Goal: Task Accomplishment & Management: Manage account settings

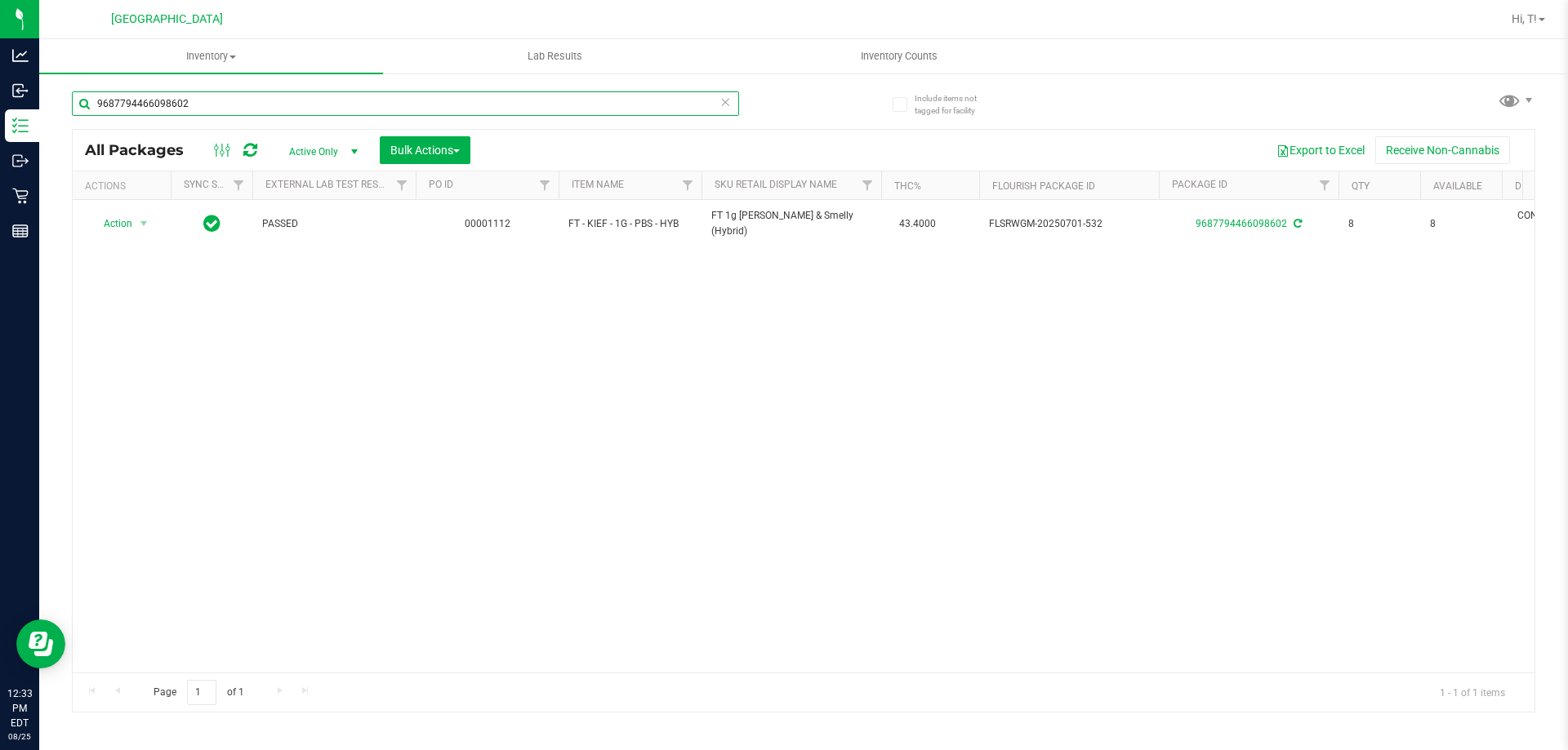
click at [221, 96] on input "9687794466098602" at bounding box center [405, 104] width 667 height 25
type input "9"
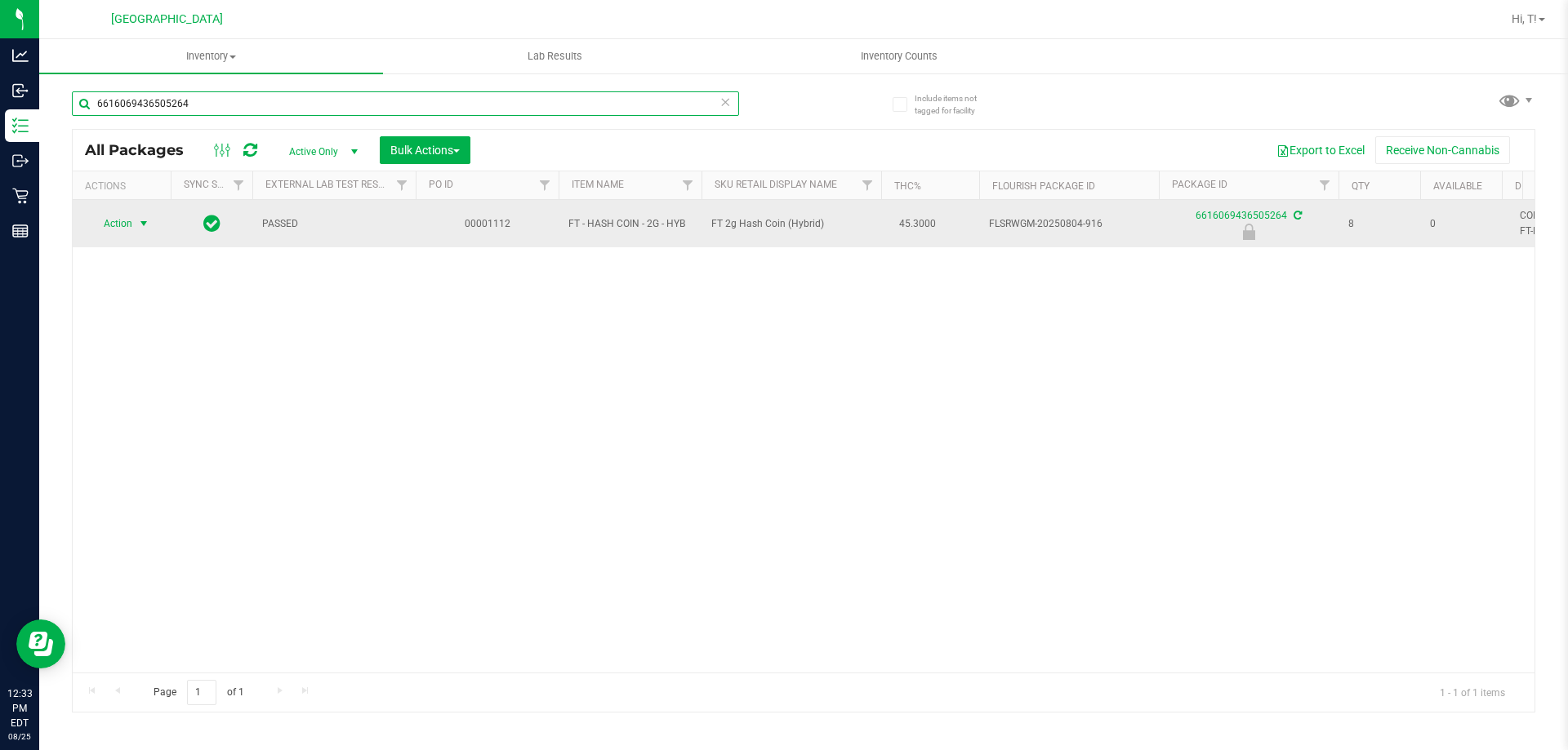
type input "6616069436505264"
click at [145, 225] on span "select" at bounding box center [144, 224] width 13 height 13
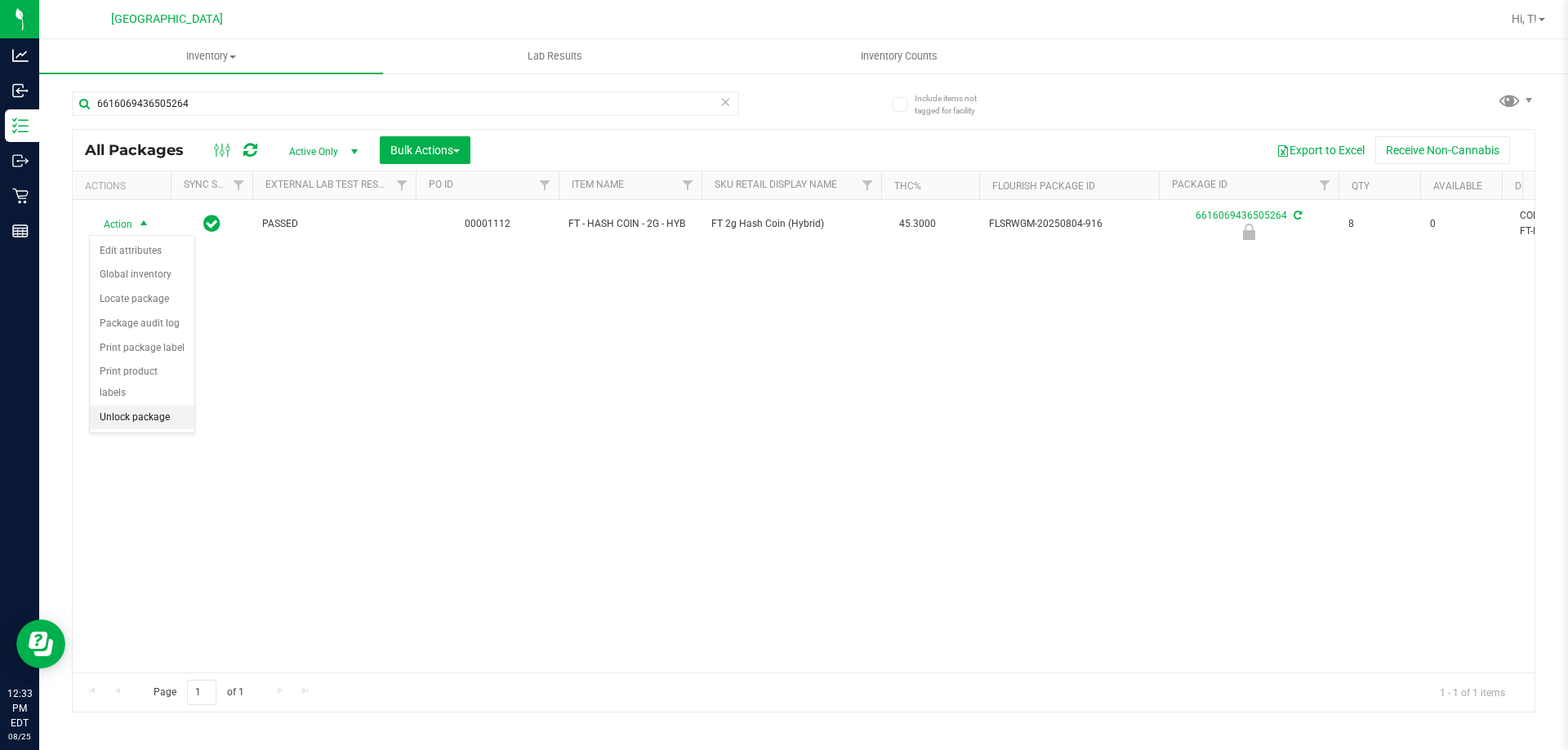
click at [150, 406] on li "Unlock package" at bounding box center [142, 418] width 105 height 25
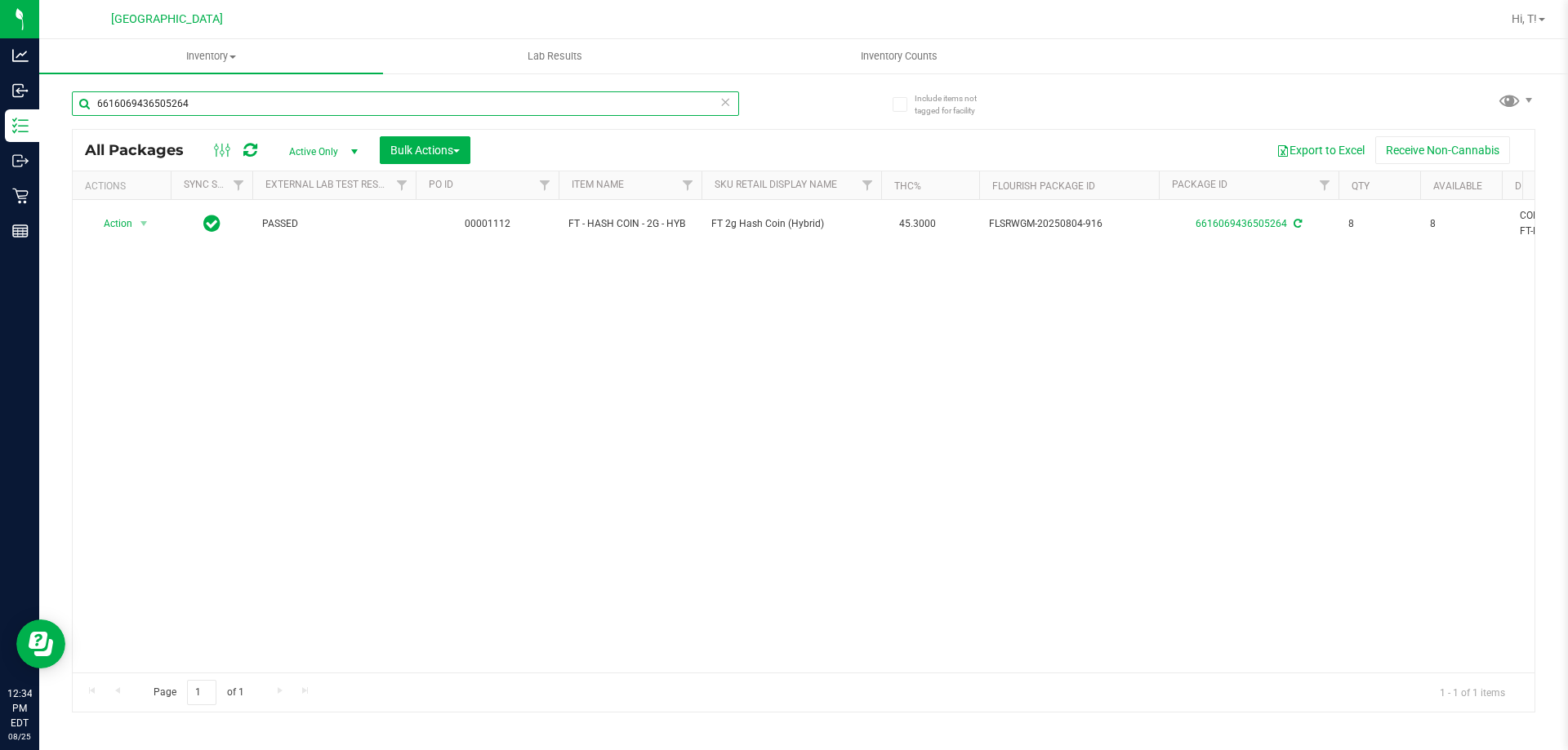
click at [219, 104] on input "6616069436505264" at bounding box center [405, 104] width 667 height 25
type input "6"
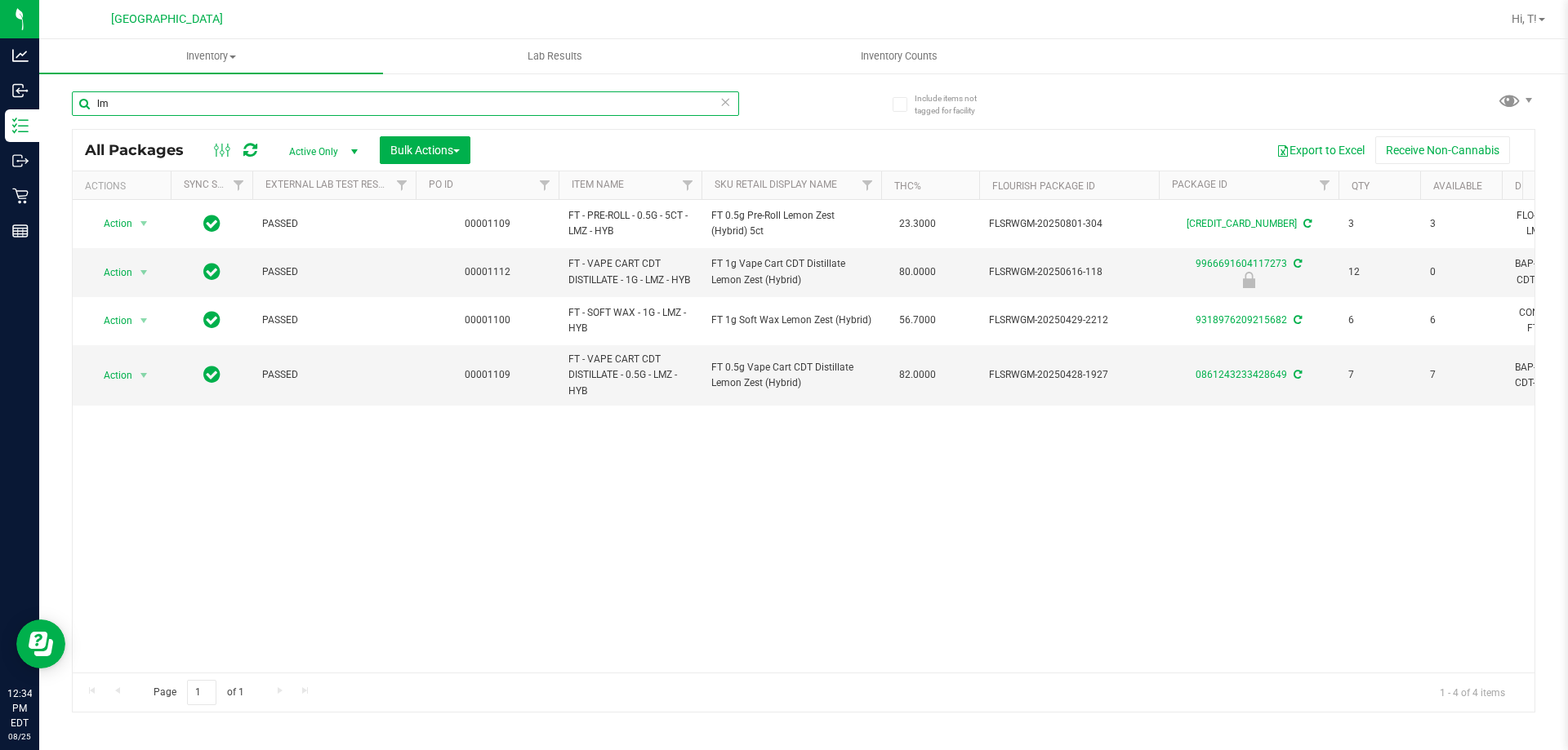
type input "l"
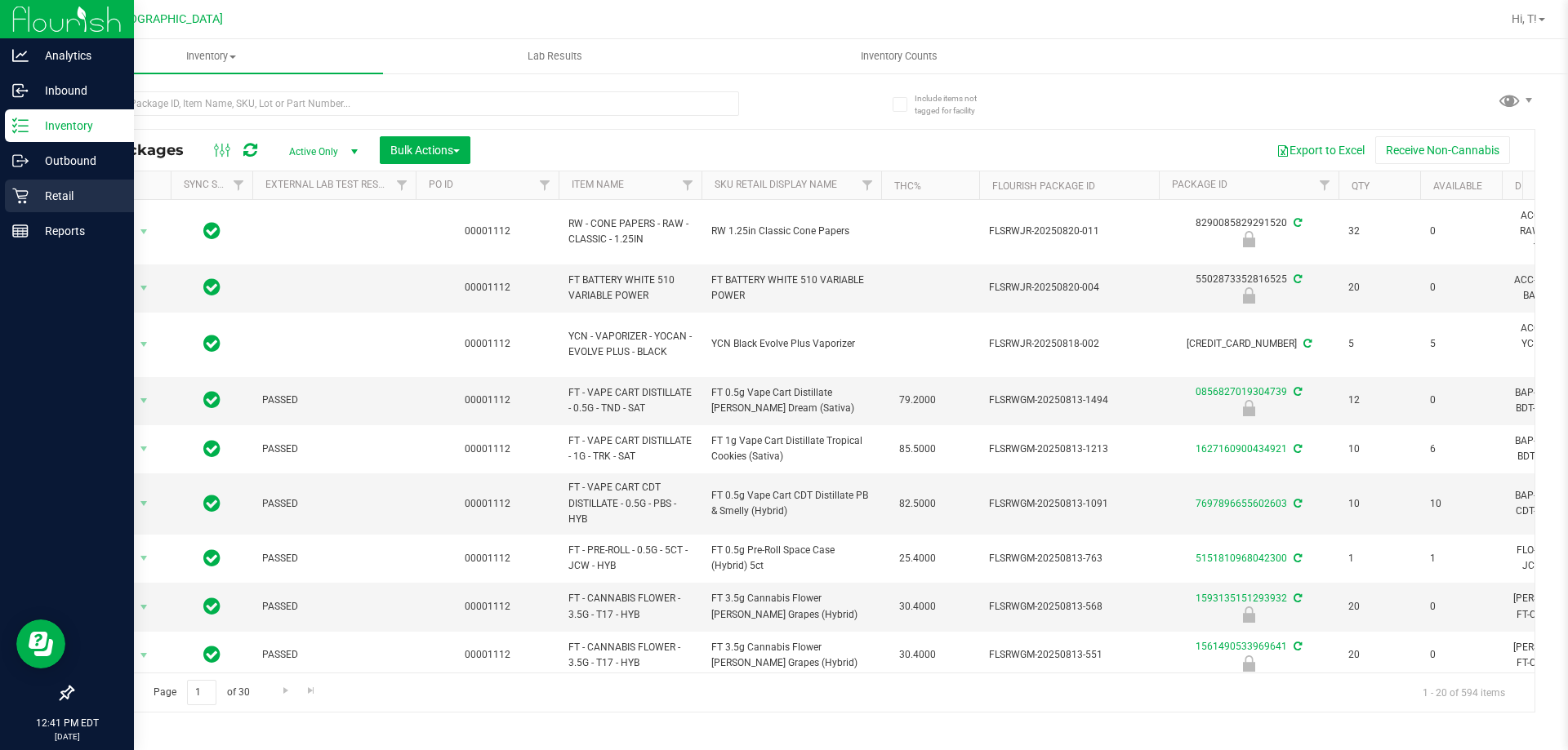
click at [31, 184] on div "Retail" at bounding box center [69, 196] width 129 height 33
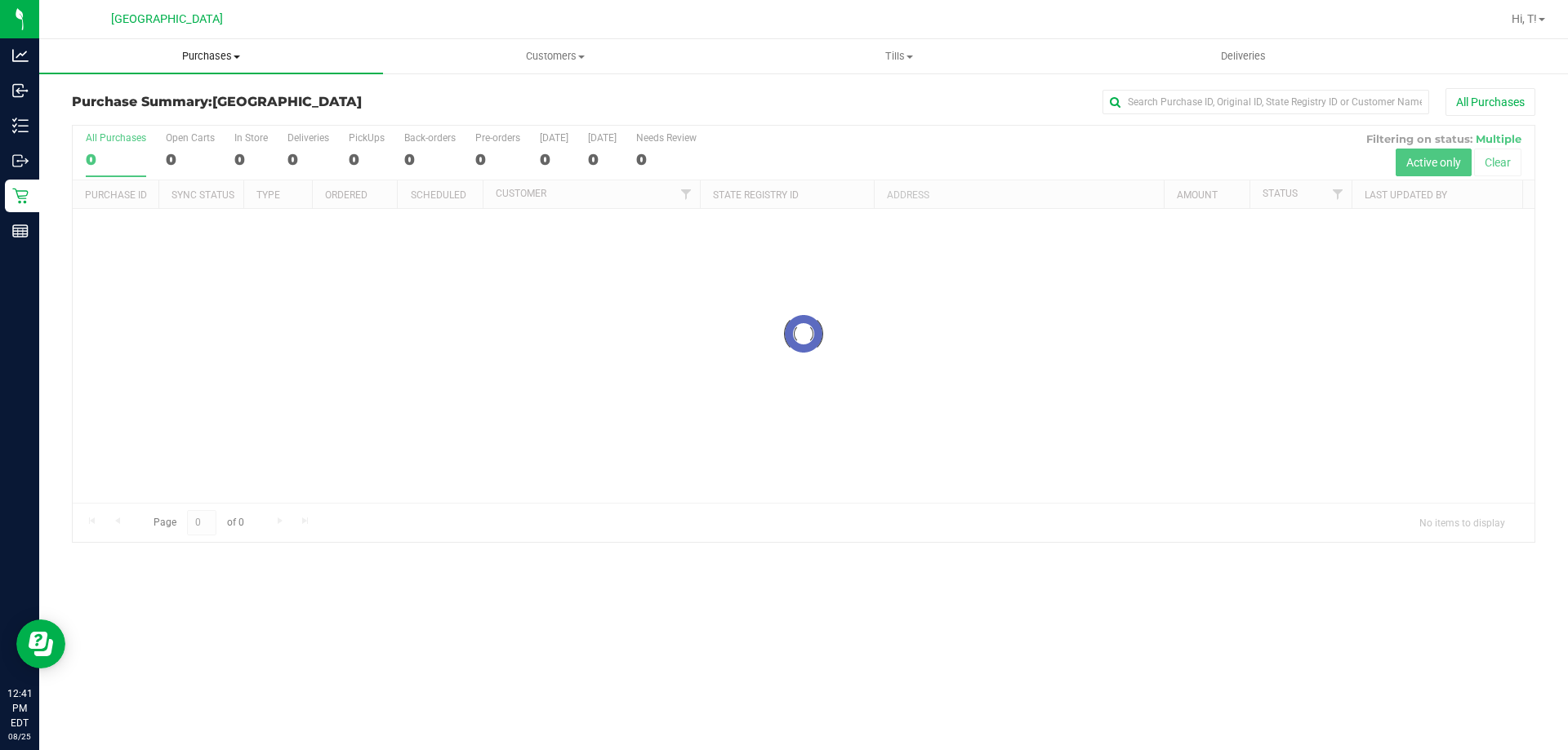
click at [227, 53] on span "Purchases" at bounding box center [211, 57] width 344 height 15
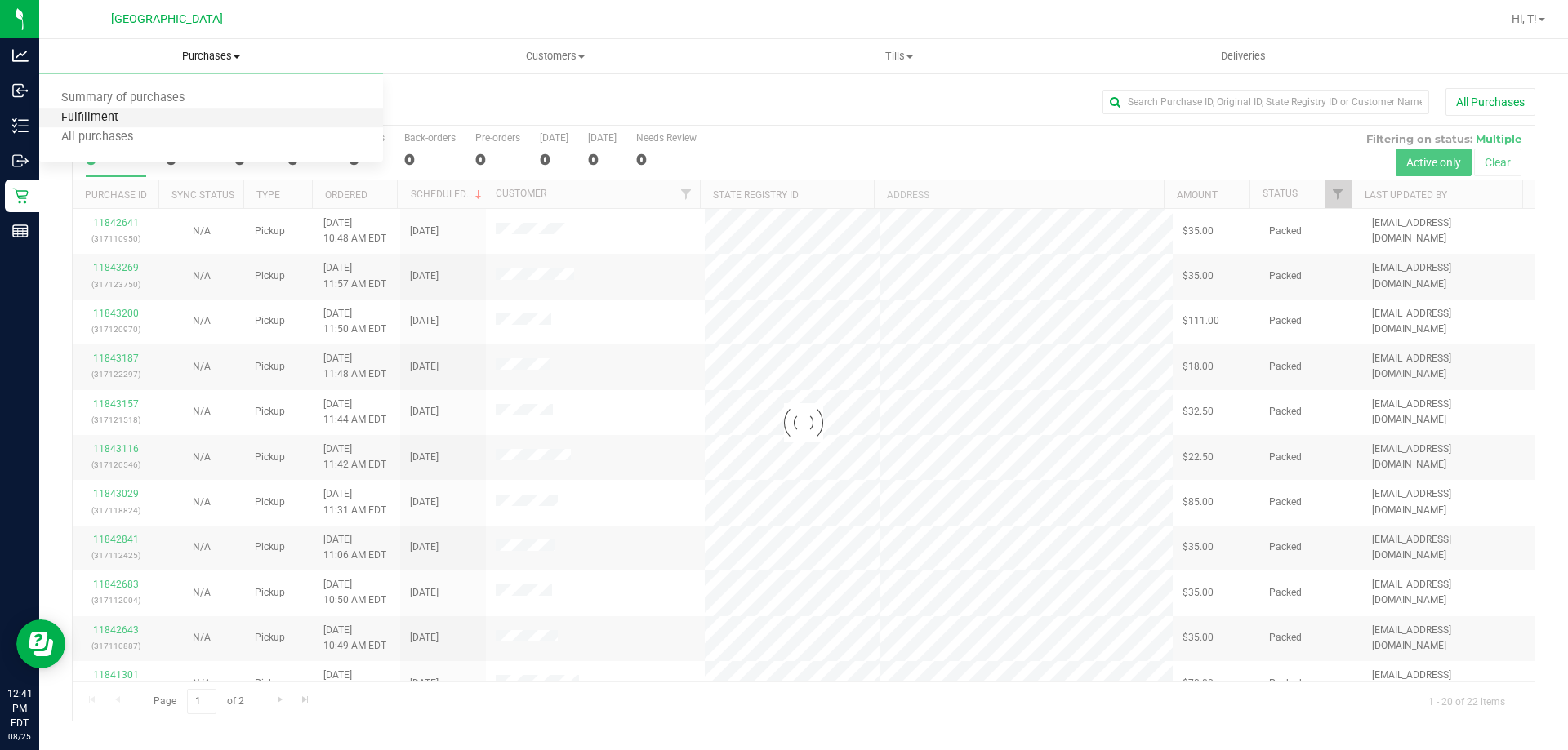
click at [100, 123] on span "Fulfillment" at bounding box center [89, 118] width 101 height 14
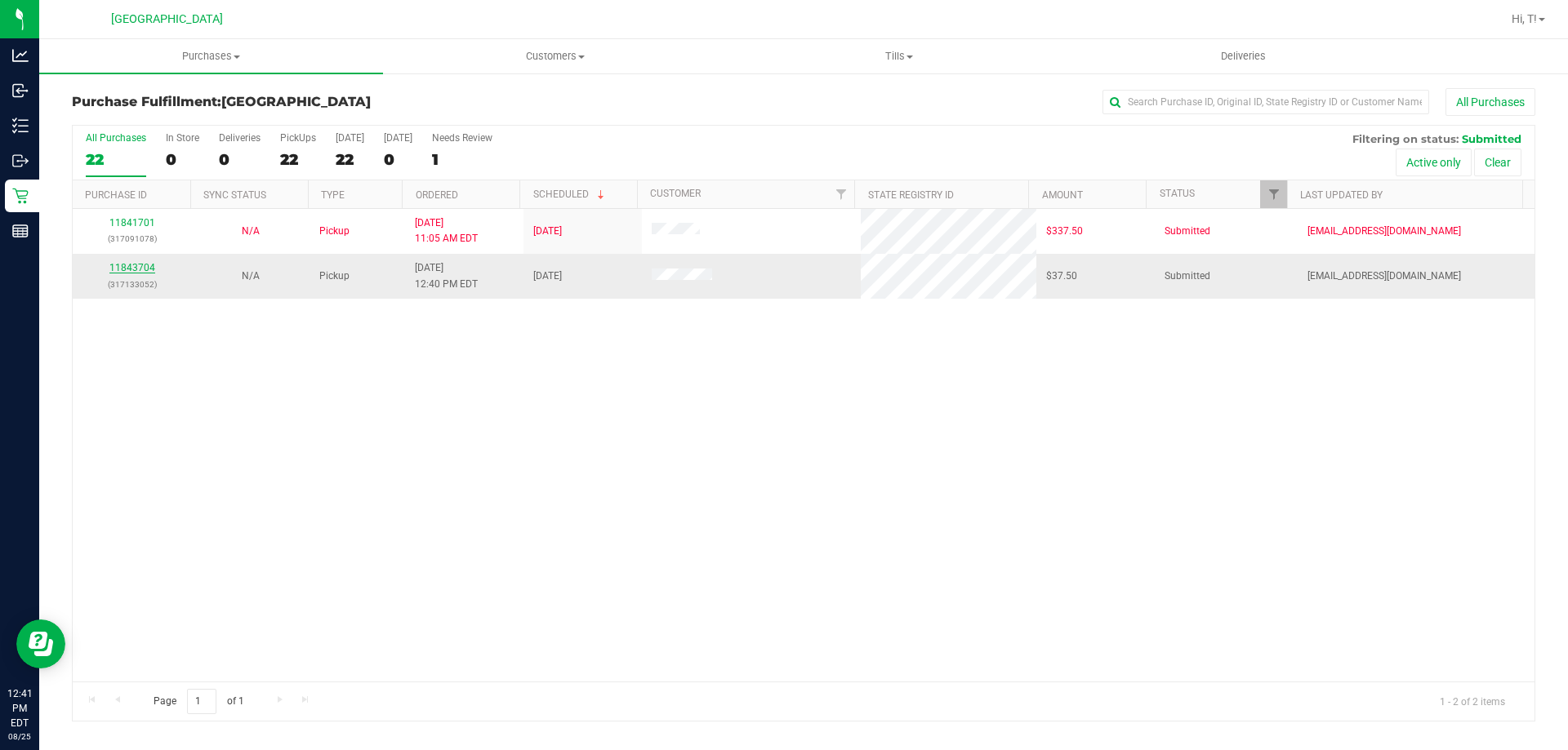
click at [136, 264] on link "11843704" at bounding box center [132, 267] width 45 height 11
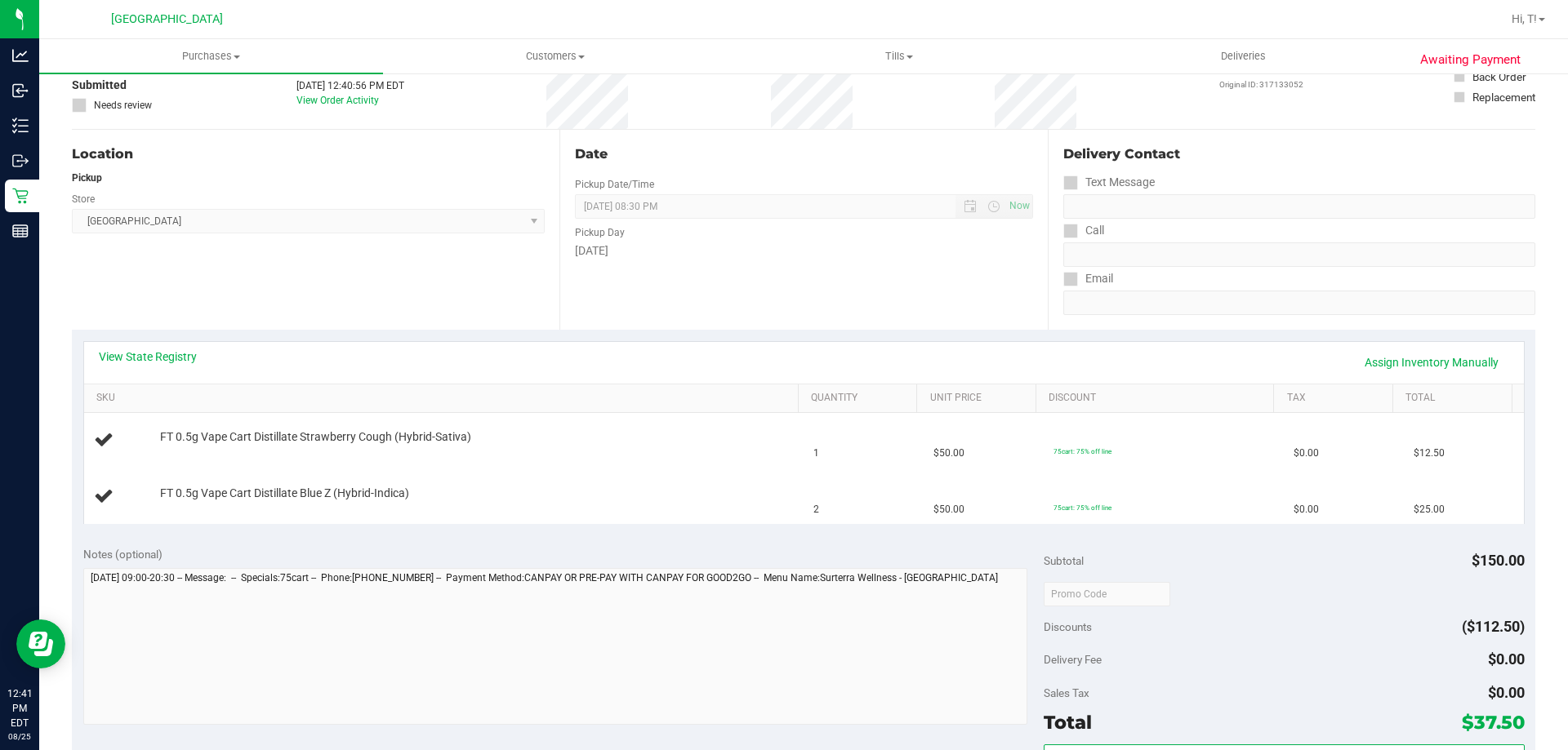
scroll to position [408, 0]
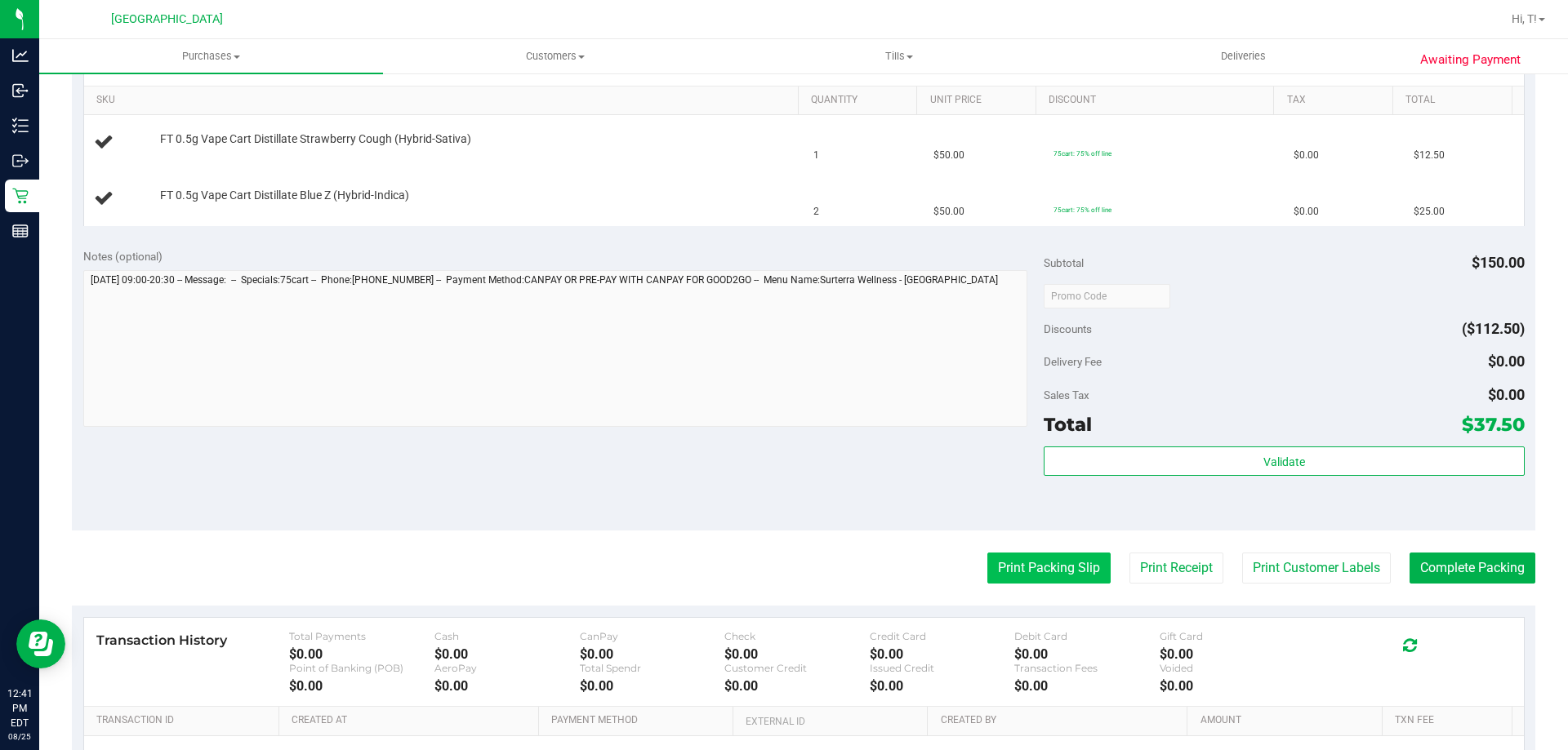
click at [1025, 559] on button "Print Packing Slip" at bounding box center [1049, 568] width 123 height 31
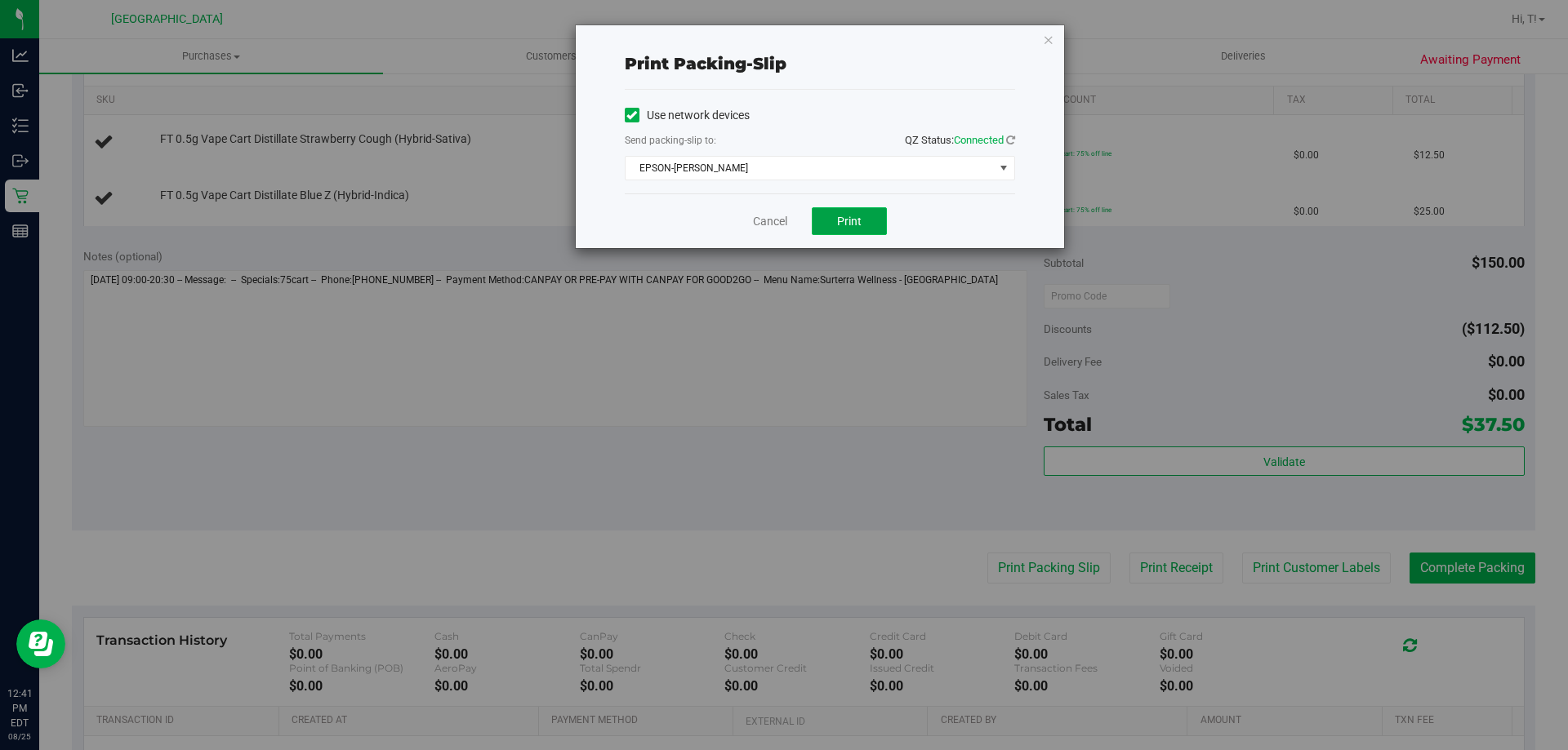
click at [851, 223] on span "Print" at bounding box center [850, 221] width 25 height 13
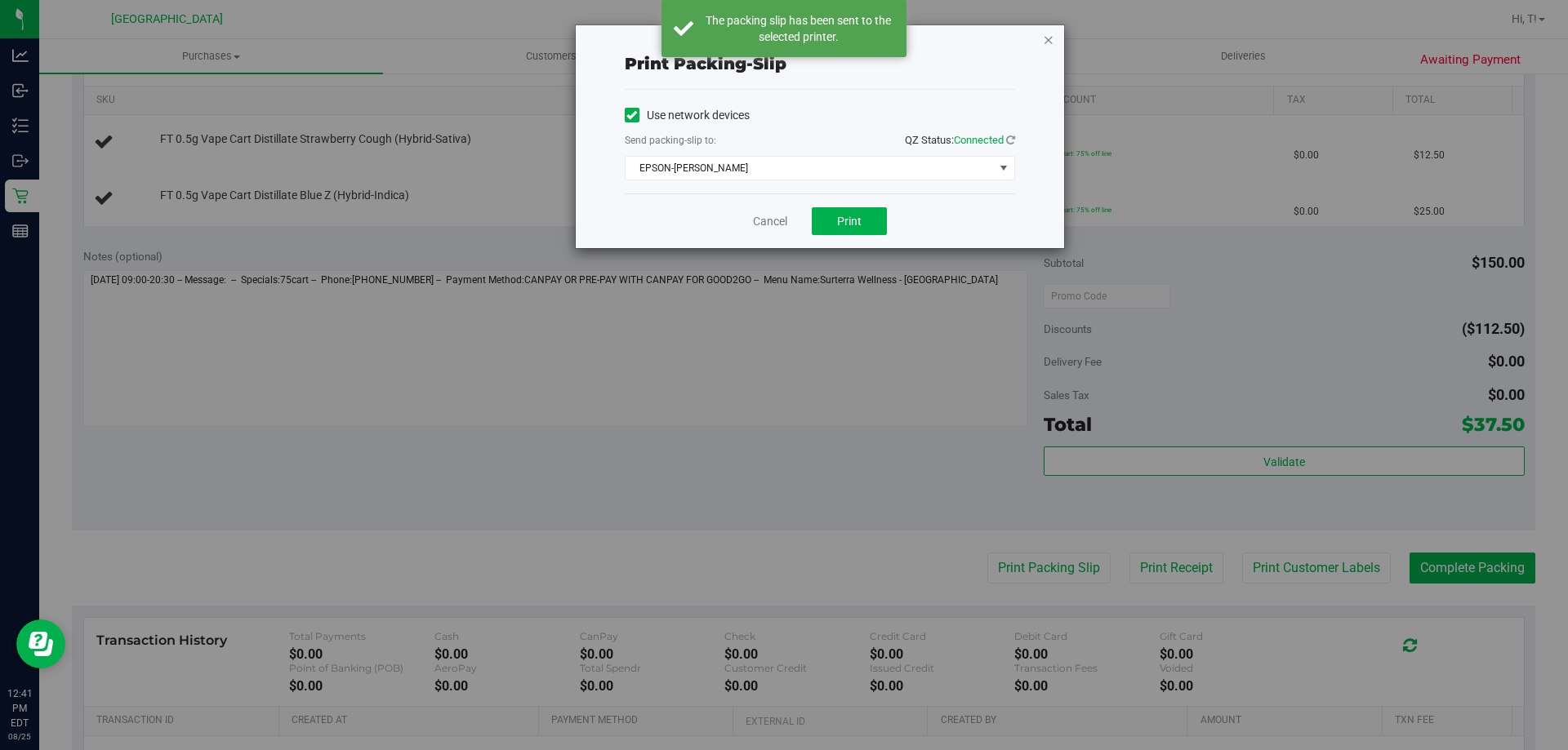
click at [1048, 33] on icon "button" at bounding box center [1049, 39] width 11 height 20
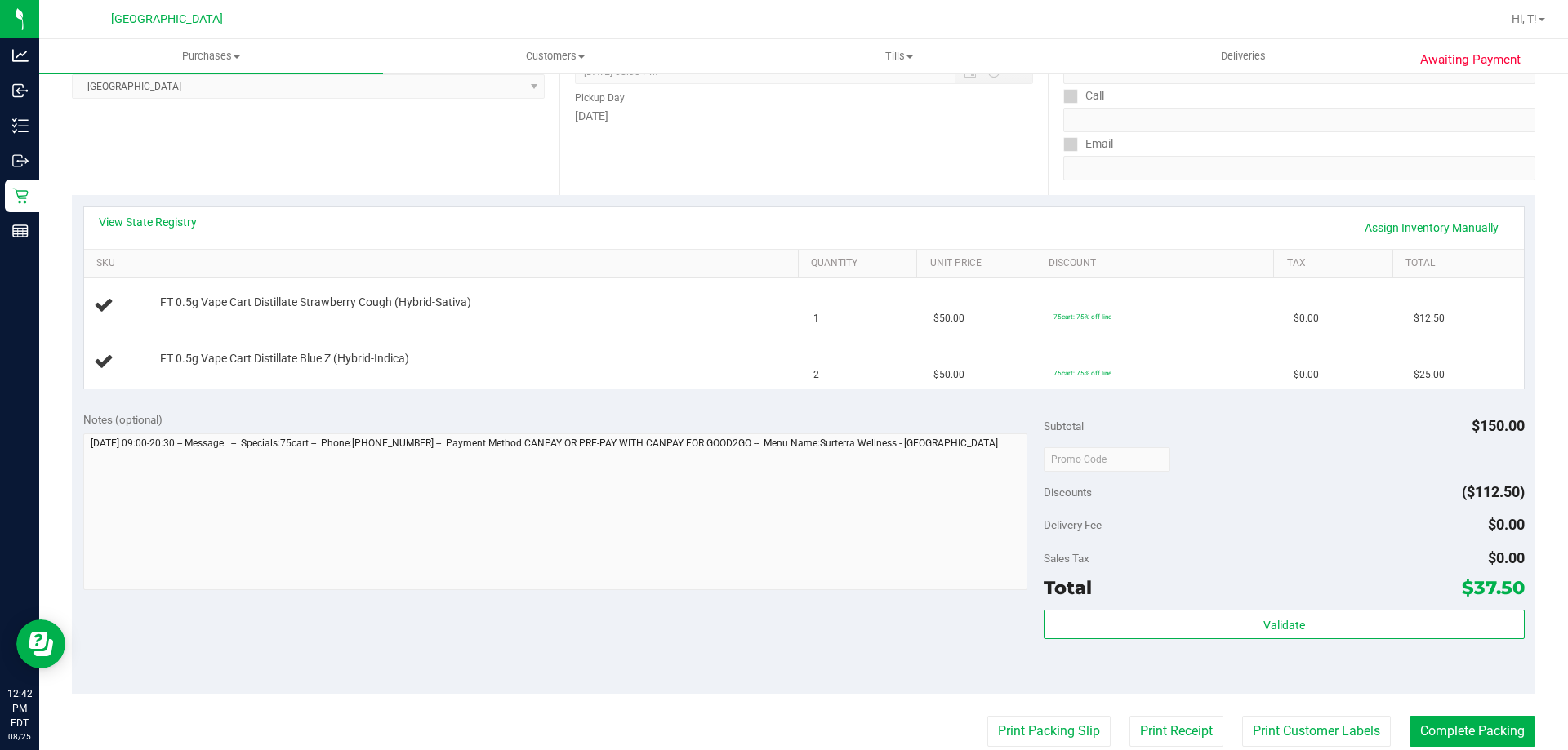
scroll to position [163, 0]
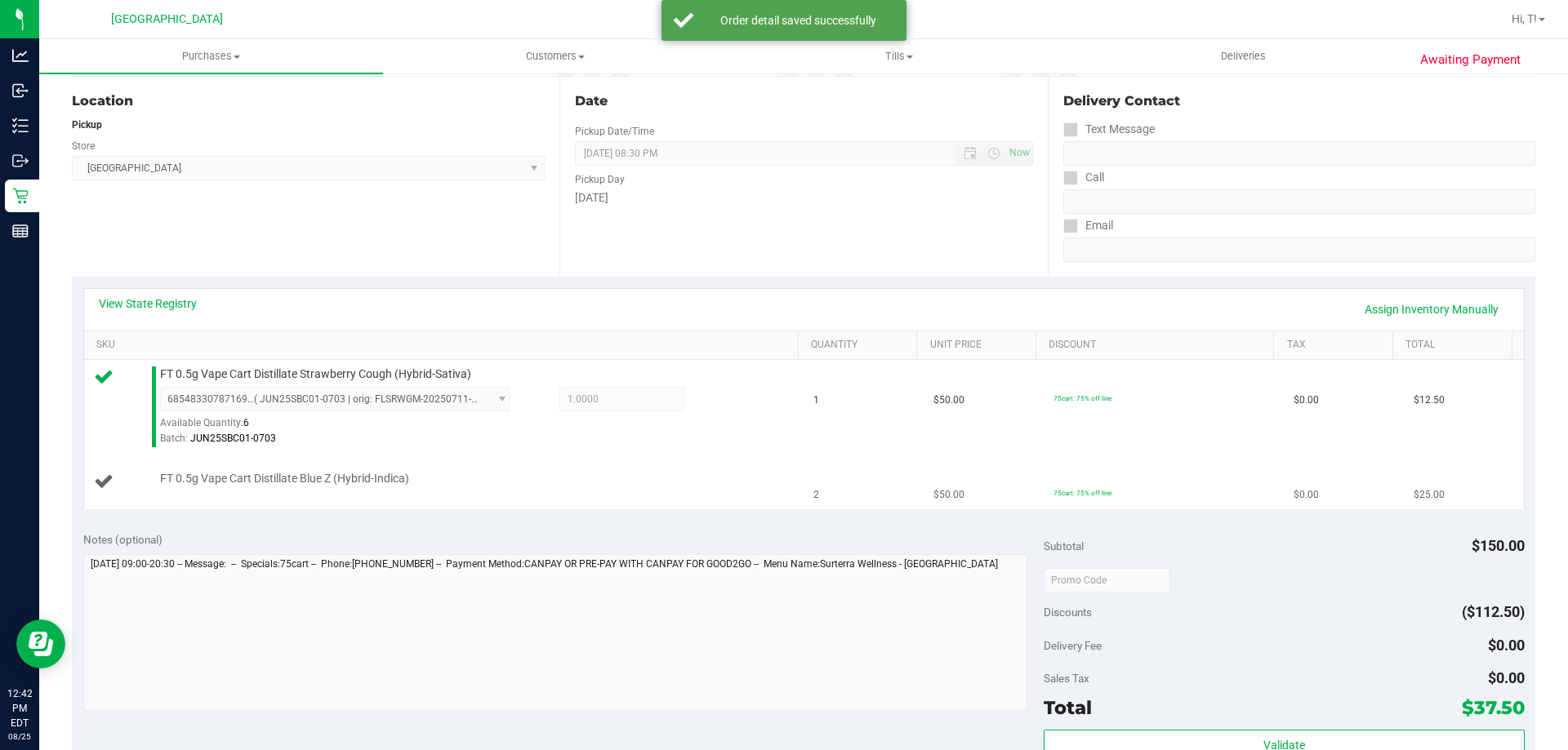
click at [538, 487] on div at bounding box center [474, 486] width 630 height 1
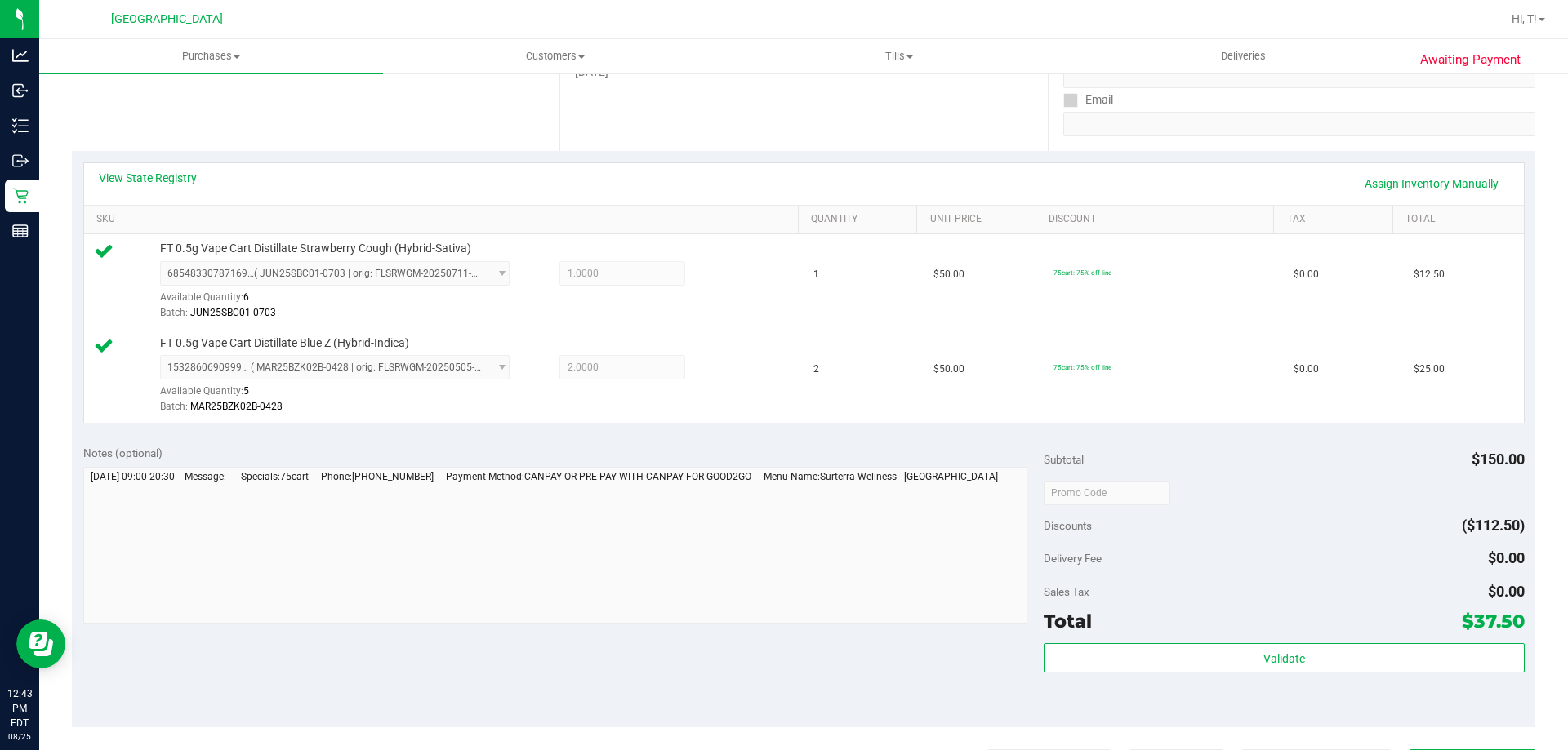
scroll to position [490, 0]
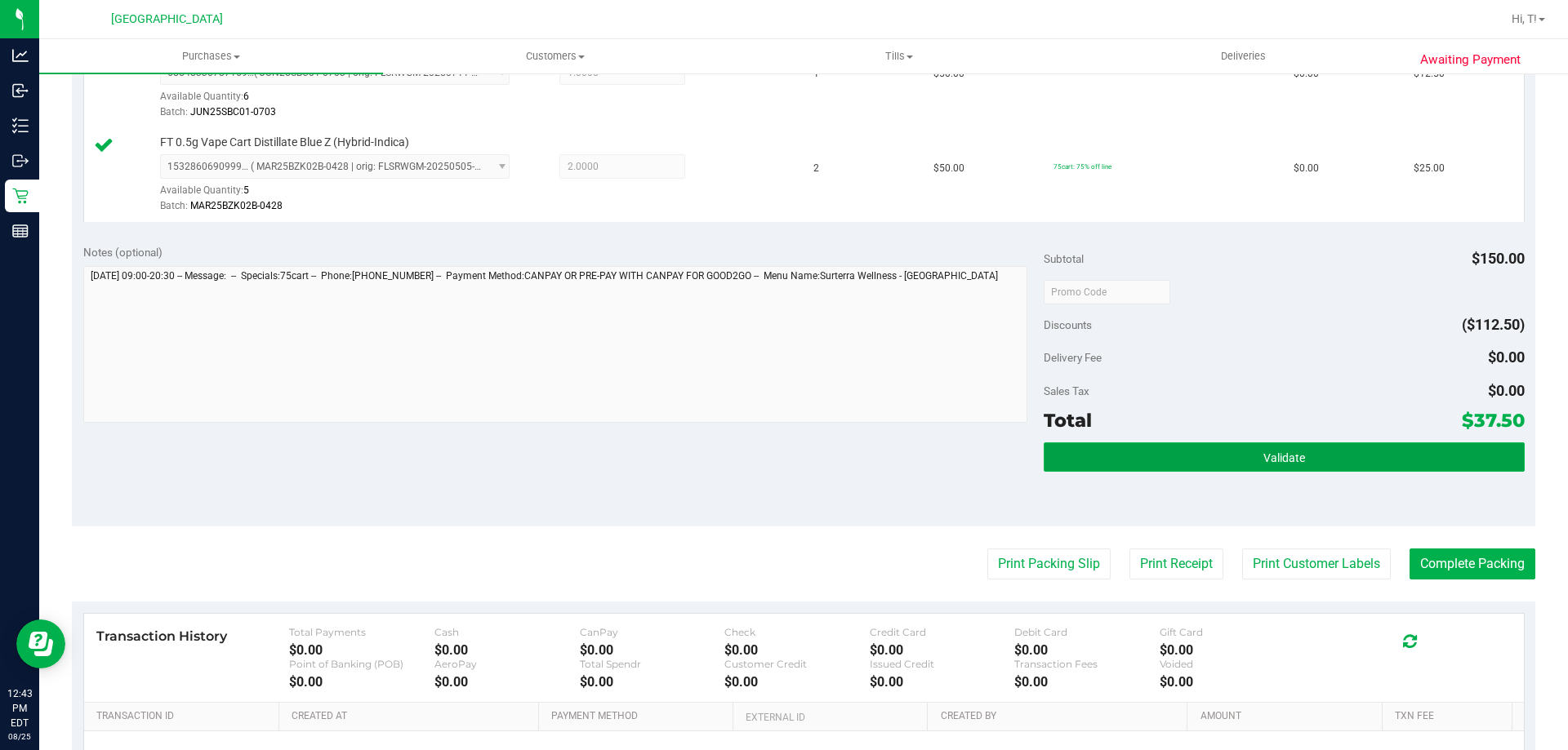
click at [1297, 452] on button "Validate" at bounding box center [1284, 456] width 480 height 29
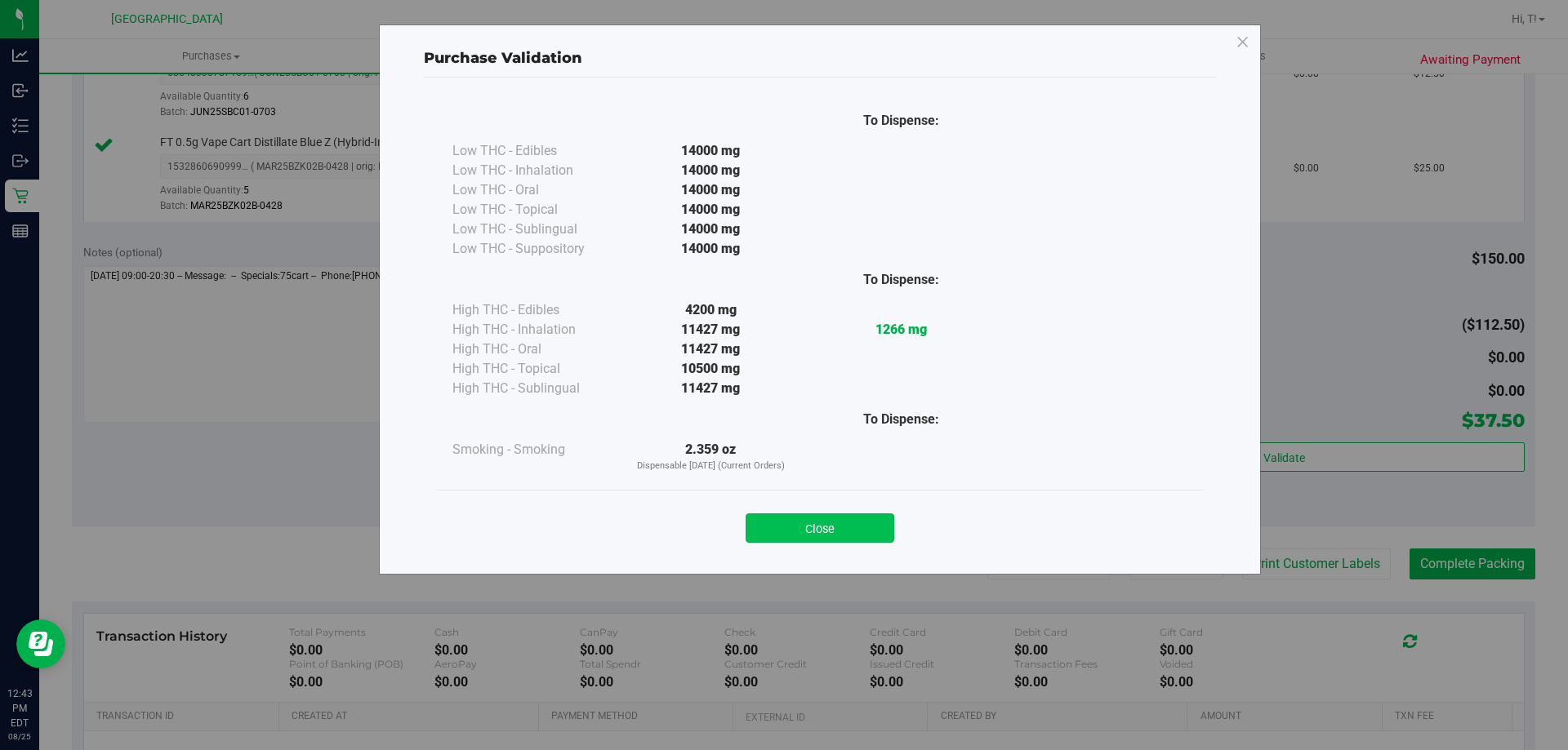
click at [836, 529] on button "Close" at bounding box center [819, 528] width 148 height 29
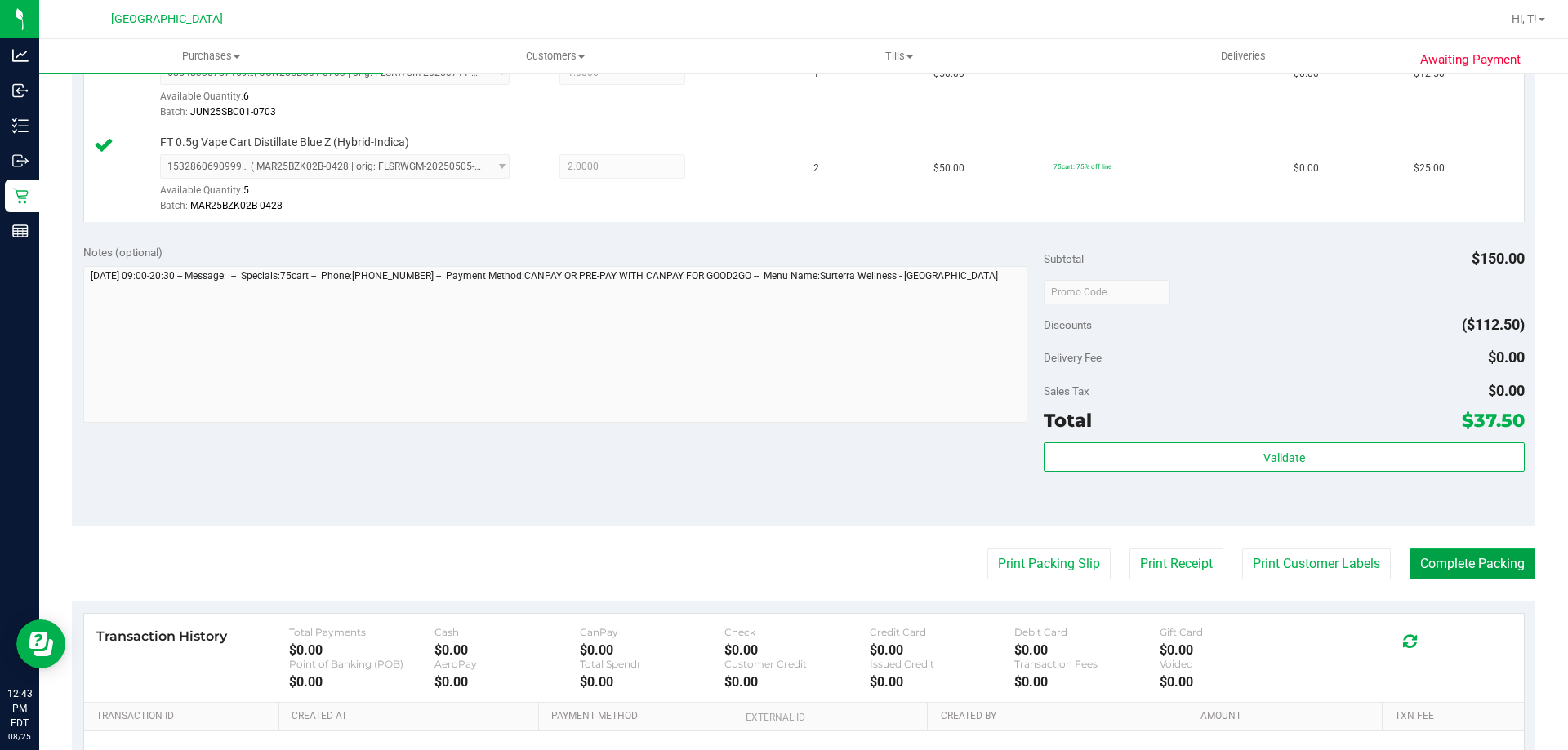
click at [1467, 570] on button "Complete Packing" at bounding box center [1473, 564] width 126 height 31
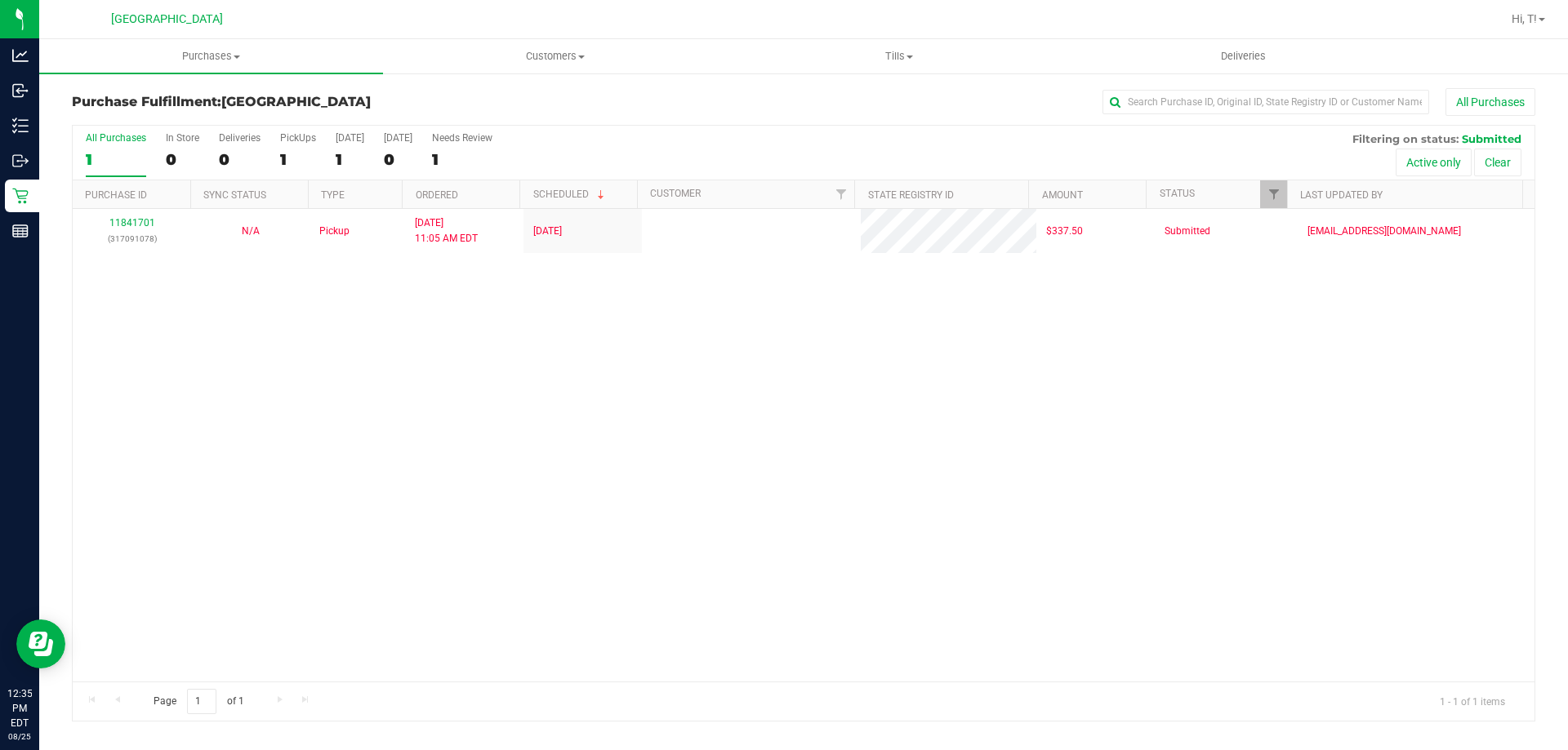
click at [411, 379] on div "11841701 (317091078) N/A Pickup 8/25/2025 11:05 AM EDT 8/25/2025 $337.50 Submit…" at bounding box center [803, 445] width 1462 height 472
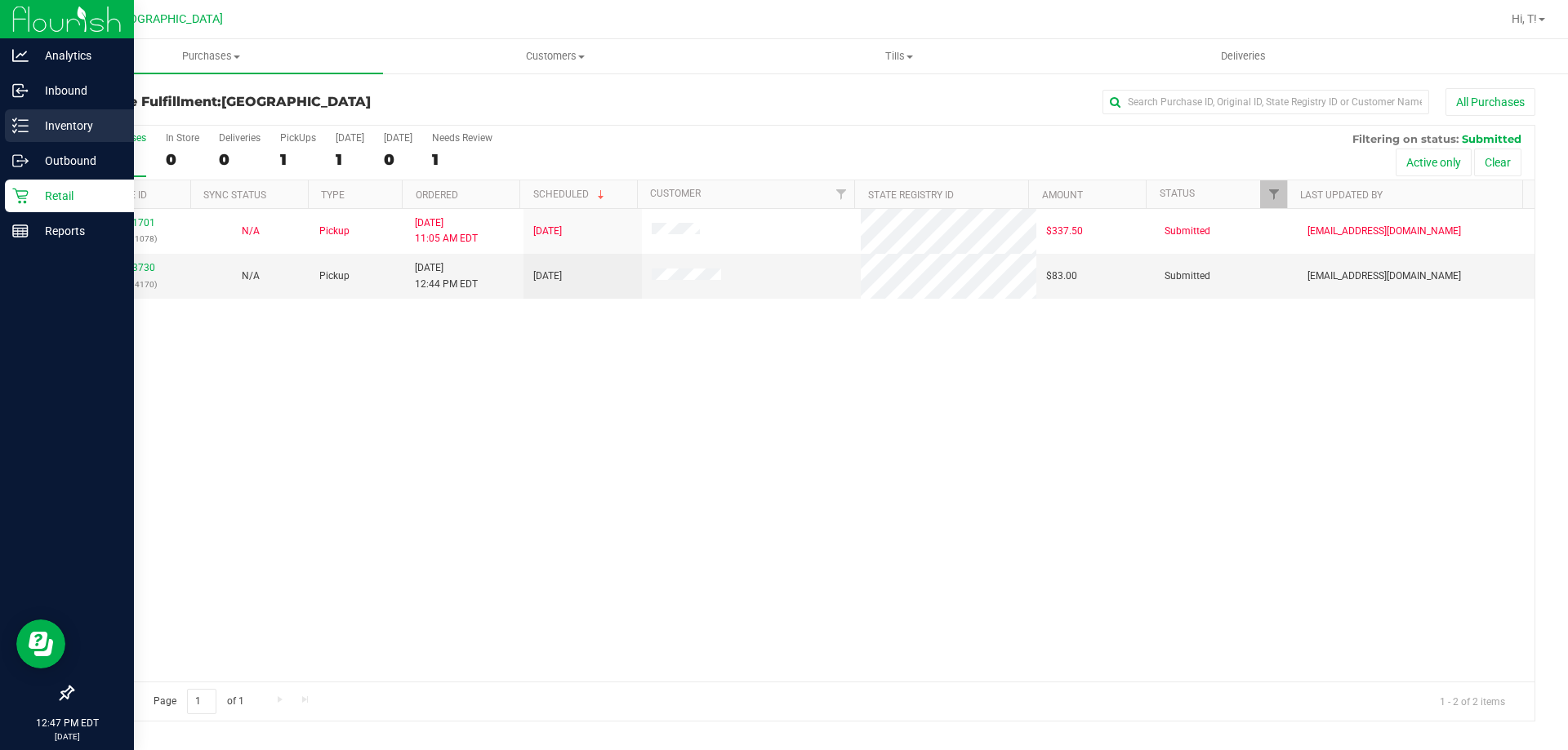
click at [49, 123] on p "Inventory" at bounding box center [78, 126] width 98 height 20
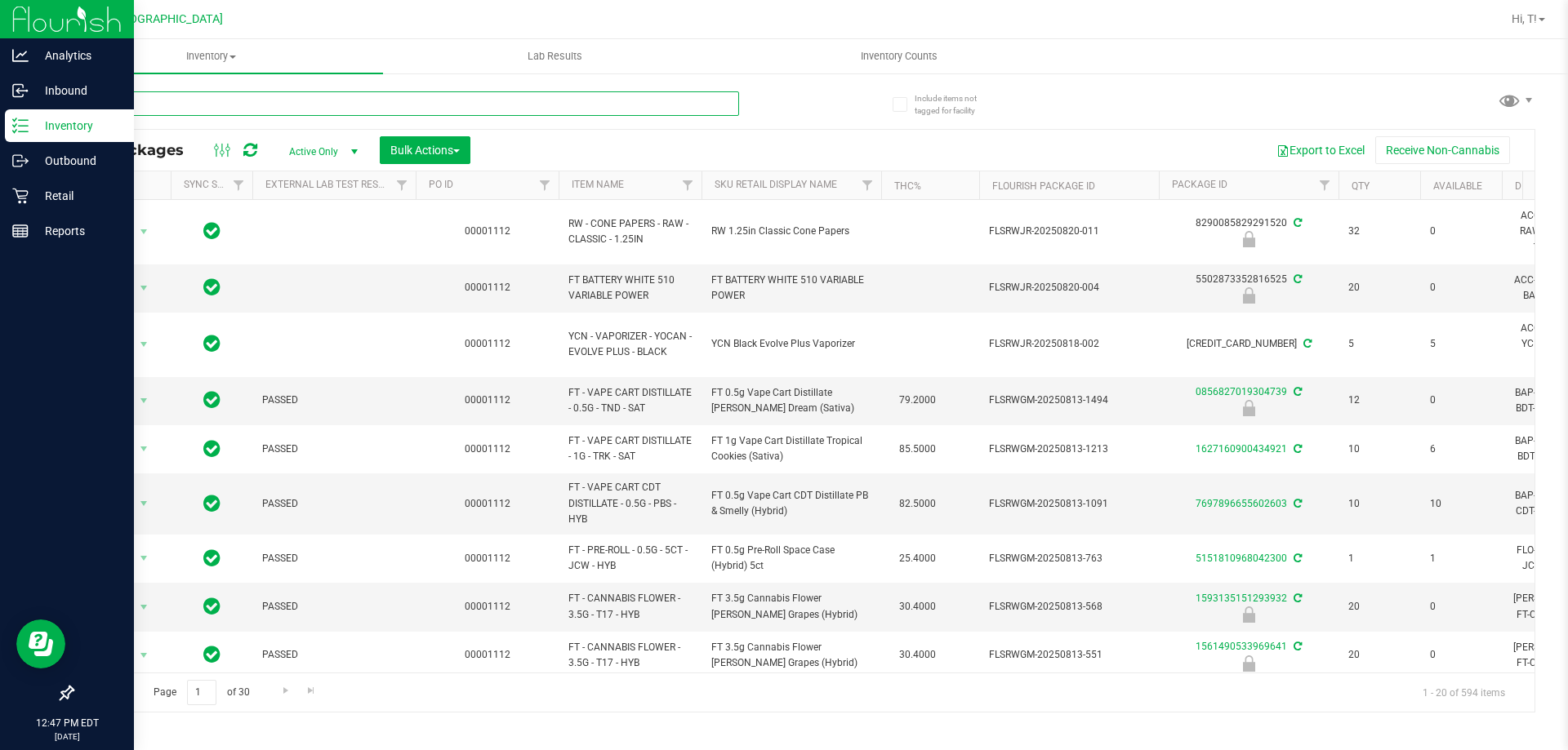
click at [347, 102] on input "text" at bounding box center [405, 104] width 667 height 25
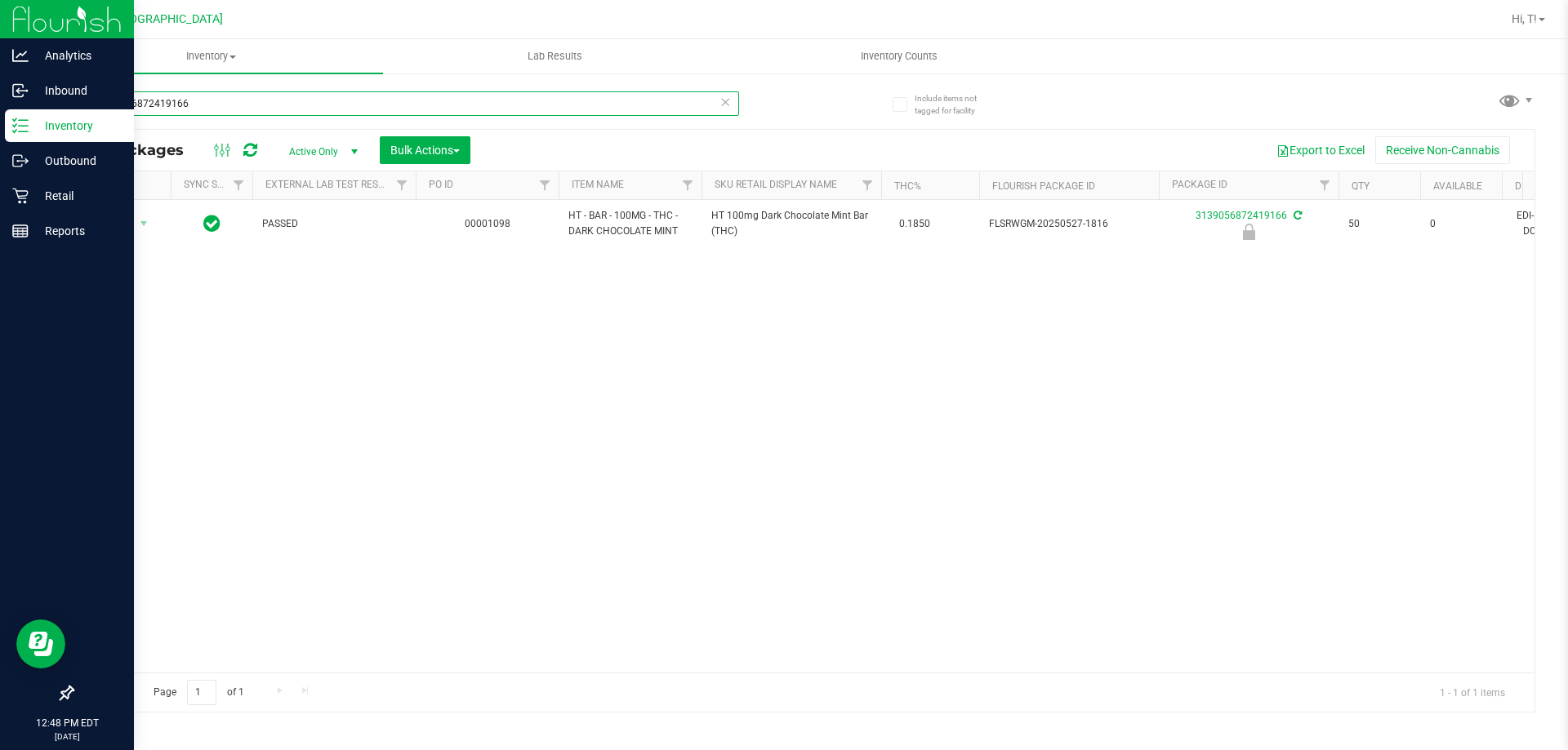
type input "3139056872419166"
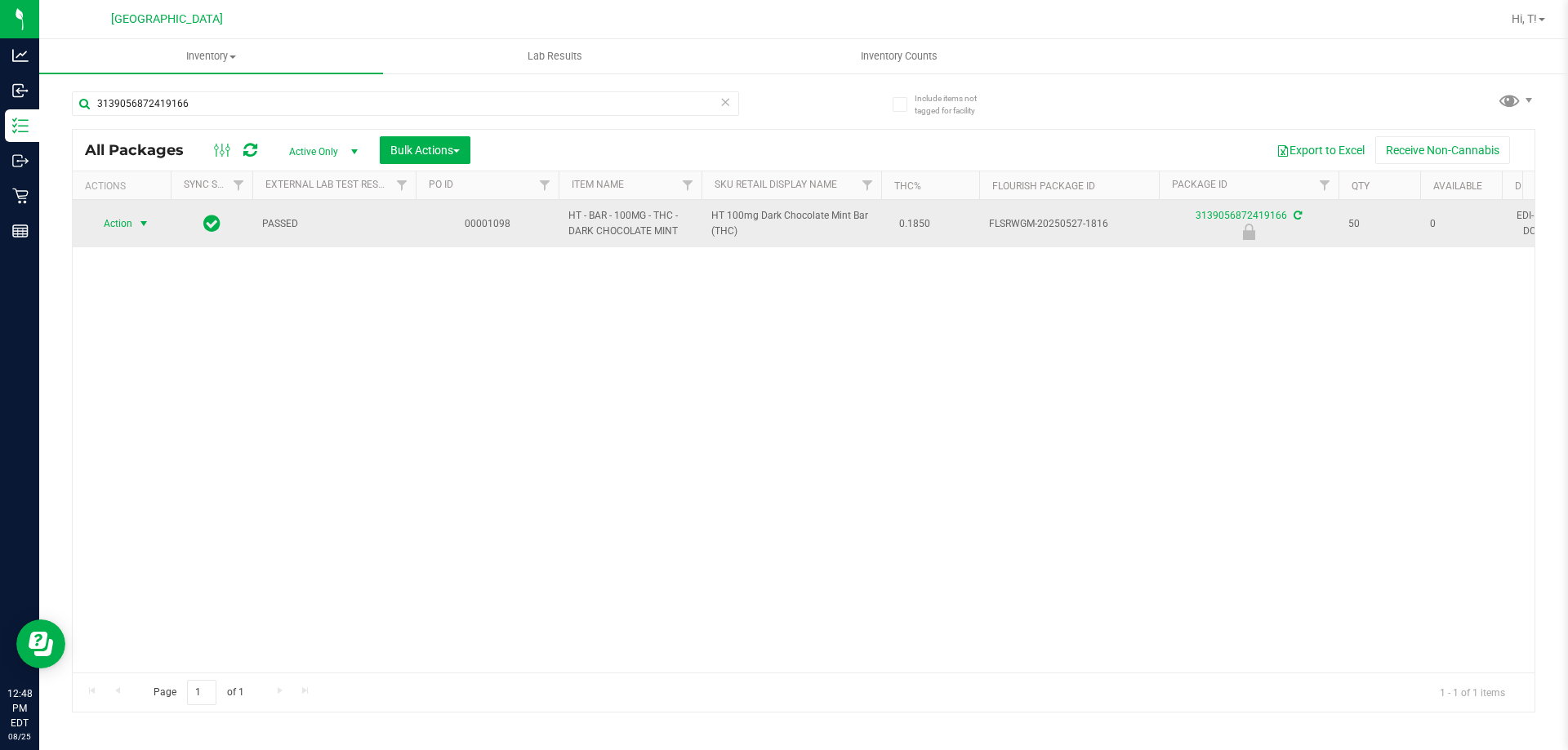
click at [149, 226] on span "select" at bounding box center [144, 224] width 13 height 13
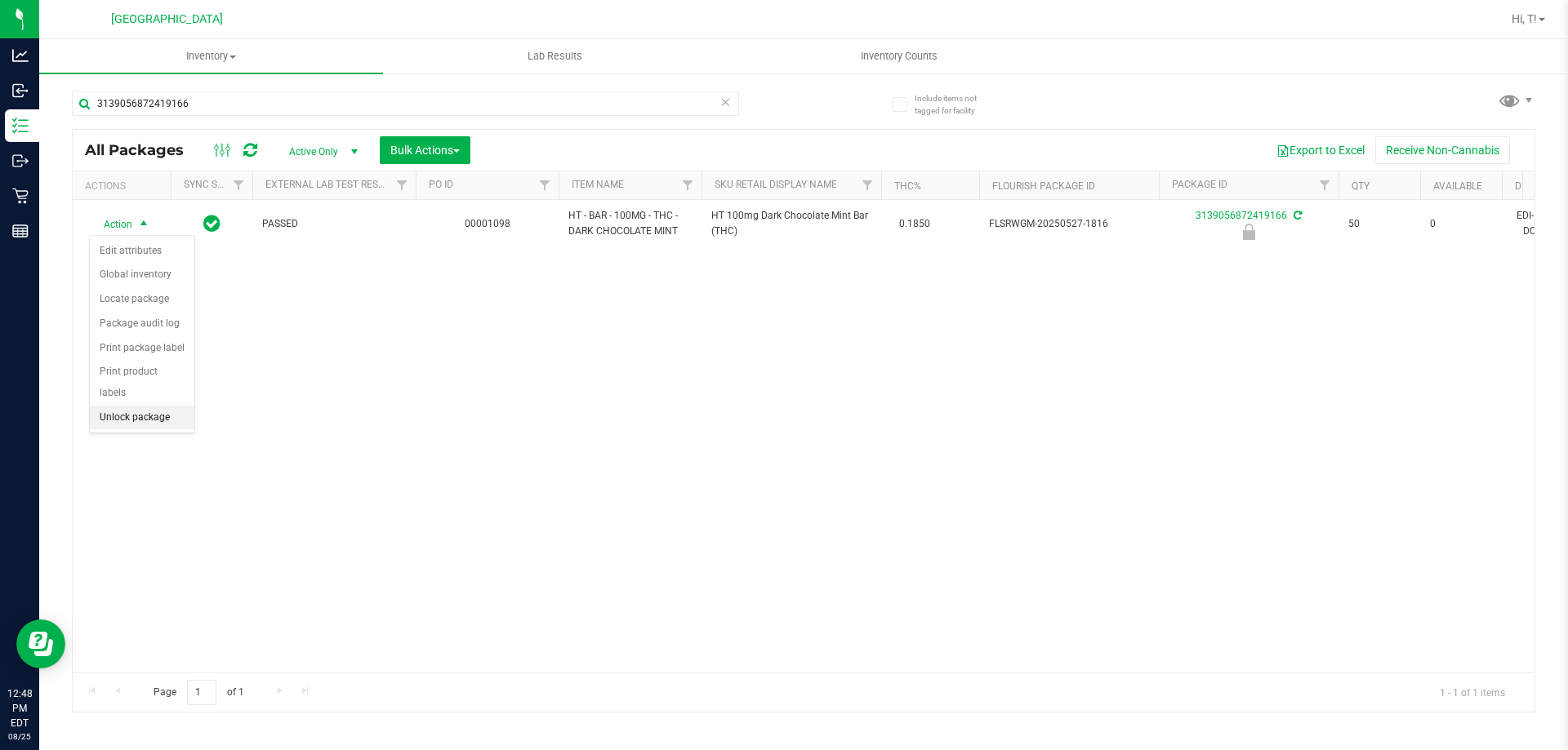
click at [144, 406] on li "Unlock package" at bounding box center [142, 418] width 105 height 25
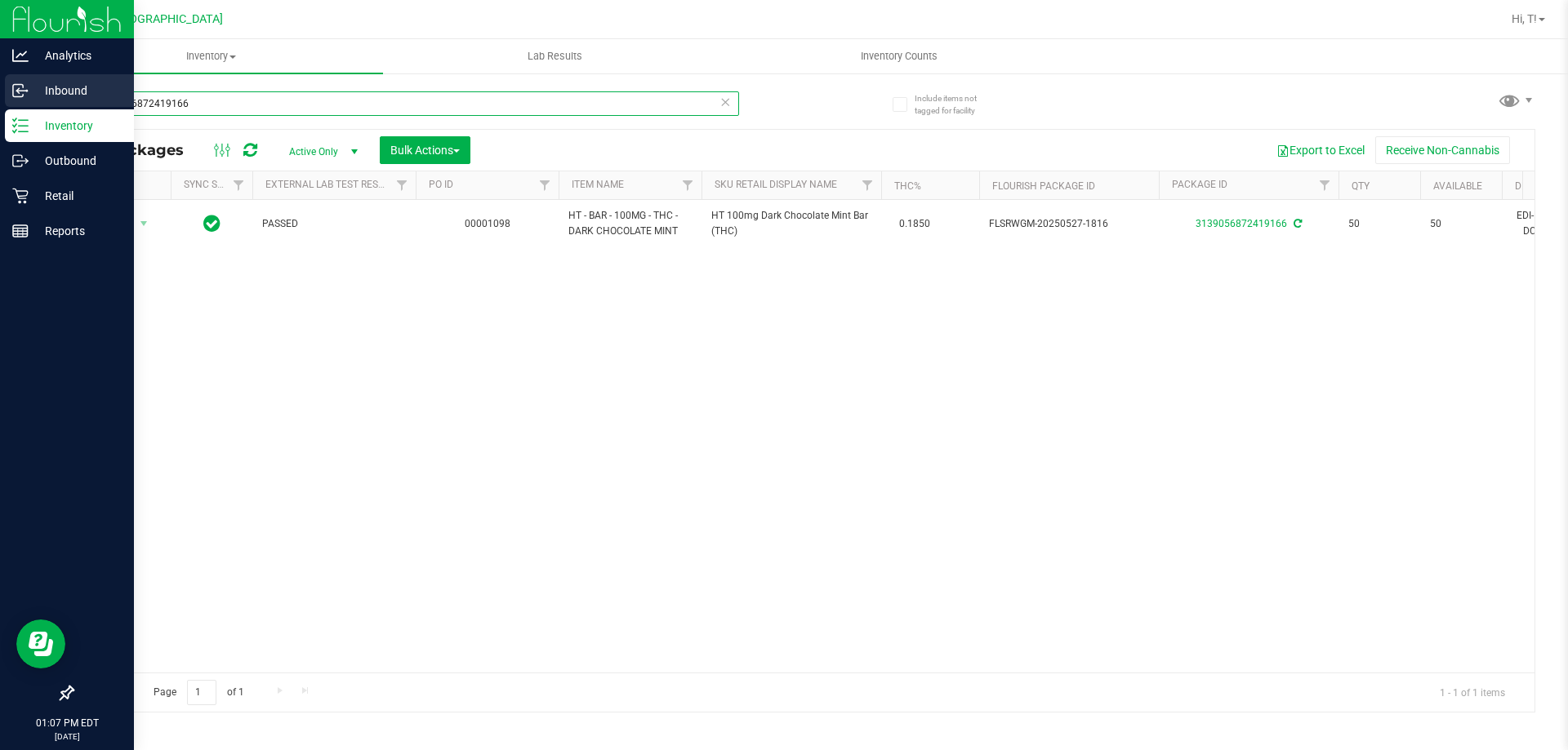
drag, startPoint x: 215, startPoint y: 101, endPoint x: 13, endPoint y: 108, distance: 202.1
click at [13, 108] on div "Analytics Inbound Inventory Outbound Retail Reports 01:07 PM EDT 08/25/2025 08/…" at bounding box center [784, 375] width 1568 height 750
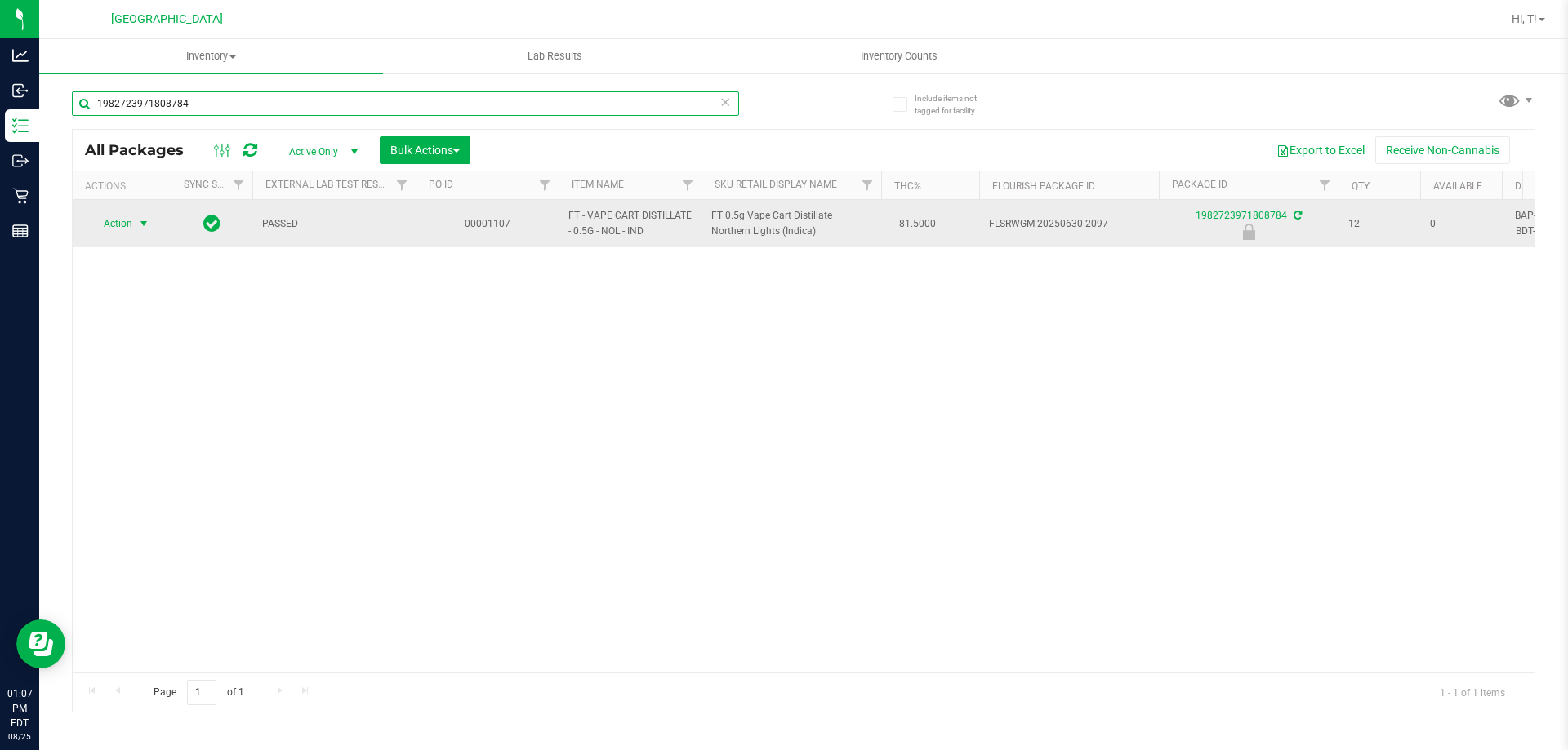
type input "1982723971808784"
click at [116, 229] on span "Action" at bounding box center [111, 224] width 44 height 23
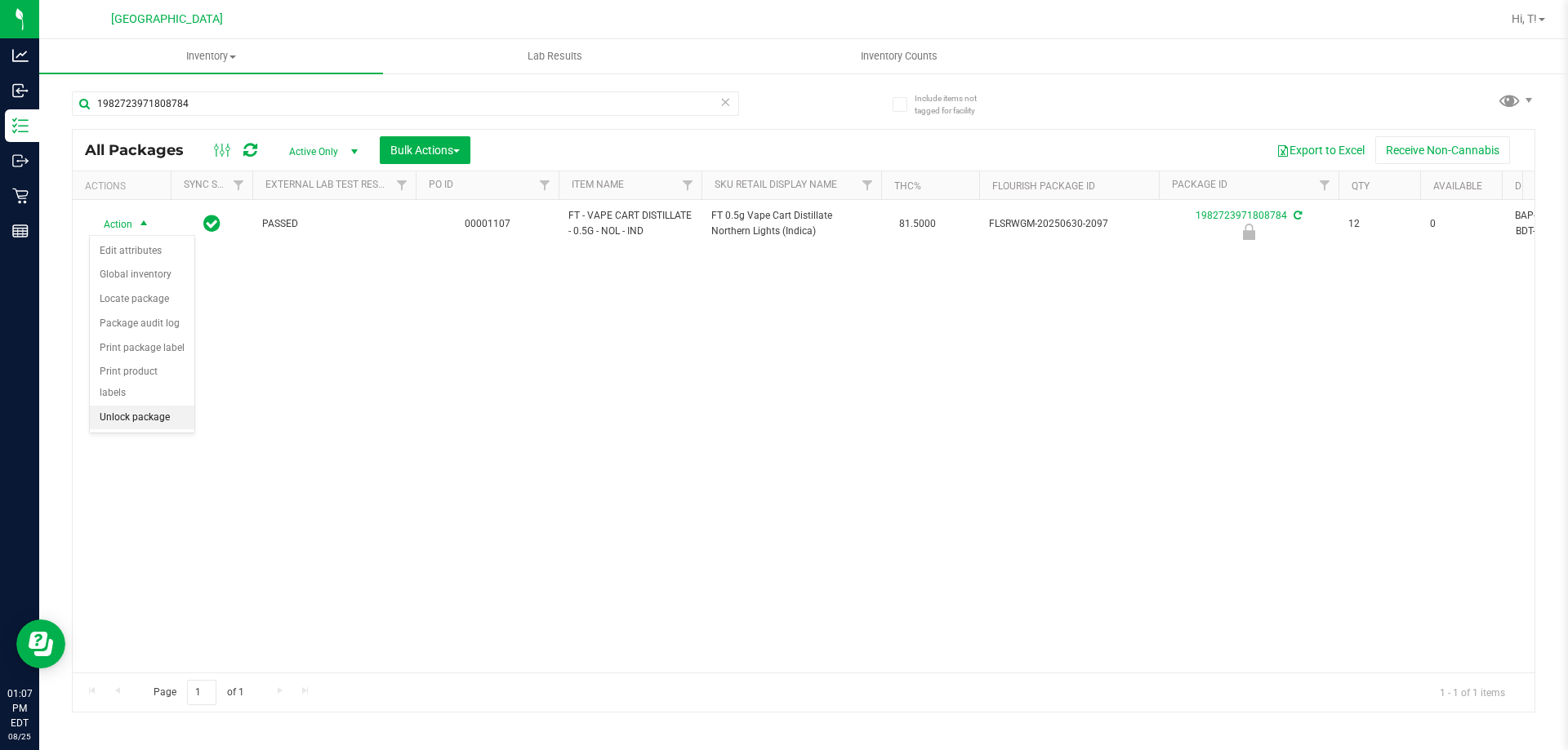
click at [118, 406] on li "Unlock package" at bounding box center [142, 418] width 105 height 25
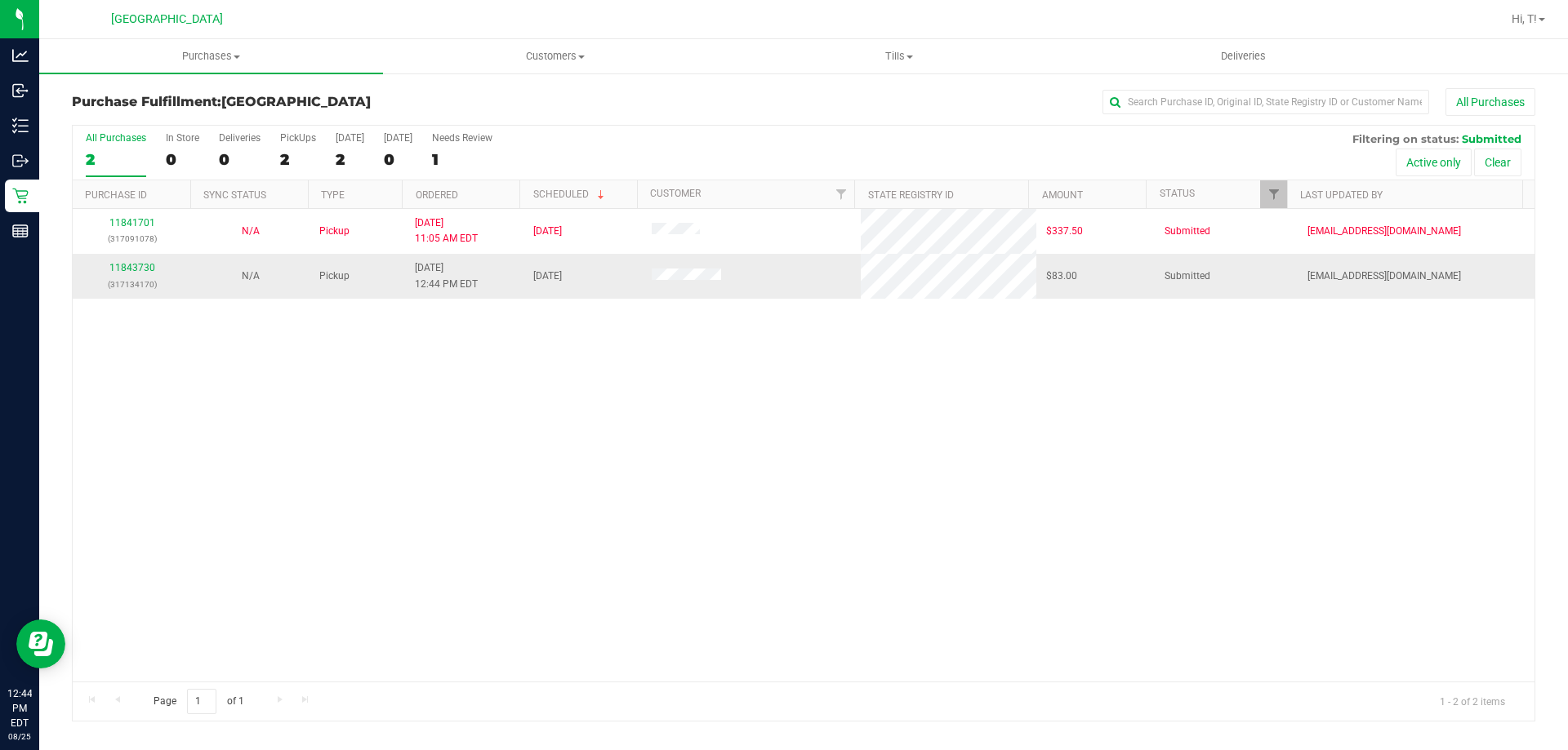
click at [135, 275] on div "11843730 (317134170)" at bounding box center [131, 276] width 99 height 31
click at [135, 268] on link "11843730" at bounding box center [132, 267] width 45 height 11
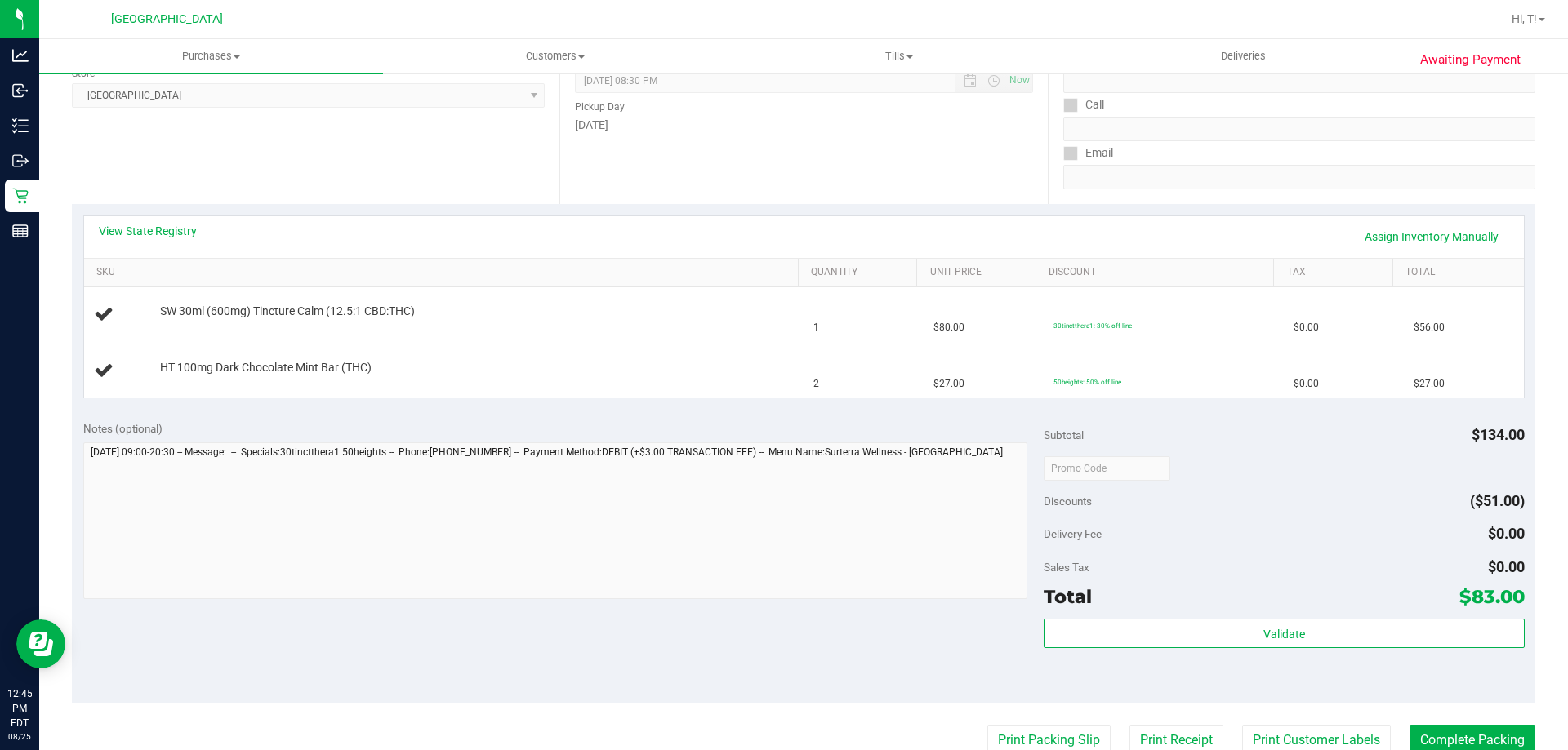
scroll to position [245, 0]
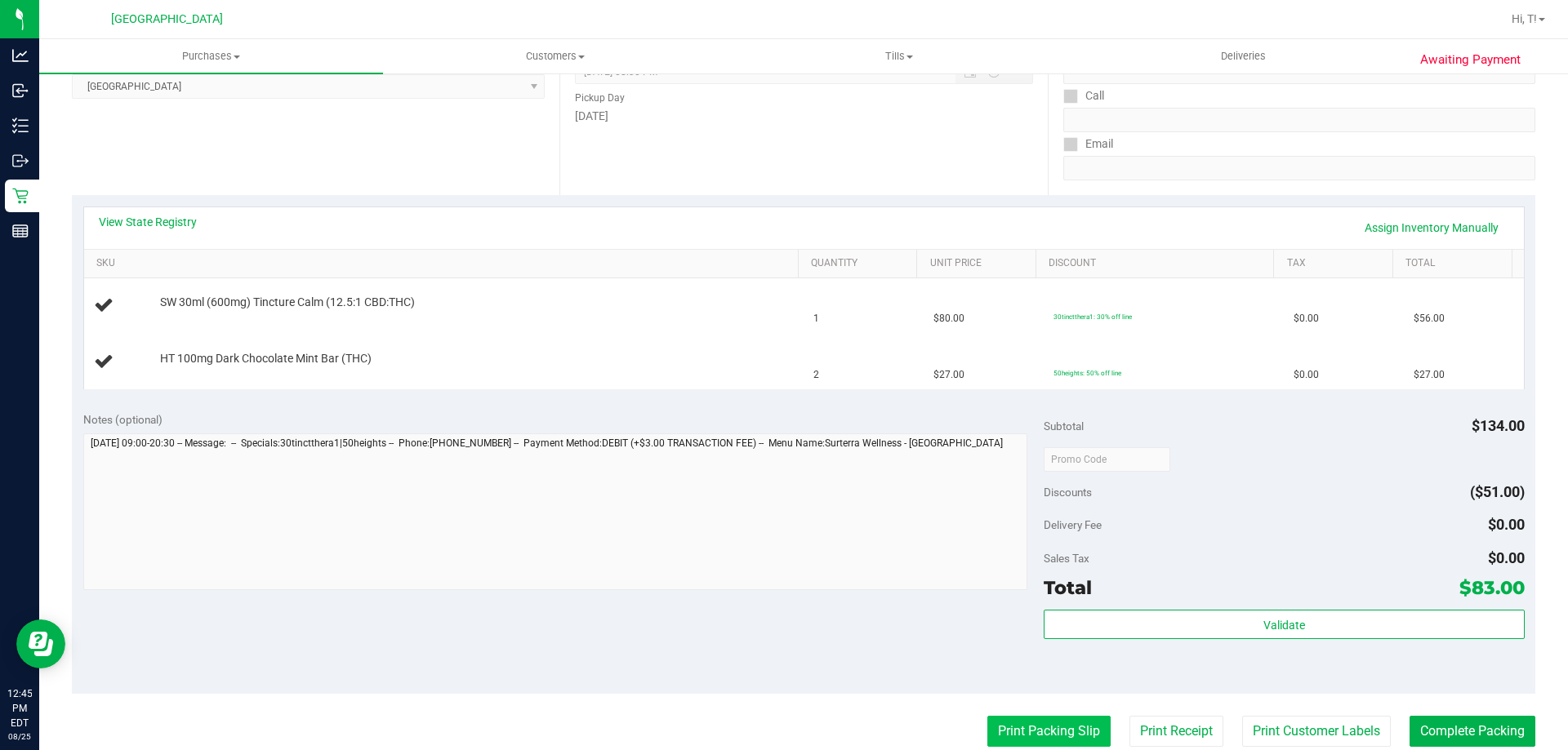
click at [1030, 734] on button "Print Packing Slip" at bounding box center [1049, 731] width 123 height 31
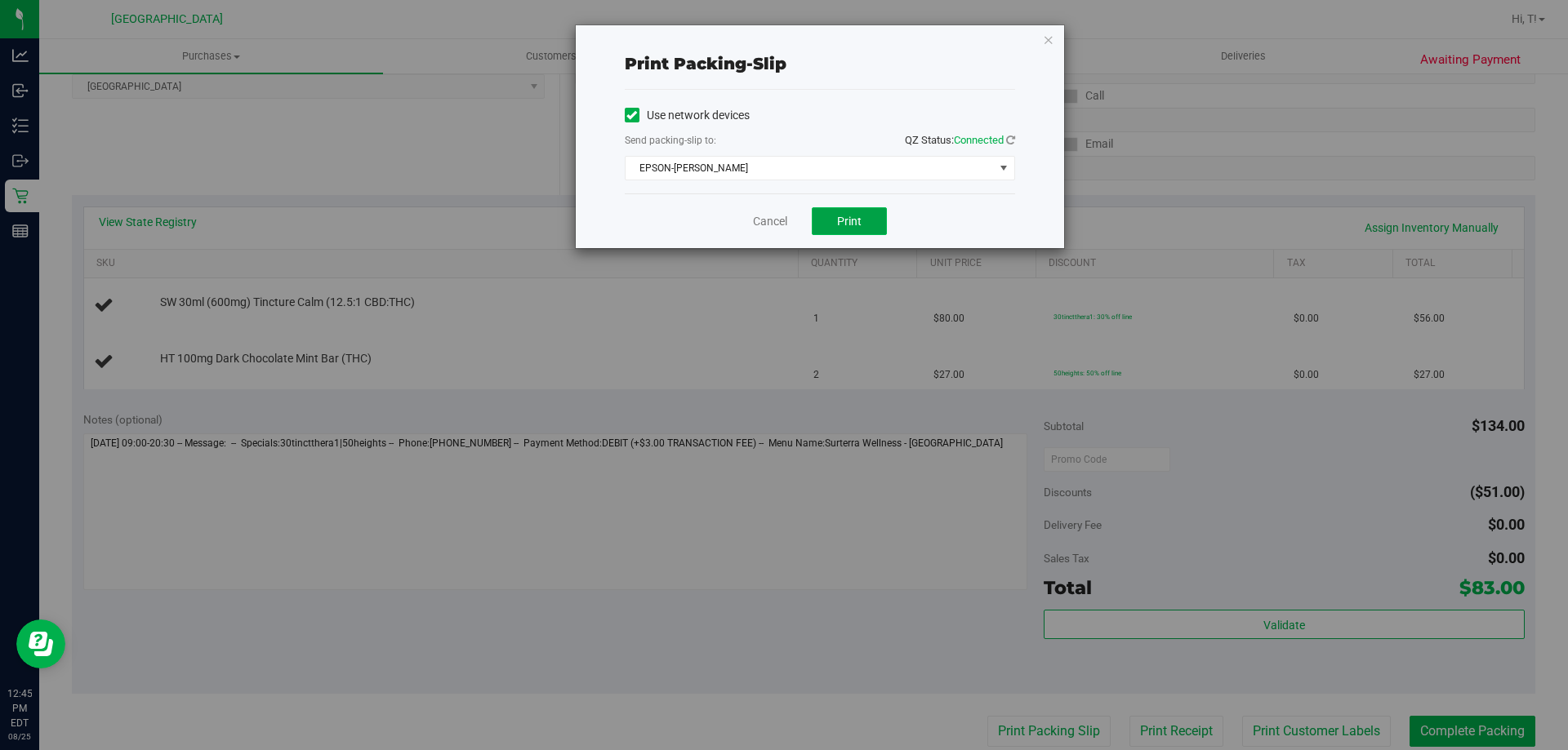
click at [828, 231] on button "Print" at bounding box center [850, 221] width 76 height 27
click at [1052, 44] on icon "button" at bounding box center [1049, 39] width 11 height 20
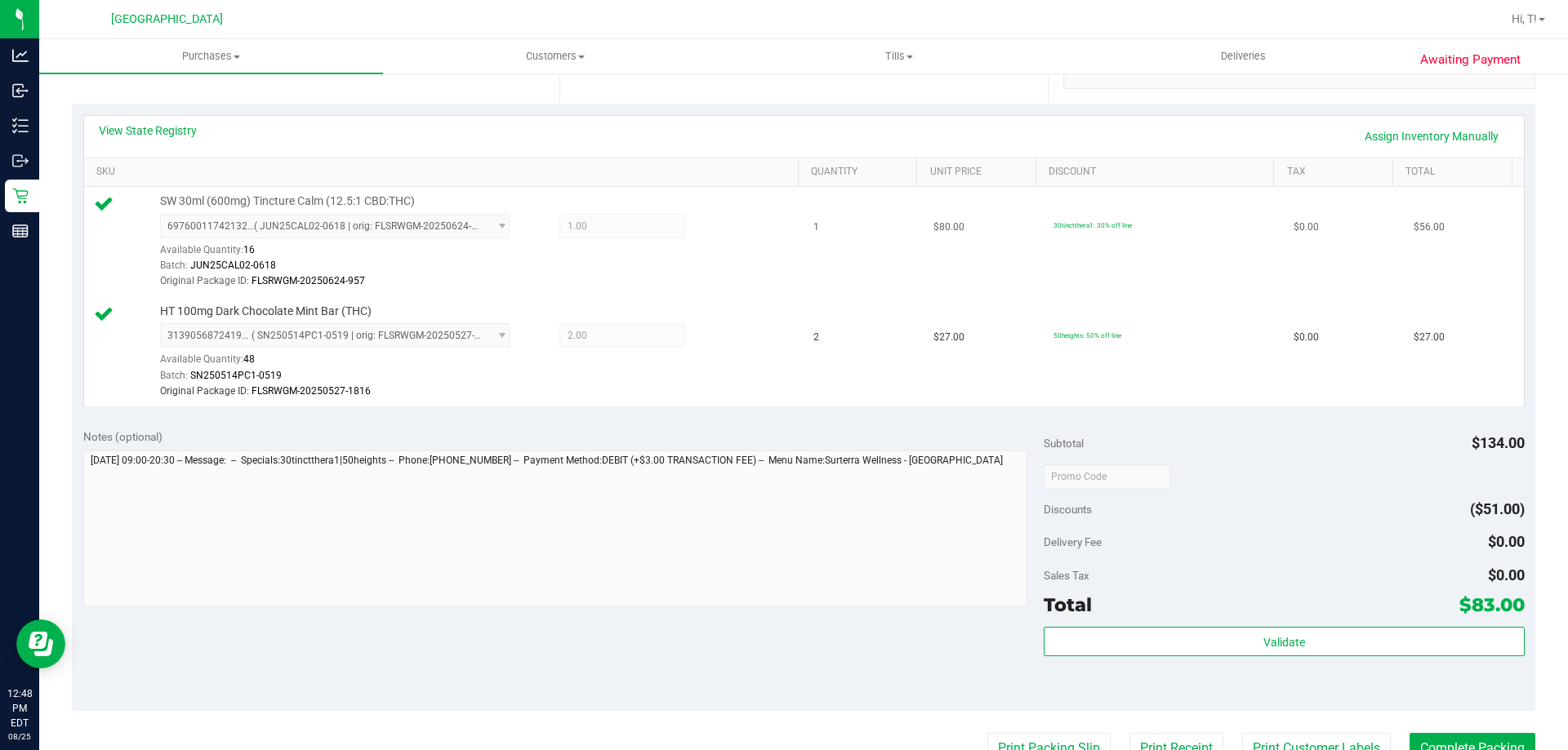
scroll to position [408, 0]
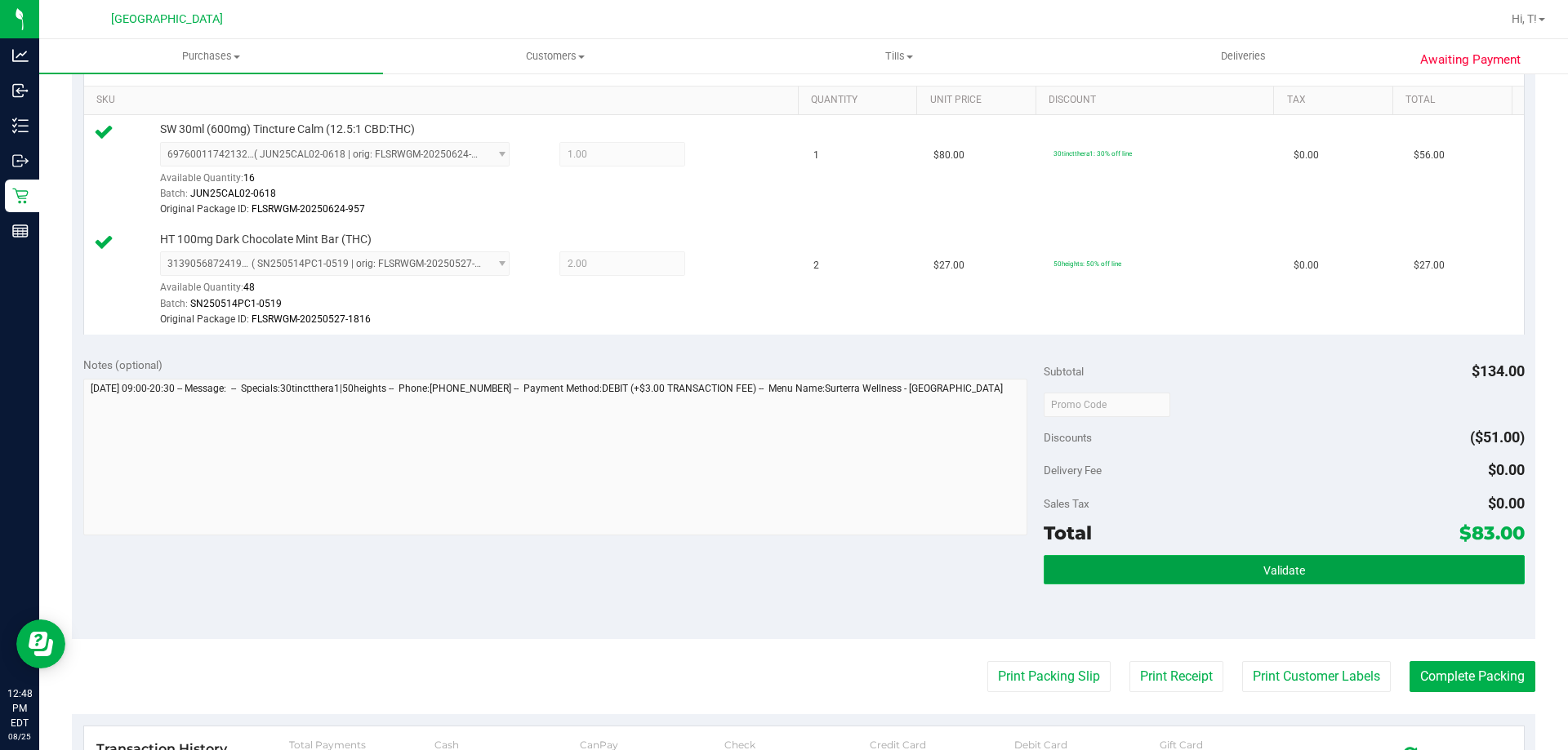
click at [1296, 562] on button "Validate" at bounding box center [1284, 570] width 480 height 29
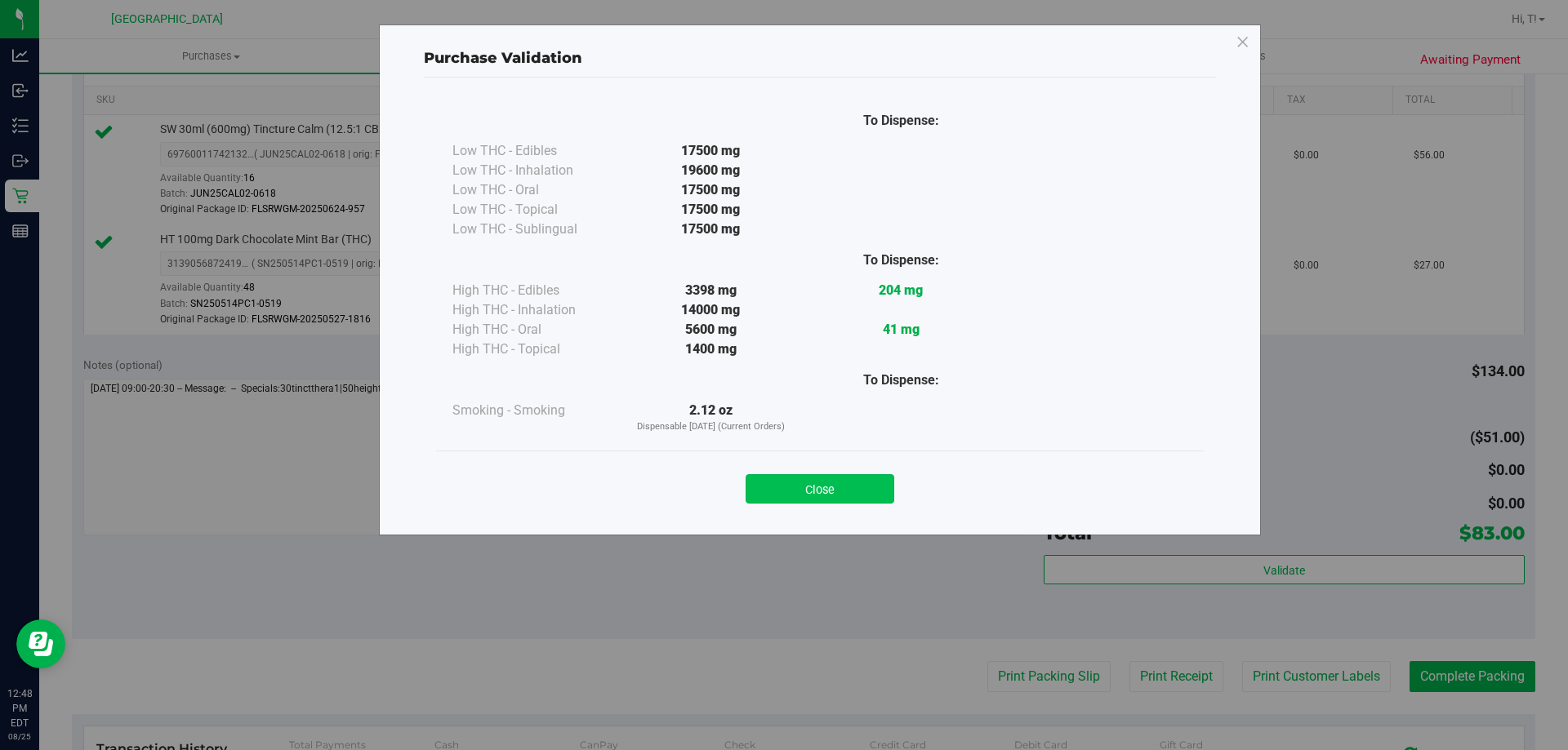
click at [825, 496] on button "Close" at bounding box center [819, 488] width 148 height 29
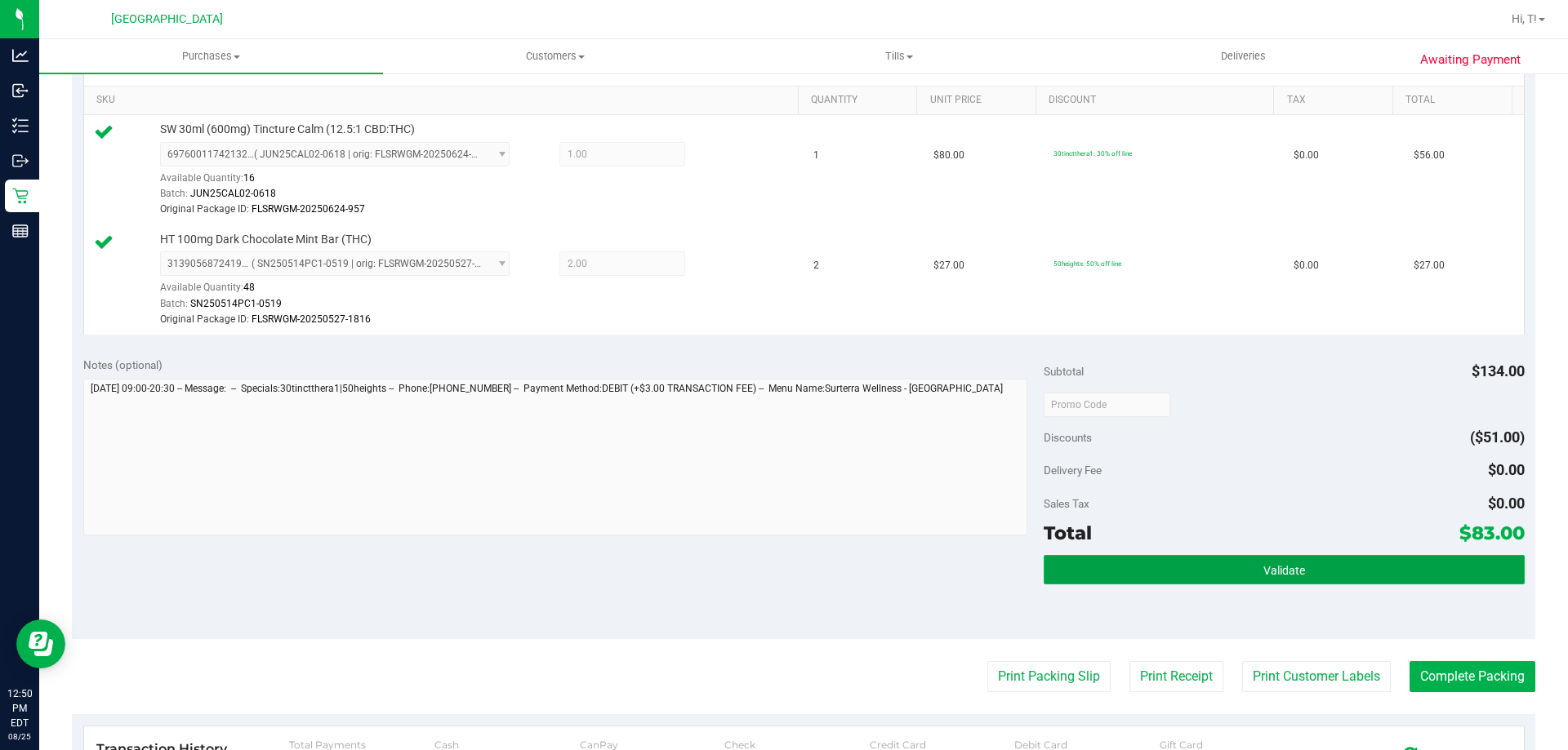
click at [1282, 572] on span "Validate" at bounding box center [1284, 571] width 42 height 13
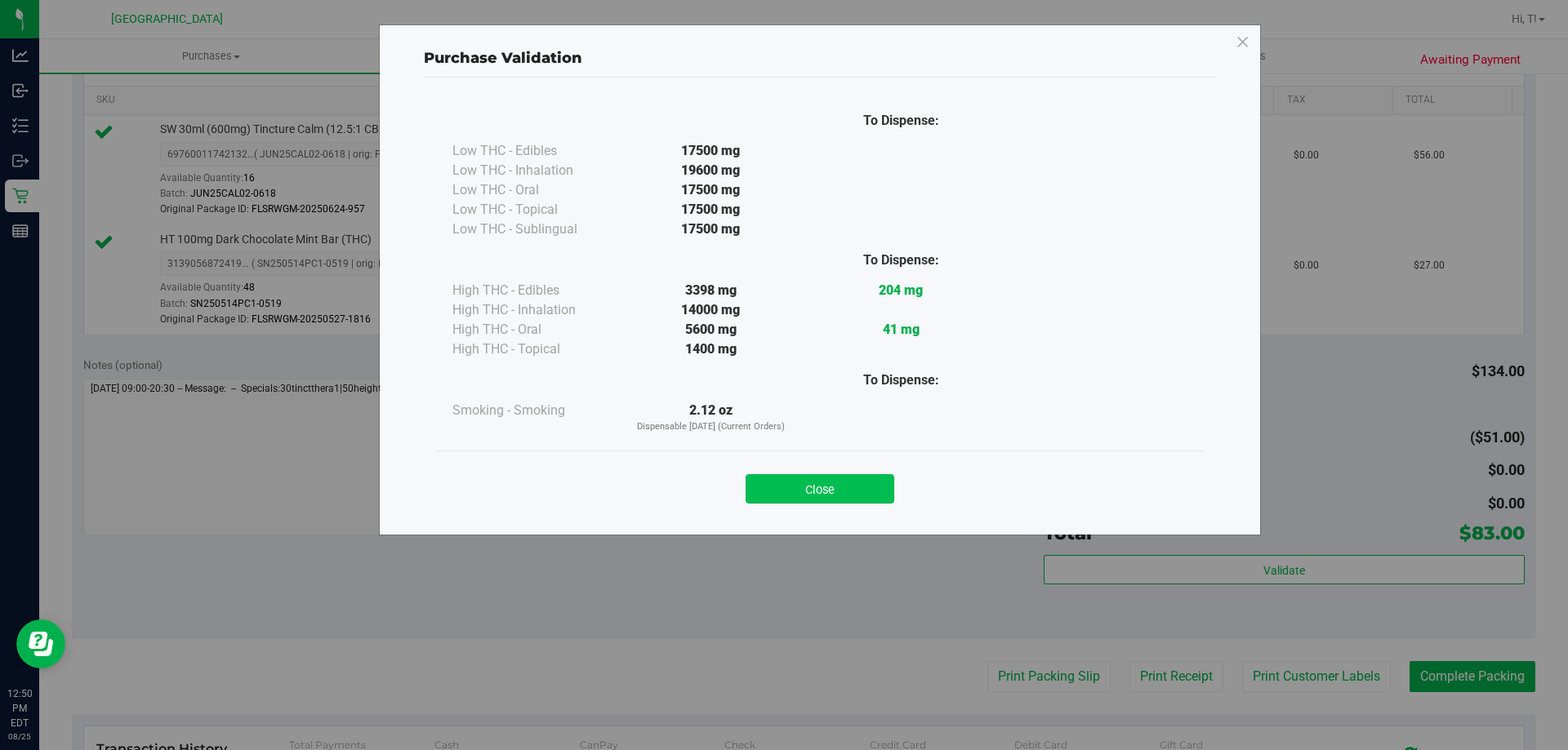
click at [801, 498] on button "Close" at bounding box center [819, 488] width 148 height 29
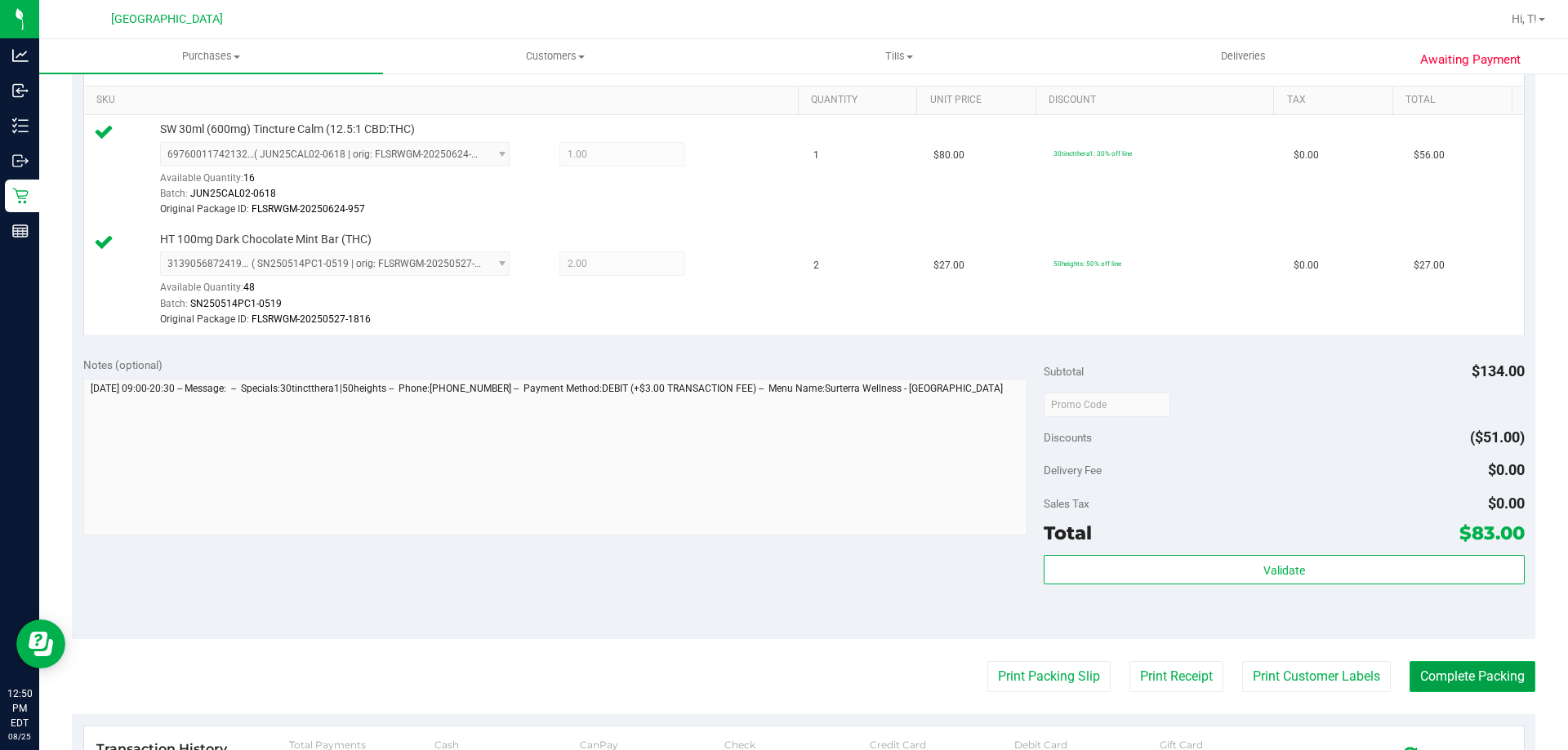
click at [1494, 676] on button "Complete Packing" at bounding box center [1473, 676] width 126 height 31
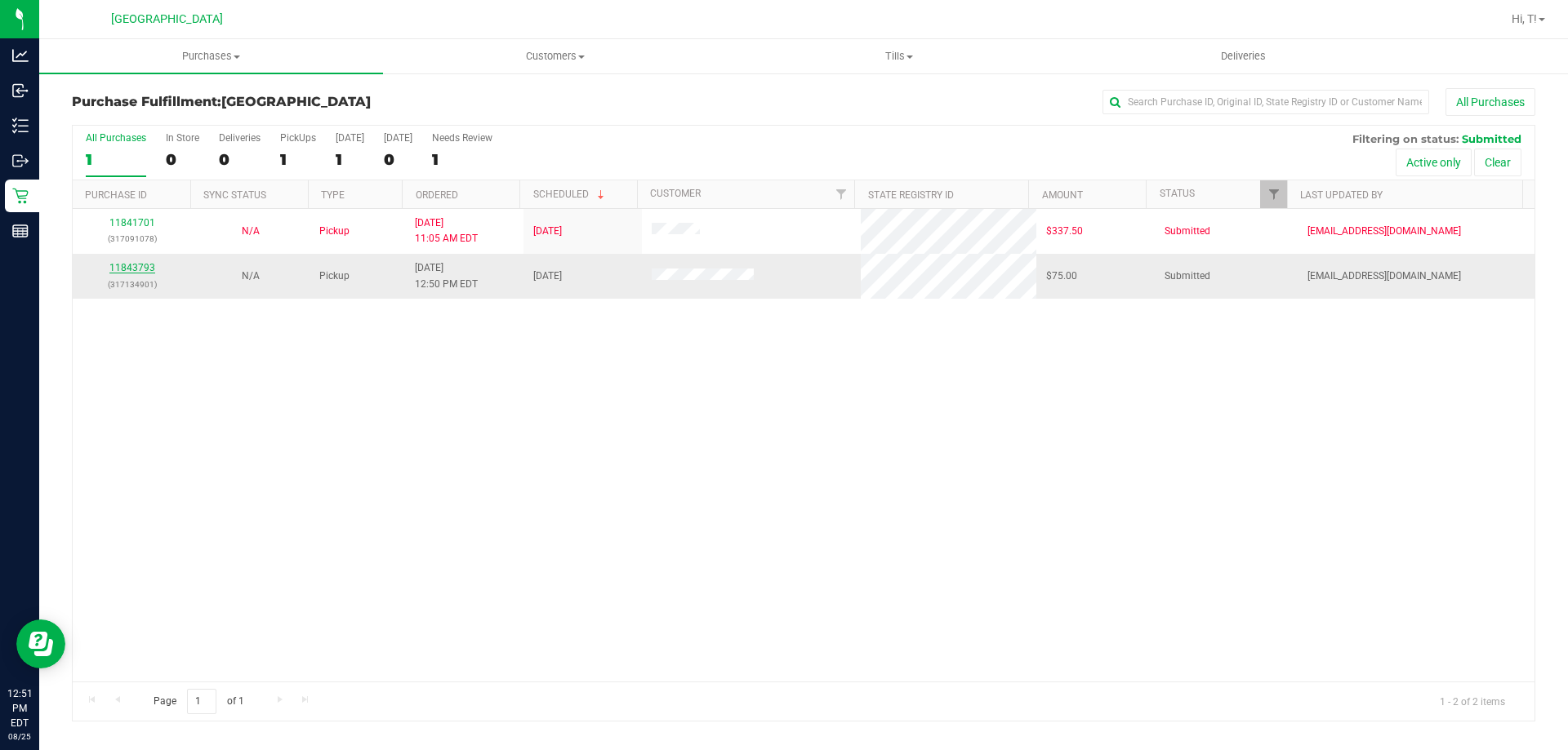
click at [142, 264] on link "11843793" at bounding box center [132, 267] width 45 height 11
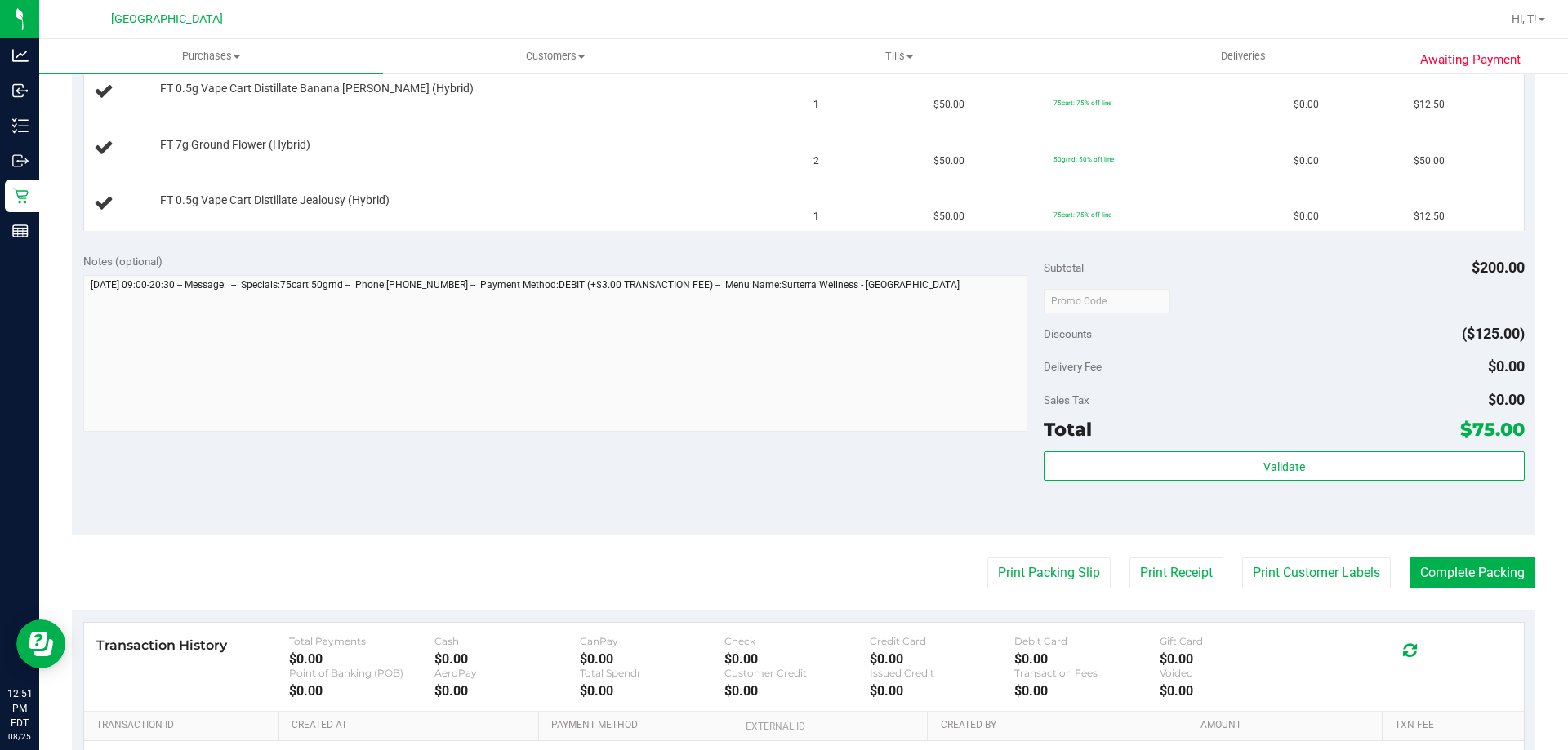
scroll to position [462, 0]
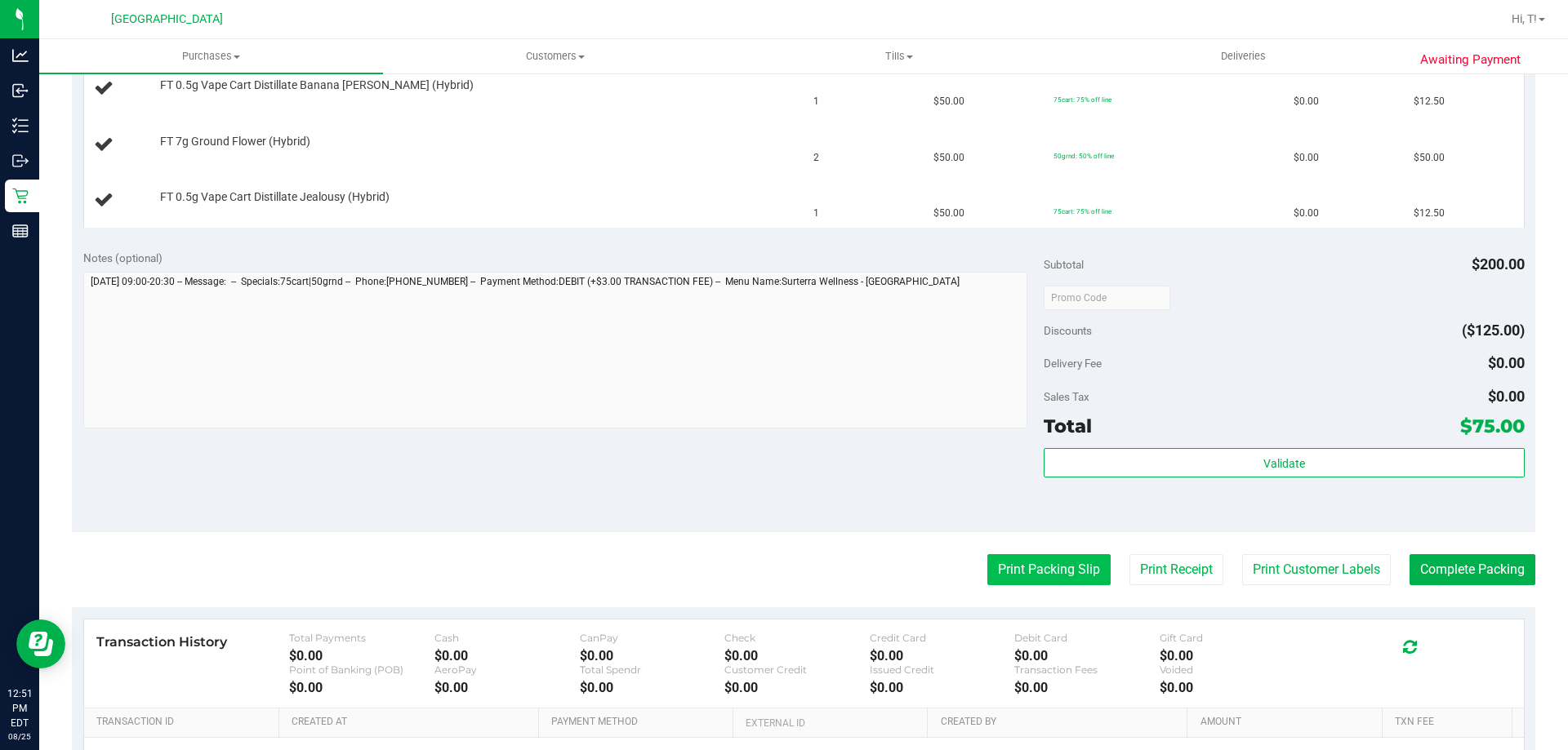
click at [1056, 575] on button "Print Packing Slip" at bounding box center [1049, 570] width 123 height 31
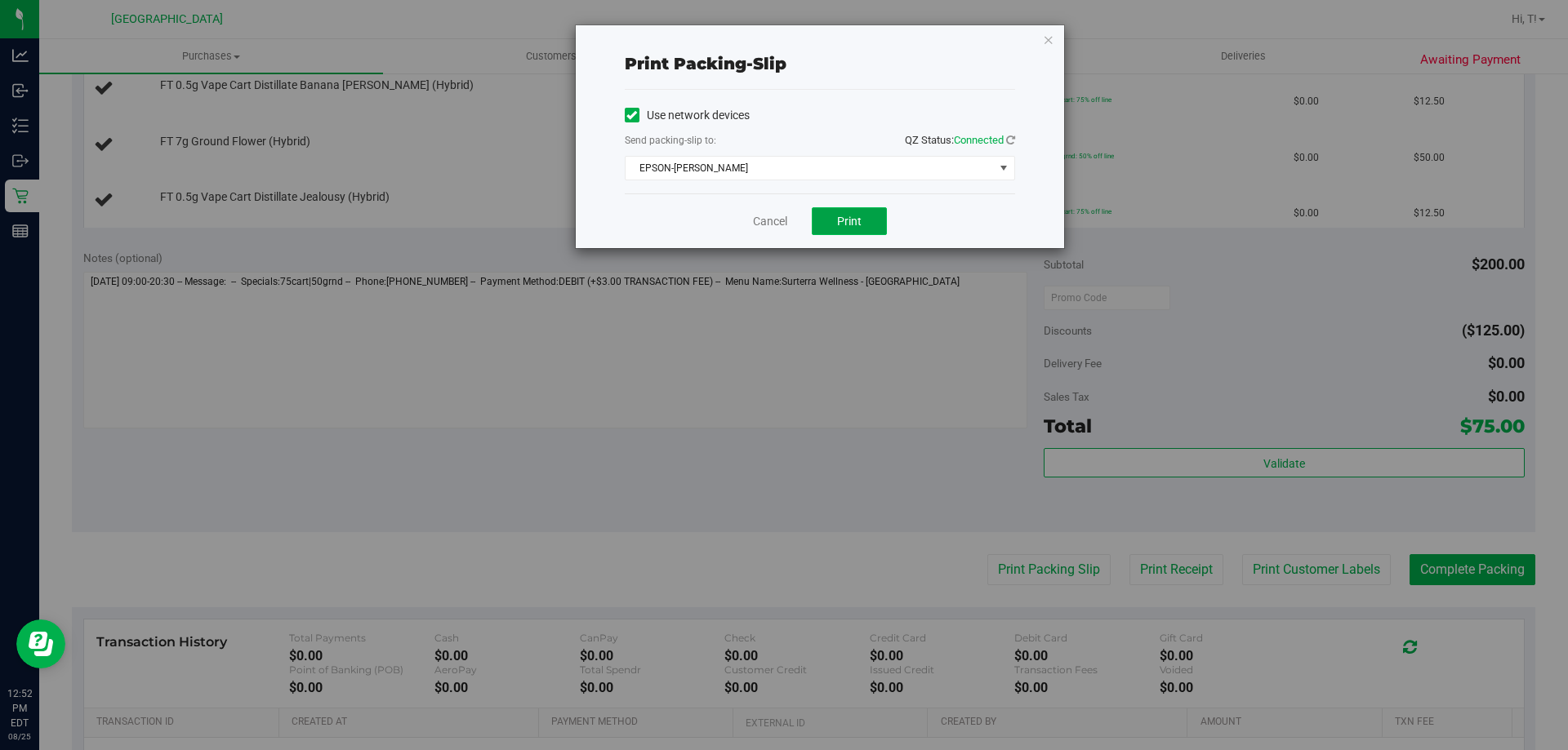
click at [835, 228] on button "Print" at bounding box center [850, 221] width 76 height 27
click at [764, 222] on link "Cancel" at bounding box center [770, 222] width 34 height 17
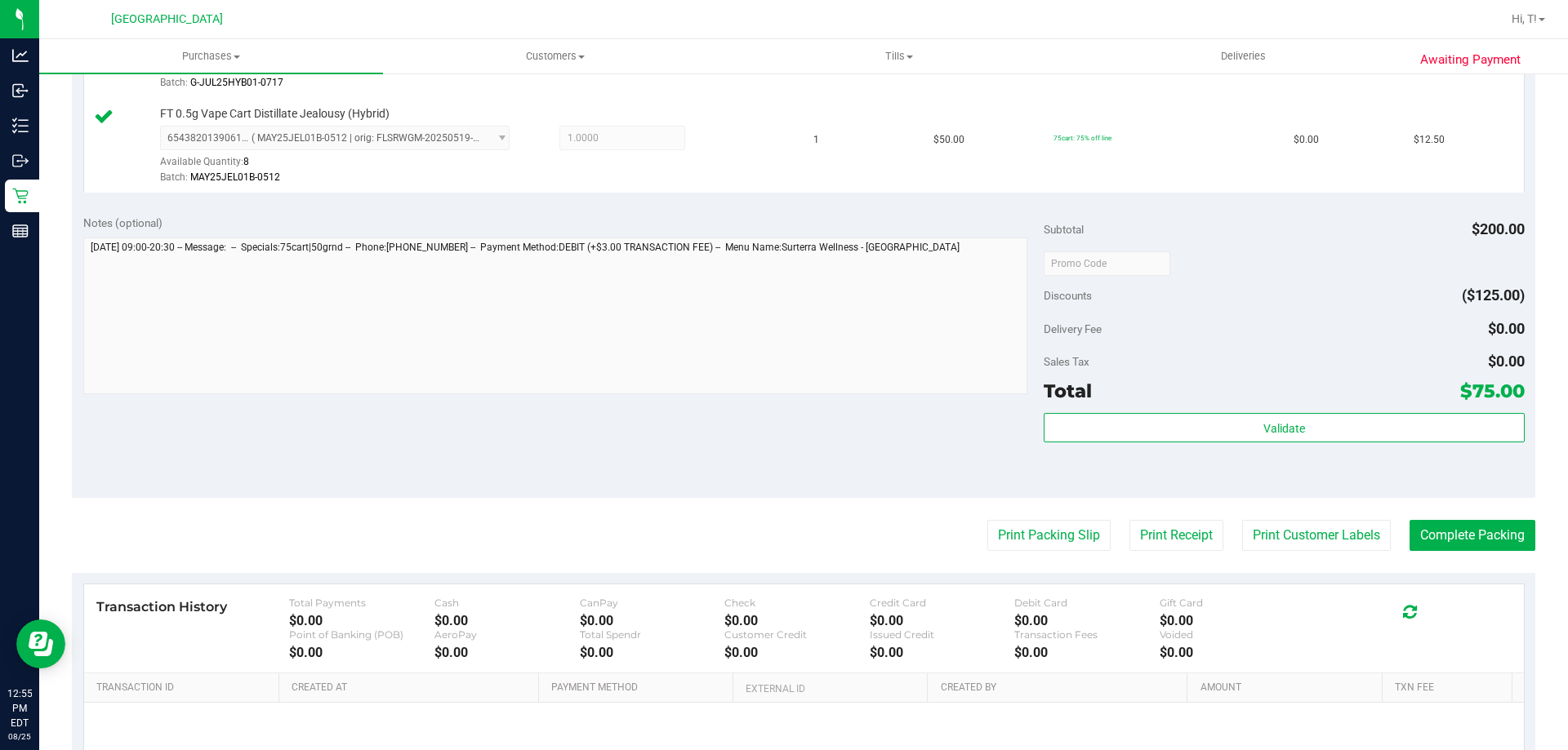
scroll to position [616, 0]
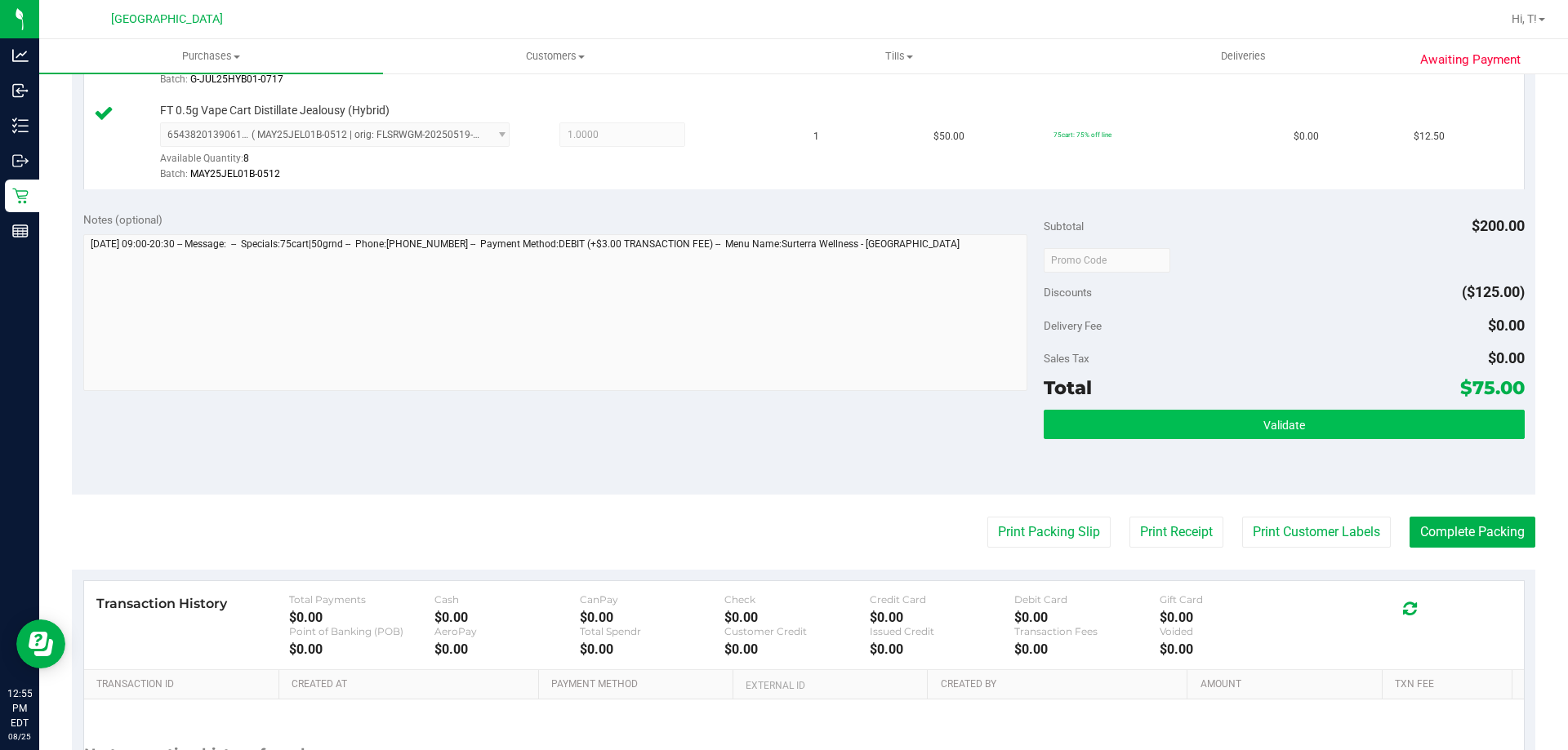
click at [1259, 413] on button "Validate" at bounding box center [1284, 424] width 480 height 29
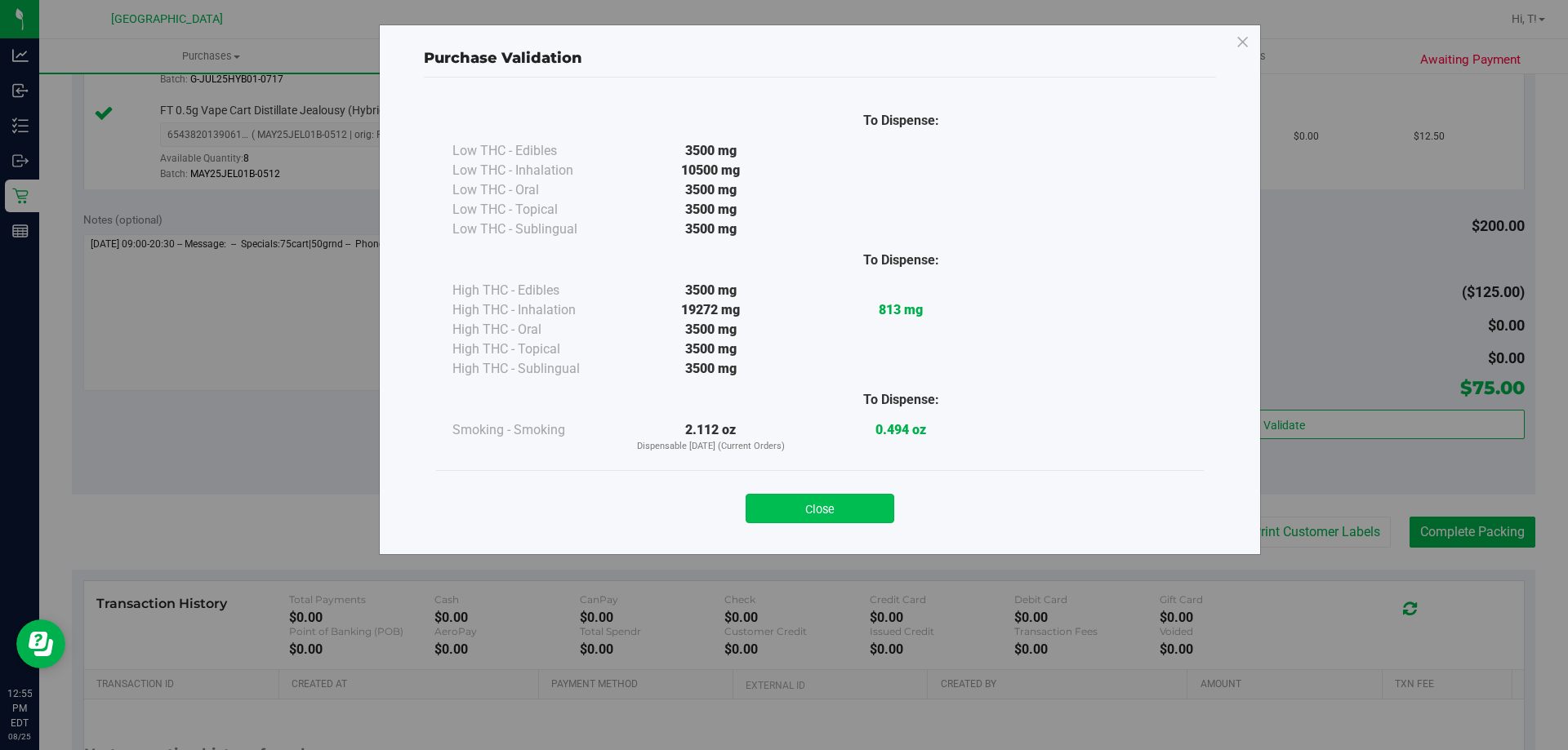
click at [833, 514] on button "Close" at bounding box center [819, 508] width 148 height 29
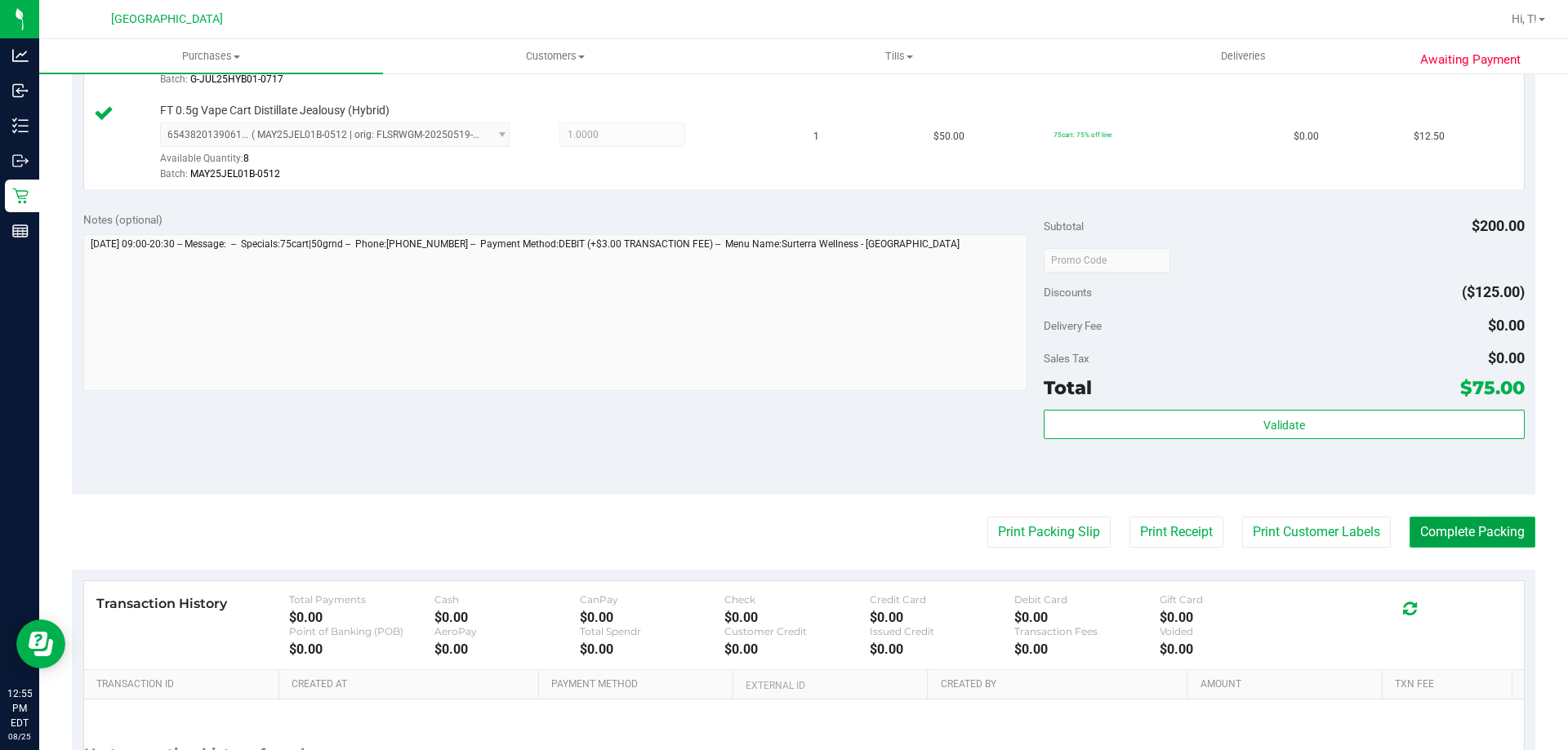
click at [1432, 537] on button "Complete Packing" at bounding box center [1473, 532] width 126 height 31
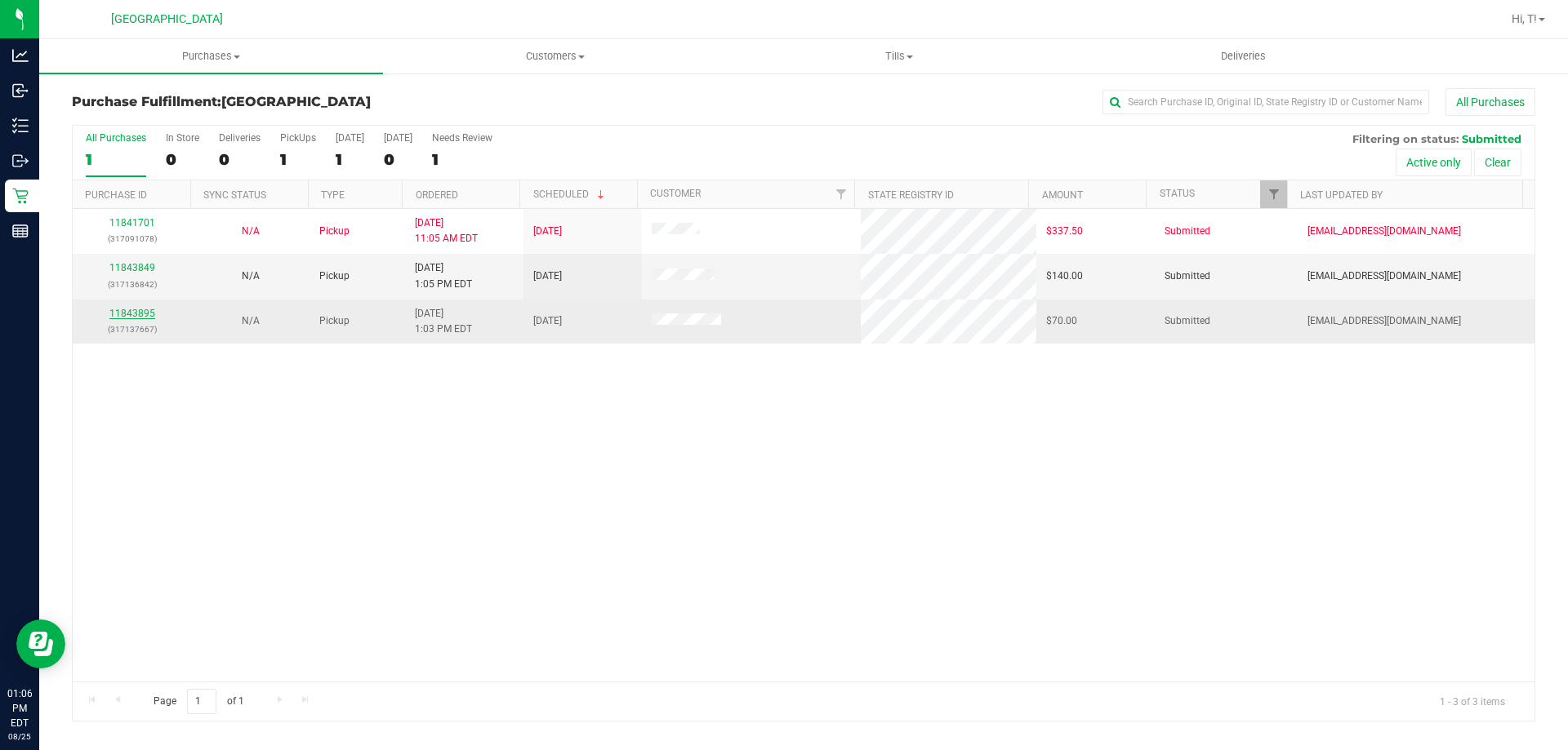
click at [146, 316] on link "11843895" at bounding box center [132, 314] width 45 height 11
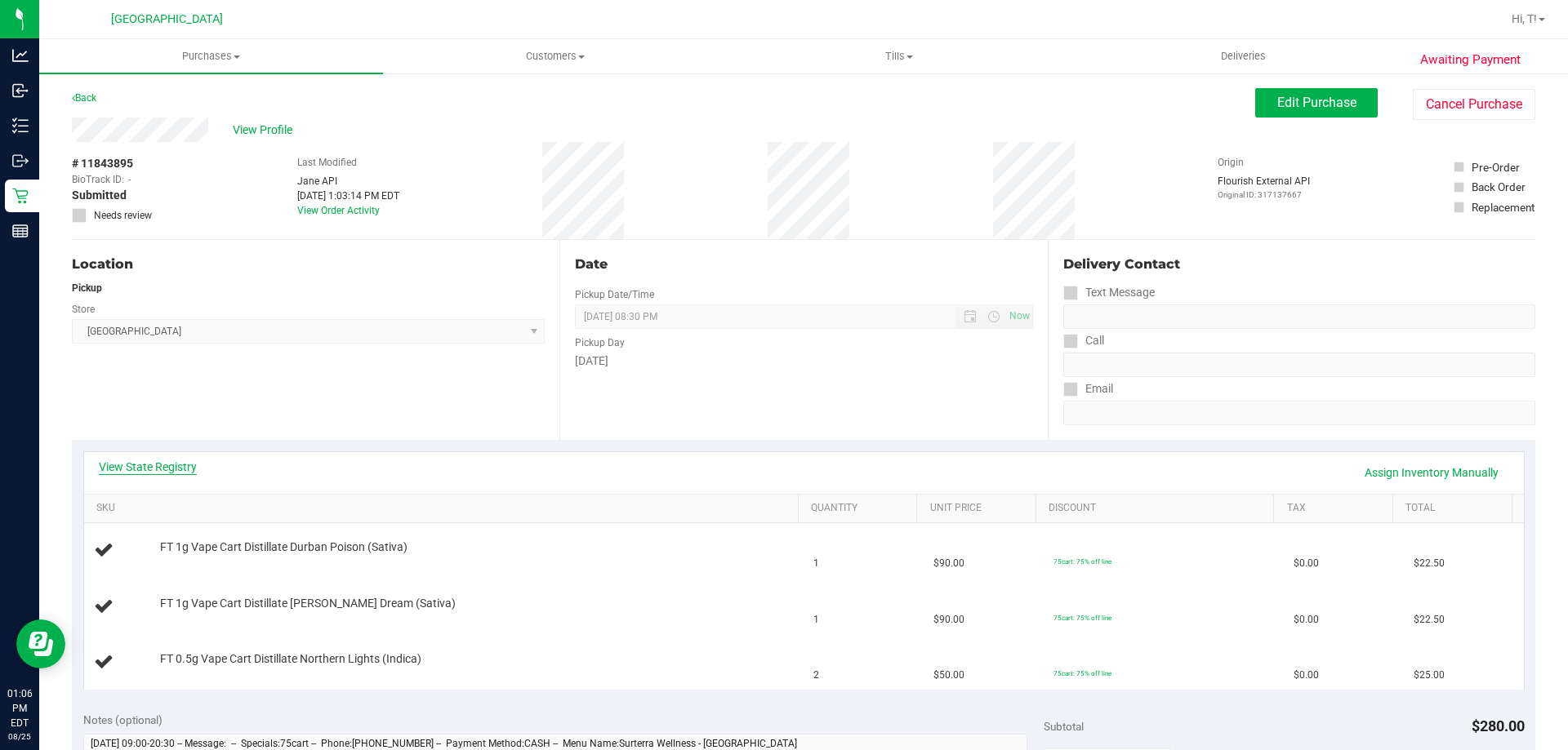
click at [153, 463] on link "View State Registry" at bounding box center [148, 467] width 98 height 16
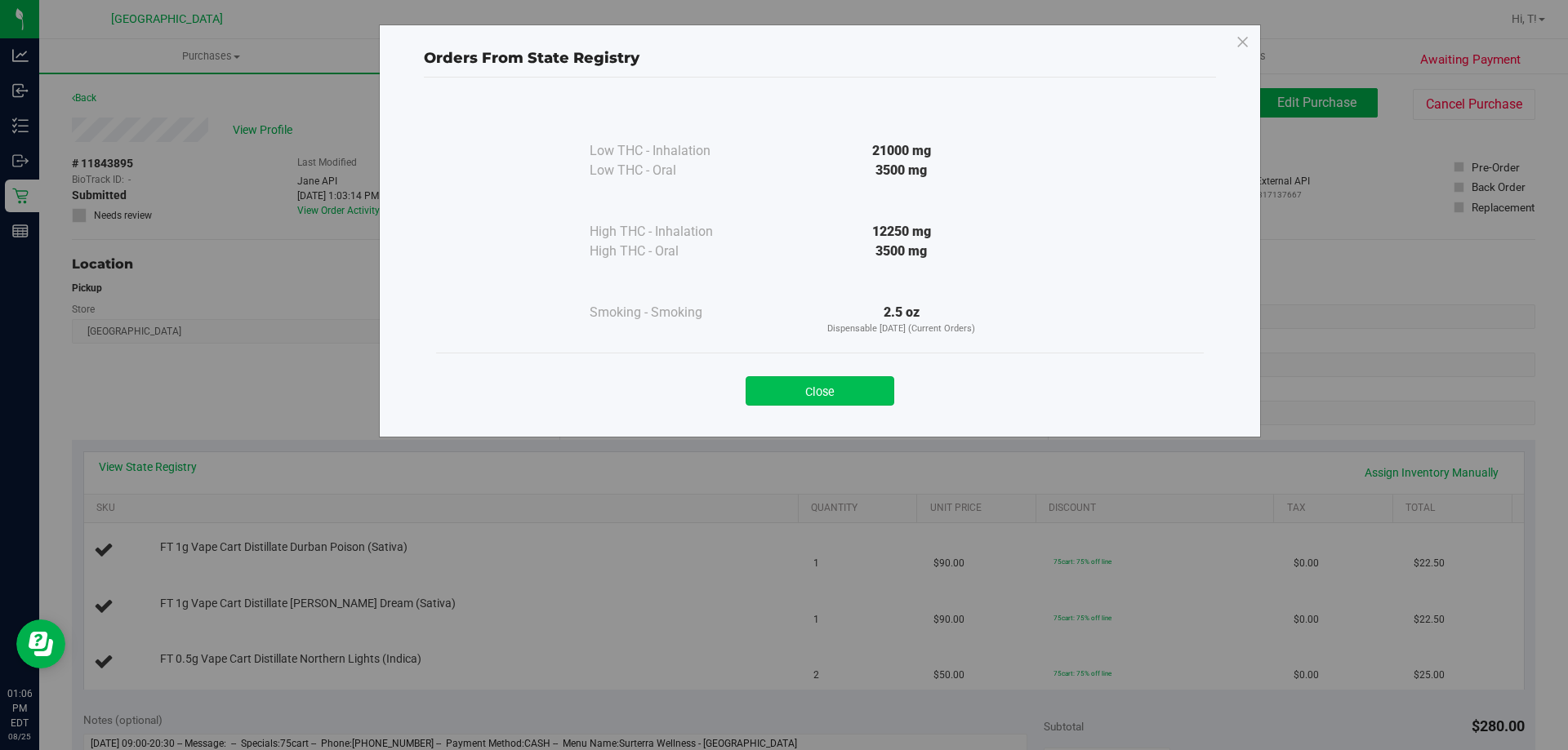
click at [793, 391] on button "Close" at bounding box center [819, 390] width 148 height 29
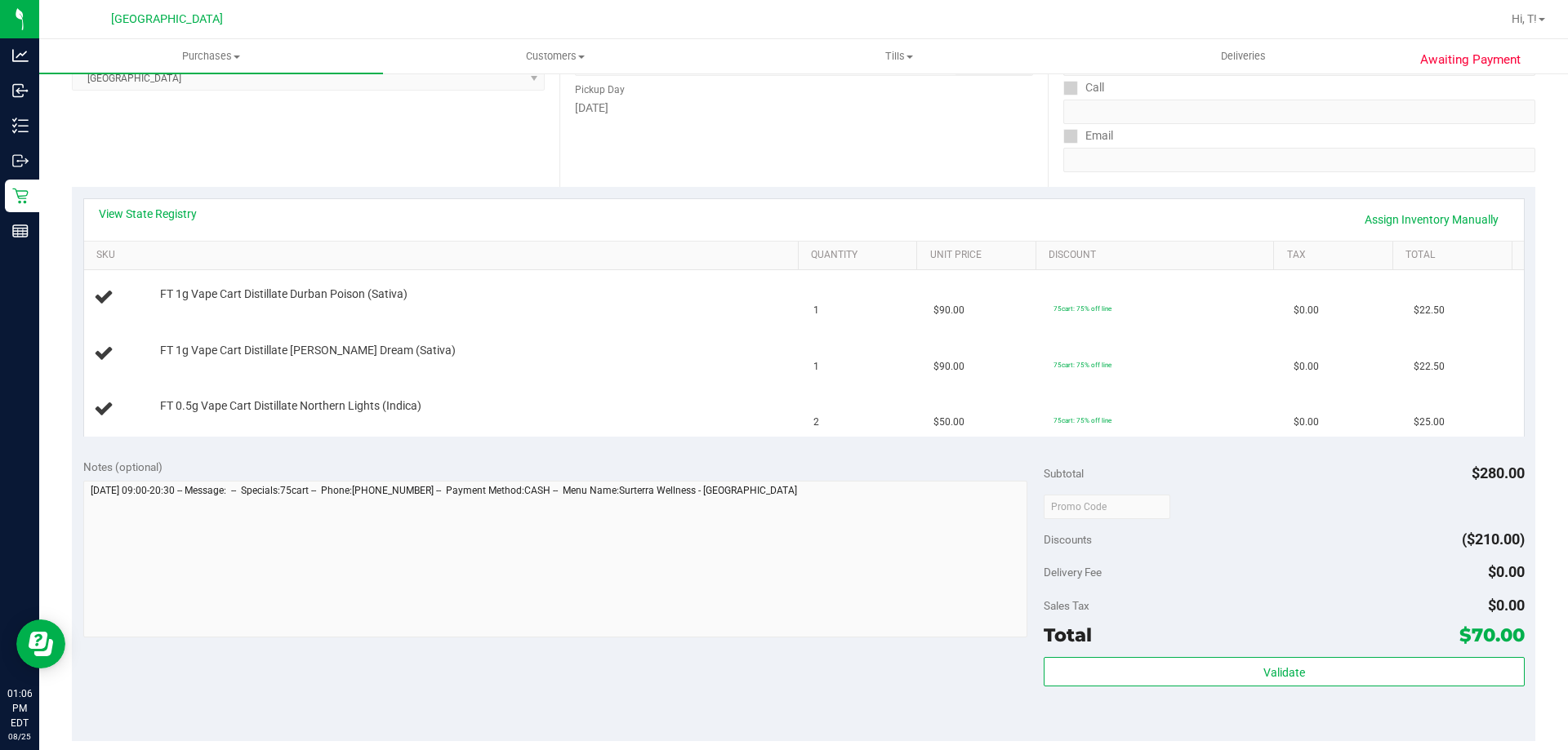
scroll to position [490, 0]
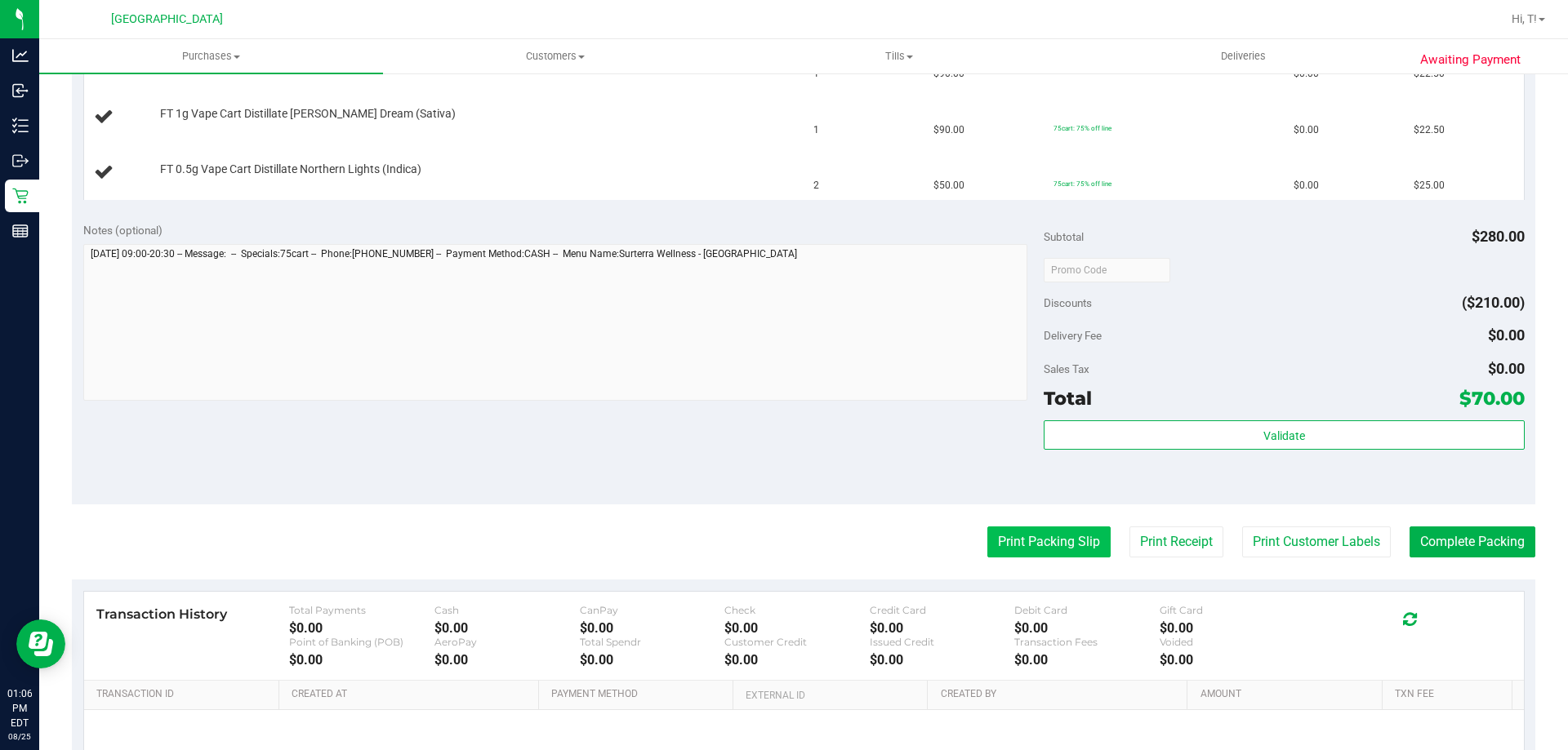
click at [988, 540] on button "Print Packing Slip" at bounding box center [1049, 541] width 123 height 31
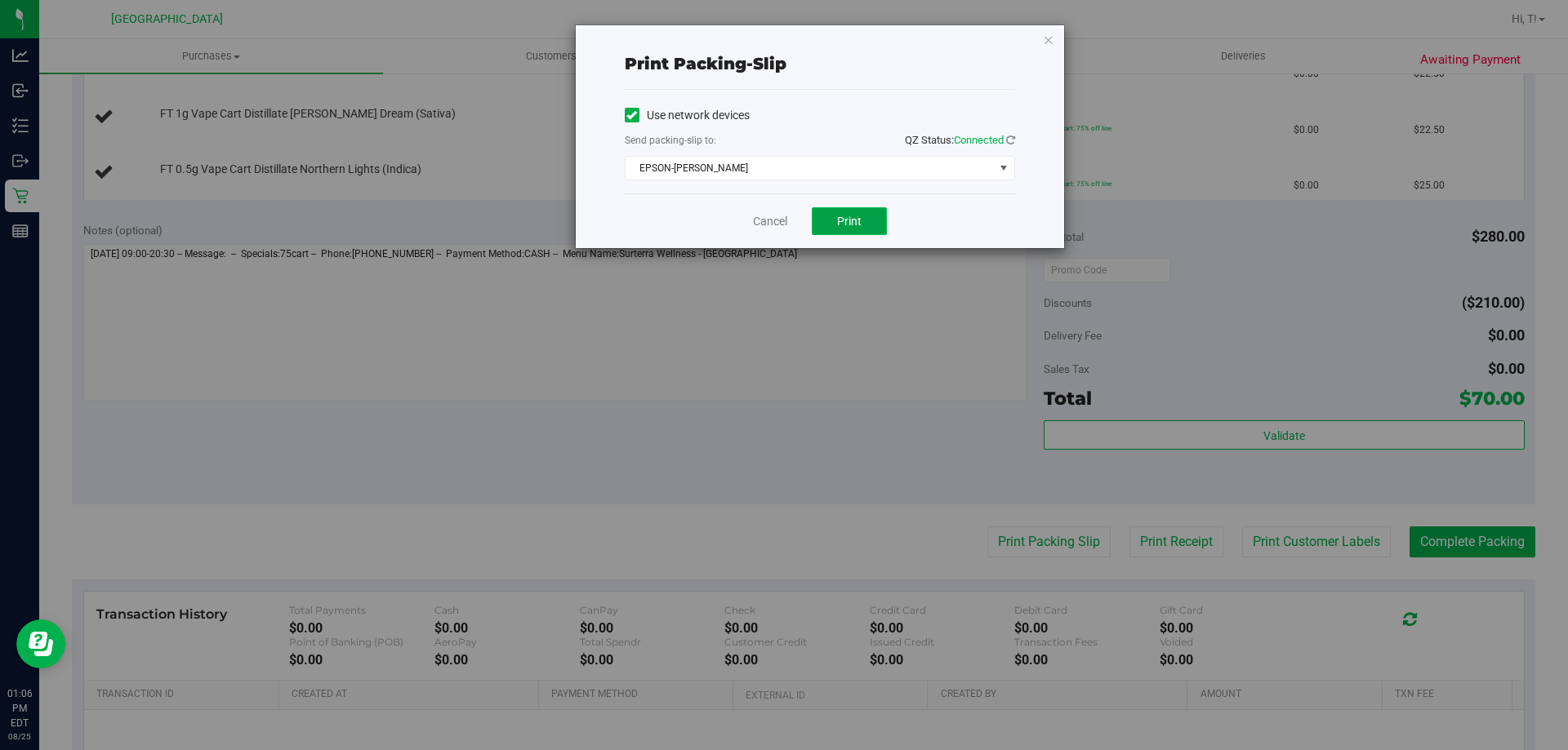
click at [846, 230] on button "Print" at bounding box center [850, 221] width 76 height 27
click at [1044, 43] on icon "button" at bounding box center [1049, 39] width 11 height 20
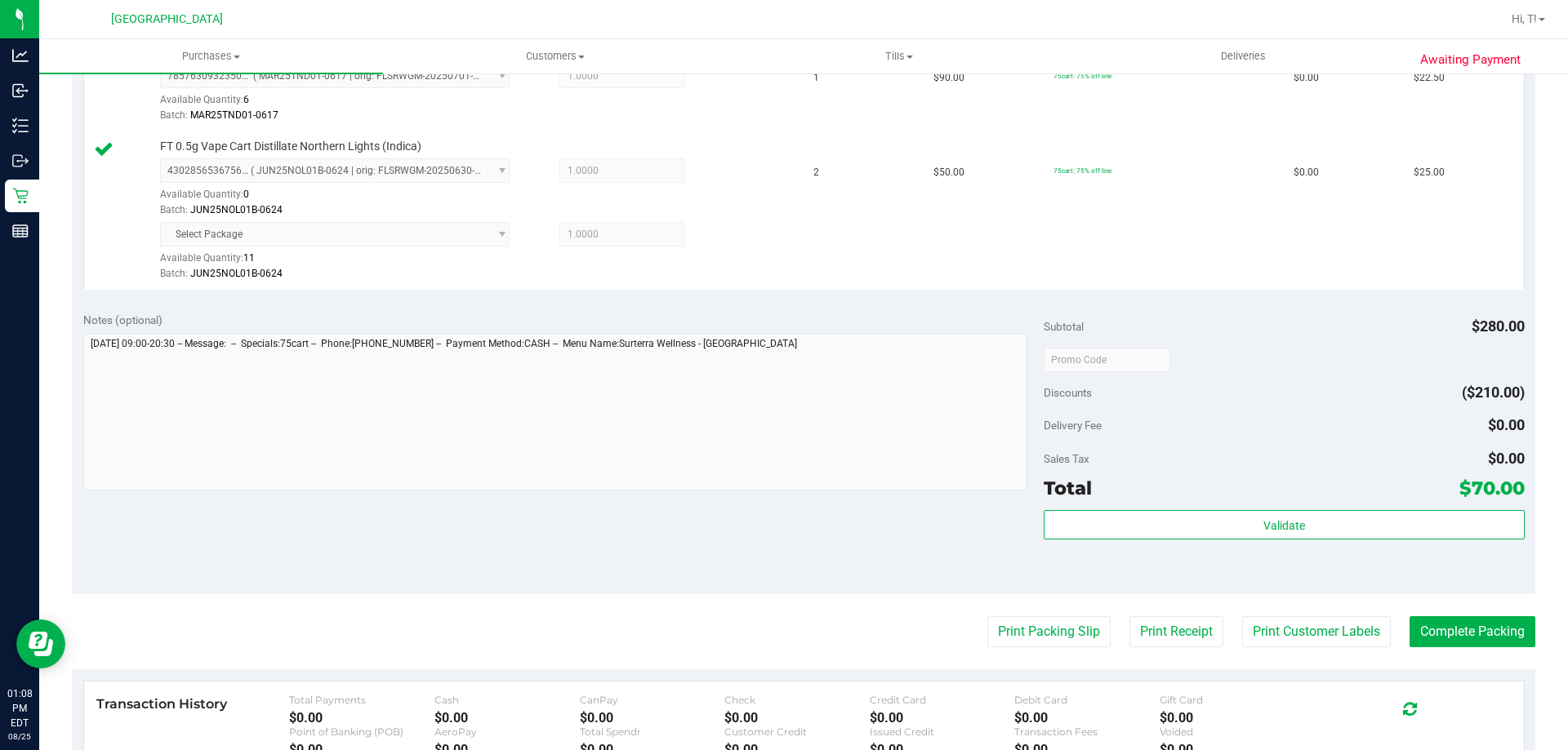
scroll to position [767, 0]
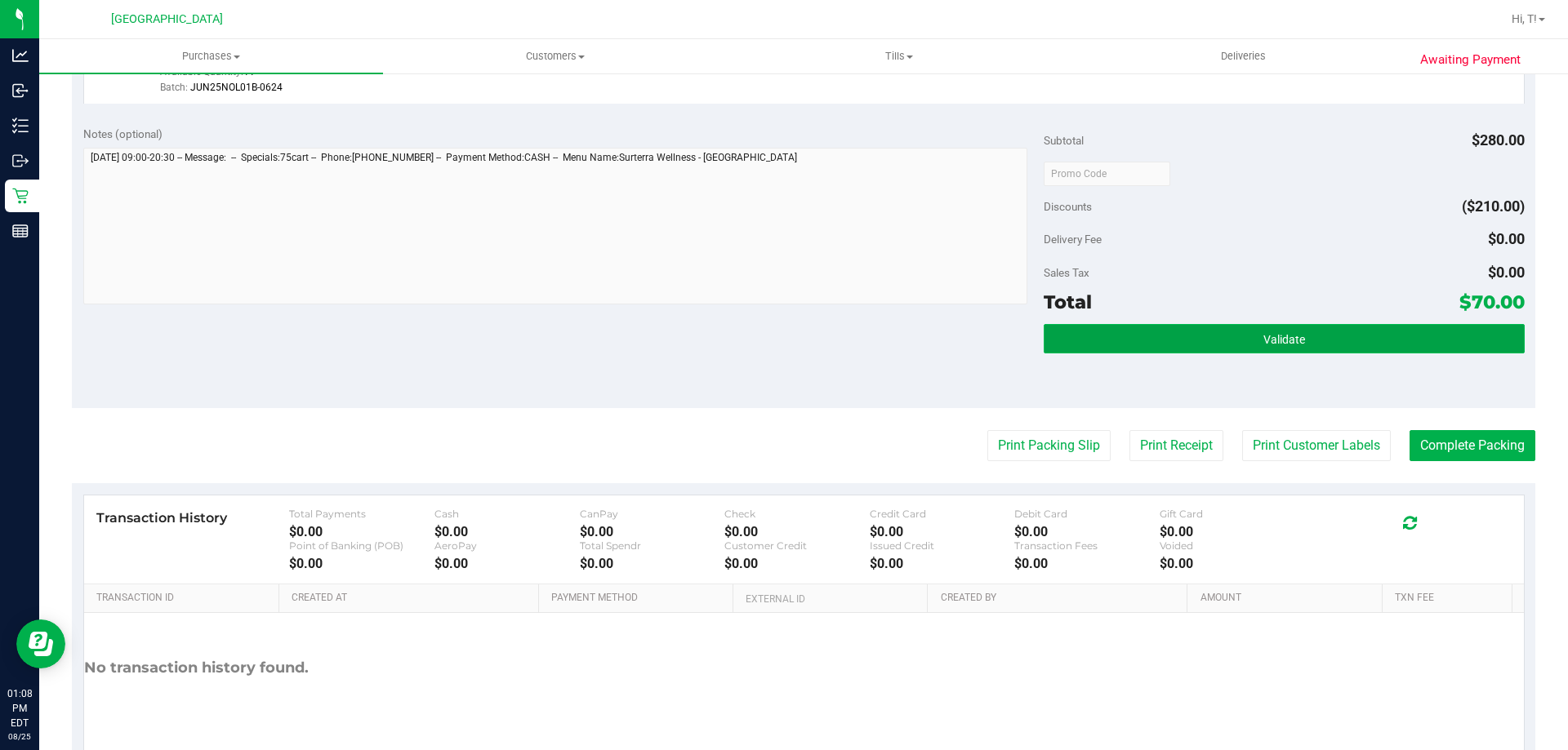
click at [1206, 350] on button "Validate" at bounding box center [1284, 338] width 480 height 29
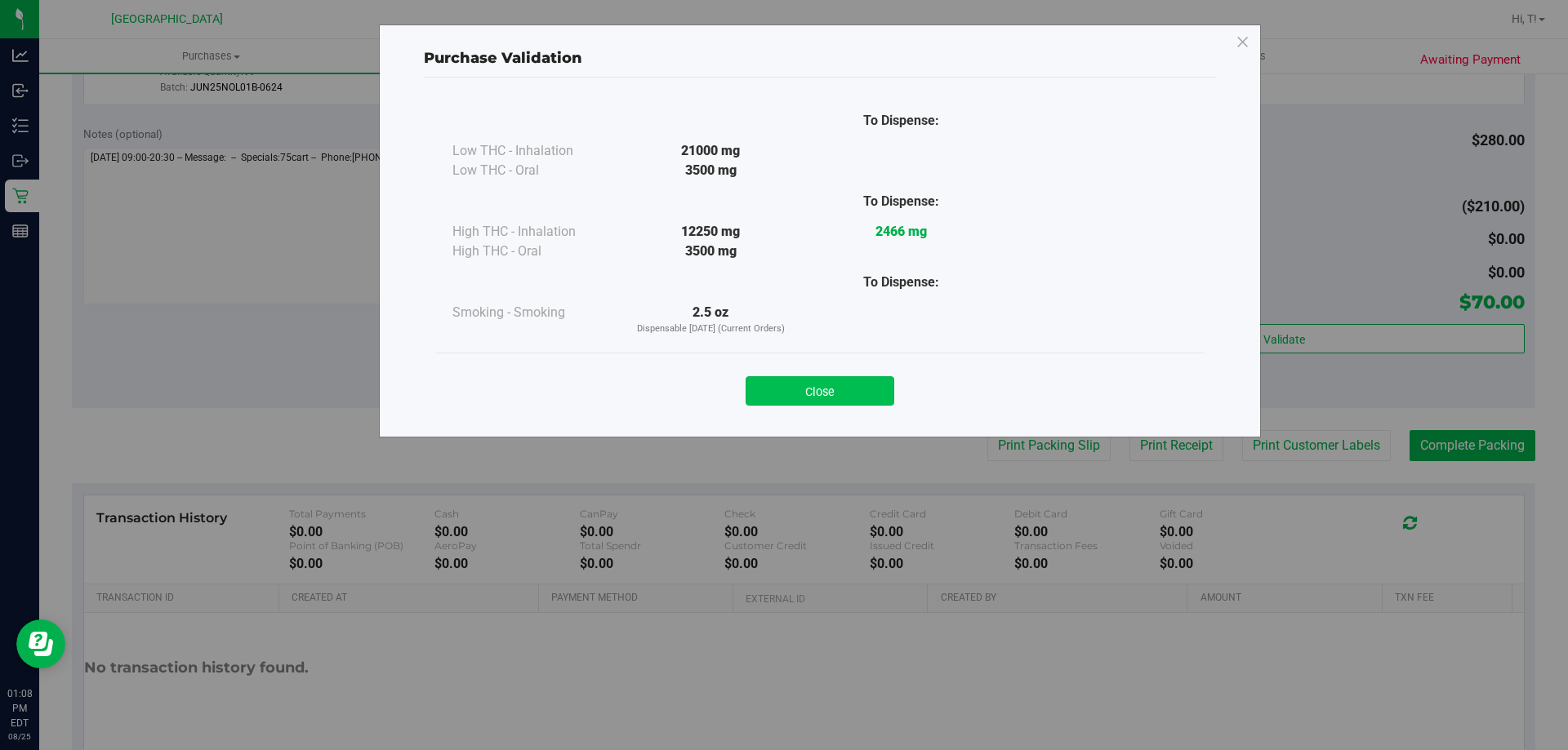
click at [880, 387] on button "Close" at bounding box center [819, 390] width 148 height 29
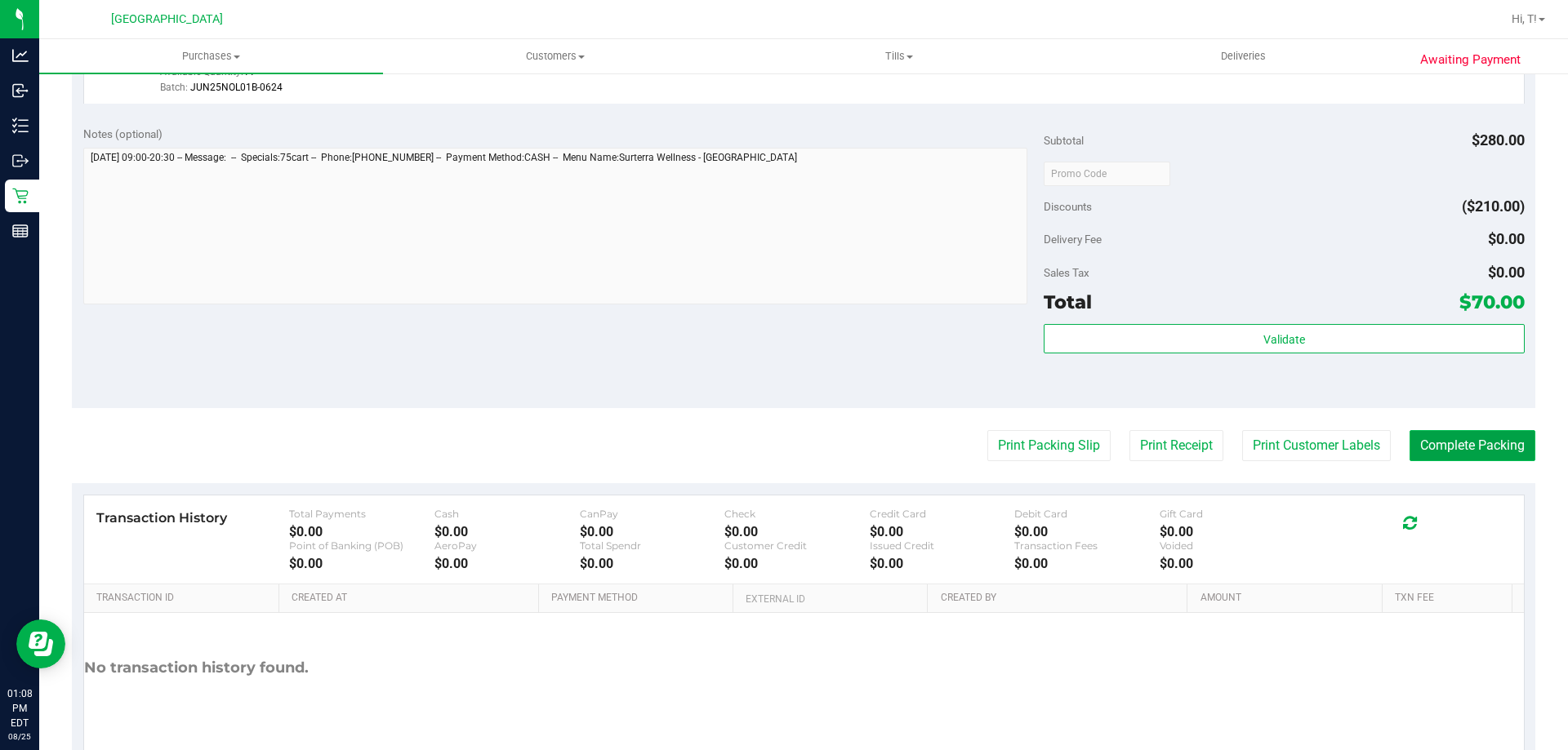
click at [1433, 456] on button "Complete Packing" at bounding box center [1473, 445] width 126 height 31
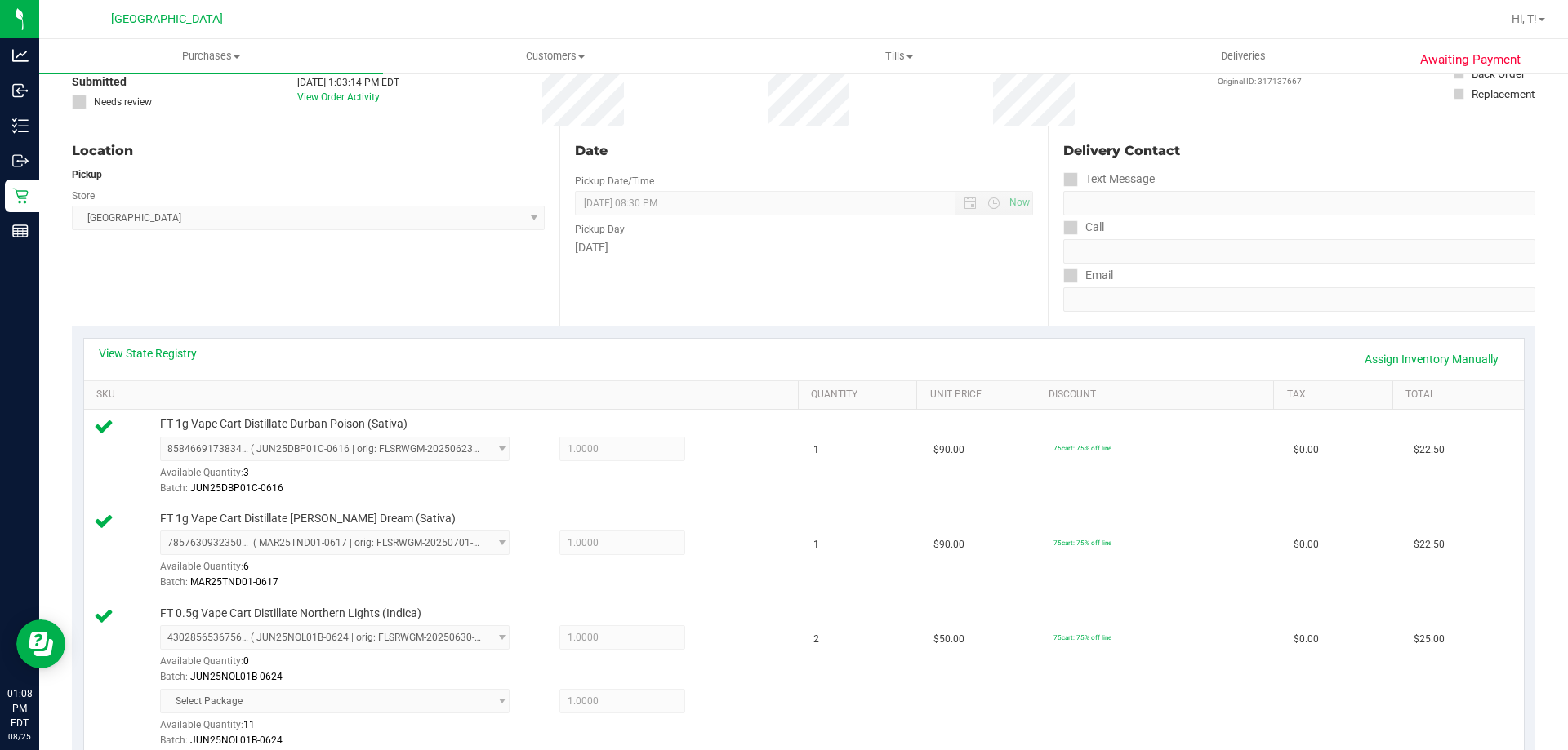
scroll to position [0, 0]
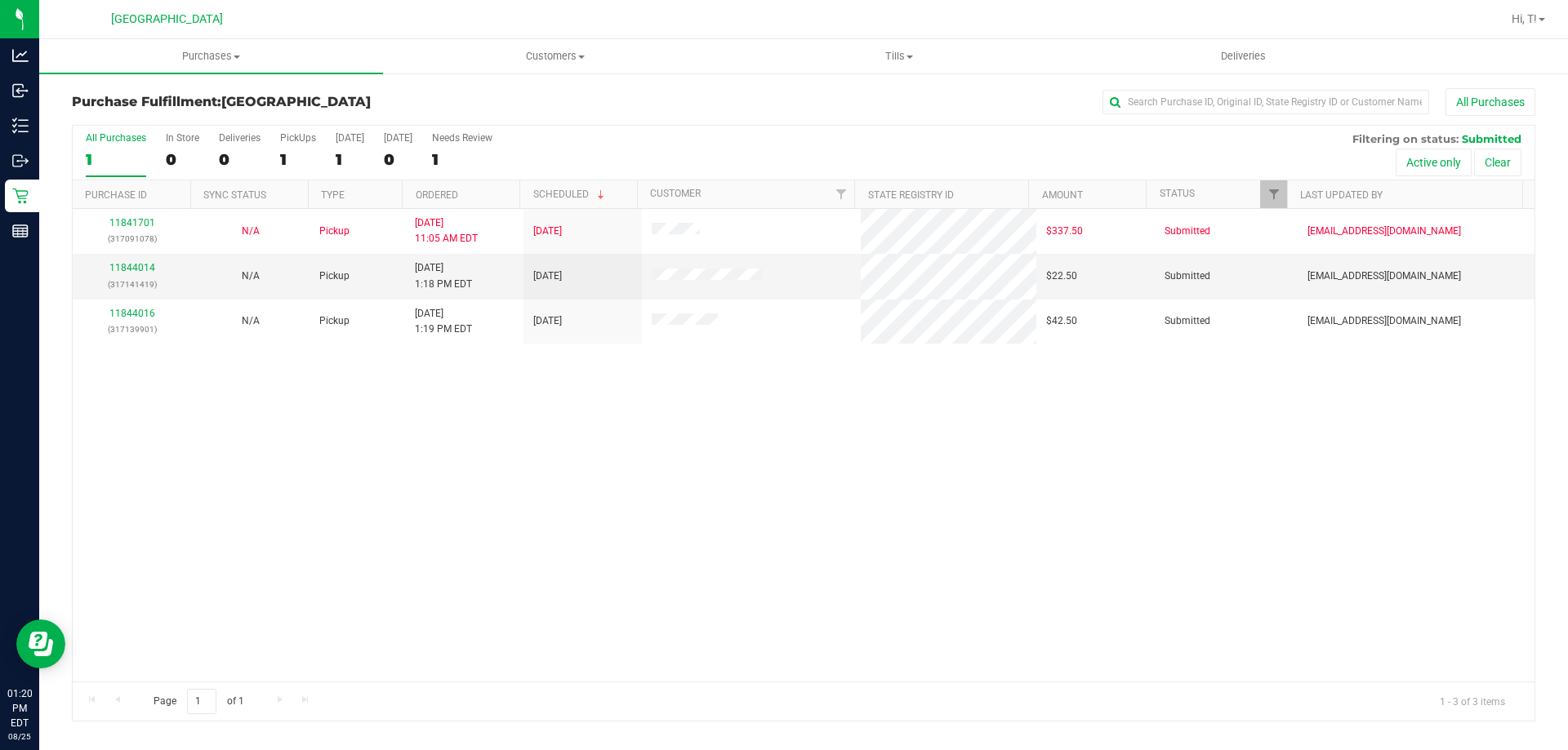
click at [426, 456] on div "11841701 (317091078) N/A Pickup 8/25/2025 11:05 AM EDT 8/25/2025 $337.50 Submit…" at bounding box center [803, 445] width 1462 height 472
click at [131, 266] on link "11844014" at bounding box center [132, 267] width 45 height 11
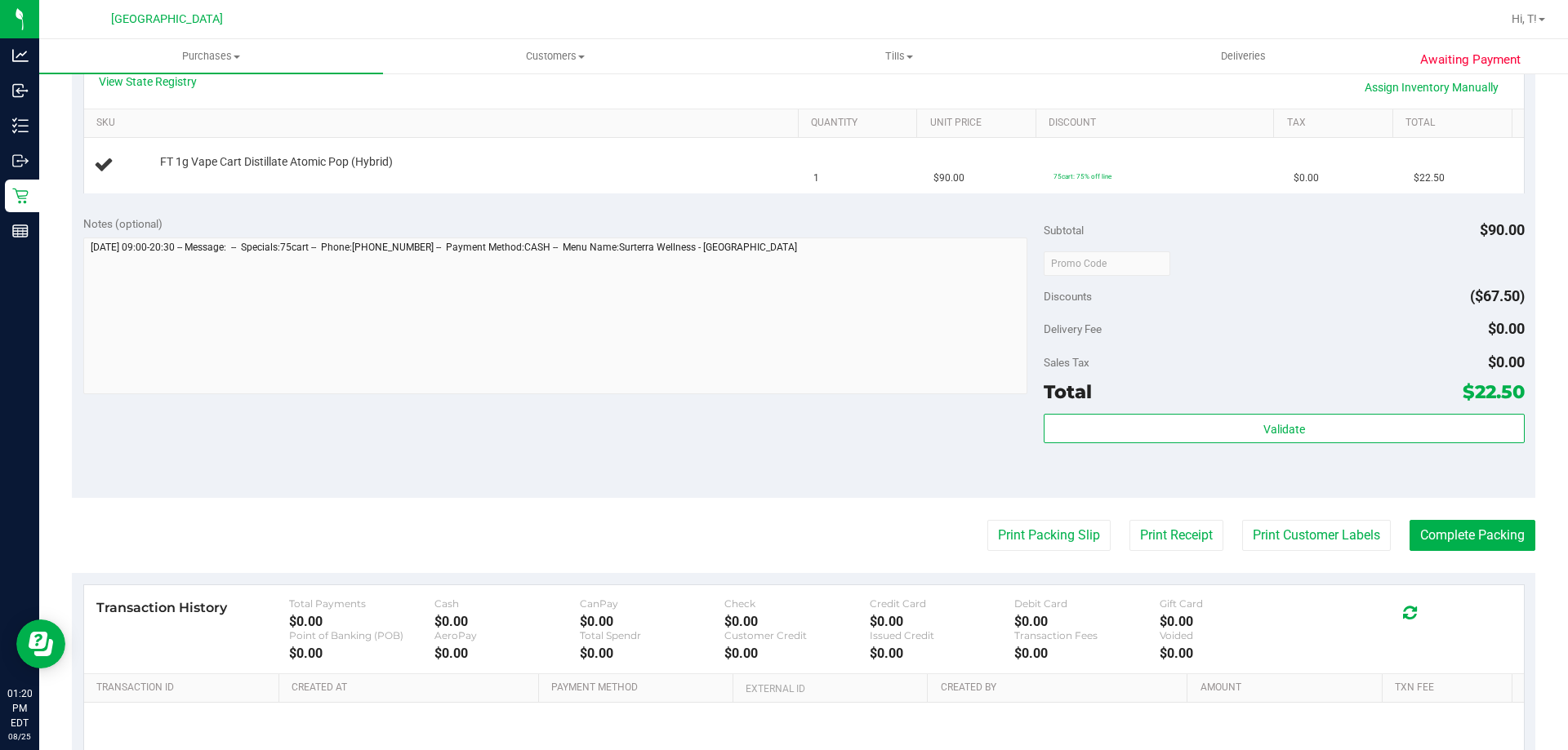
scroll to position [418, 0]
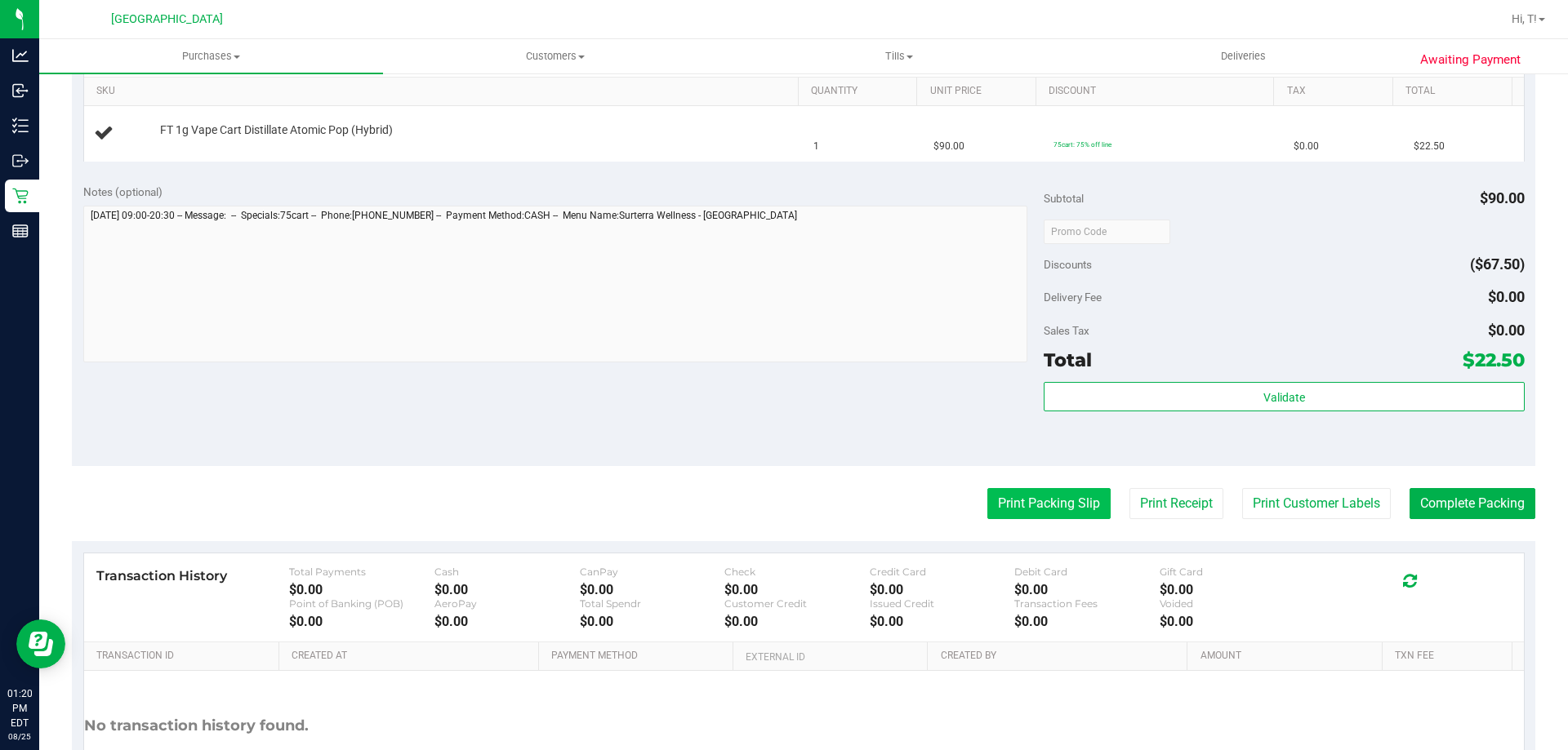
click at [1011, 489] on button "Print Packing Slip" at bounding box center [1049, 503] width 123 height 31
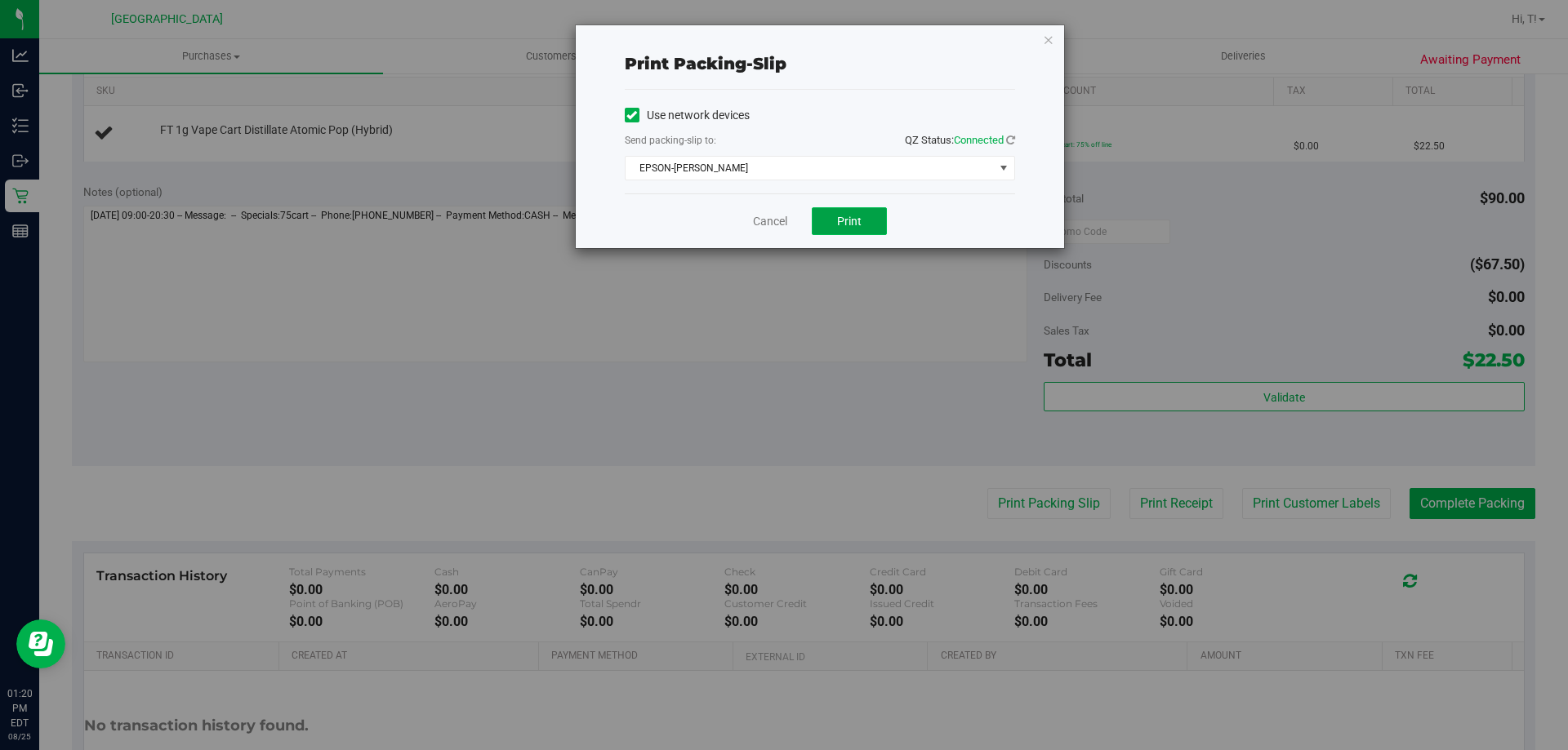
click at [827, 226] on button "Print" at bounding box center [850, 221] width 76 height 27
click at [770, 226] on link "Cancel" at bounding box center [770, 222] width 34 height 17
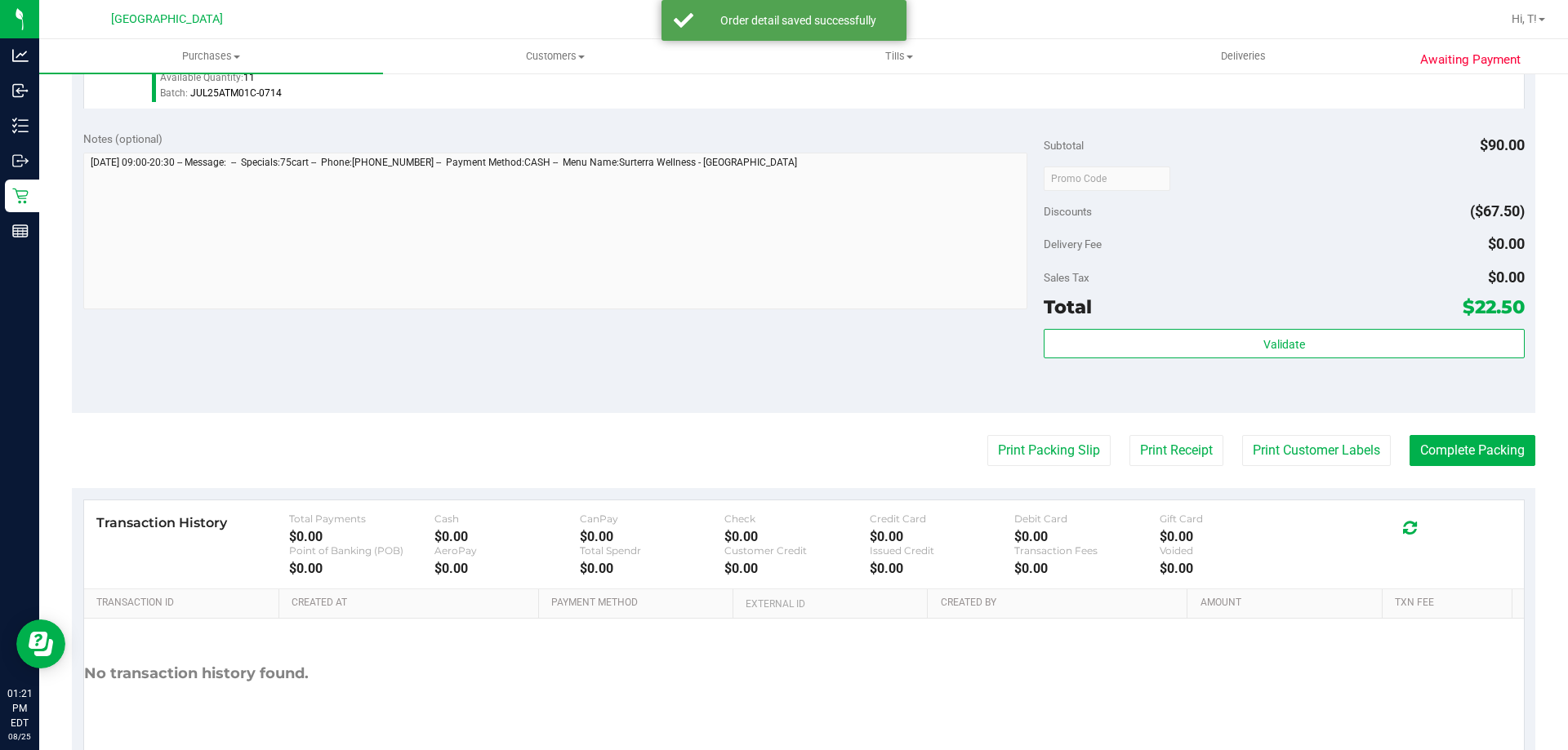
scroll to position [558, 0]
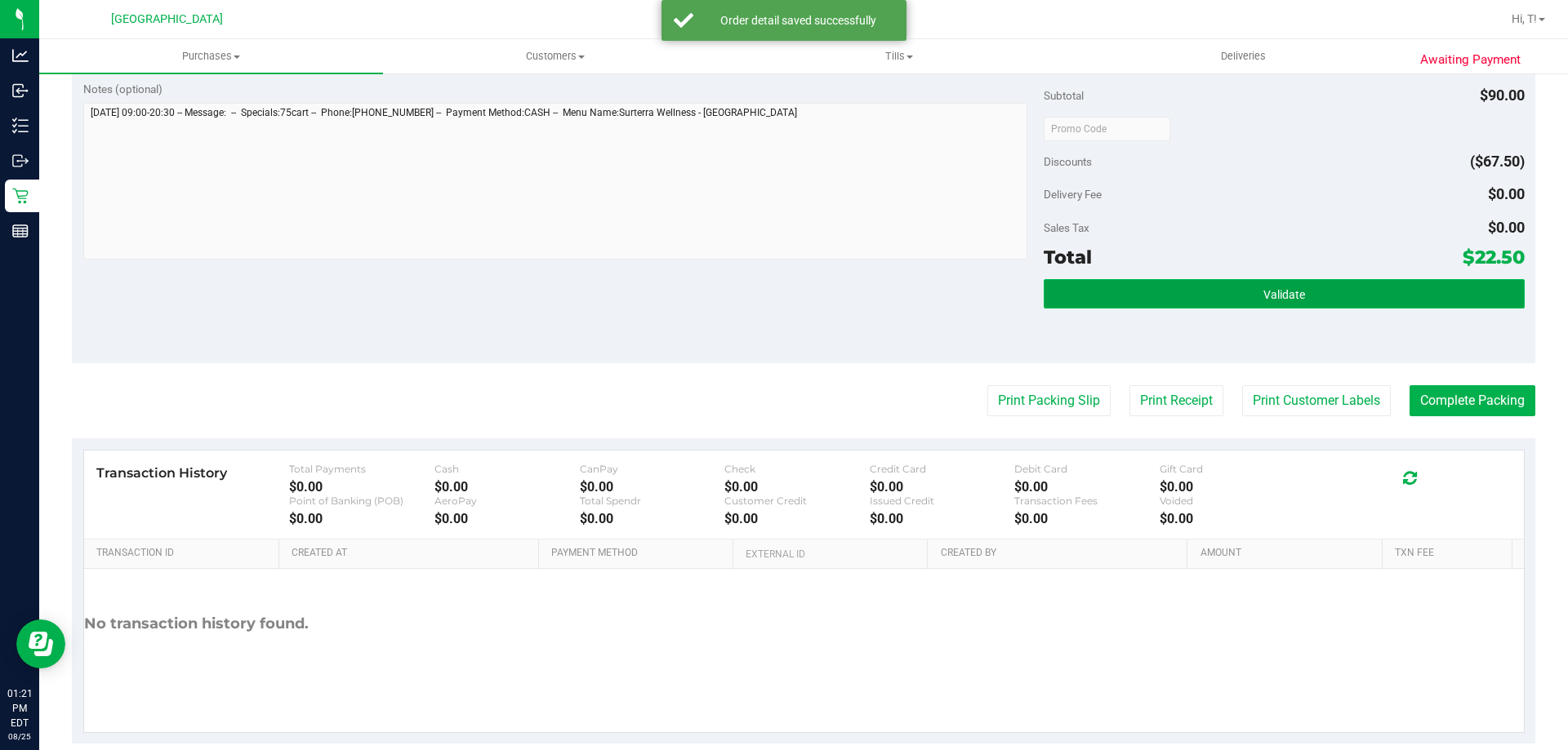
click at [1083, 298] on button "Validate" at bounding box center [1284, 294] width 480 height 29
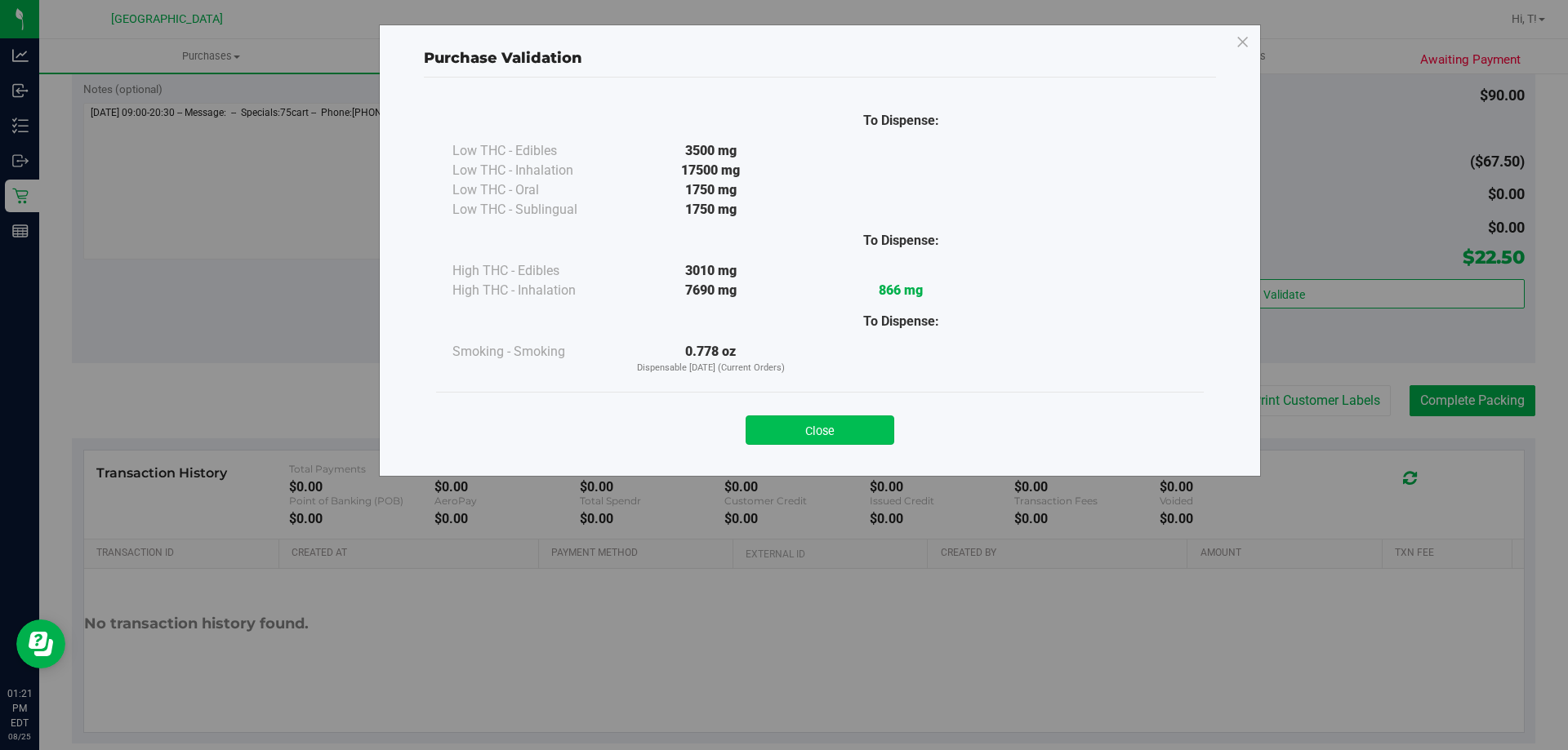
click at [798, 430] on button "Close" at bounding box center [819, 430] width 148 height 29
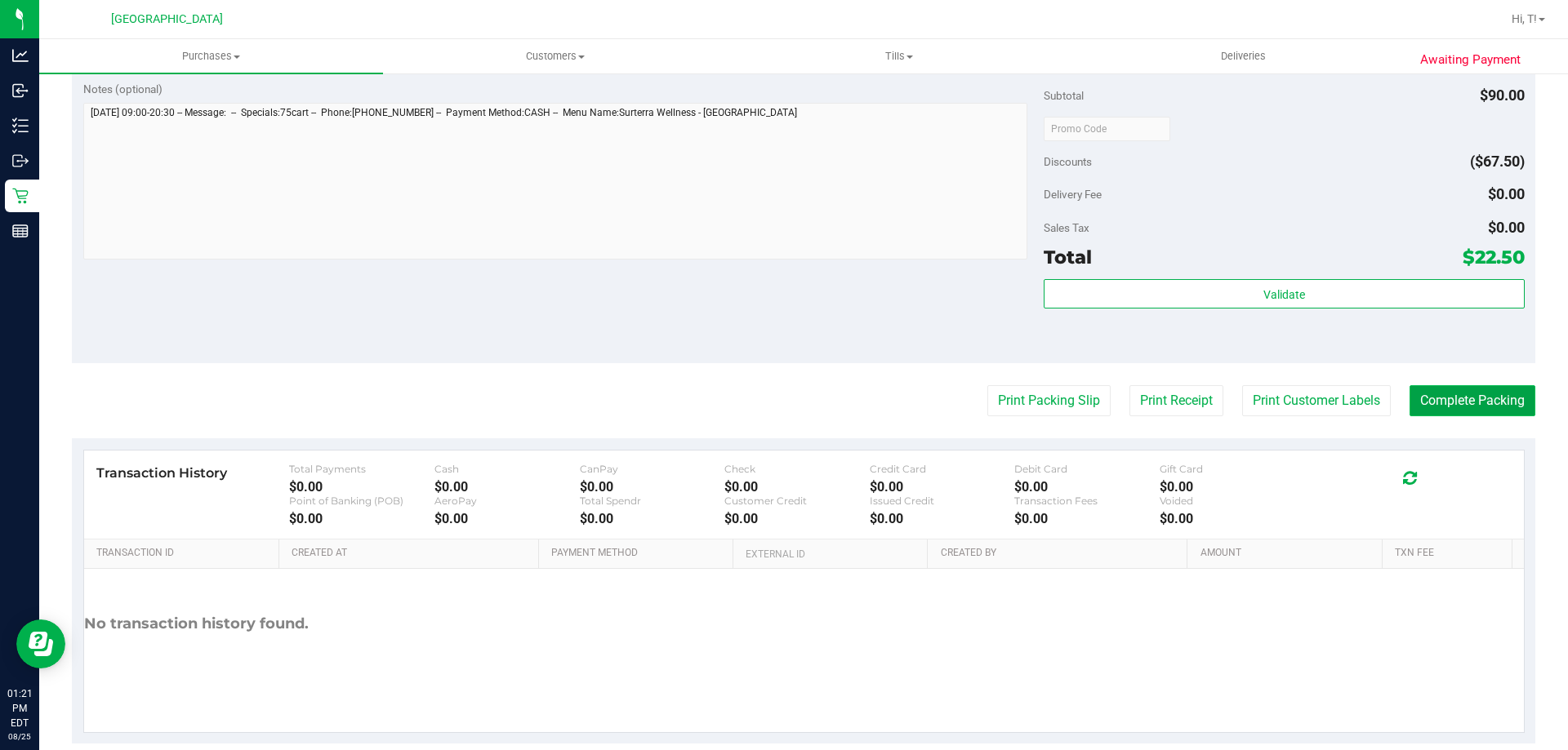
click at [1427, 411] on button "Complete Packing" at bounding box center [1473, 401] width 126 height 31
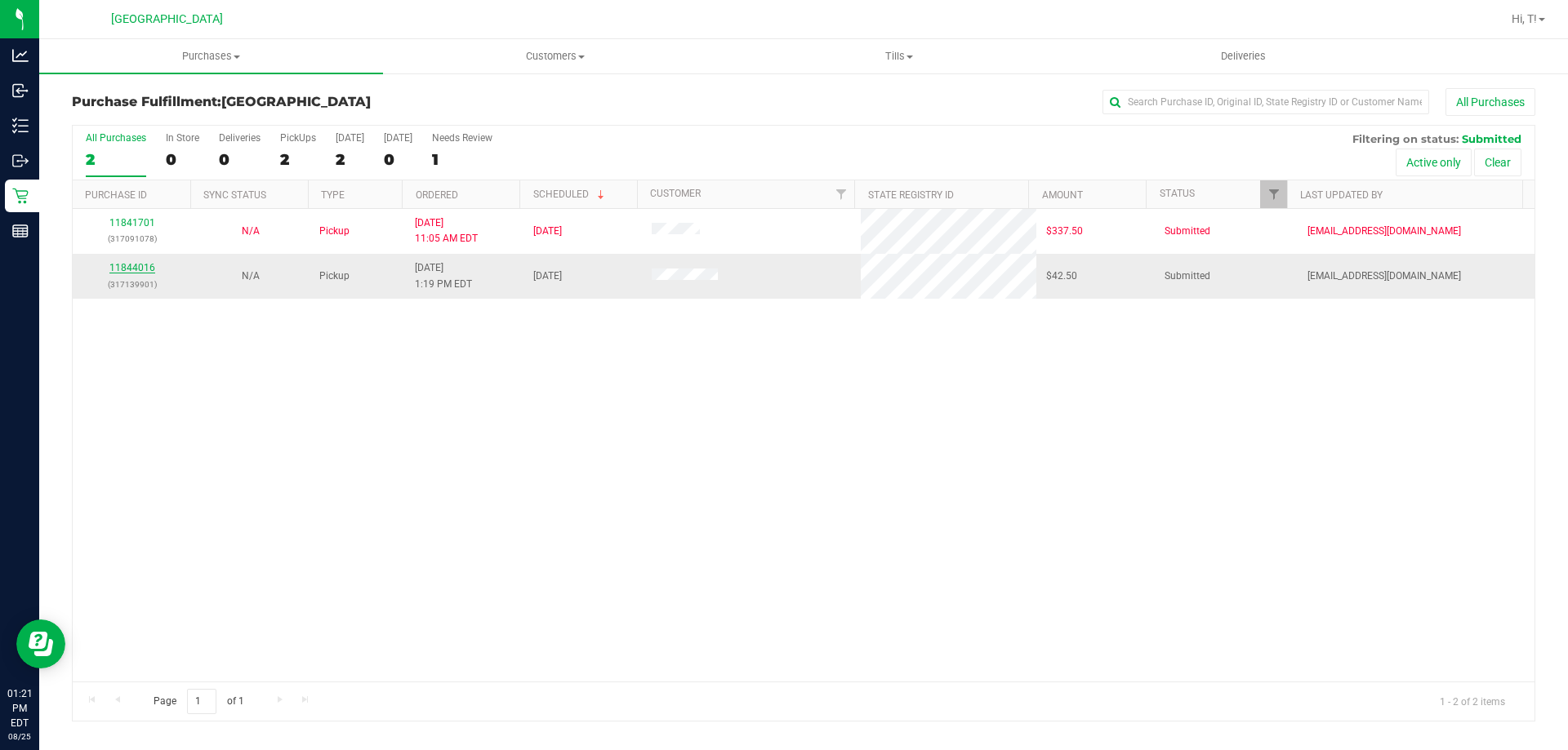
click at [135, 262] on link "11844016" at bounding box center [132, 267] width 45 height 11
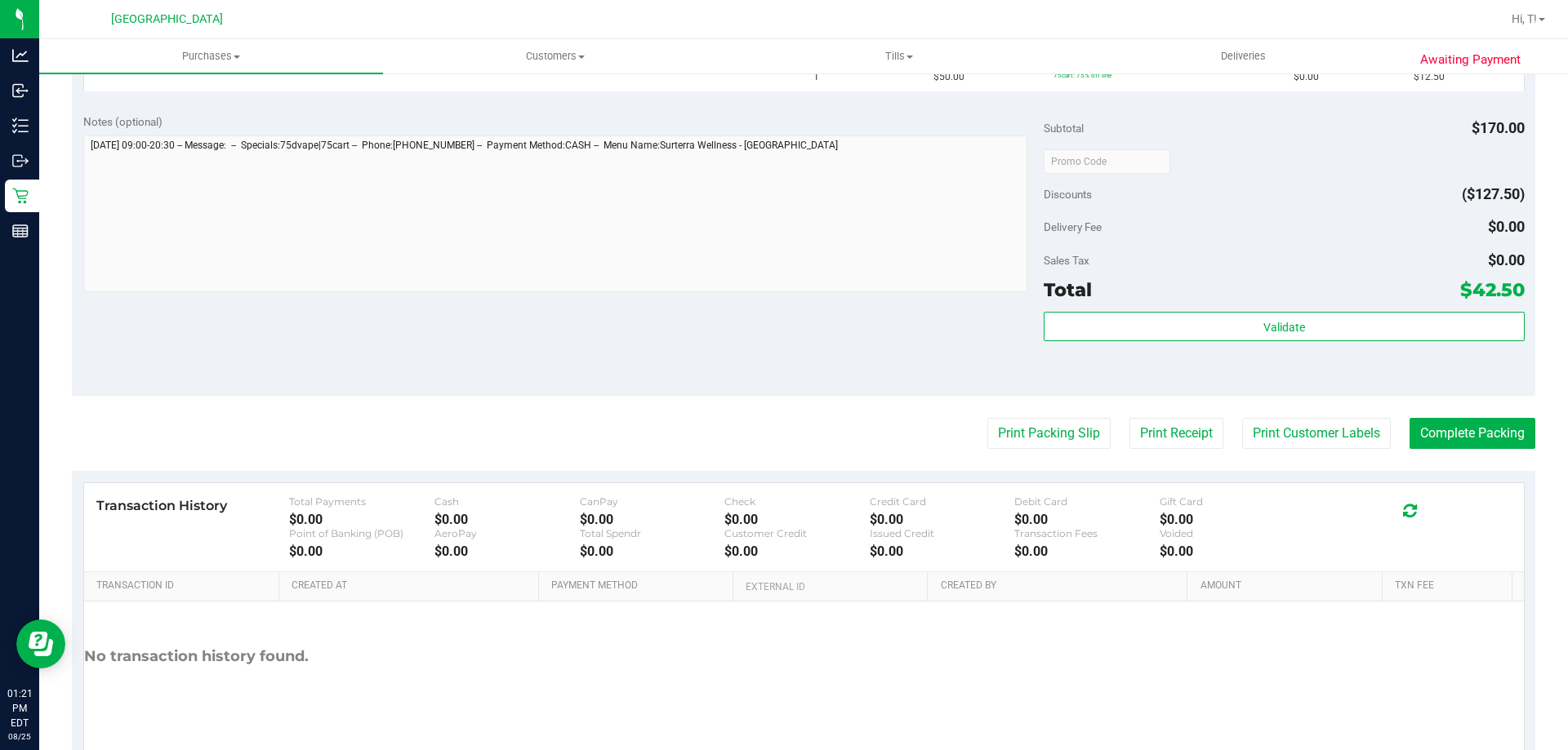
scroll to position [611, 0]
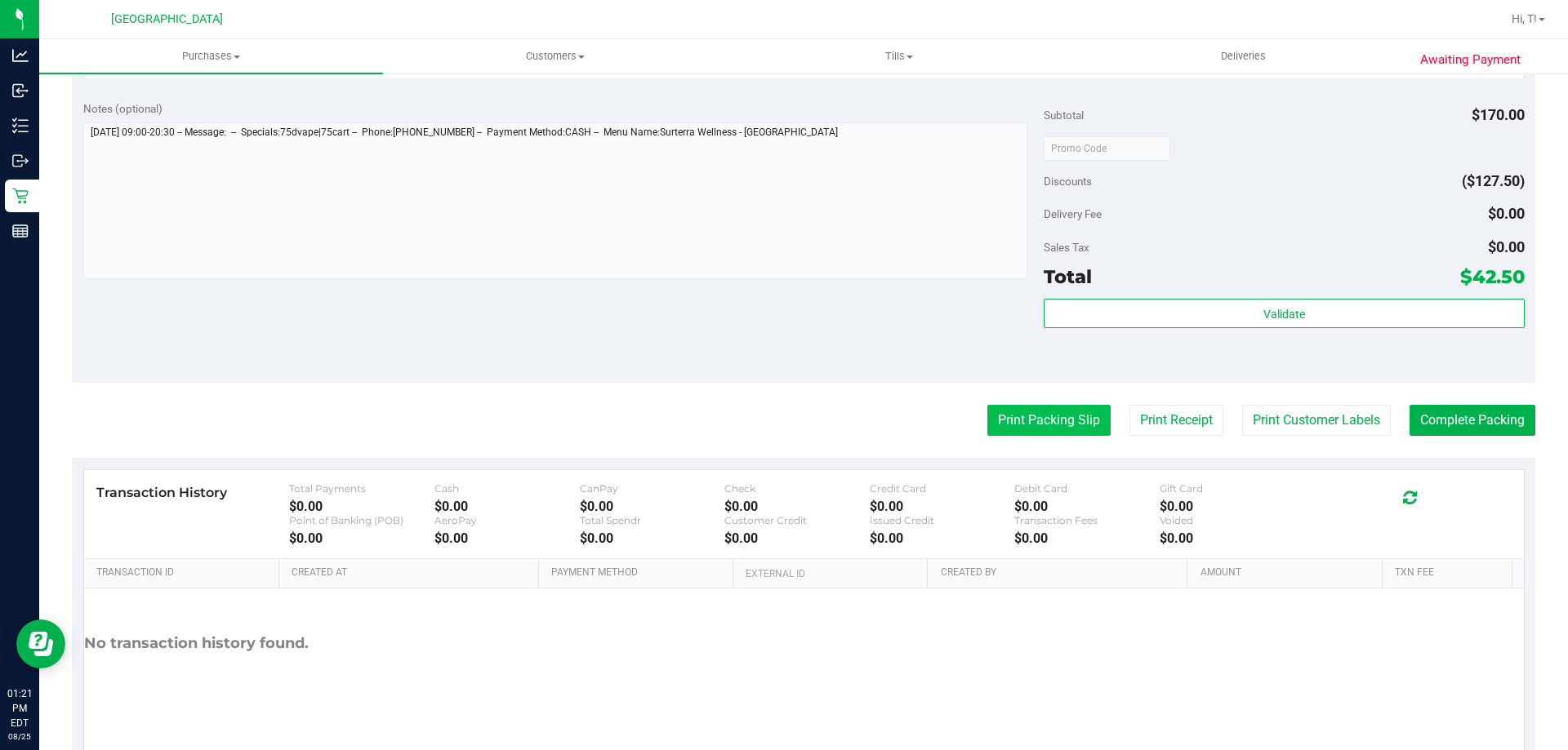
click at [1024, 419] on button "Print Packing Slip" at bounding box center [1049, 420] width 123 height 31
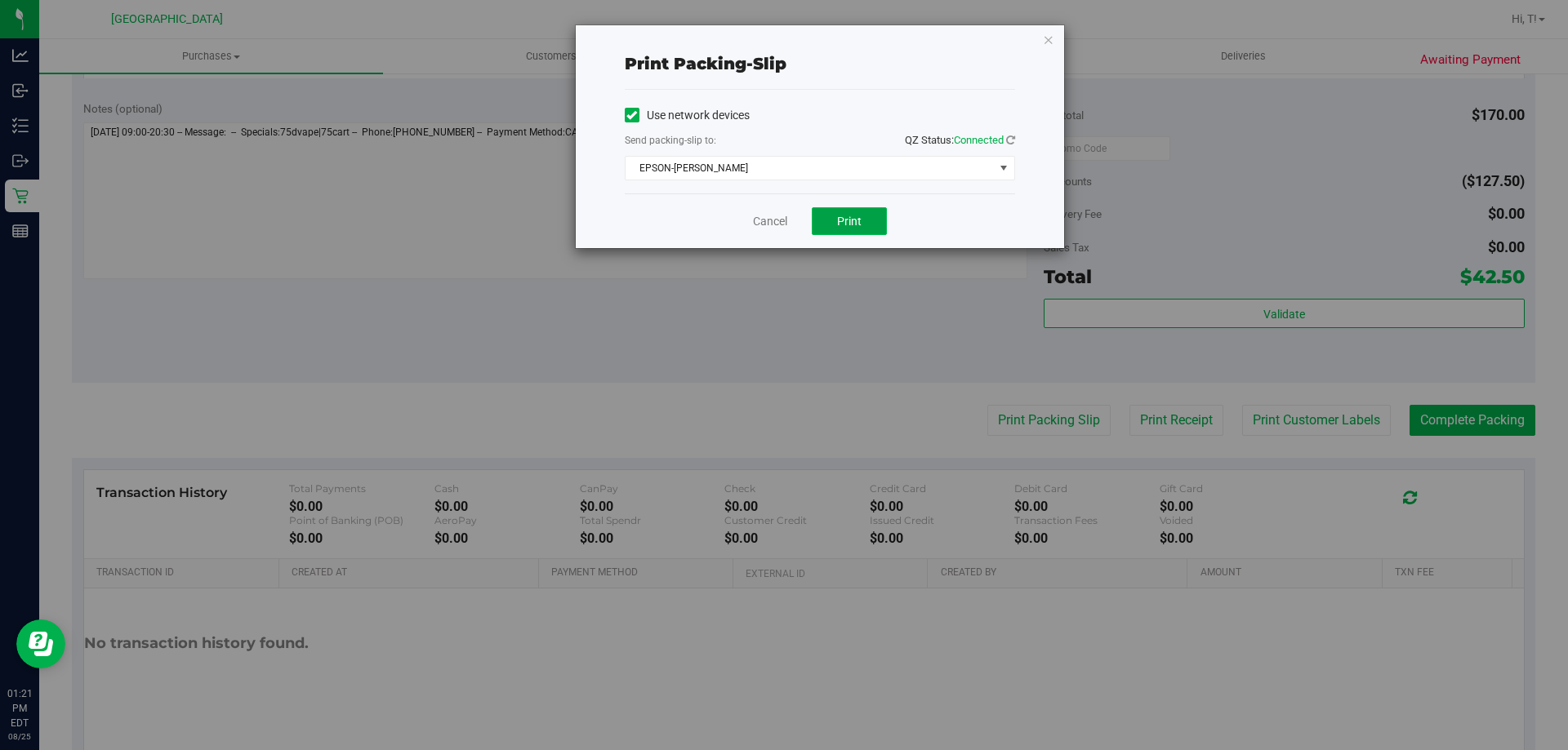
click at [828, 215] on button "Print" at bounding box center [850, 221] width 76 height 27
click at [777, 222] on link "Cancel" at bounding box center [770, 222] width 34 height 17
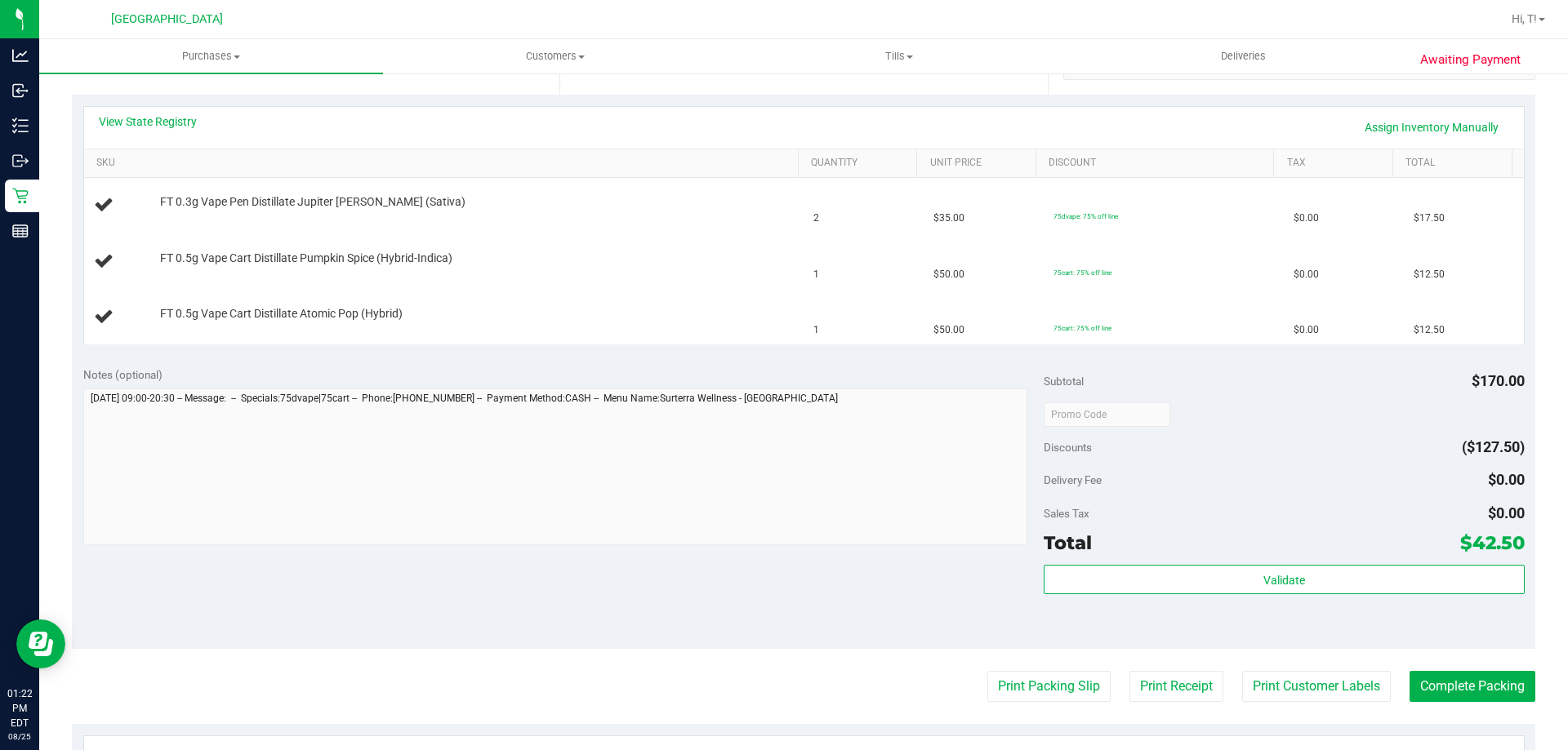
scroll to position [335, 0]
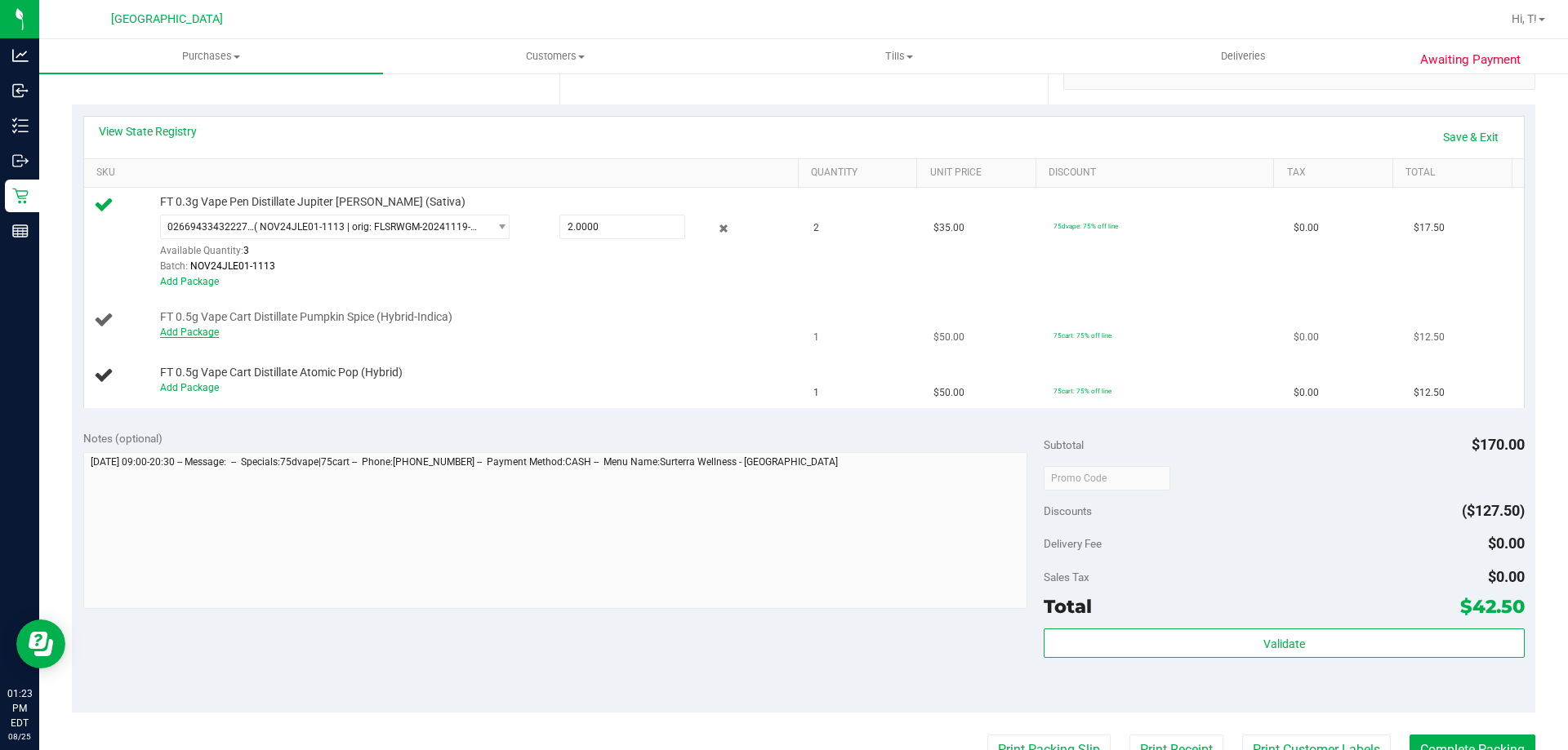
click at [193, 334] on link "Add Package" at bounding box center [189, 332] width 59 height 11
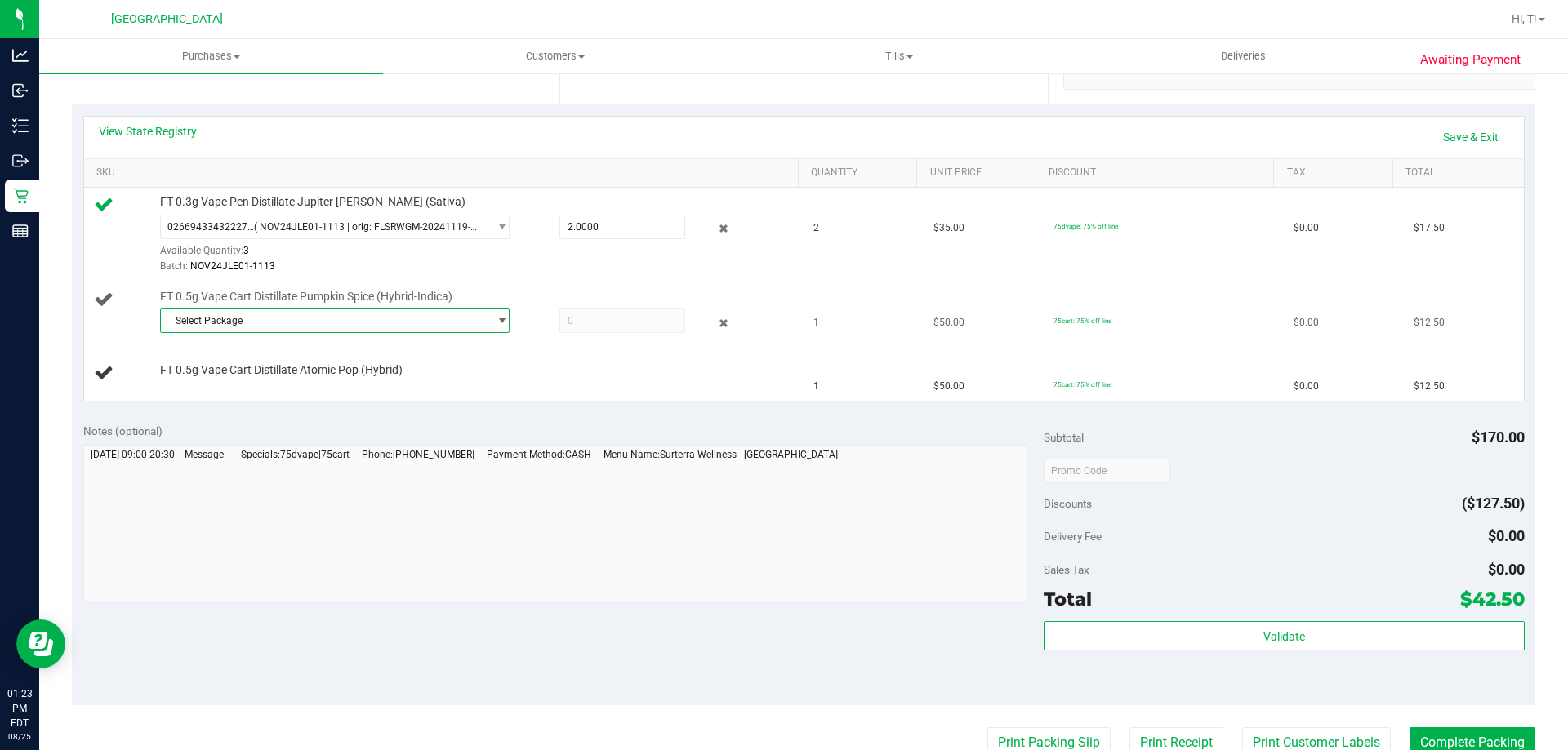
click at [310, 323] on span "Select Package" at bounding box center [324, 321] width 328 height 23
click at [321, 406] on div "View State Registry Save & Exit SKU Quantity Unit Price Discount Tax Total FT 0…" at bounding box center [803, 258] width 1464 height 307
click at [388, 328] on span "Select Package" at bounding box center [324, 321] width 328 height 23
click at [388, 388] on span "( JUL25PKN01-0730 | orig: FLSRWGM-20250806-977 )" at bounding box center [384, 388] width 240 height 11
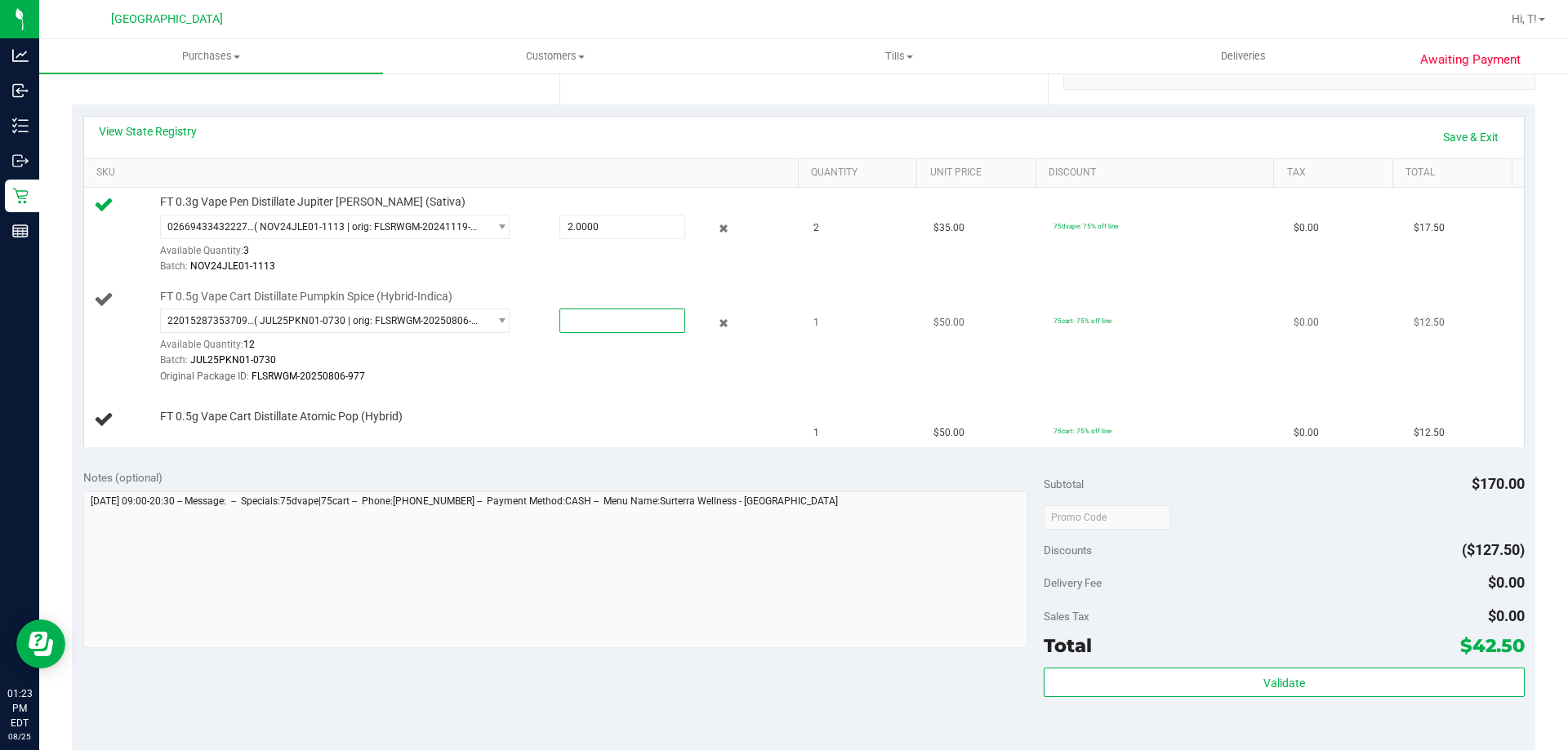
click at [630, 324] on span at bounding box center [622, 321] width 126 height 25
type input "1"
type input "1.0000"
click at [597, 378] on div "Original Package ID: FLSRWGM-20250806-977" at bounding box center [474, 377] width 630 height 15
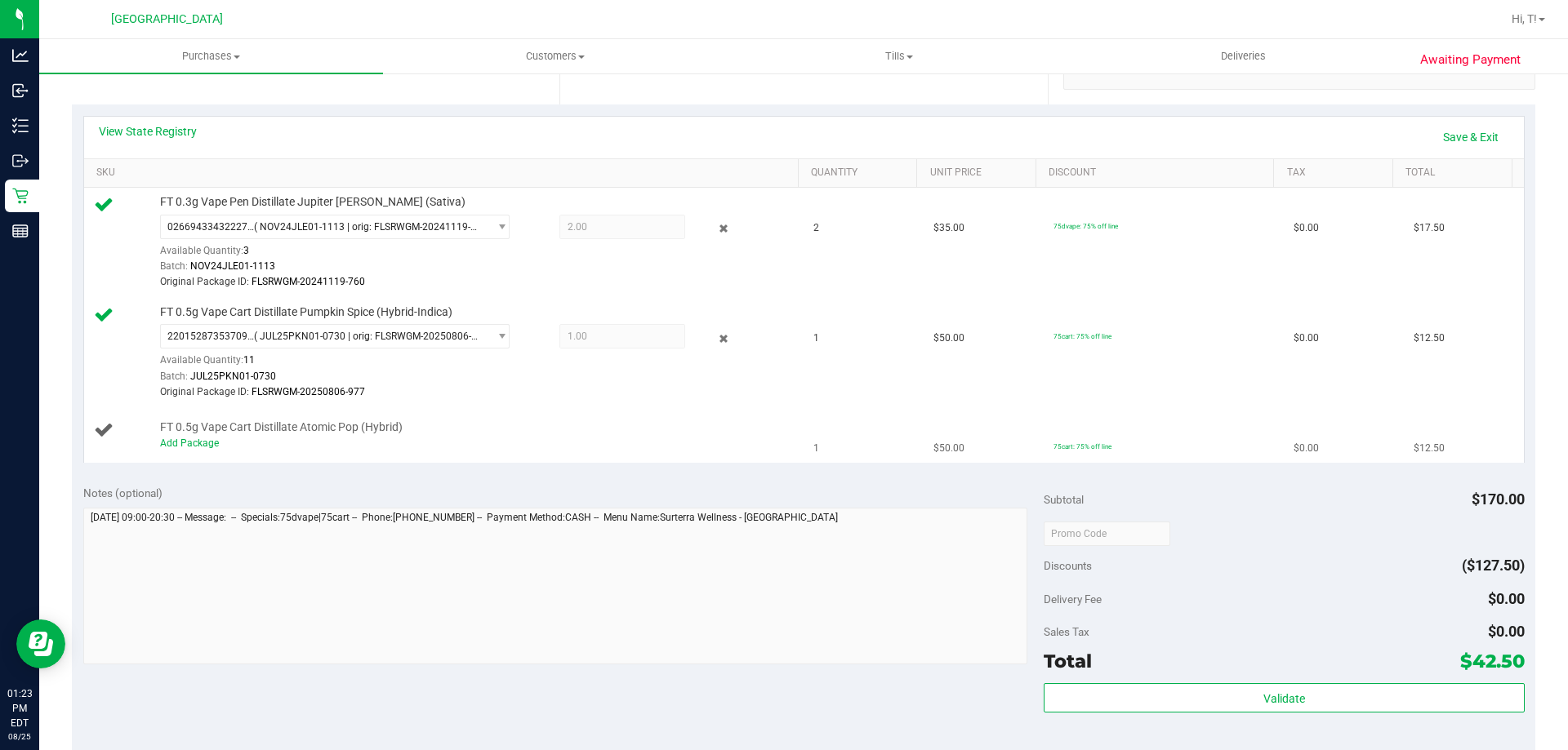
click at [196, 449] on div "Add Package" at bounding box center [474, 443] width 630 height 15
click at [195, 444] on link "Add Package" at bounding box center [189, 443] width 59 height 11
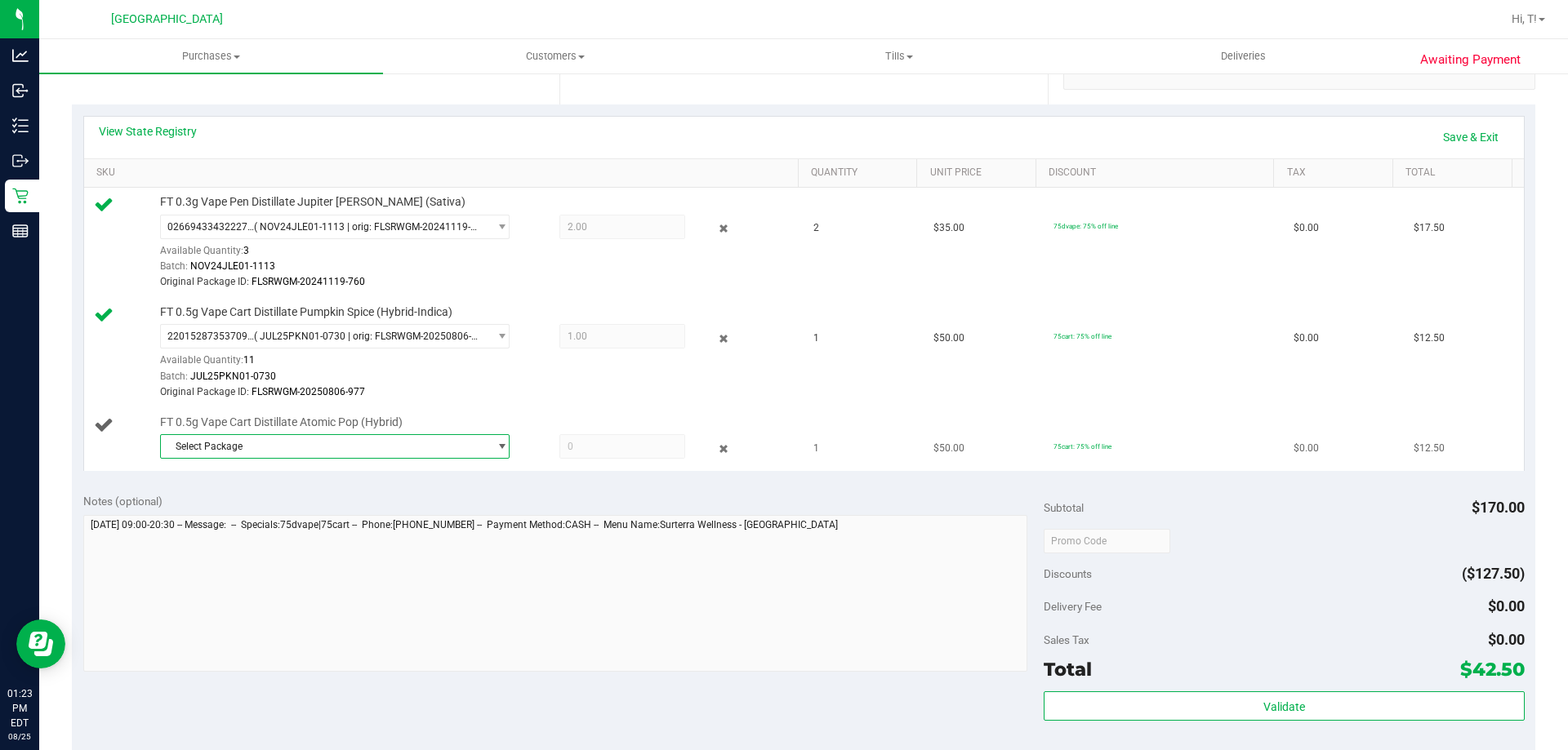
click at [297, 452] on span "Select Package" at bounding box center [324, 447] width 328 height 23
click at [324, 518] on span "( JUL25ATM01B-0714 | orig: FLSRWGM-20250721-2262 )" at bounding box center [388, 514] width 250 height 11
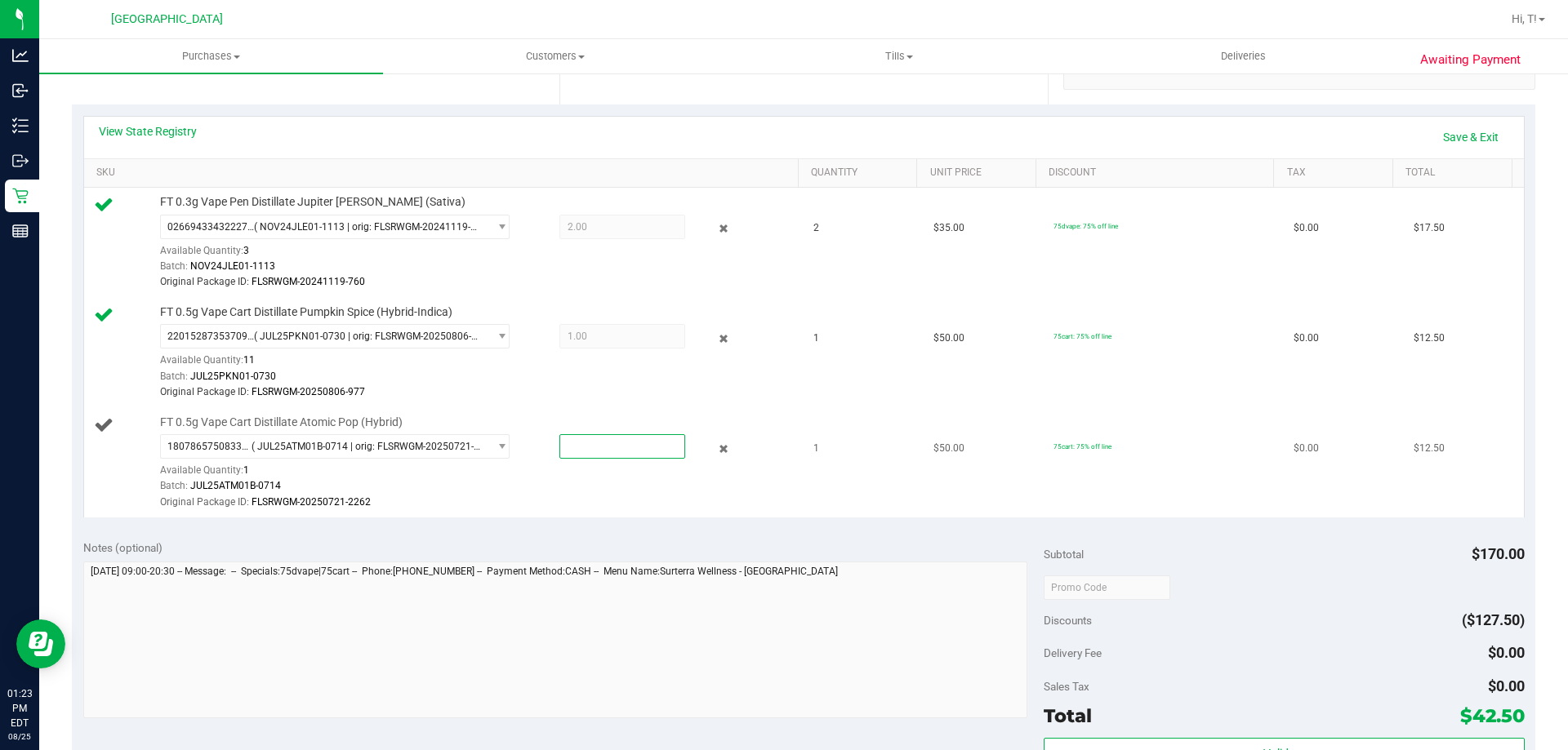
click at [599, 447] on span at bounding box center [622, 447] width 126 height 25
type input "1"
type input "1.0000"
click at [601, 487] on div "Batch: JUL25ATM01B-0714" at bounding box center [474, 486] width 630 height 15
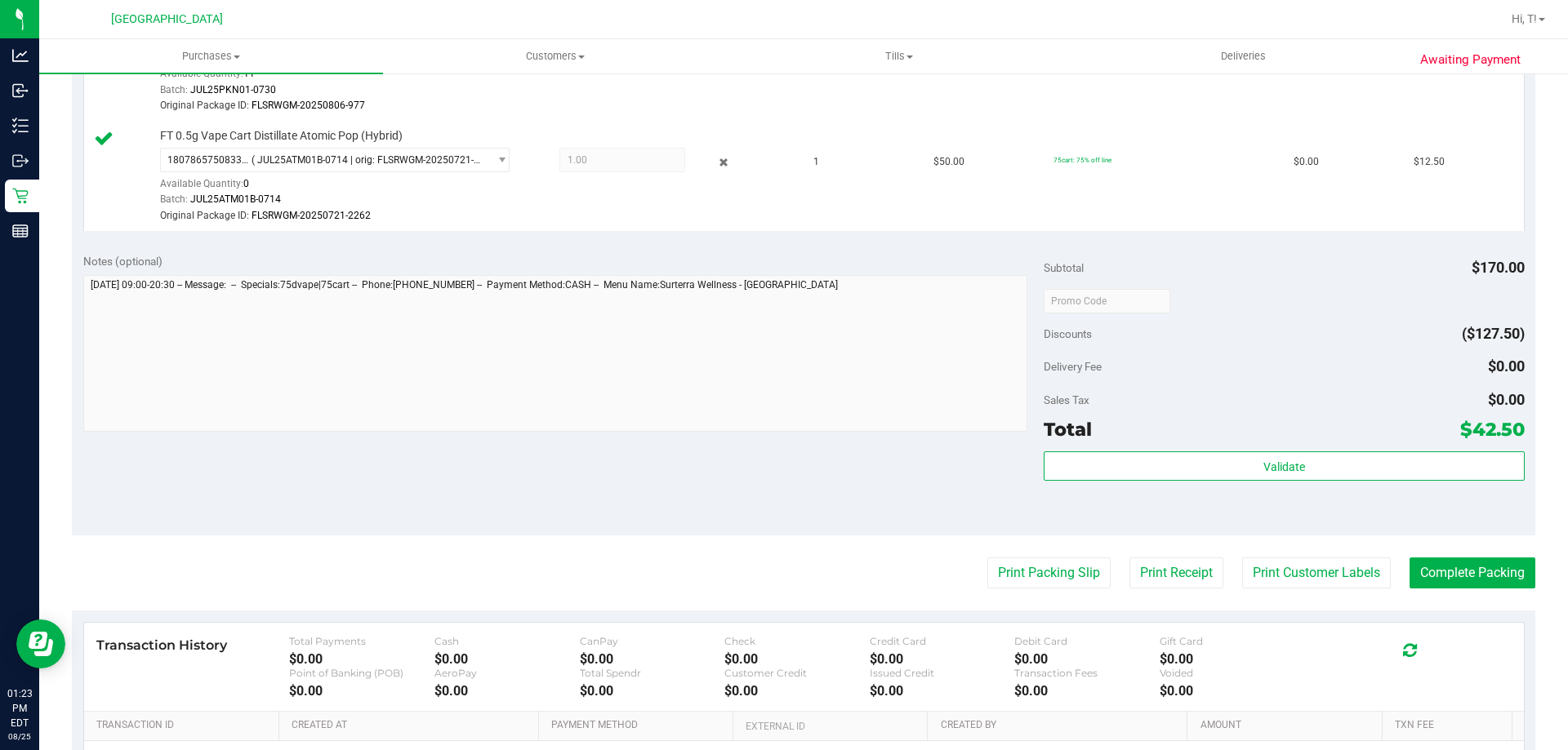
scroll to position [624, 0]
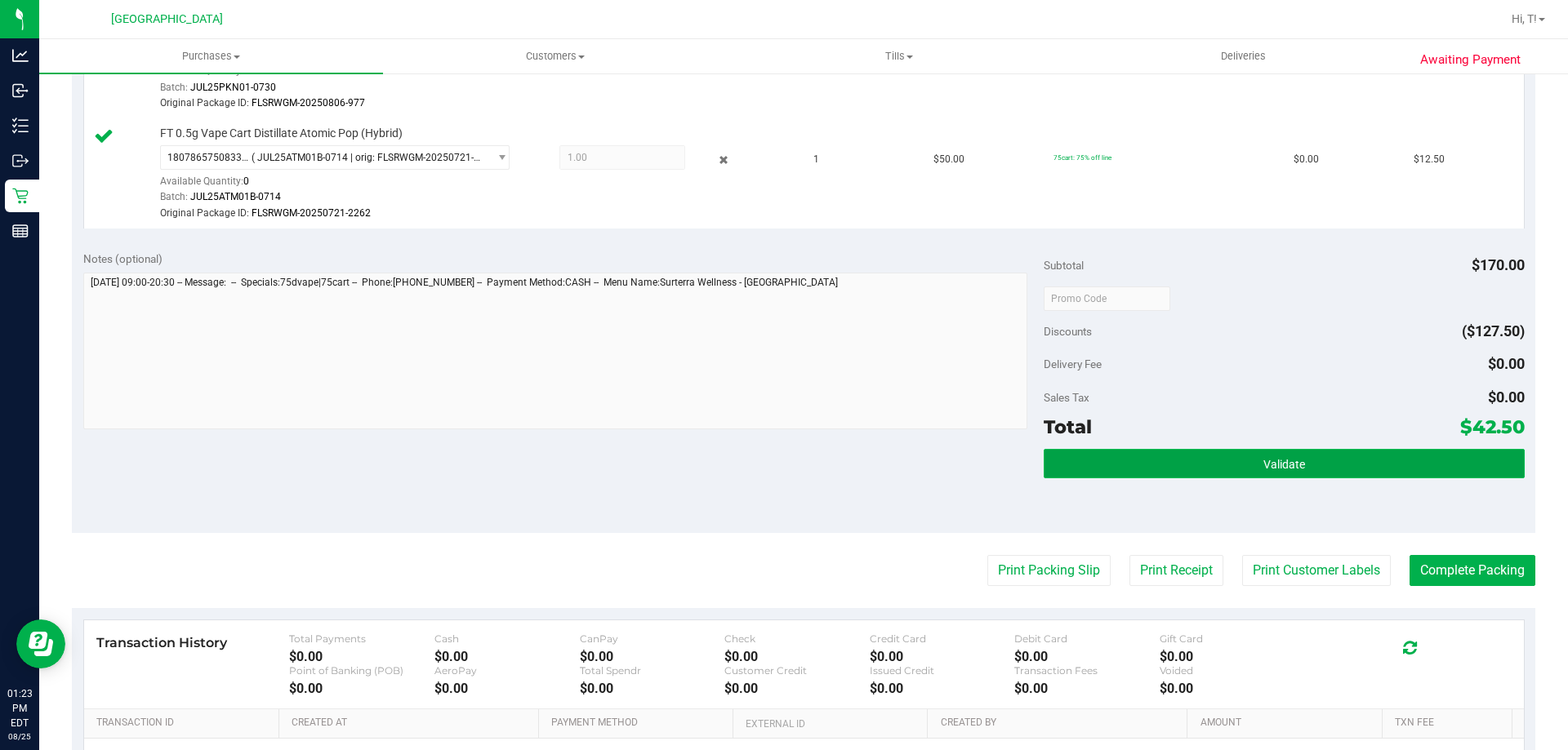
click at [1152, 471] on button "Validate" at bounding box center [1284, 463] width 480 height 29
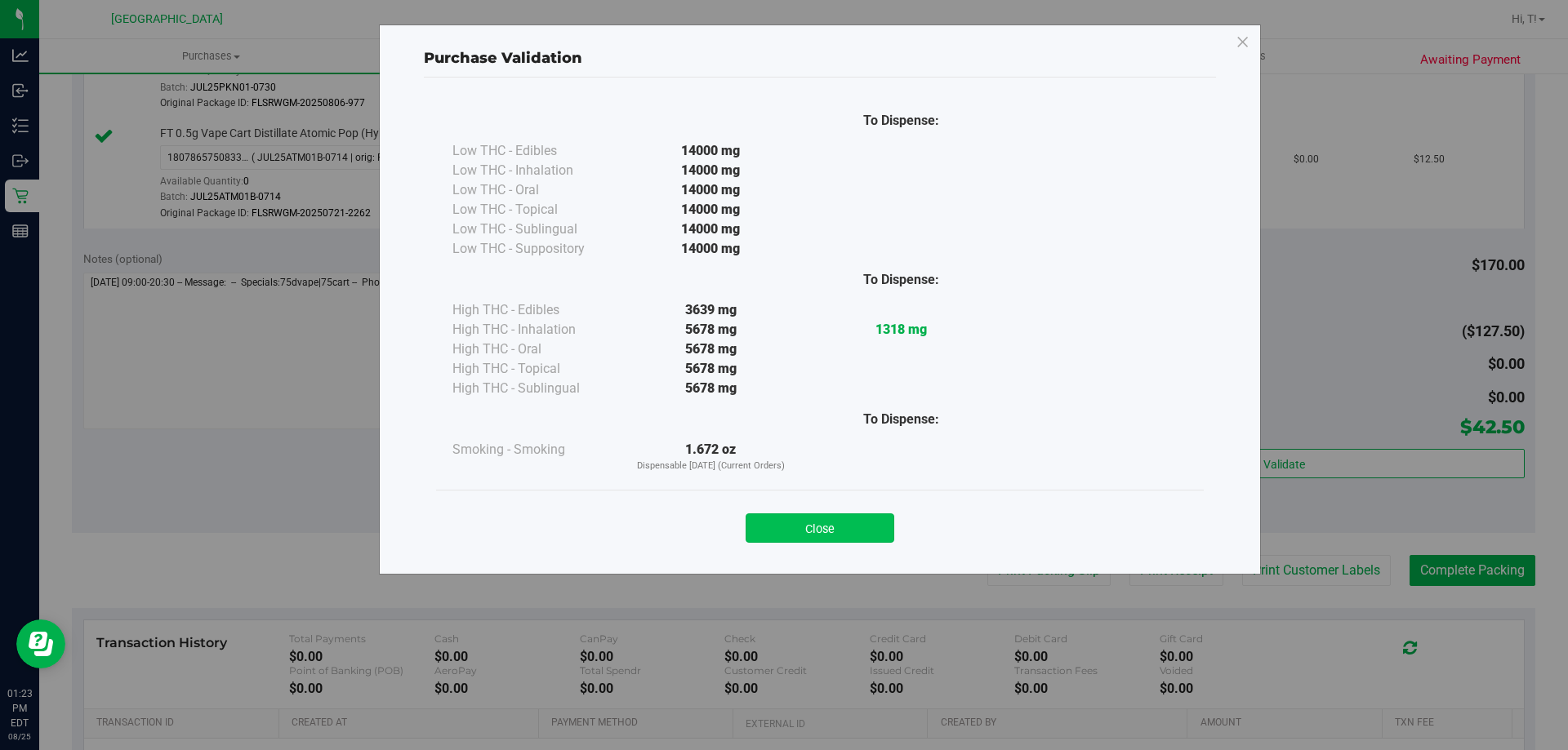
click at [802, 538] on button "Close" at bounding box center [819, 528] width 148 height 29
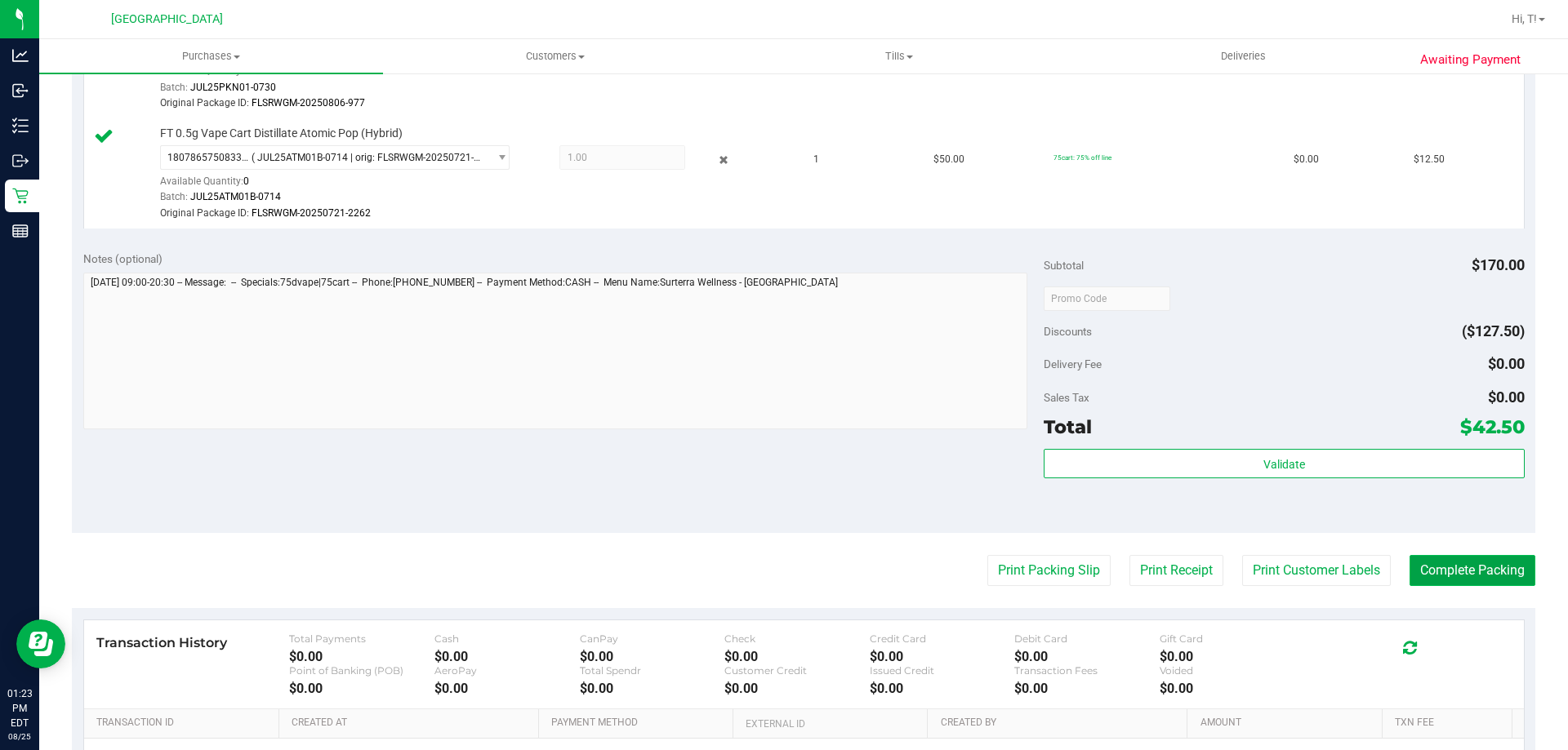
click at [1445, 576] on button "Complete Packing" at bounding box center [1473, 571] width 126 height 31
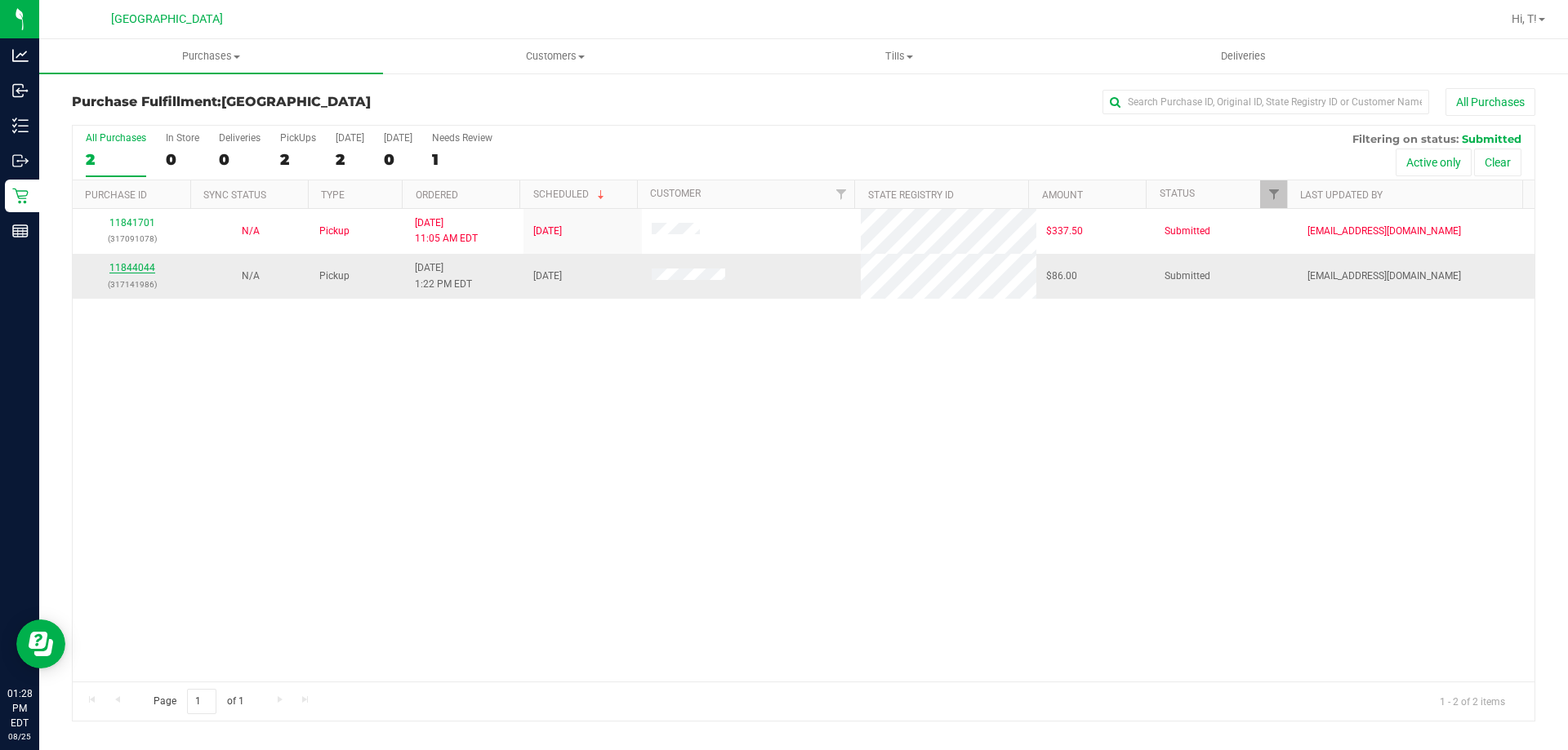
click at [130, 267] on link "11844044" at bounding box center [132, 267] width 45 height 11
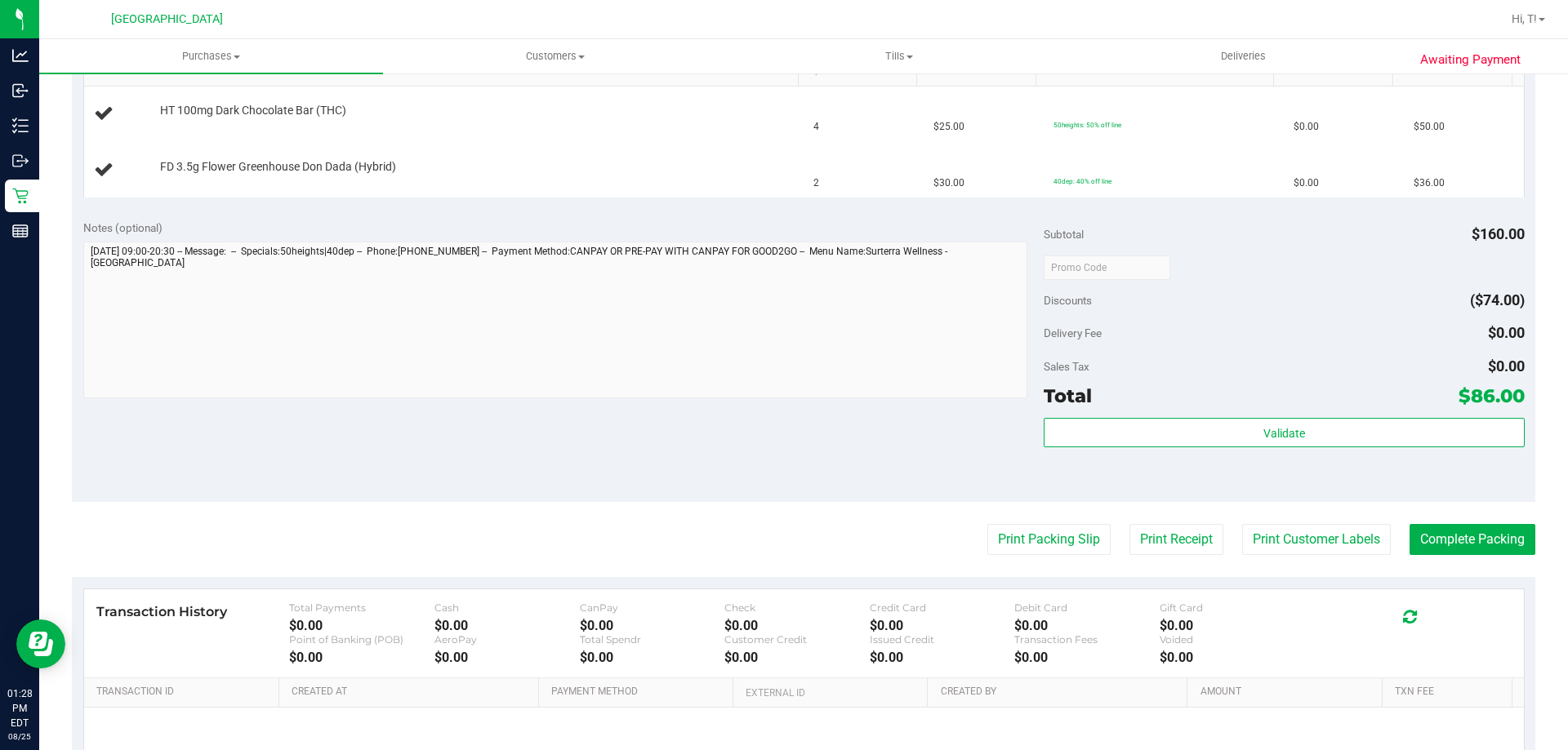
scroll to position [443, 0]
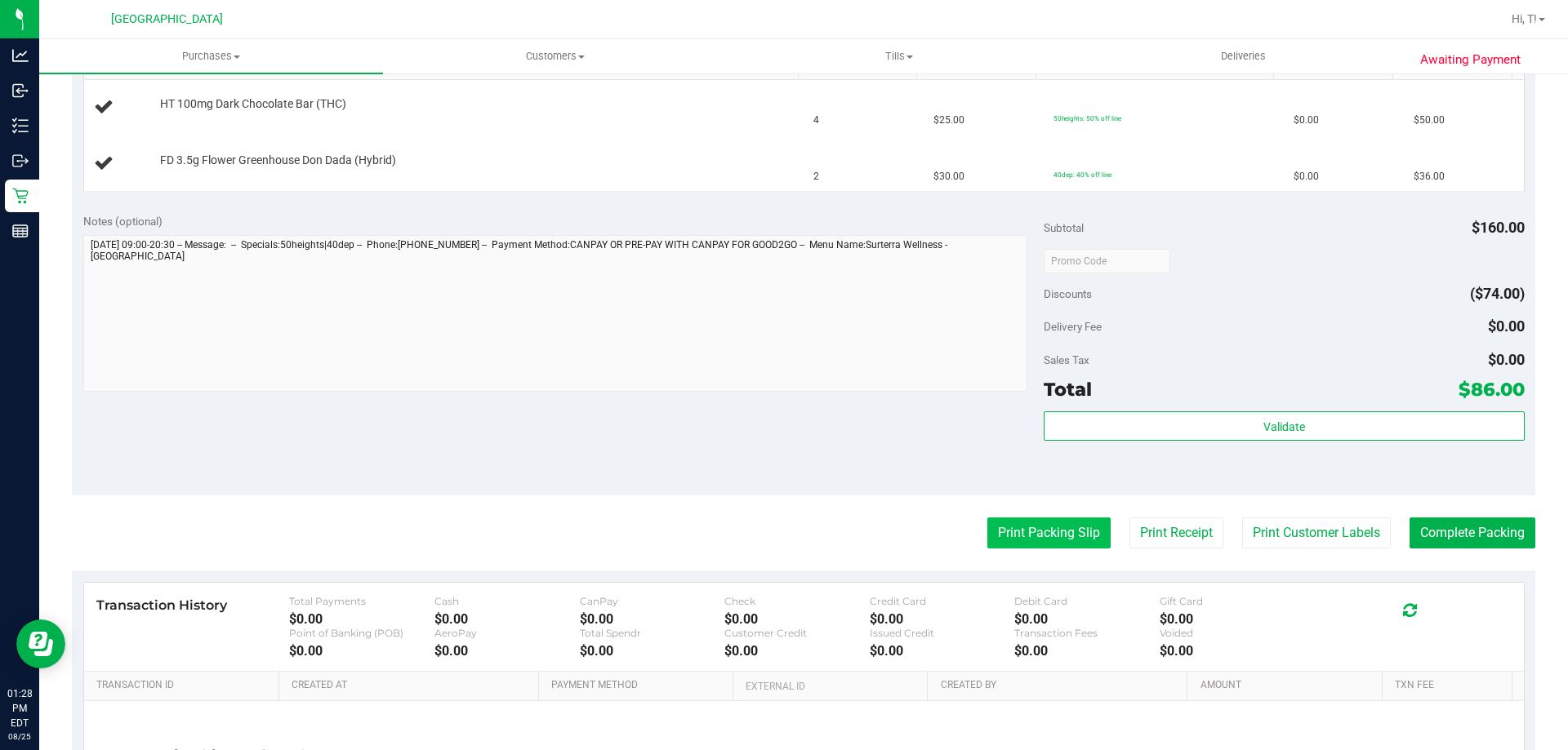
click at [988, 521] on button "Print Packing Slip" at bounding box center [1049, 533] width 123 height 31
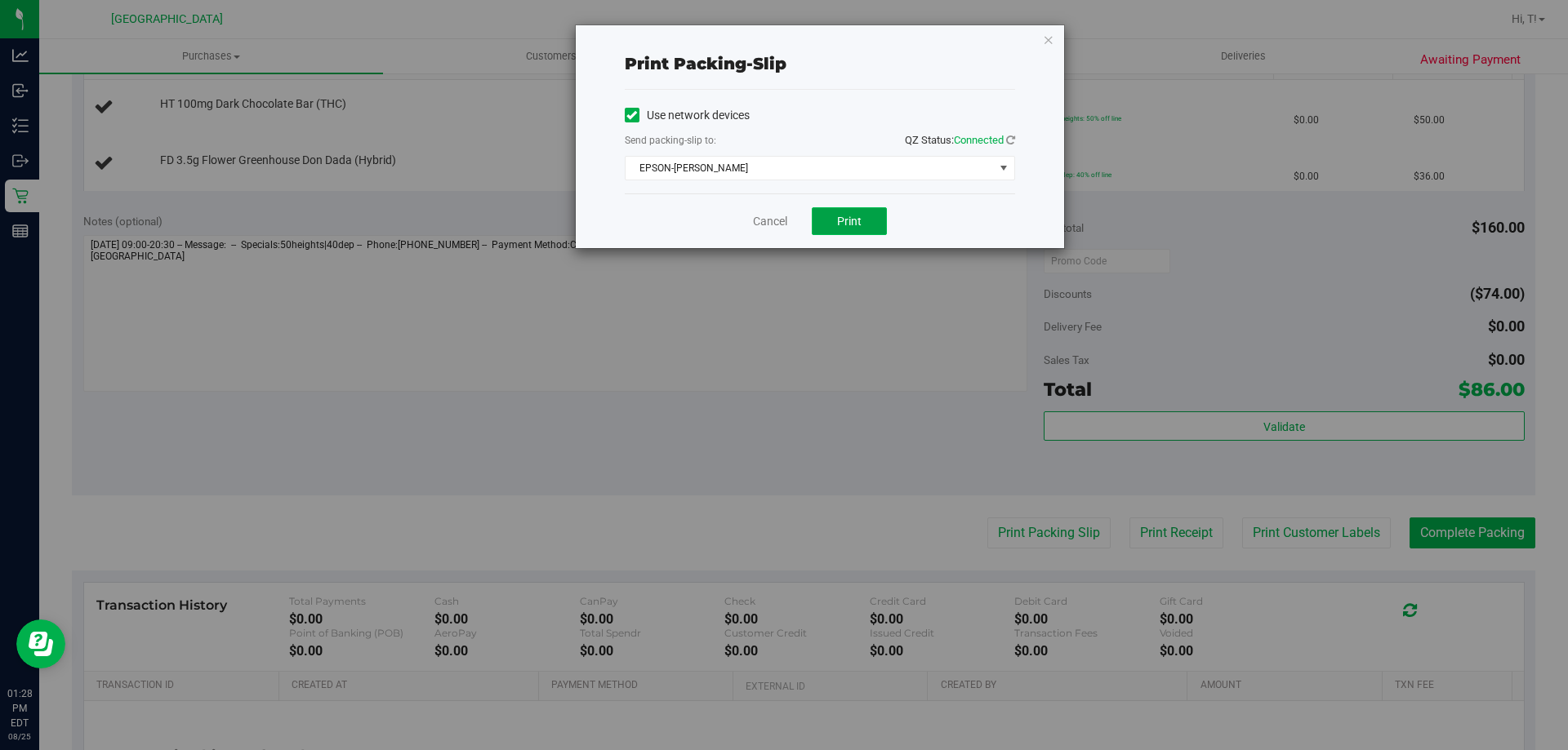
click at [845, 226] on span "Print" at bounding box center [850, 221] width 25 height 13
click at [767, 213] on link "Cancel" at bounding box center [770, 222] width 34 height 17
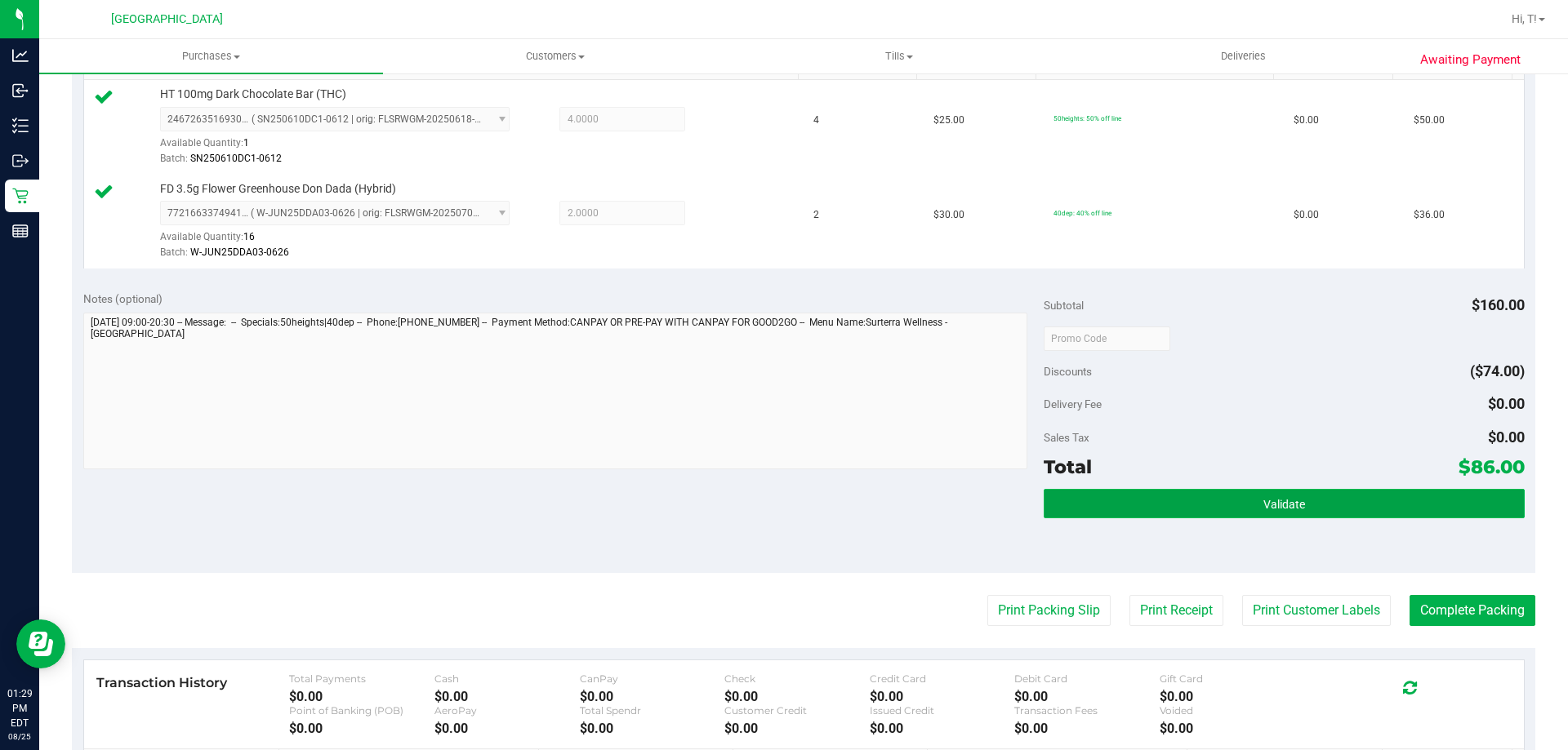
click at [1264, 502] on span "Validate" at bounding box center [1284, 504] width 42 height 13
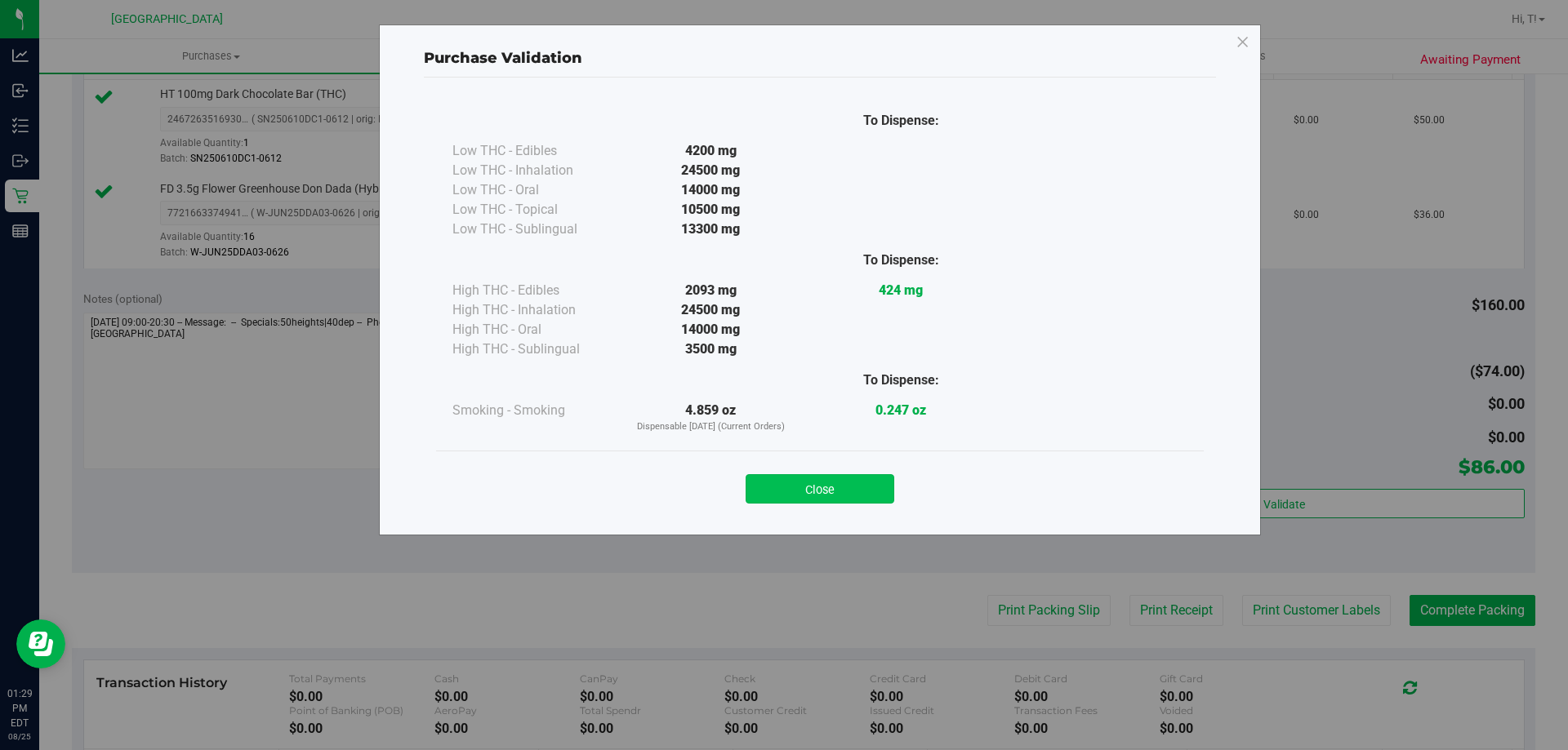
click at [830, 478] on button "Close" at bounding box center [819, 488] width 148 height 29
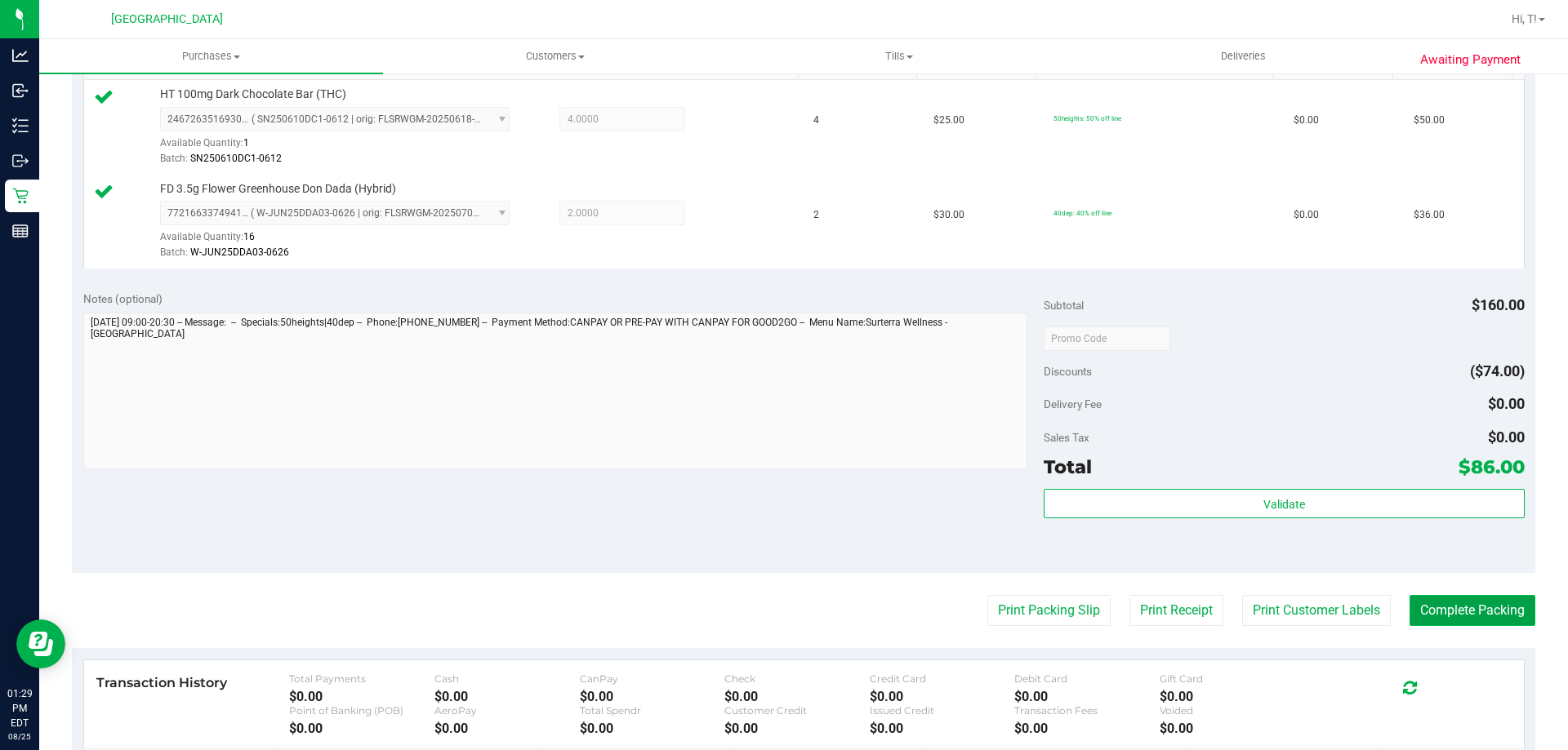
click at [1461, 614] on button "Complete Packing" at bounding box center [1473, 610] width 126 height 31
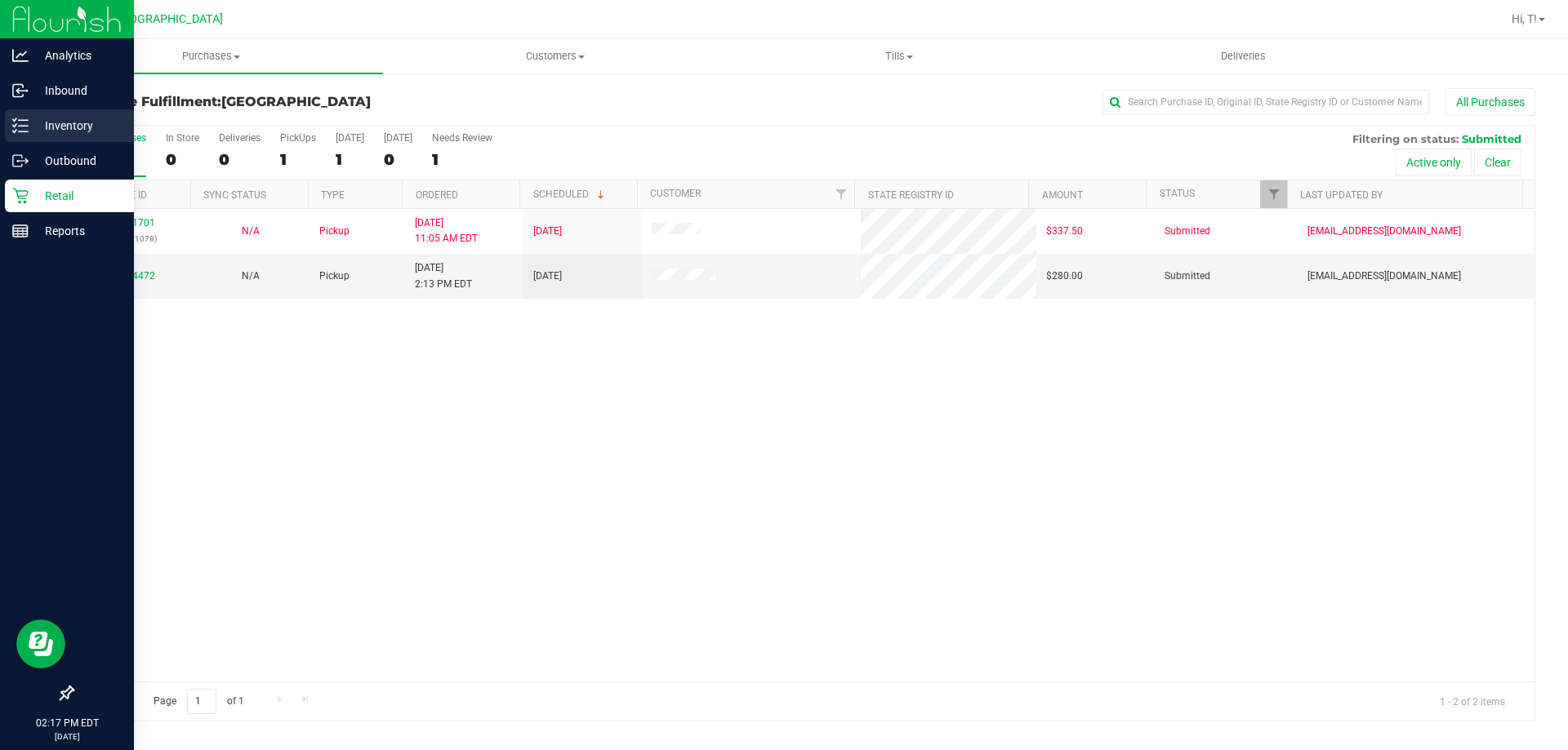
click at [23, 134] on div "Inventory" at bounding box center [69, 126] width 129 height 33
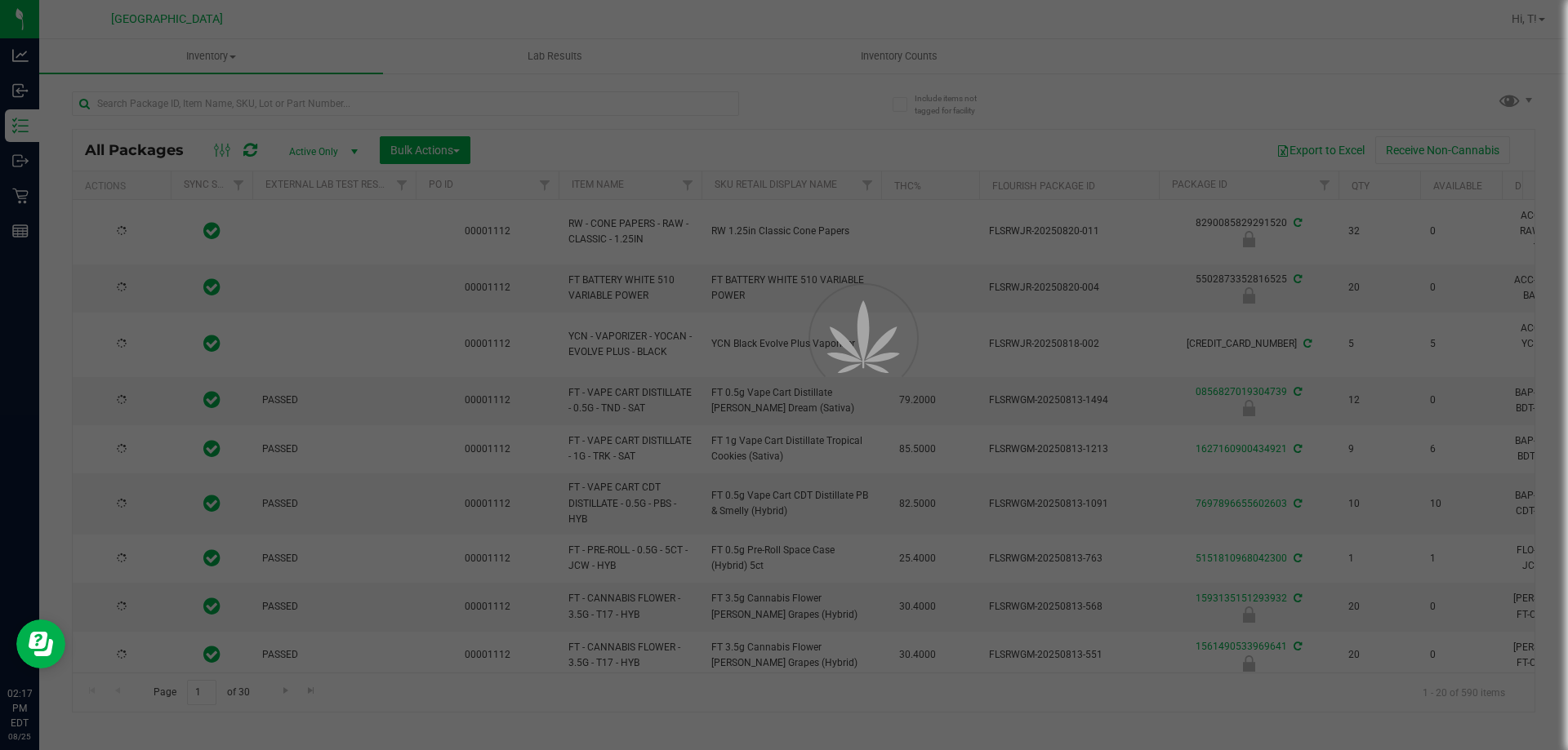
click at [518, 104] on div at bounding box center [784, 375] width 1568 height 750
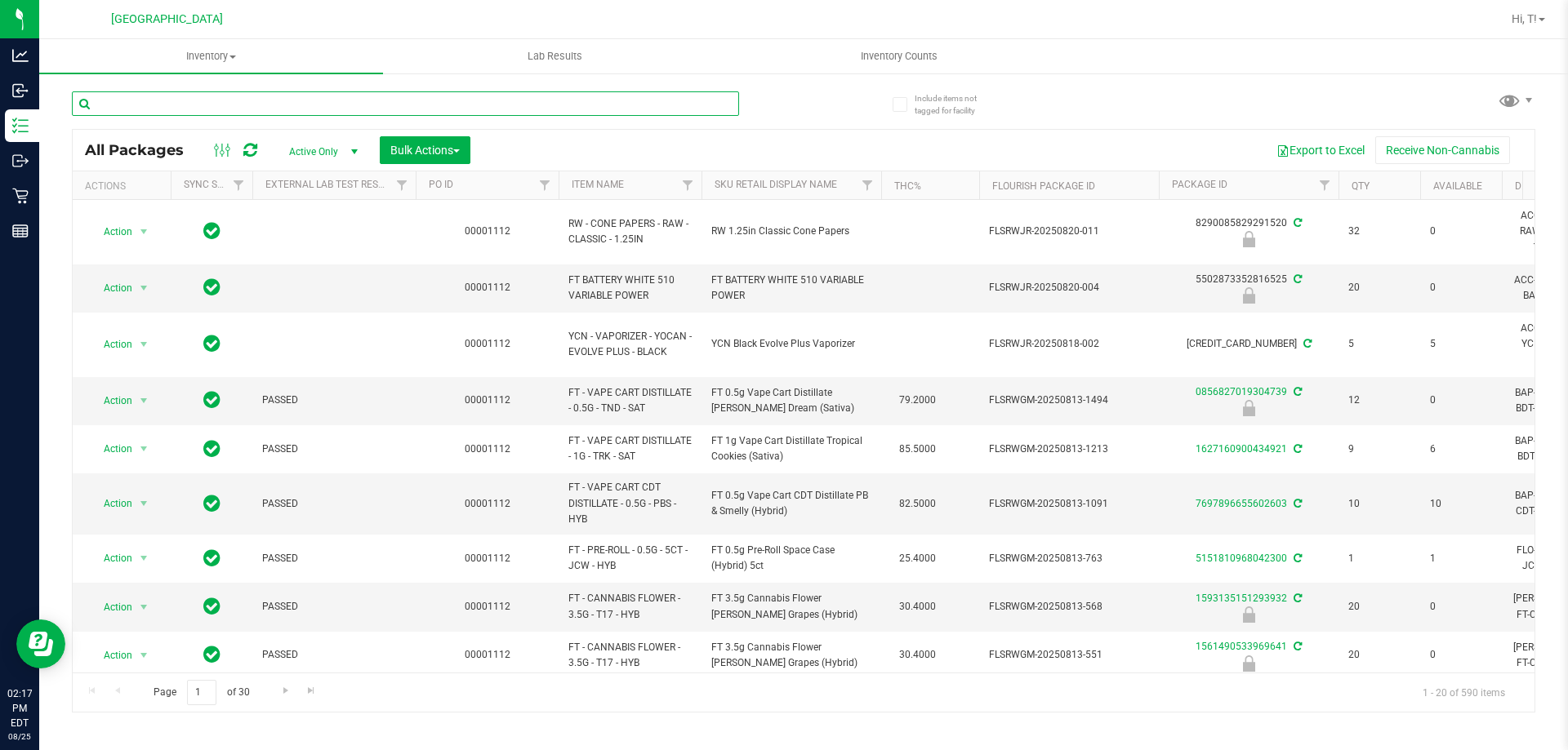
click at [518, 104] on input "text" at bounding box center [405, 104] width 667 height 25
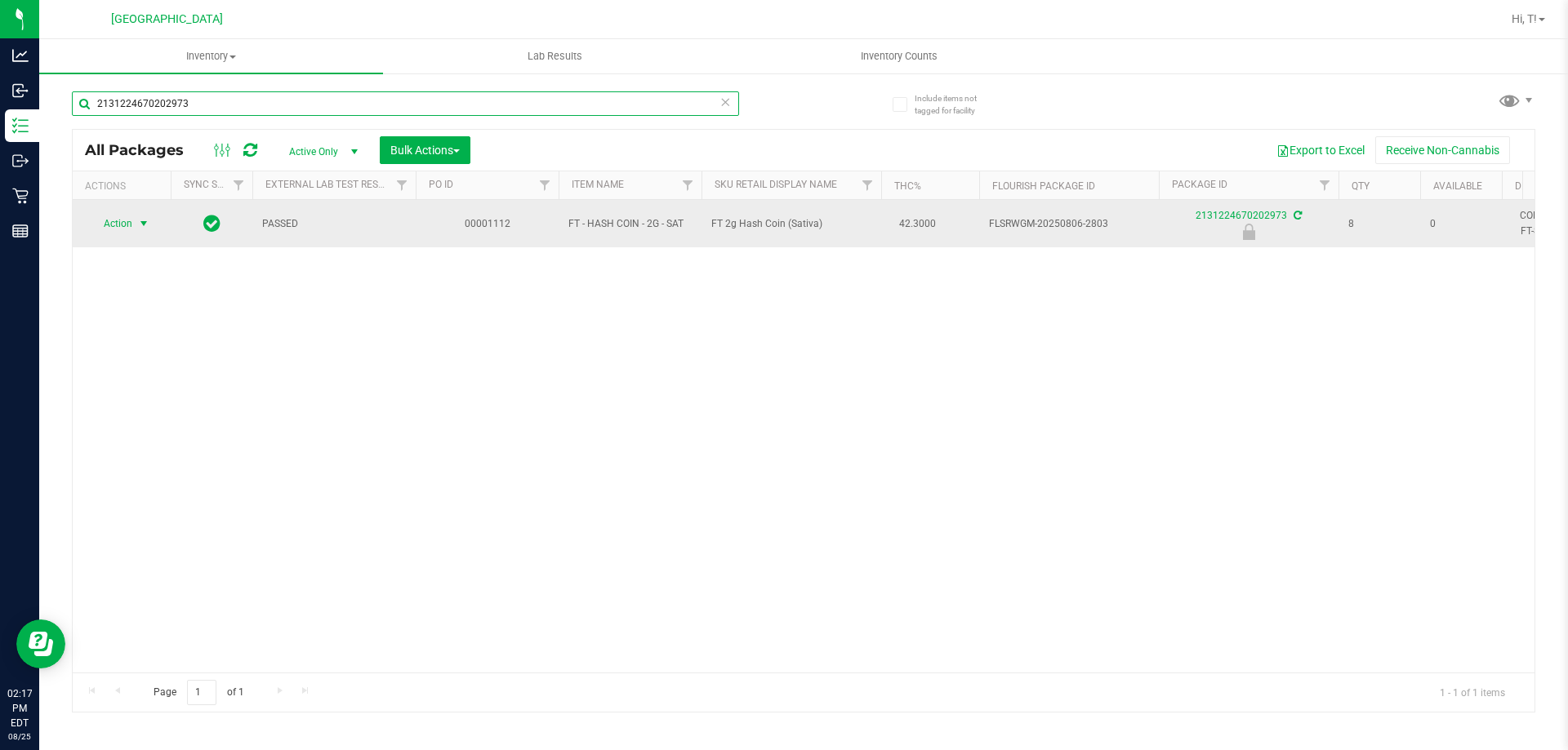
type input "2131224670202973"
click at [147, 222] on span "select" at bounding box center [144, 224] width 13 height 13
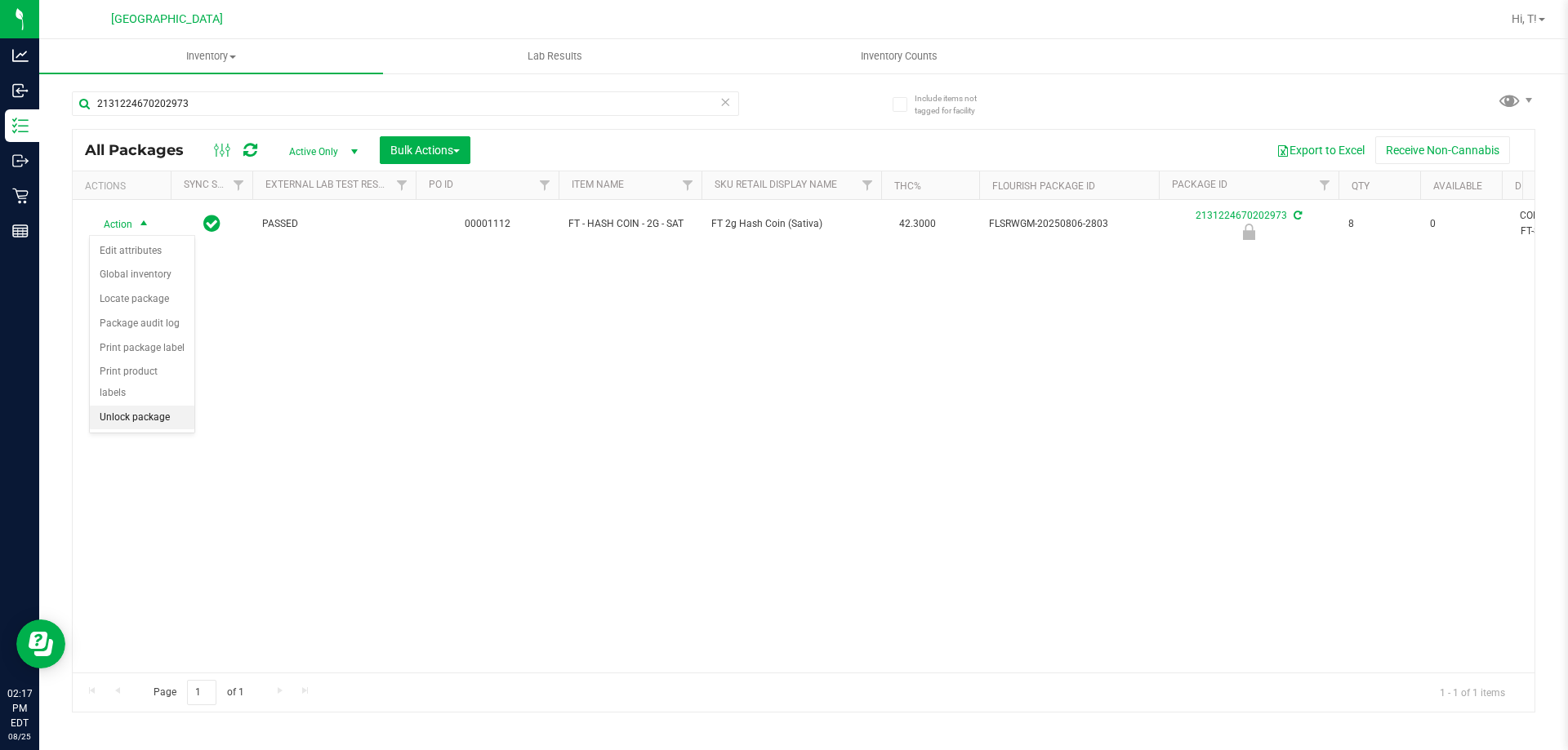
click at [136, 406] on li "Unlock package" at bounding box center [142, 418] width 105 height 25
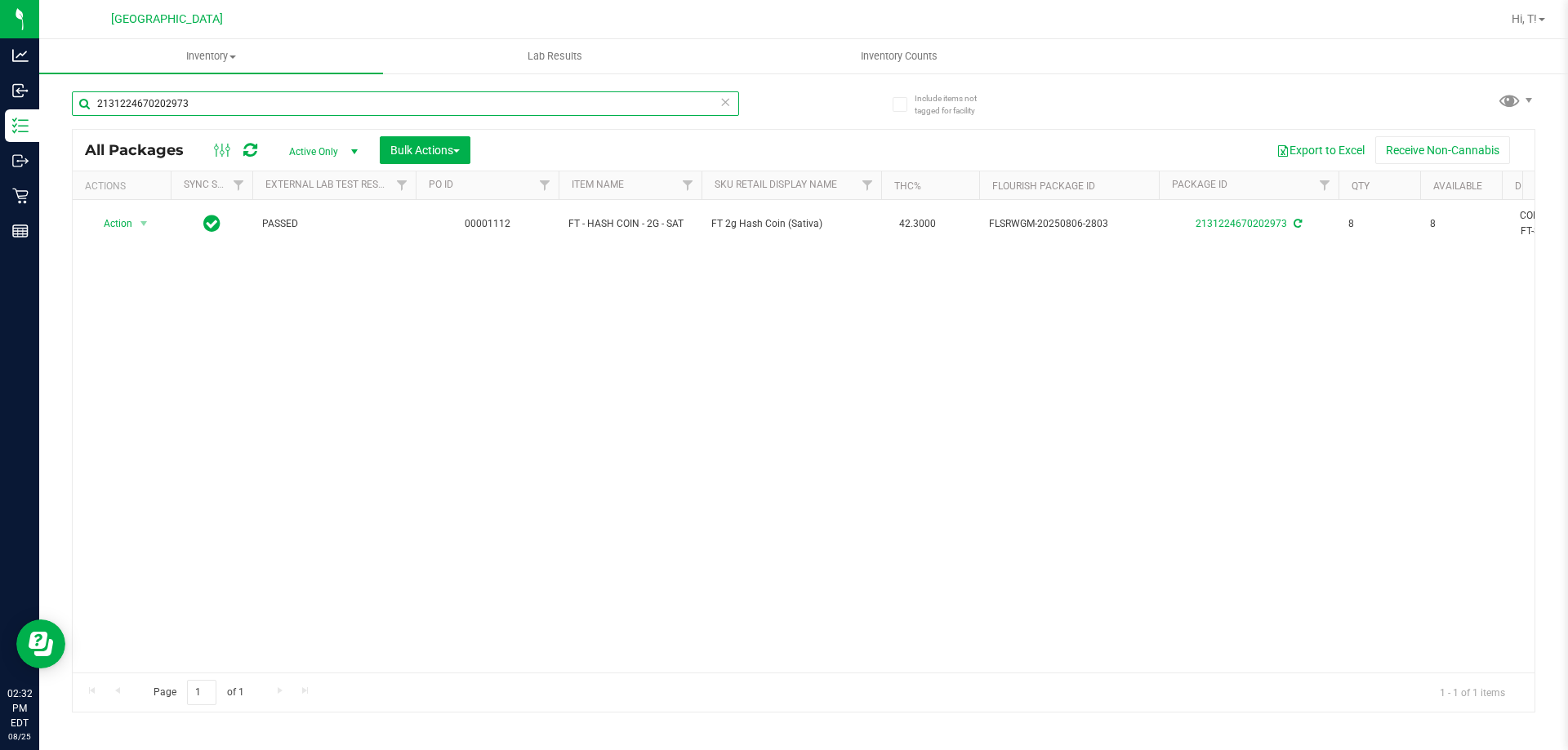
click at [213, 101] on input "2131224670202973" at bounding box center [405, 104] width 667 height 25
type input "2"
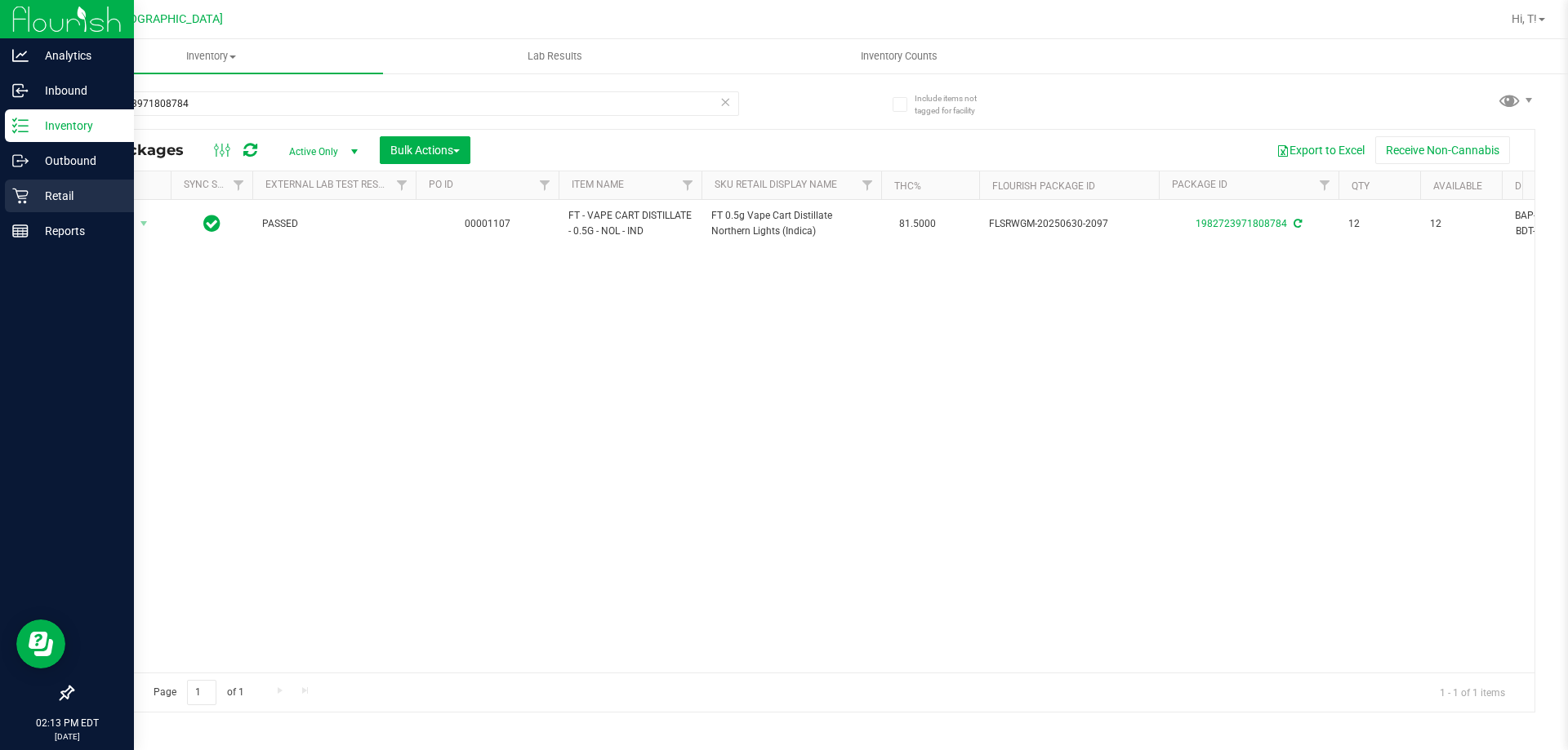
click at [23, 210] on div "Retail" at bounding box center [69, 196] width 129 height 33
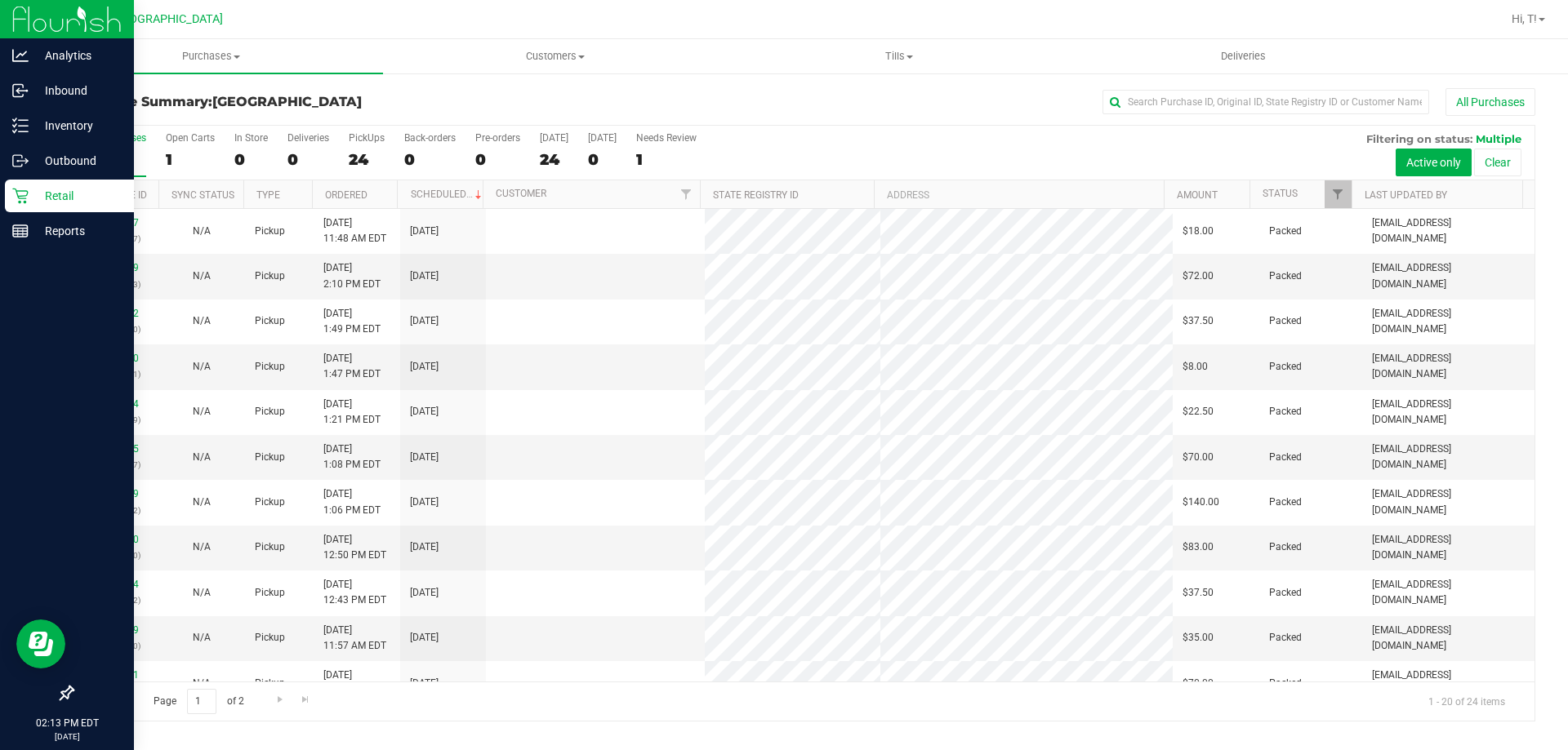
scroll to position [431, 0]
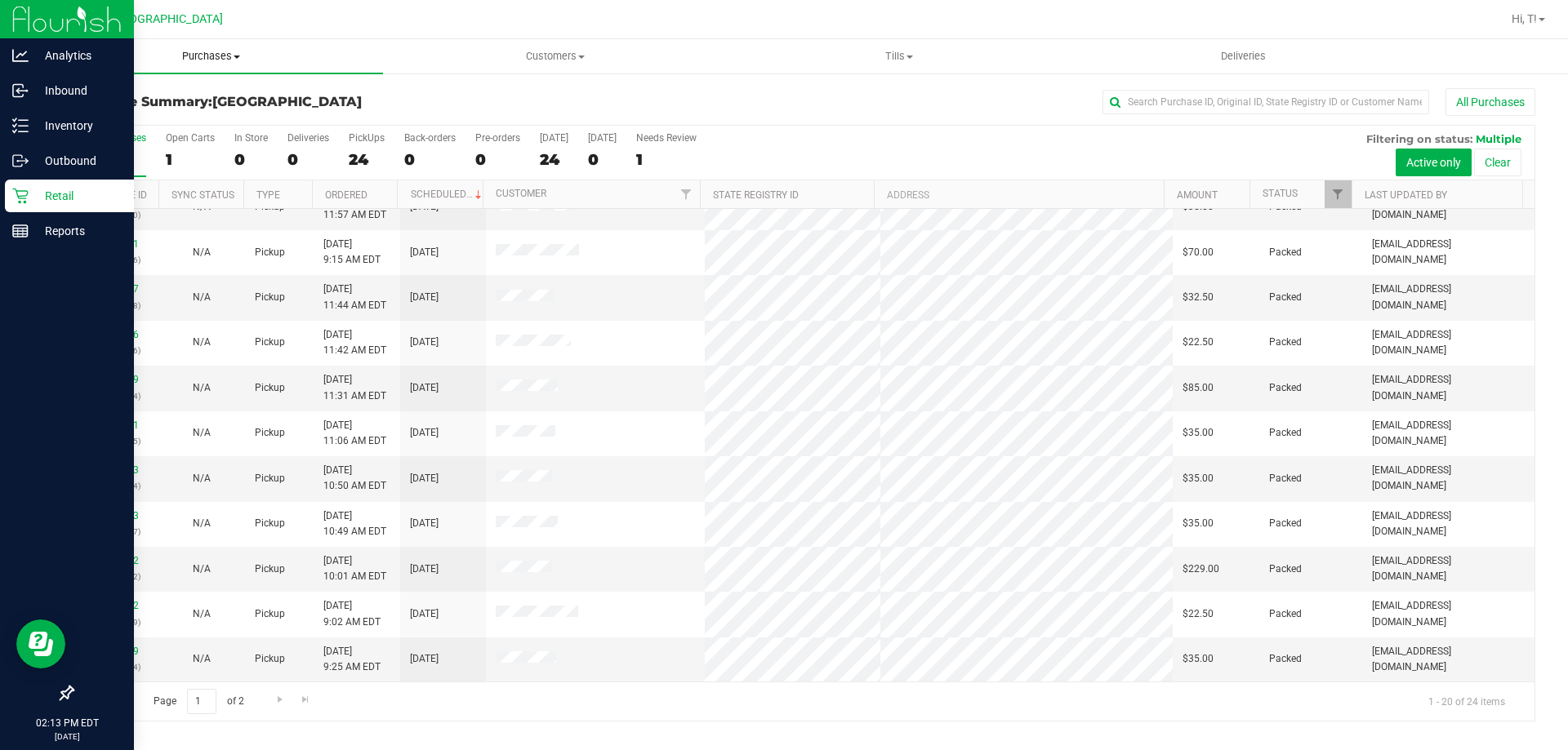
click at [216, 57] on span "Purchases" at bounding box center [211, 57] width 344 height 15
click at [117, 119] on span "Fulfillment" at bounding box center [89, 118] width 101 height 14
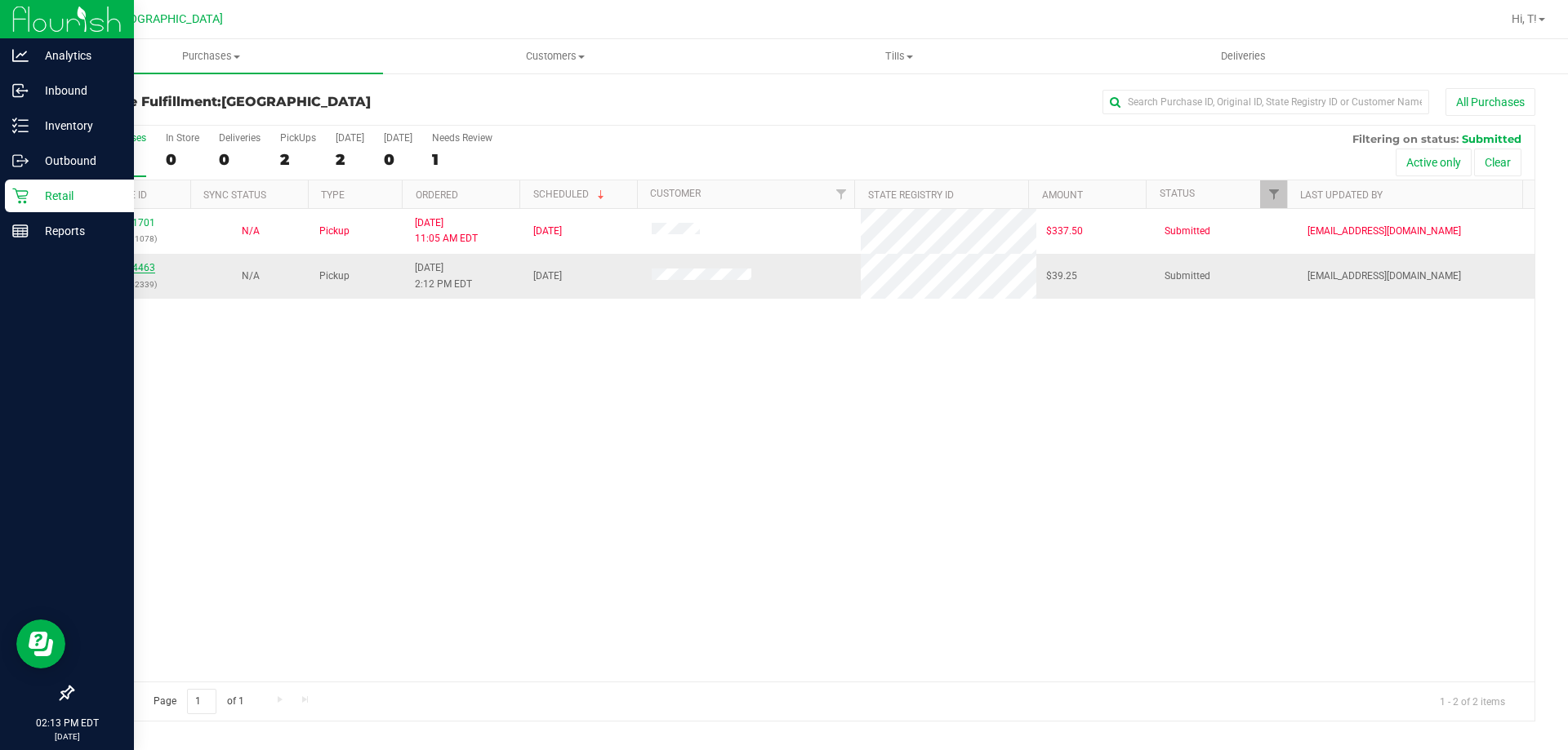
click at [146, 269] on link "11844463" at bounding box center [132, 267] width 45 height 11
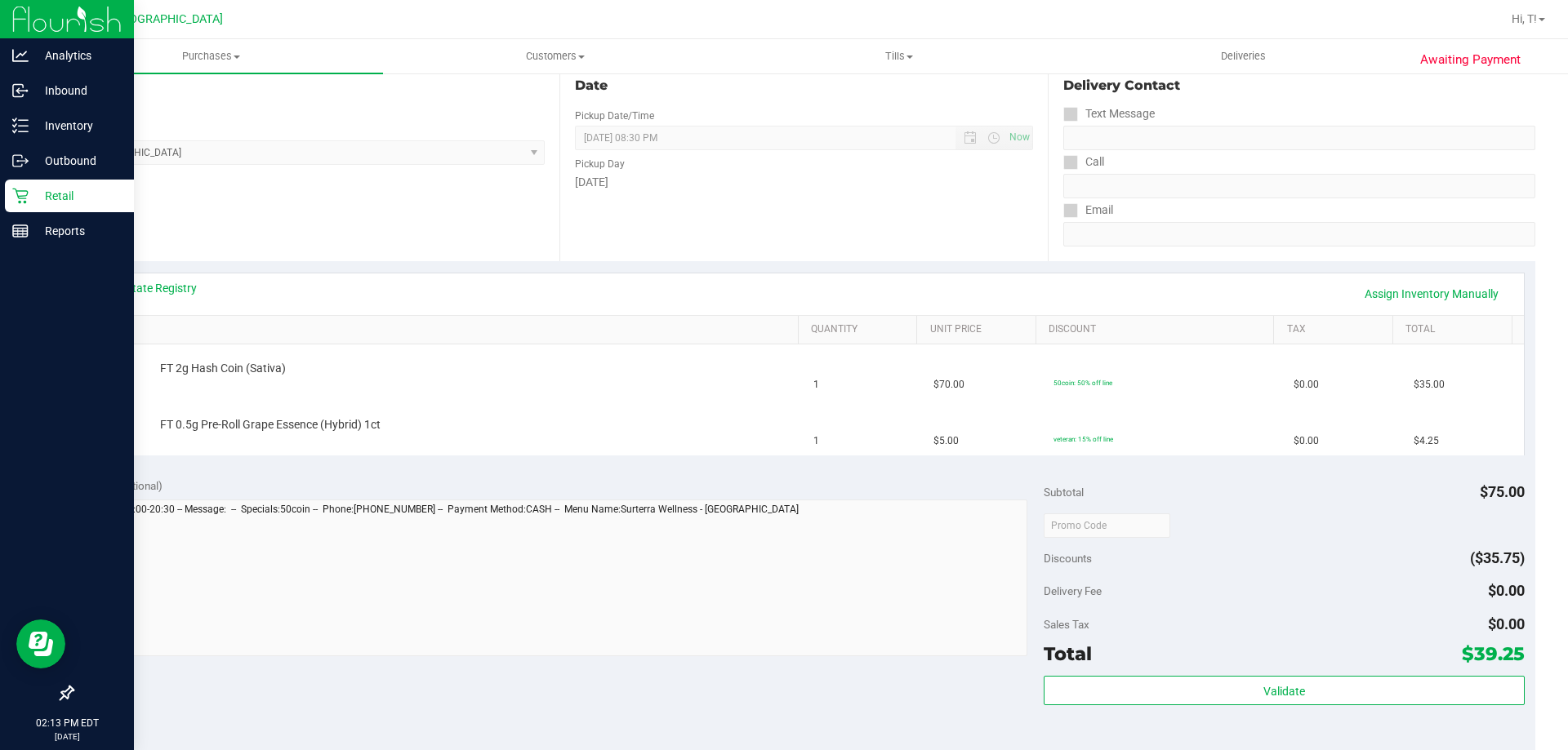
scroll to position [327, 0]
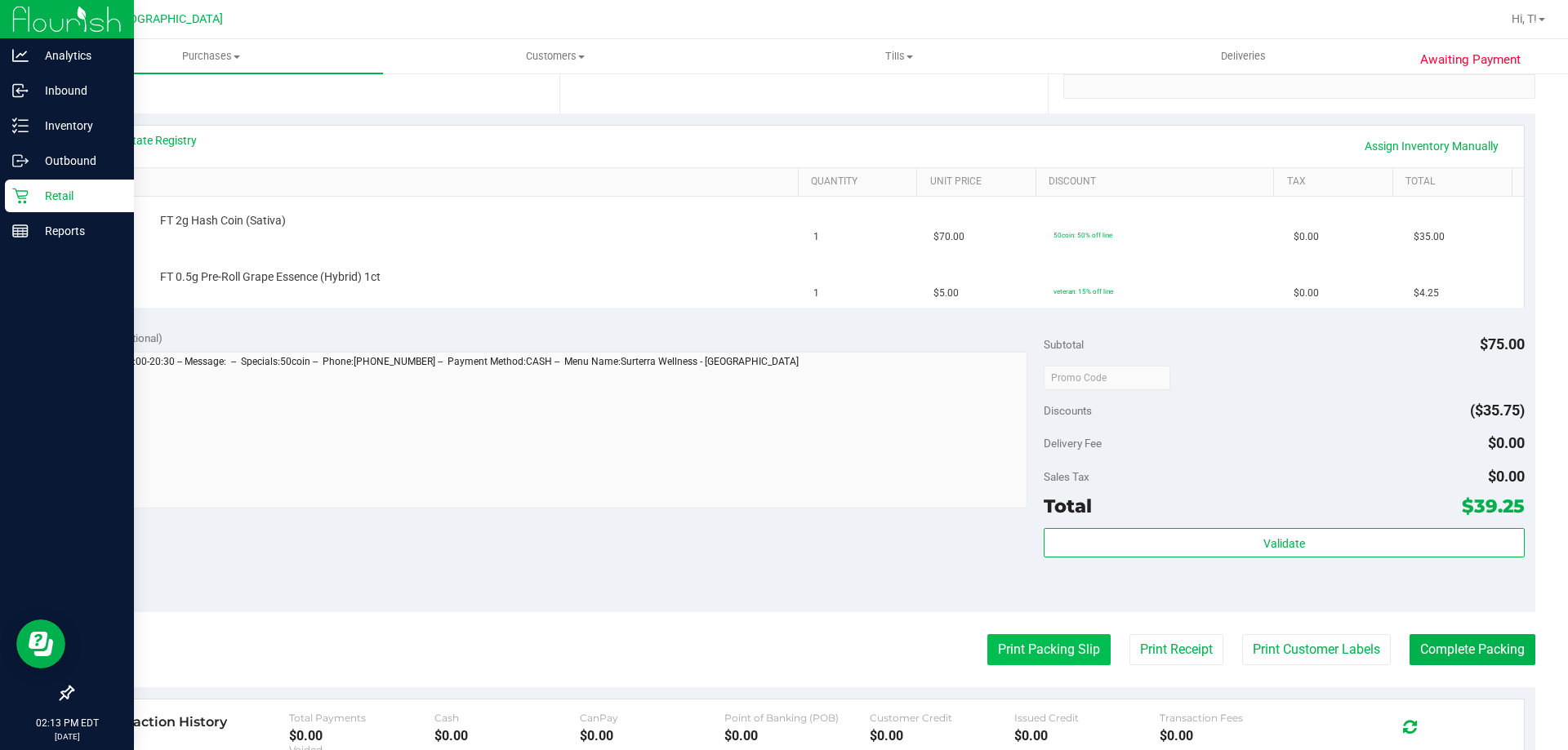
click at [1014, 642] on button "Print Packing Slip" at bounding box center [1049, 650] width 123 height 31
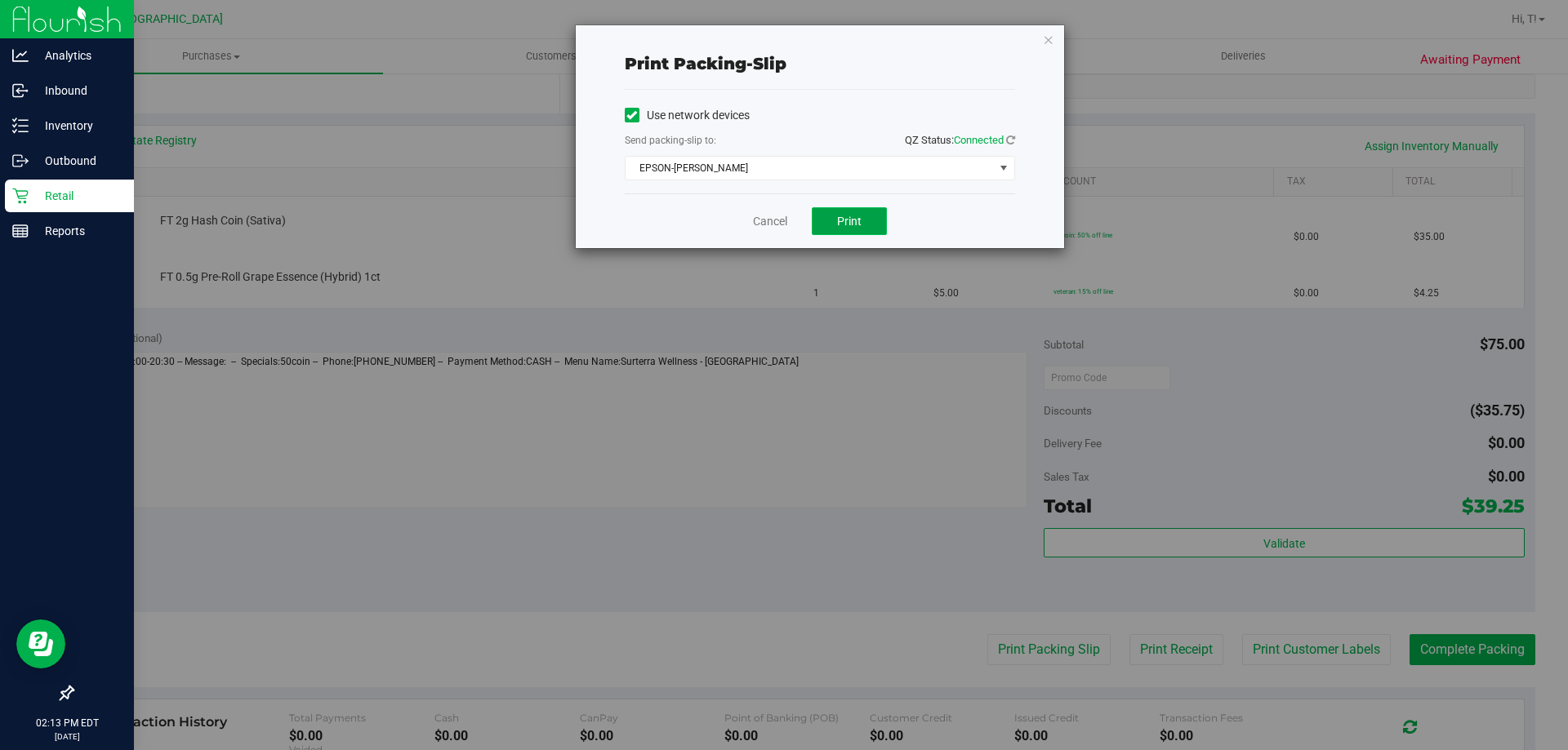
click at [848, 218] on span "Print" at bounding box center [850, 221] width 25 height 13
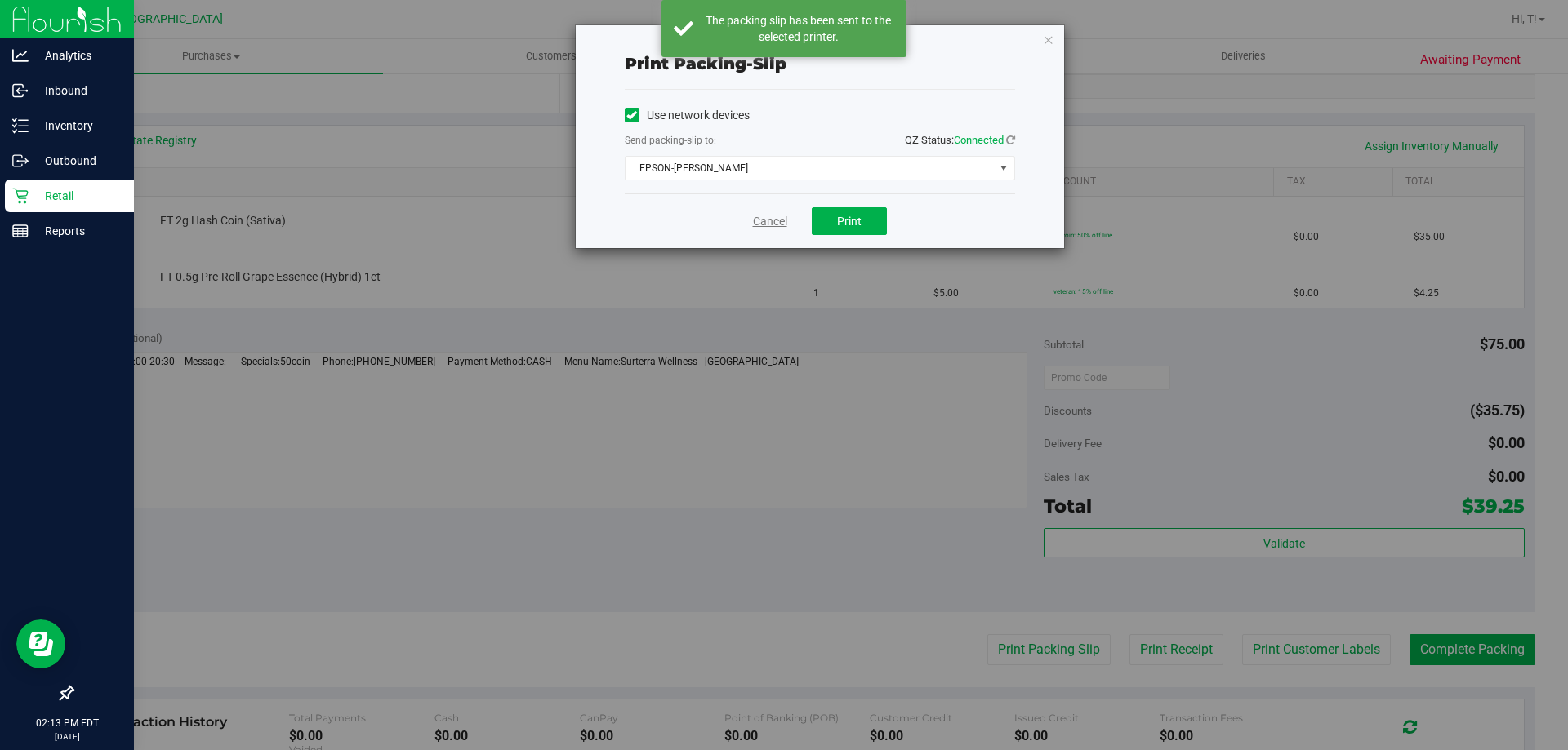
click at [777, 225] on link "Cancel" at bounding box center [770, 222] width 34 height 17
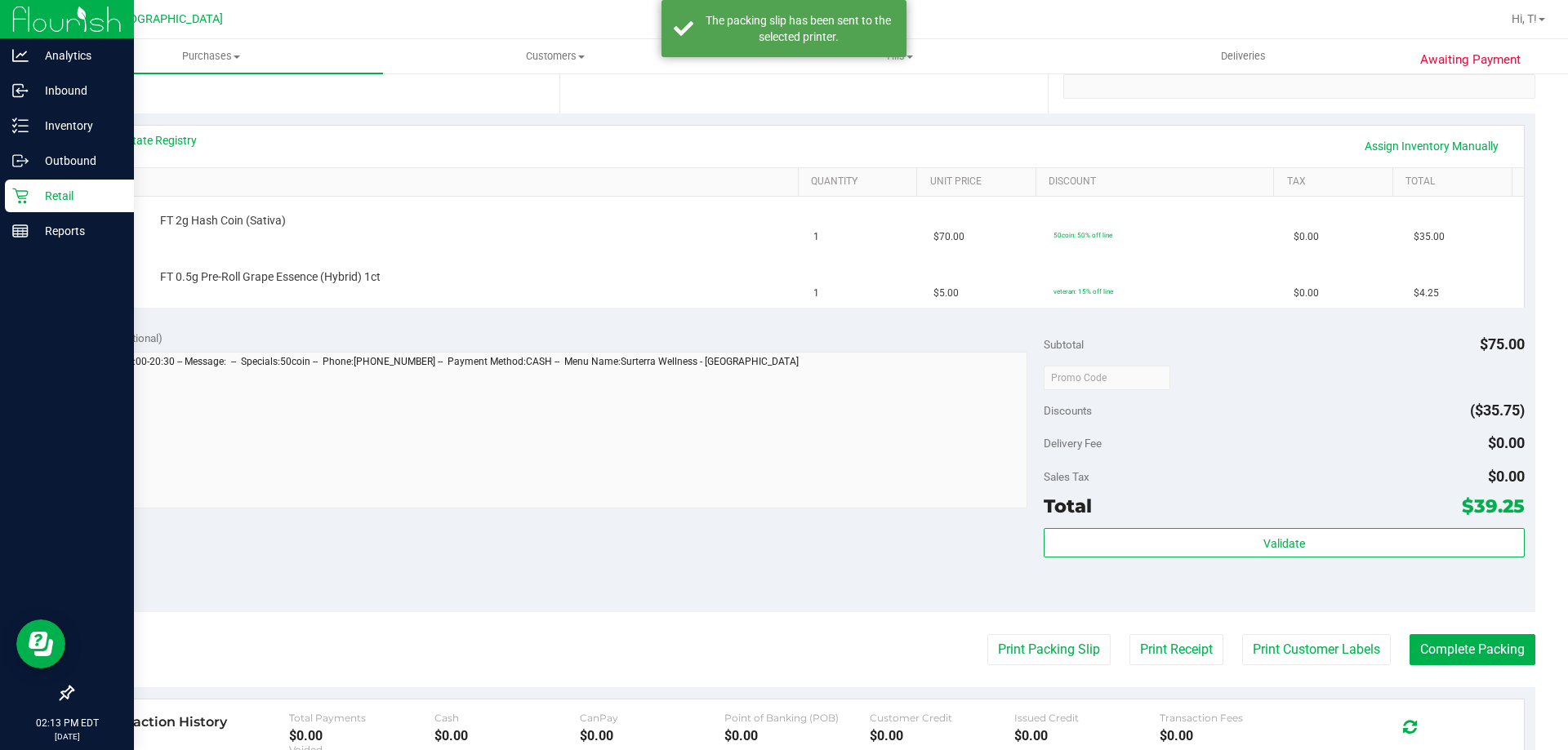
scroll to position [245, 0]
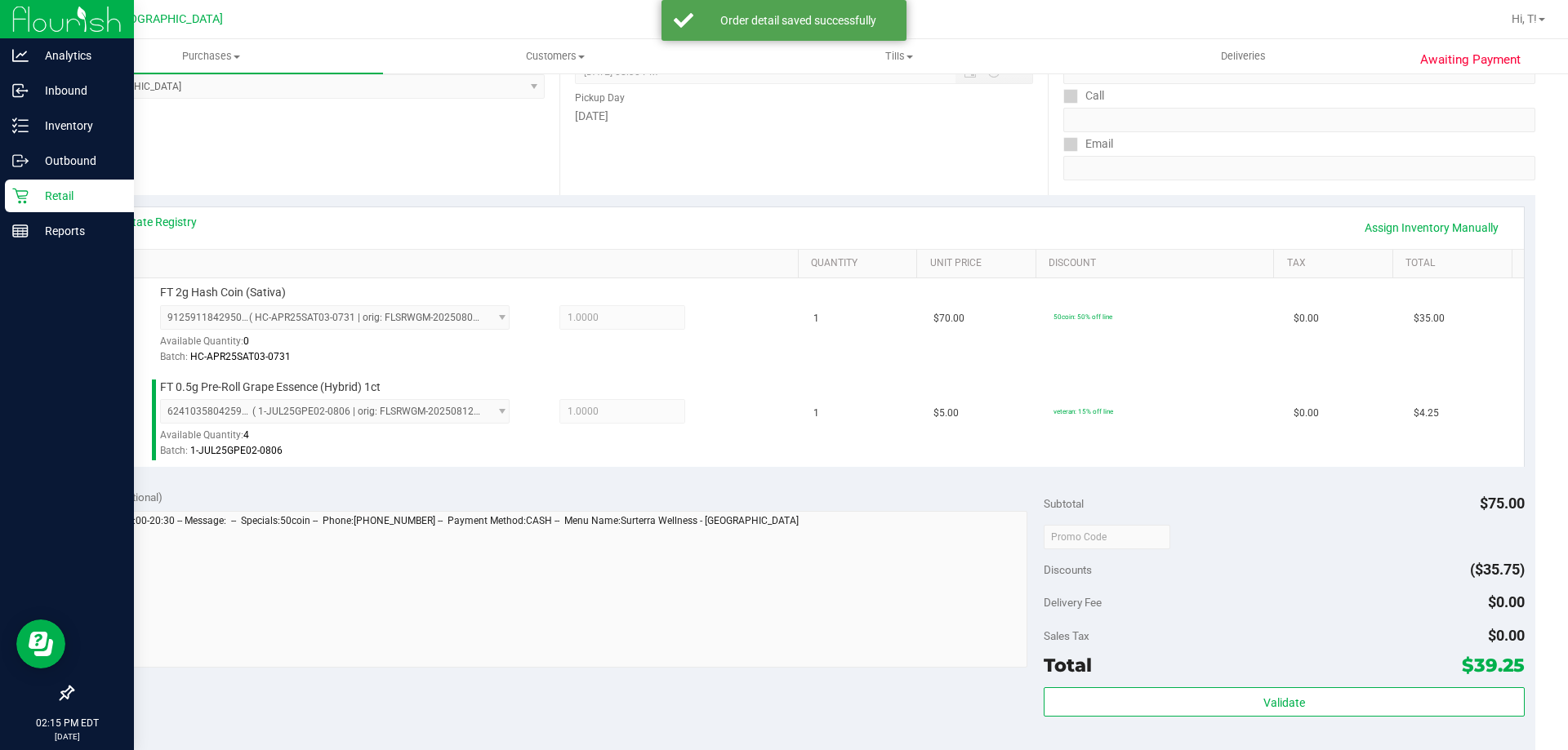
click at [1207, 681] on div "Subtotal $75.00 Discounts ($35.75) Delivery Fee $0.00 Sales Tax $0.00 Total $39…" at bounding box center [1284, 625] width 480 height 272
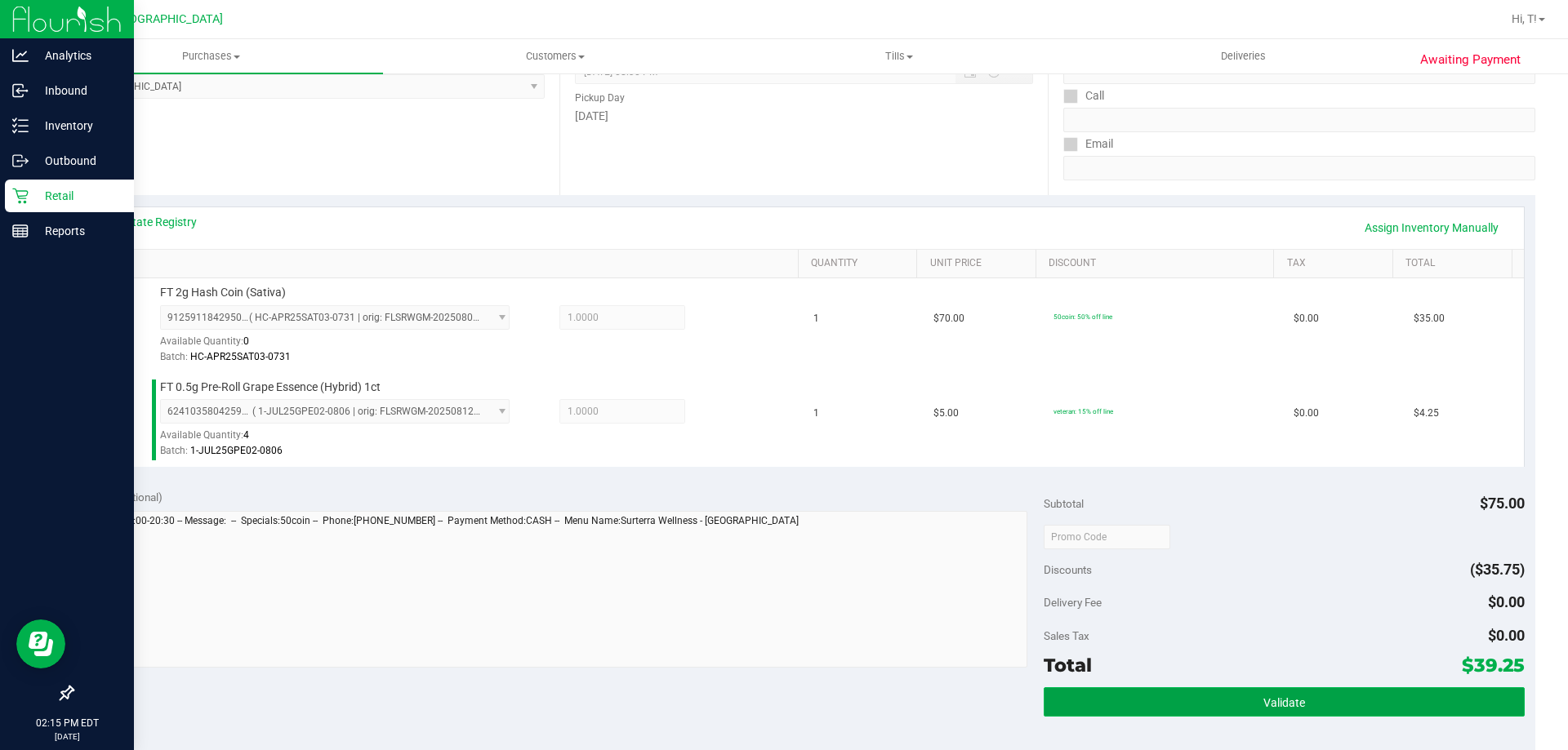
click at [1187, 707] on button "Validate" at bounding box center [1284, 702] width 480 height 29
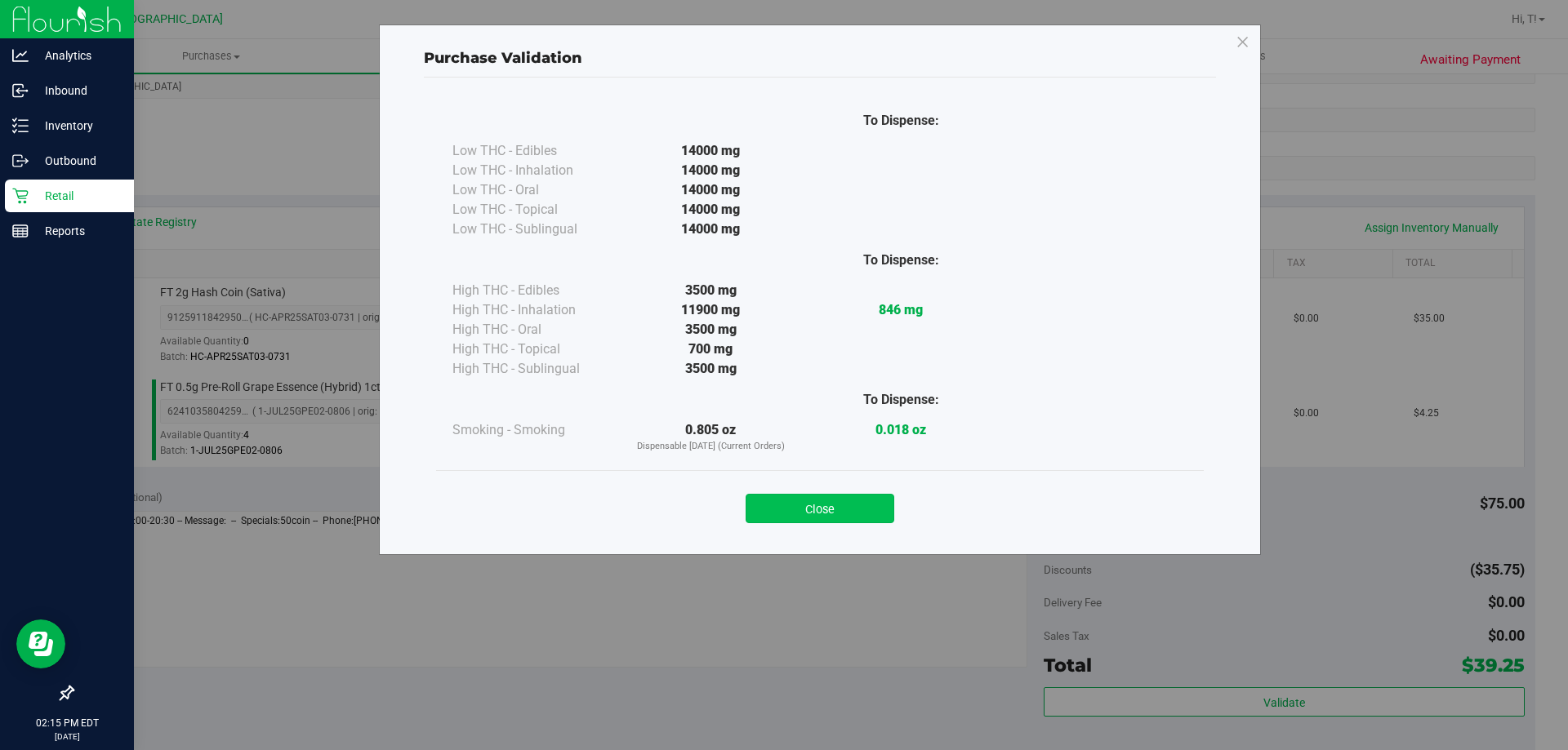
click at [795, 510] on button "Close" at bounding box center [819, 508] width 148 height 29
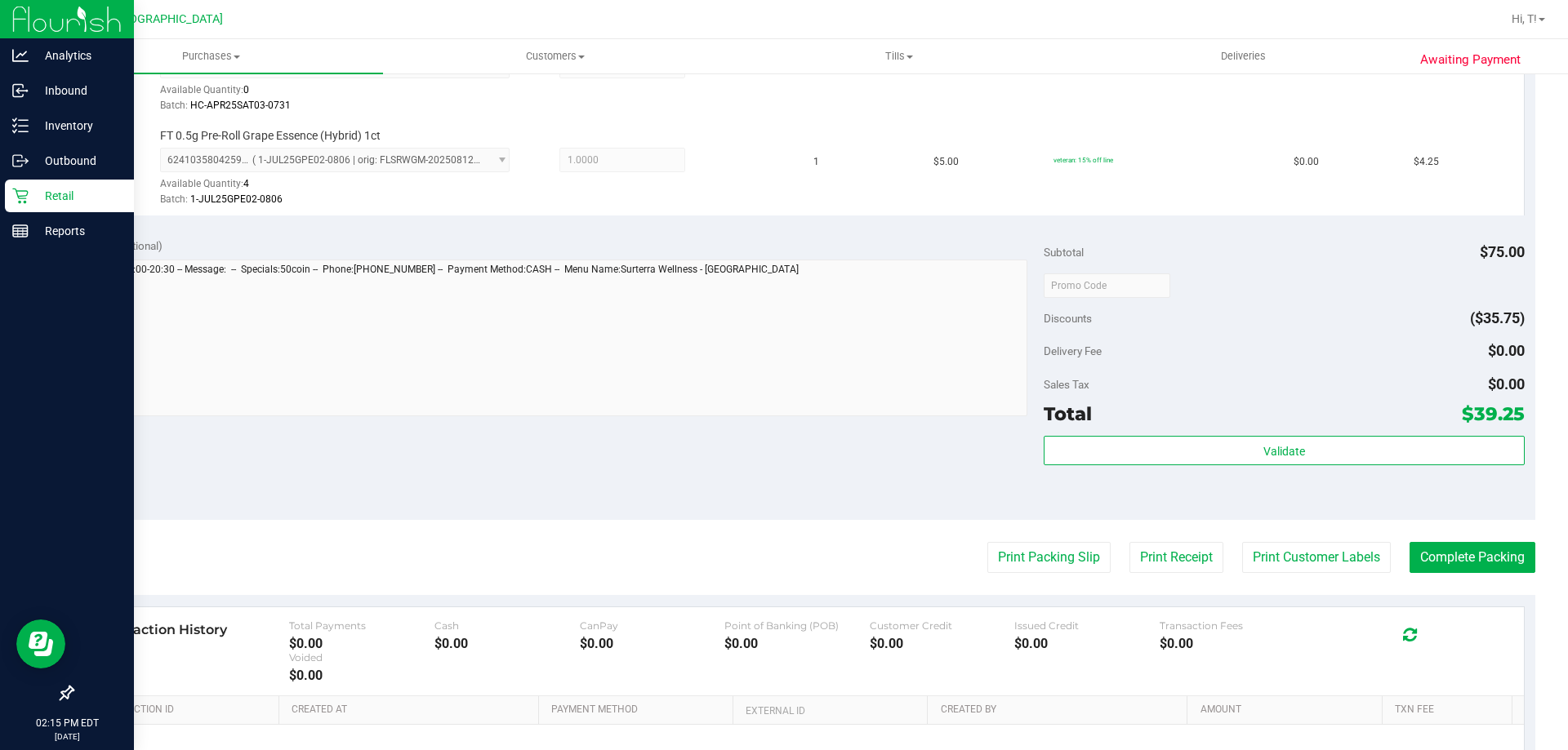
scroll to position [679, 0]
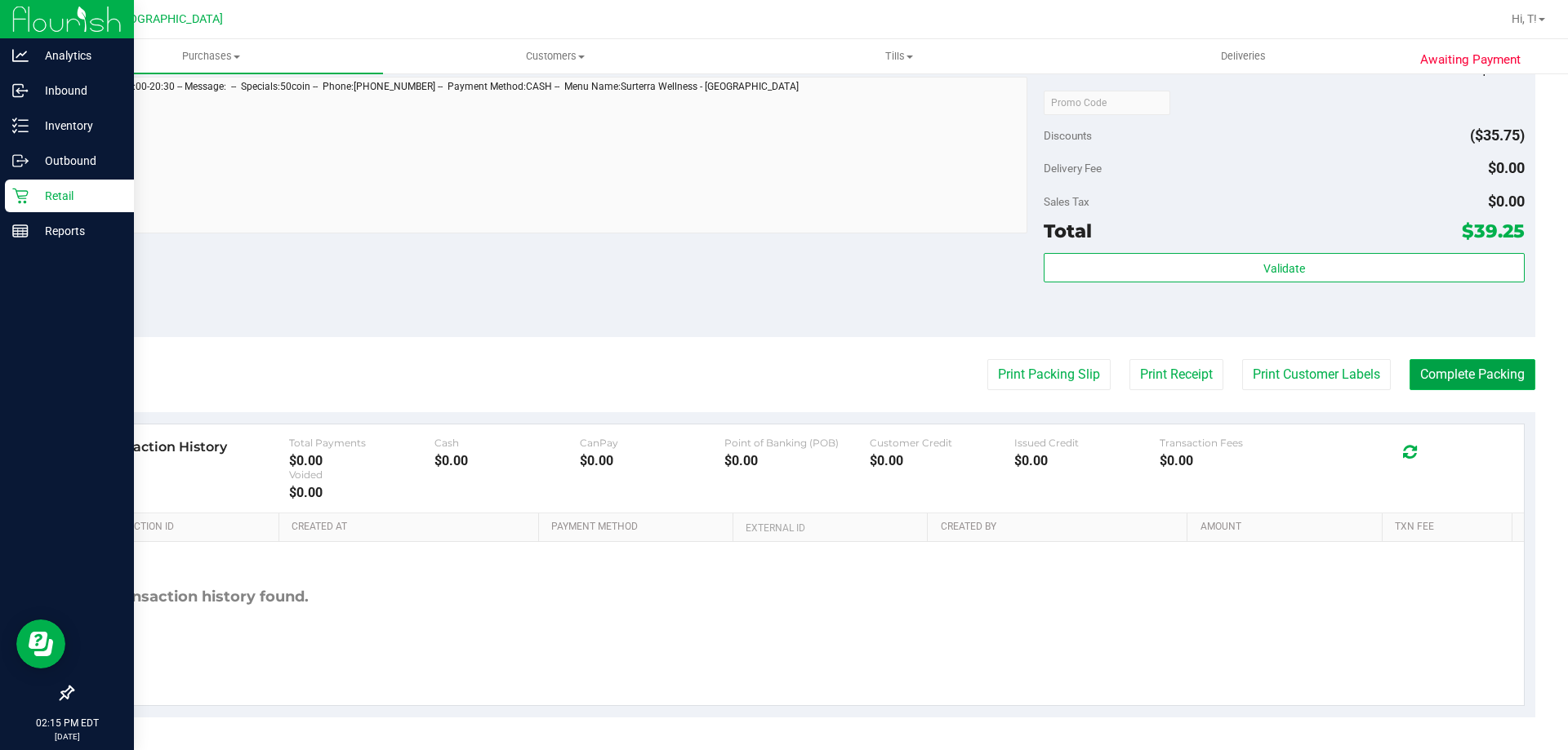
click at [1457, 366] on button "Complete Packing" at bounding box center [1473, 374] width 126 height 31
click at [1457, 366] on button "Complete Packing" at bounding box center [1466, 374] width 139 height 31
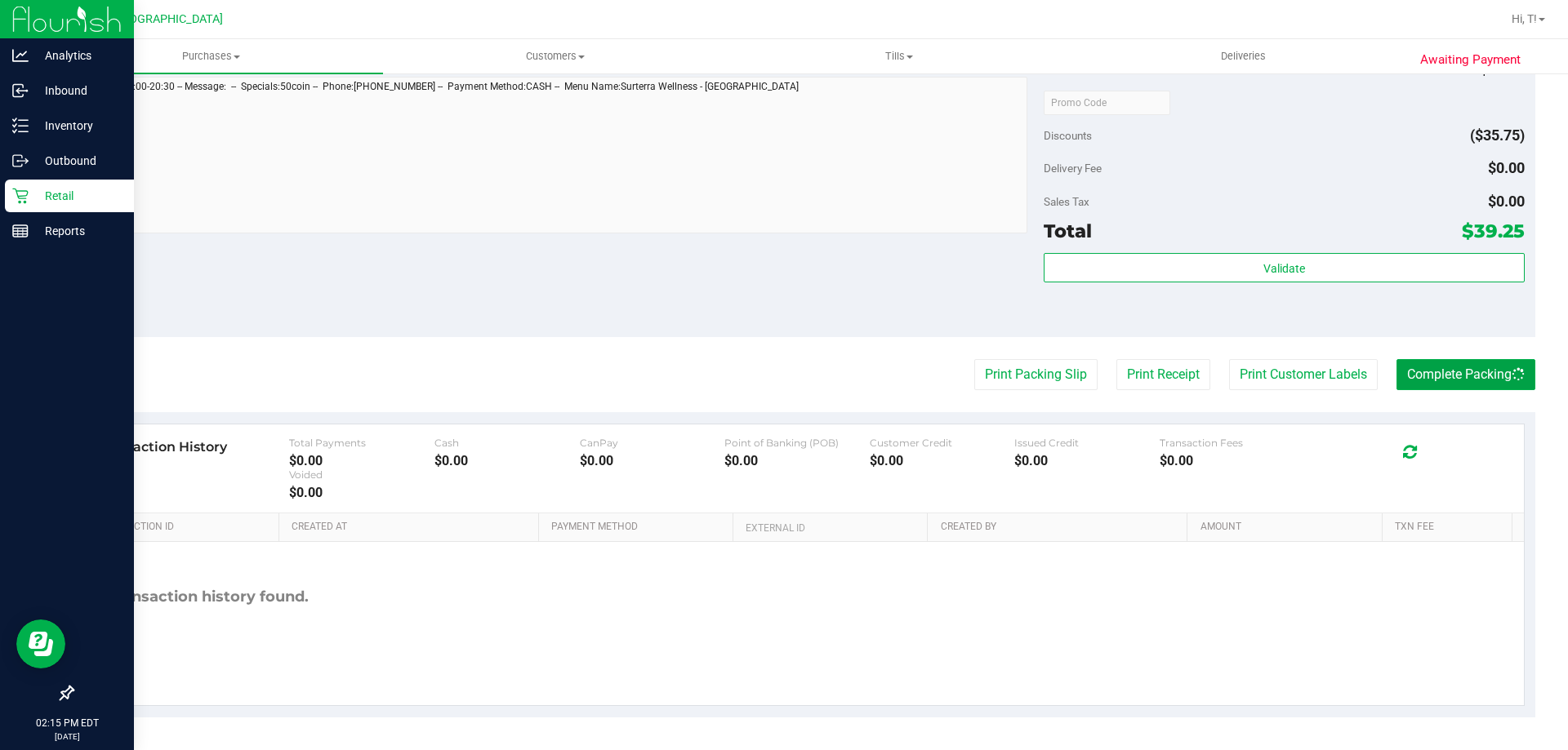
scroll to position [190, 0]
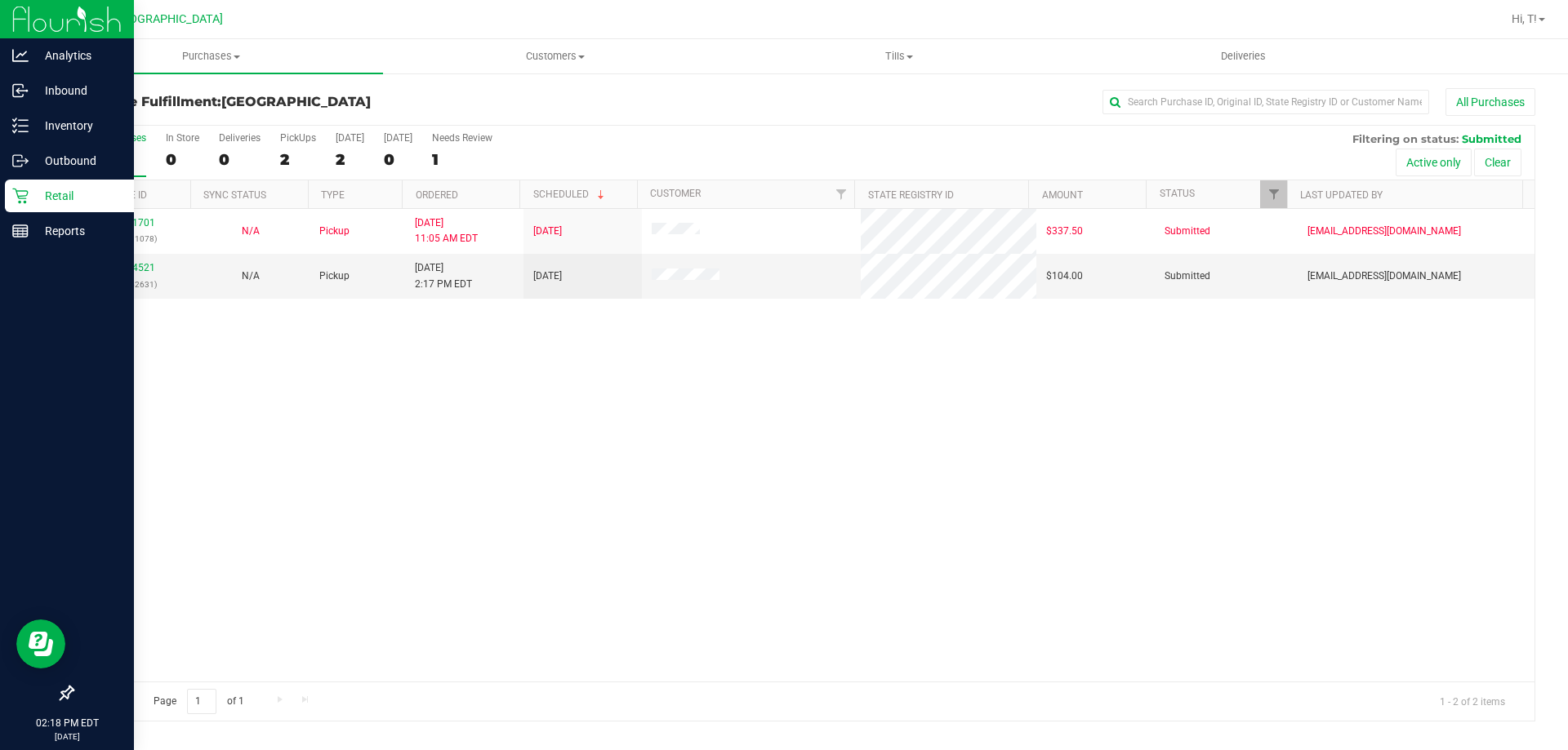
click at [22, 194] on icon at bounding box center [20, 196] width 16 height 16
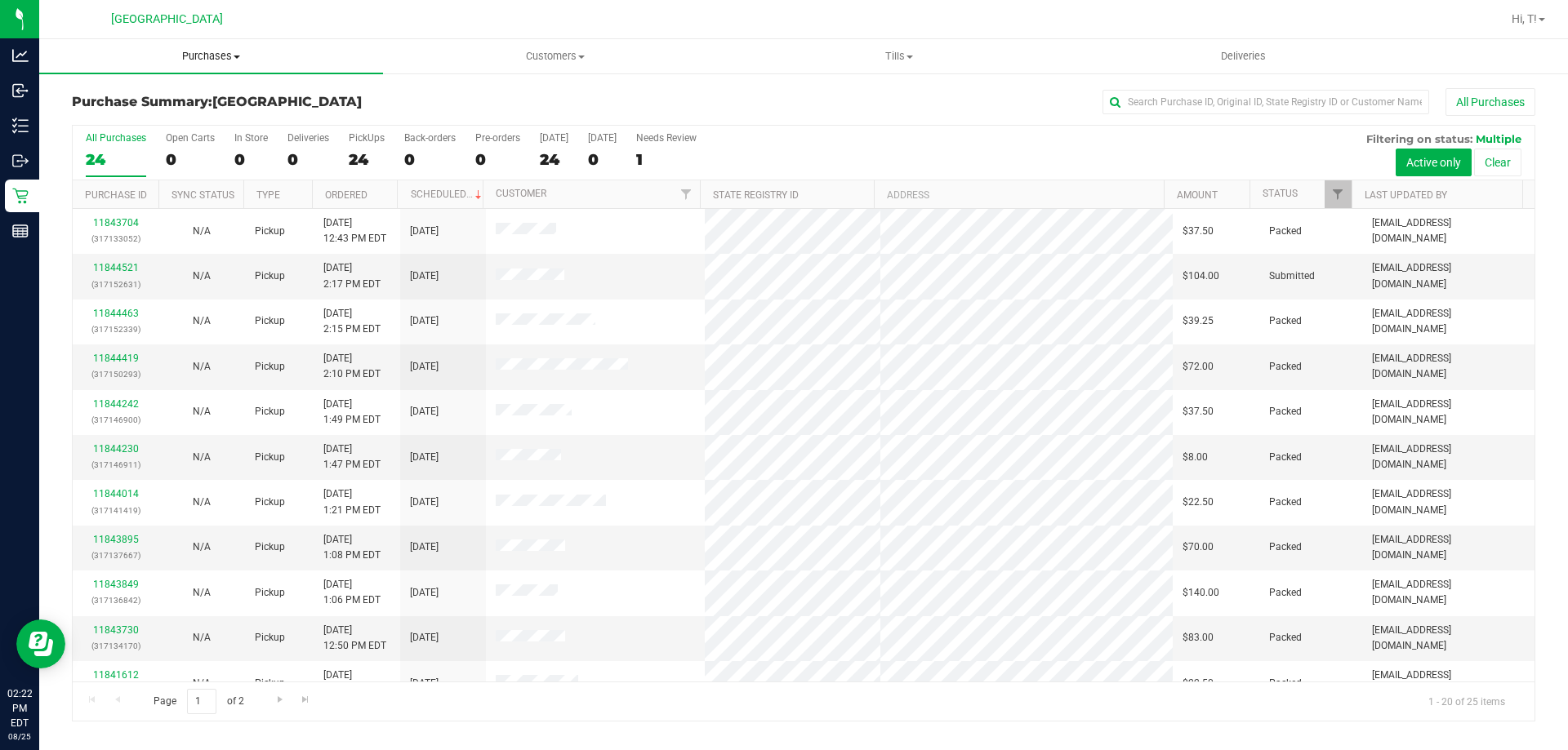
click at [224, 63] on span "Purchases" at bounding box center [211, 57] width 344 height 15
click at [169, 121] on li "Fulfillment" at bounding box center [211, 118] width 344 height 20
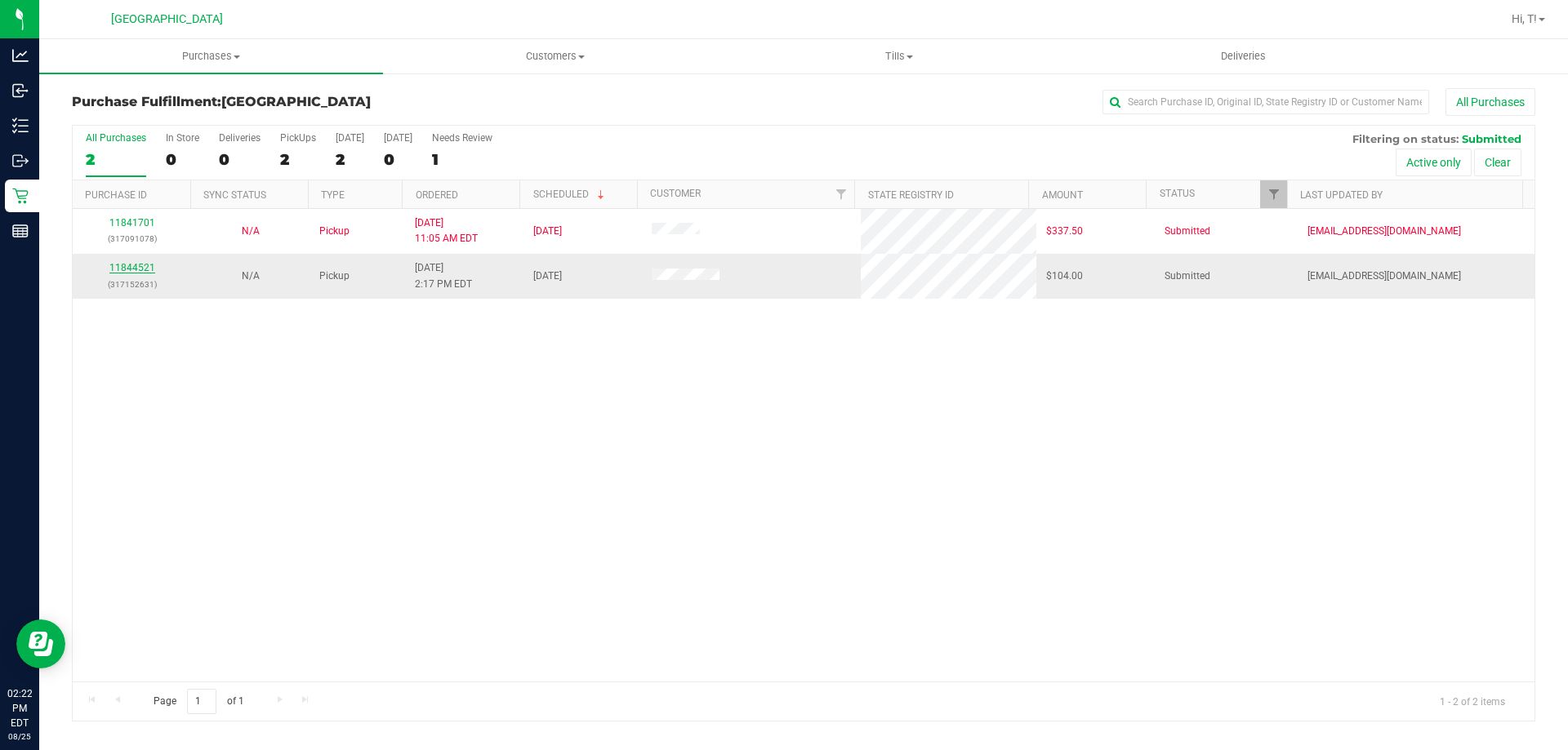
click at [122, 263] on link "11844521" at bounding box center [132, 267] width 45 height 11
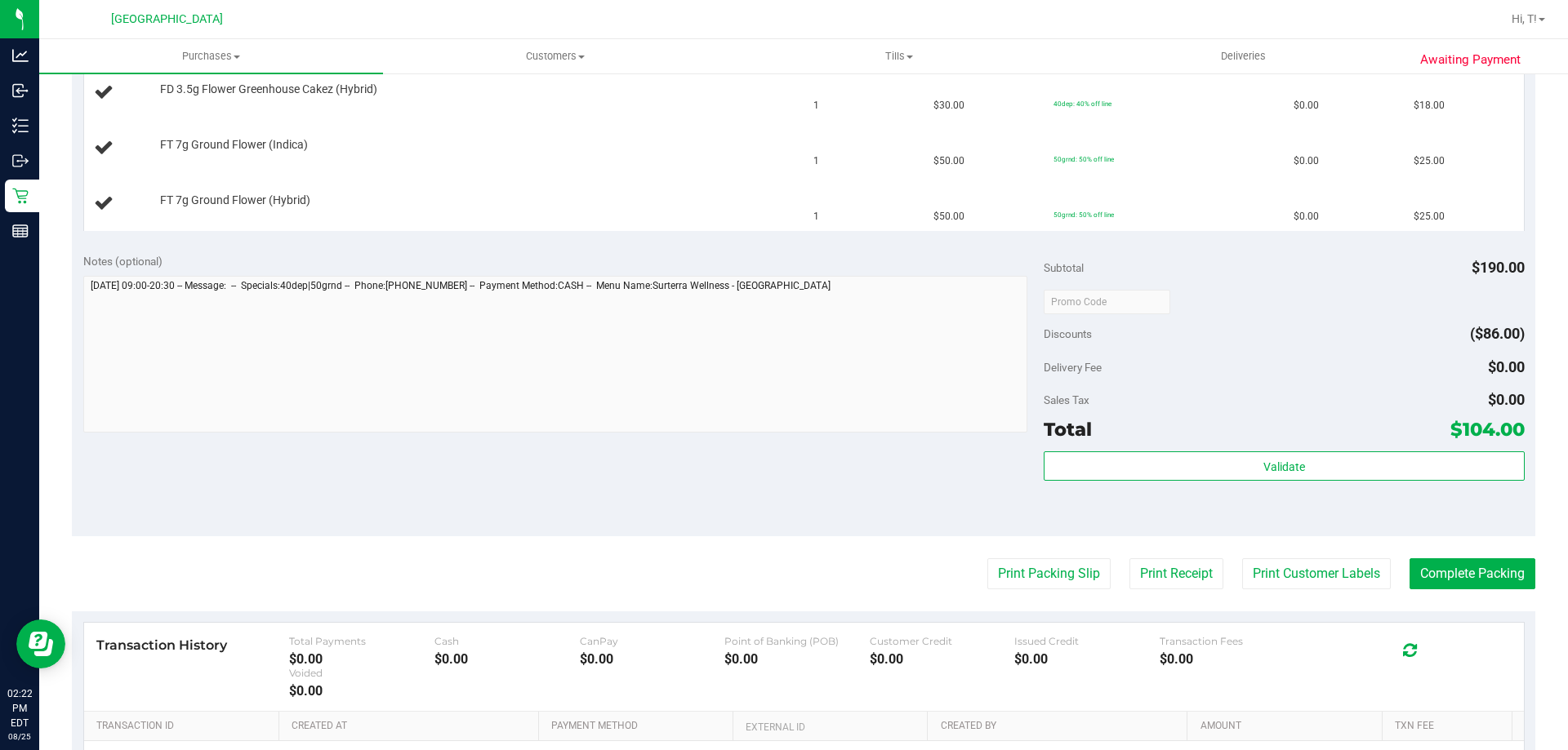
scroll to position [571, 0]
click at [1051, 590] on purchase-details "Back Edit Purchase Cancel Purchase View Profile # 11844521 BioTrack ID: - Submi…" at bounding box center [803, 215] width 1464 height 1398
click at [1043, 580] on button "Print Packing Slip" at bounding box center [1049, 571] width 123 height 31
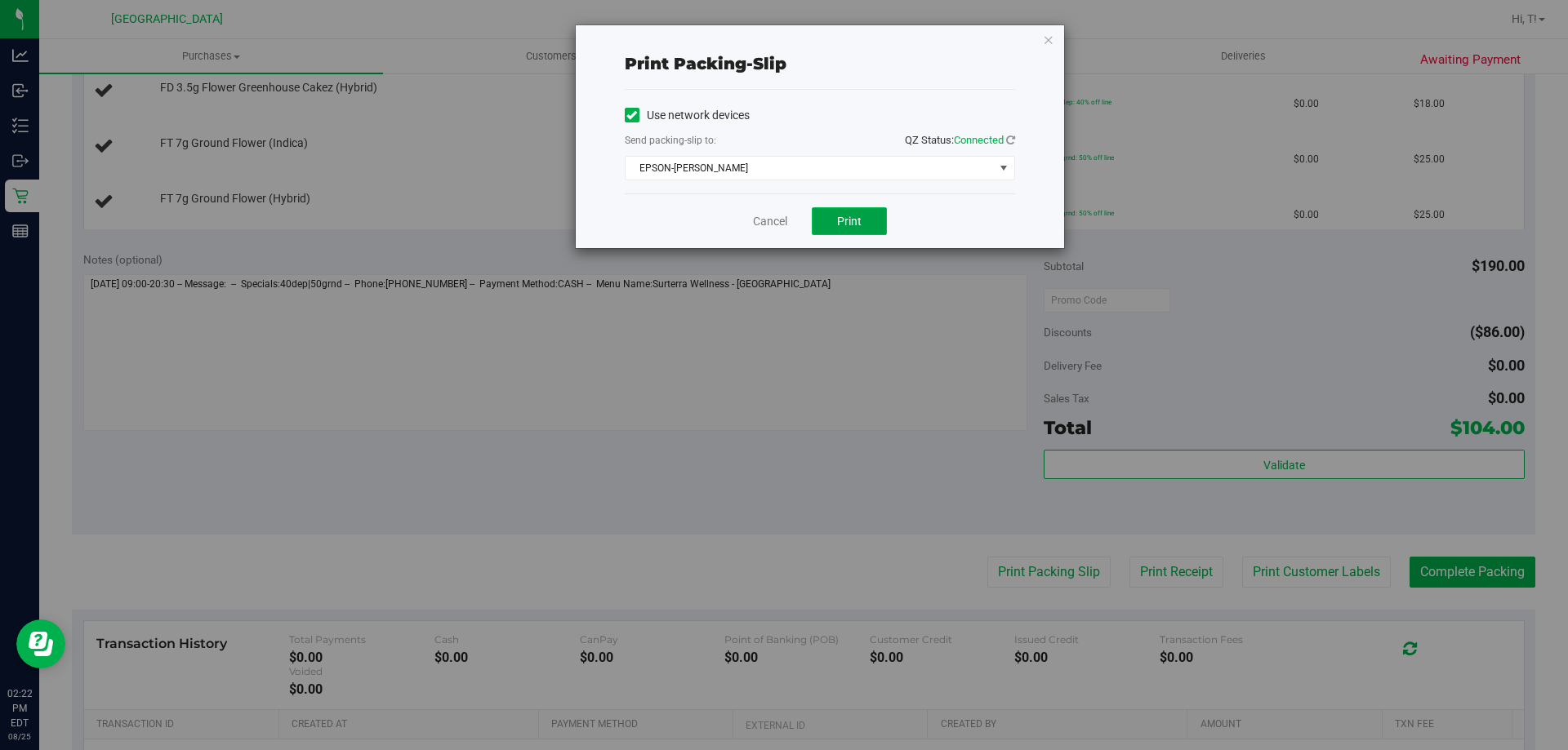
click at [824, 213] on button "Print" at bounding box center [850, 221] width 76 height 27
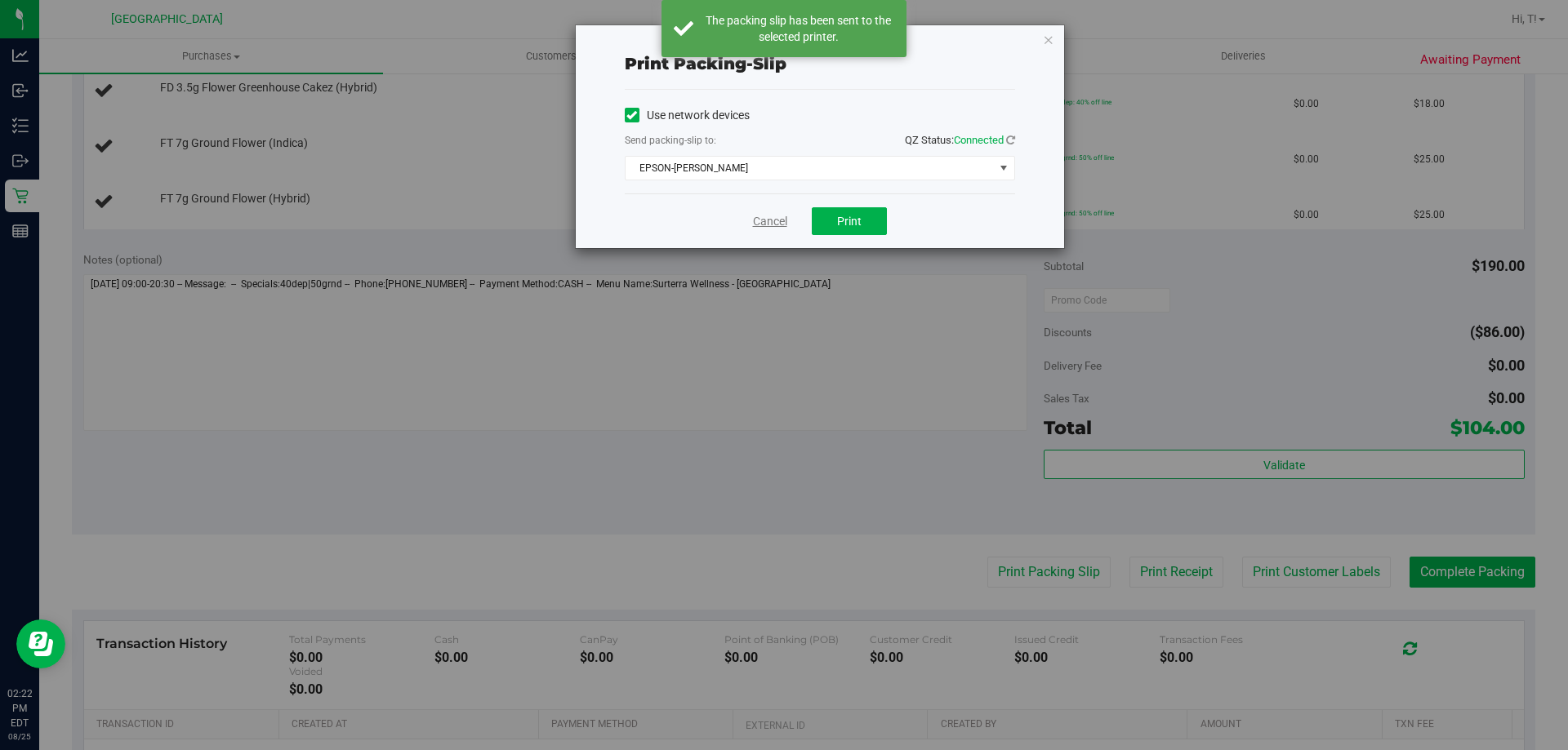
click at [769, 219] on link "Cancel" at bounding box center [770, 222] width 34 height 17
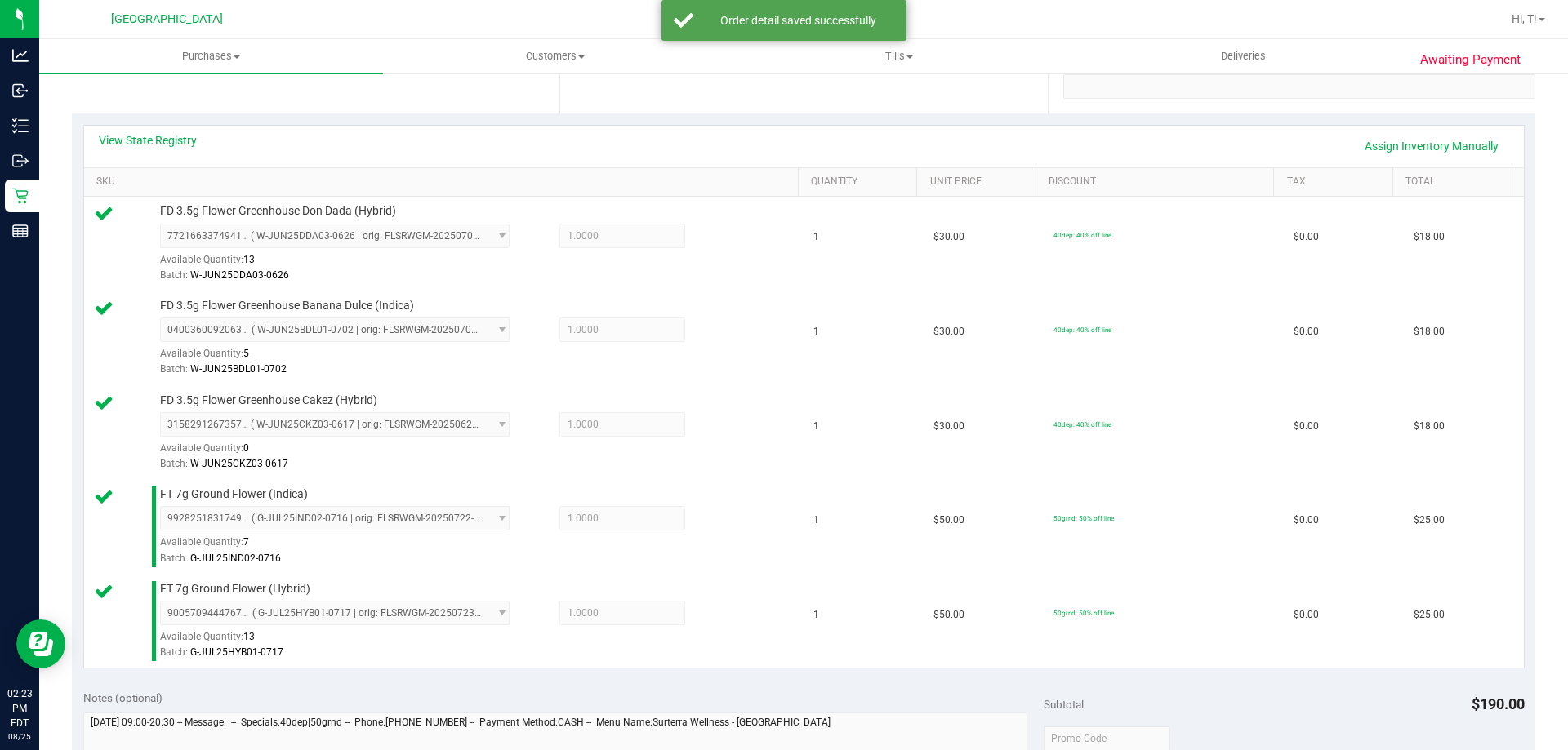
scroll to position [963, 0]
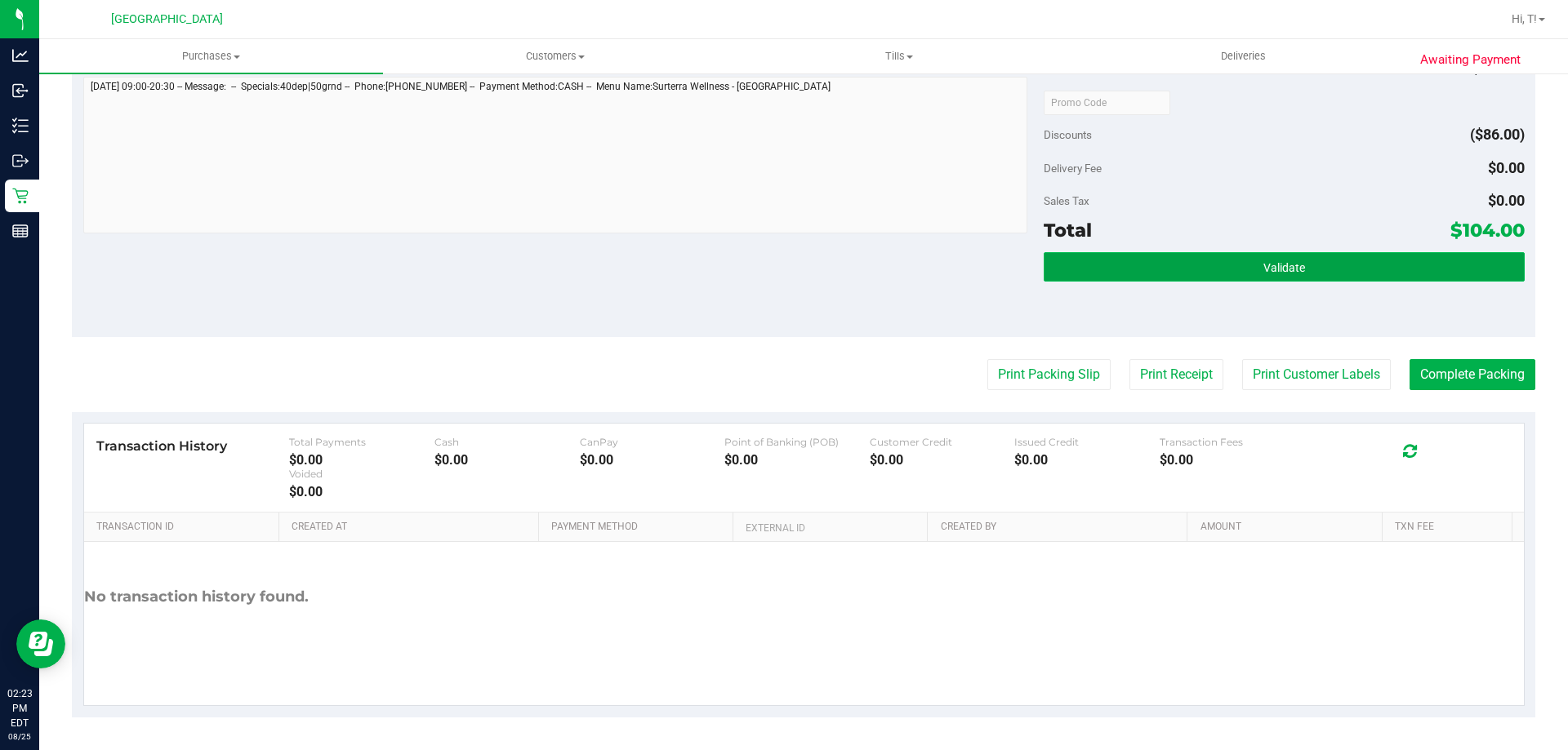
click at [1216, 260] on button "Validate" at bounding box center [1284, 266] width 480 height 29
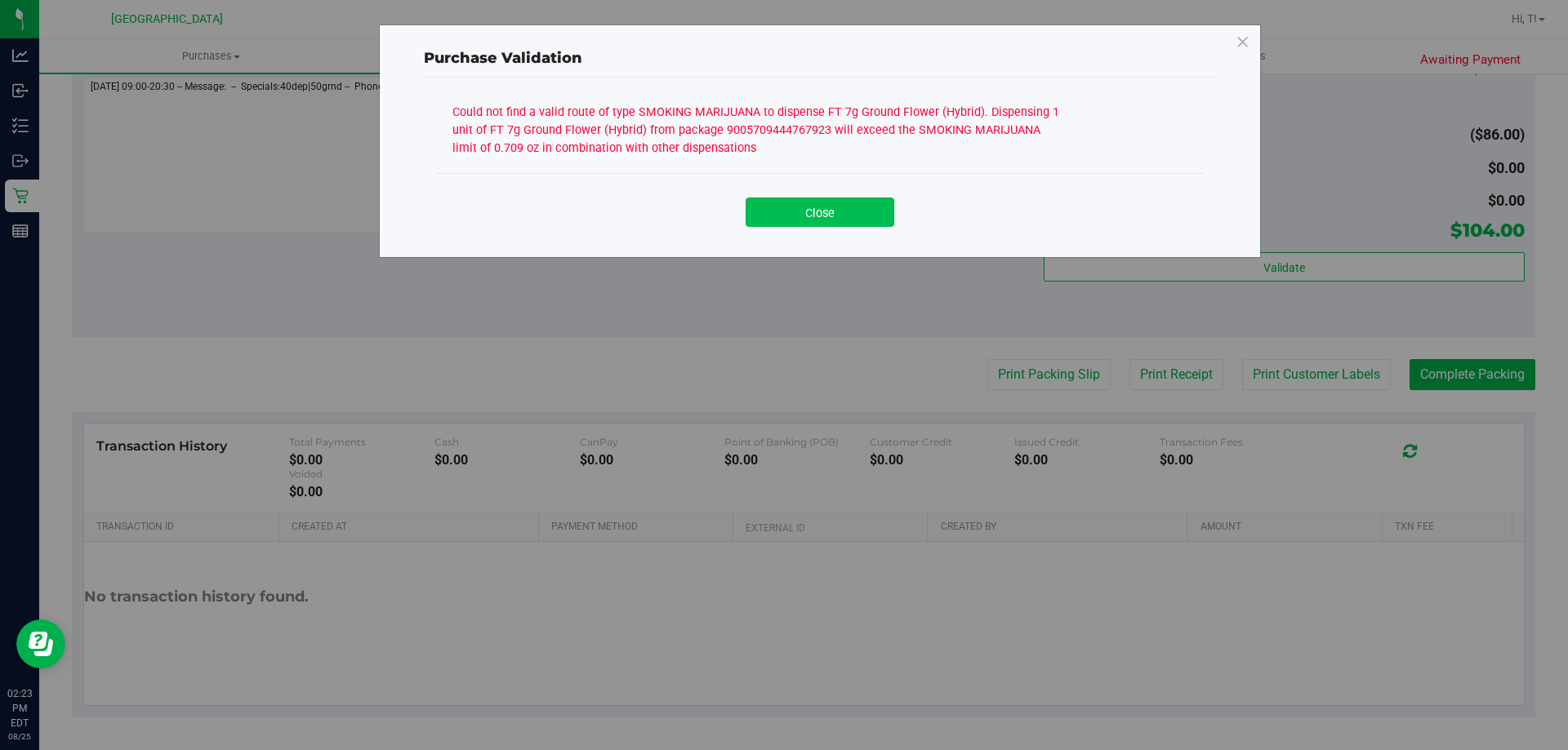
click at [778, 211] on button "Close" at bounding box center [819, 212] width 148 height 29
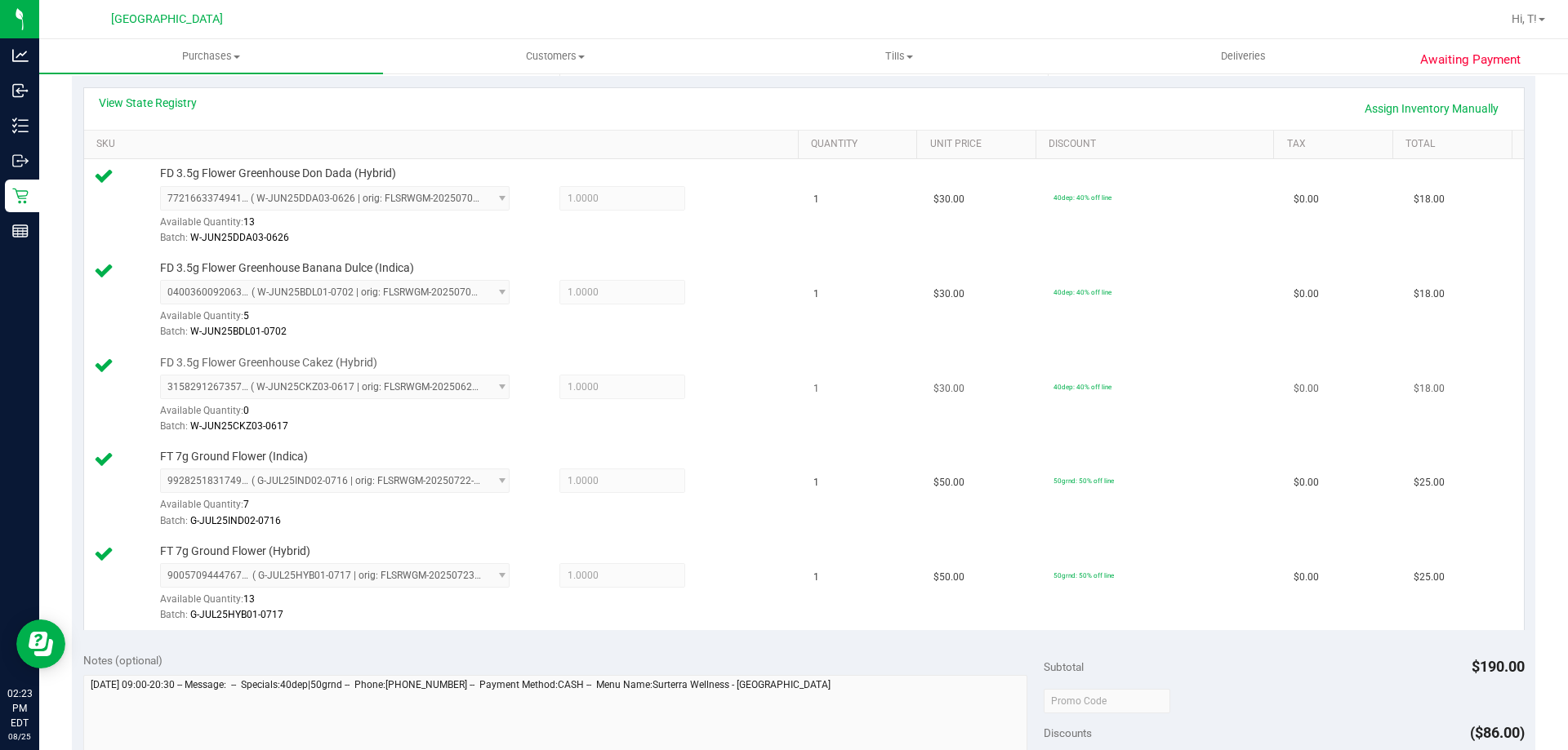
scroll to position [228, 0]
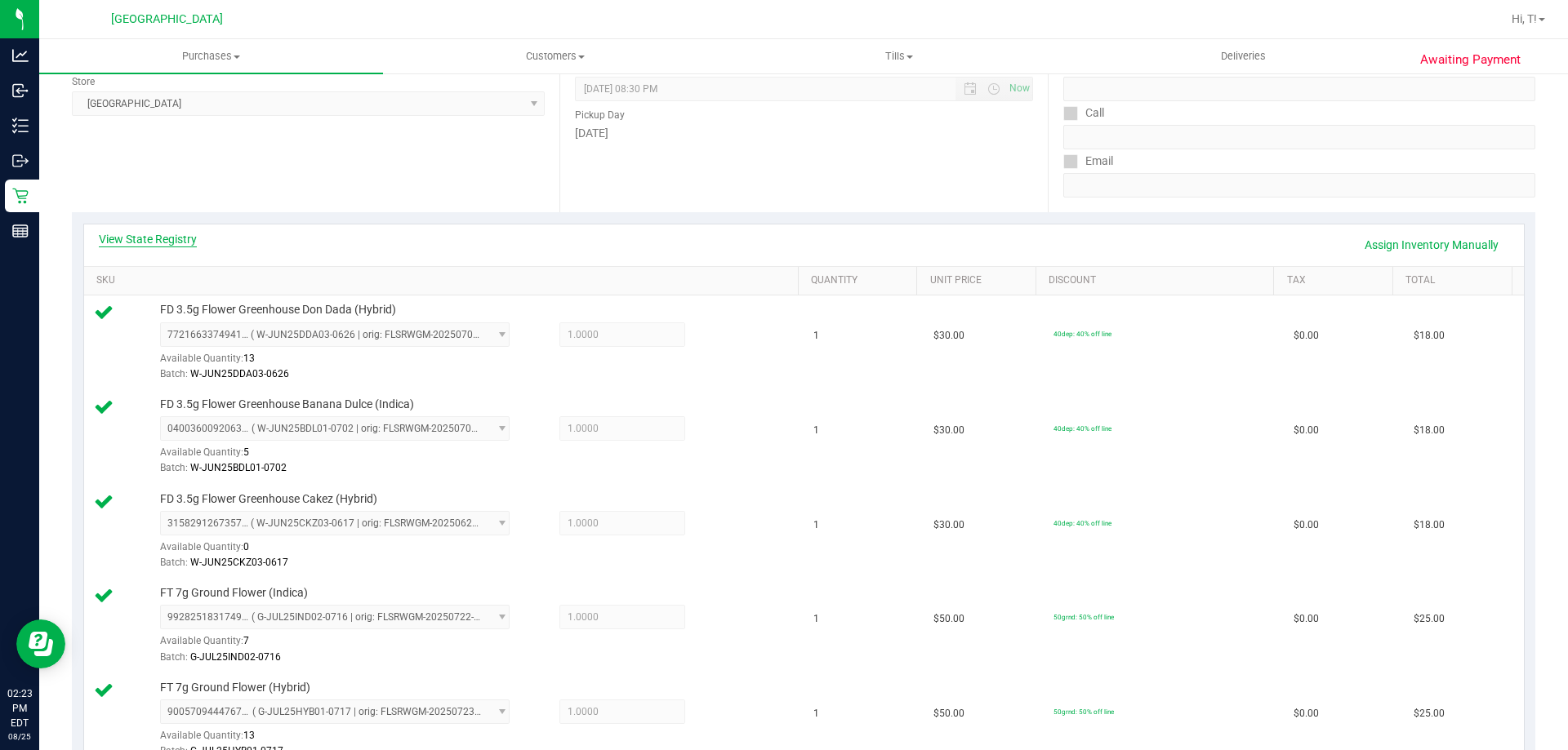
click at [128, 247] on link "View State Registry" at bounding box center [148, 239] width 98 height 16
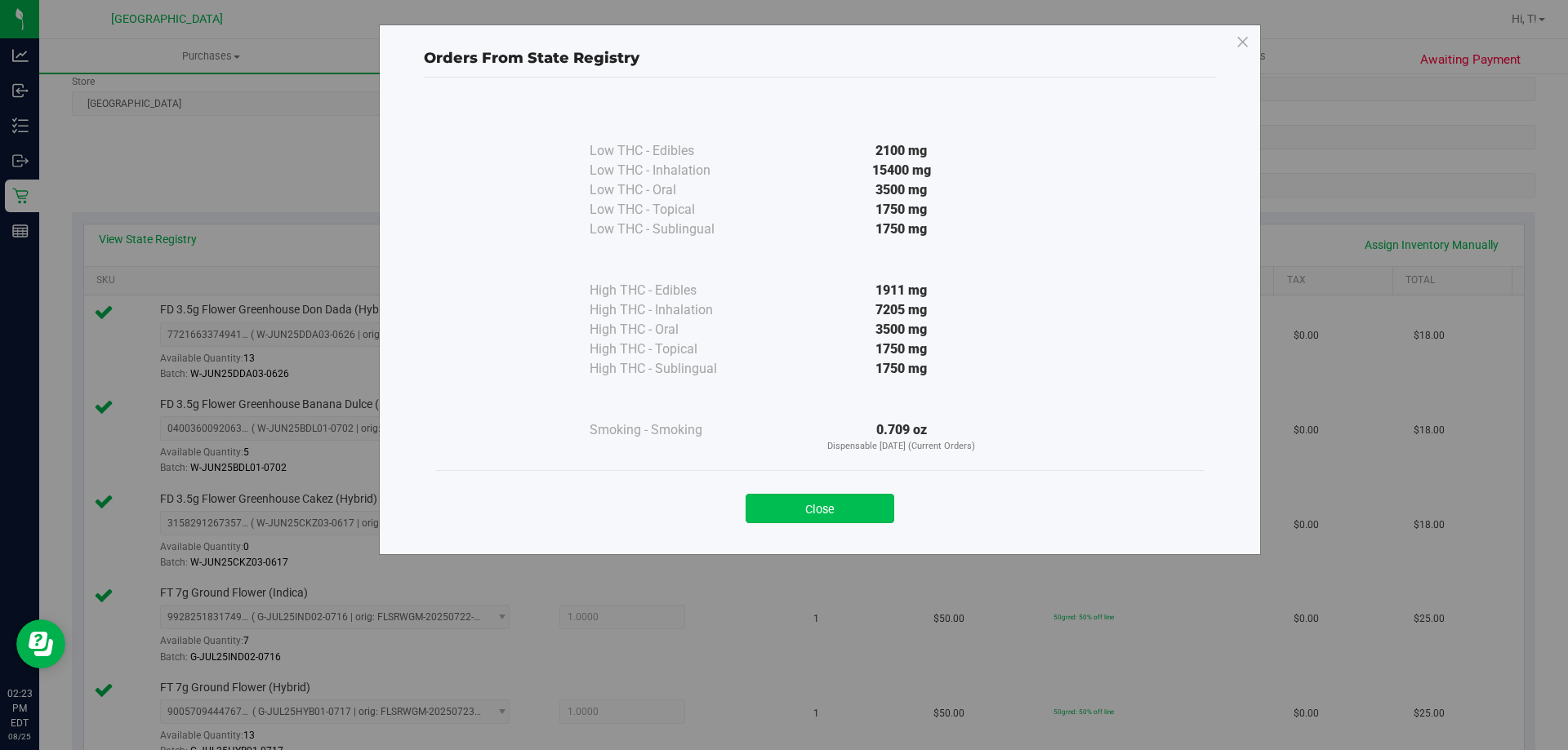
click at [827, 501] on button "Close" at bounding box center [819, 508] width 148 height 29
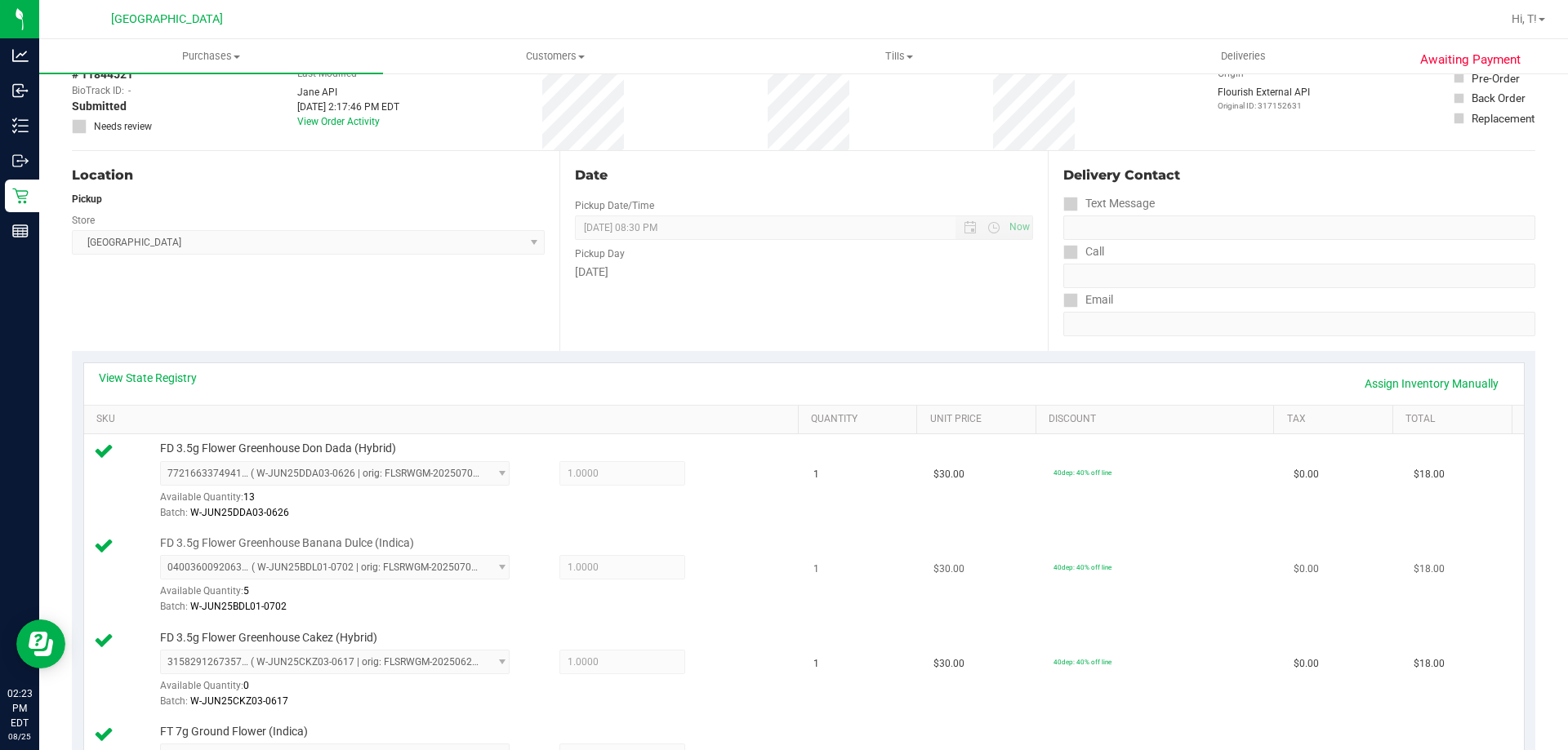
scroll to position [0, 0]
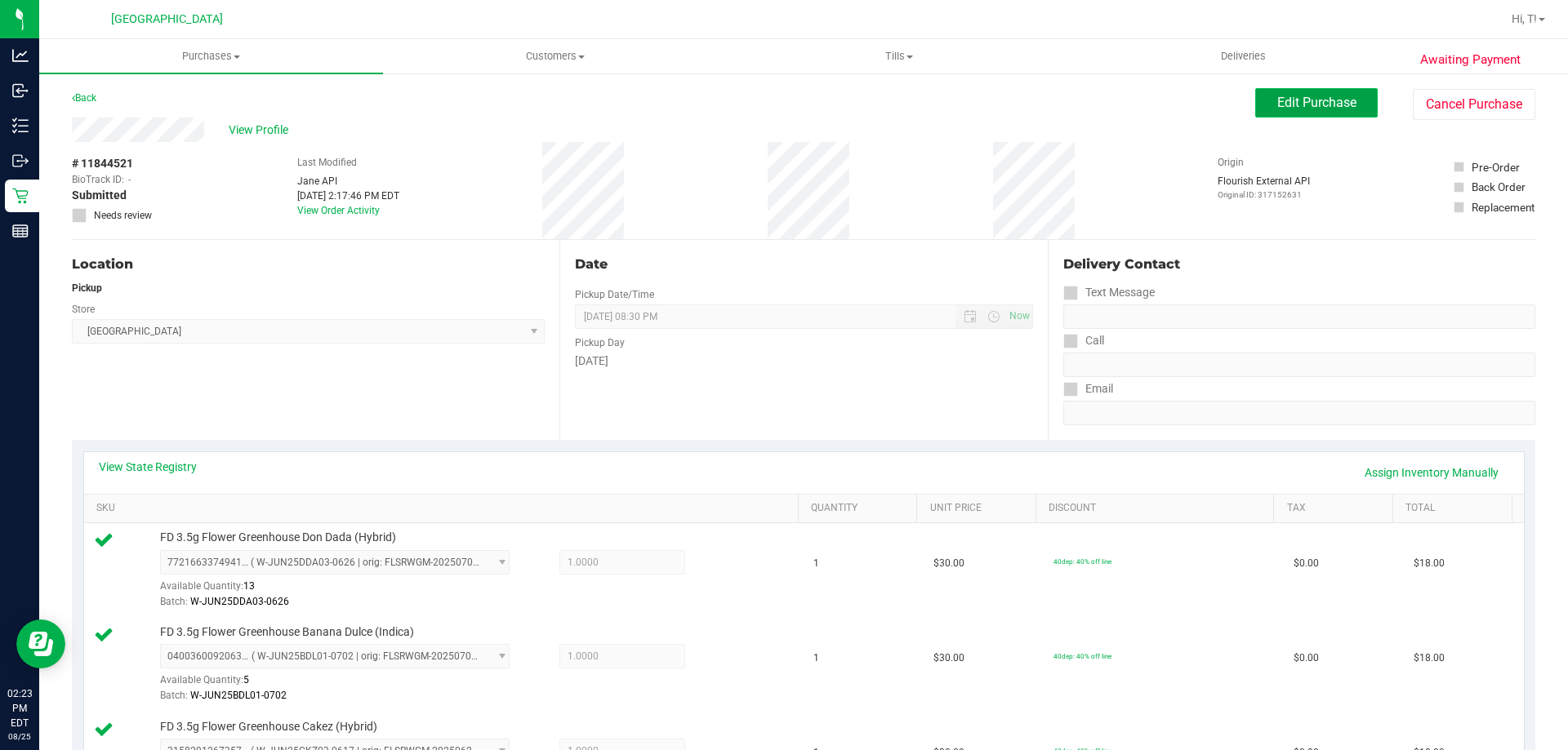
click at [1261, 104] on button "Edit Purchase" at bounding box center [1317, 102] width 123 height 29
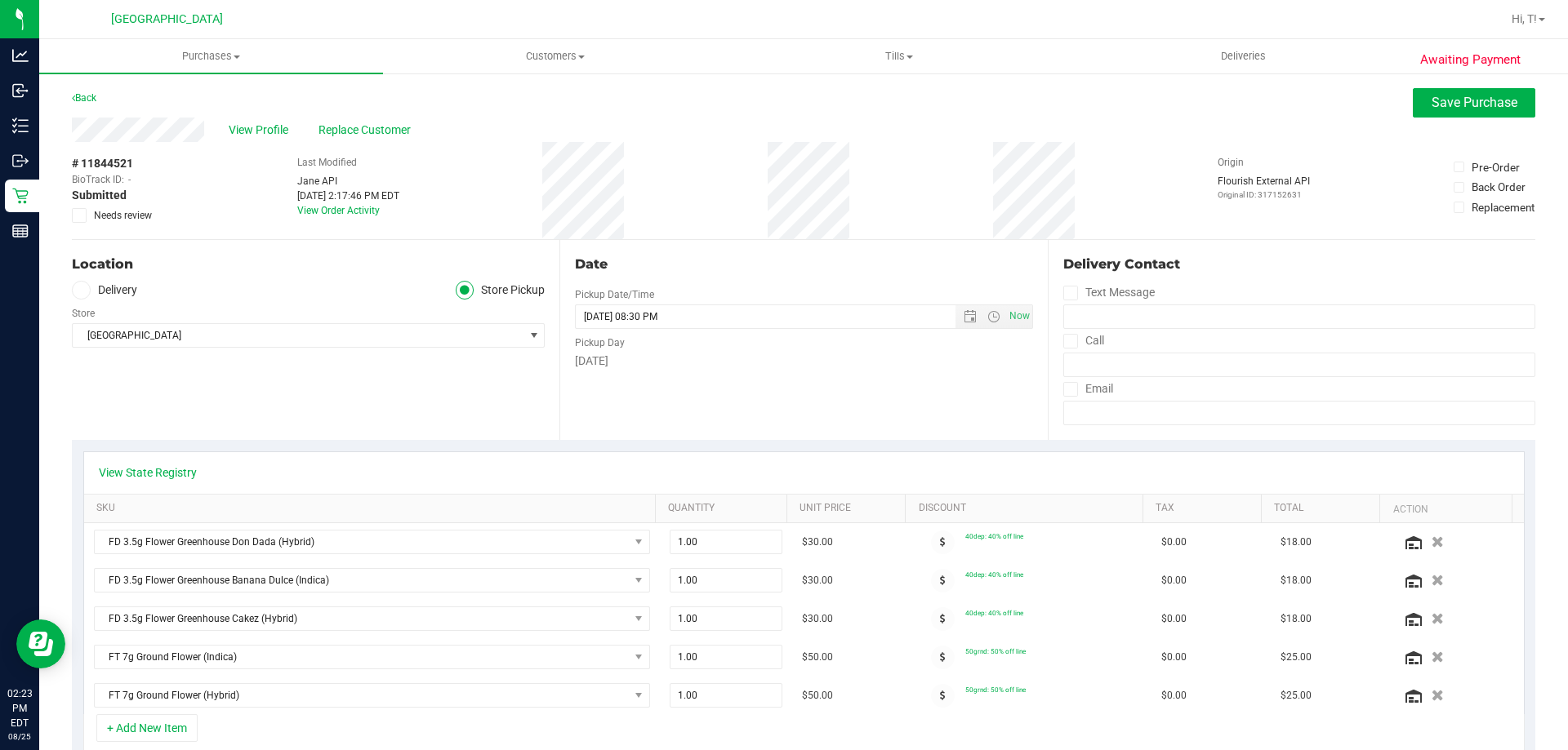
click at [81, 215] on icon at bounding box center [79, 215] width 10 height 0
click at [0, 0] on input "Needs review" at bounding box center [0, 0] width 0 height 0
click at [1442, 97] on span "Save Purchase" at bounding box center [1474, 102] width 86 height 15
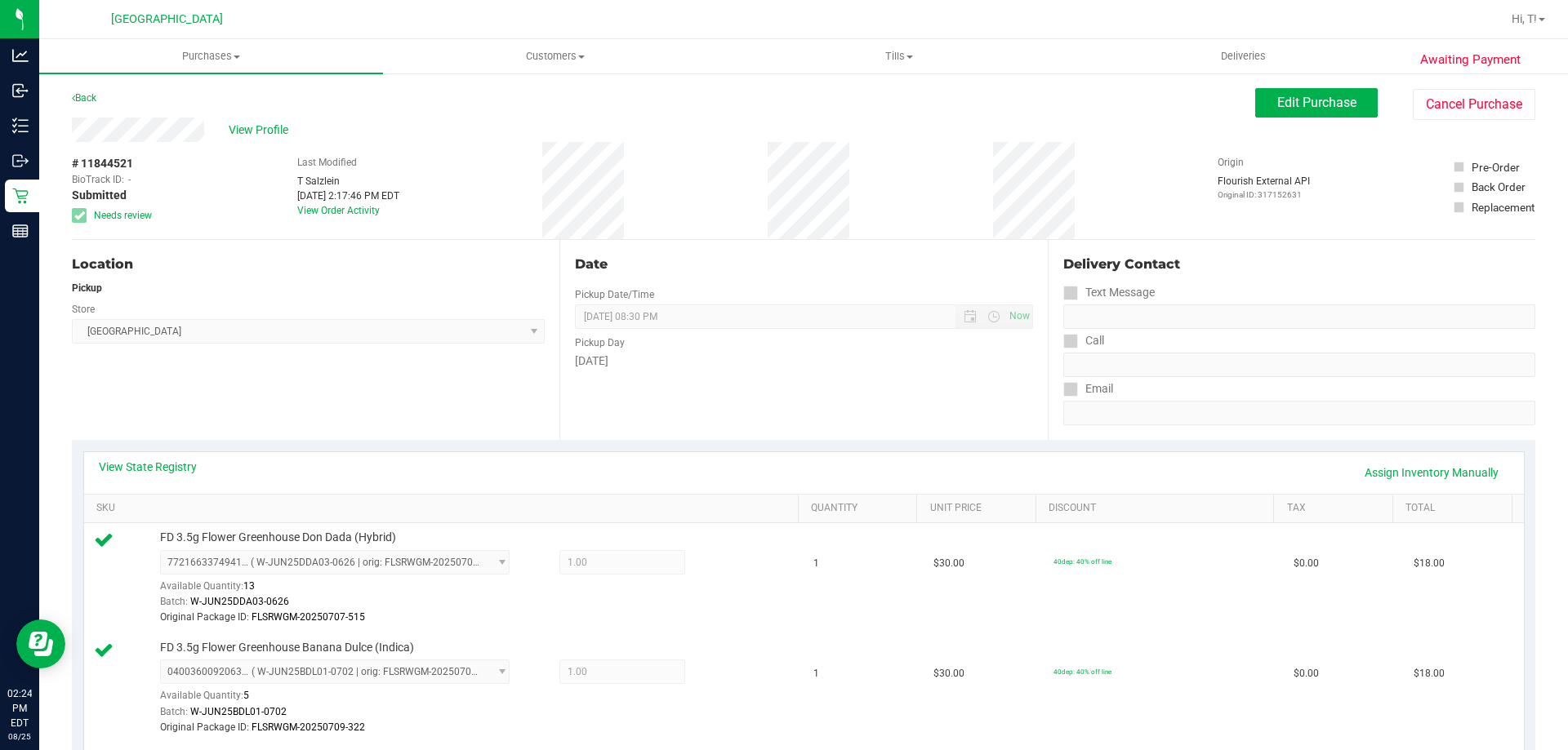
drag, startPoint x: 69, startPoint y: 160, endPoint x: 57, endPoint y: 160, distance: 12.0
copy div "# 11844521"
click at [268, 128] on span "View Profile" at bounding box center [261, 130] width 65 height 17
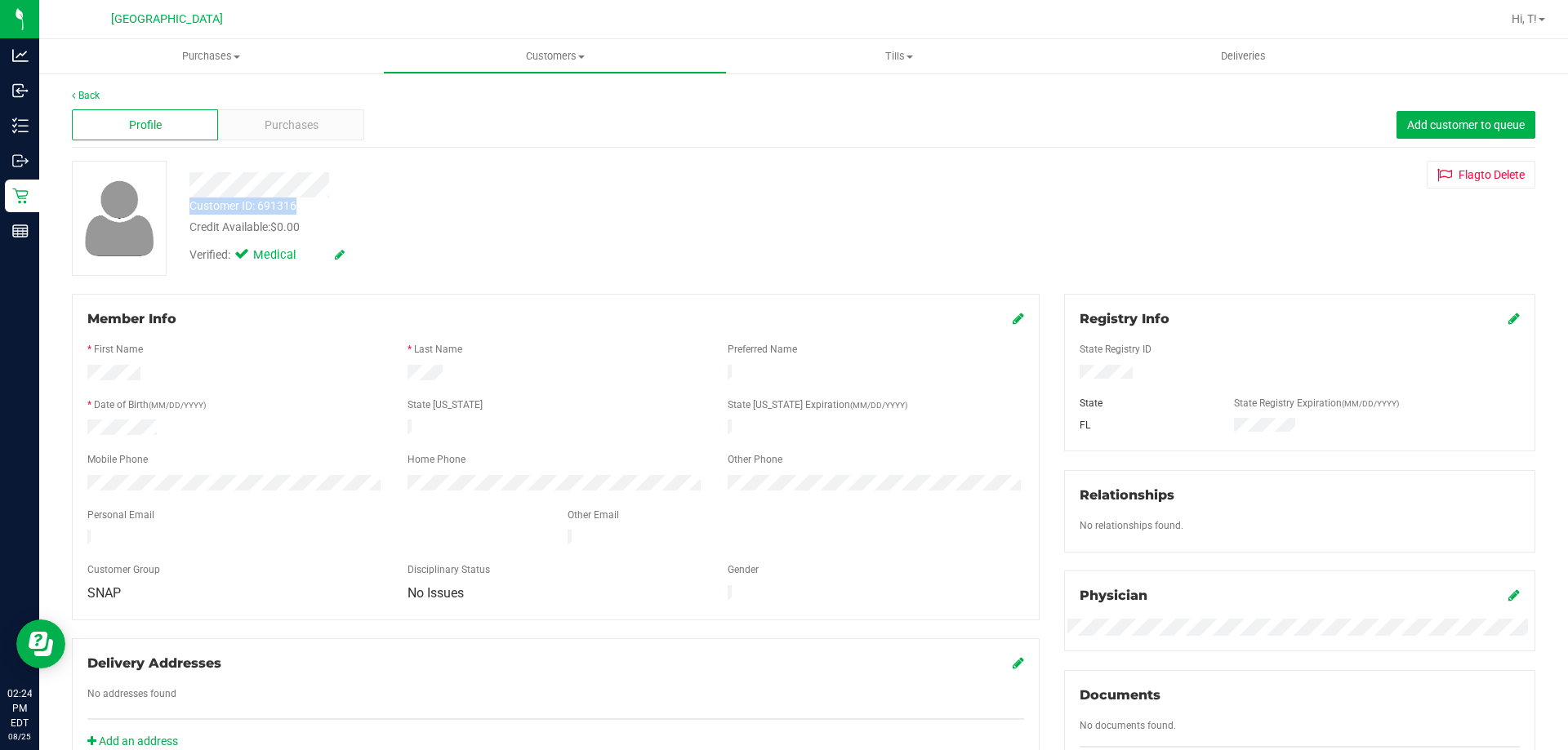
drag, startPoint x: 303, startPoint y: 209, endPoint x: 180, endPoint y: 209, distance: 123.0
click at [180, 209] on div "Customer ID: 691316 Credit Available: $0.00" at bounding box center [549, 216] width 744 height 39
copy div "Customer ID: 691316"
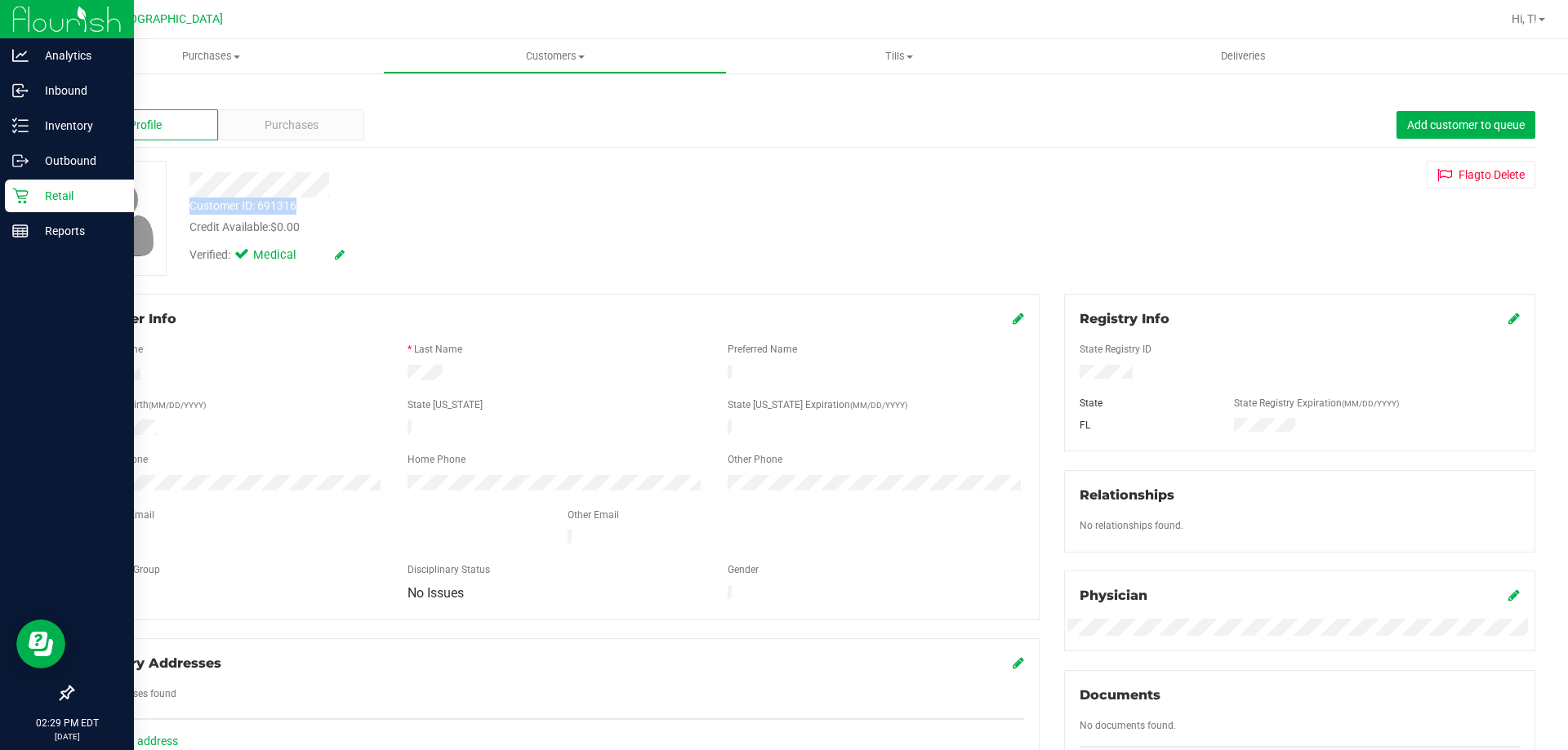
click at [31, 197] on p "Retail" at bounding box center [78, 196] width 98 height 20
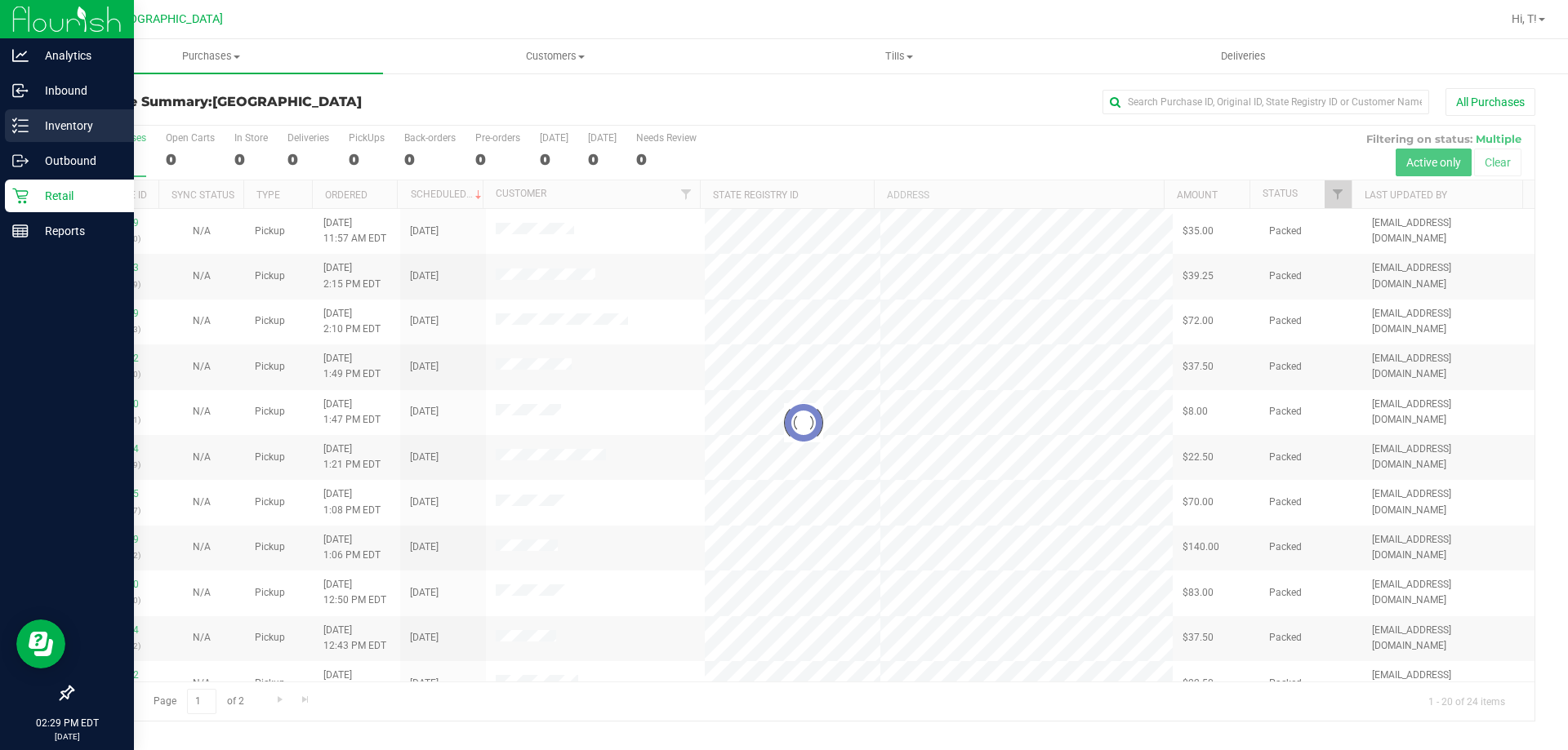
click at [52, 130] on p "Inventory" at bounding box center [78, 126] width 98 height 20
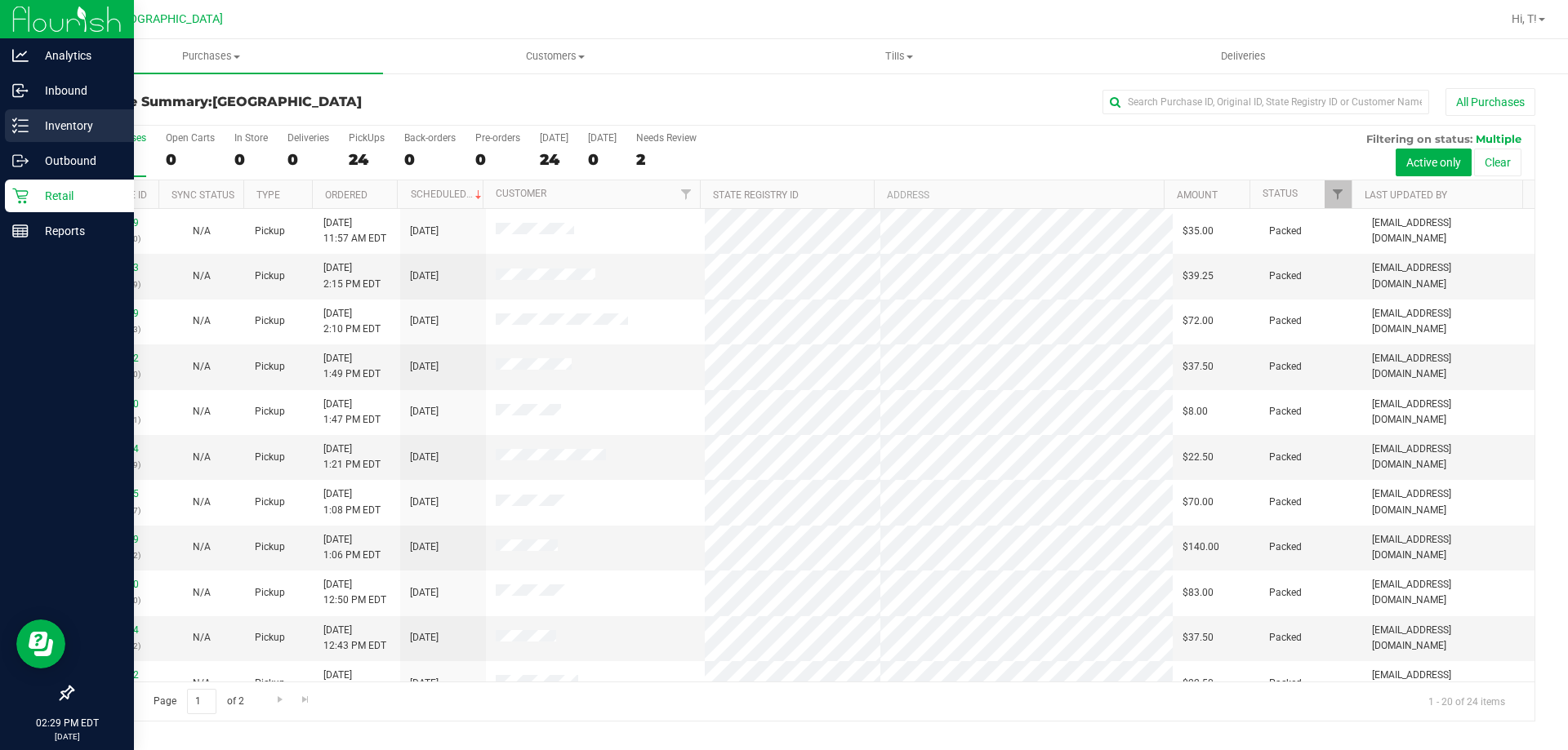
click at [56, 120] on p "Inventory" at bounding box center [78, 126] width 98 height 20
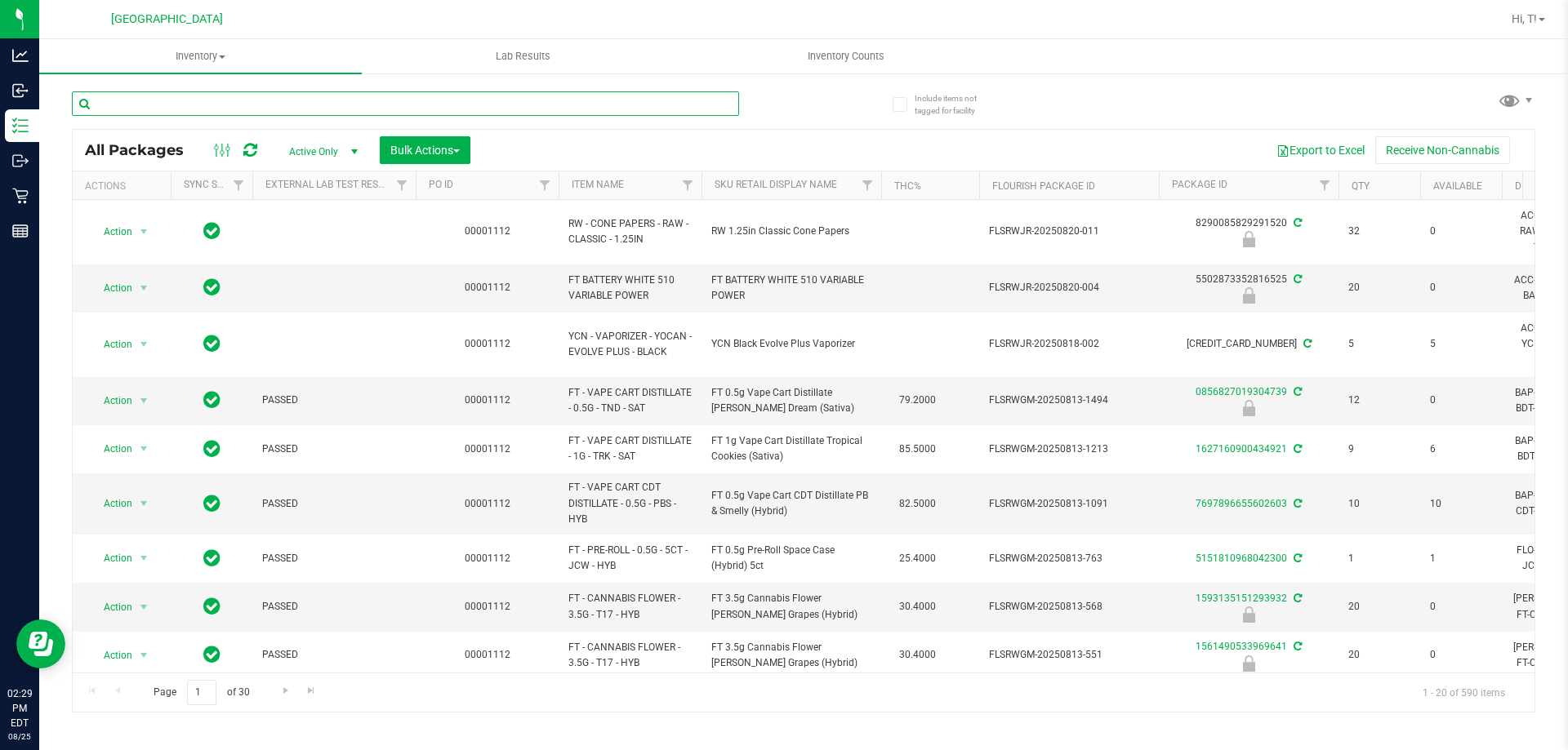
click at [303, 103] on input "text" at bounding box center [405, 104] width 667 height 25
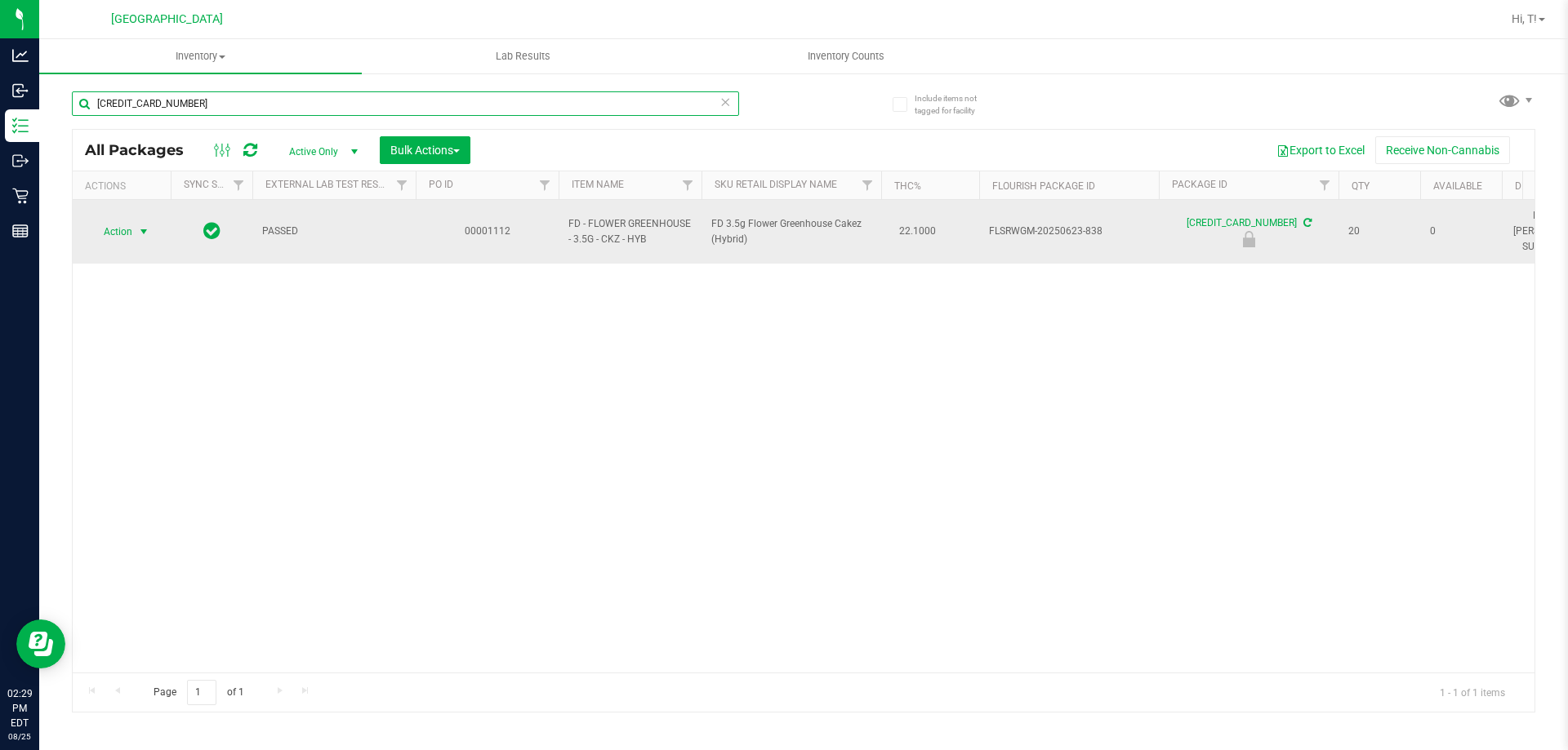
type input "2478822862171499"
click at [131, 220] on span "Action" at bounding box center [111, 231] width 44 height 23
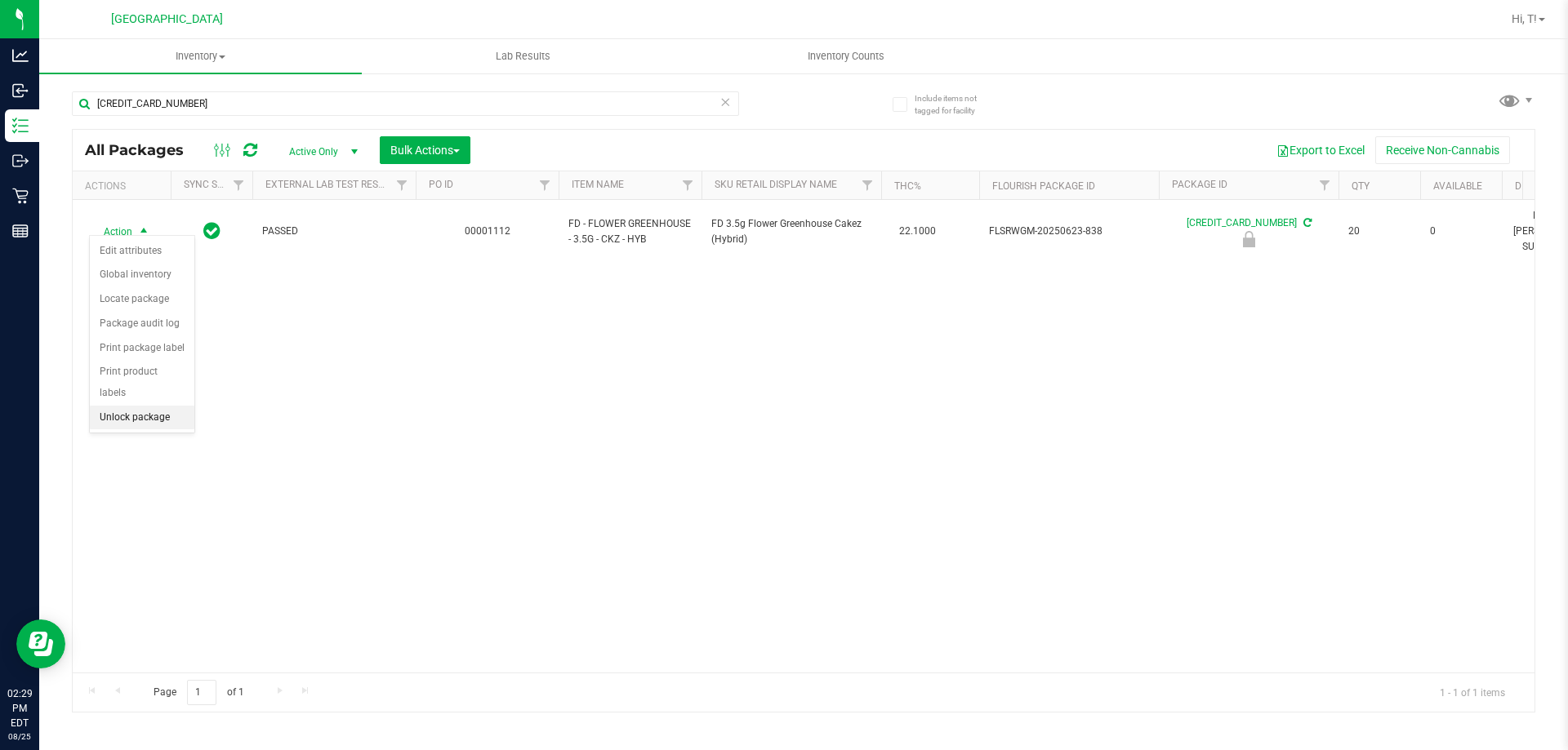
click at [134, 406] on li "Unlock package" at bounding box center [142, 418] width 105 height 25
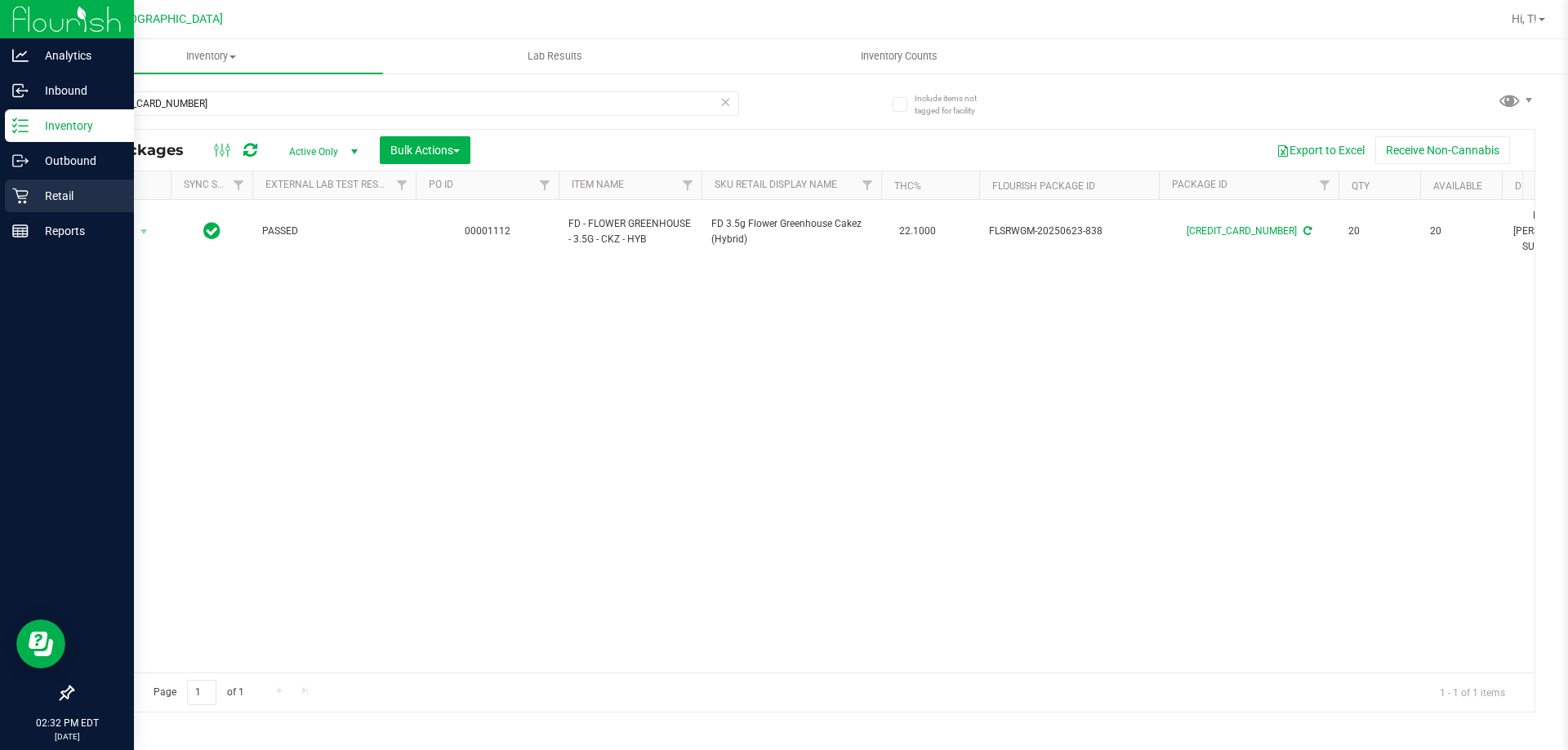
click at [80, 201] on p "Retail" at bounding box center [78, 196] width 98 height 20
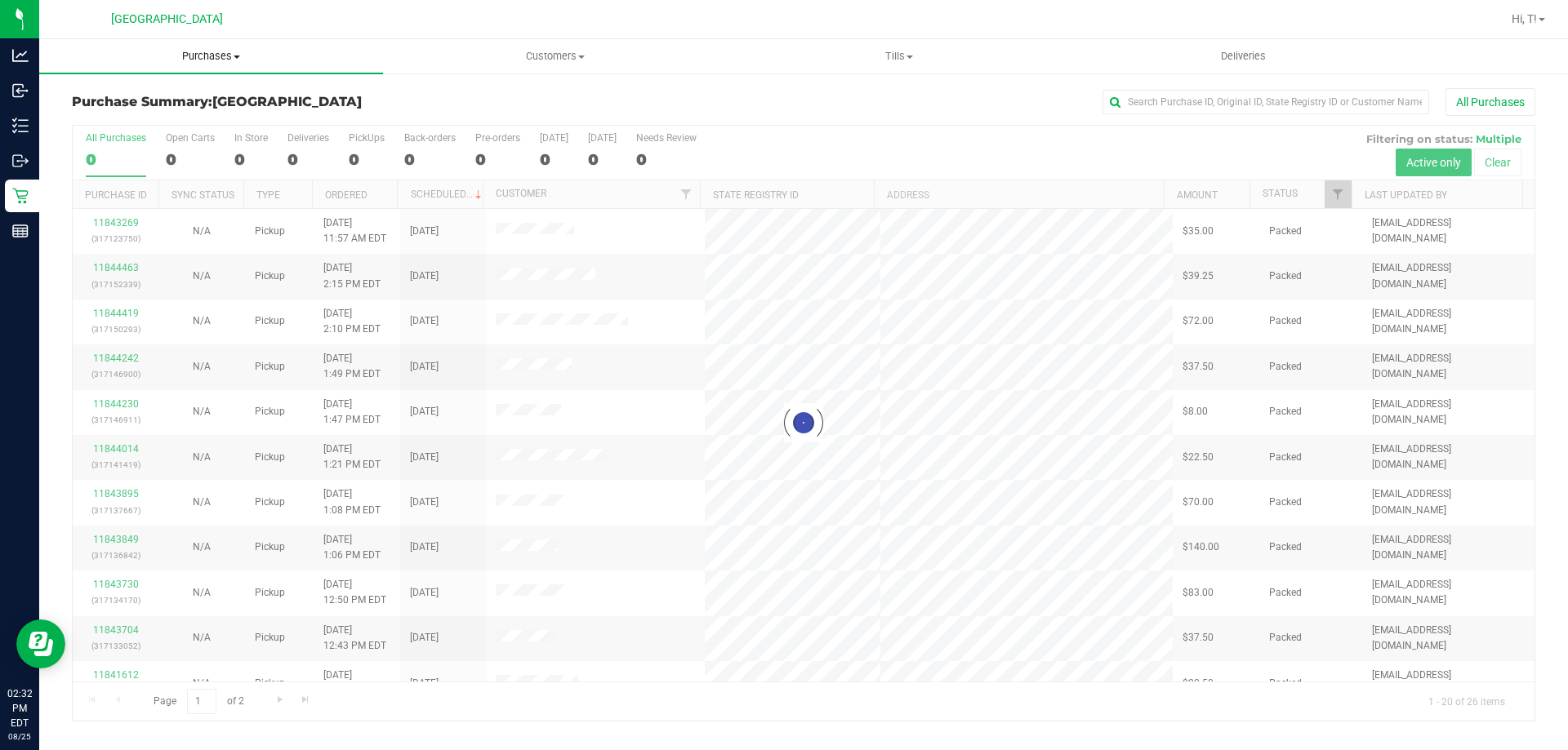
click at [212, 52] on span "Purchases" at bounding box center [211, 57] width 344 height 15
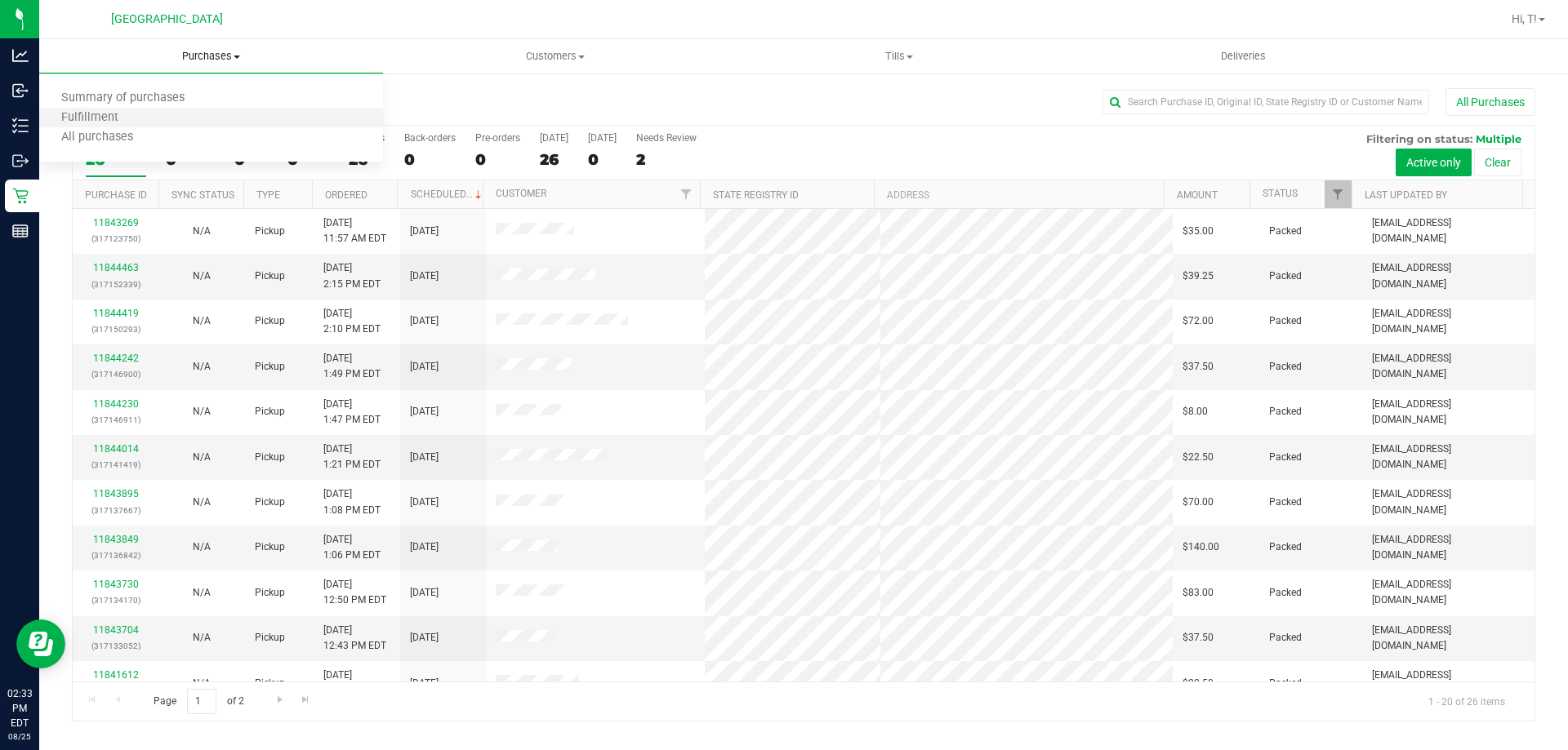
click at [150, 125] on li "Fulfillment" at bounding box center [211, 118] width 344 height 20
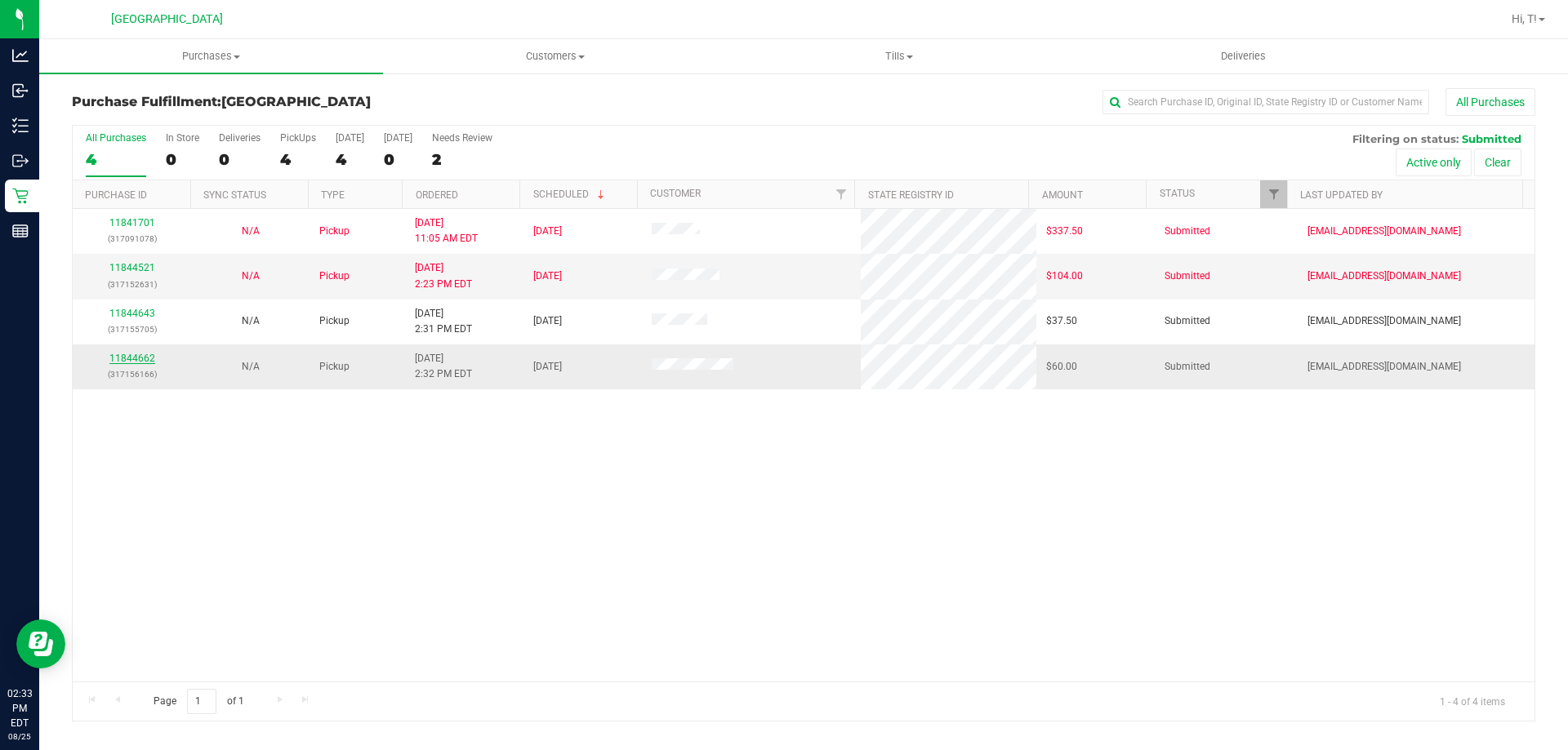
click at [129, 355] on link "11844662" at bounding box center [132, 358] width 45 height 11
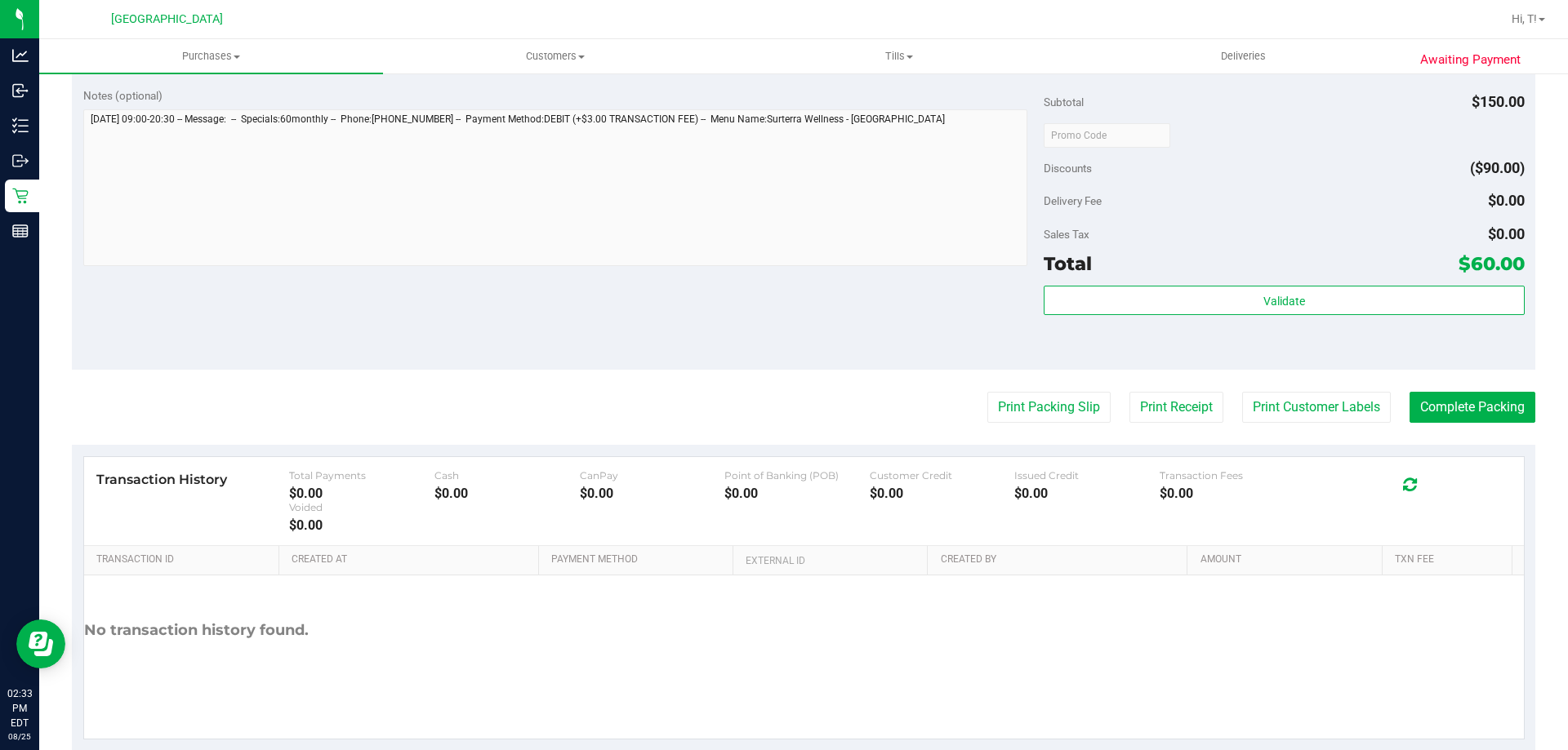
scroll to position [602, 0]
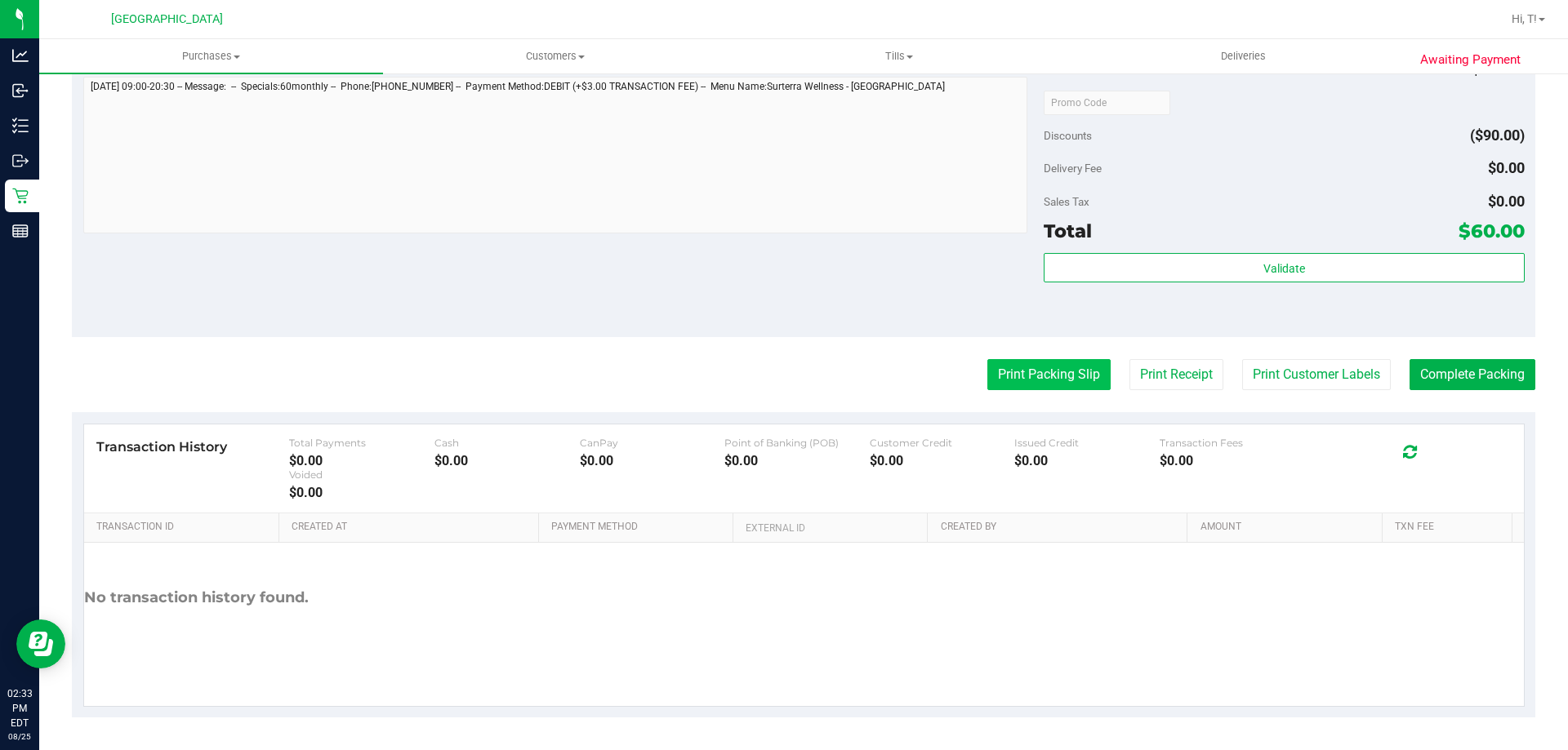
click at [1020, 369] on button "Print Packing Slip" at bounding box center [1049, 374] width 123 height 31
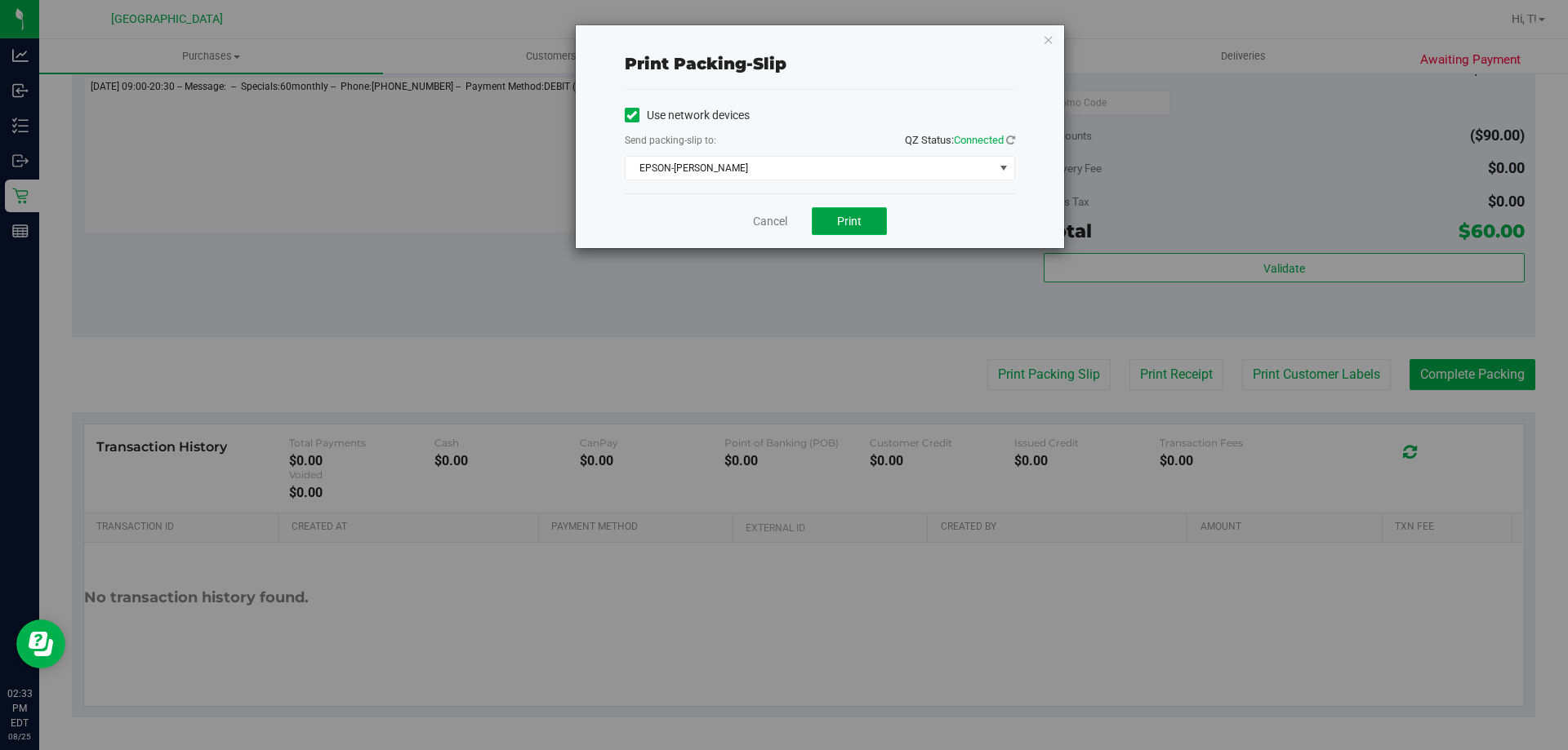
click at [848, 219] on span "Print" at bounding box center [850, 221] width 25 height 13
click at [767, 225] on link "Cancel" at bounding box center [770, 222] width 34 height 17
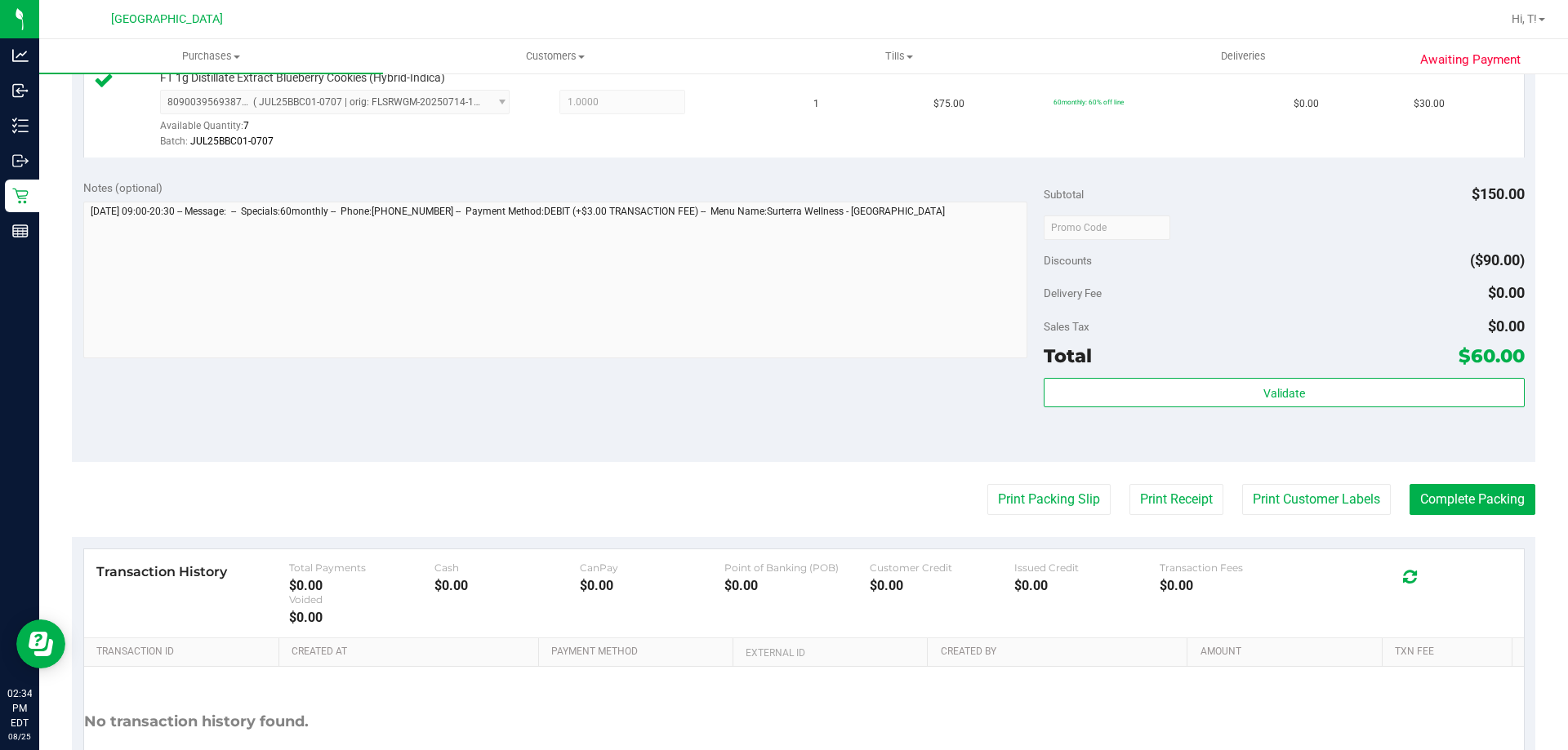
scroll to position [579, 0]
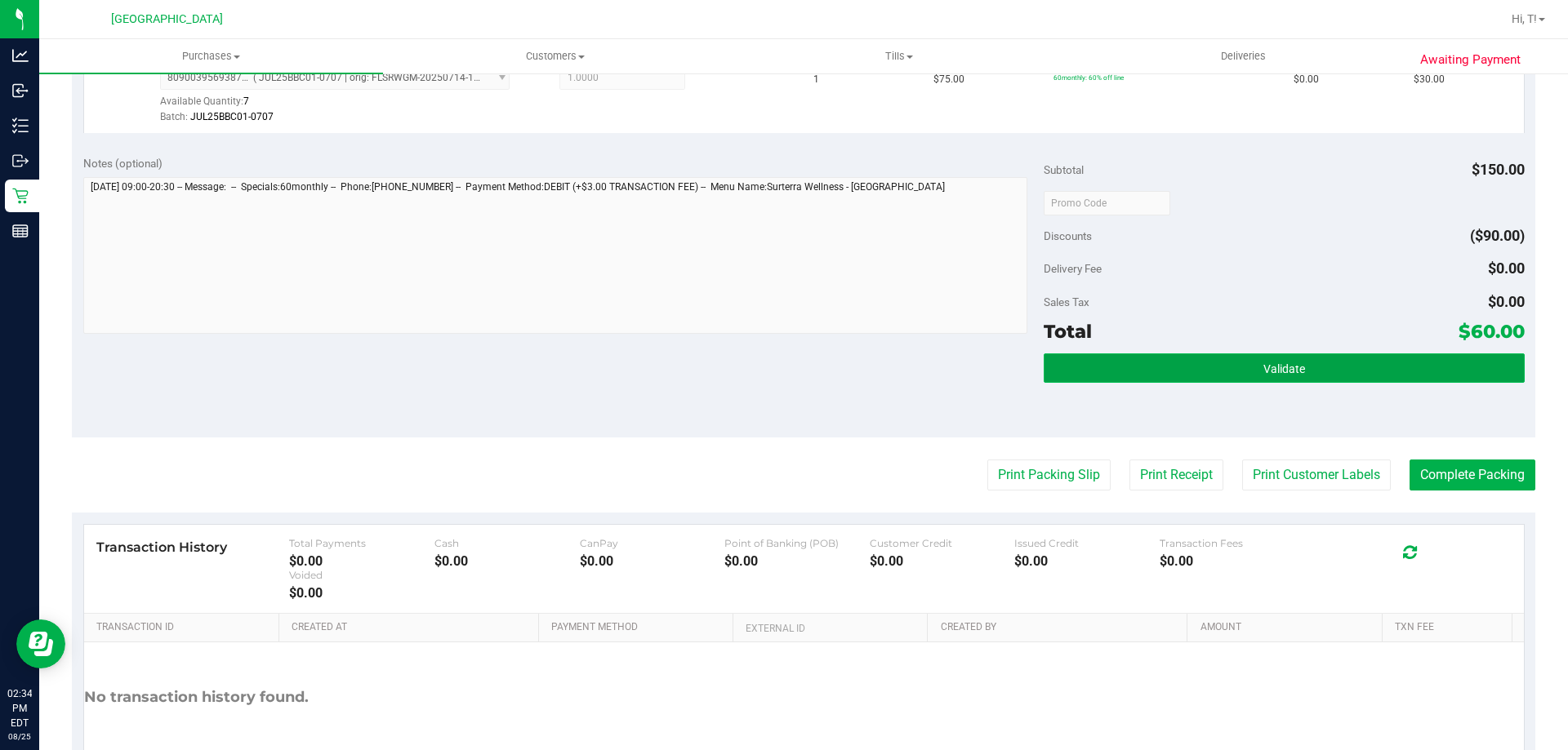
click at [1123, 363] on button "Validate" at bounding box center [1284, 367] width 480 height 29
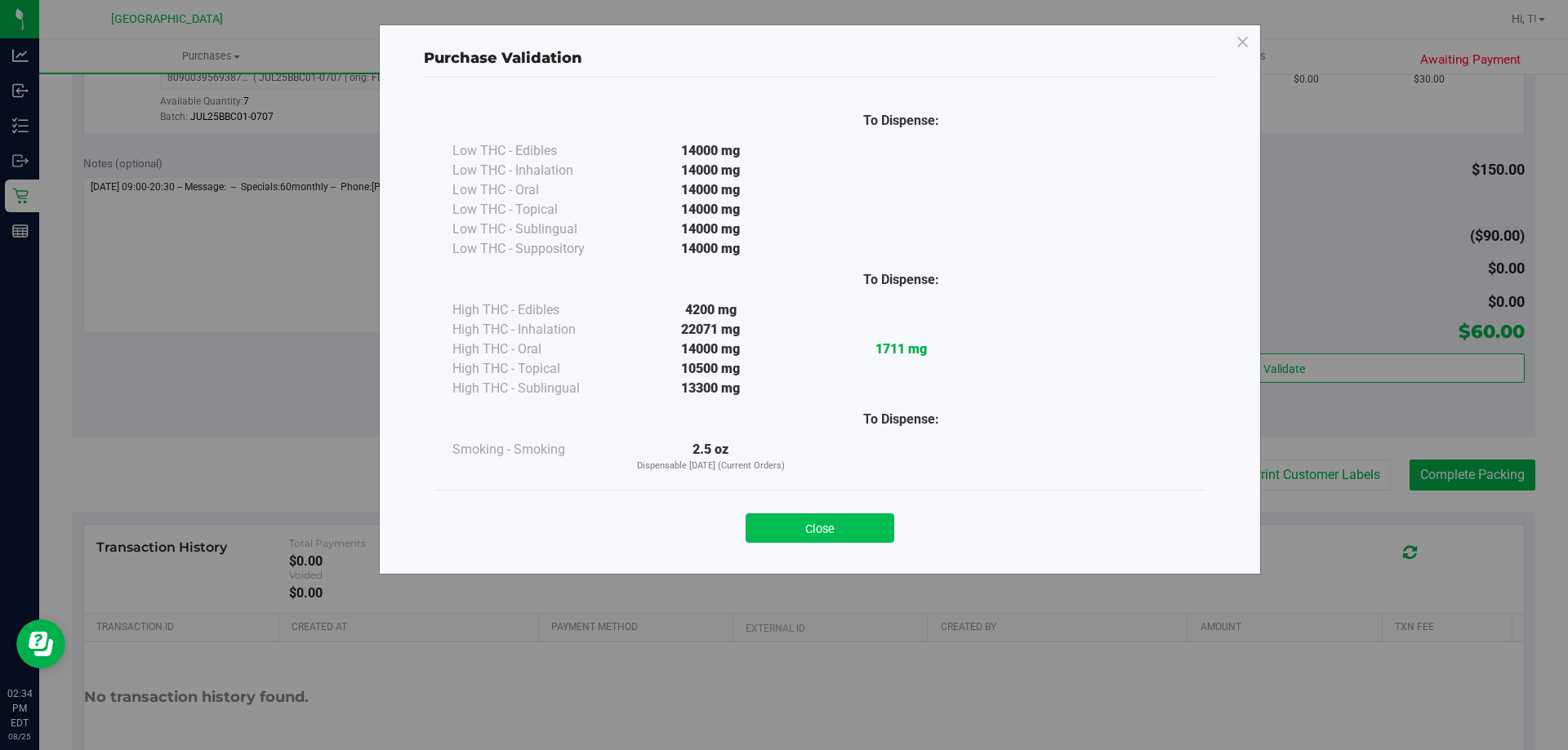
click at [771, 532] on button "Close" at bounding box center [819, 528] width 148 height 29
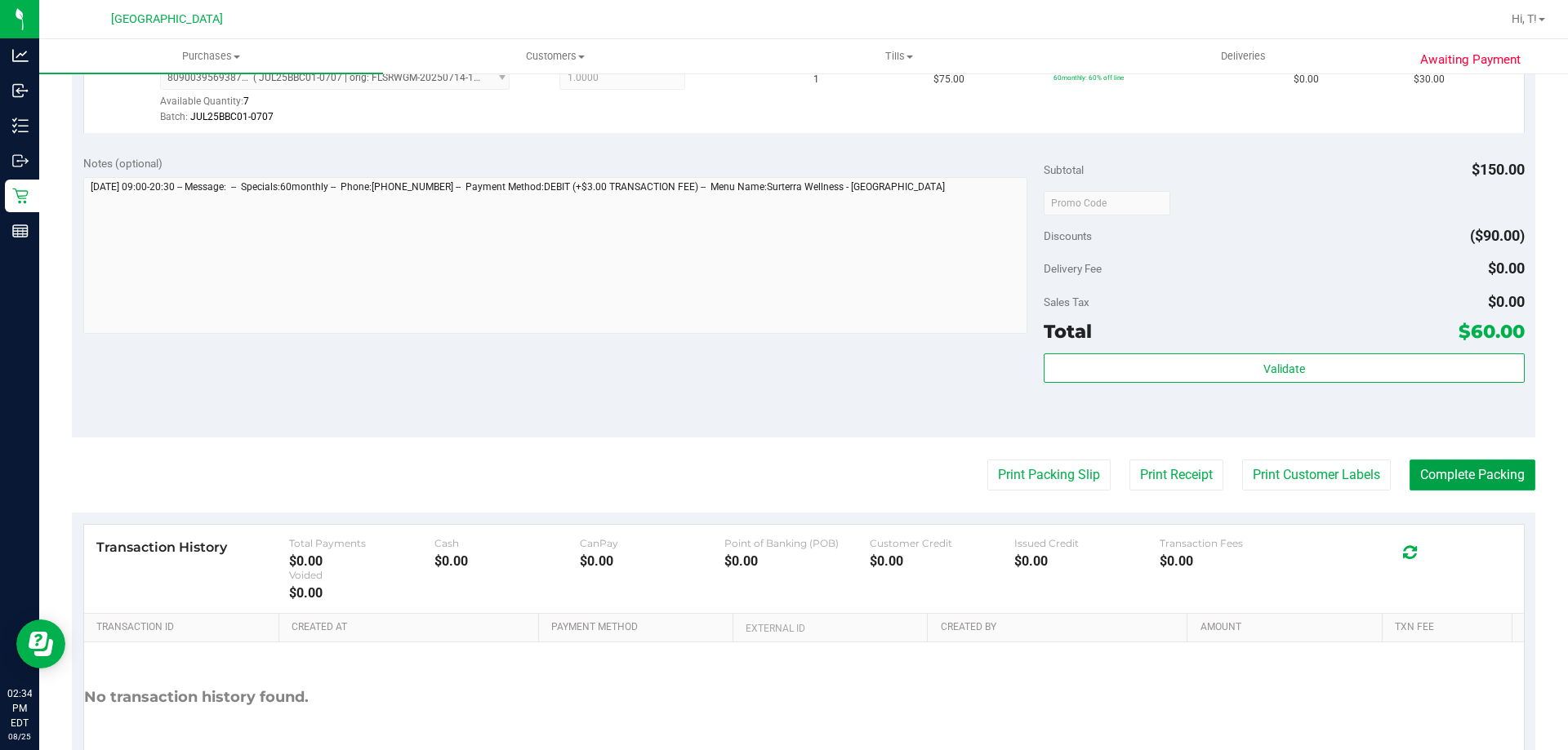
click at [1449, 487] on button "Complete Packing" at bounding box center [1473, 475] width 126 height 31
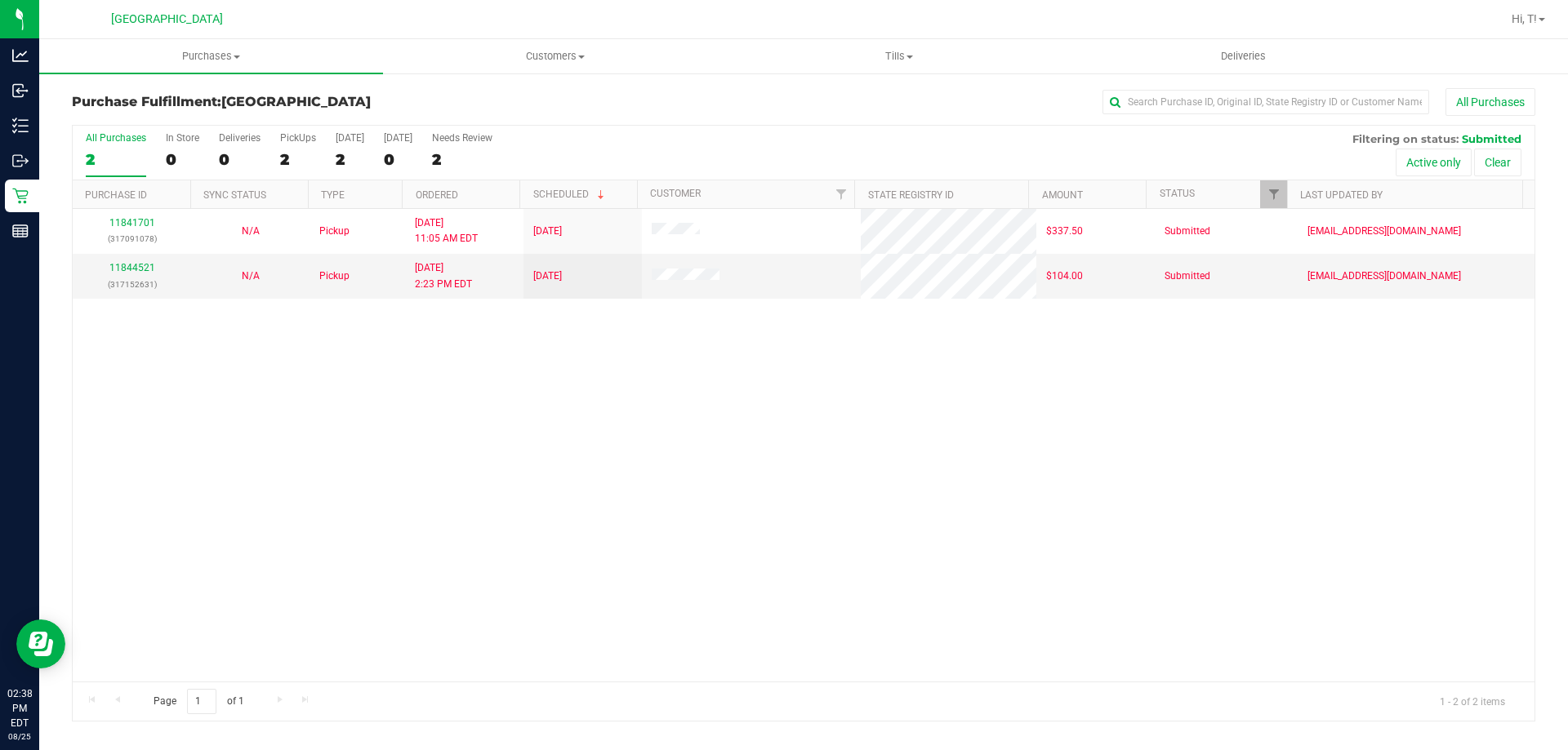
click at [545, 400] on div "11841701 (317091078) N/A Pickup 8/25/2025 11:05 AM EDT 8/25/2025 $337.50 Submit…" at bounding box center [803, 445] width 1462 height 472
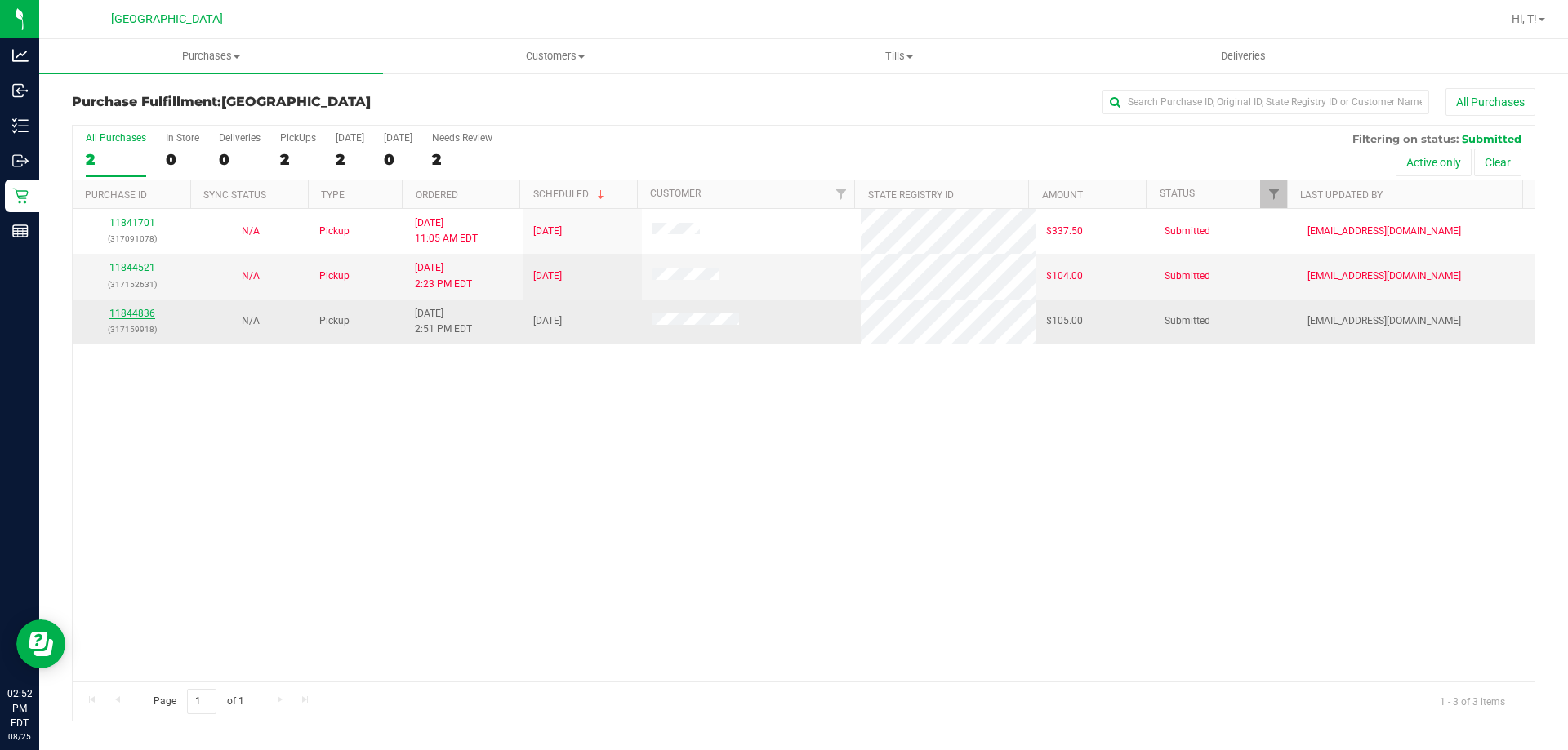
click at [136, 312] on link "11844836" at bounding box center [132, 314] width 45 height 11
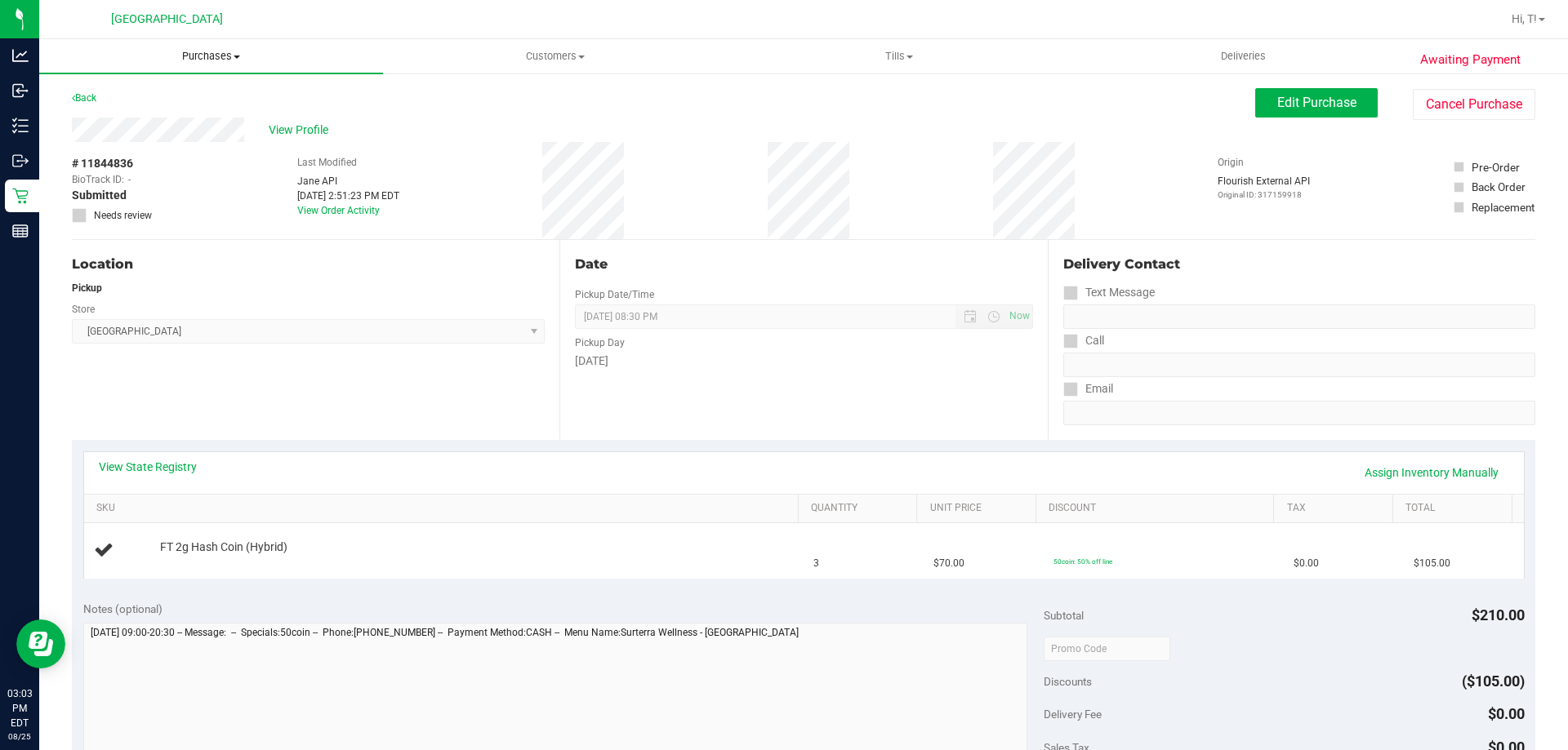
click at [196, 59] on span "Purchases" at bounding box center [211, 57] width 344 height 15
click at [171, 115] on li "Fulfillment" at bounding box center [211, 118] width 344 height 20
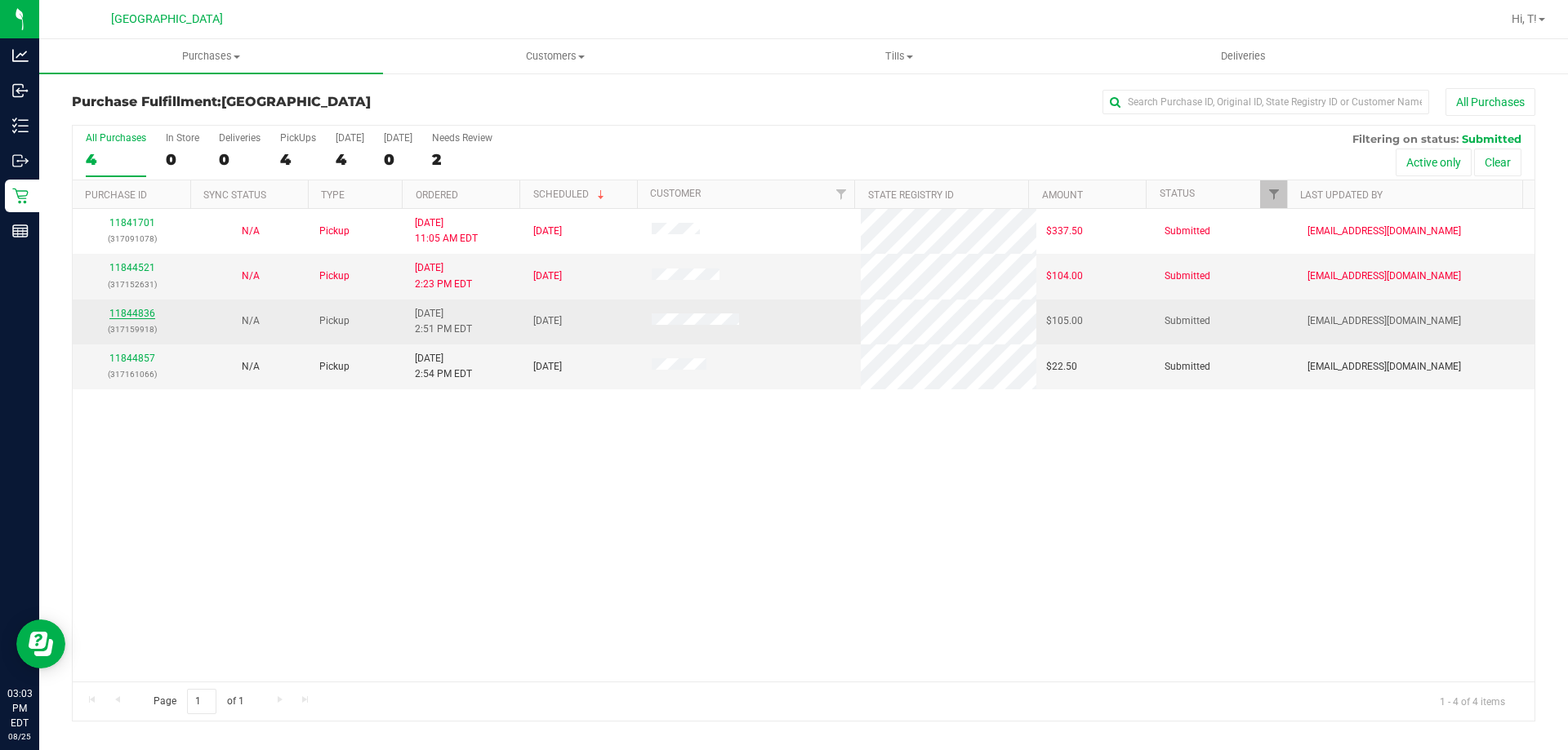
click at [135, 314] on link "11844836" at bounding box center [132, 314] width 45 height 11
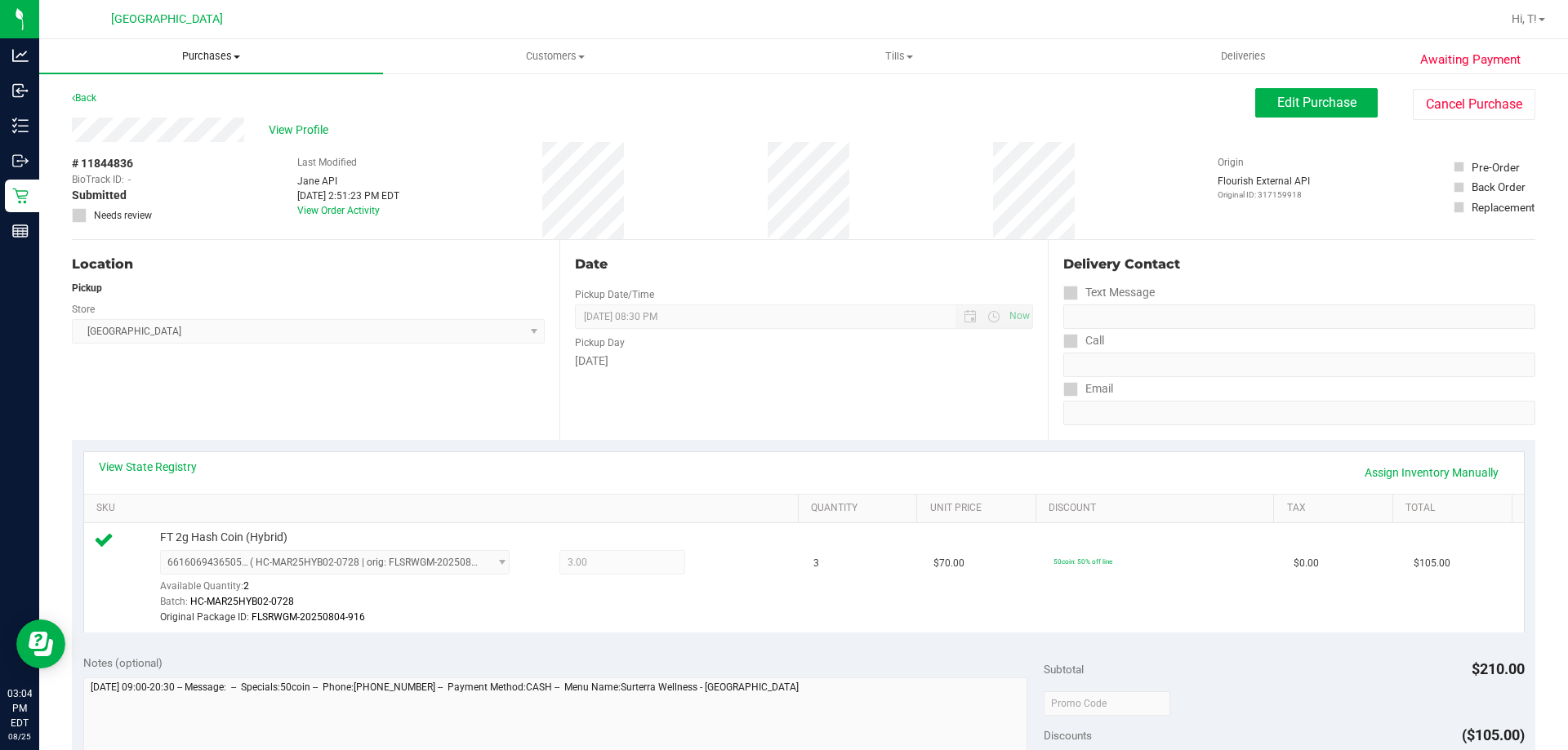
click at [190, 58] on span "Purchases" at bounding box center [211, 57] width 344 height 15
click at [162, 113] on li "Fulfillment" at bounding box center [211, 118] width 344 height 20
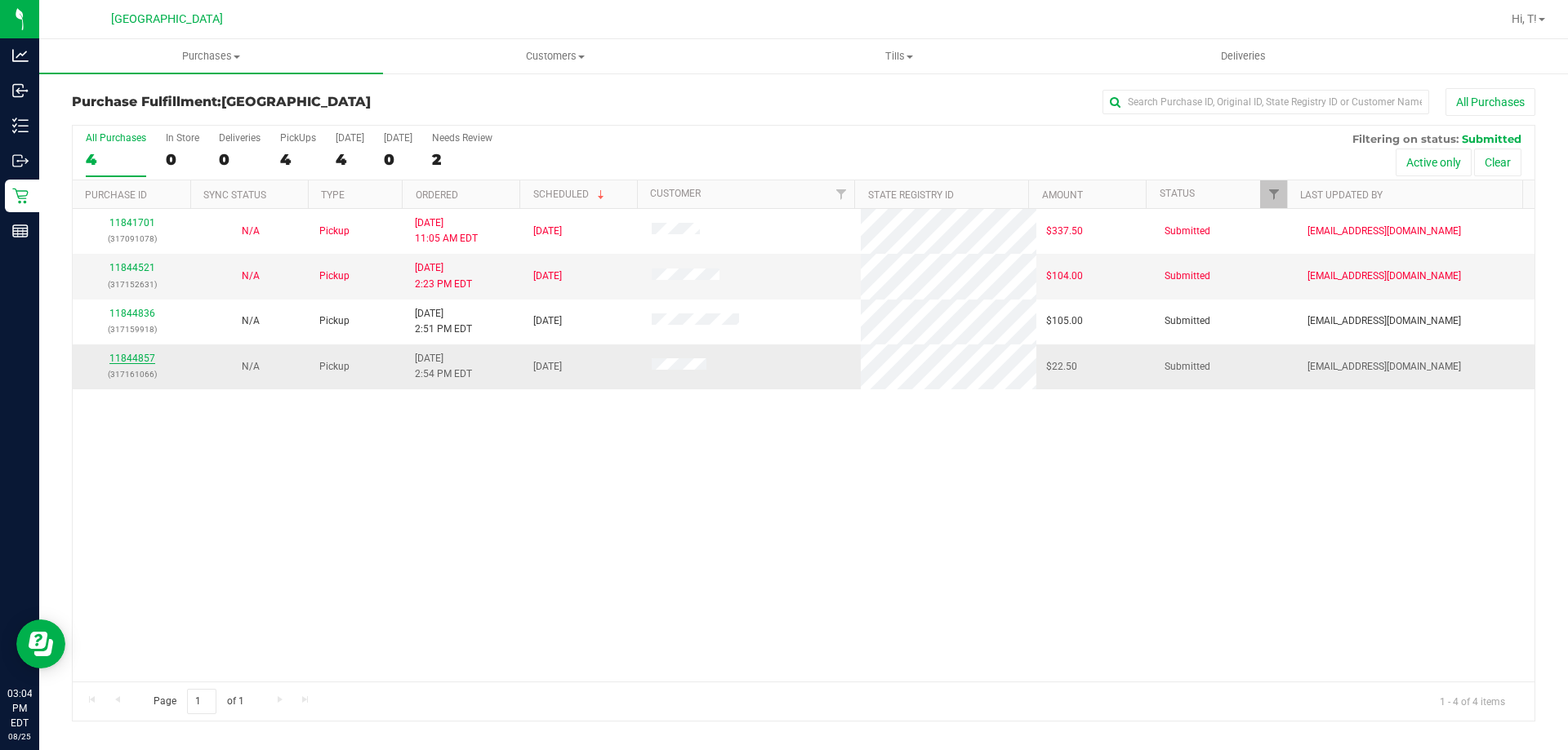
click at [142, 359] on link "11844857" at bounding box center [132, 358] width 45 height 11
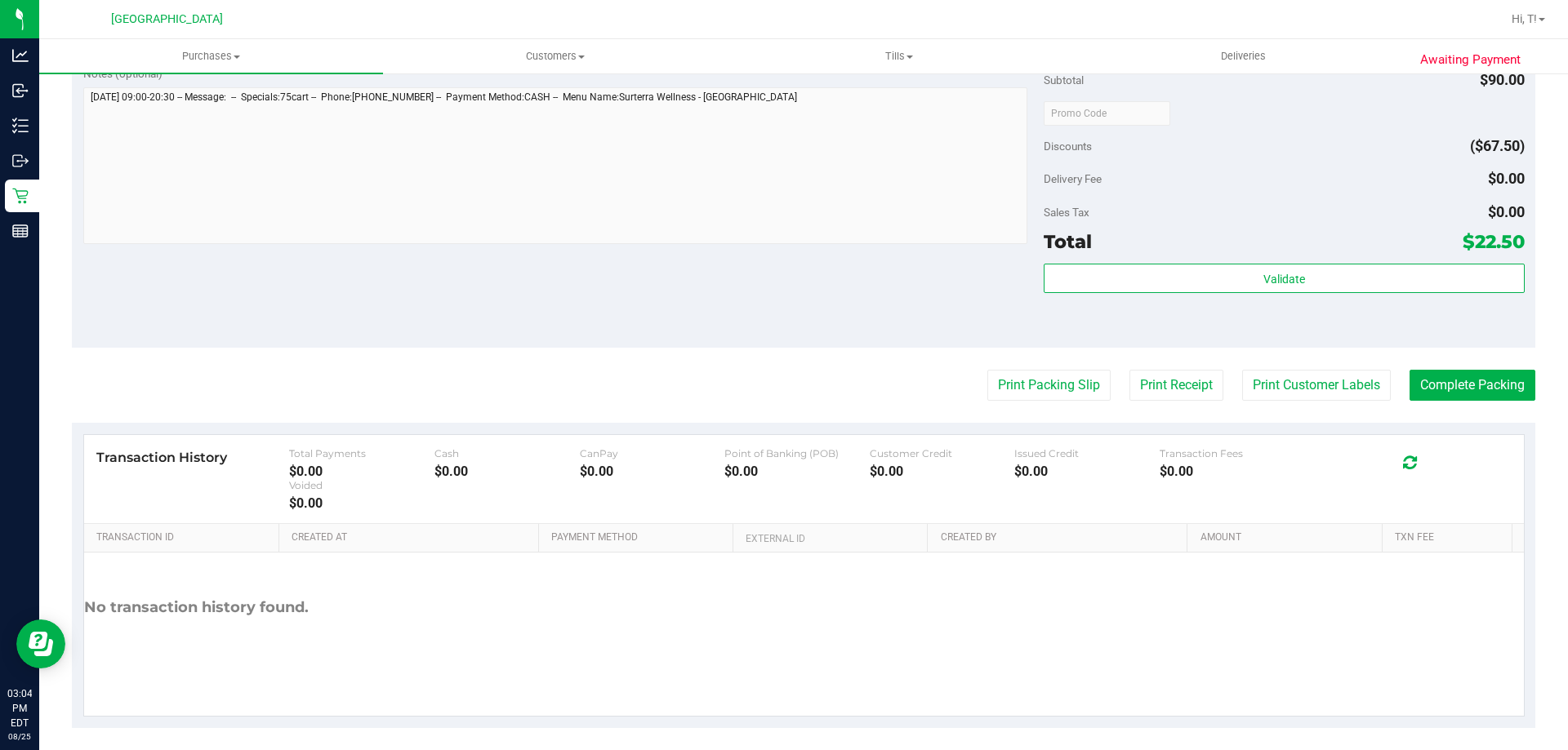
scroll to position [546, 0]
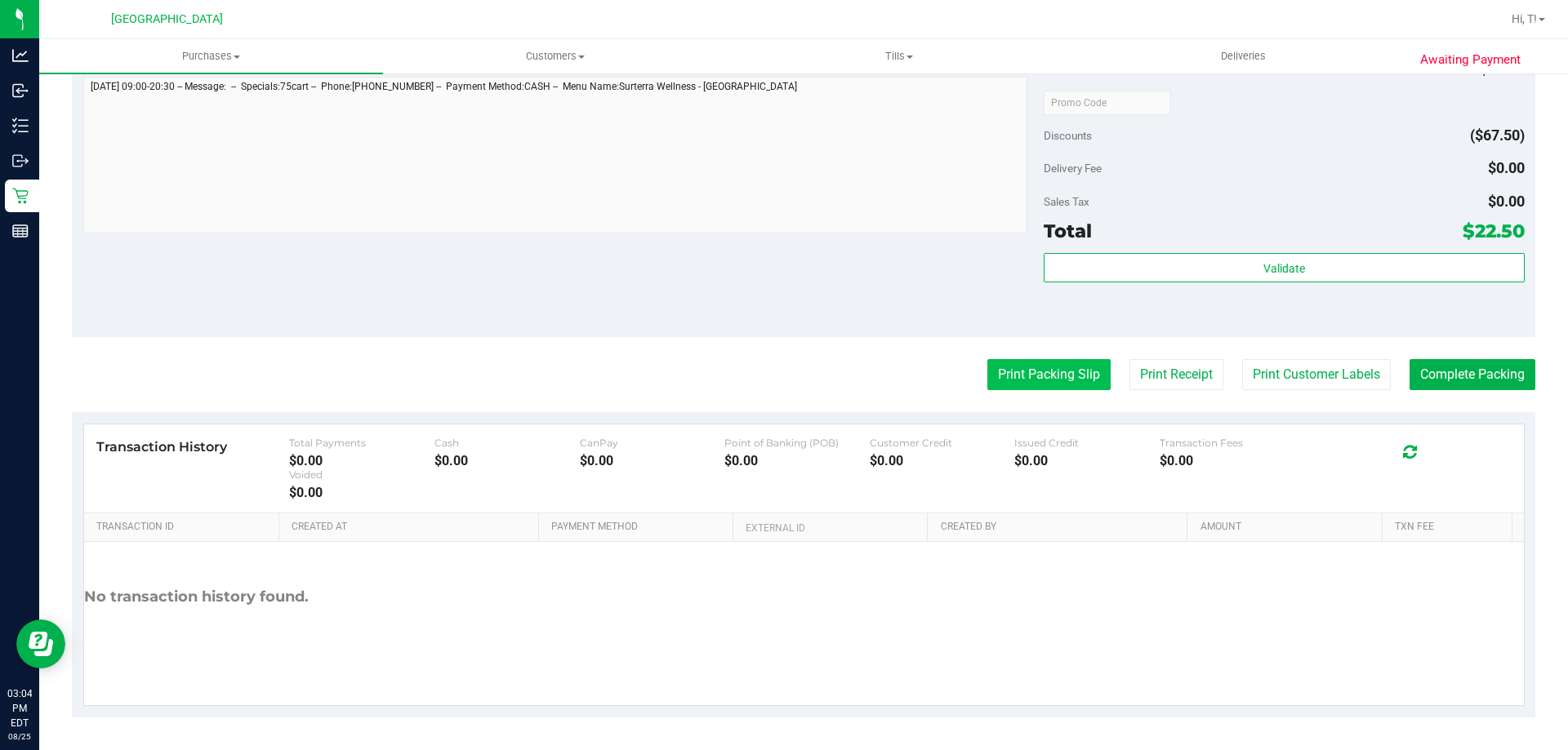
click at [1015, 366] on button "Print Packing Slip" at bounding box center [1049, 374] width 123 height 31
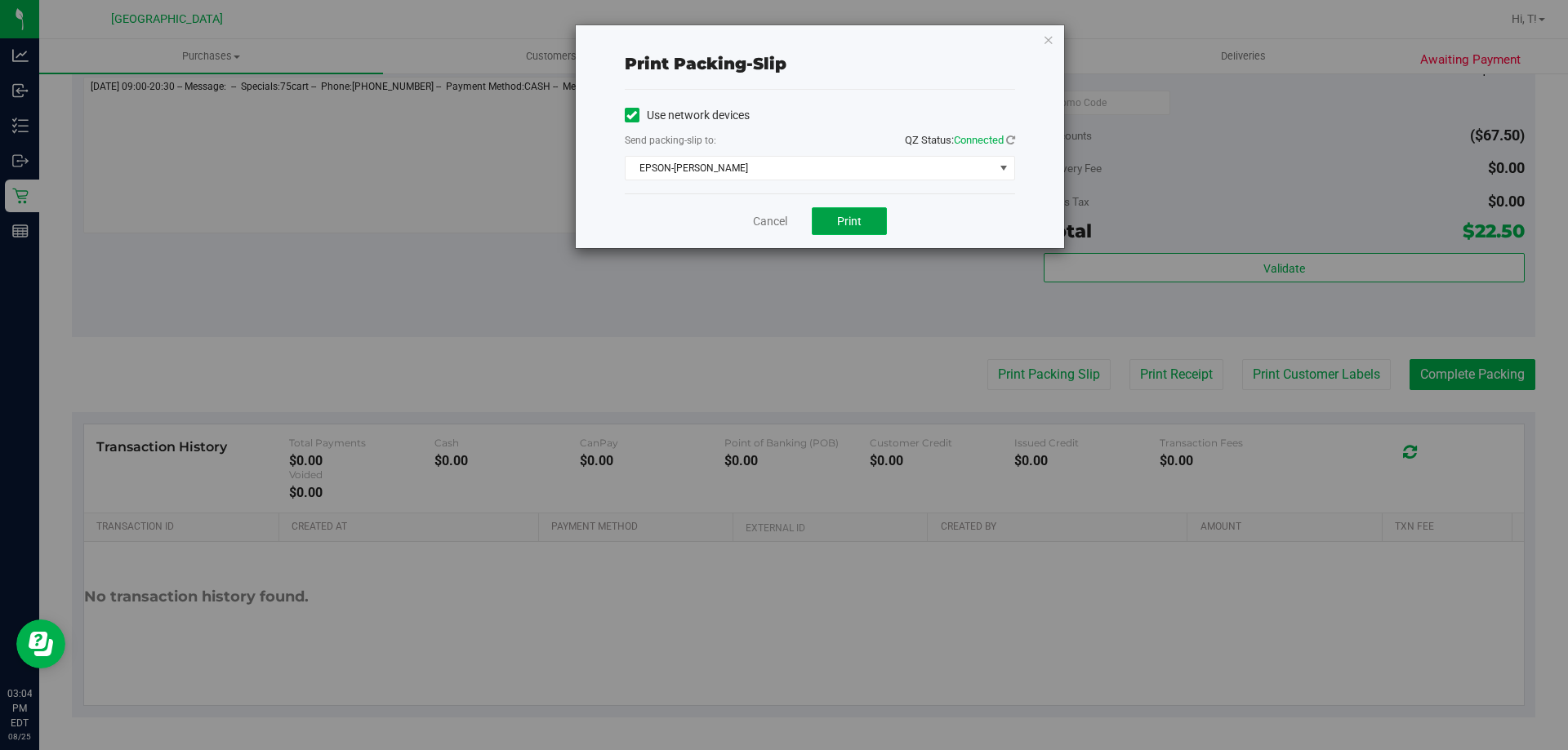
click at [836, 225] on button "Print" at bounding box center [850, 221] width 76 height 27
click at [771, 246] on div "Cancel Print" at bounding box center [819, 221] width 390 height 55
click at [767, 226] on link "Cancel" at bounding box center [770, 222] width 34 height 17
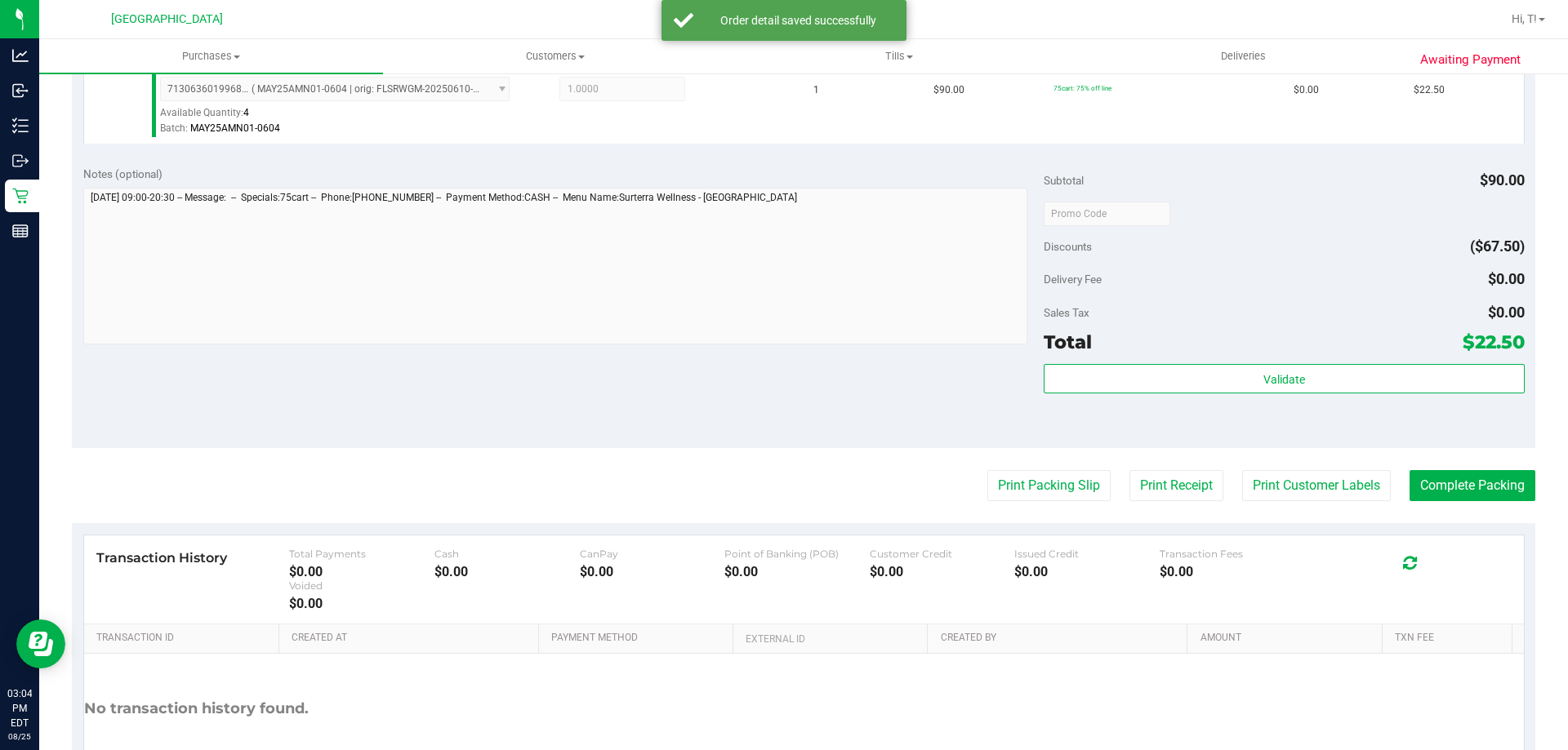
scroll to position [475, 0]
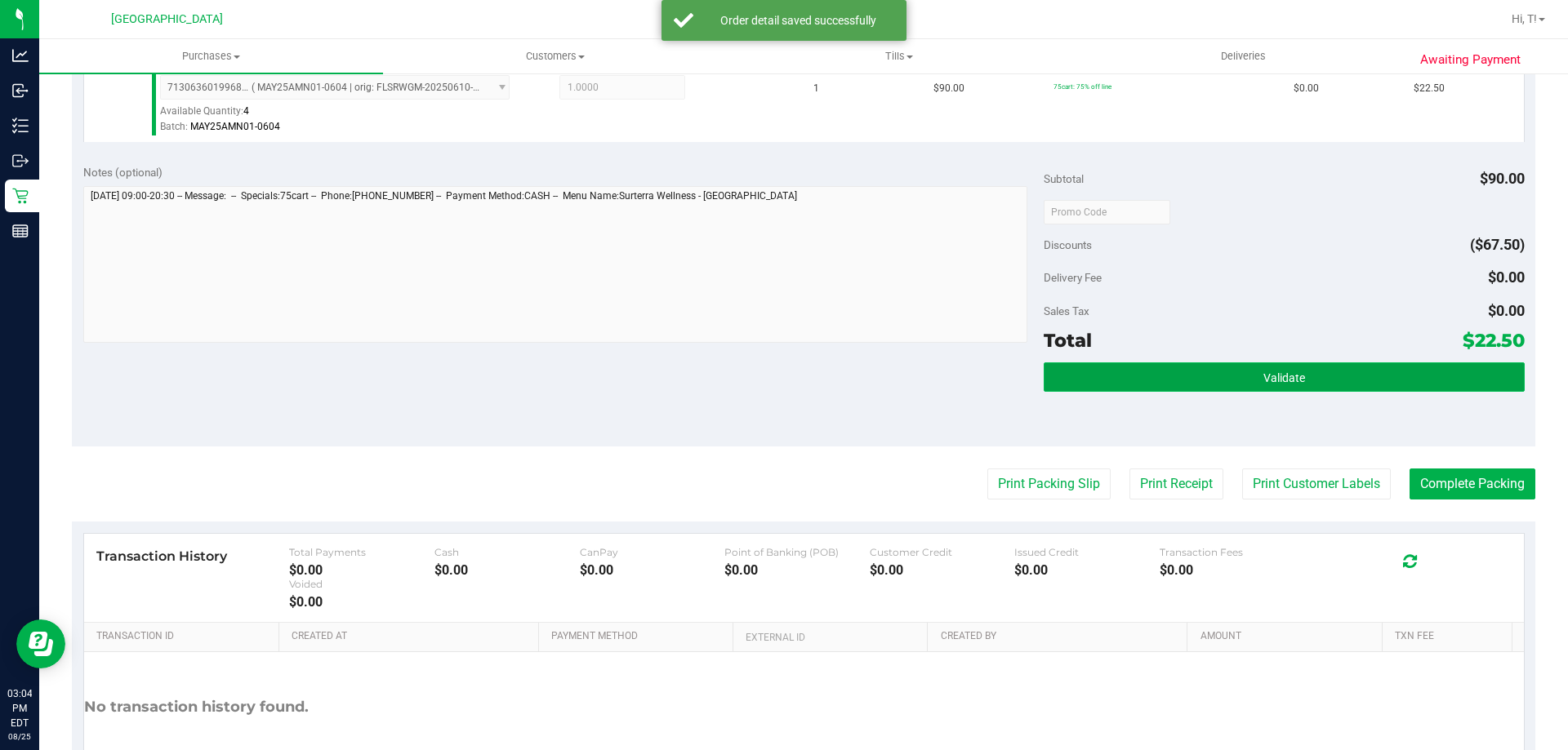
click at [1152, 379] on button "Validate" at bounding box center [1284, 377] width 480 height 29
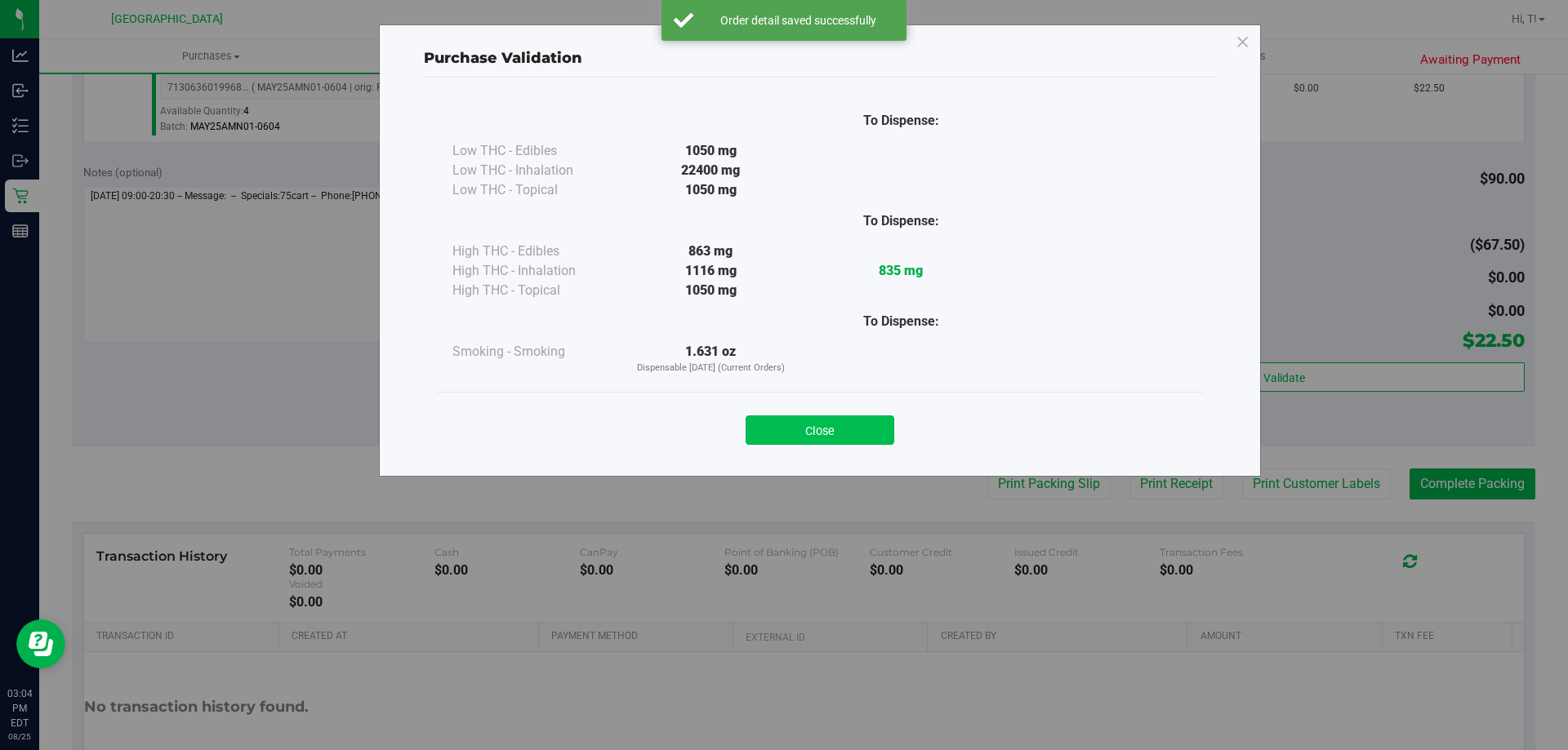
click at [799, 439] on button "Close" at bounding box center [819, 430] width 148 height 29
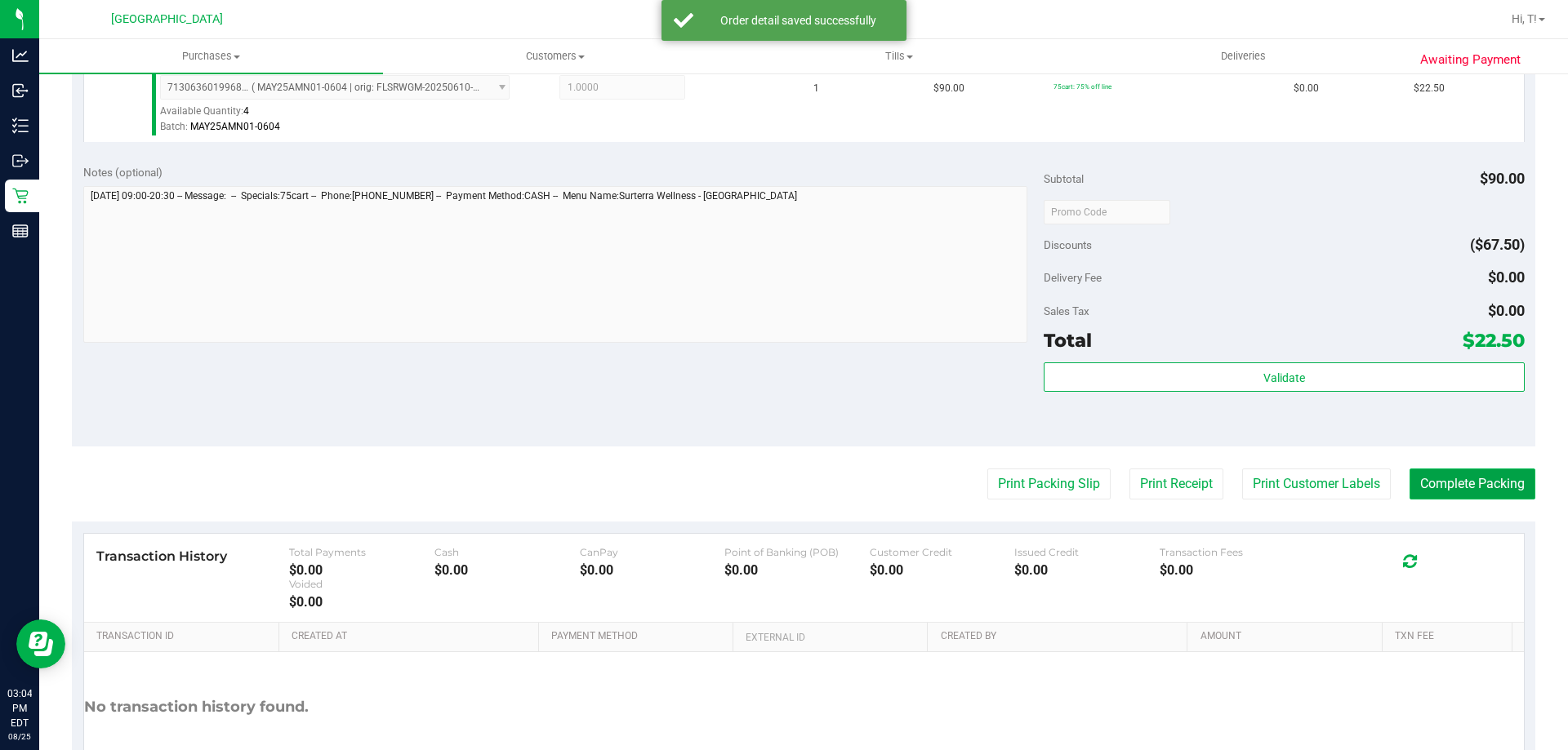
click at [1439, 488] on button "Complete Packing" at bounding box center [1473, 484] width 126 height 31
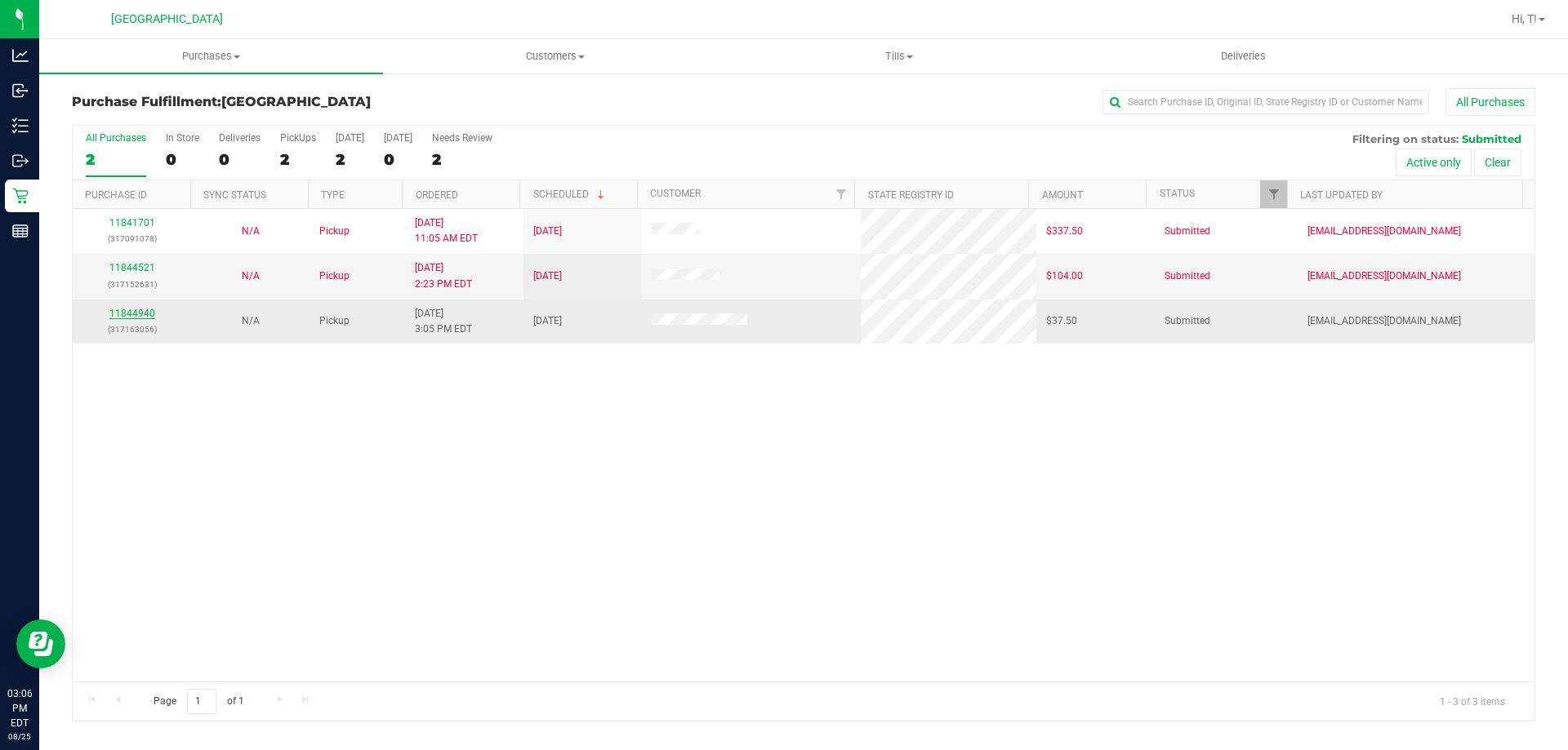
click at [138, 315] on link "11844940" at bounding box center [132, 314] width 45 height 11
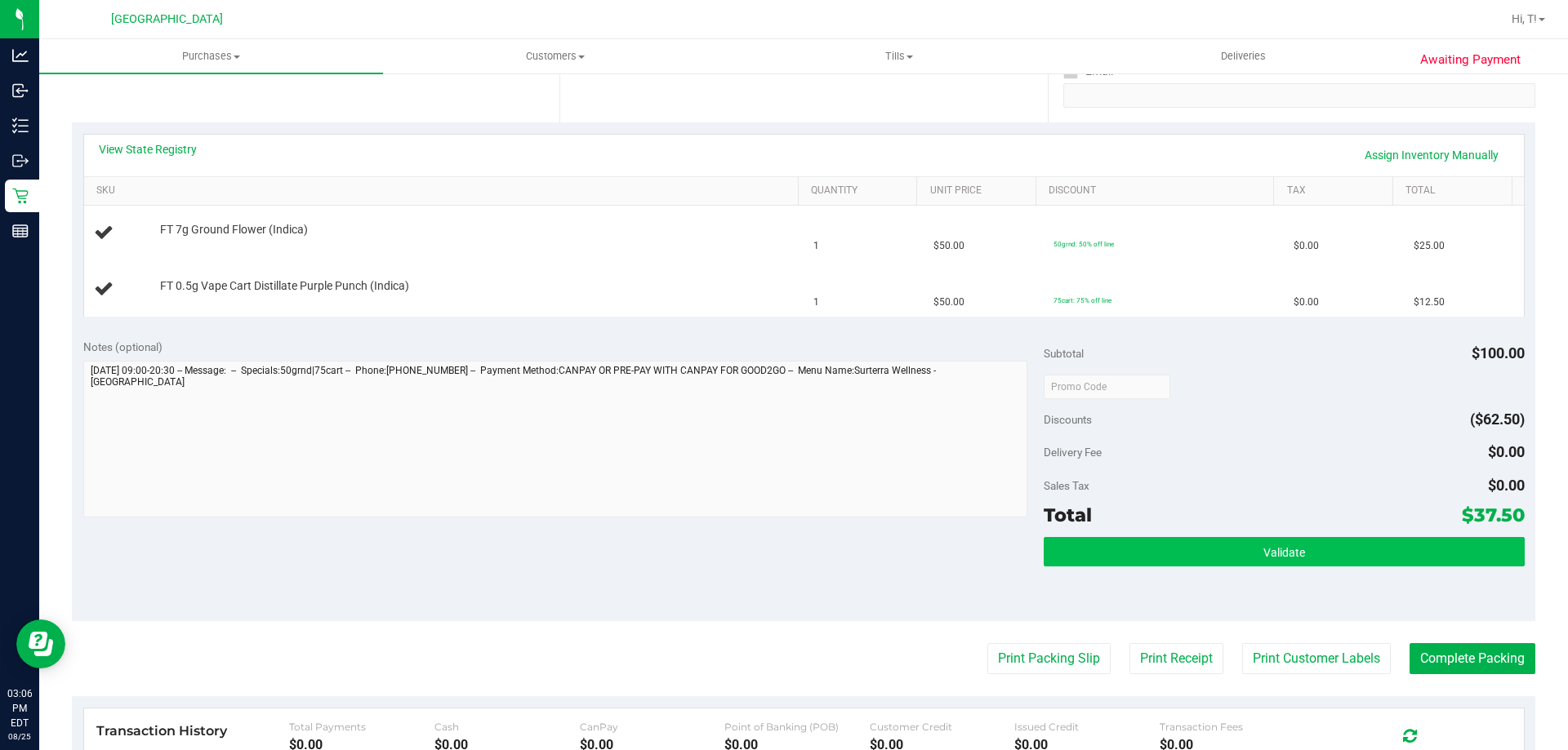
scroll to position [336, 0]
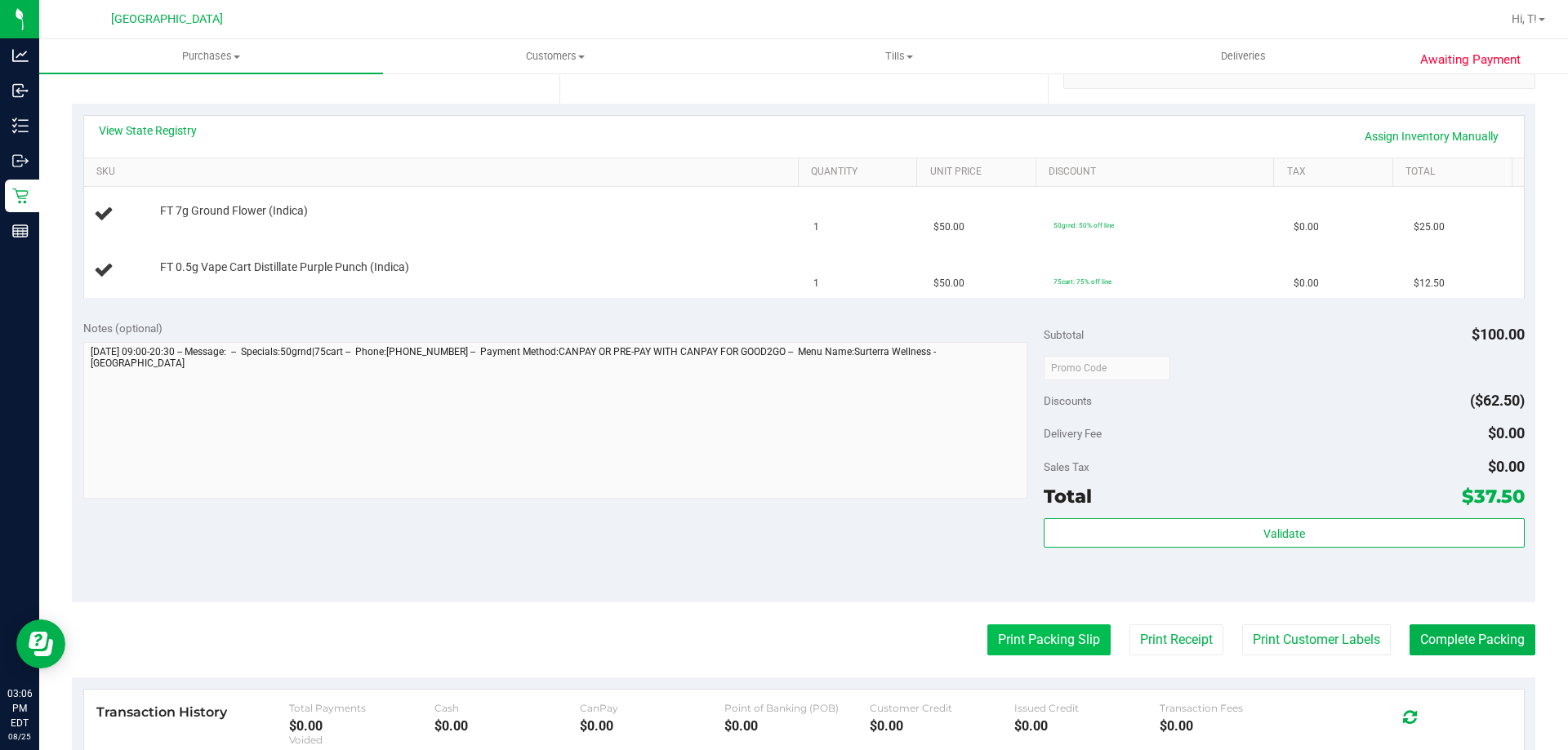
click at [1060, 632] on button "Print Packing Slip" at bounding box center [1049, 639] width 123 height 31
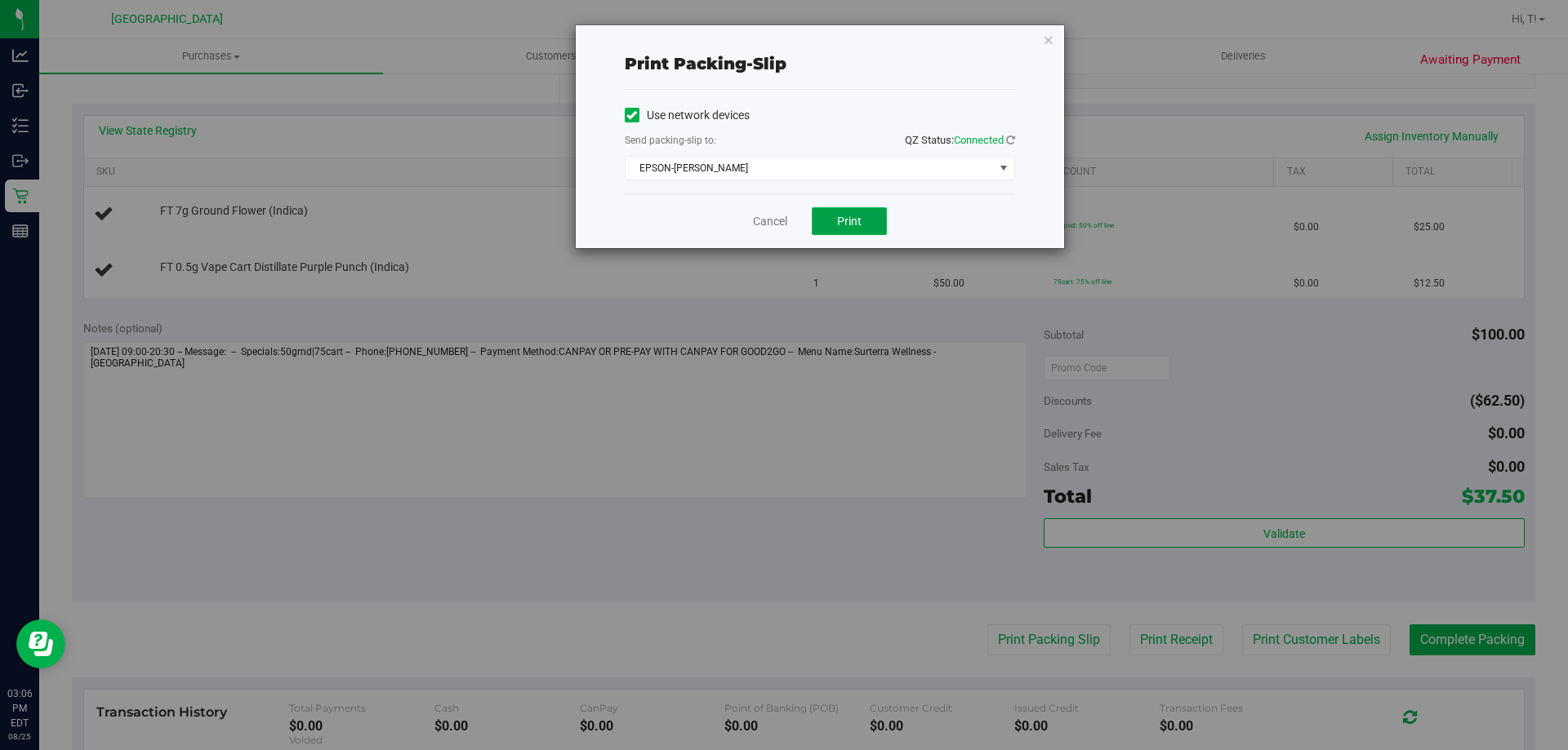
click at [858, 228] on button "Print" at bounding box center [850, 221] width 76 height 27
click at [772, 222] on link "Cancel" at bounding box center [770, 222] width 34 height 17
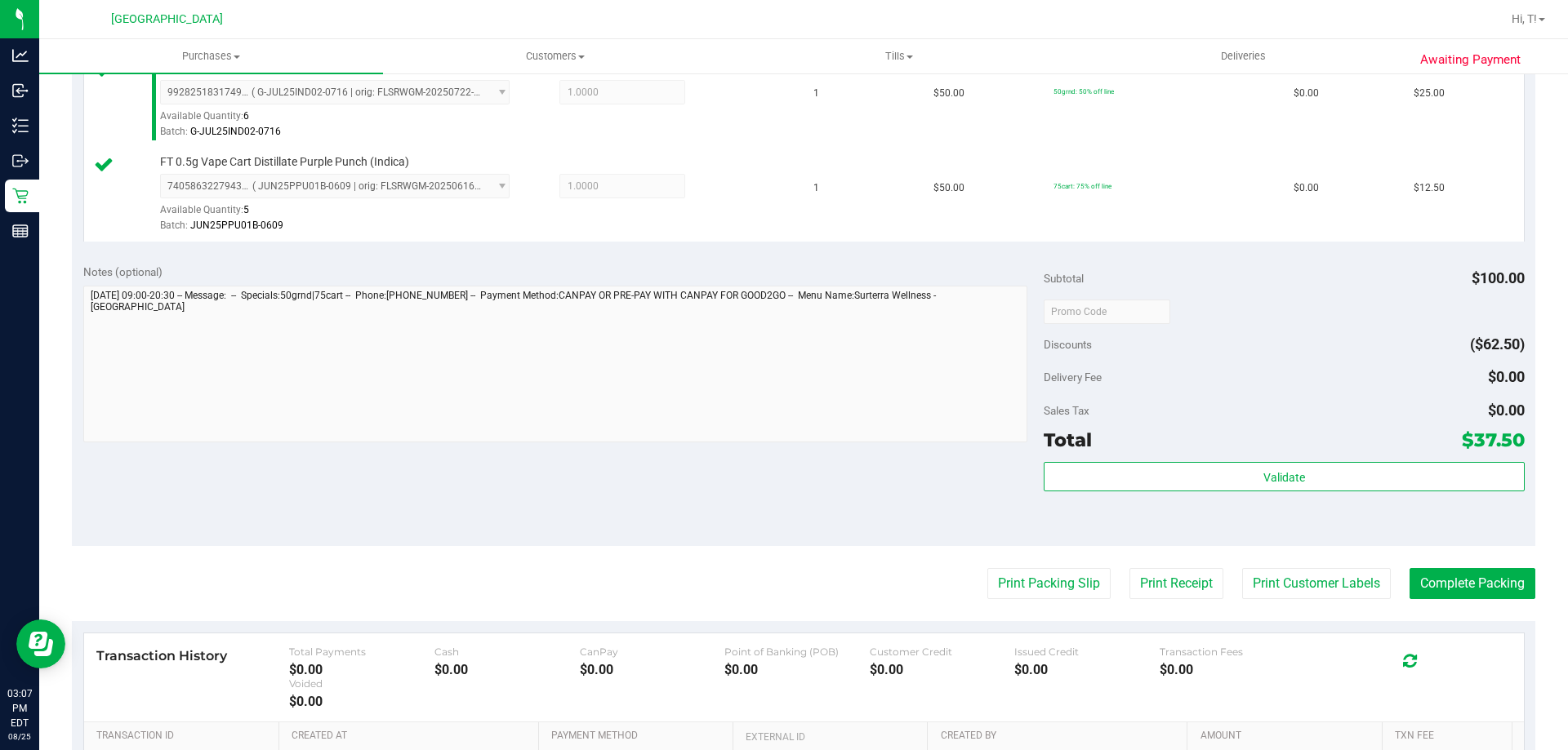
scroll to position [471, 0]
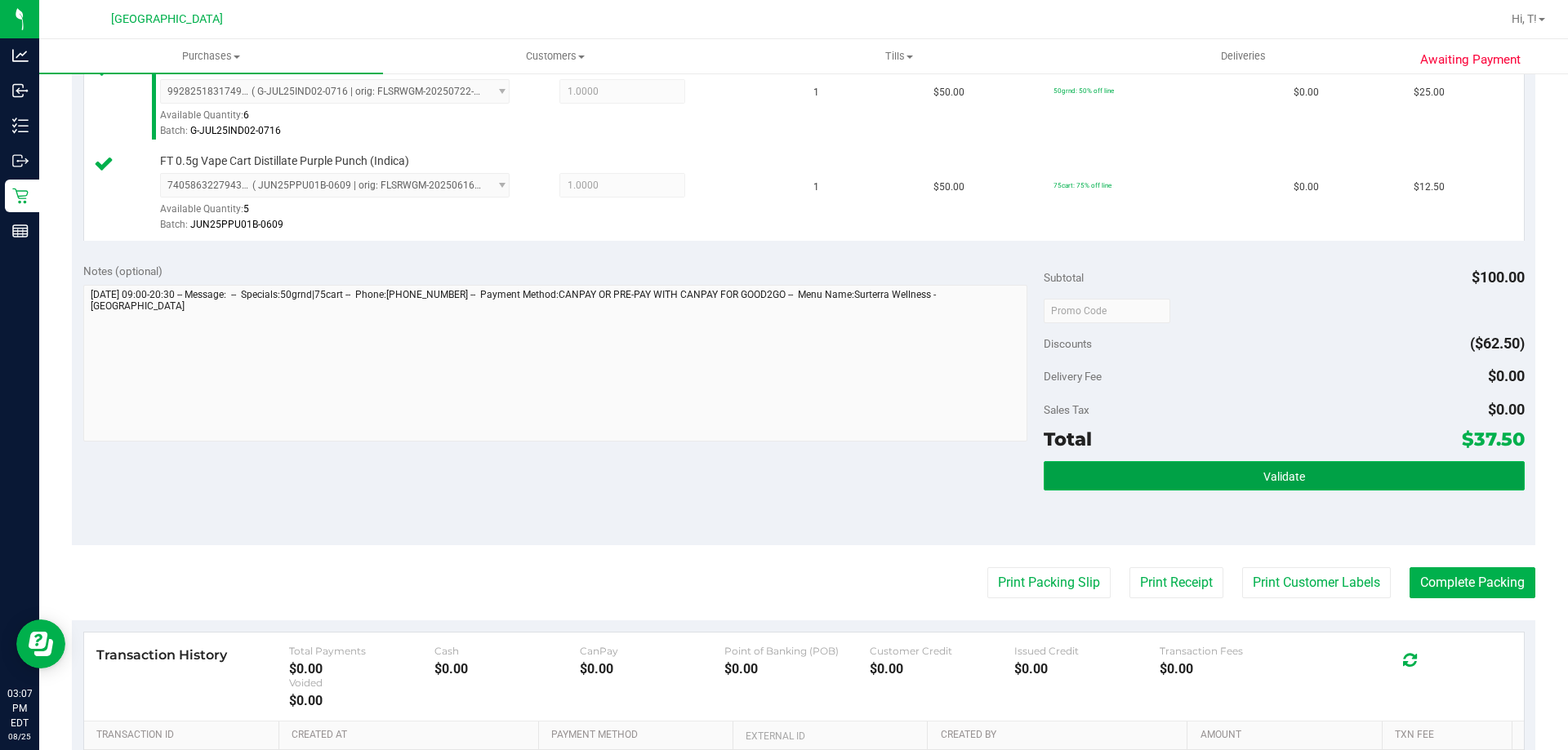
click at [1142, 486] on button "Validate" at bounding box center [1284, 475] width 480 height 29
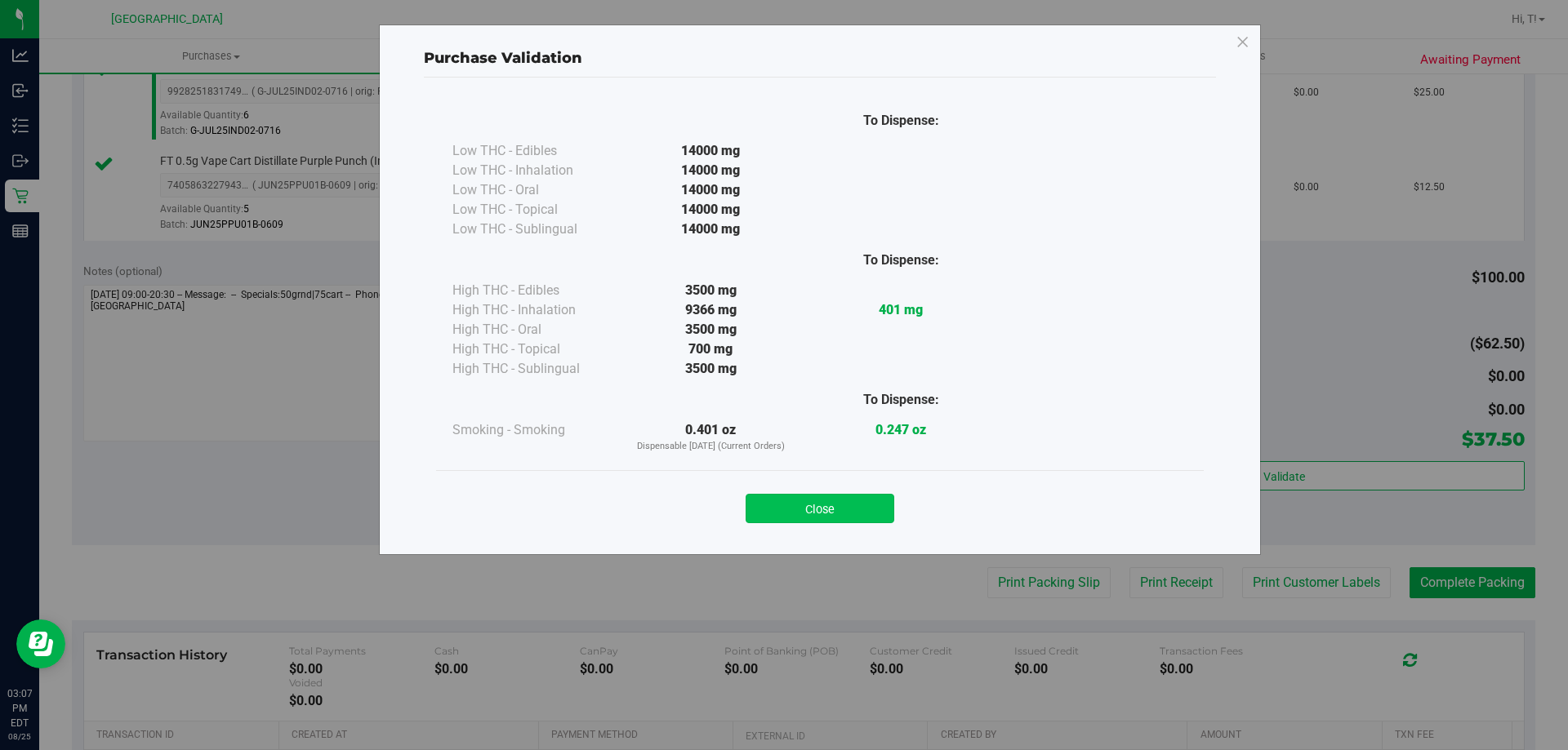
click at [806, 516] on button "Close" at bounding box center [819, 508] width 148 height 29
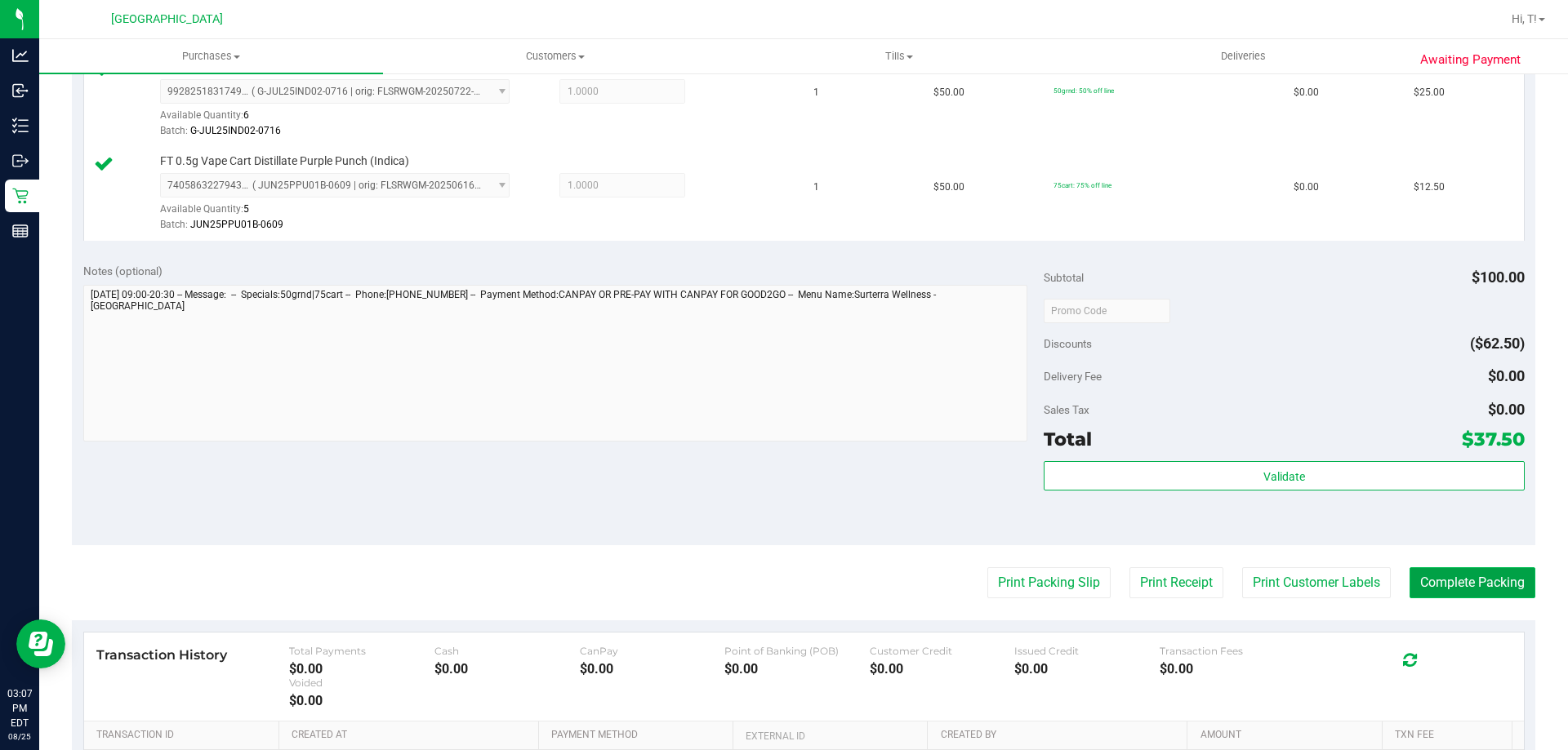
click at [1459, 585] on button "Complete Packing" at bounding box center [1473, 583] width 126 height 31
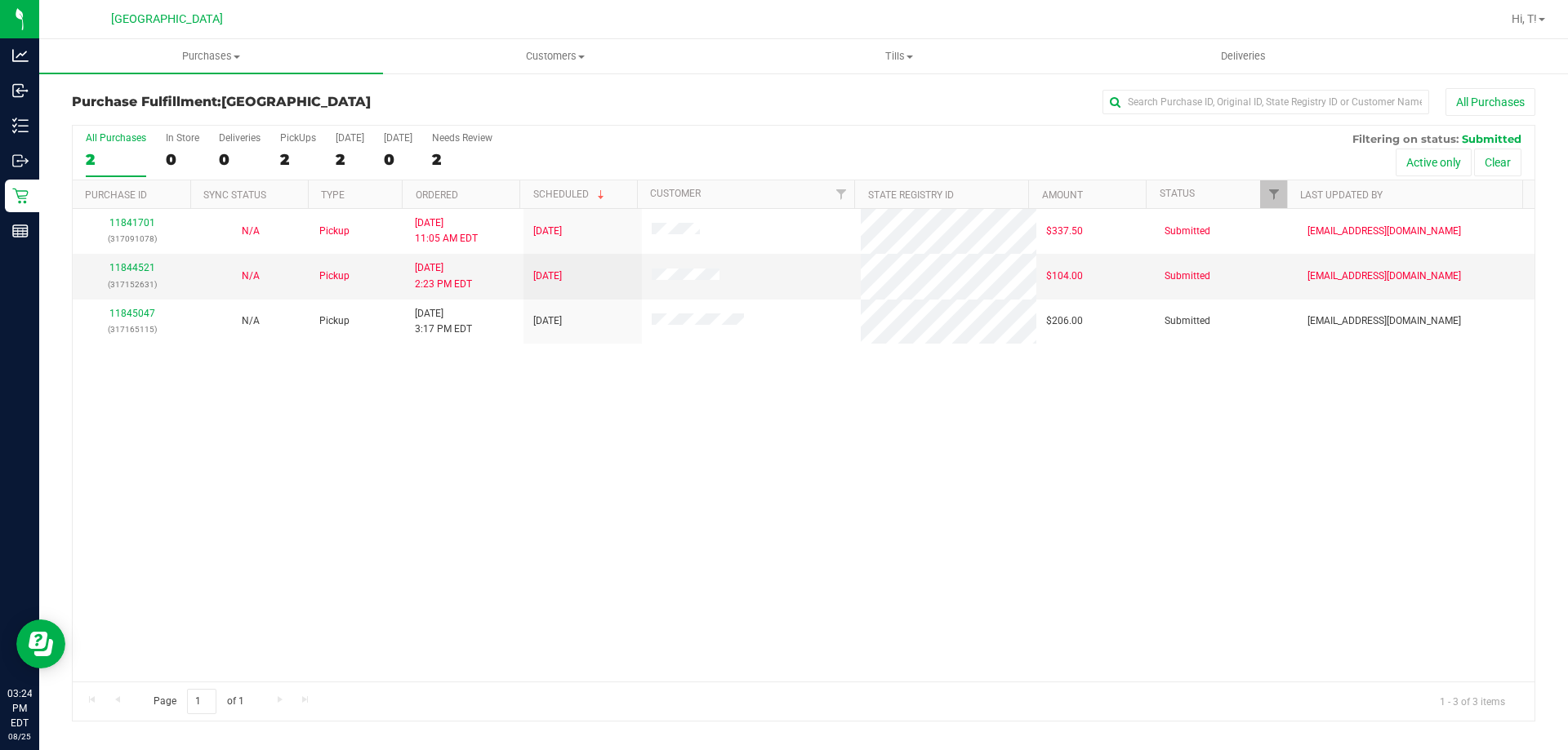
click at [428, 741] on div "Purchases Summary of purchases Fulfillment All purchases Customers All customer…" at bounding box center [803, 394] width 1529 height 711
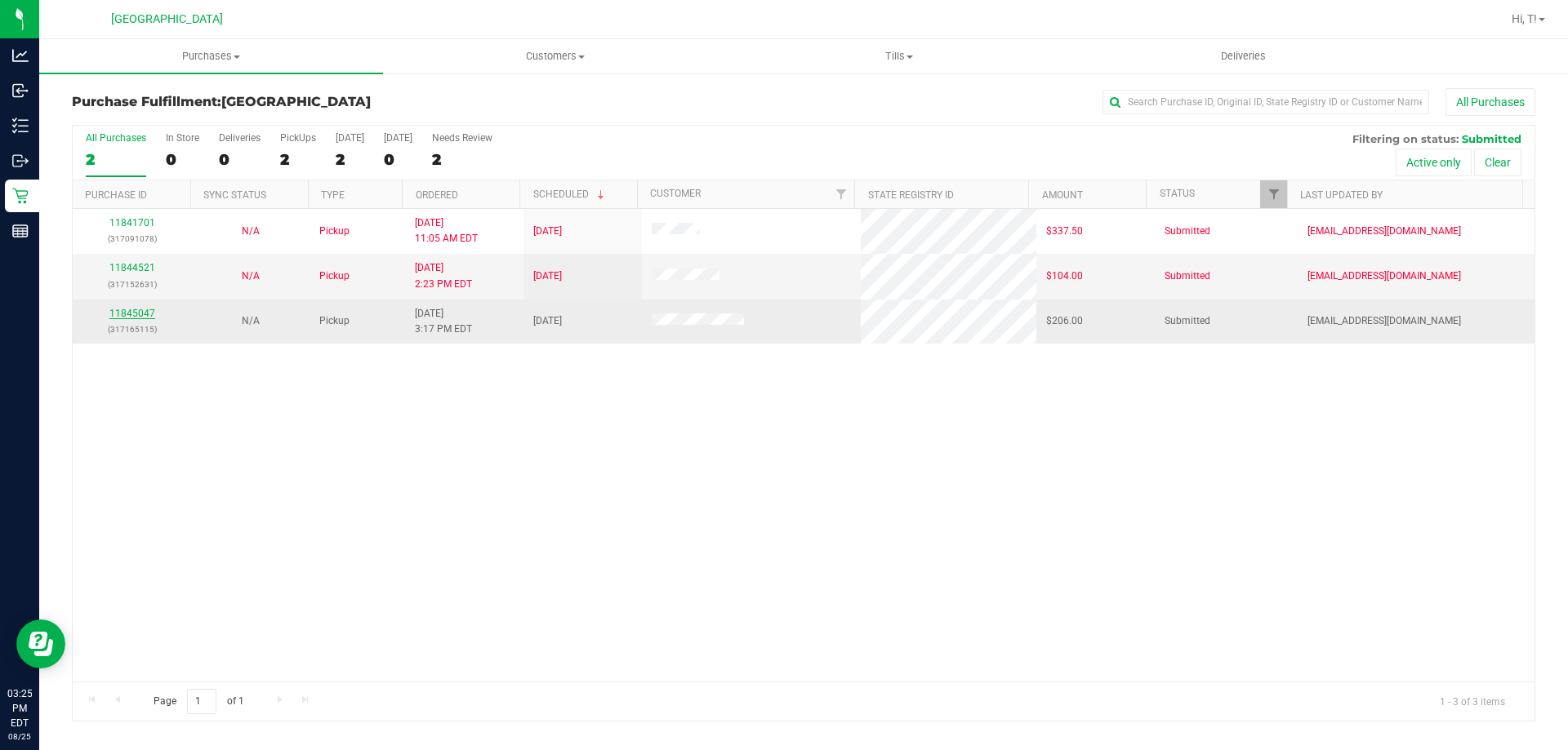
click at [134, 312] on link "11845047" at bounding box center [132, 314] width 45 height 11
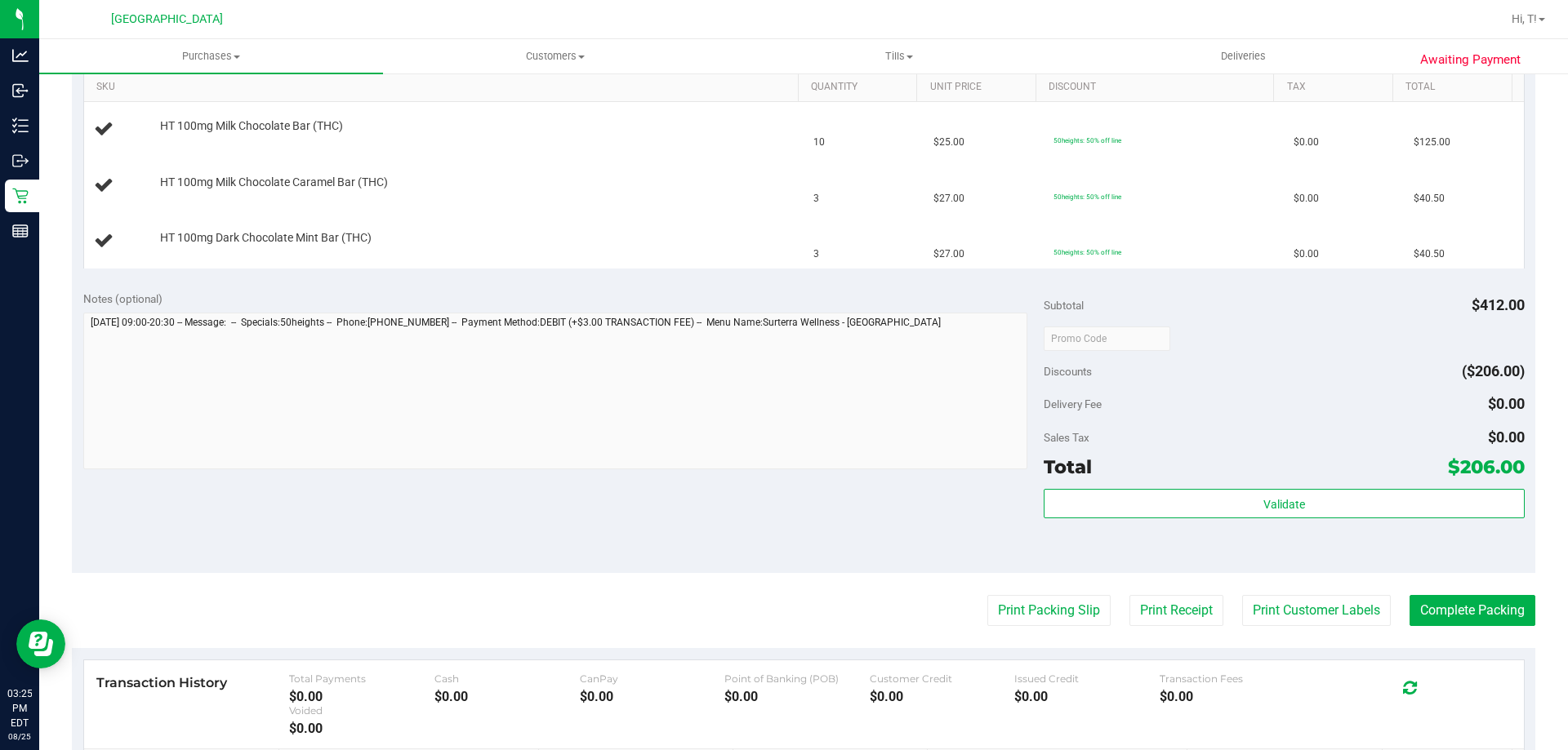
scroll to position [485, 0]
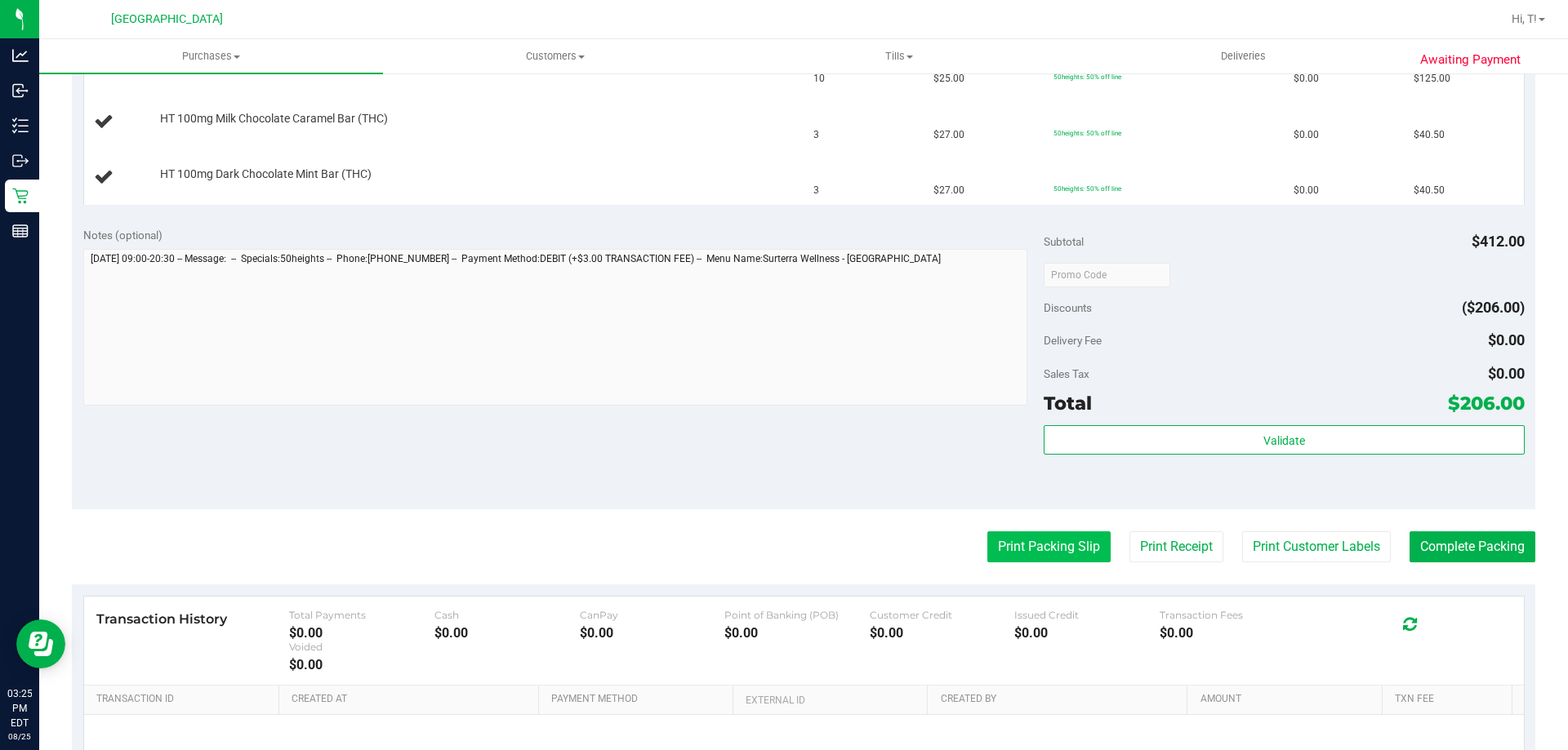
click at [994, 553] on button "Print Packing Slip" at bounding box center [1049, 547] width 123 height 31
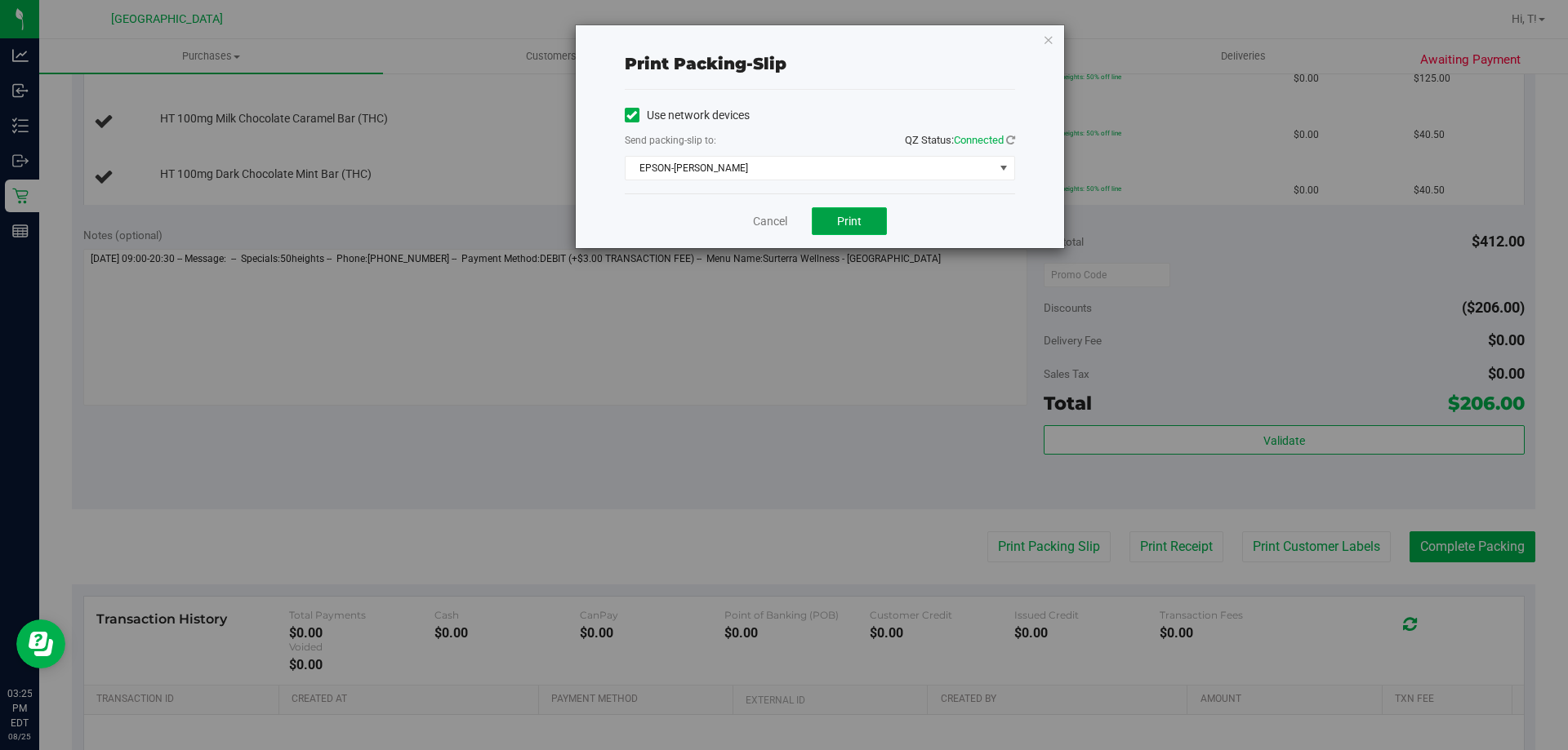
click at [839, 232] on button "Print" at bounding box center [850, 221] width 76 height 27
click at [782, 226] on link "Cancel" at bounding box center [770, 222] width 34 height 17
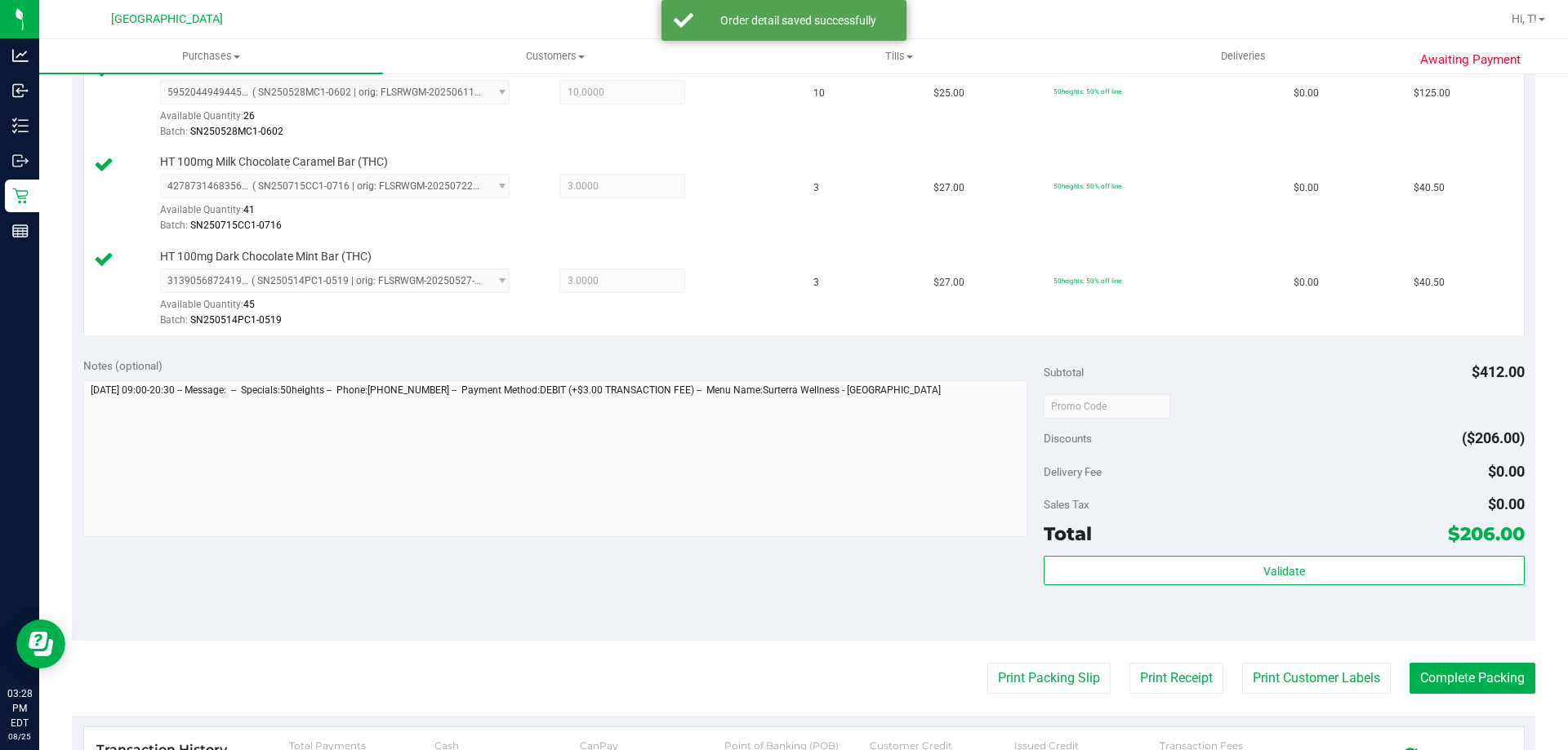
scroll to position [478, 0]
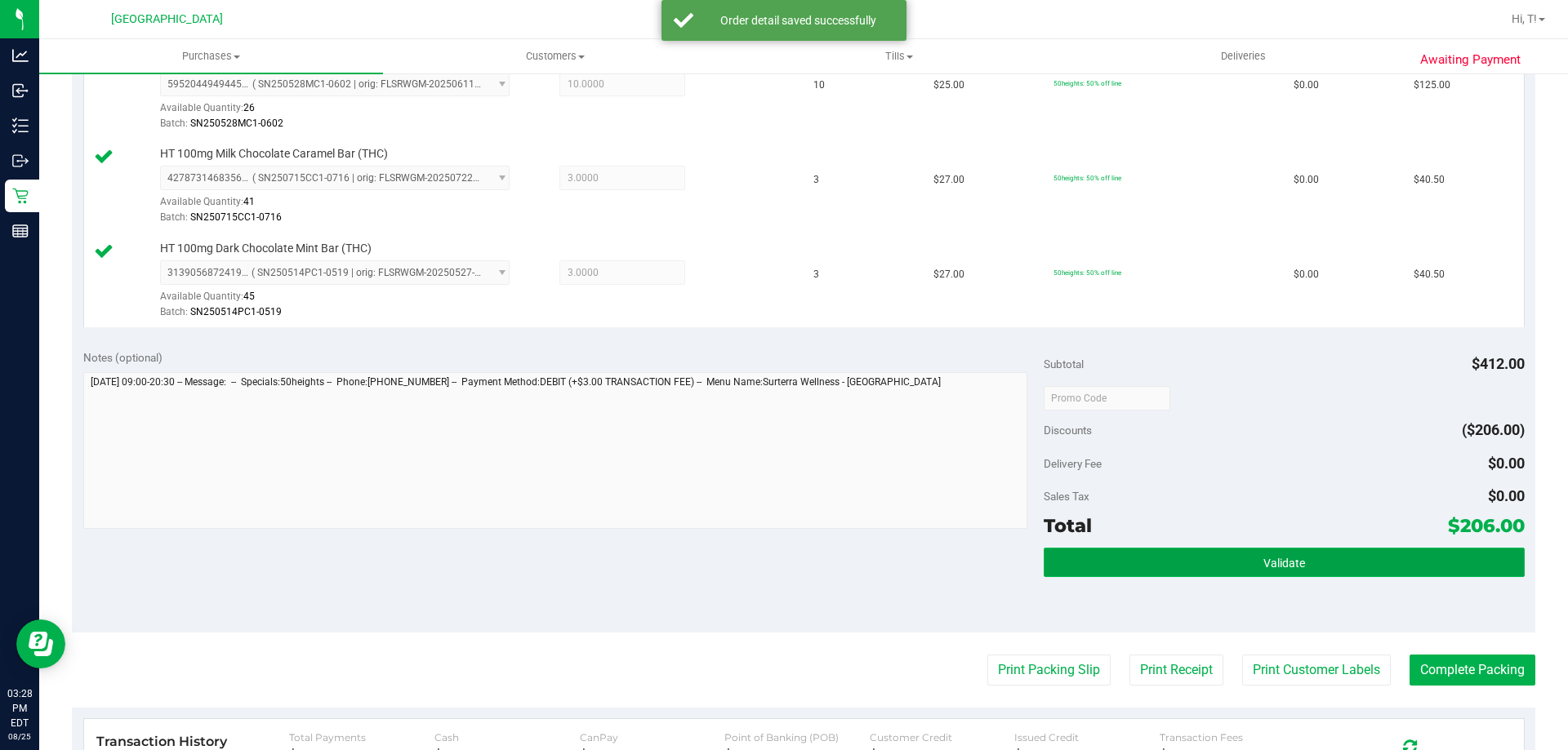
click at [1131, 554] on button "Validate" at bounding box center [1284, 562] width 480 height 29
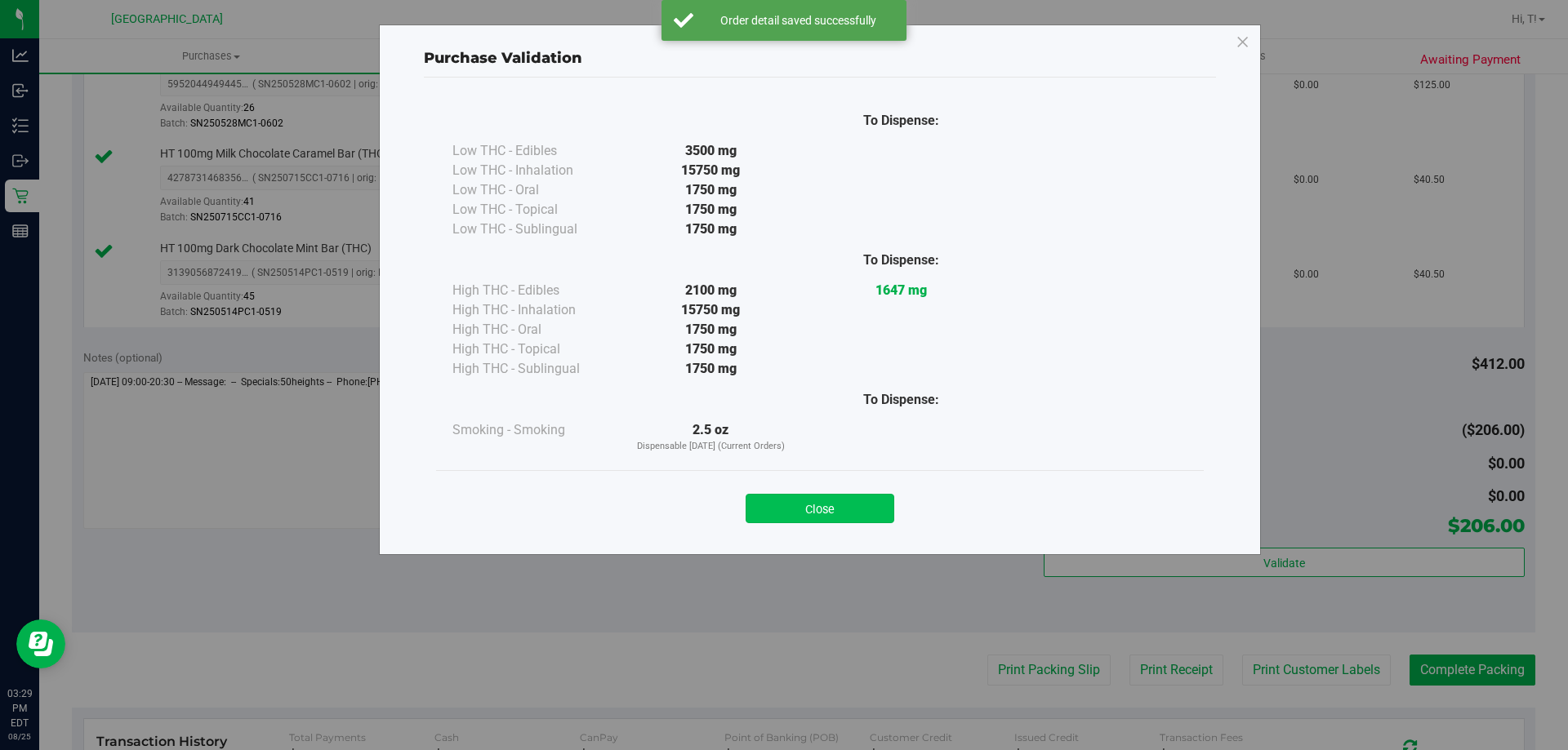
click at [832, 511] on button "Close" at bounding box center [819, 508] width 148 height 29
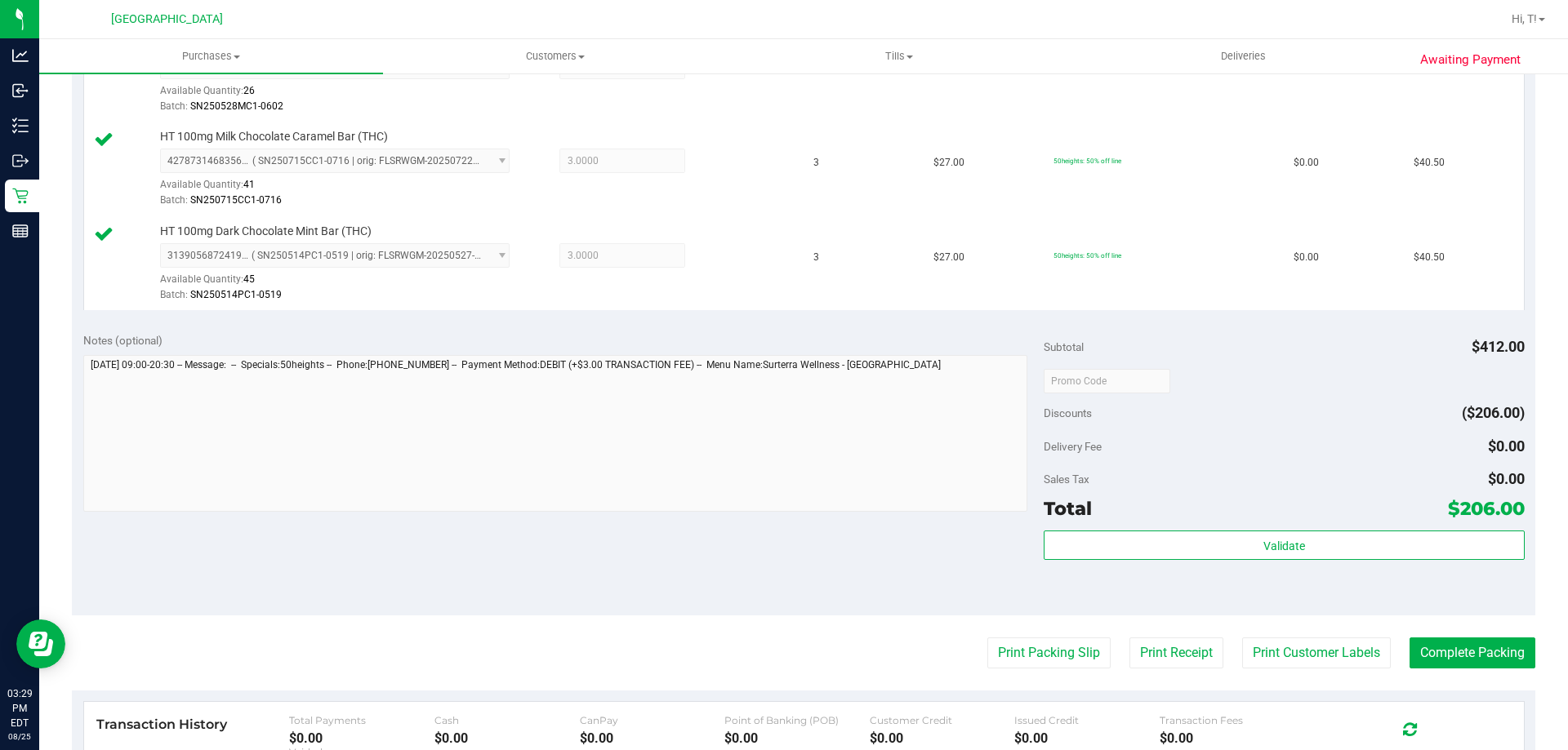
scroll to position [508, 0]
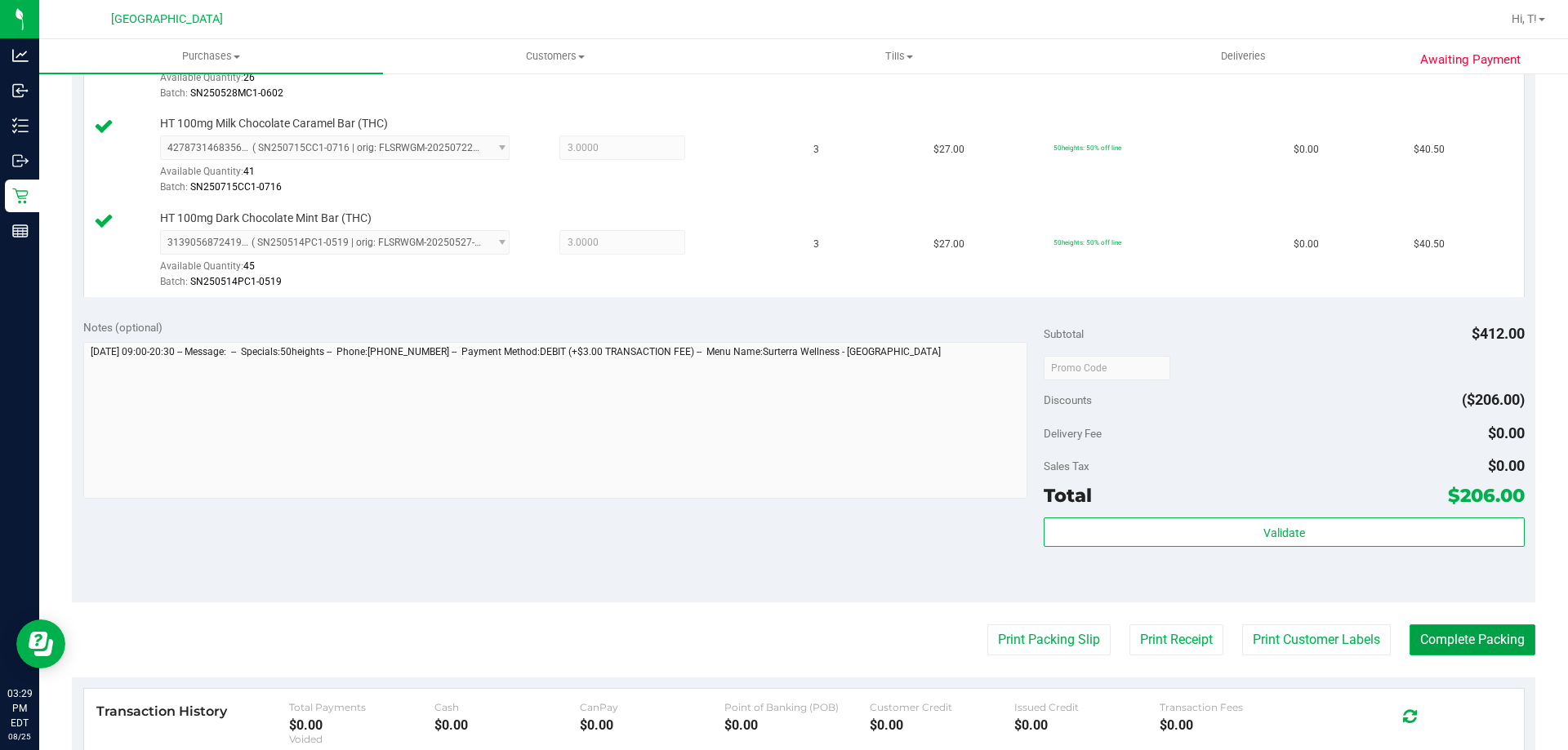
click at [1435, 630] on button "Complete Packing" at bounding box center [1473, 639] width 126 height 31
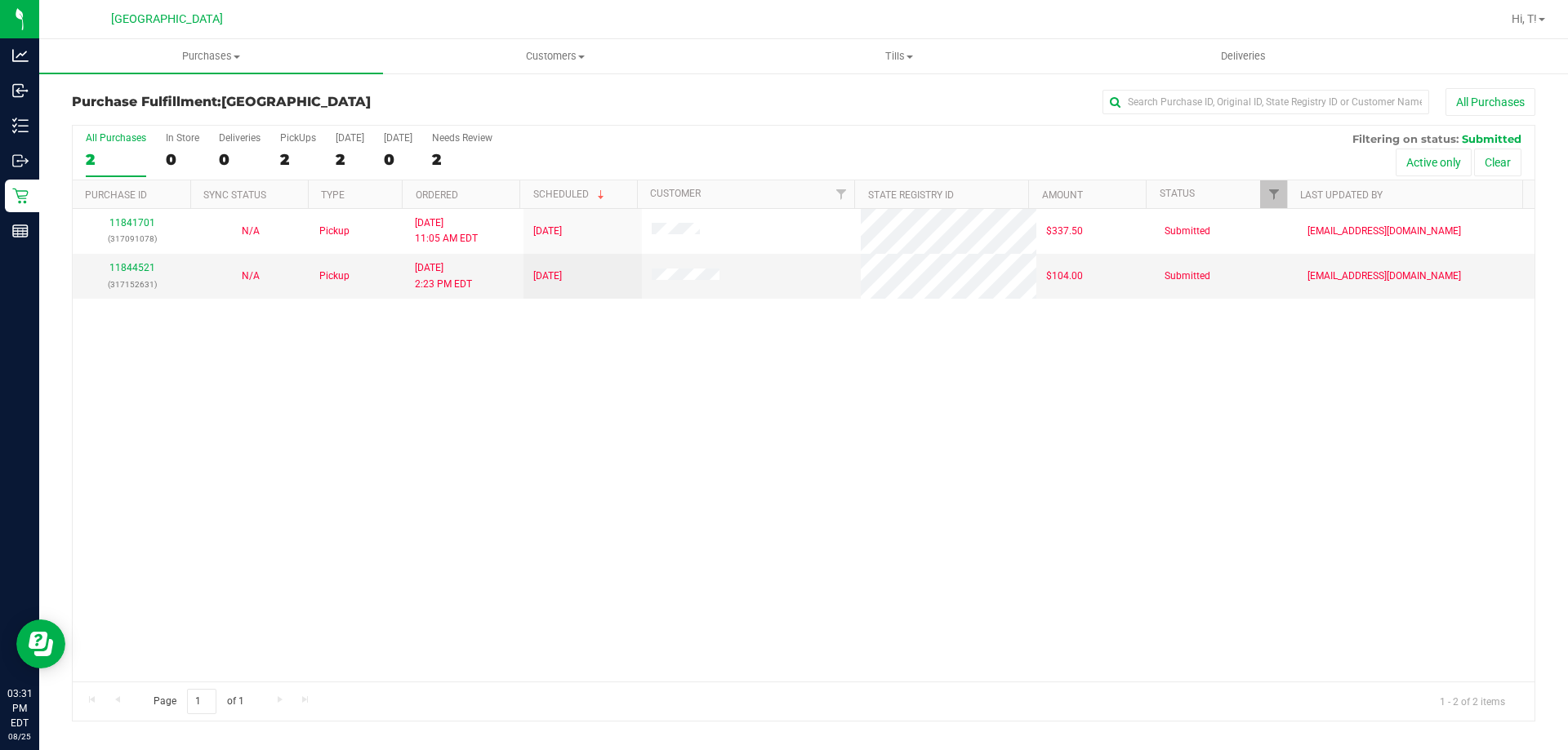
click at [410, 490] on div "11841701 (317091078) N/A Pickup 8/25/2025 11:05 AM EDT 8/25/2025 $337.50 Submit…" at bounding box center [803, 445] width 1462 height 472
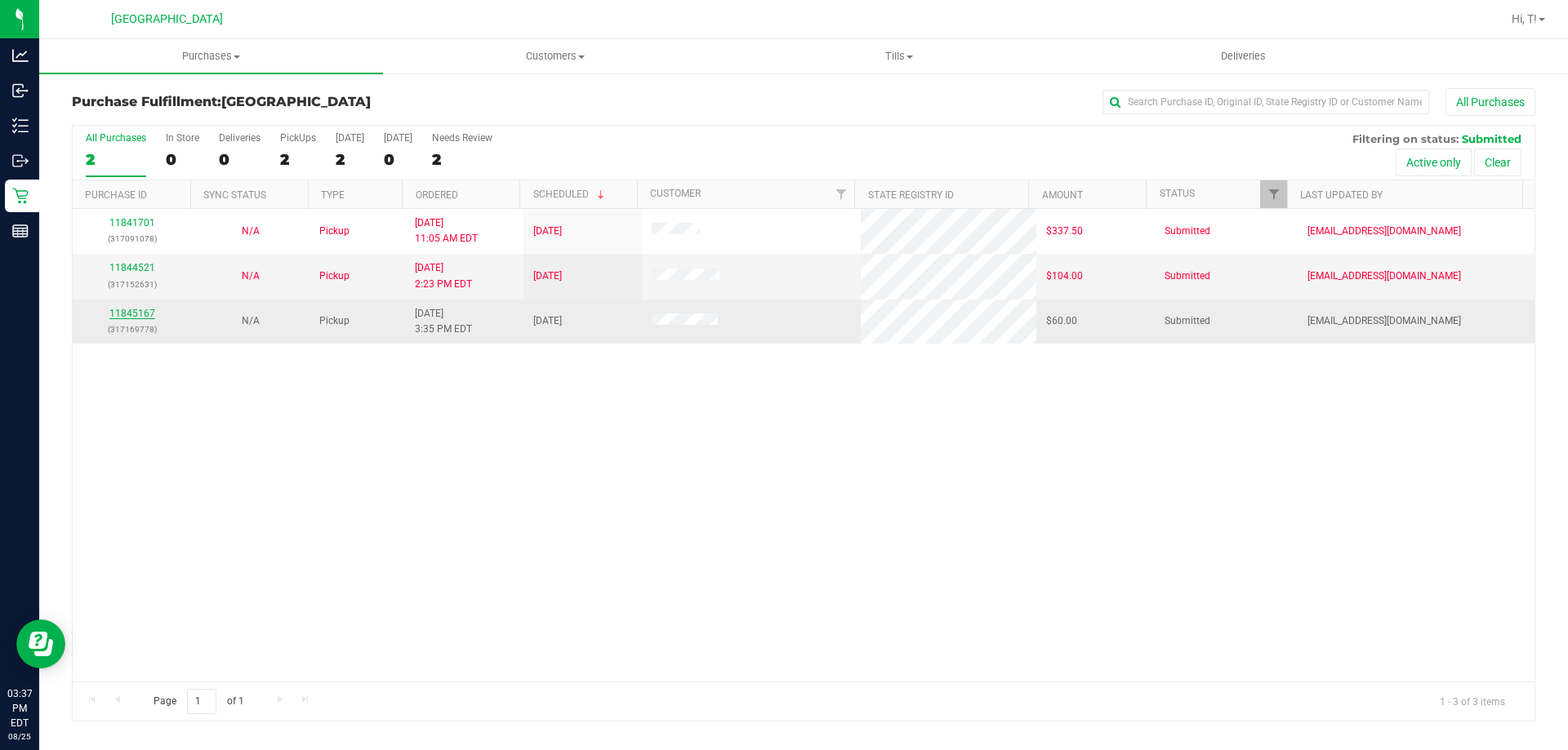
click at [131, 314] on link "11845167" at bounding box center [132, 314] width 45 height 11
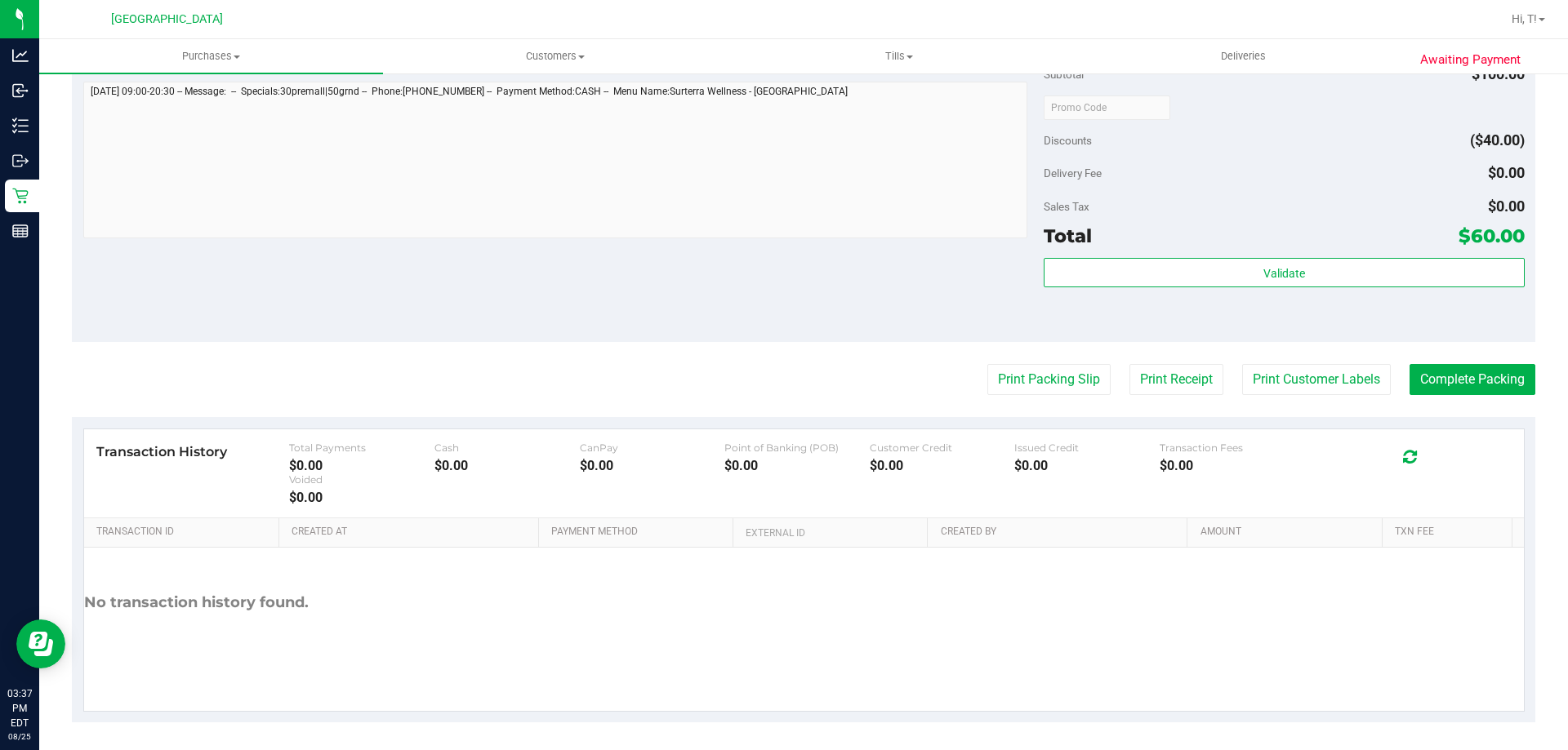
scroll to position [602, 0]
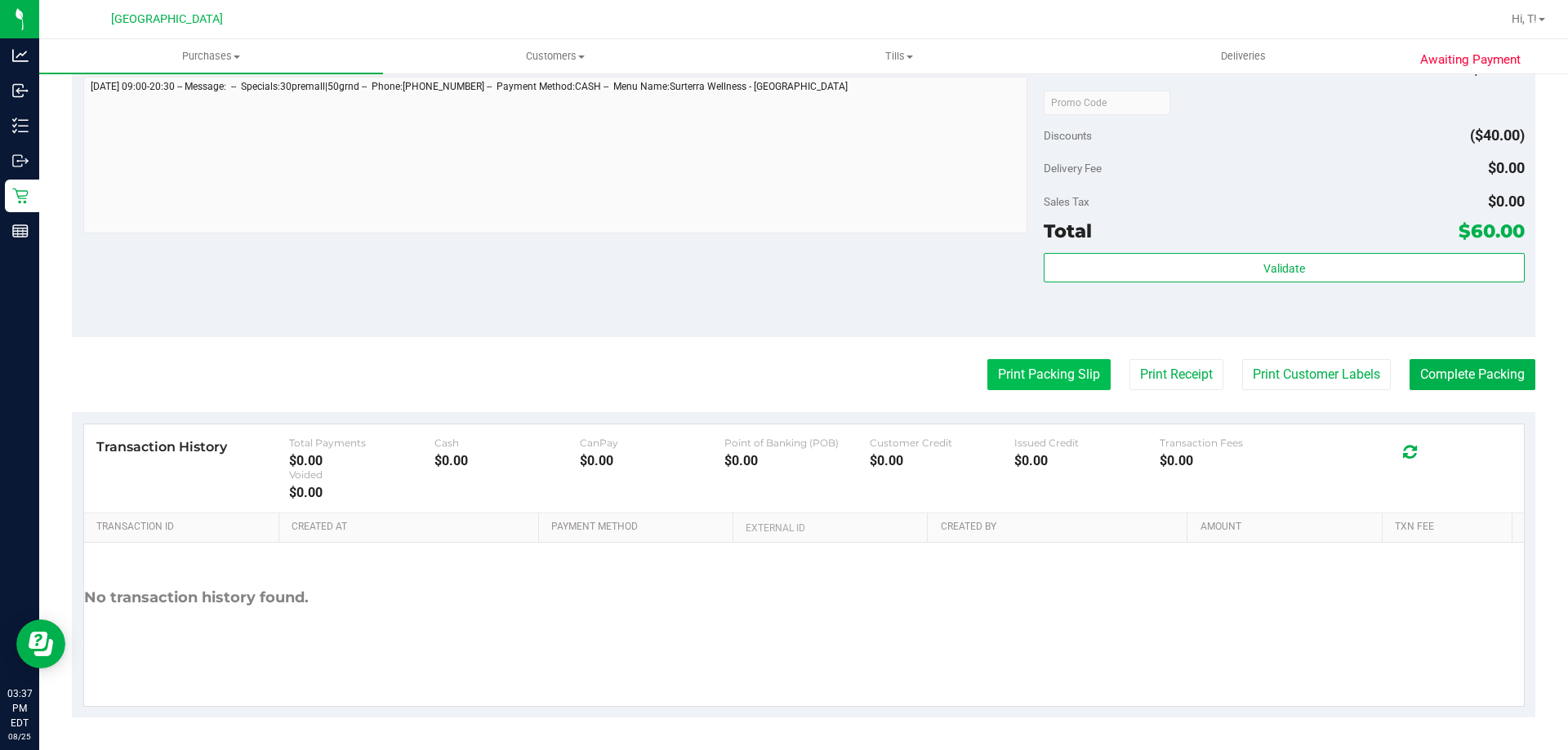
click at [1032, 377] on button "Print Packing Slip" at bounding box center [1049, 374] width 123 height 31
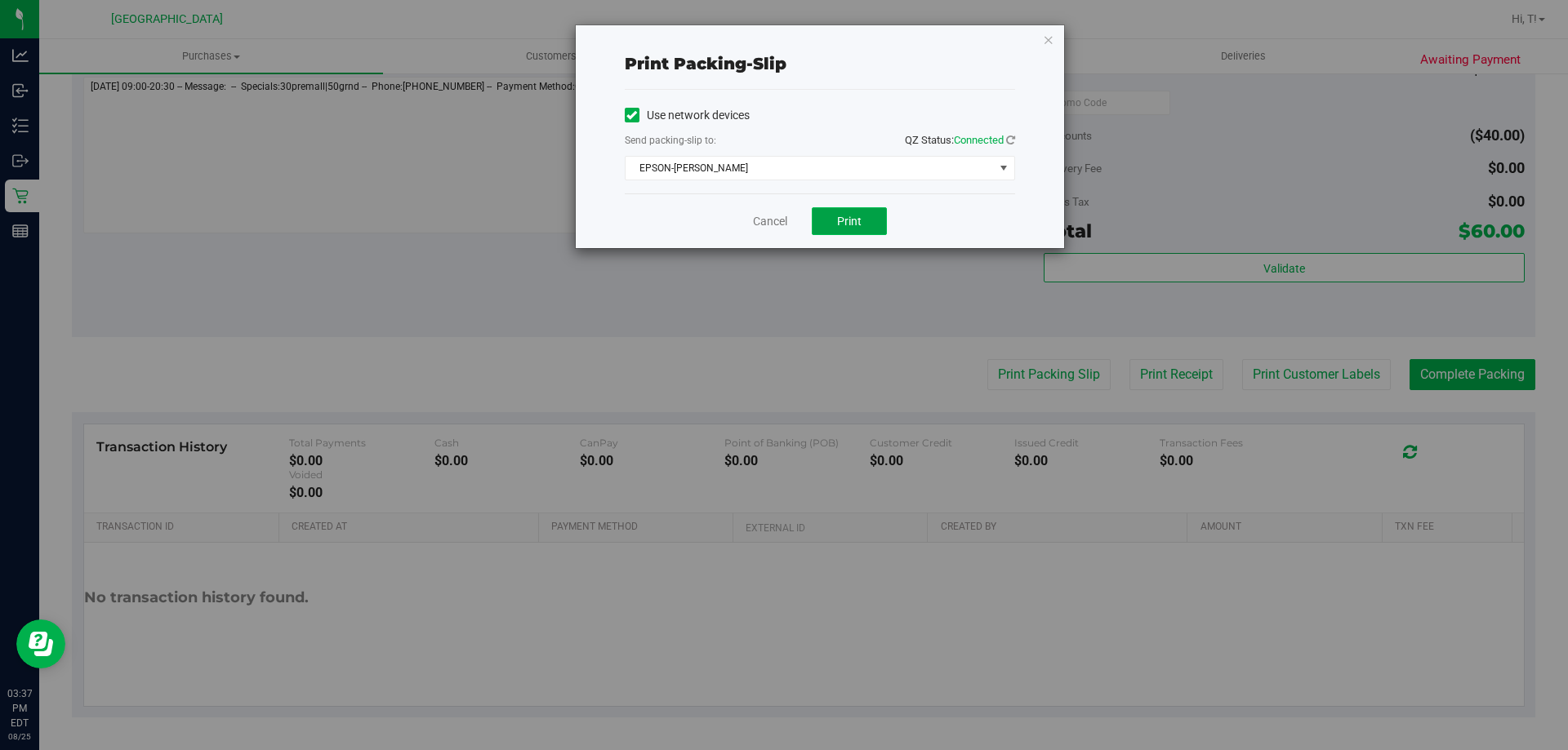
click at [843, 231] on button "Print" at bounding box center [850, 221] width 76 height 27
click at [771, 228] on link "Cancel" at bounding box center [770, 222] width 34 height 17
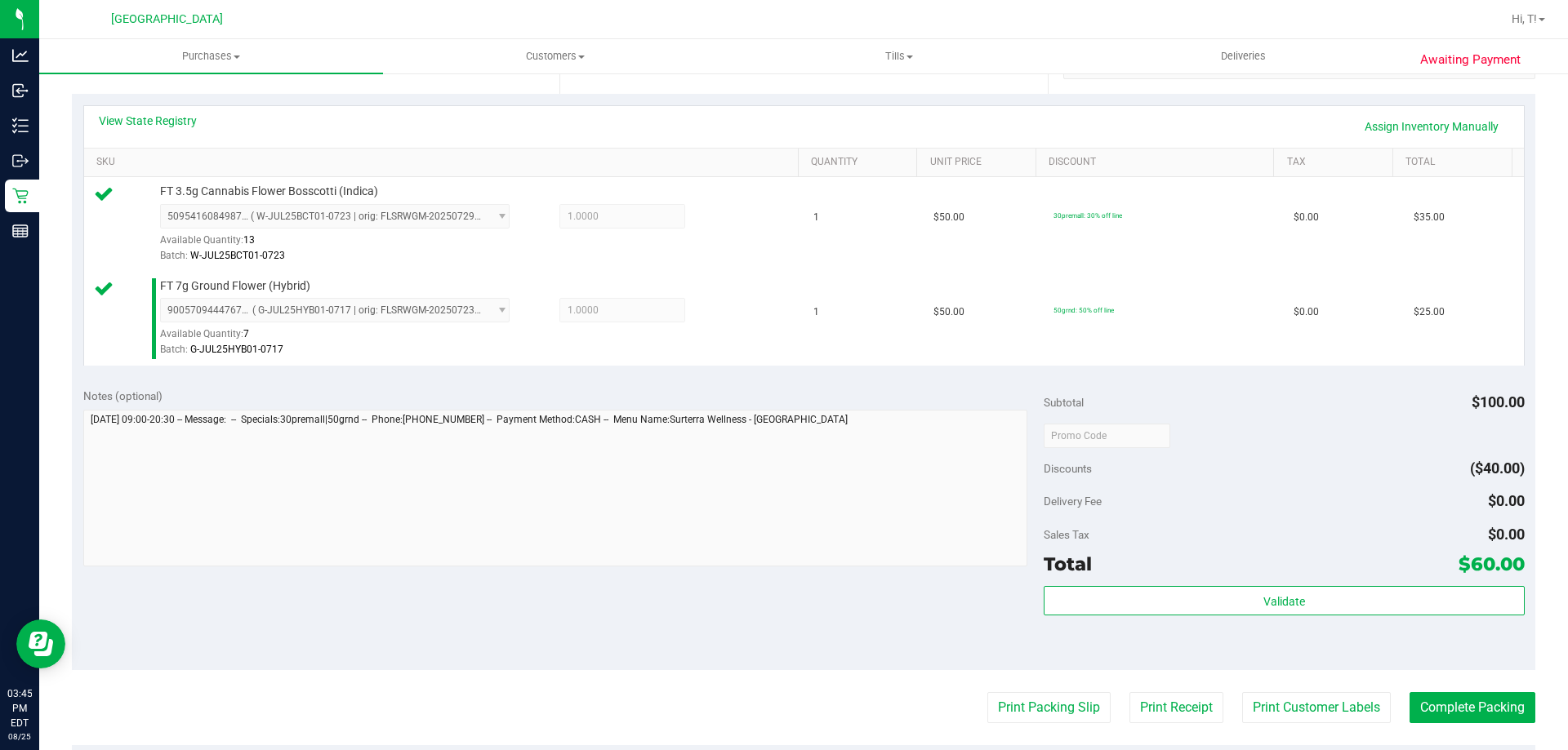
scroll to position [354, 0]
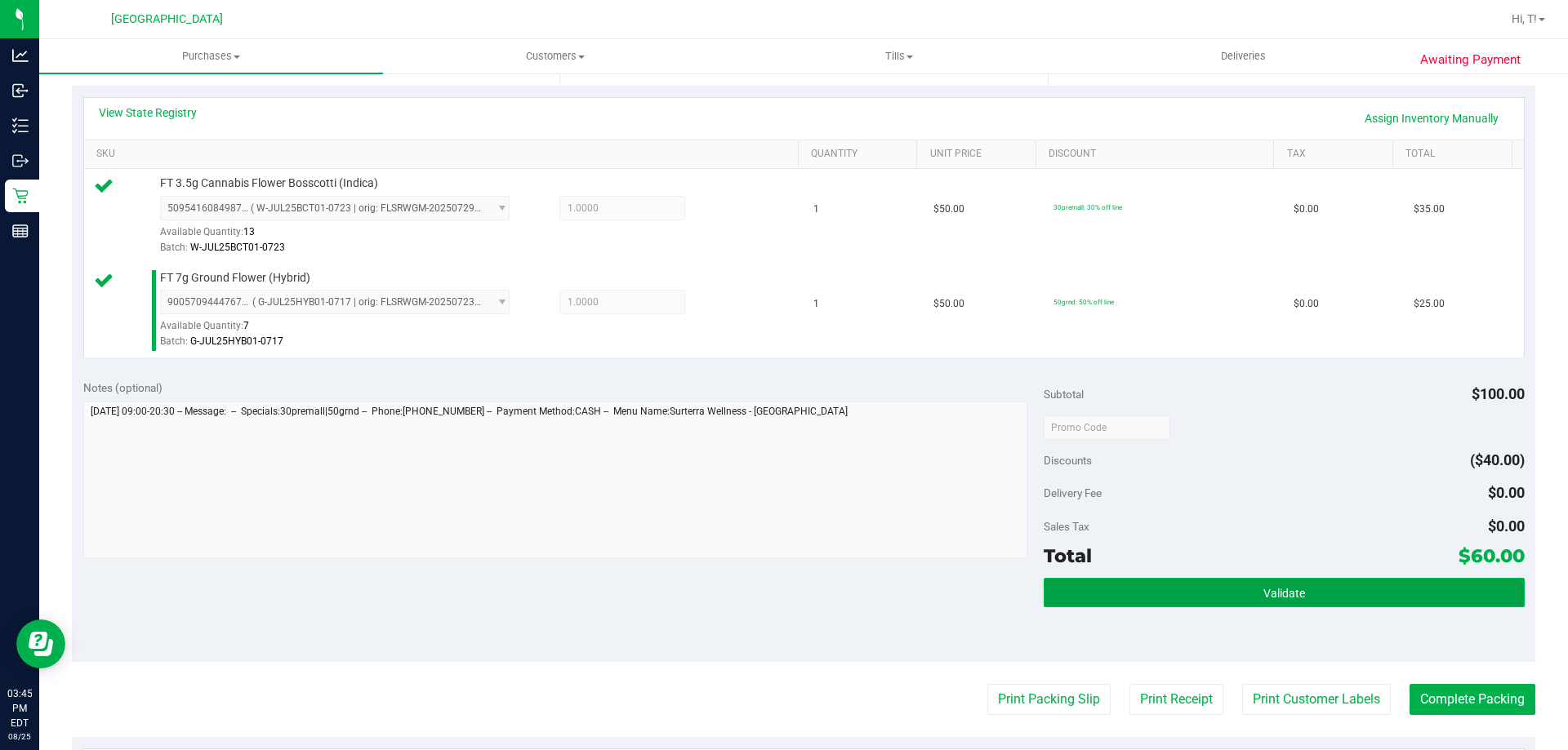
click at [1137, 600] on button "Validate" at bounding box center [1284, 592] width 480 height 29
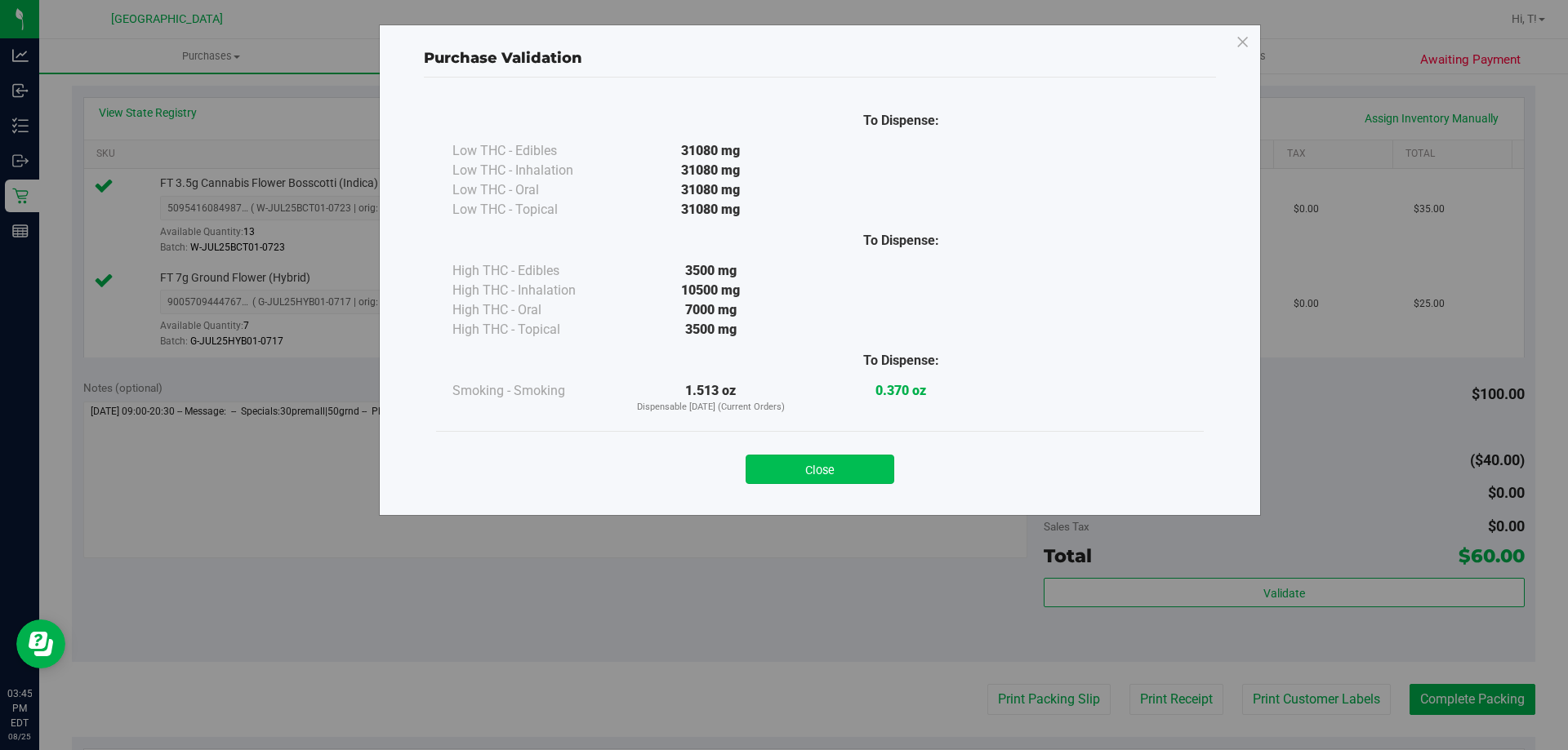
click at [792, 464] on button "Close" at bounding box center [819, 469] width 148 height 29
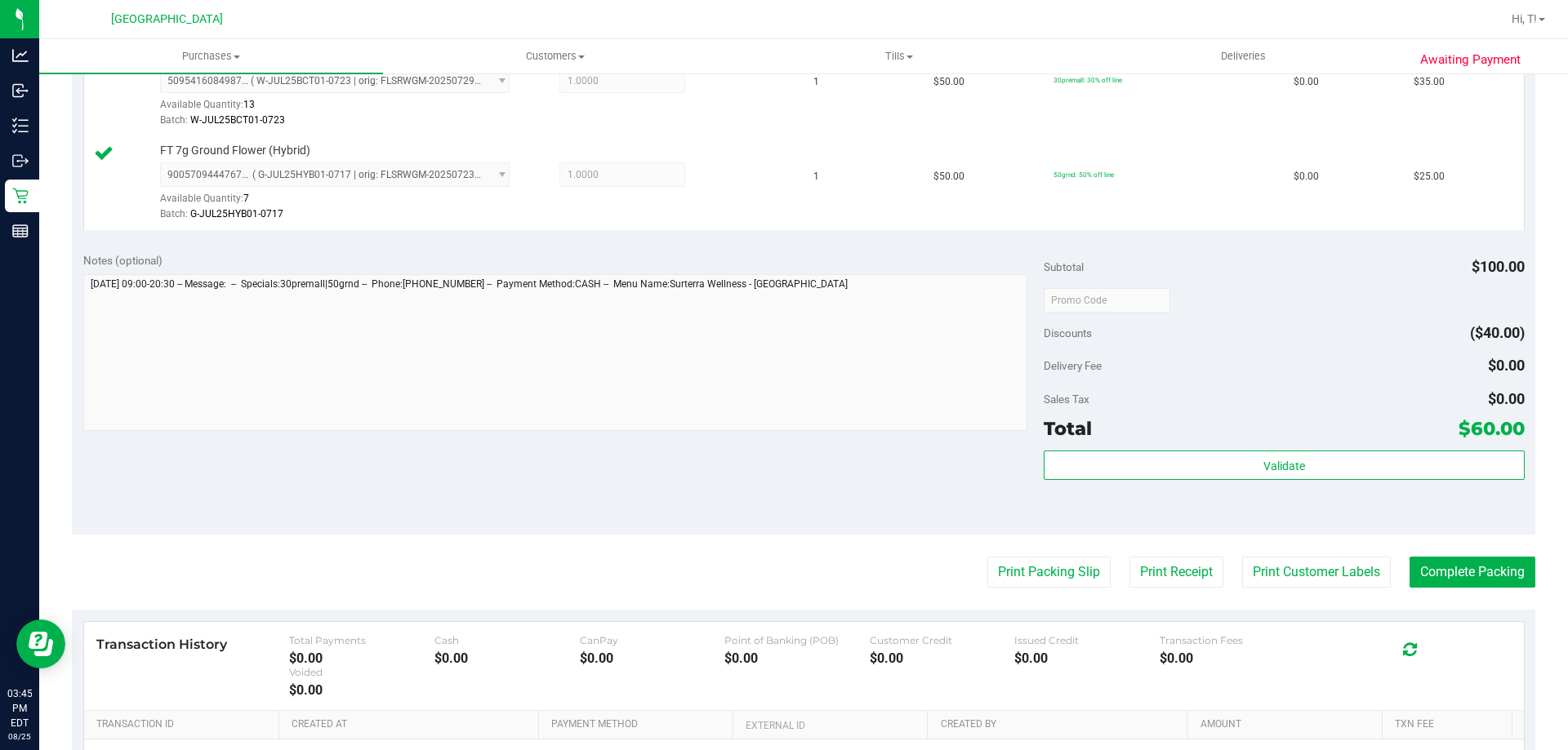
scroll to position [489, 0]
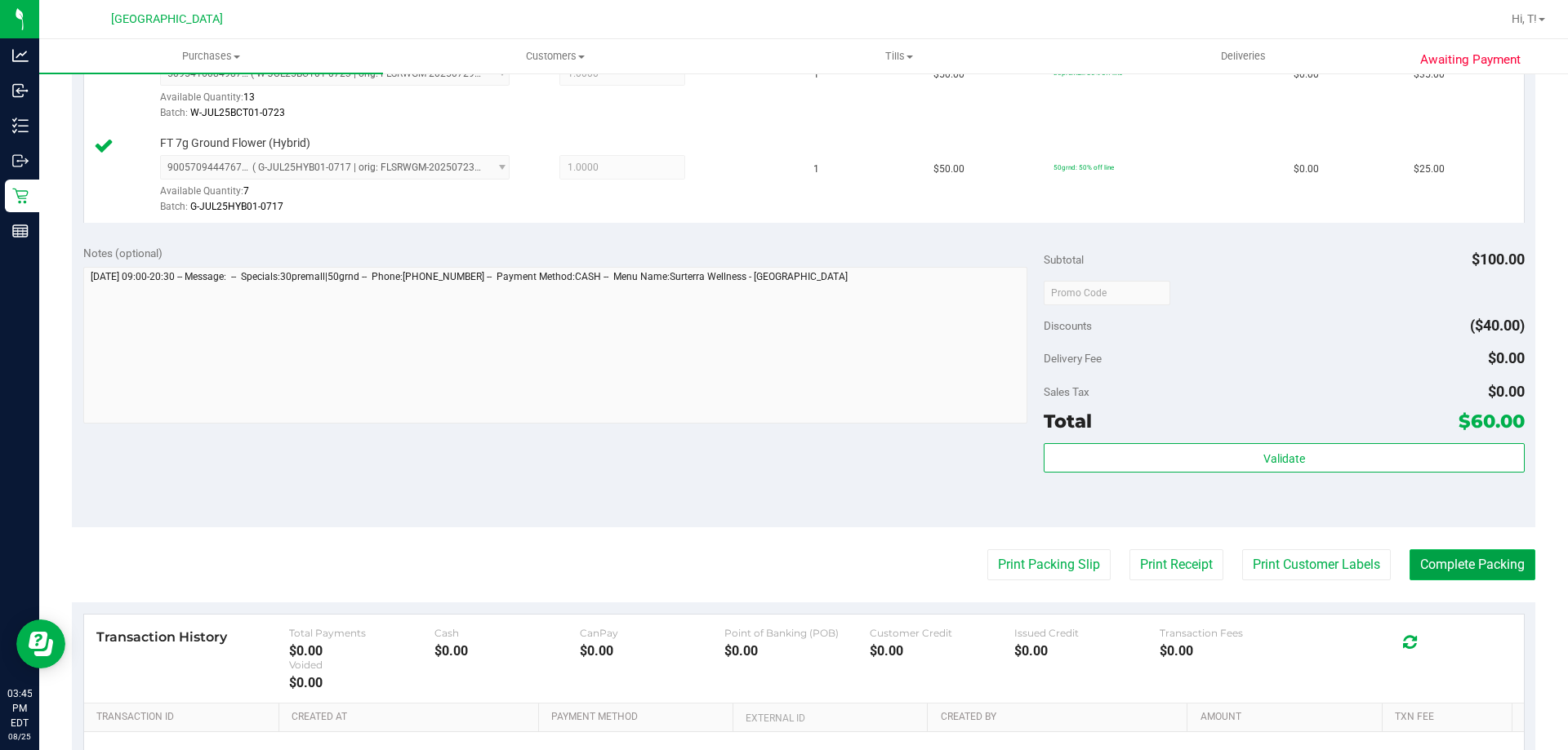
click at [1435, 575] on button "Complete Packing" at bounding box center [1473, 565] width 126 height 31
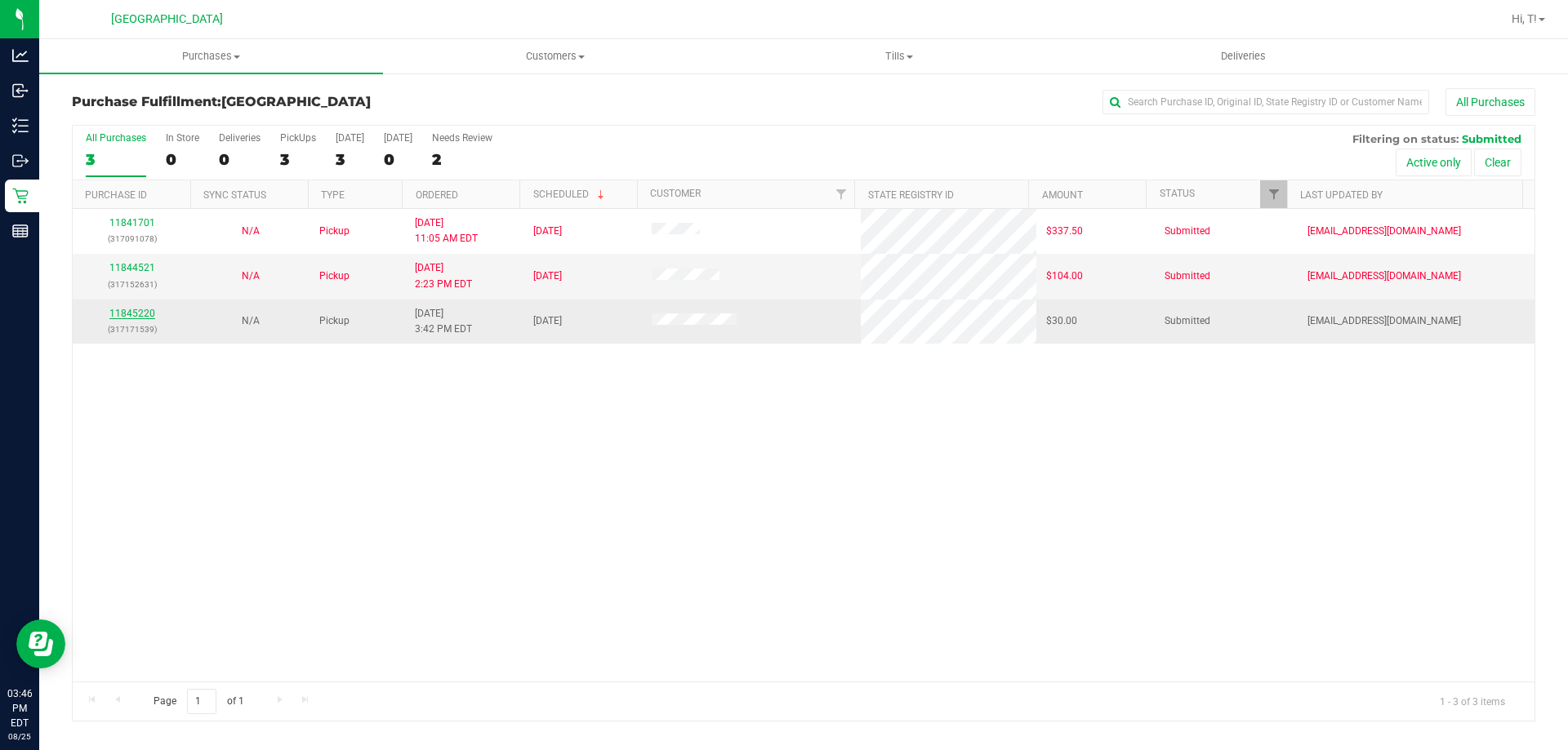
click at [138, 312] on link "11845220" at bounding box center [132, 314] width 45 height 11
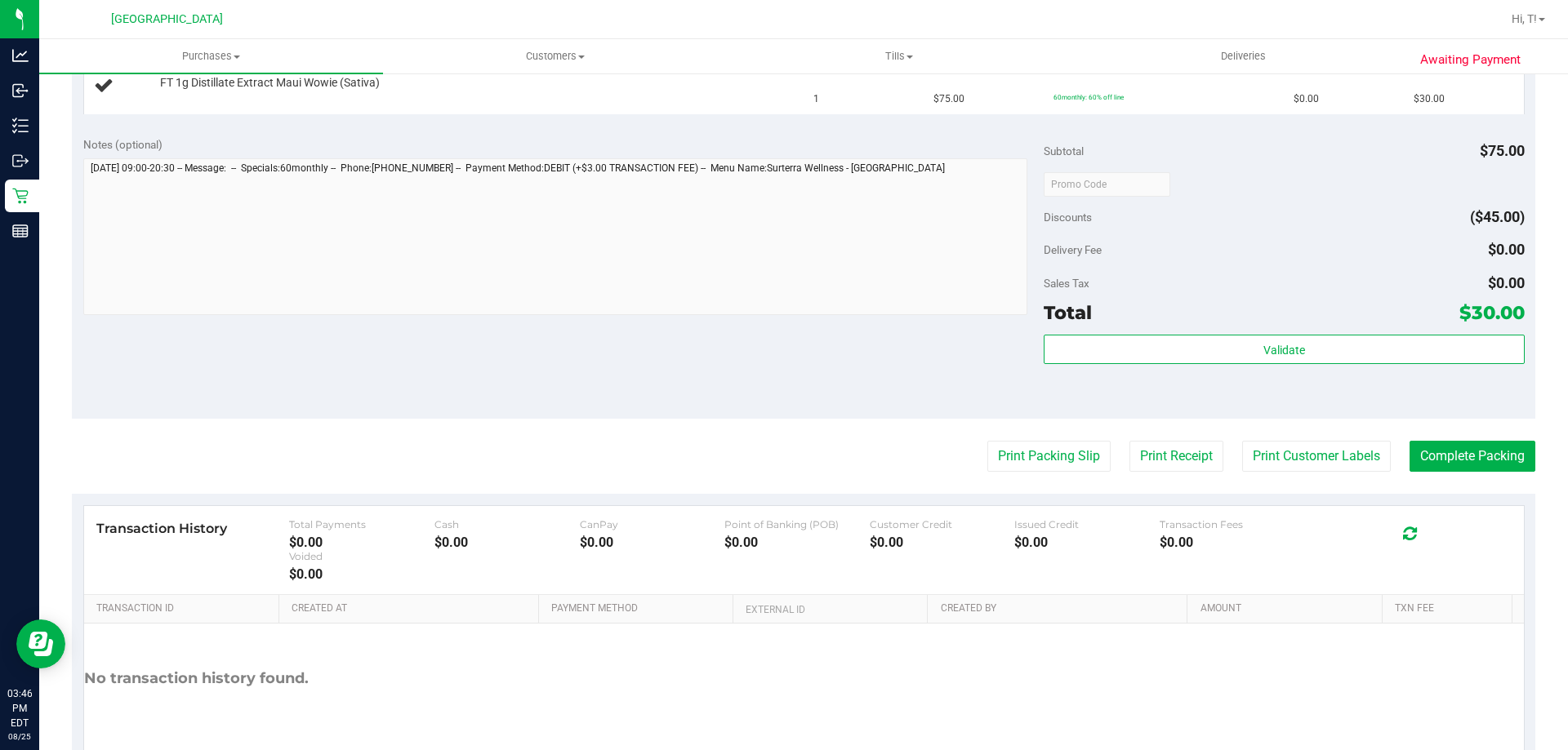
scroll to position [466, 0]
click at [1007, 454] on button "Print Packing Slip" at bounding box center [1049, 454] width 123 height 31
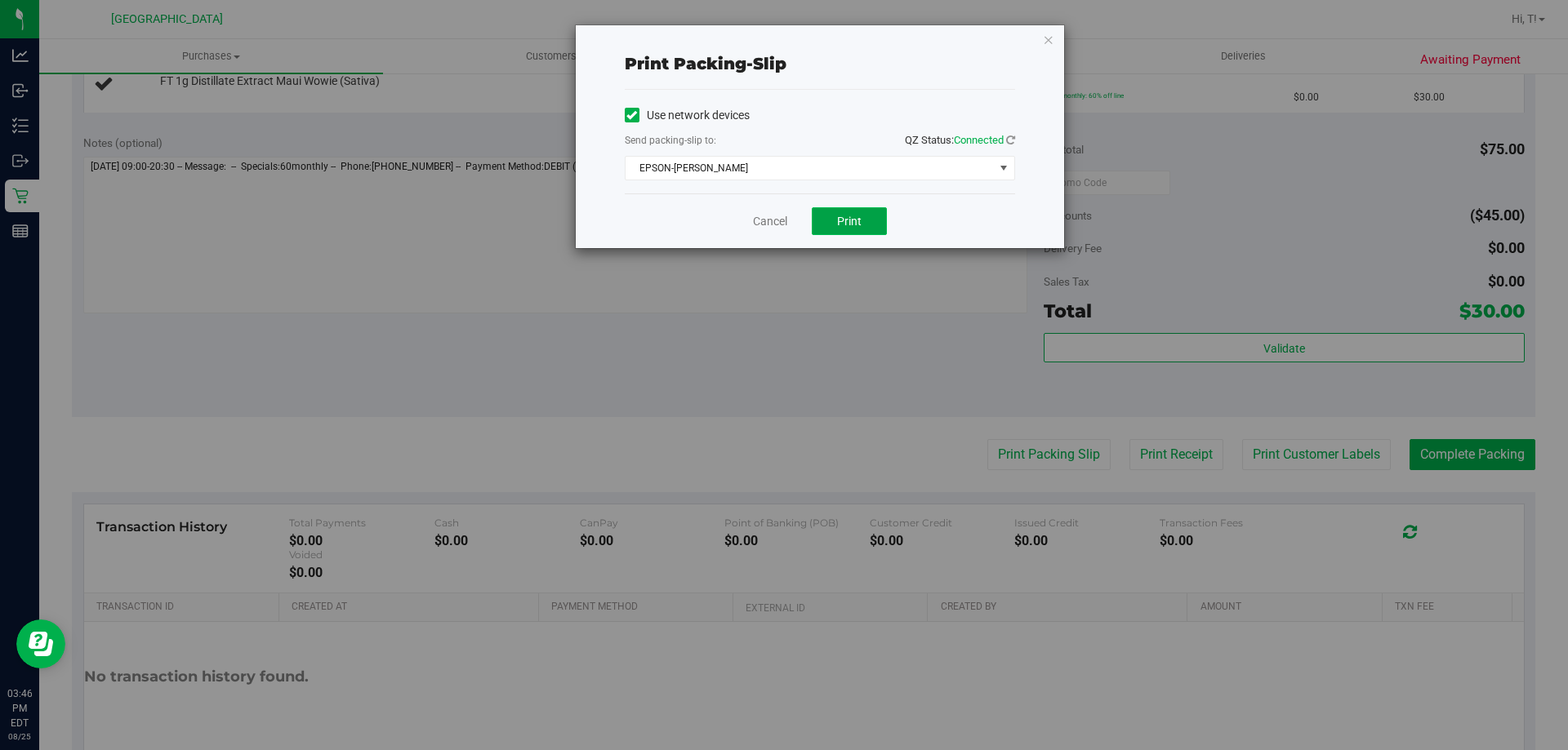
click at [835, 224] on button "Print" at bounding box center [850, 221] width 76 height 27
click at [785, 226] on link "Cancel" at bounding box center [770, 222] width 34 height 17
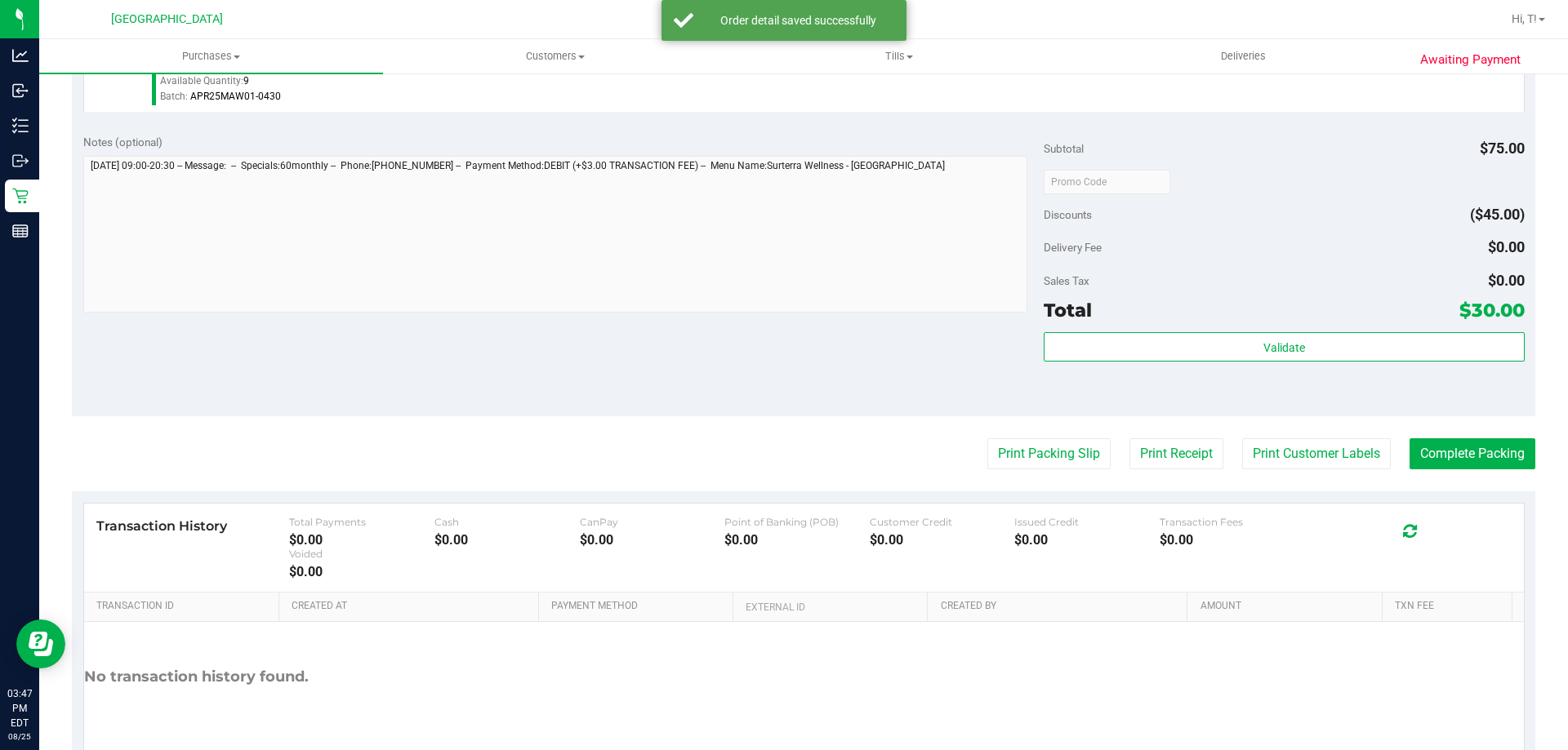
scroll to position [506, 0]
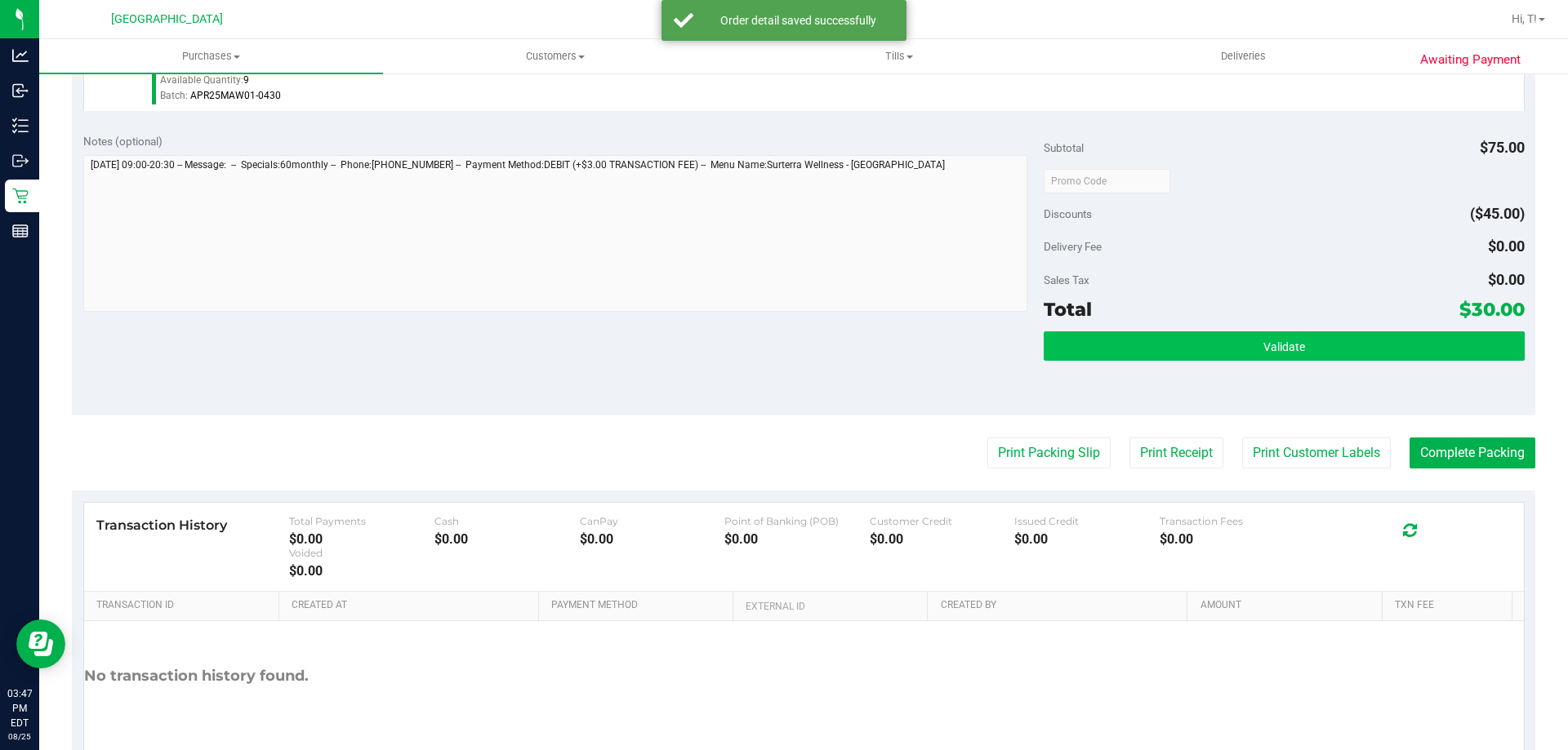
click at [1159, 353] on button "Validate" at bounding box center [1284, 346] width 480 height 29
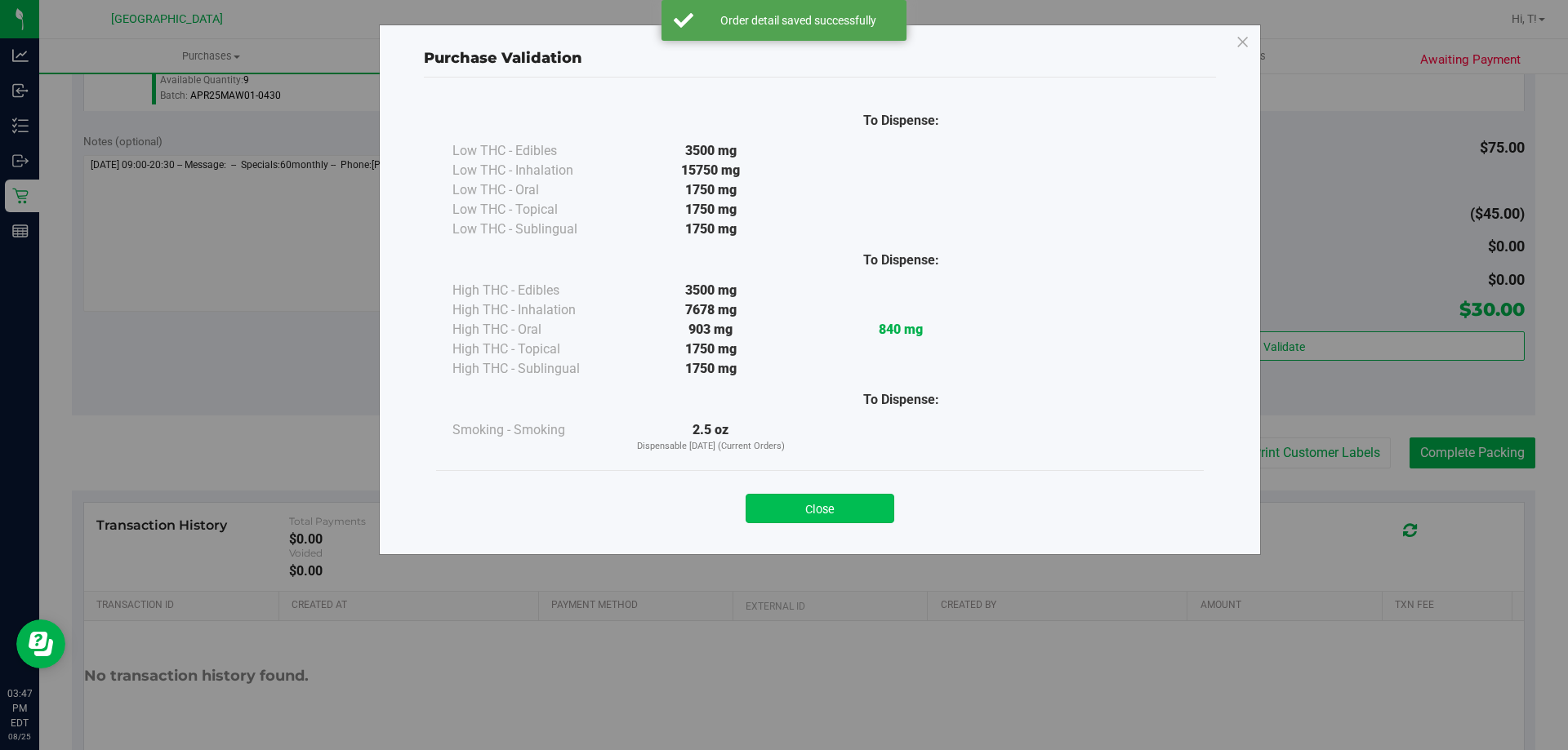
click at [788, 510] on button "Close" at bounding box center [819, 508] width 148 height 29
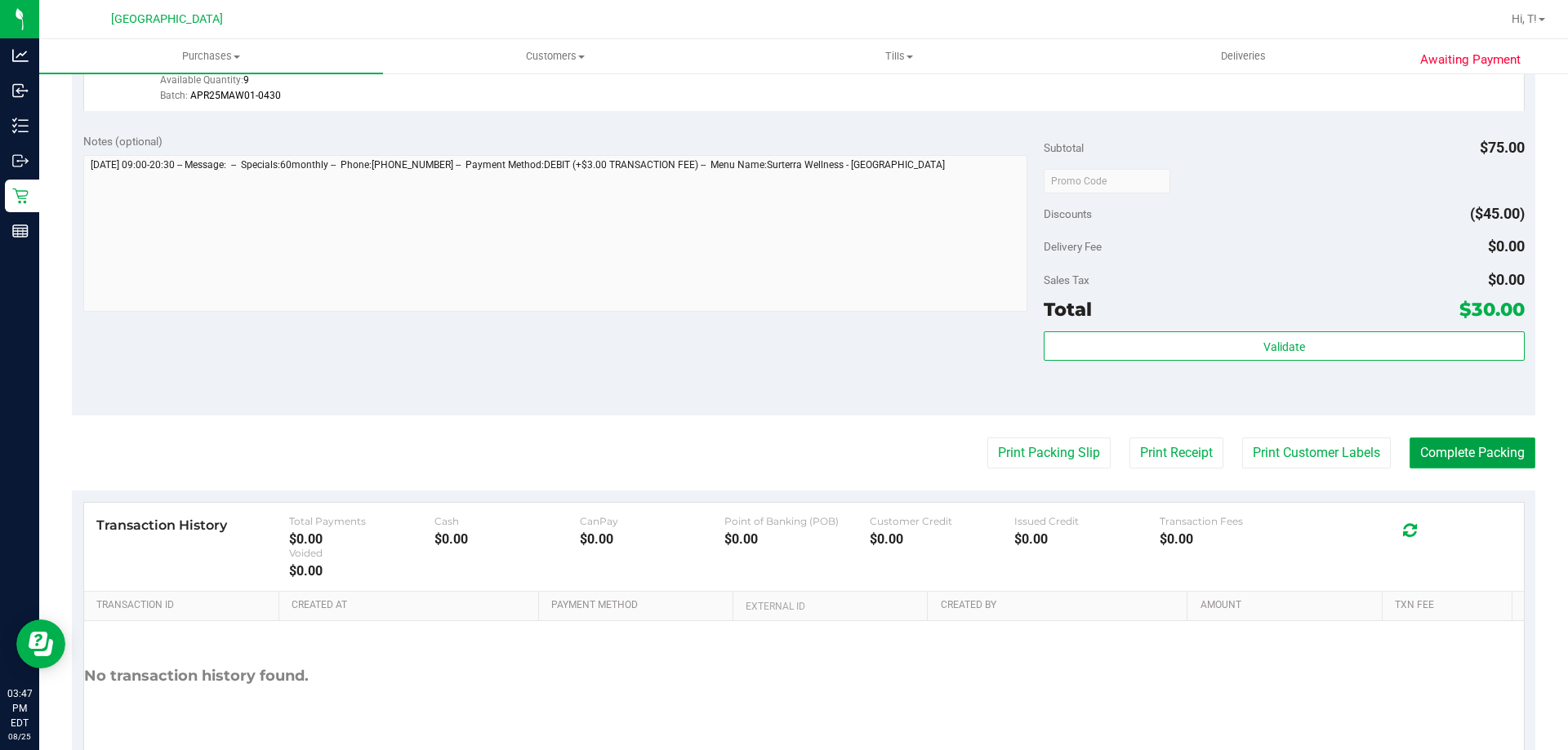
click at [1459, 452] on button "Complete Packing" at bounding box center [1473, 452] width 126 height 31
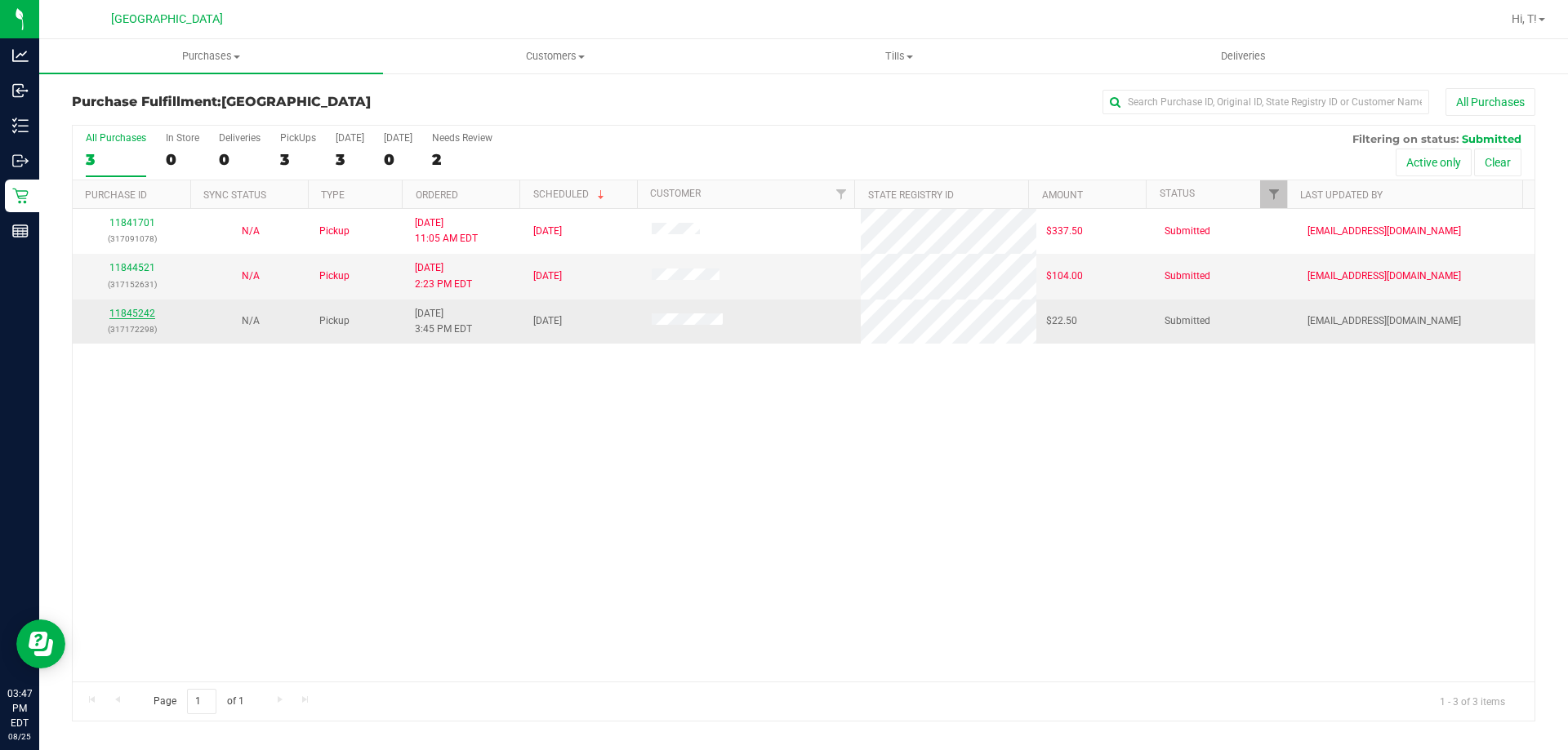
click at [134, 314] on link "11845242" at bounding box center [132, 314] width 45 height 11
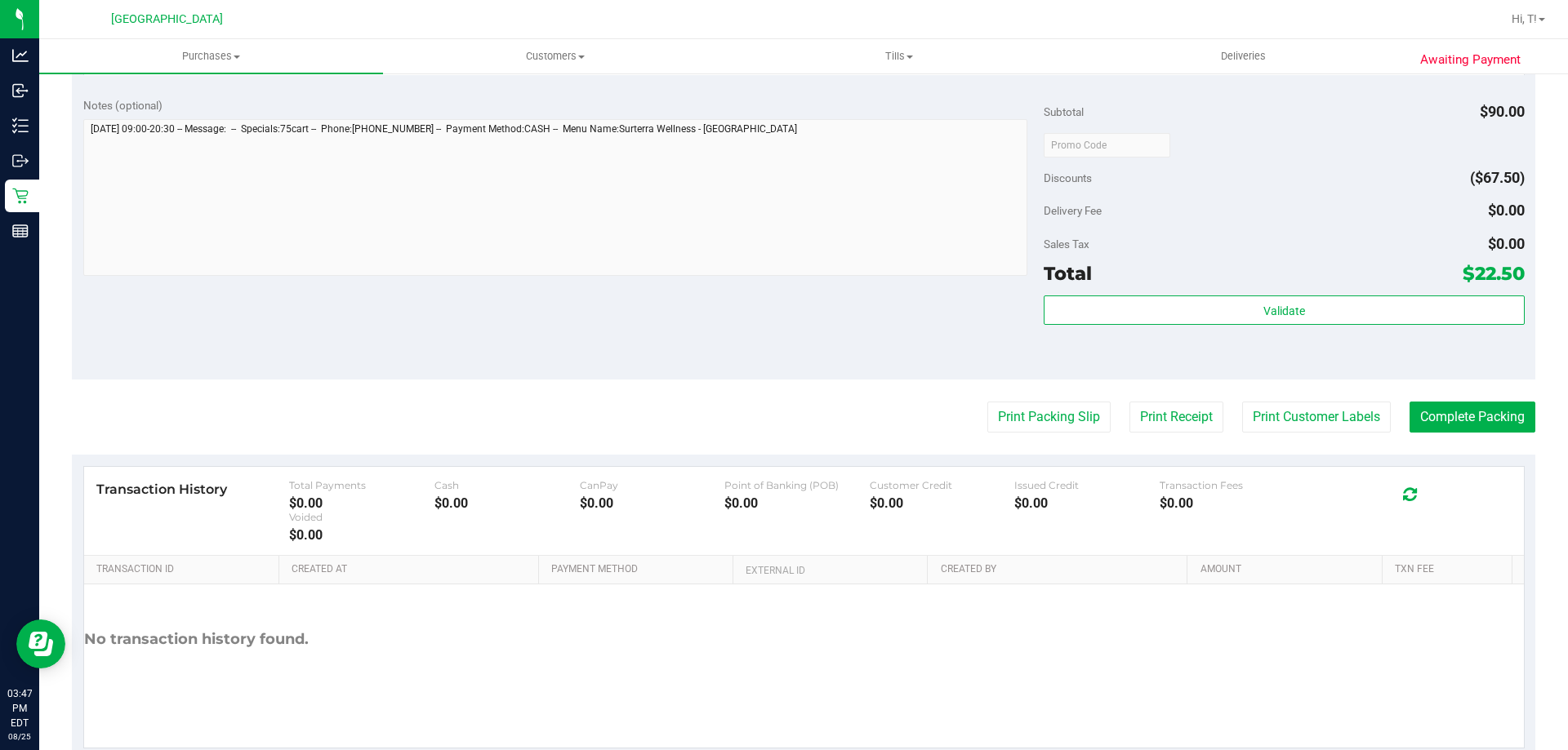
scroll to position [546, 0]
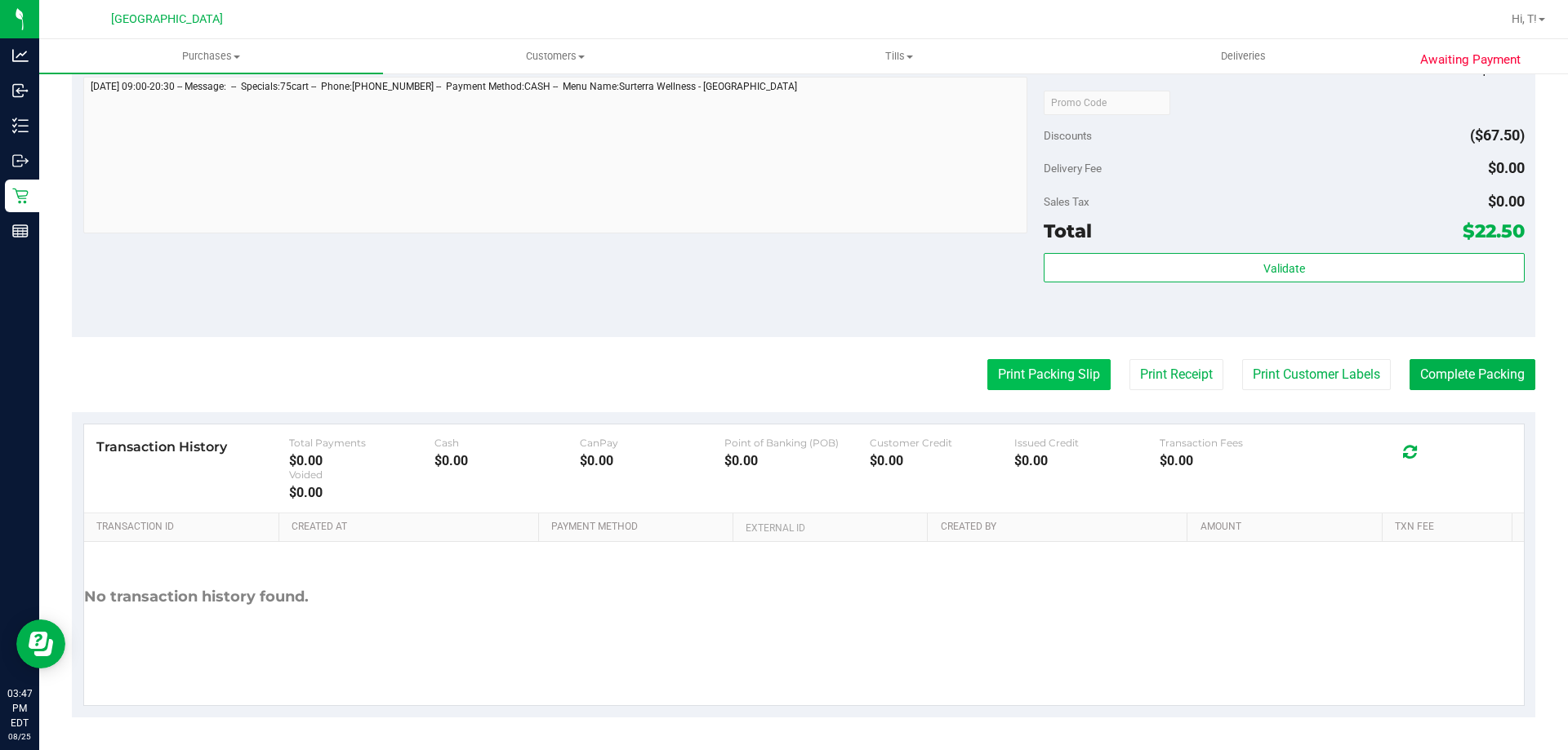
click at [995, 374] on button "Print Packing Slip" at bounding box center [1049, 374] width 123 height 31
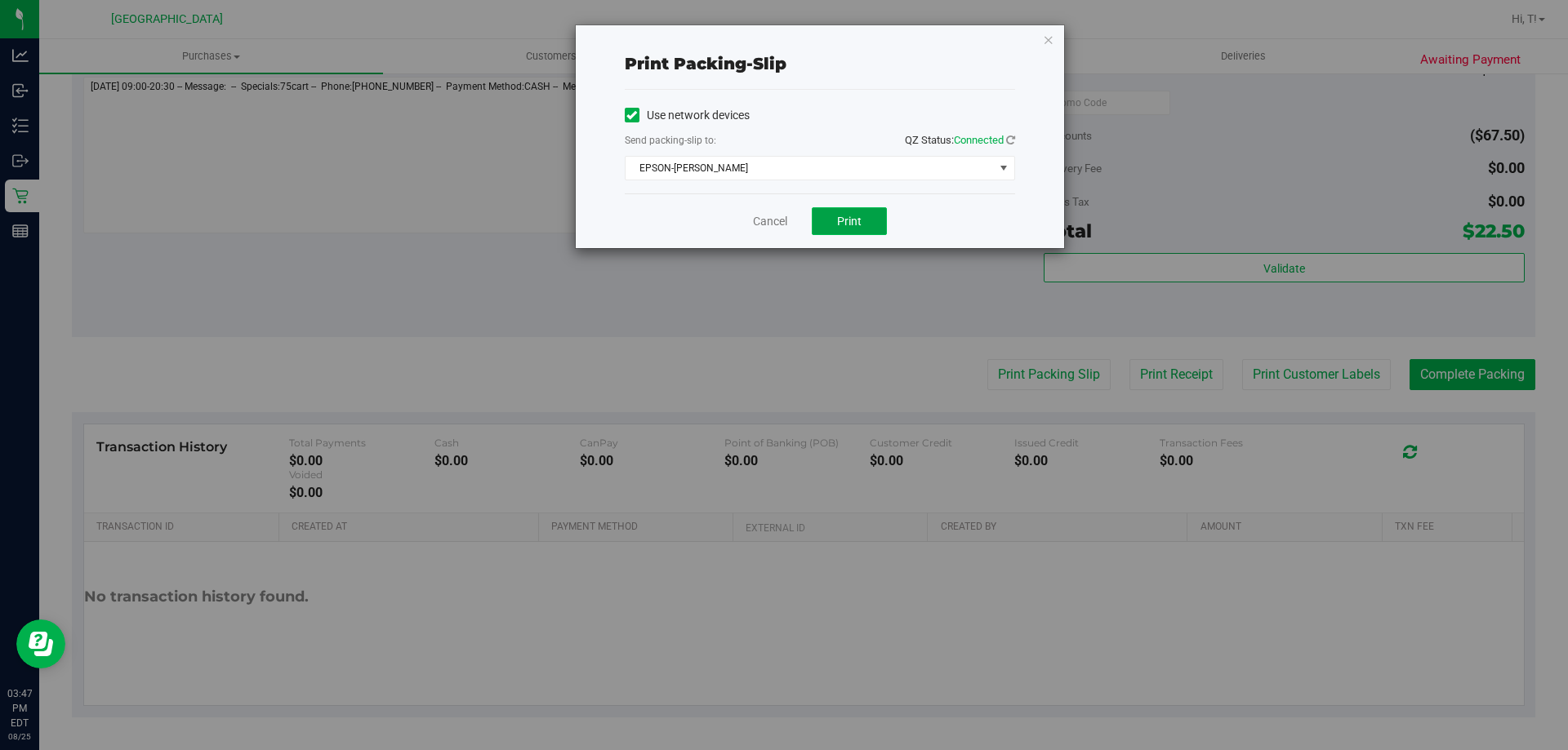
click at [835, 227] on button "Print" at bounding box center [850, 221] width 76 height 27
click at [766, 227] on link "Cancel" at bounding box center [770, 222] width 34 height 17
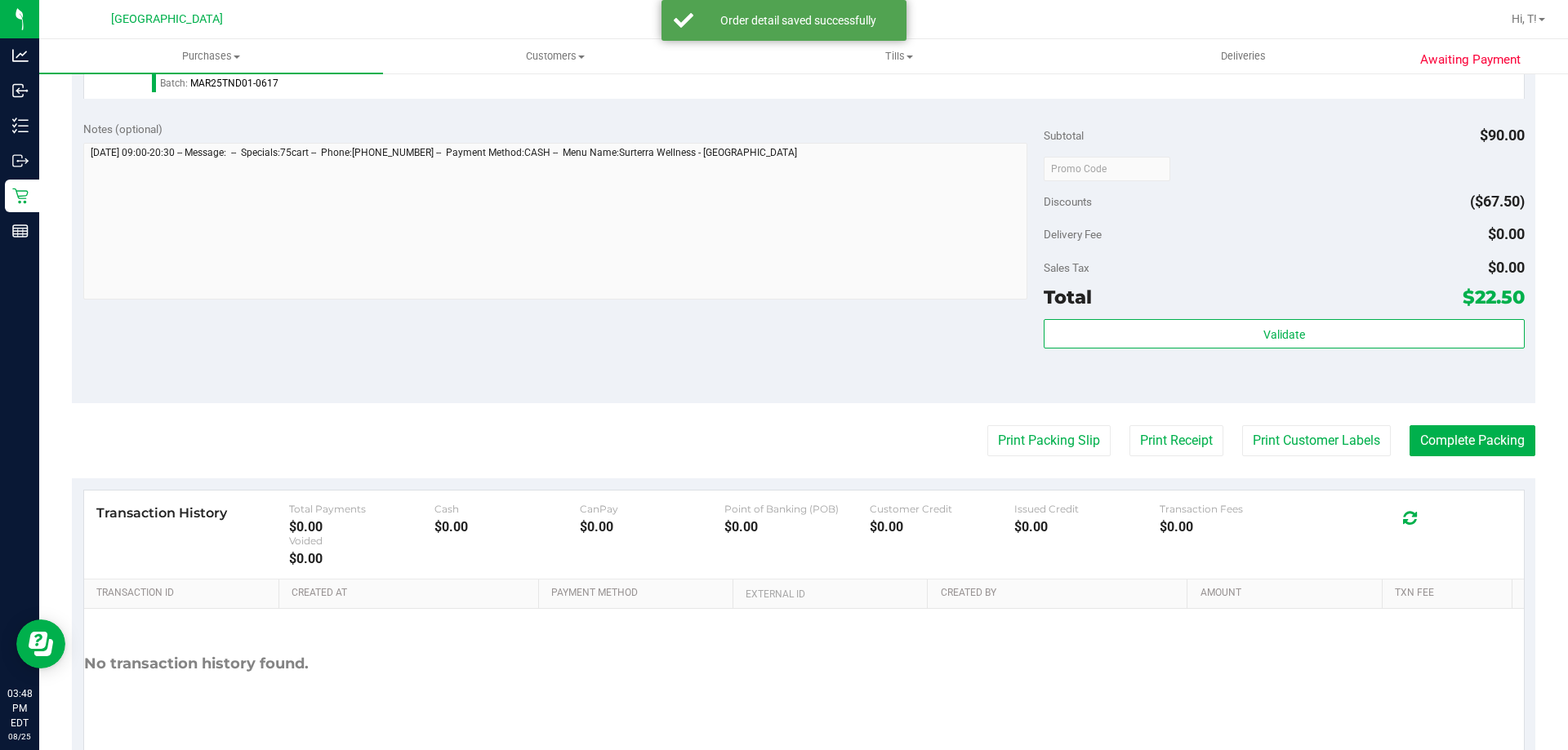
scroll to position [585, 0]
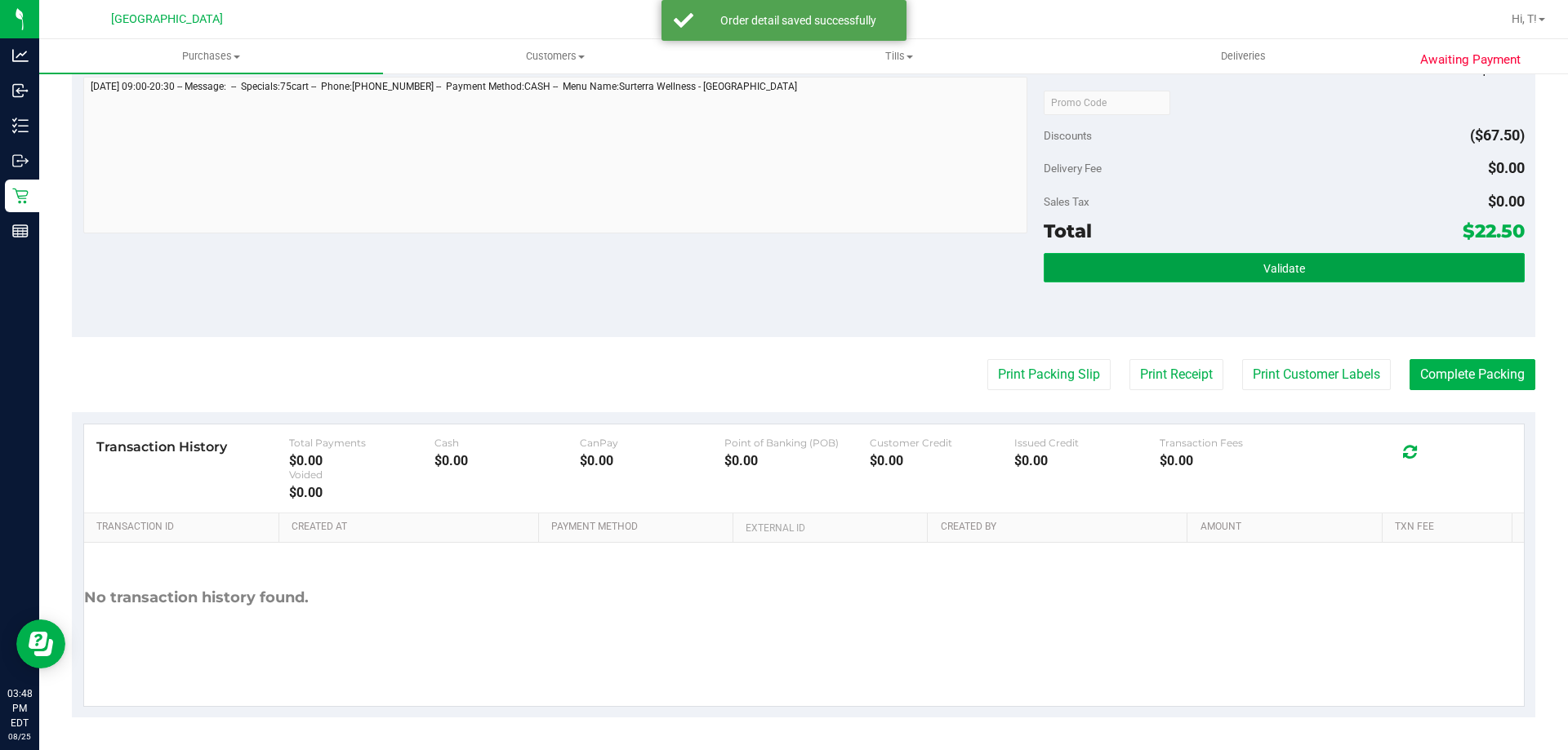
click at [1153, 269] on button "Validate" at bounding box center [1284, 267] width 480 height 29
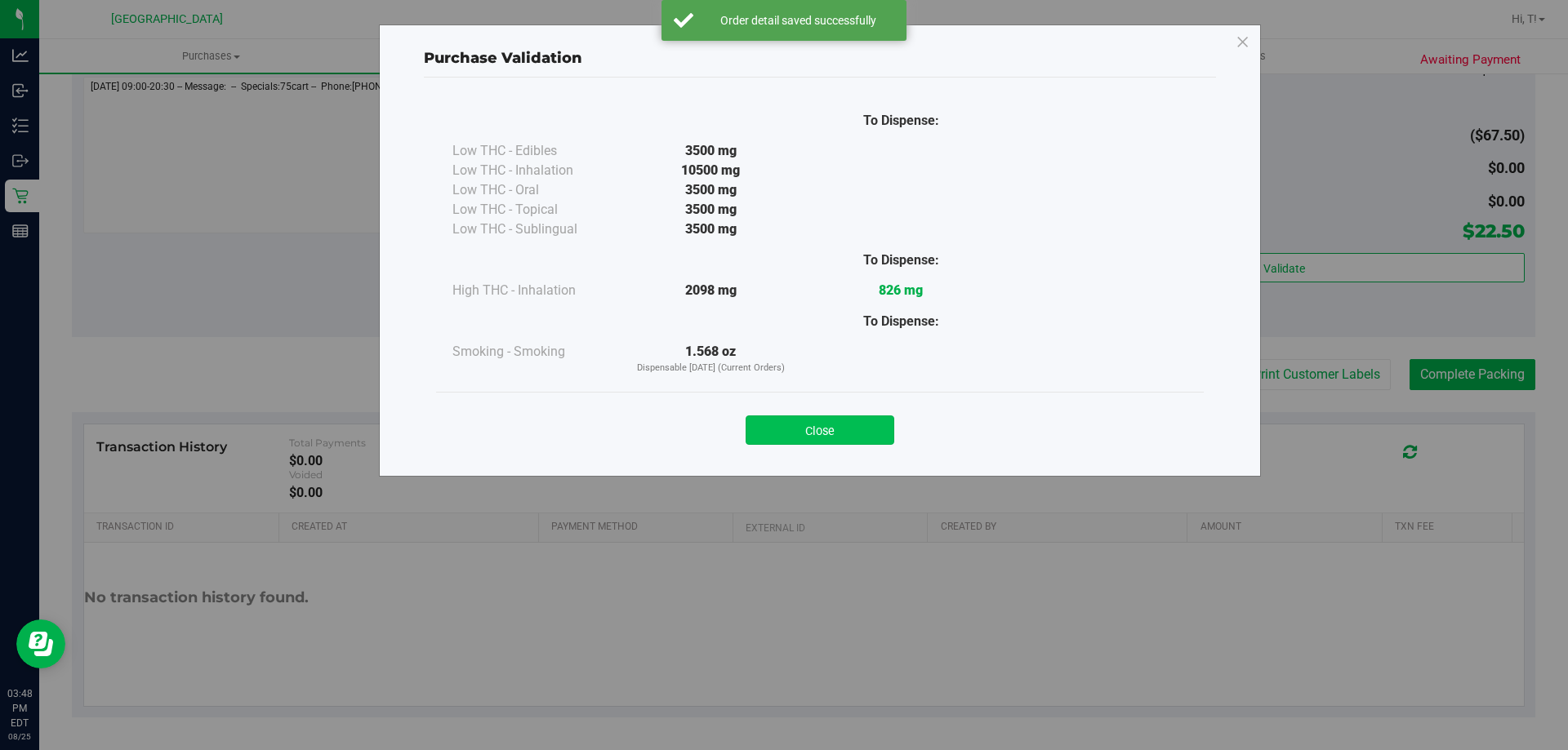
click at [820, 437] on button "Close" at bounding box center [819, 430] width 148 height 29
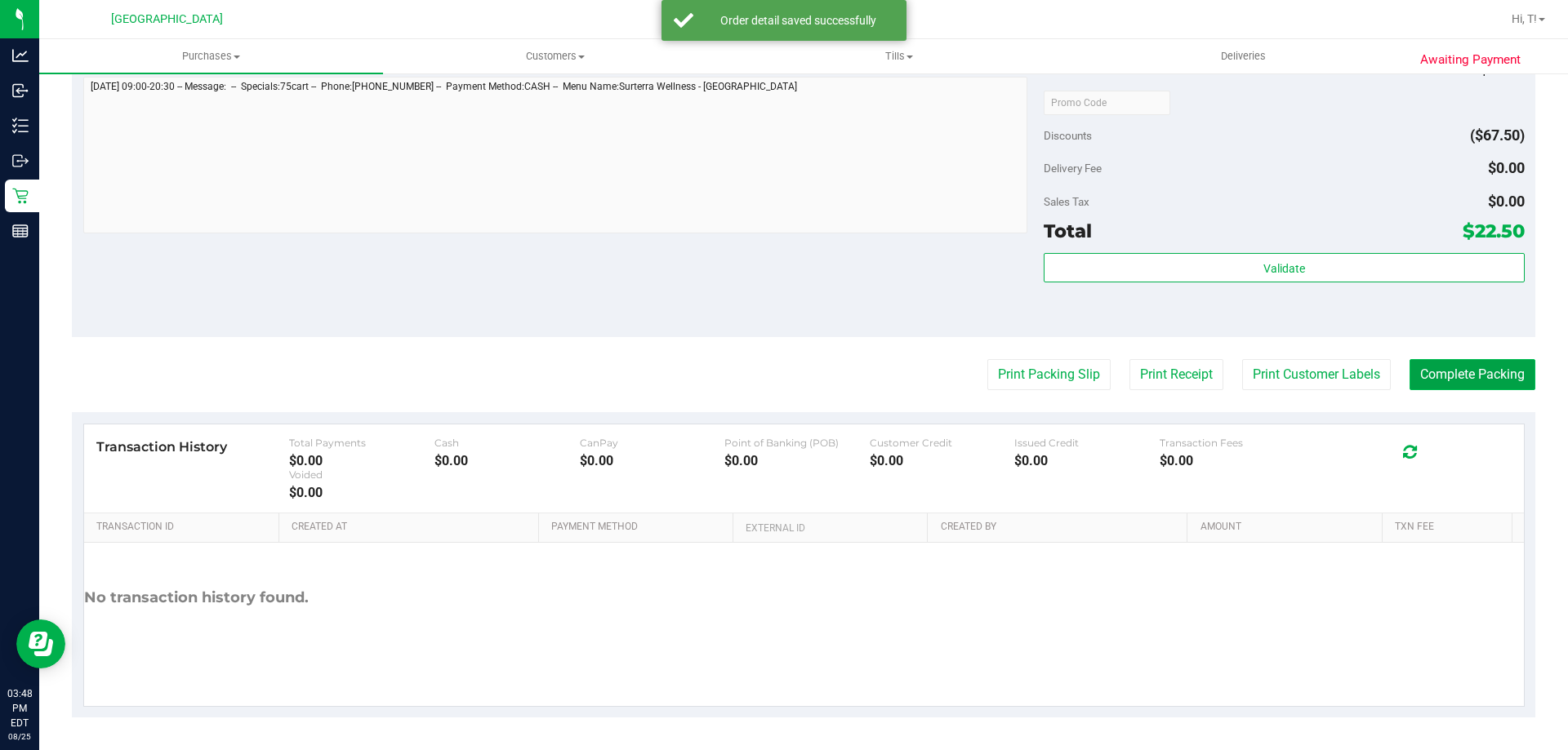
click at [1451, 382] on button "Complete Packing" at bounding box center [1473, 374] width 126 height 31
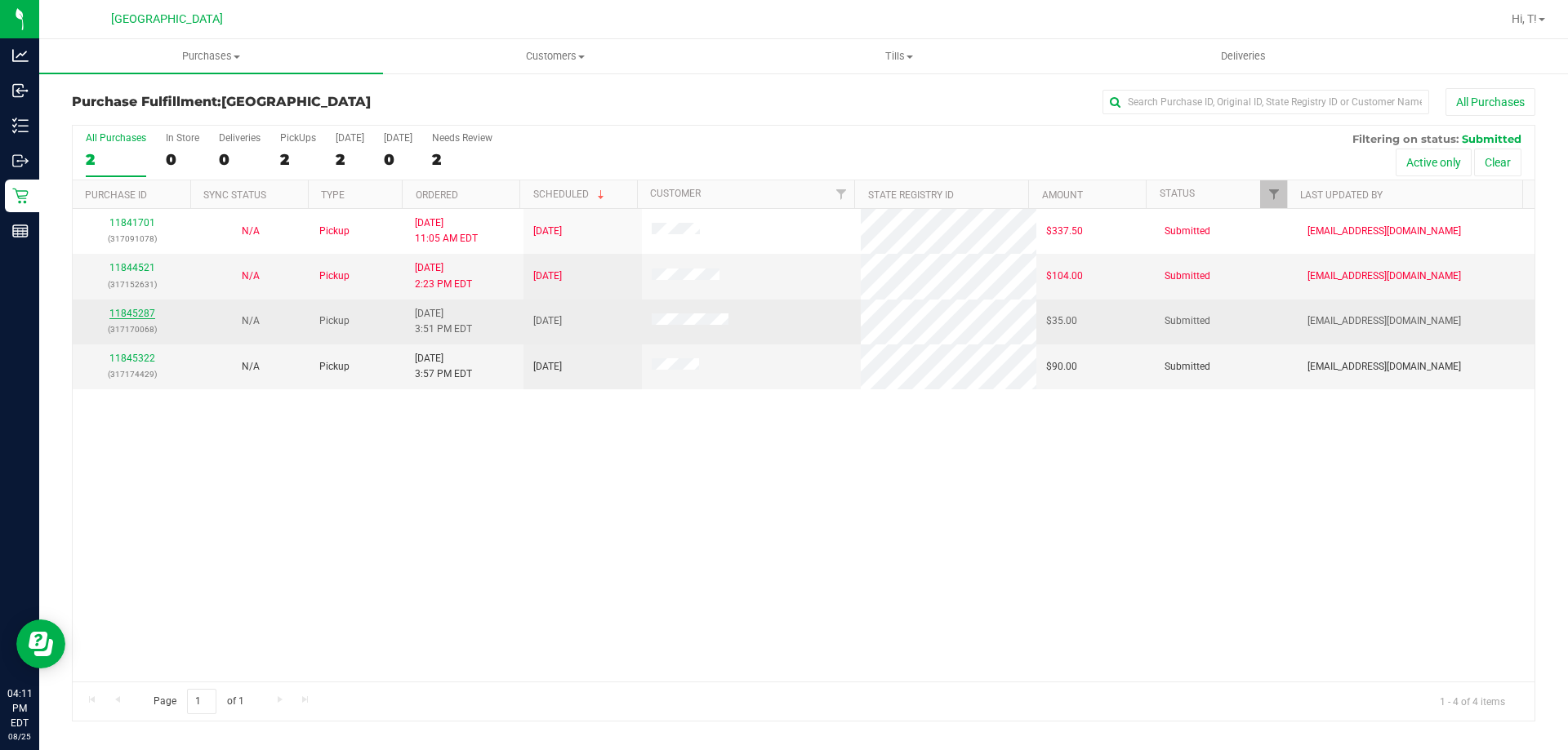
click at [137, 313] on link "11845287" at bounding box center [132, 314] width 45 height 11
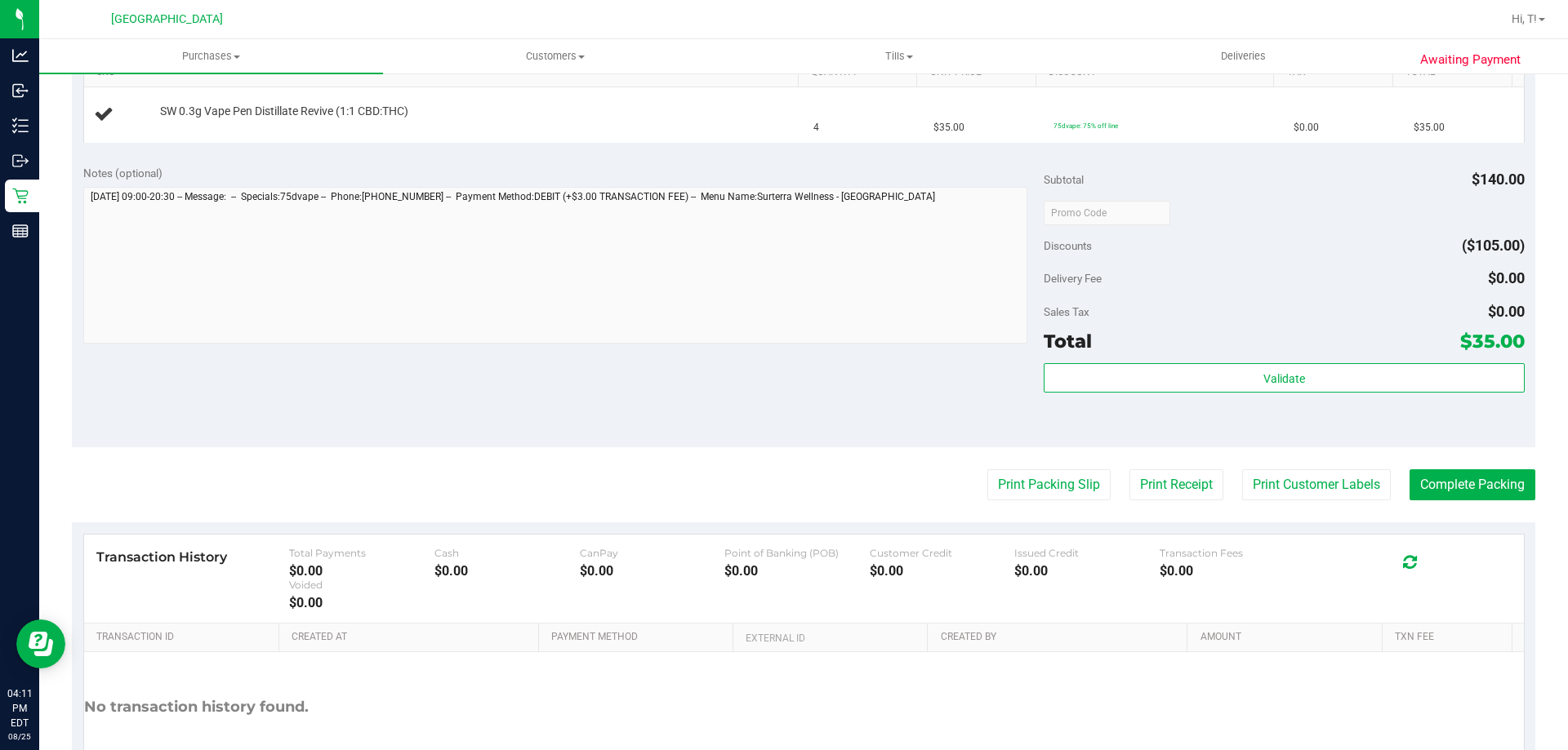
scroll to position [478, 0]
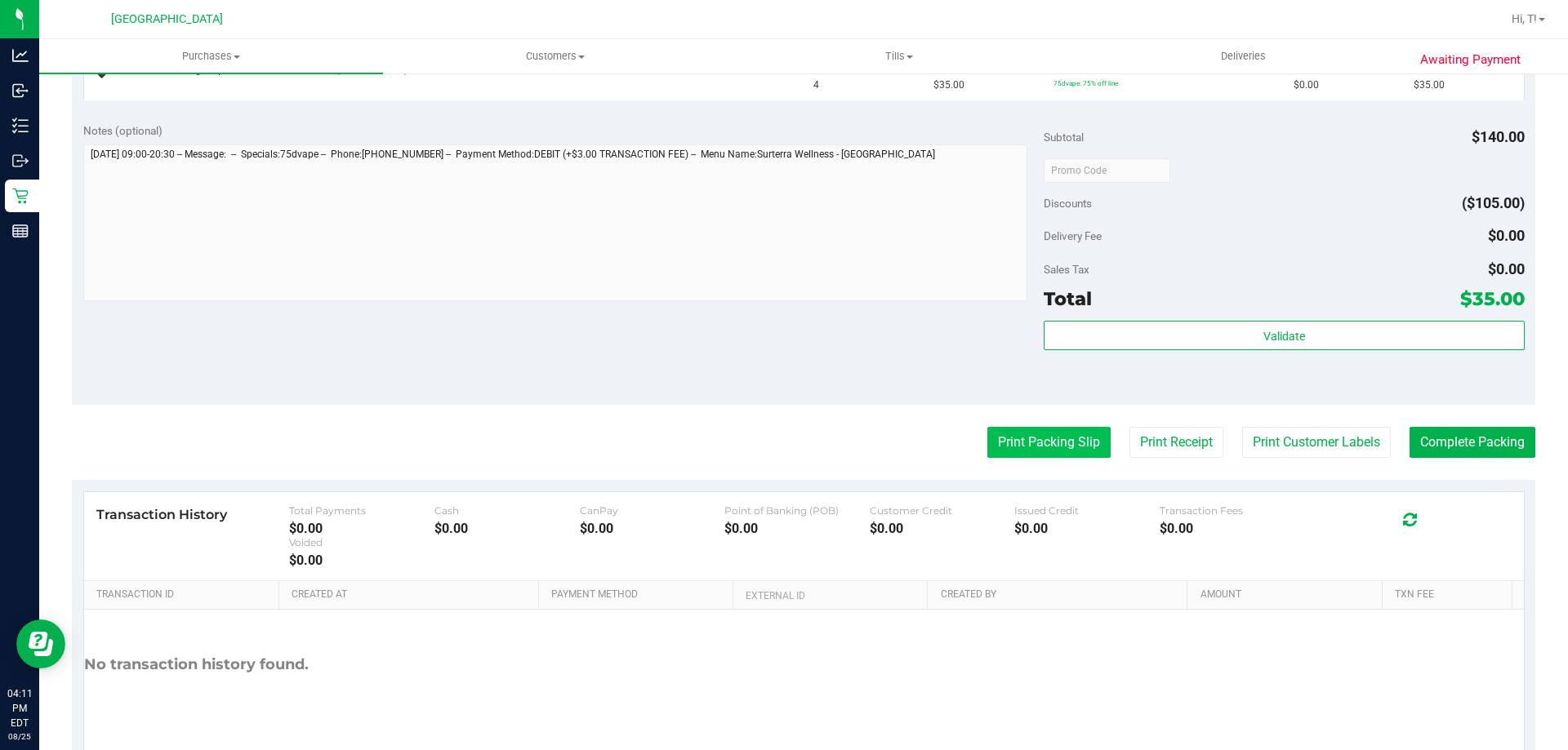
click at [1032, 452] on button "Print Packing Slip" at bounding box center [1049, 442] width 123 height 31
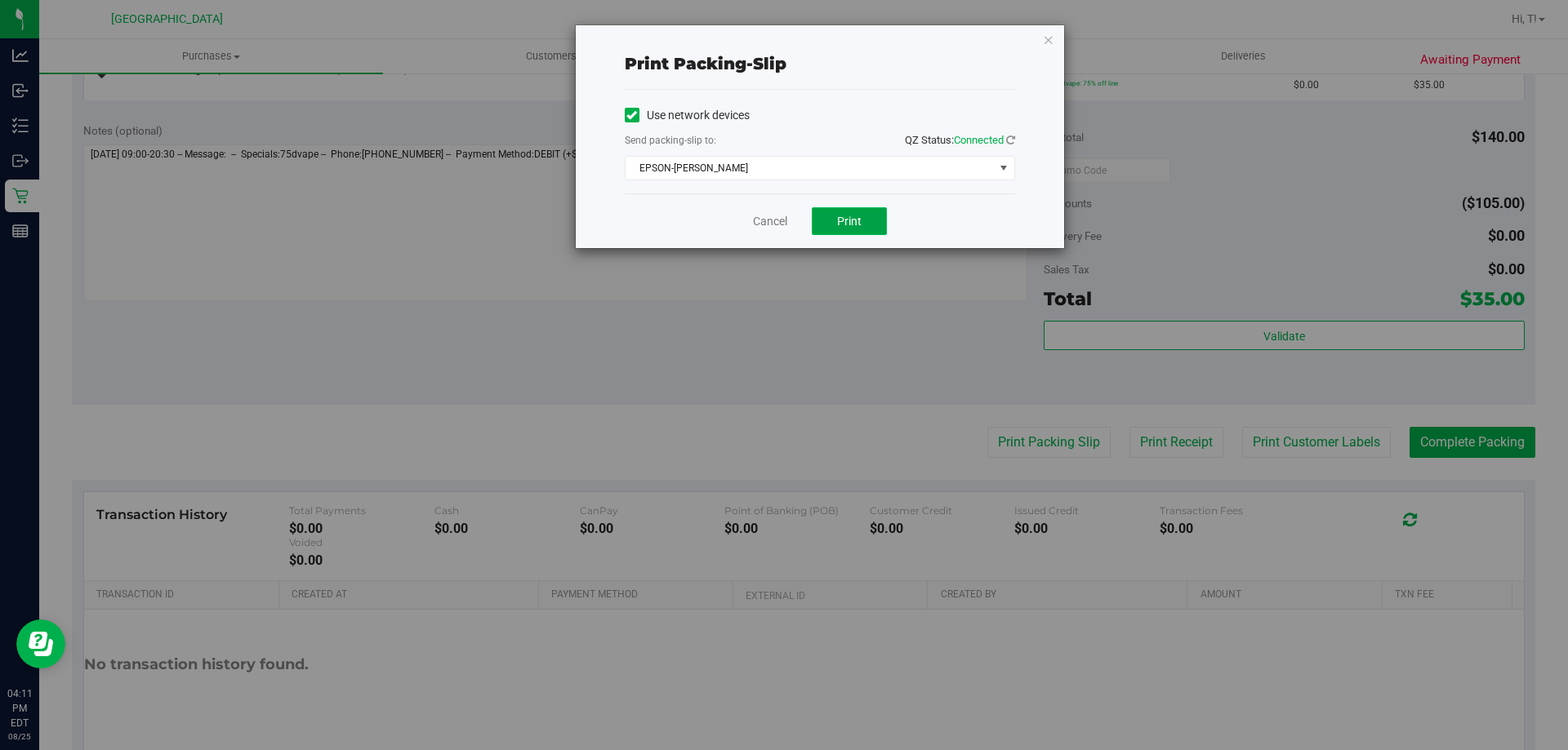
click at [824, 219] on button "Print" at bounding box center [850, 221] width 76 height 27
click at [777, 218] on link "Cancel" at bounding box center [770, 222] width 34 height 17
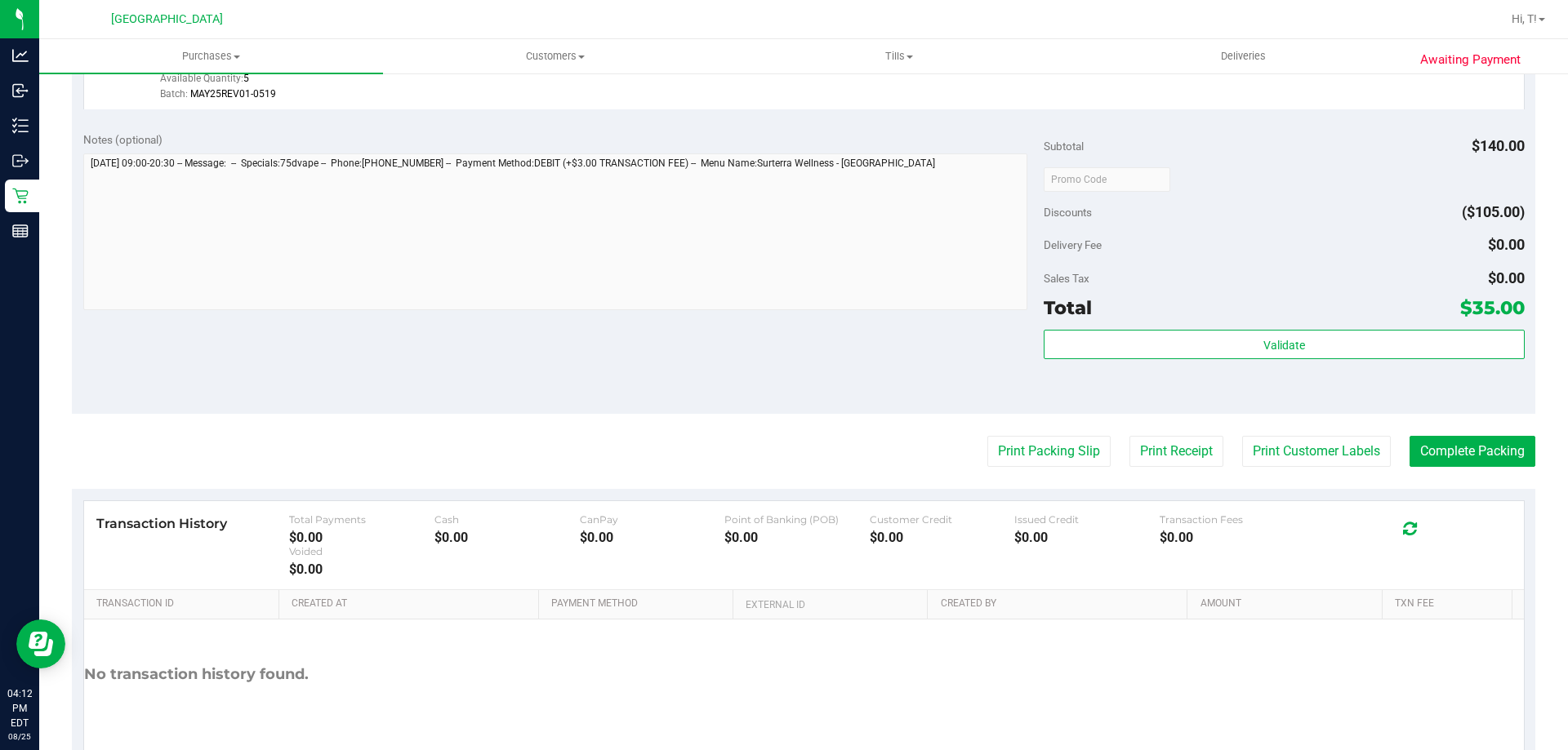
scroll to position [526, 0]
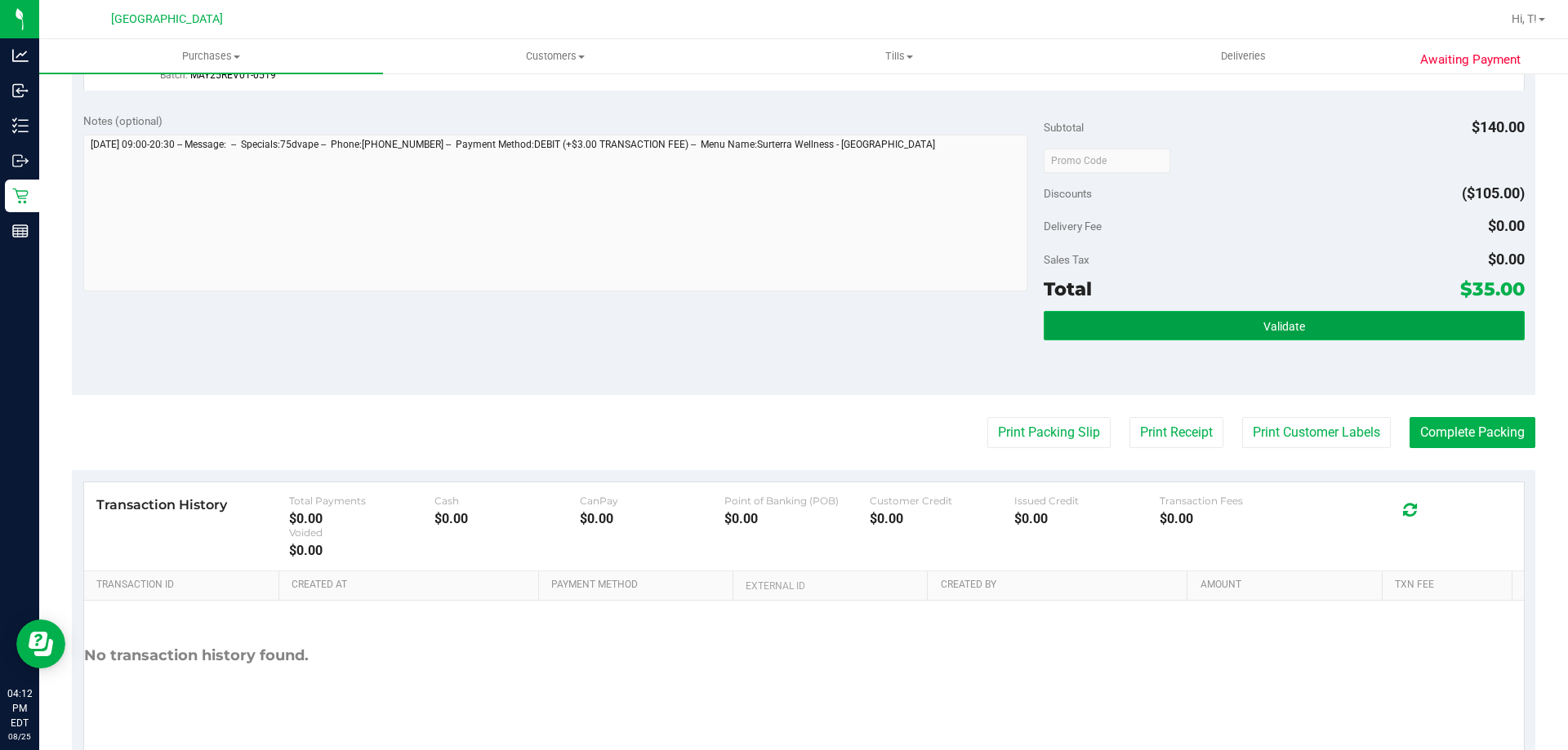
click at [1119, 338] on button "Validate" at bounding box center [1284, 325] width 480 height 29
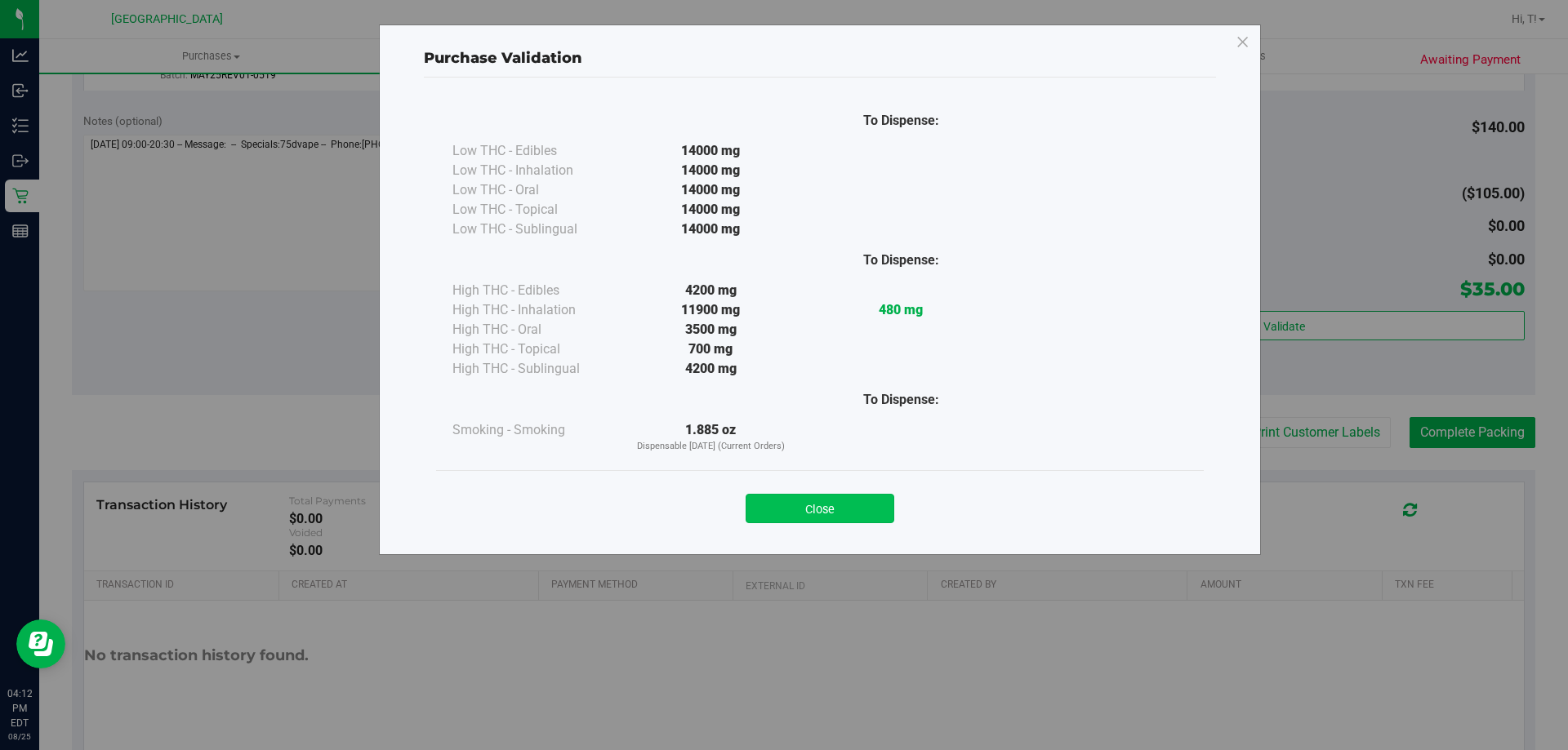
click at [798, 513] on button "Close" at bounding box center [819, 508] width 148 height 29
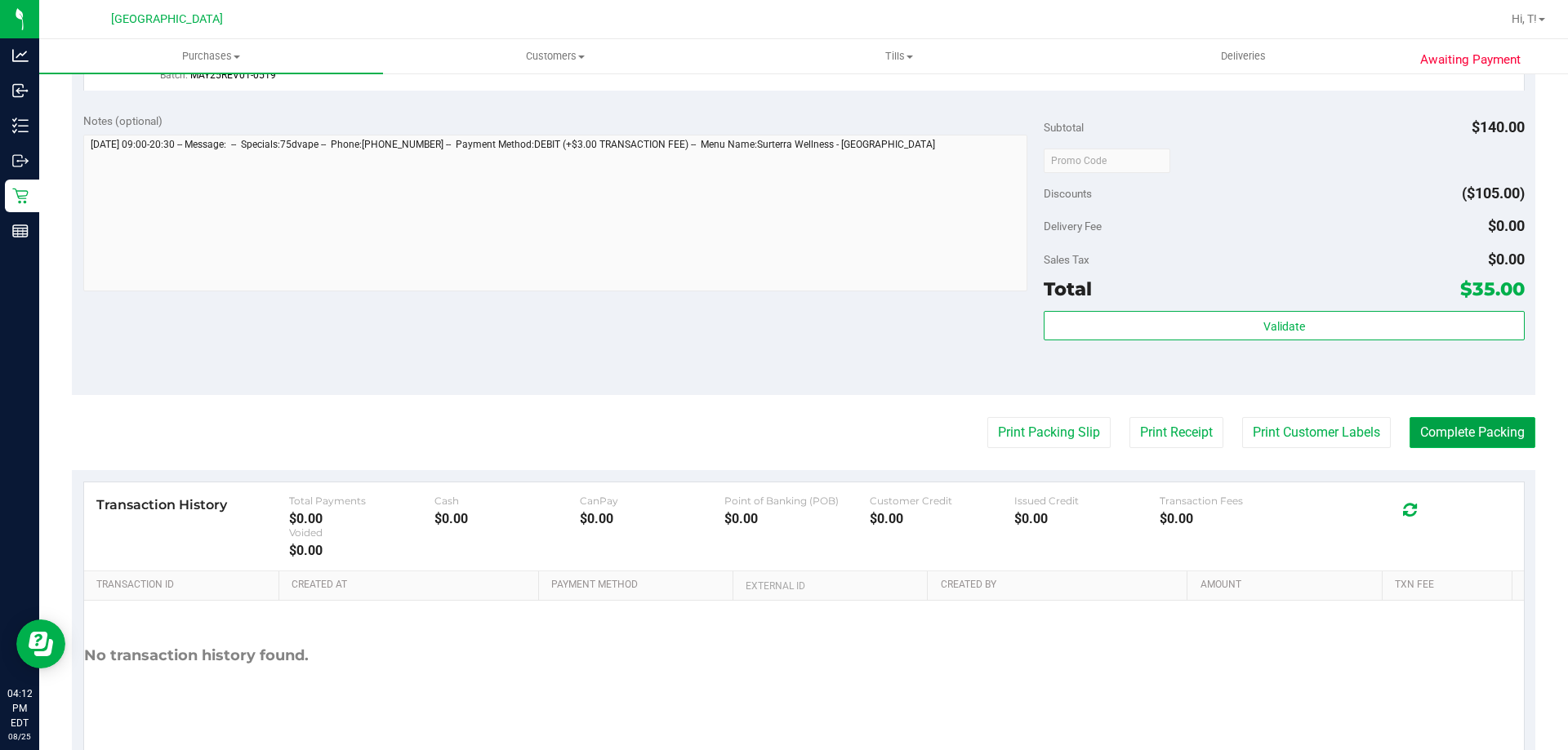
click at [1472, 447] on button "Complete Packing" at bounding box center [1473, 433] width 126 height 31
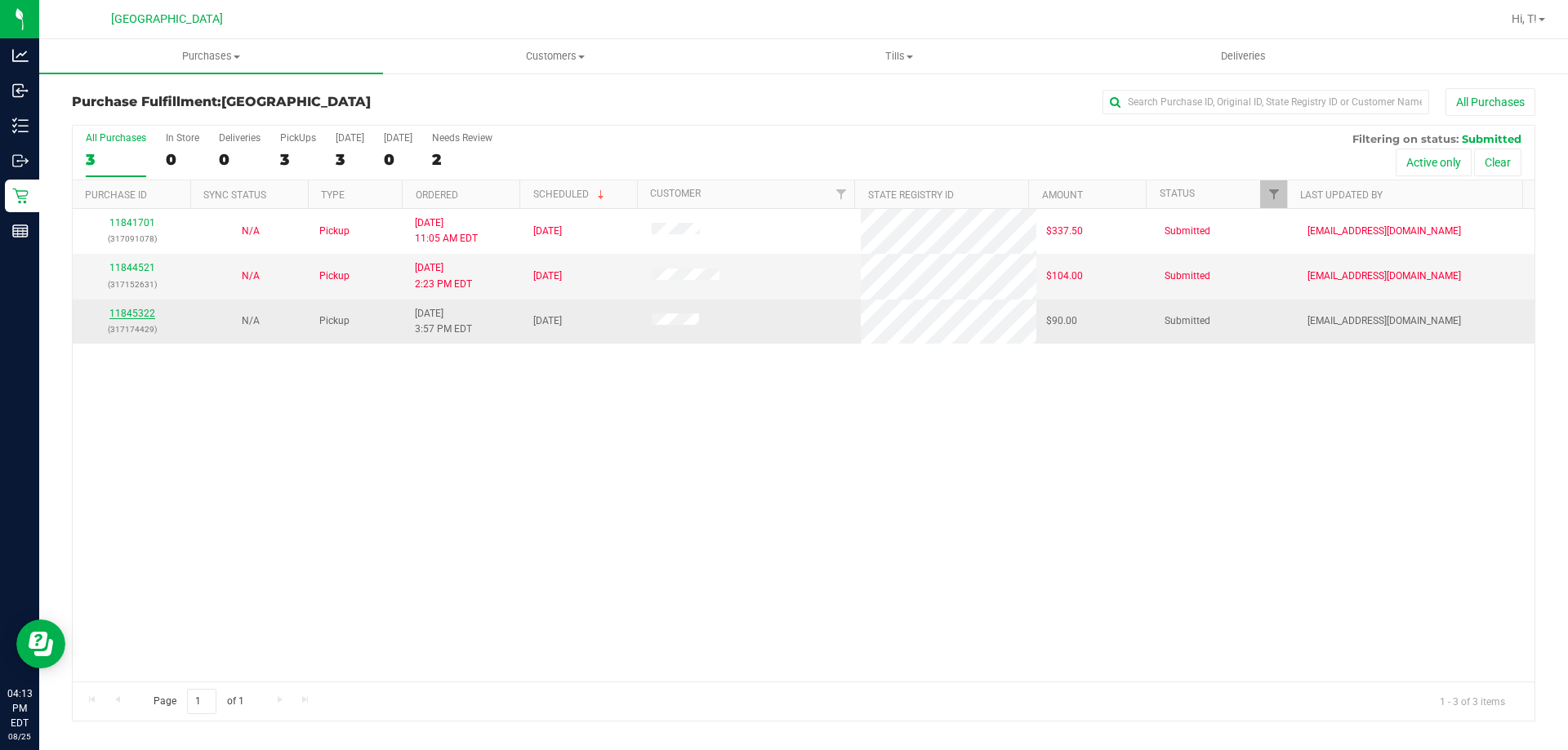
click at [133, 315] on link "11845322" at bounding box center [132, 314] width 45 height 11
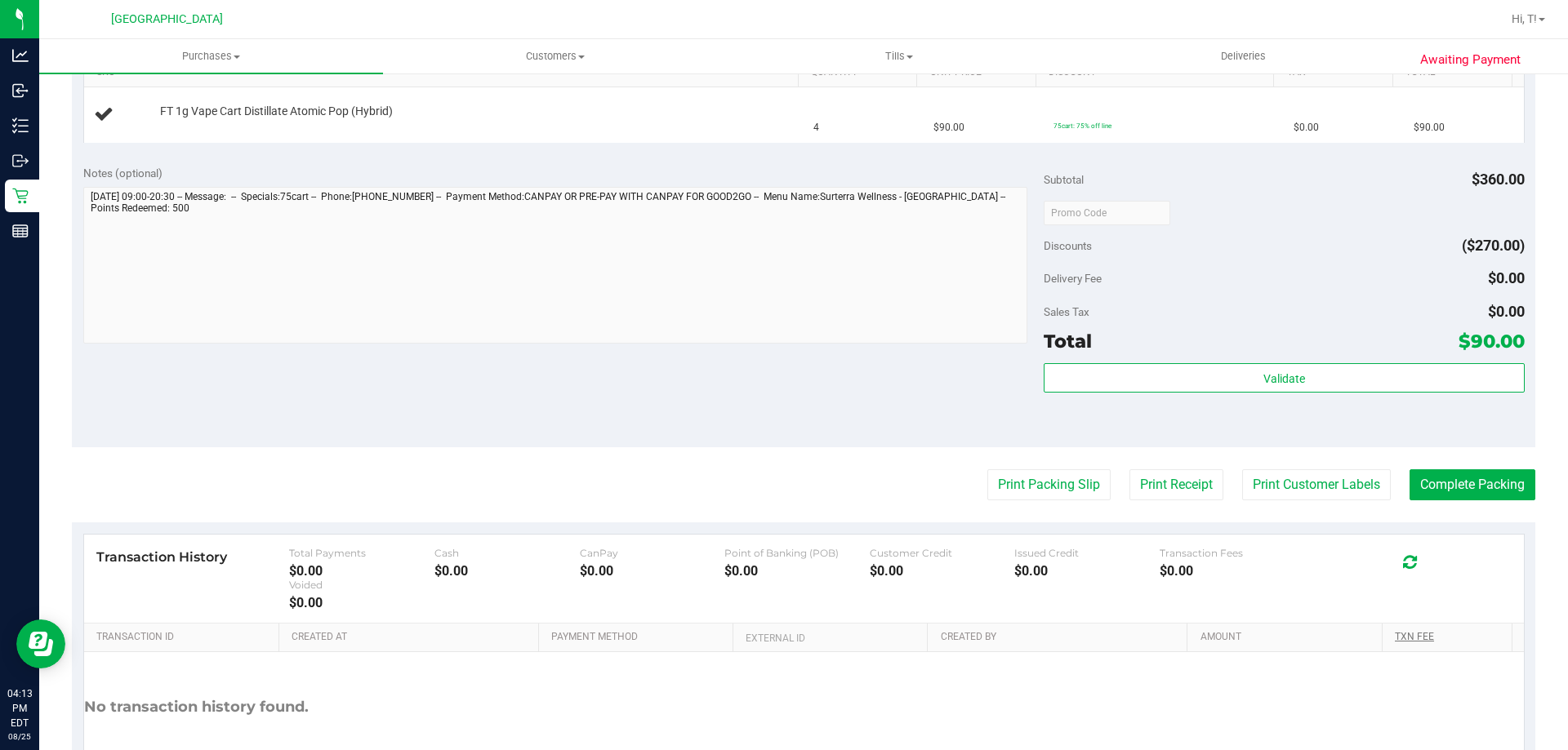
scroll to position [446, 0]
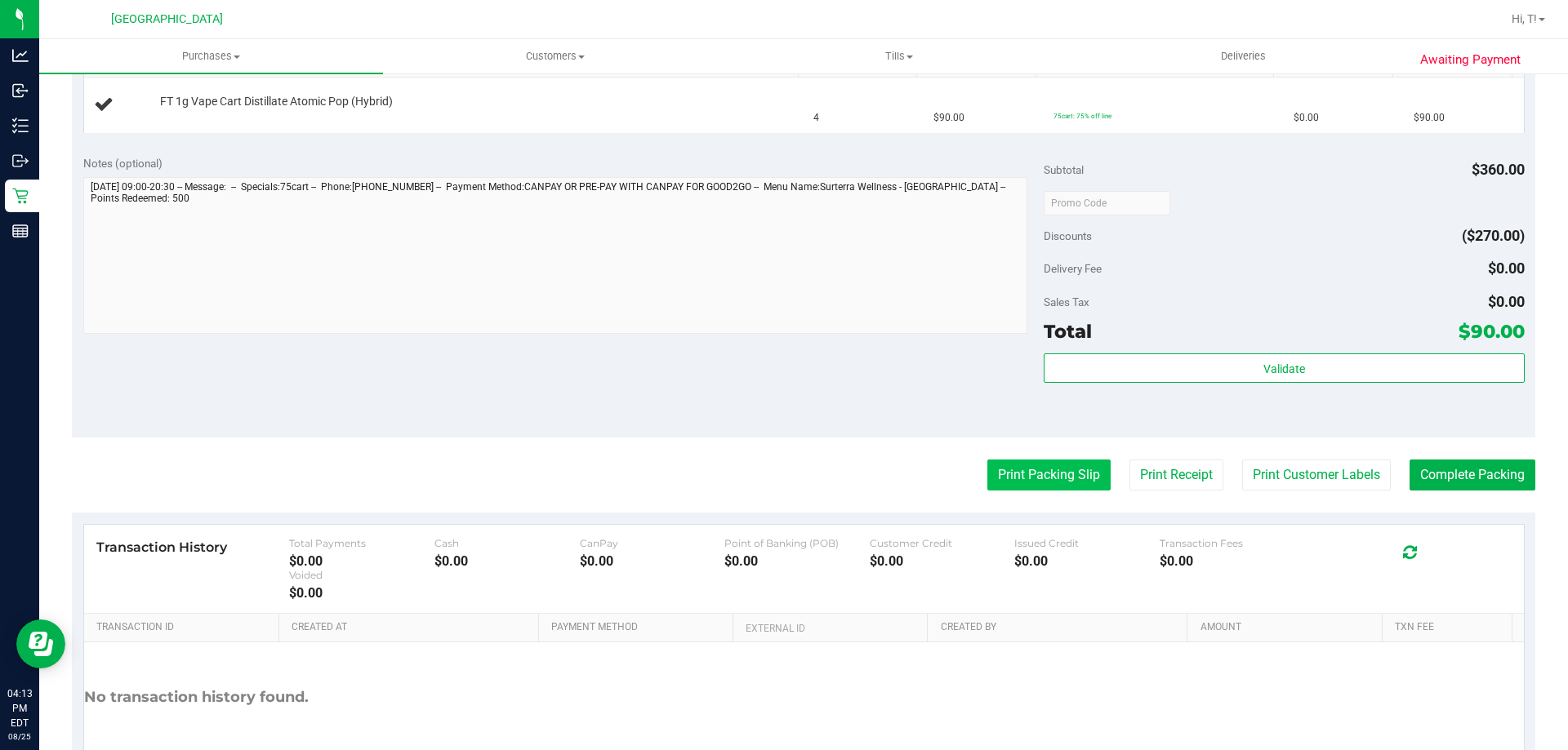
click at [1025, 464] on button "Print Packing Slip" at bounding box center [1049, 475] width 123 height 31
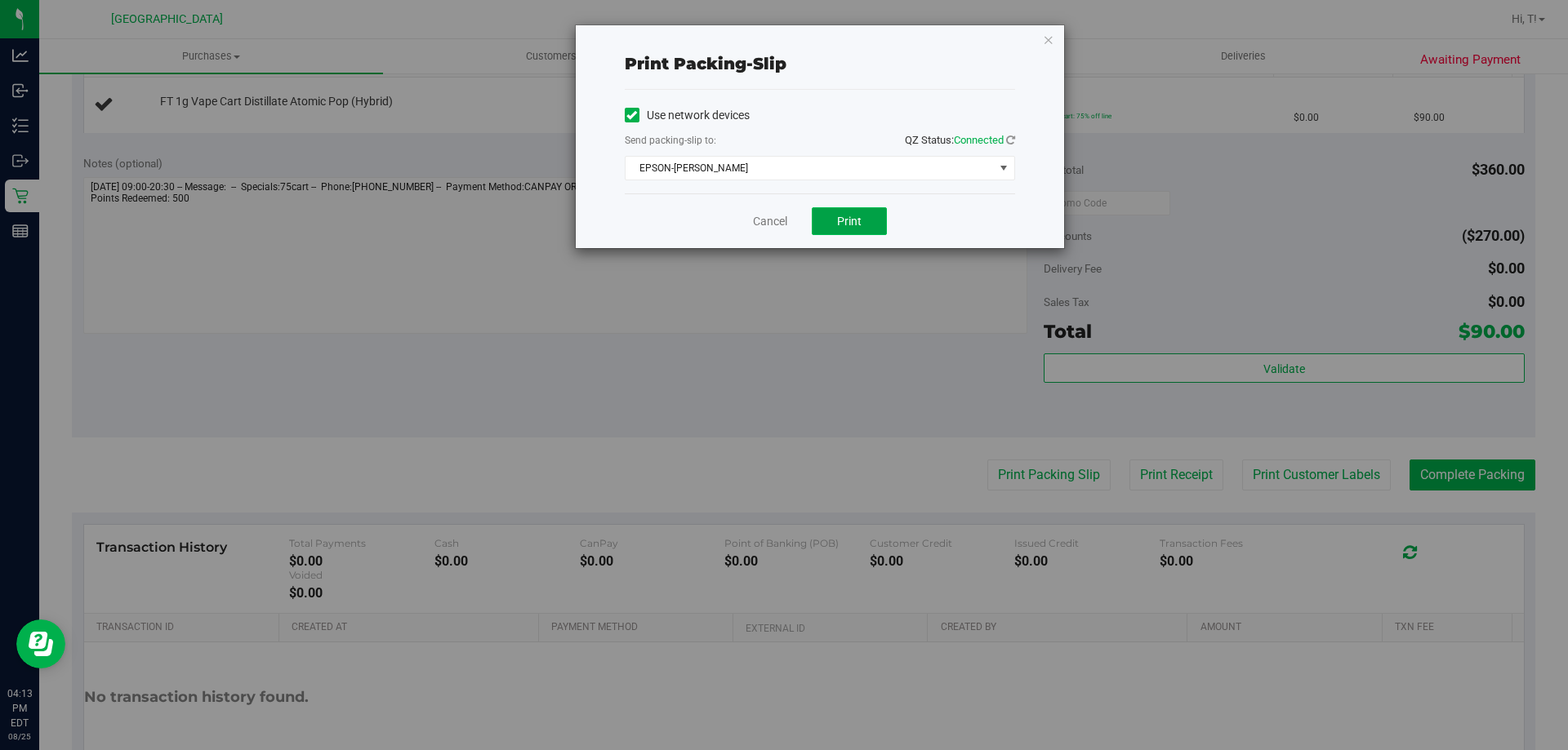
click at [846, 224] on span "Print" at bounding box center [850, 221] width 25 height 13
click at [768, 227] on link "Cancel" at bounding box center [770, 222] width 34 height 17
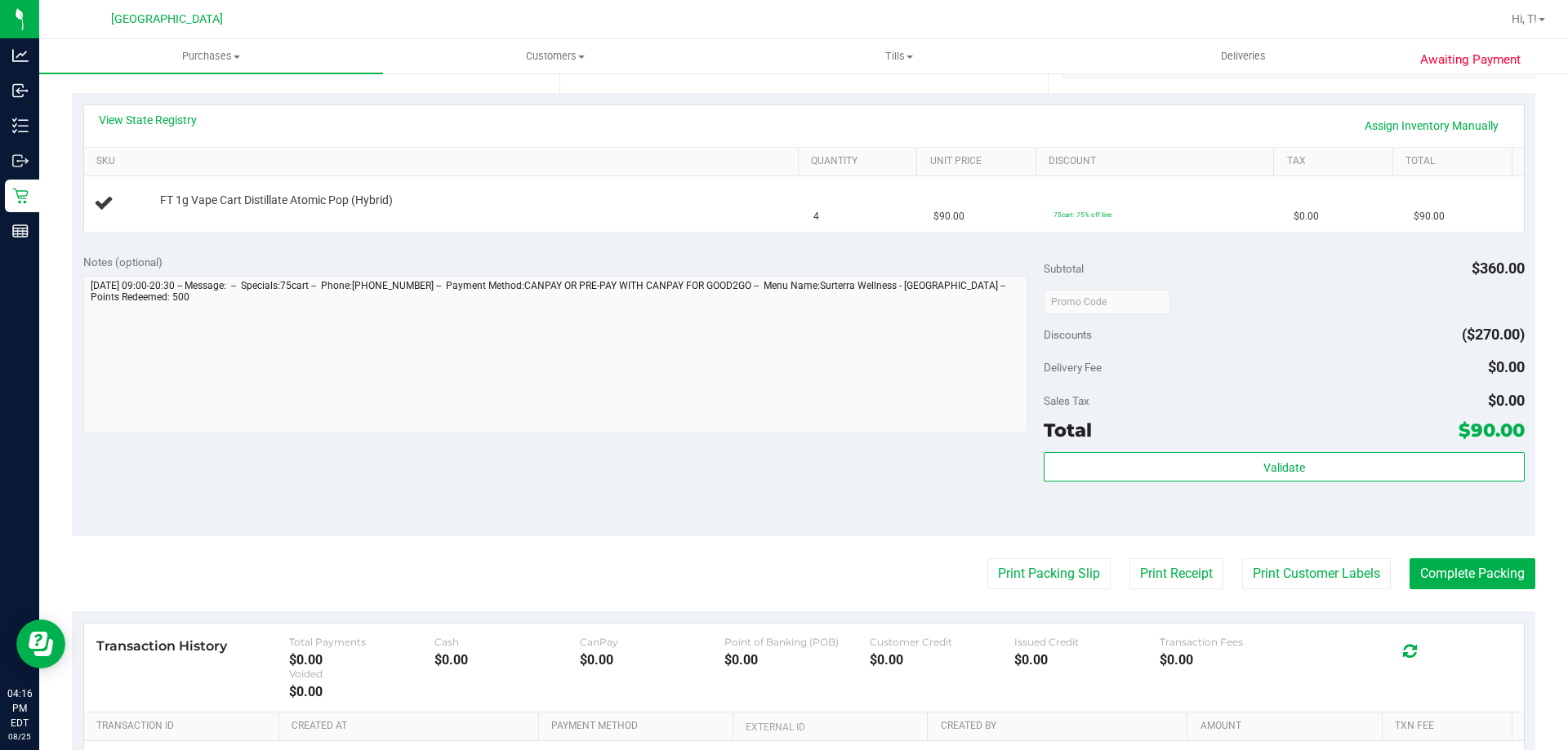
scroll to position [340, 0]
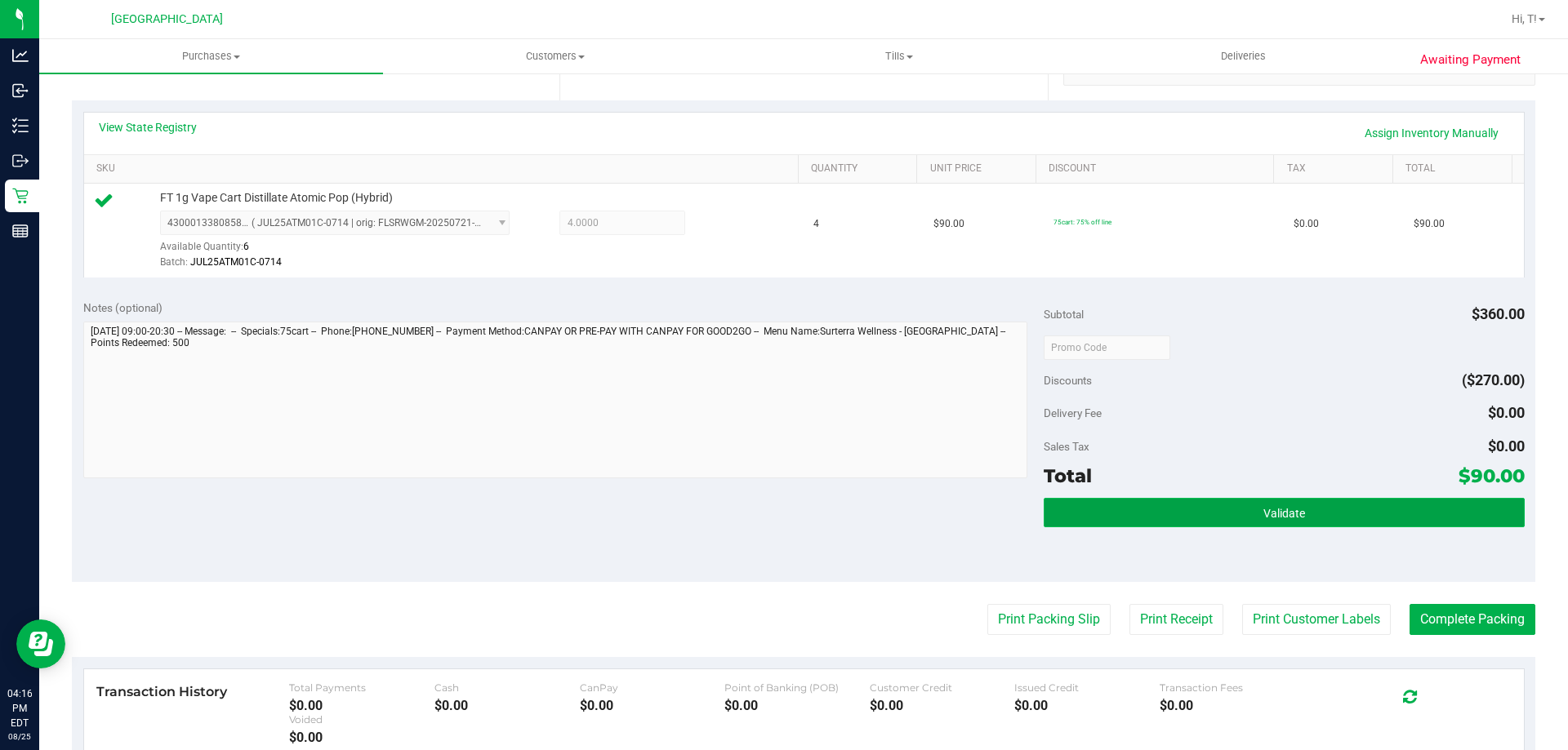
click at [1133, 519] on button "Validate" at bounding box center [1284, 512] width 480 height 29
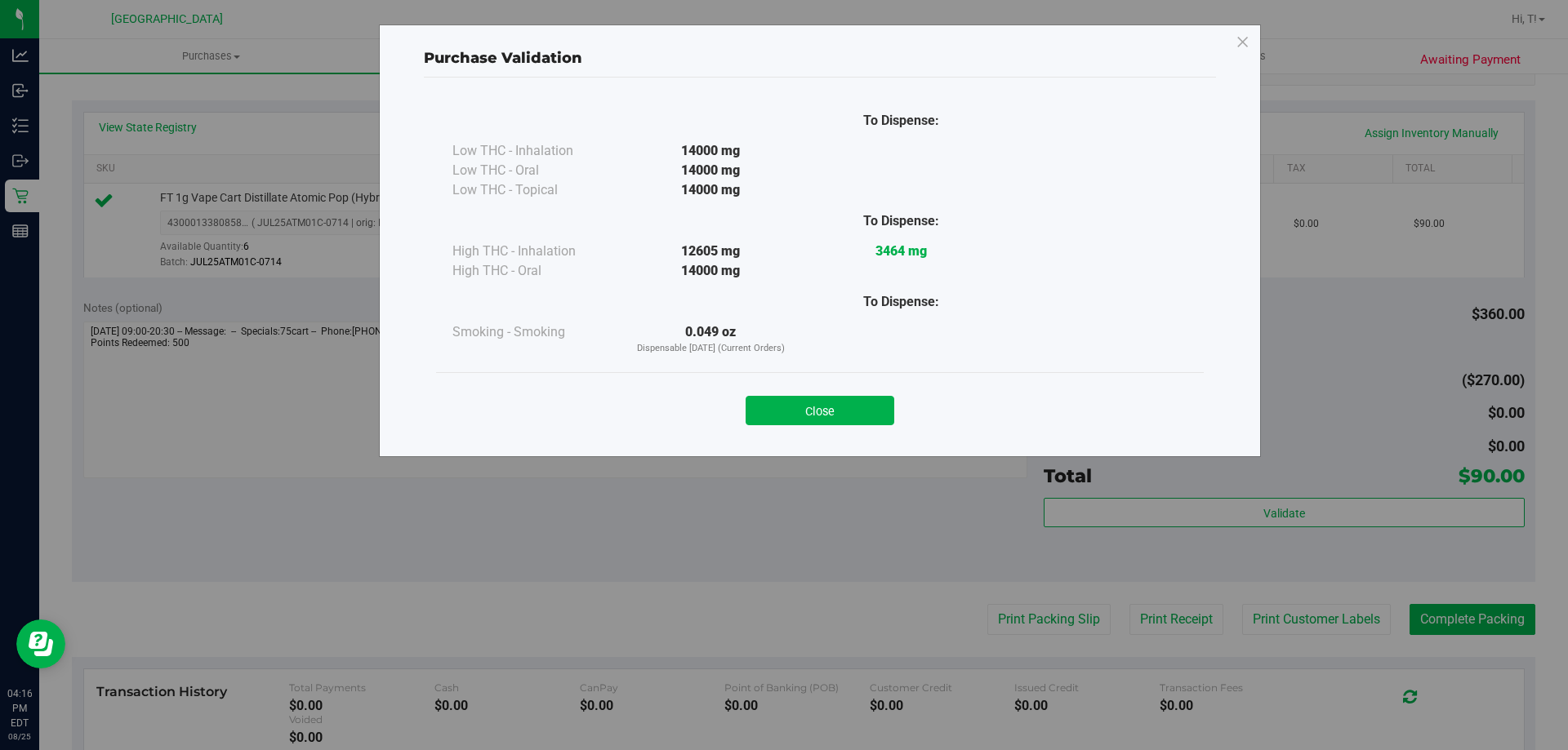
click at [832, 440] on div "To Dispense: Low THC - Inhalation 14000 mg" at bounding box center [820, 259] width 792 height 364
click at [796, 423] on button "Close" at bounding box center [819, 410] width 148 height 29
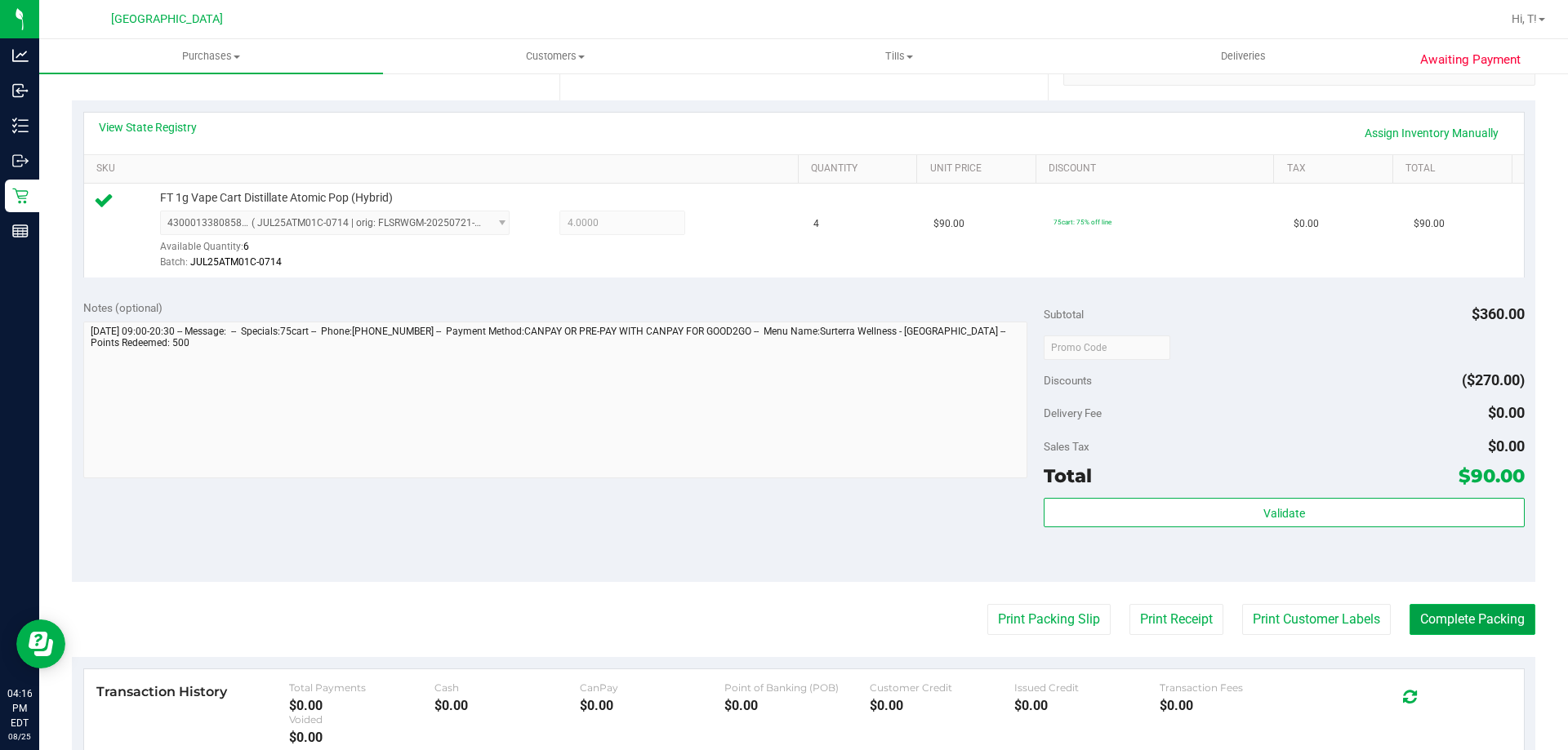
click at [1422, 617] on button "Complete Packing" at bounding box center [1473, 620] width 126 height 31
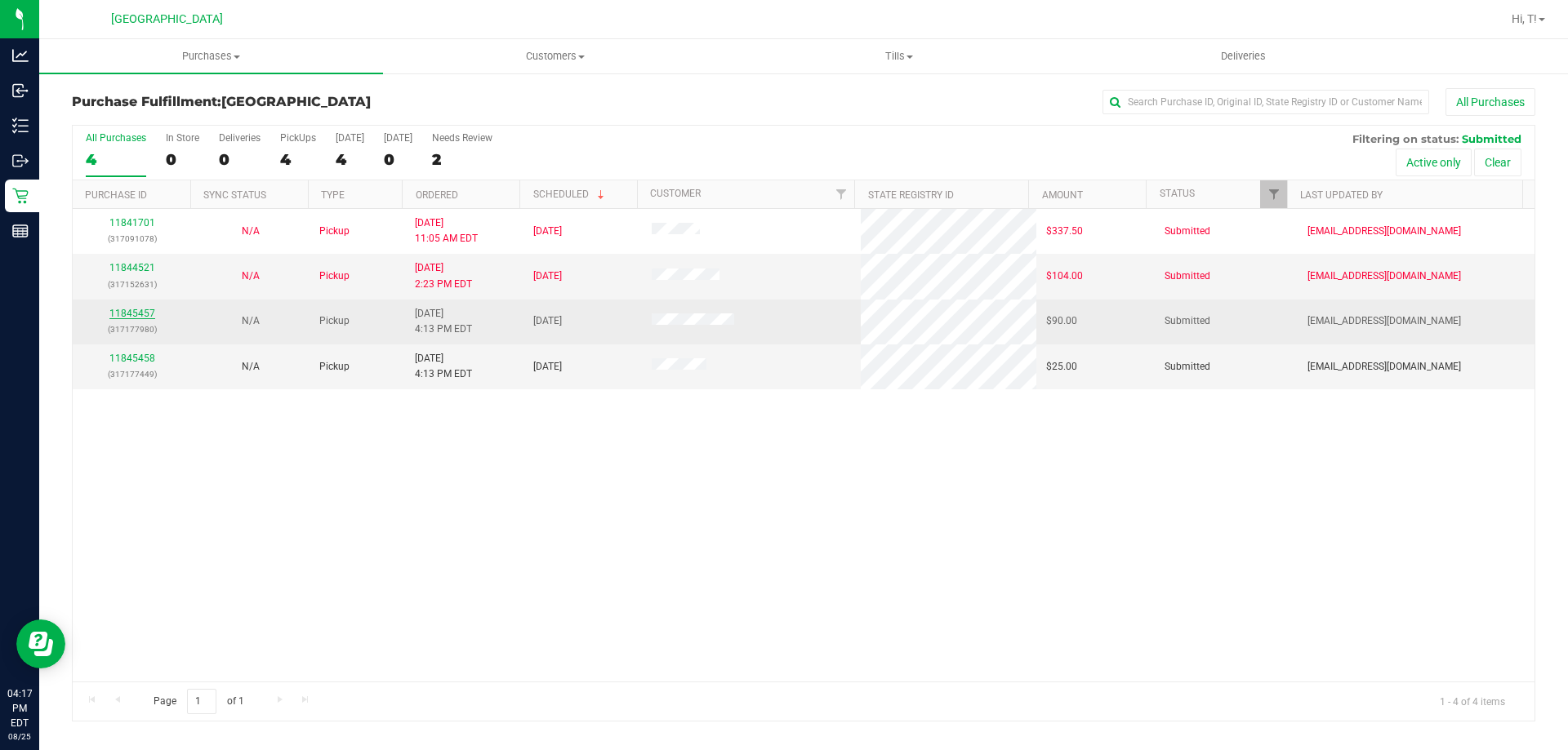
click at [130, 315] on link "11845457" at bounding box center [132, 314] width 45 height 11
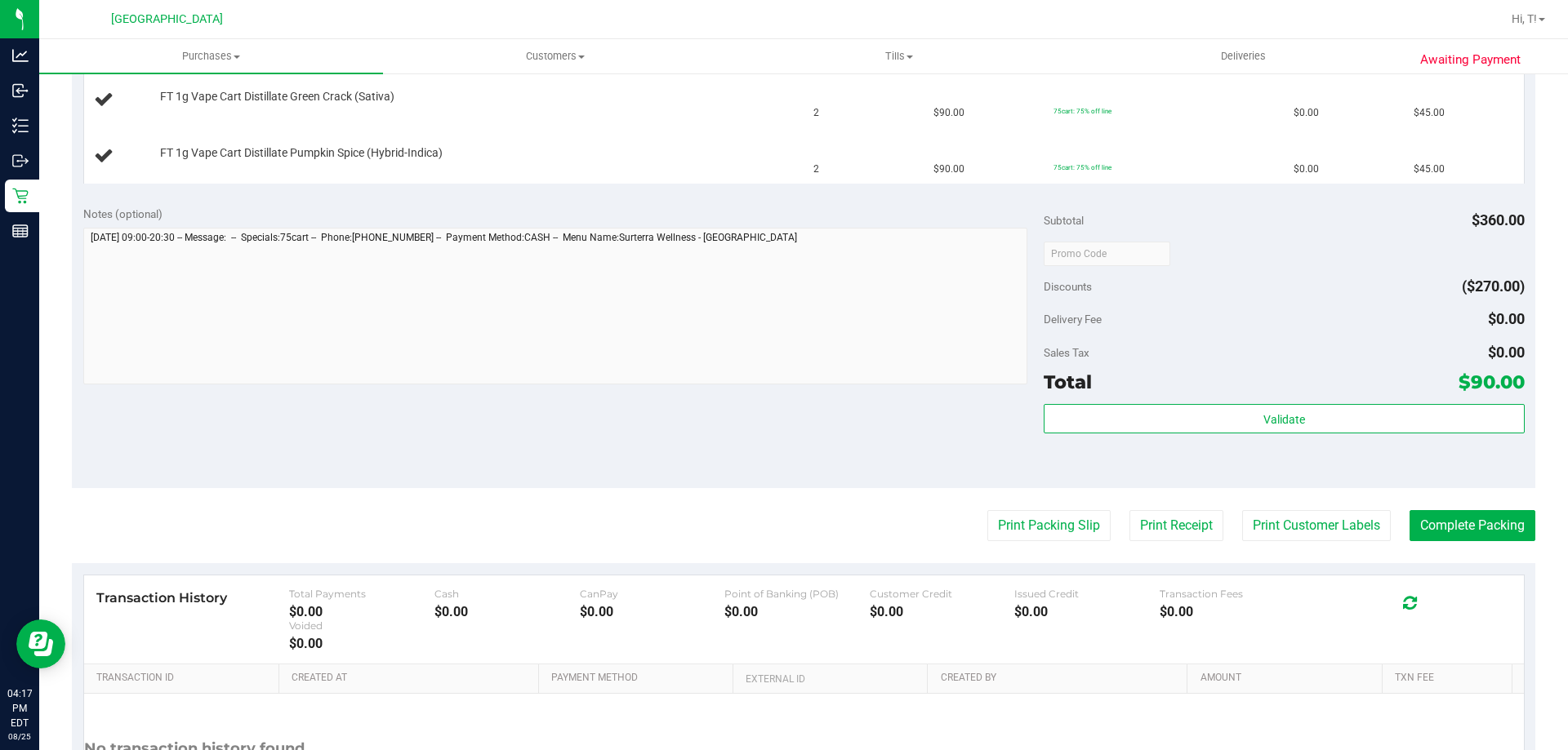
scroll to position [508, 0]
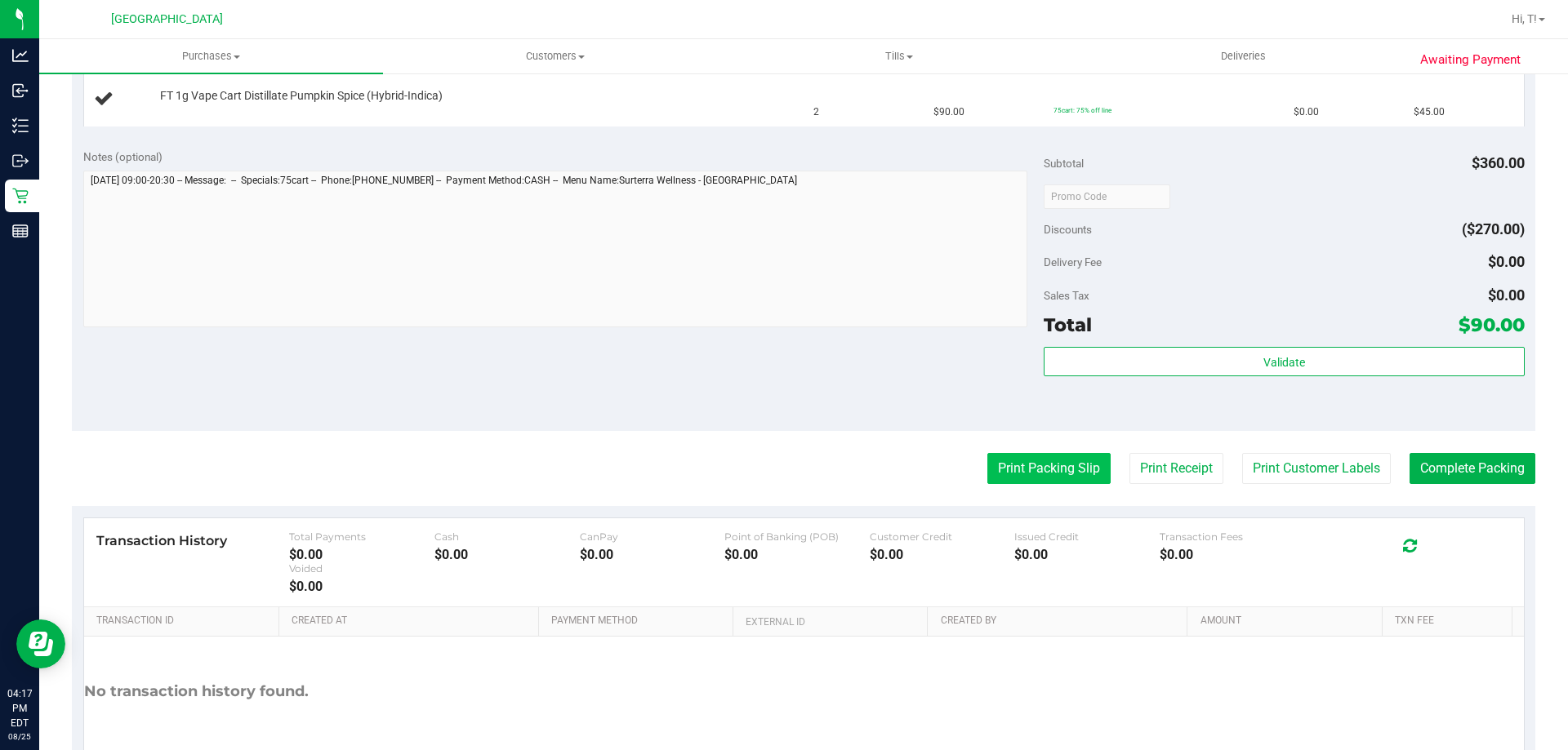
click at [1014, 474] on button "Print Packing Slip" at bounding box center [1049, 469] width 123 height 31
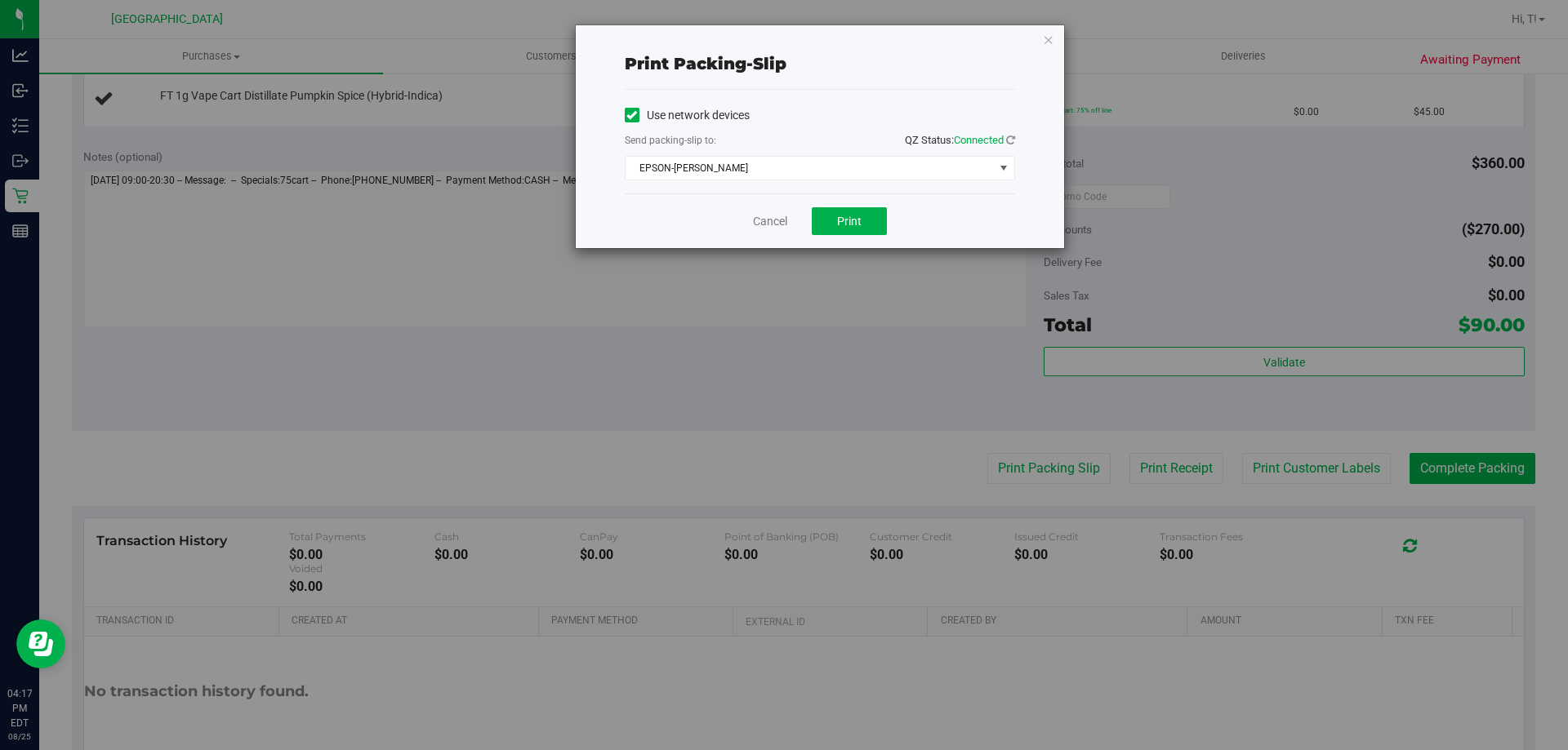
click at [857, 202] on div "Cancel Print" at bounding box center [819, 221] width 390 height 55
click at [847, 224] on span "Print" at bounding box center [850, 221] width 25 height 13
click at [774, 221] on link "Cancel" at bounding box center [770, 222] width 34 height 17
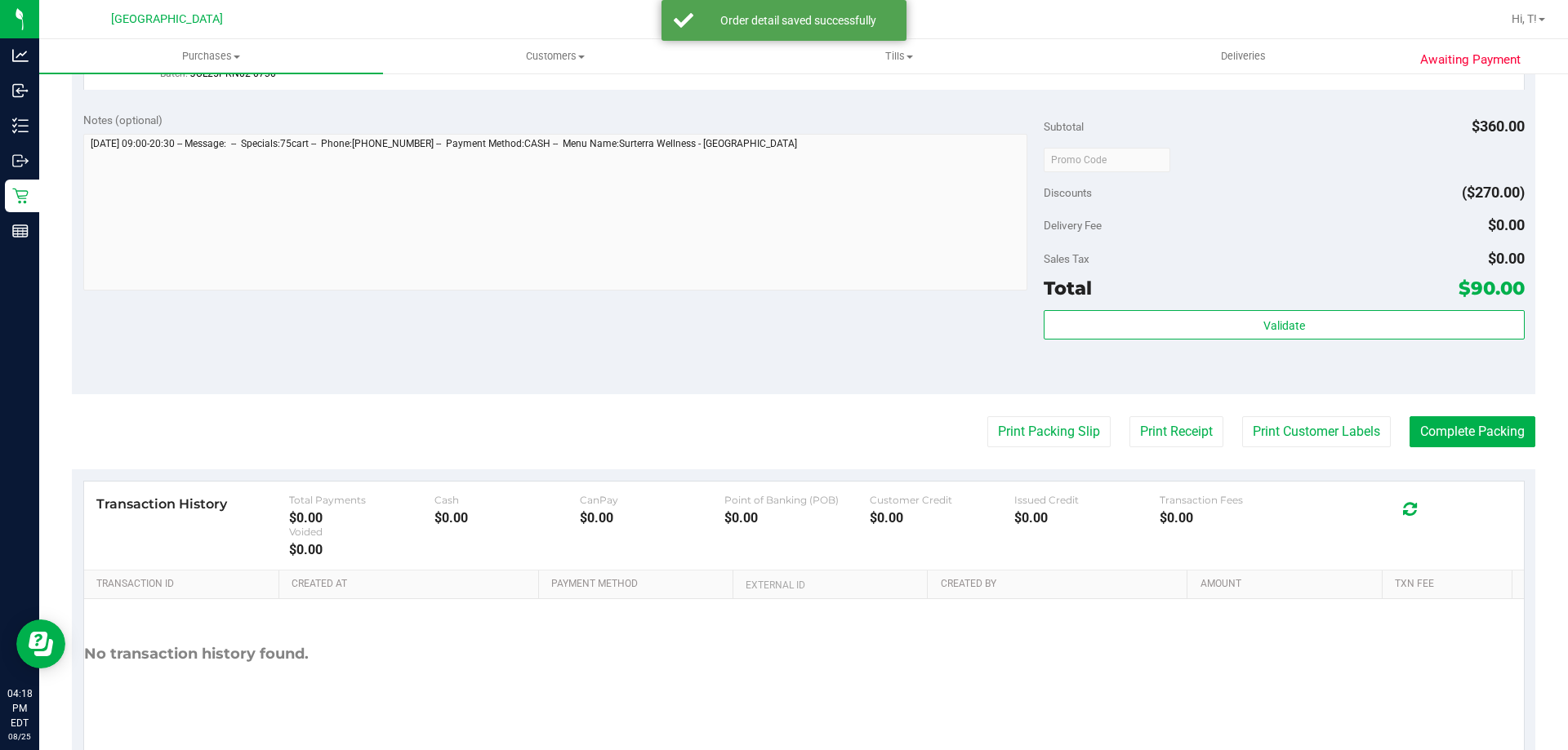
scroll to position [637, 0]
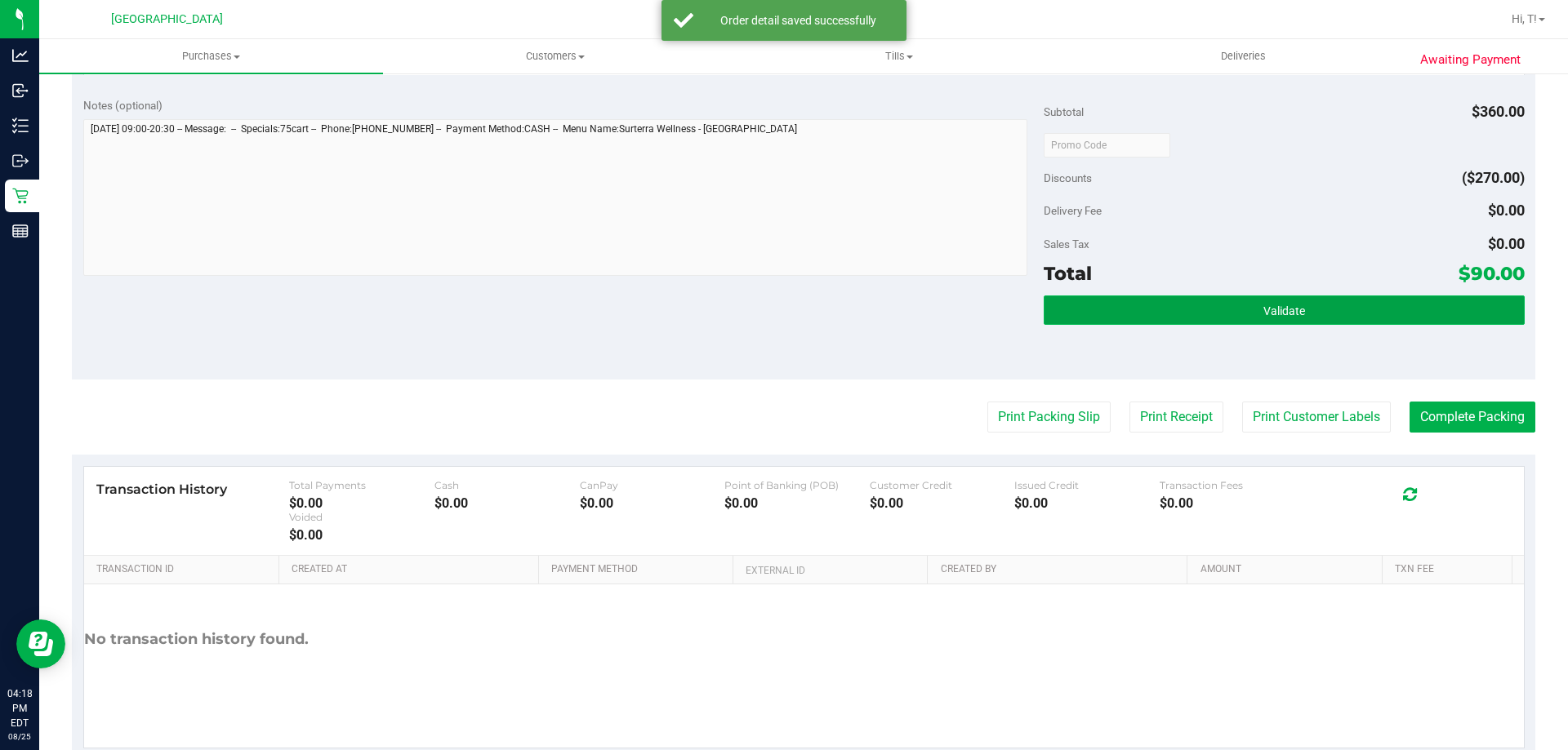
click at [1120, 310] on button "Validate" at bounding box center [1284, 310] width 480 height 29
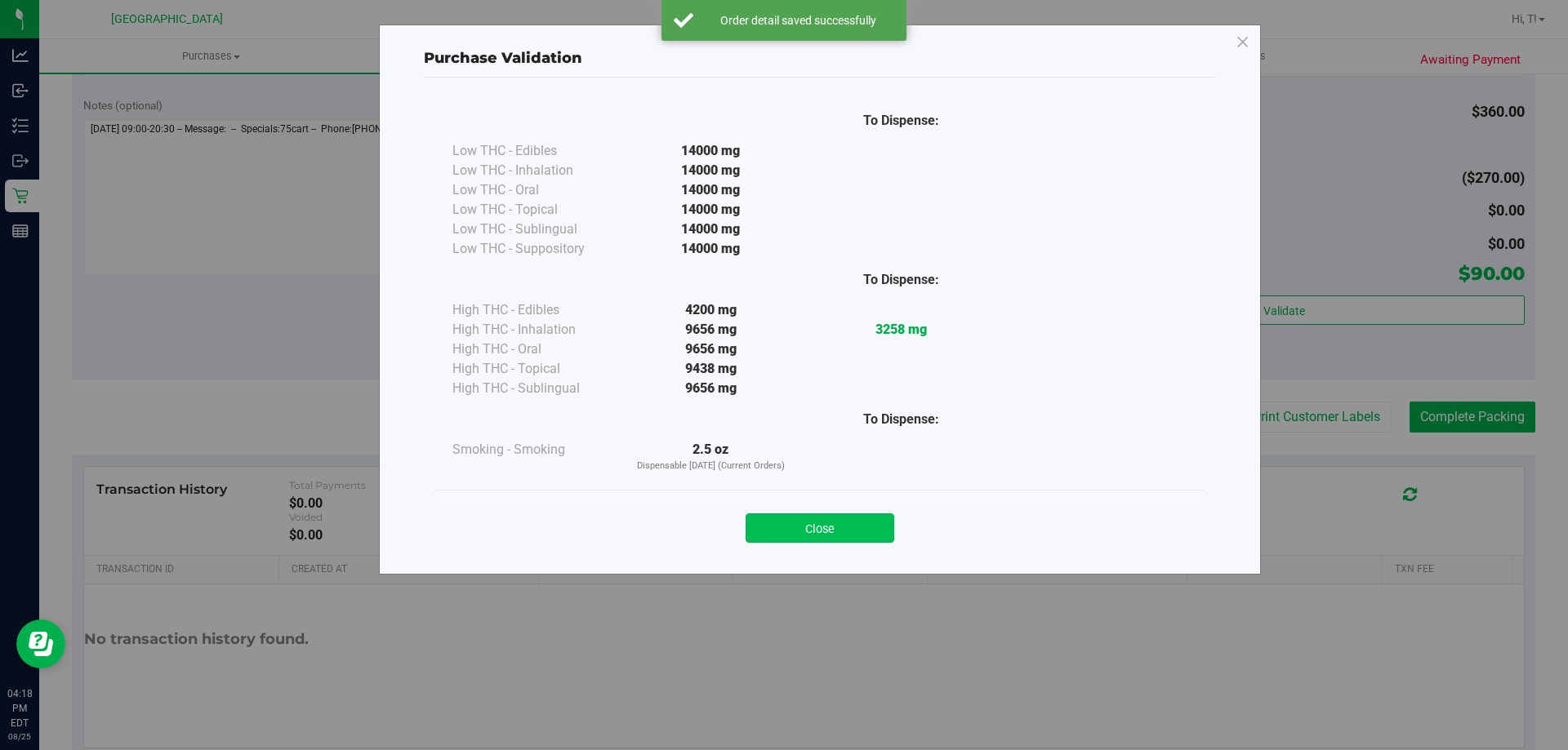
click at [781, 521] on button "Close" at bounding box center [819, 528] width 148 height 29
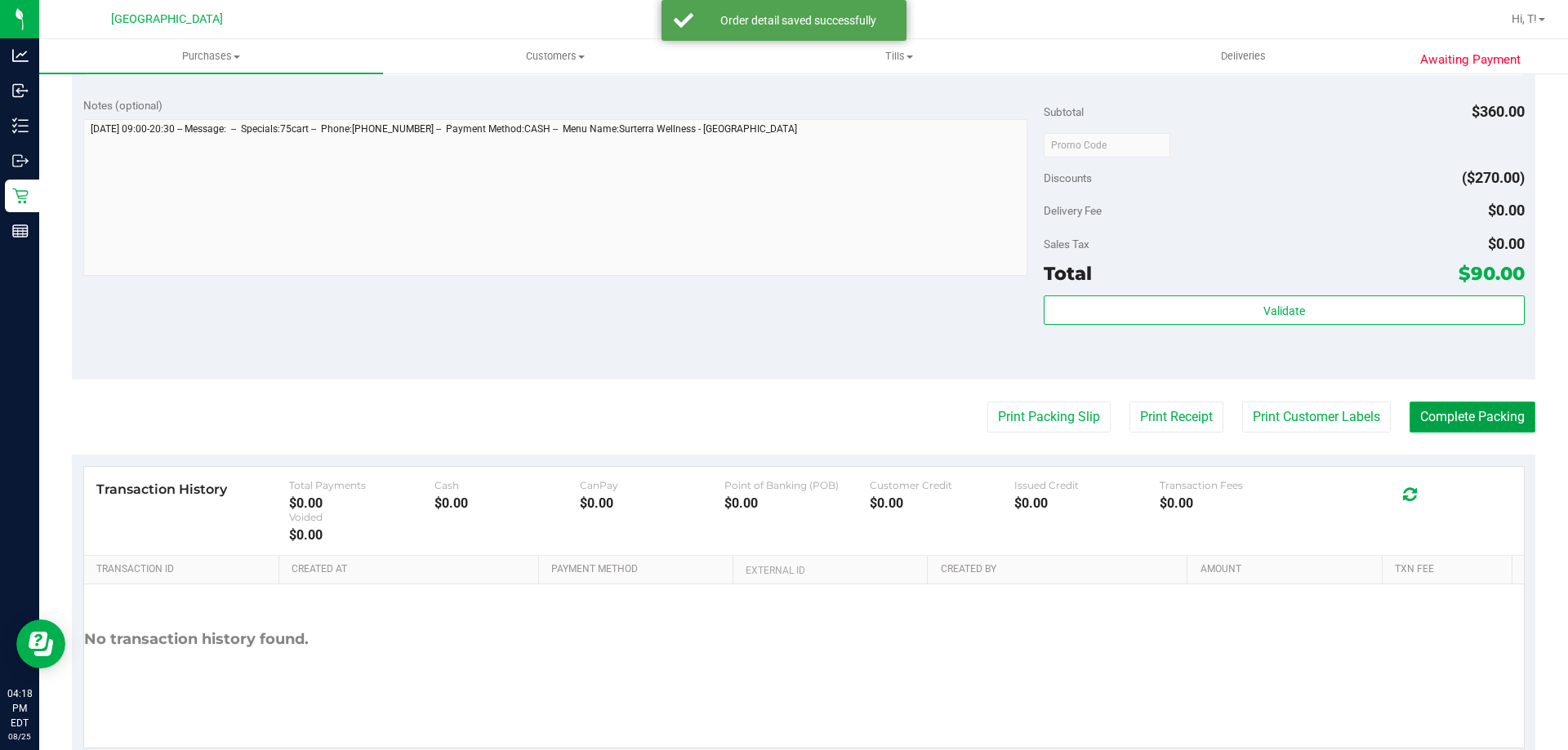
click at [1447, 423] on button "Complete Packing" at bounding box center [1473, 417] width 126 height 31
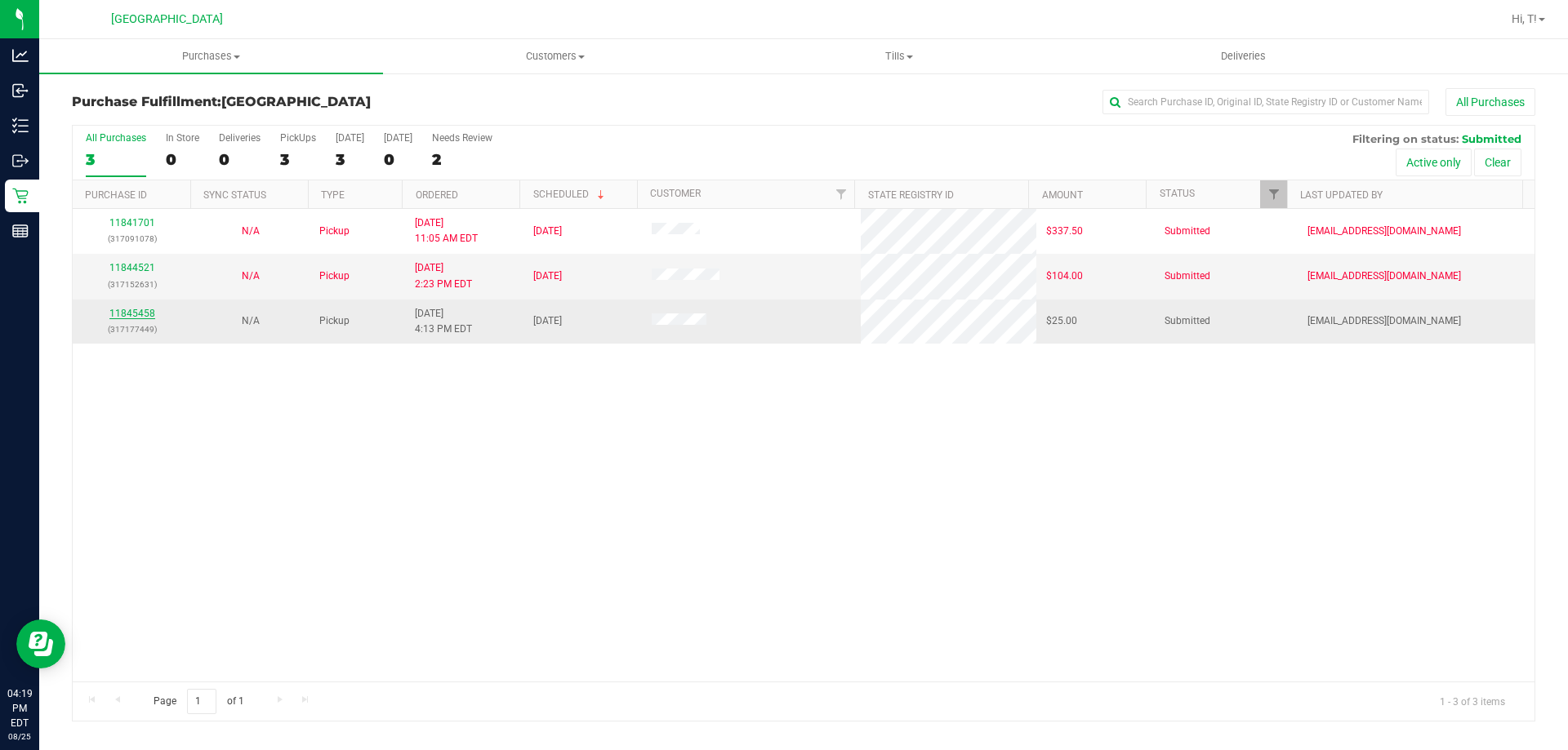
click at [135, 313] on link "11845458" at bounding box center [132, 314] width 45 height 11
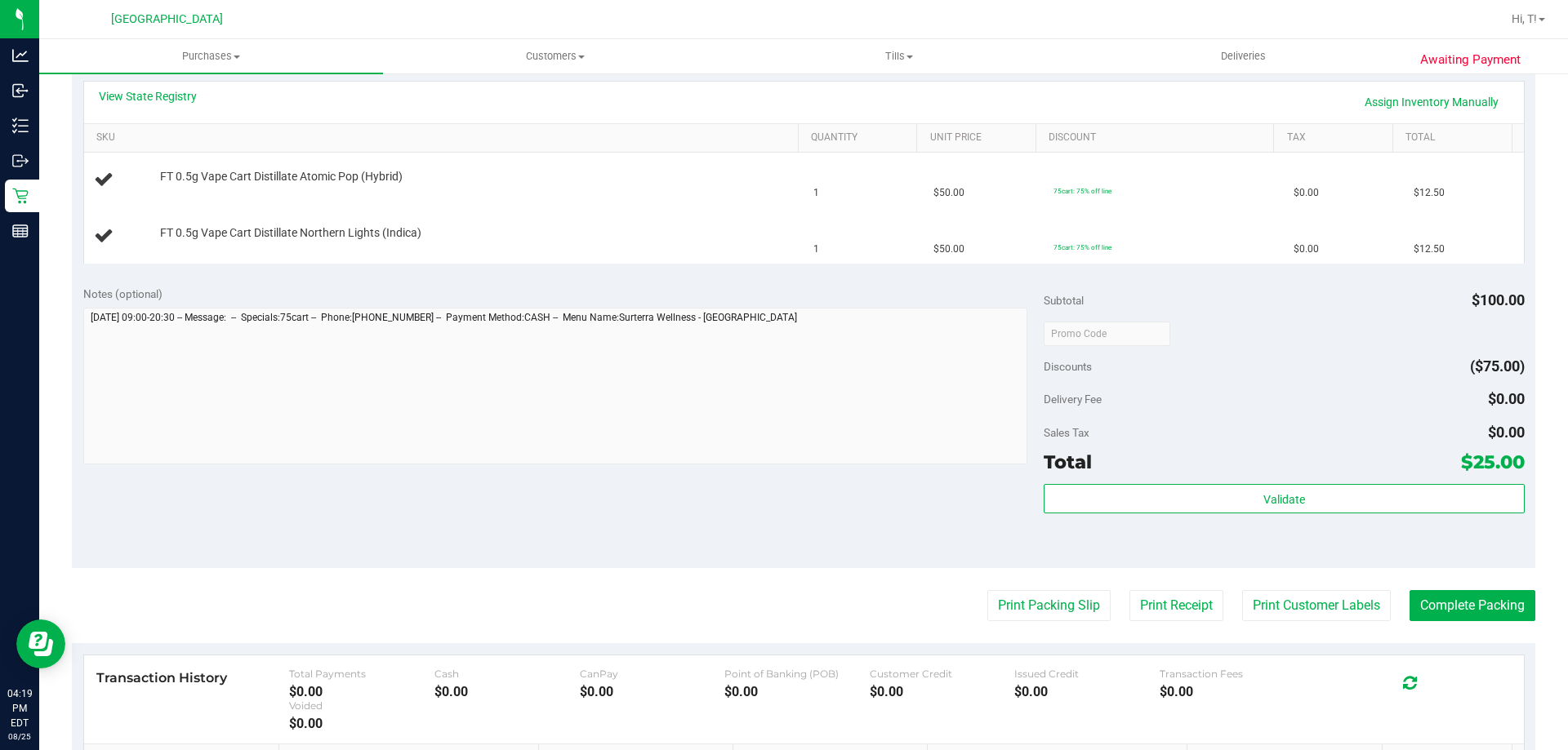
scroll to position [423, 0]
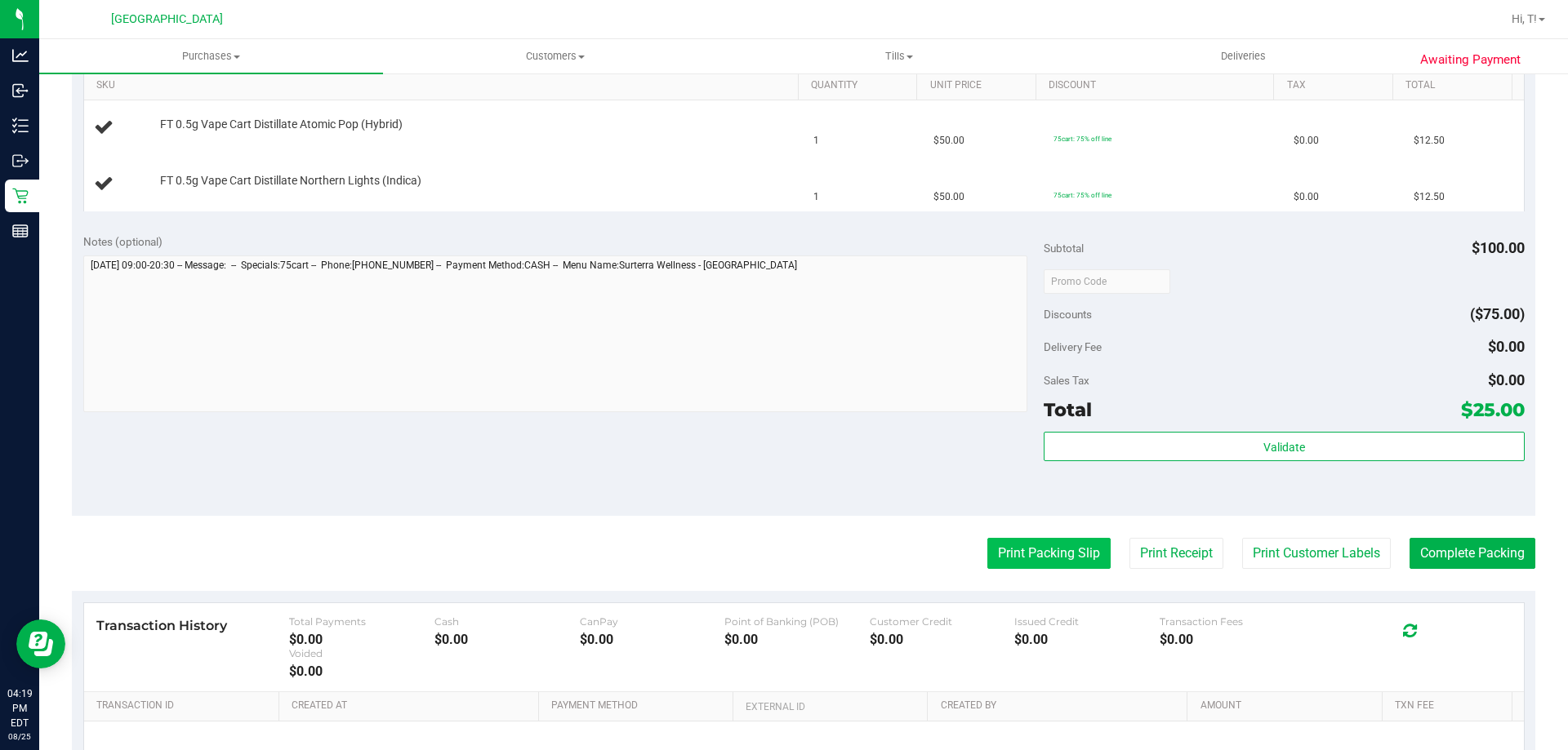
click at [1006, 558] on button "Print Packing Slip" at bounding box center [1049, 554] width 123 height 31
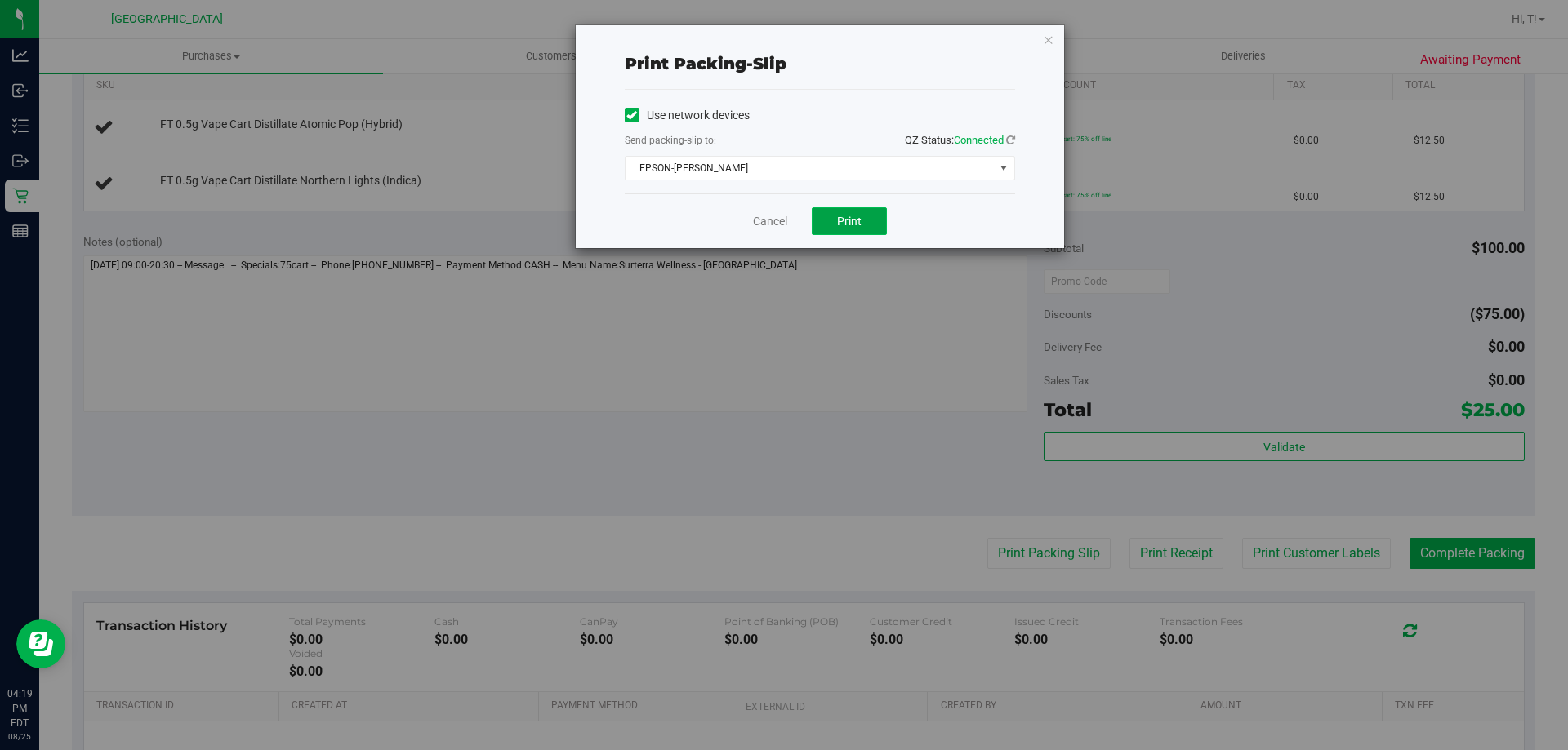
click at [828, 214] on button "Print" at bounding box center [850, 221] width 76 height 27
click at [773, 226] on link "Cancel" at bounding box center [770, 222] width 34 height 17
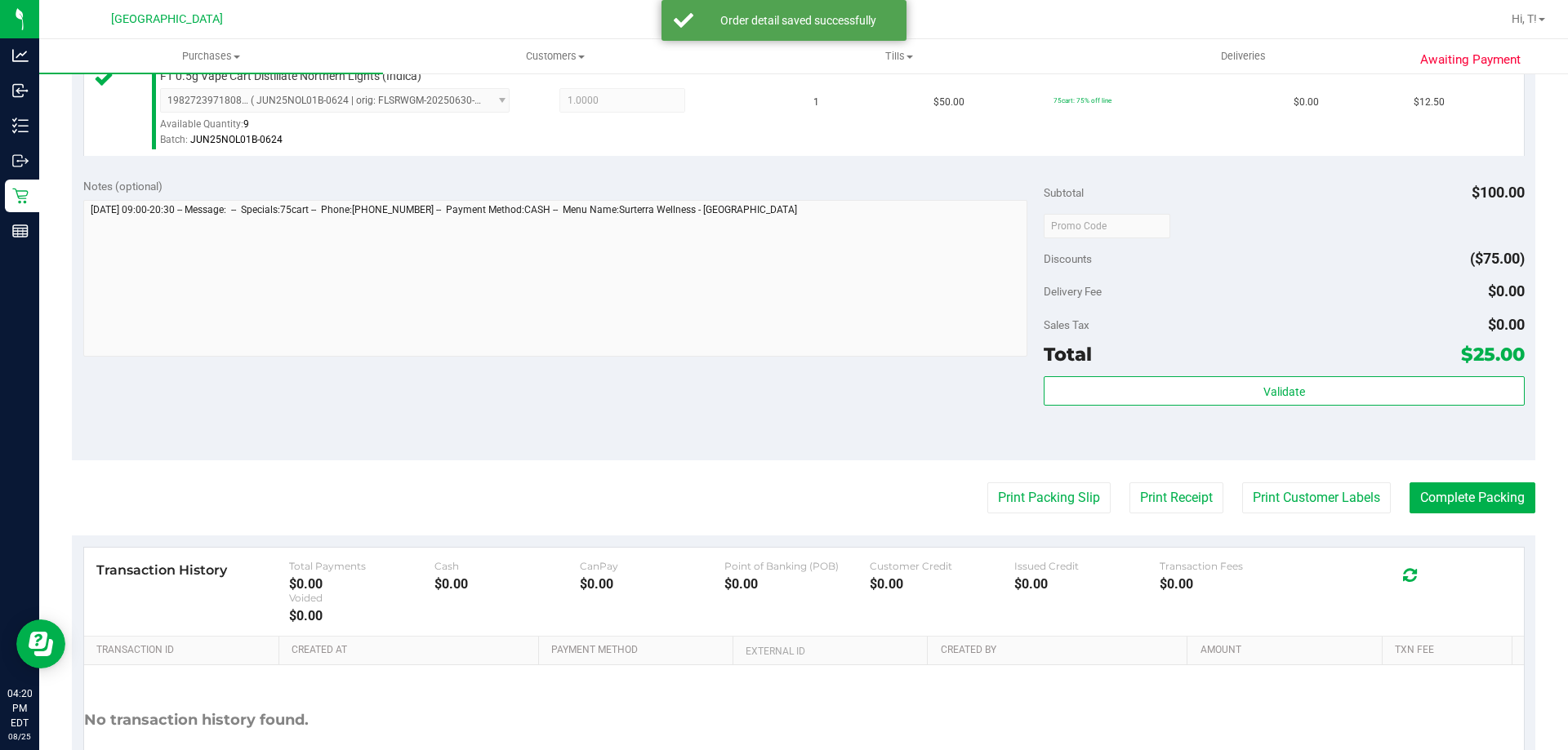
scroll to position [571, 0]
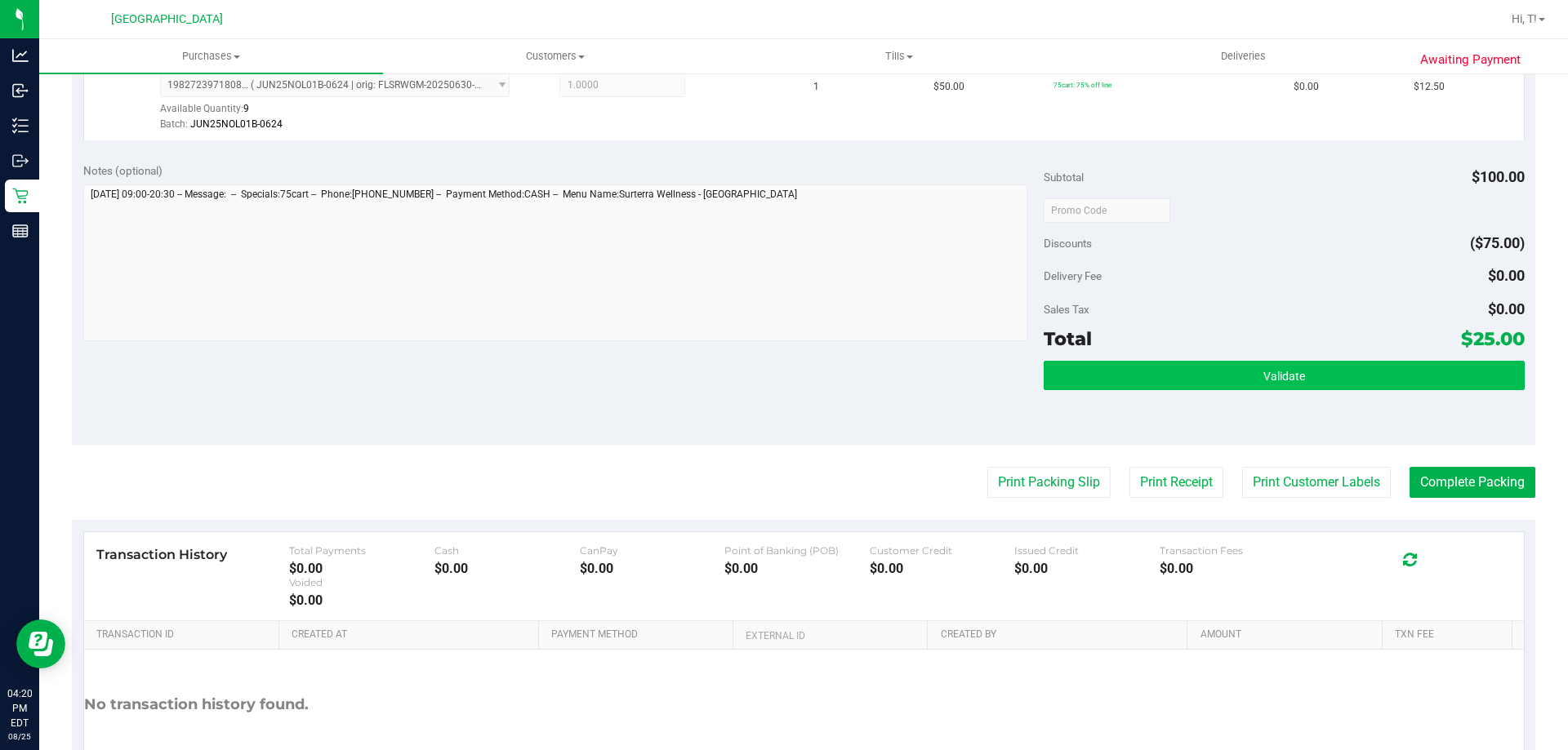
click at [1118, 387] on button "Validate" at bounding box center [1284, 375] width 480 height 29
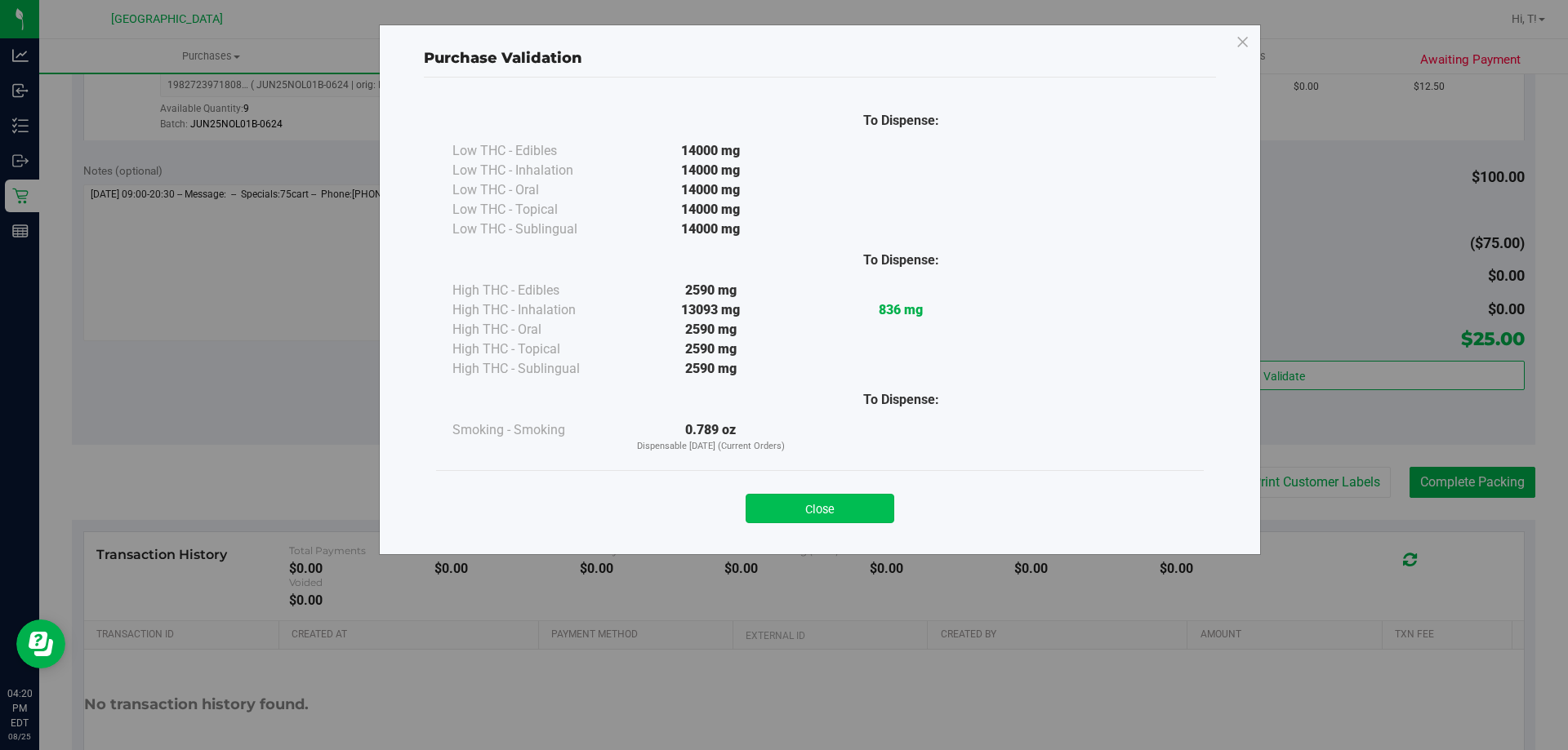
click at [797, 508] on button "Close" at bounding box center [819, 508] width 148 height 29
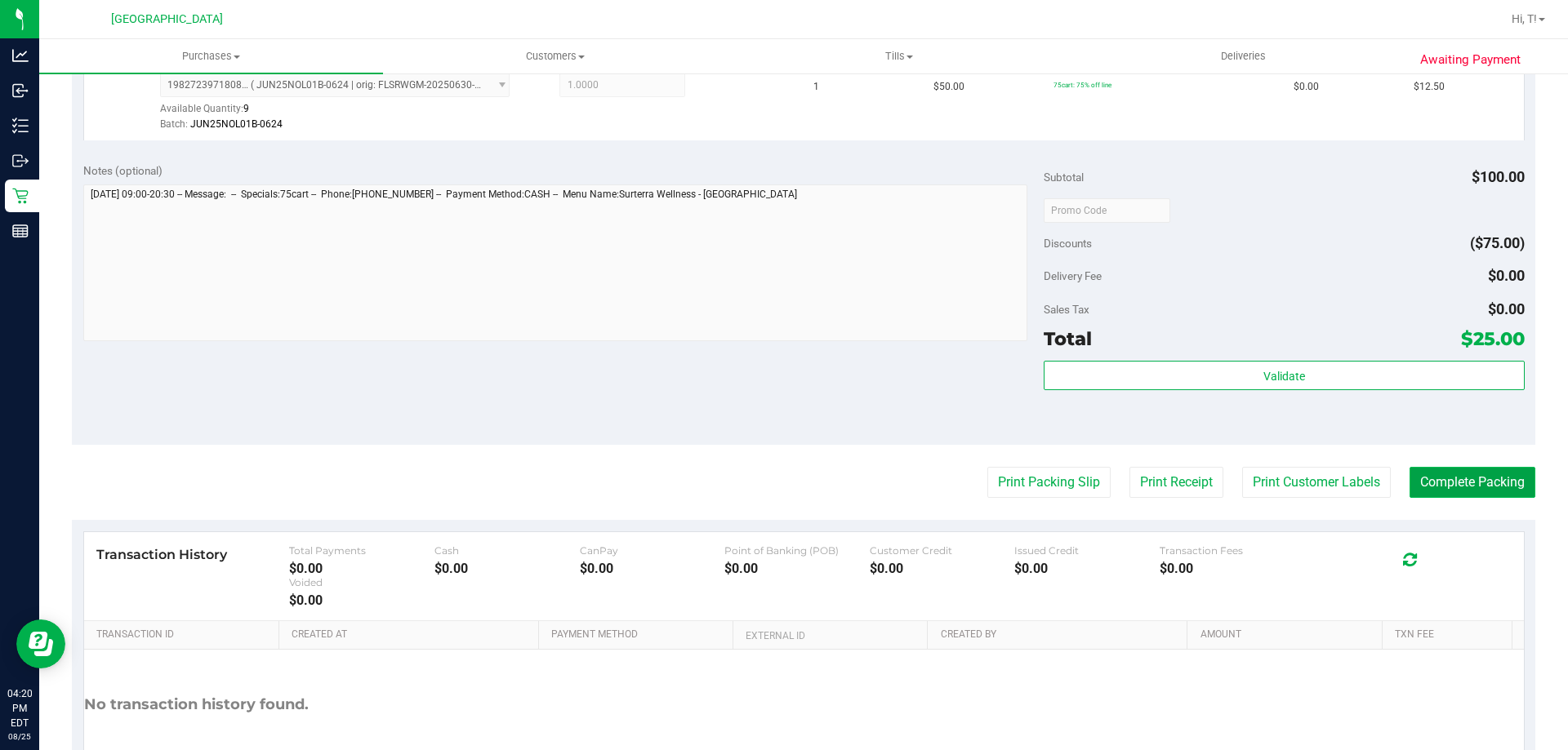
click at [1423, 487] on button "Complete Packing" at bounding box center [1473, 482] width 126 height 31
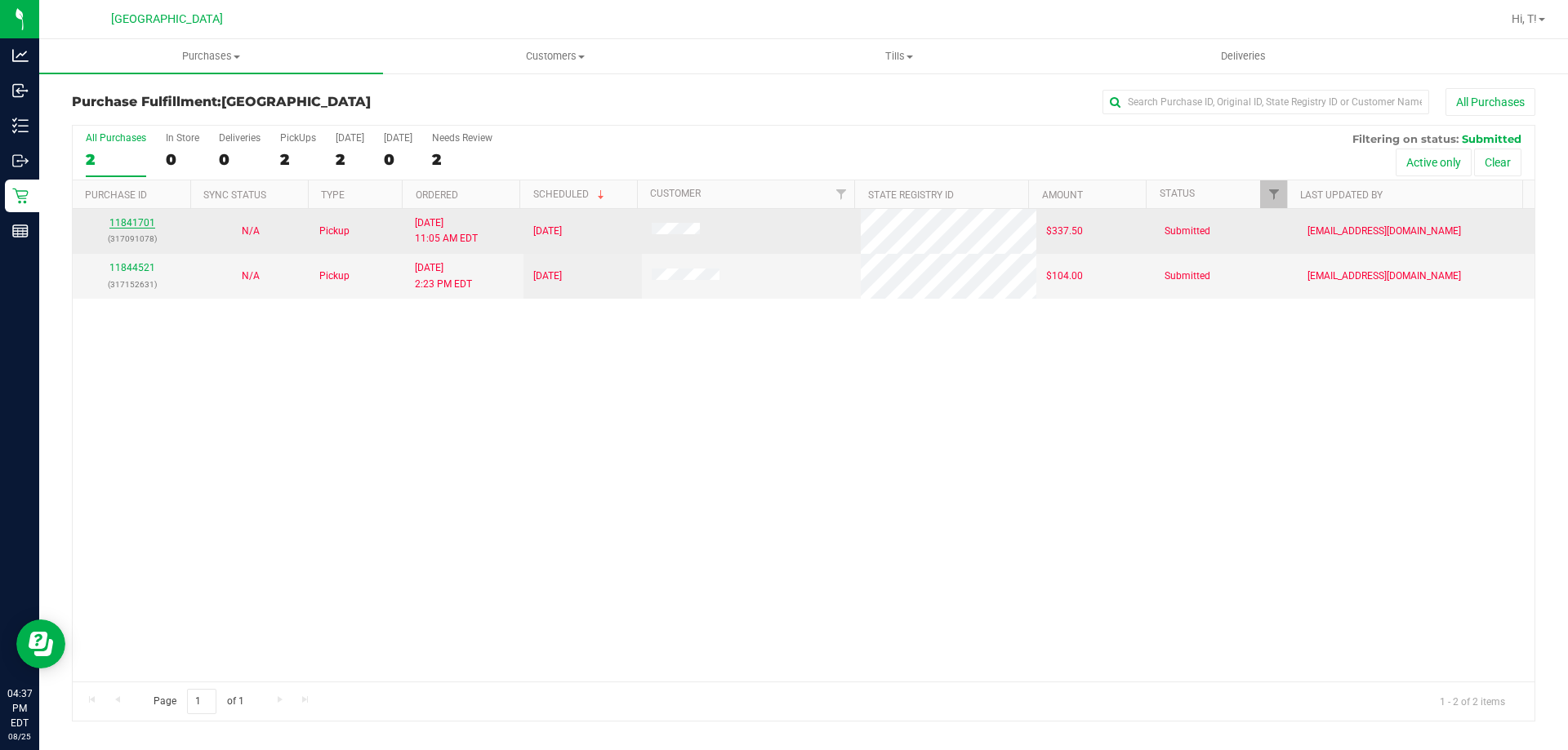
click at [140, 220] on link "11841701" at bounding box center [132, 223] width 45 height 11
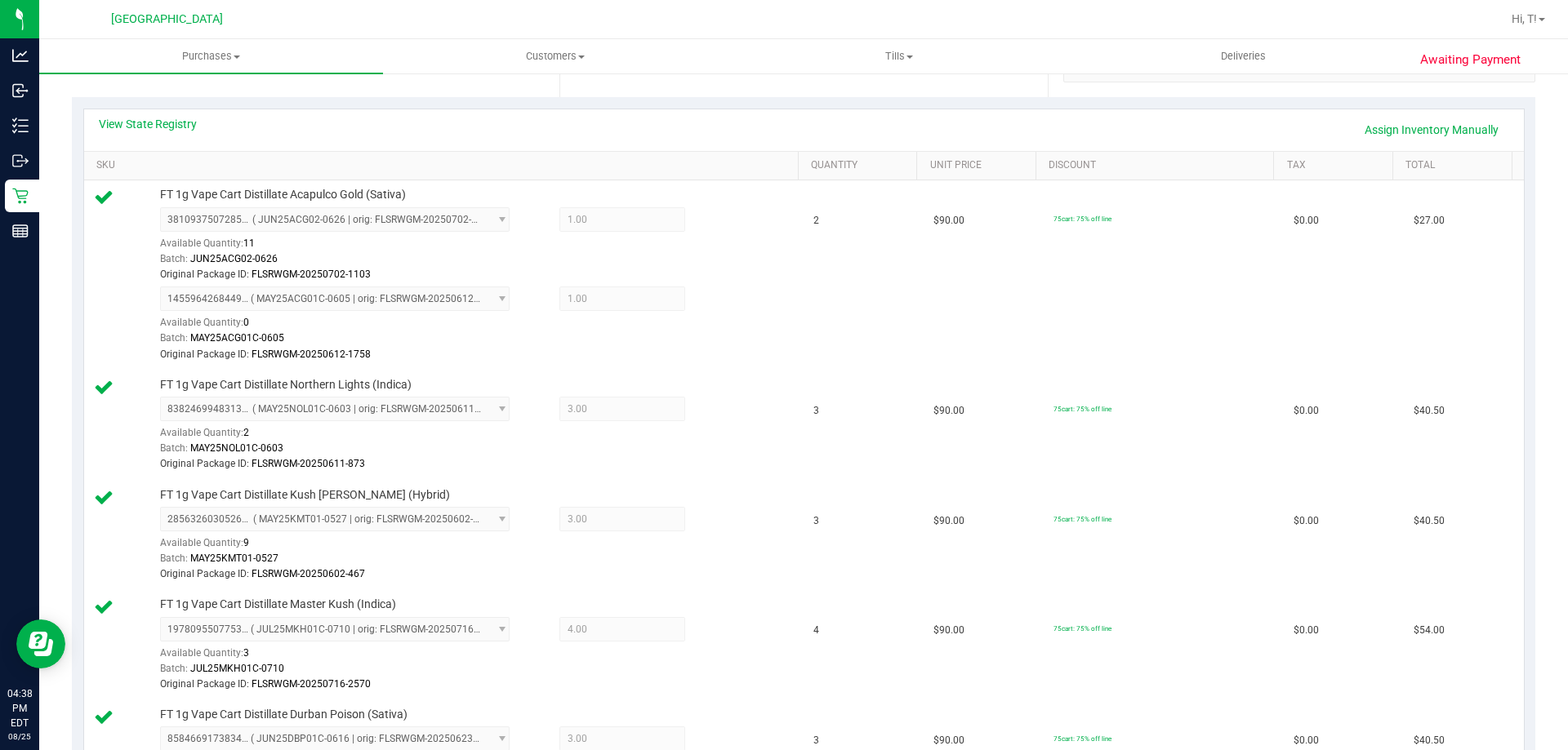
scroll to position [342, 0]
click at [1389, 129] on link "Assign Inventory Manually" at bounding box center [1432, 130] width 155 height 27
click at [1438, 139] on link "Save & Exit" at bounding box center [1471, 130] width 77 height 27
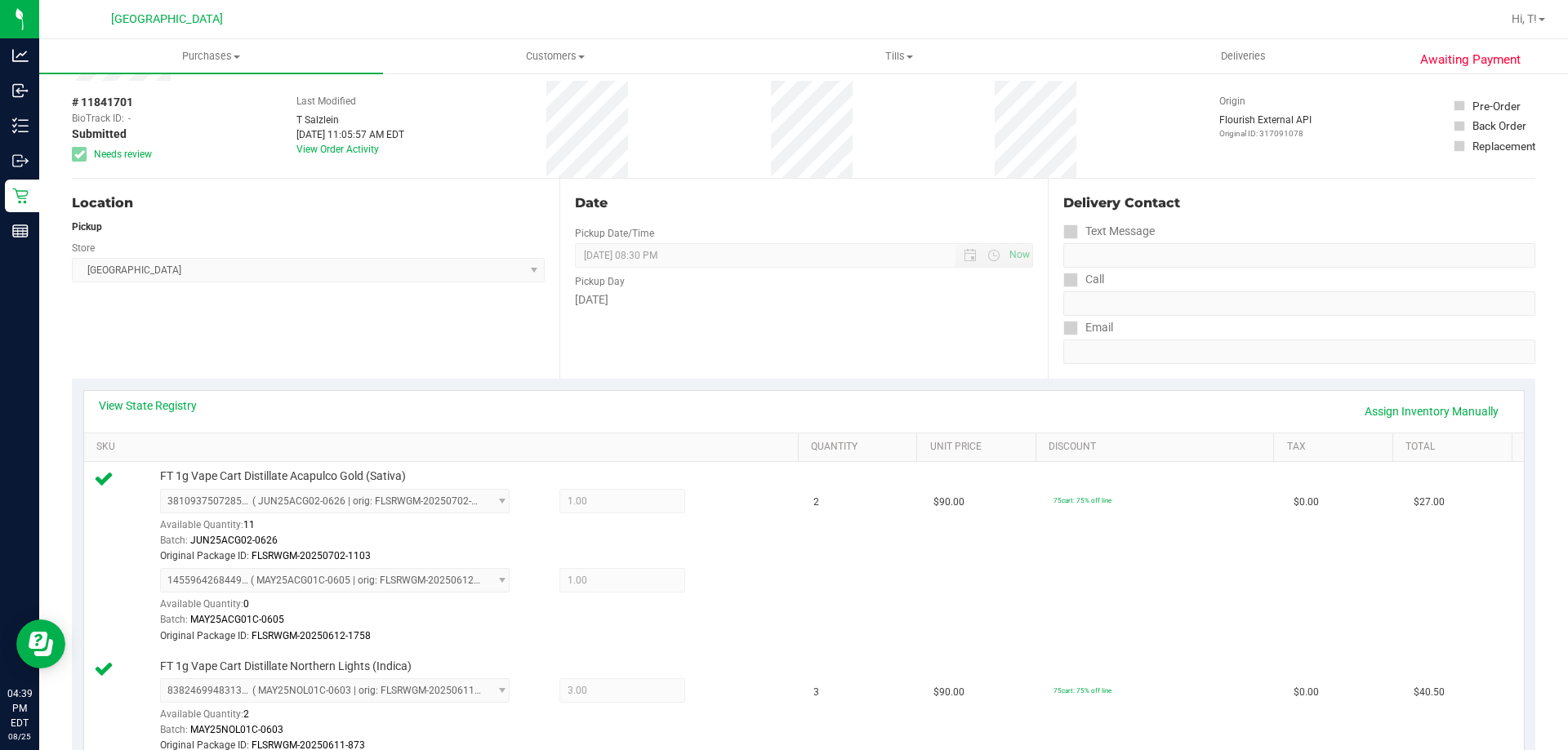
scroll to position [0, 0]
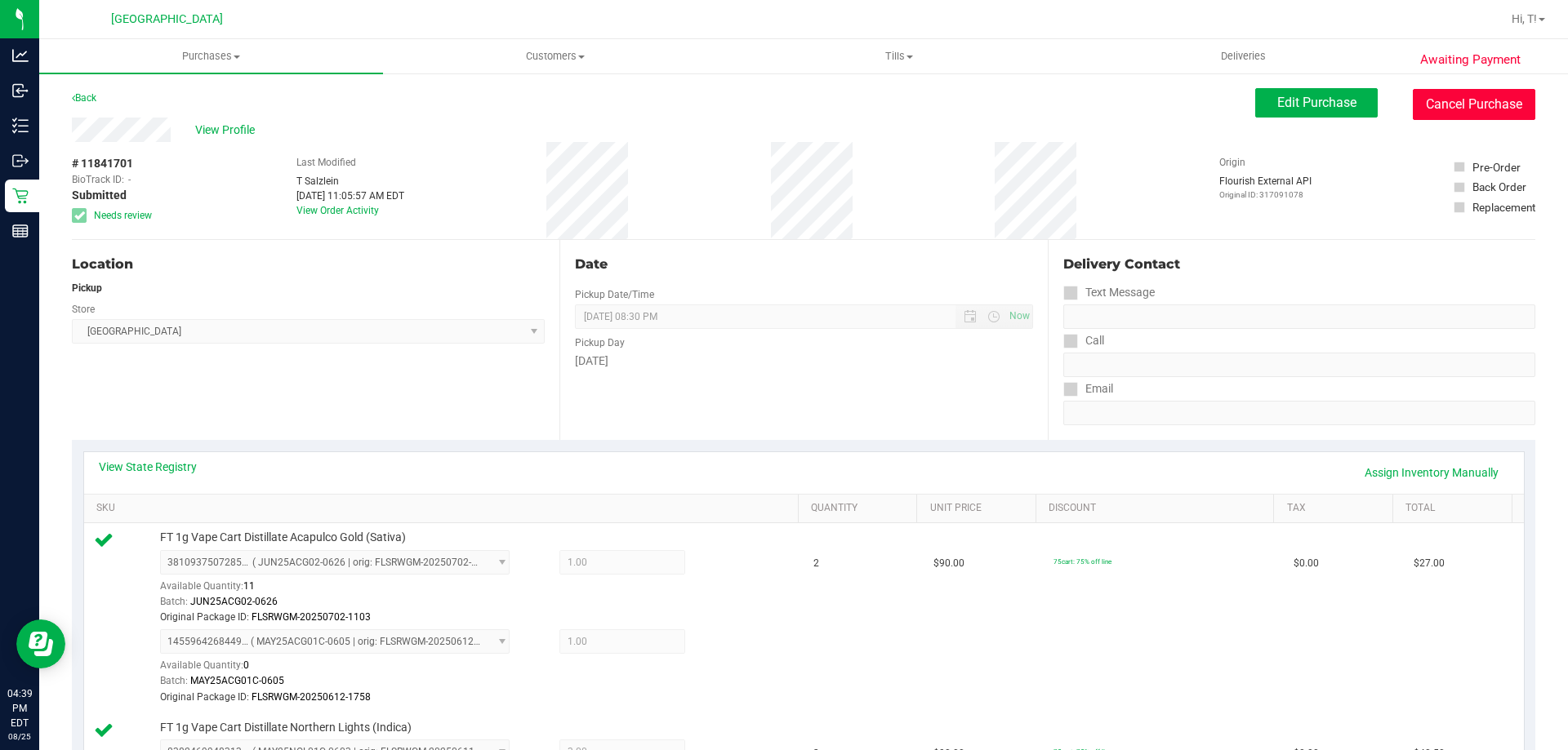
click at [1458, 110] on button "Cancel Purchase" at bounding box center [1474, 104] width 123 height 31
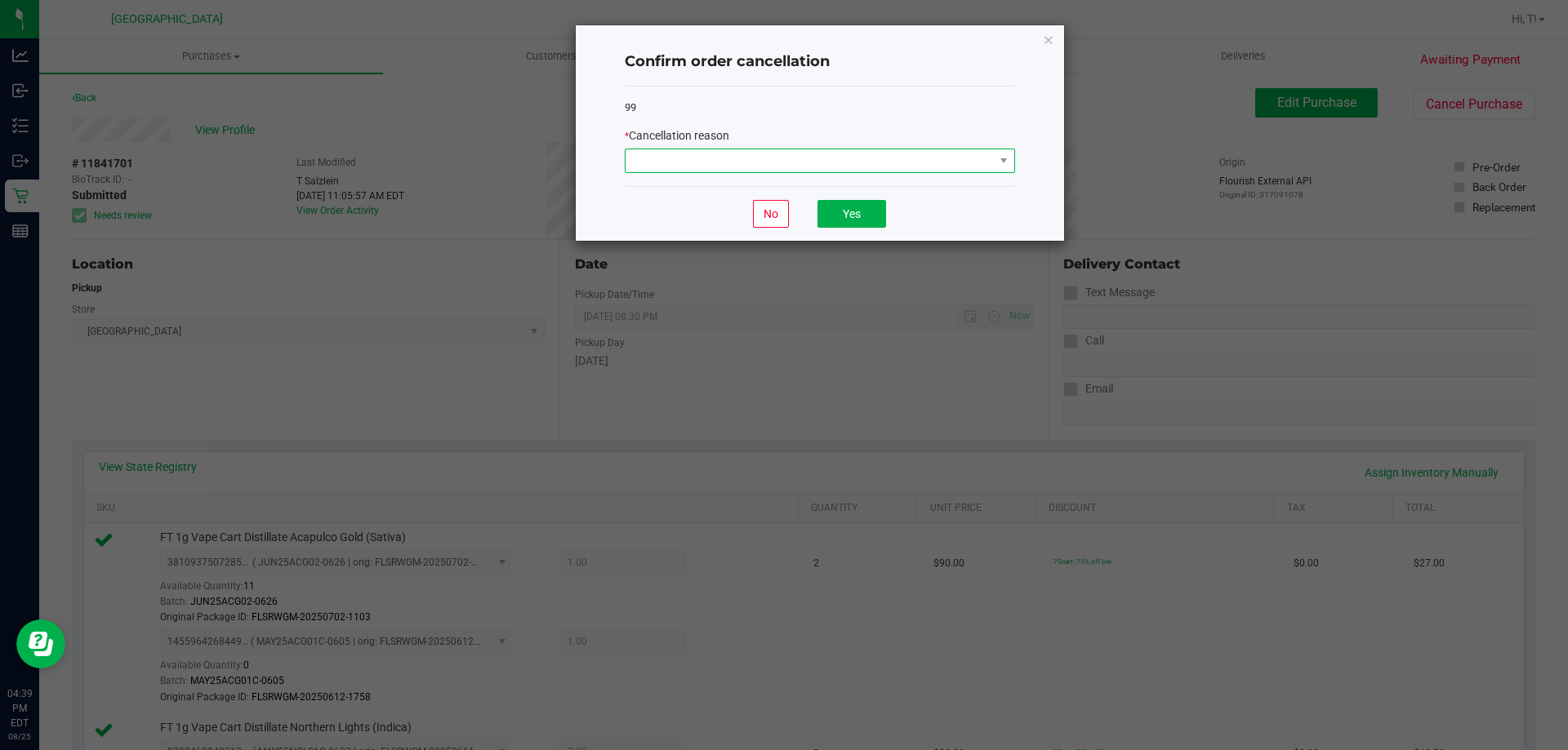
click at [823, 163] on span at bounding box center [810, 161] width 369 height 23
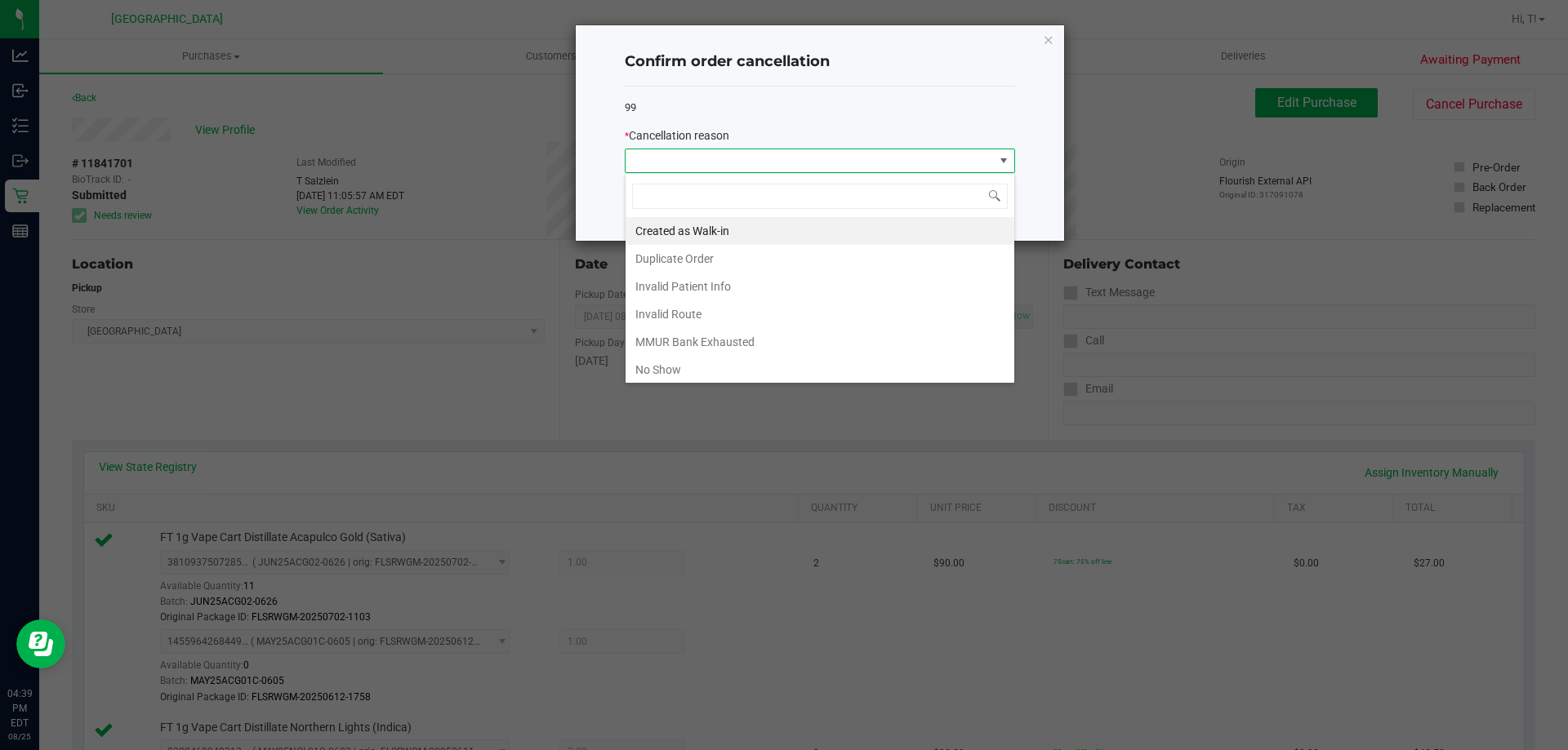
scroll to position [25, 390]
click at [756, 349] on li "MMUR Bank Exhausted" at bounding box center [819, 341] width 388 height 27
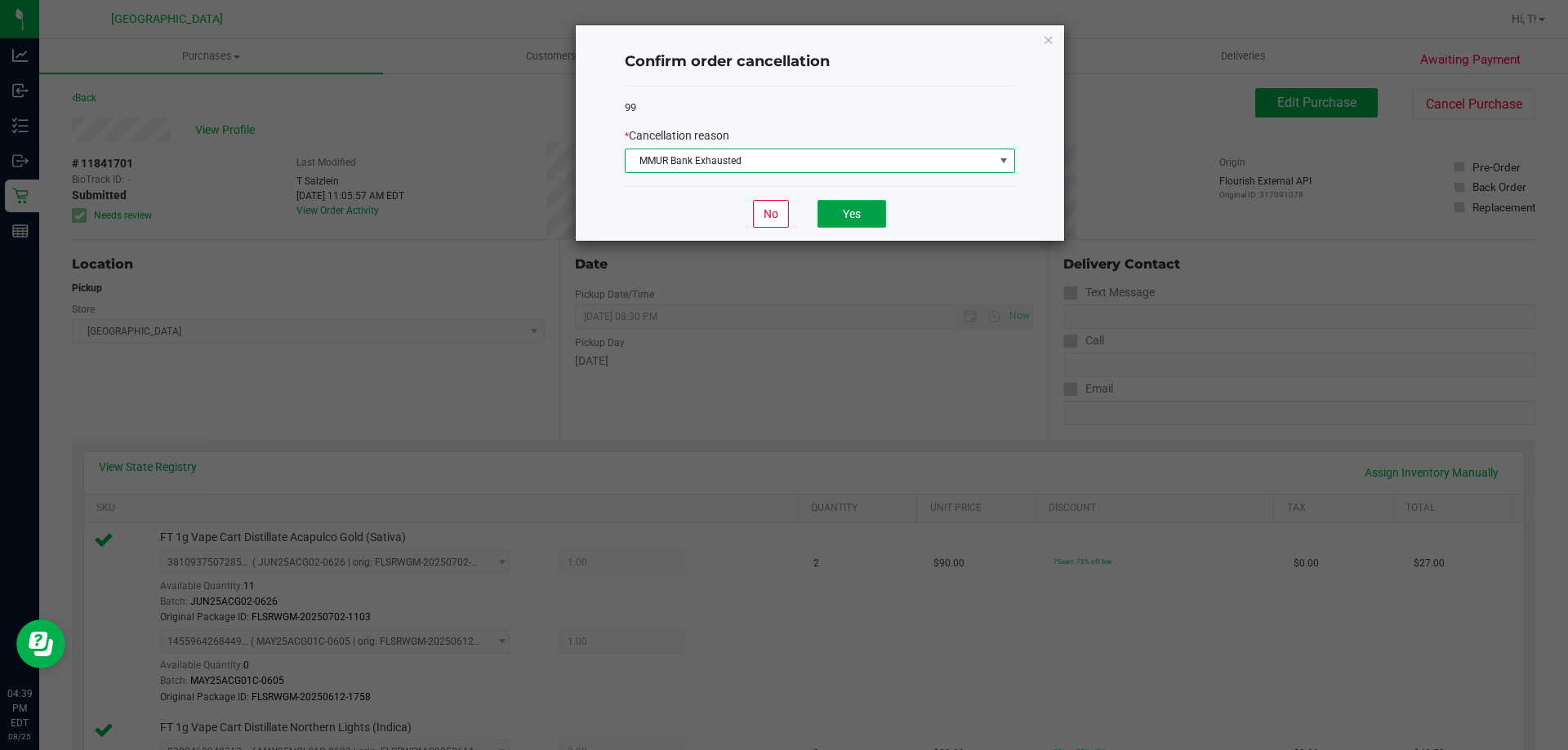
click at [851, 223] on button "Yes" at bounding box center [852, 213] width 69 height 27
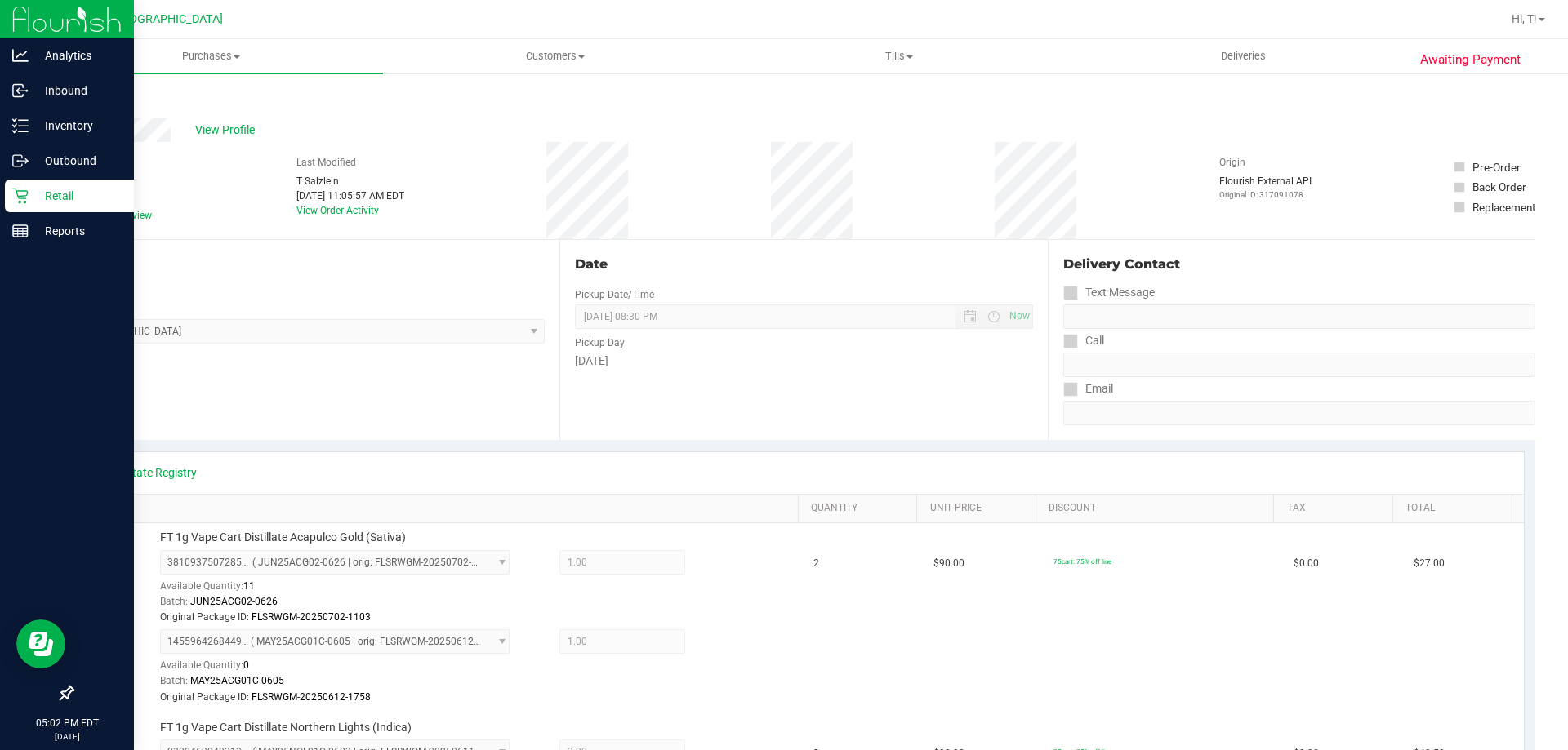
click at [54, 198] on p "Retail" at bounding box center [78, 196] width 98 height 20
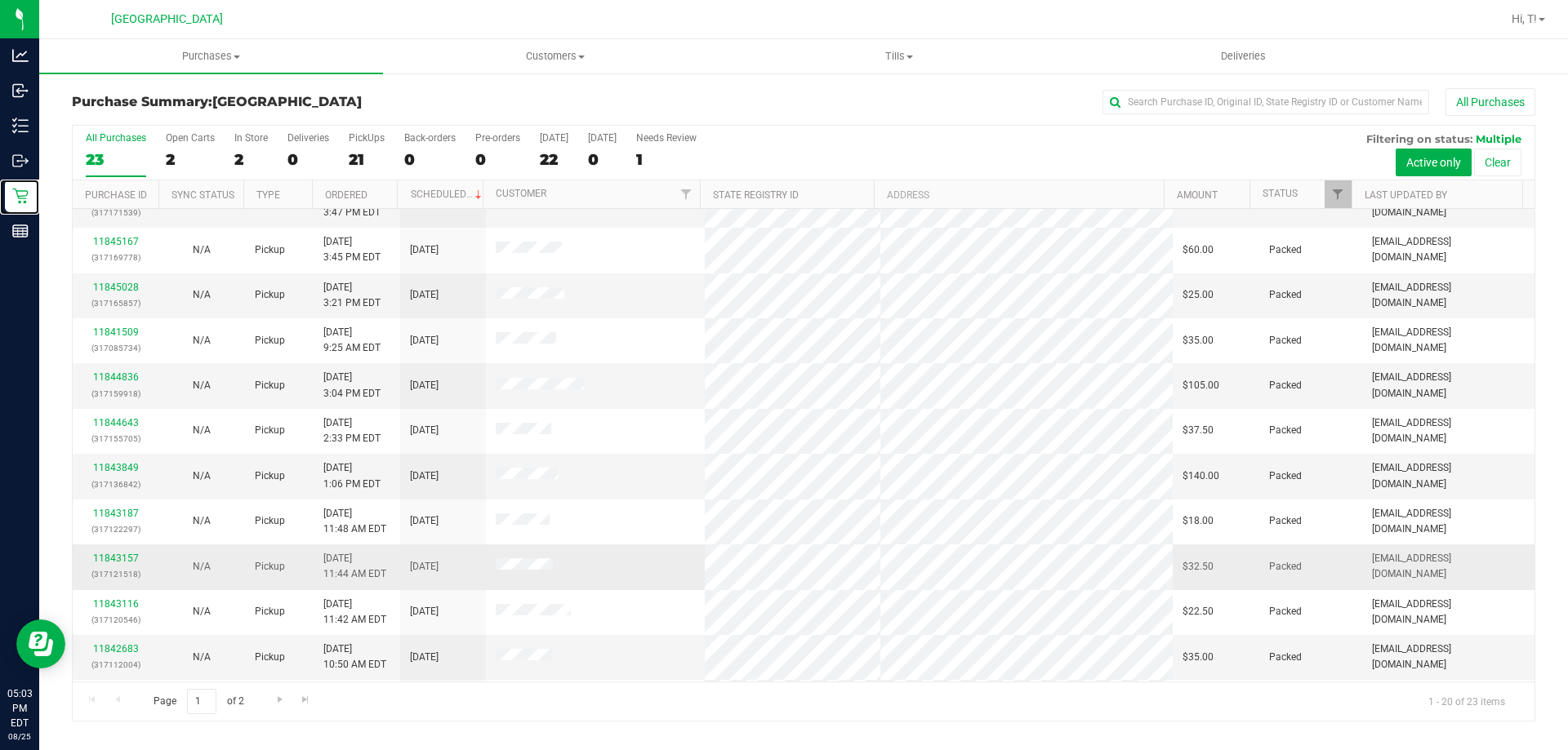
scroll to position [431, 0]
click at [284, 693] on span "Go to the next page" at bounding box center [281, 700] width 13 height 13
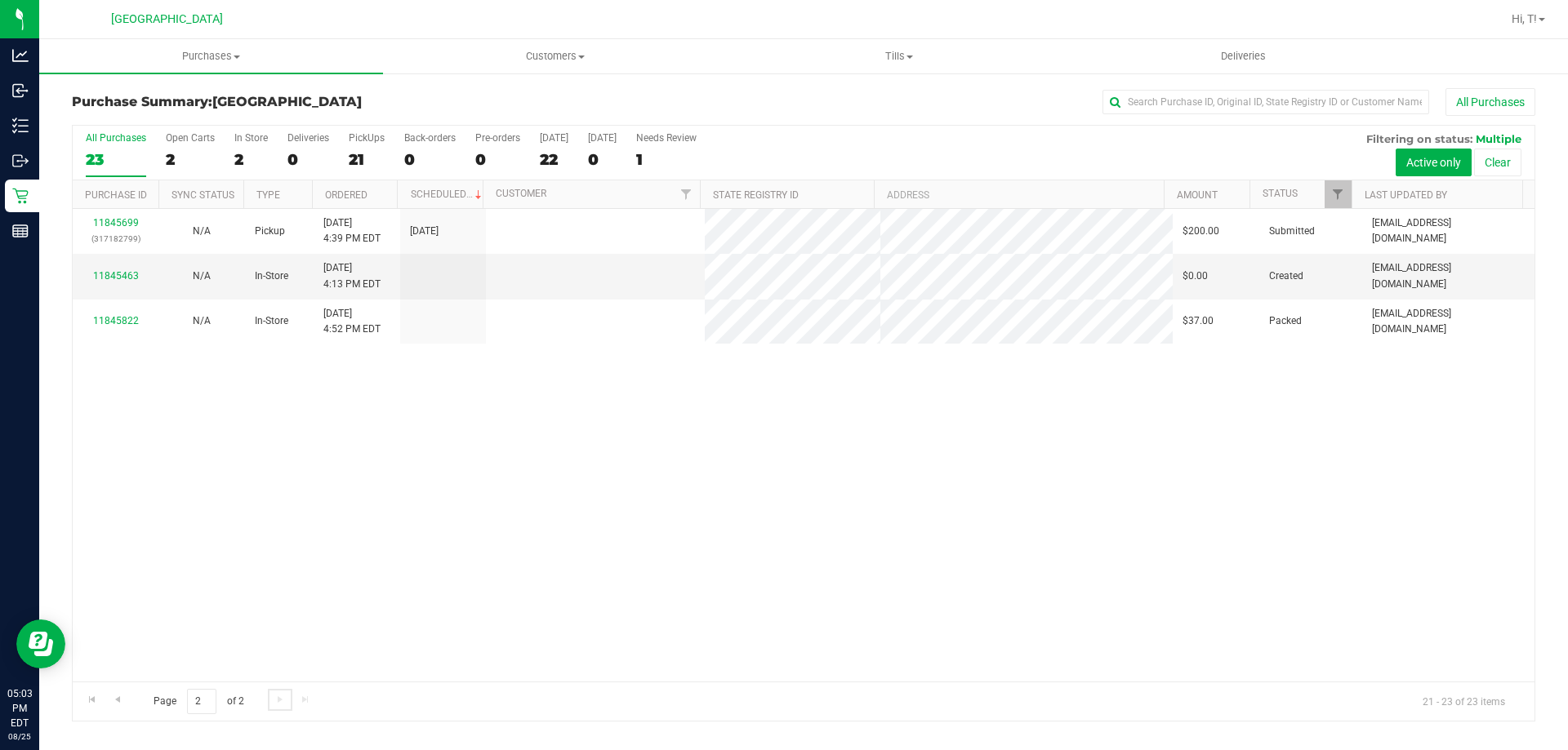
scroll to position [0, 0]
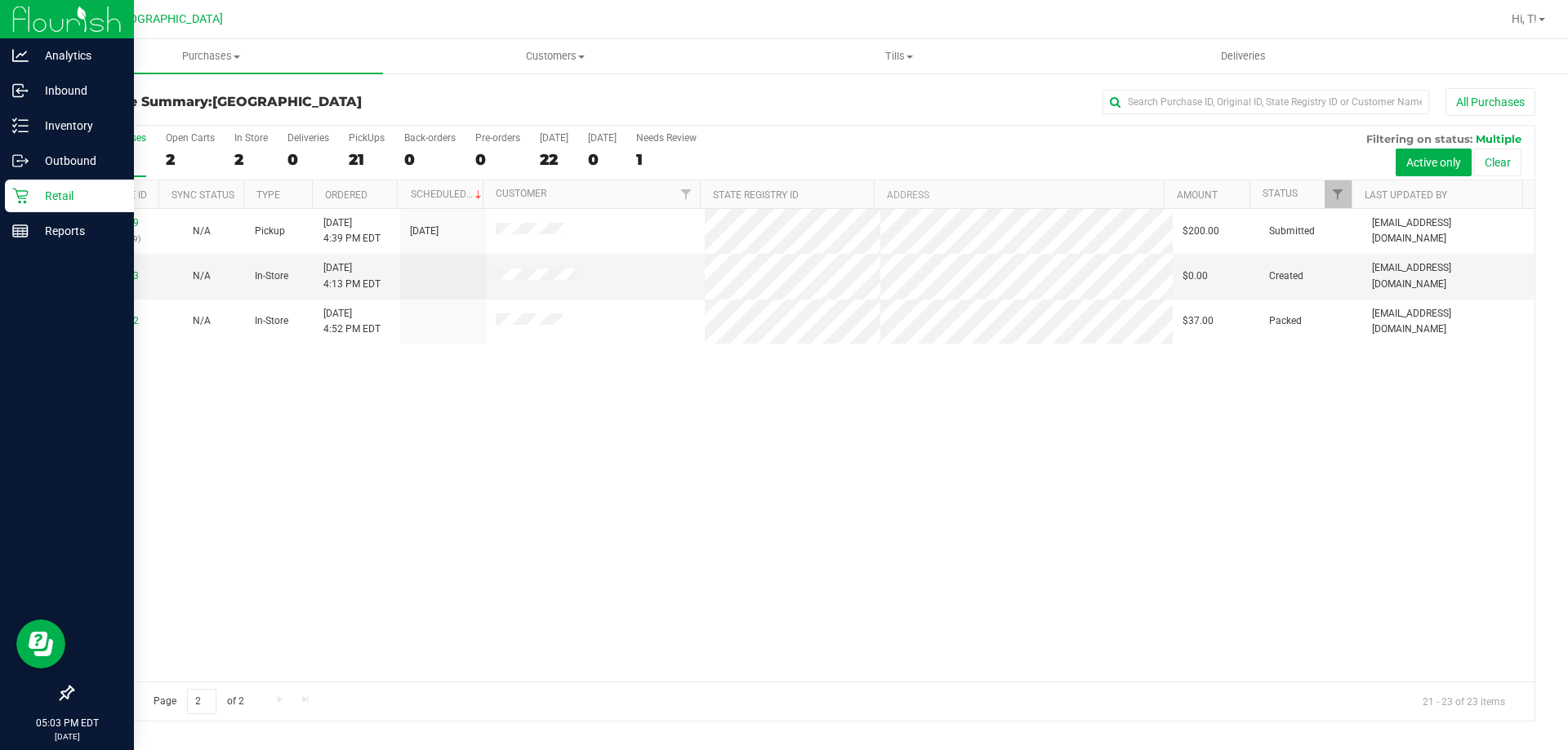
click at [21, 190] on icon at bounding box center [20, 196] width 16 height 16
click at [48, 205] on p "Retail" at bounding box center [78, 196] width 98 height 20
click at [67, 237] on p "Reports" at bounding box center [78, 230] width 98 height 20
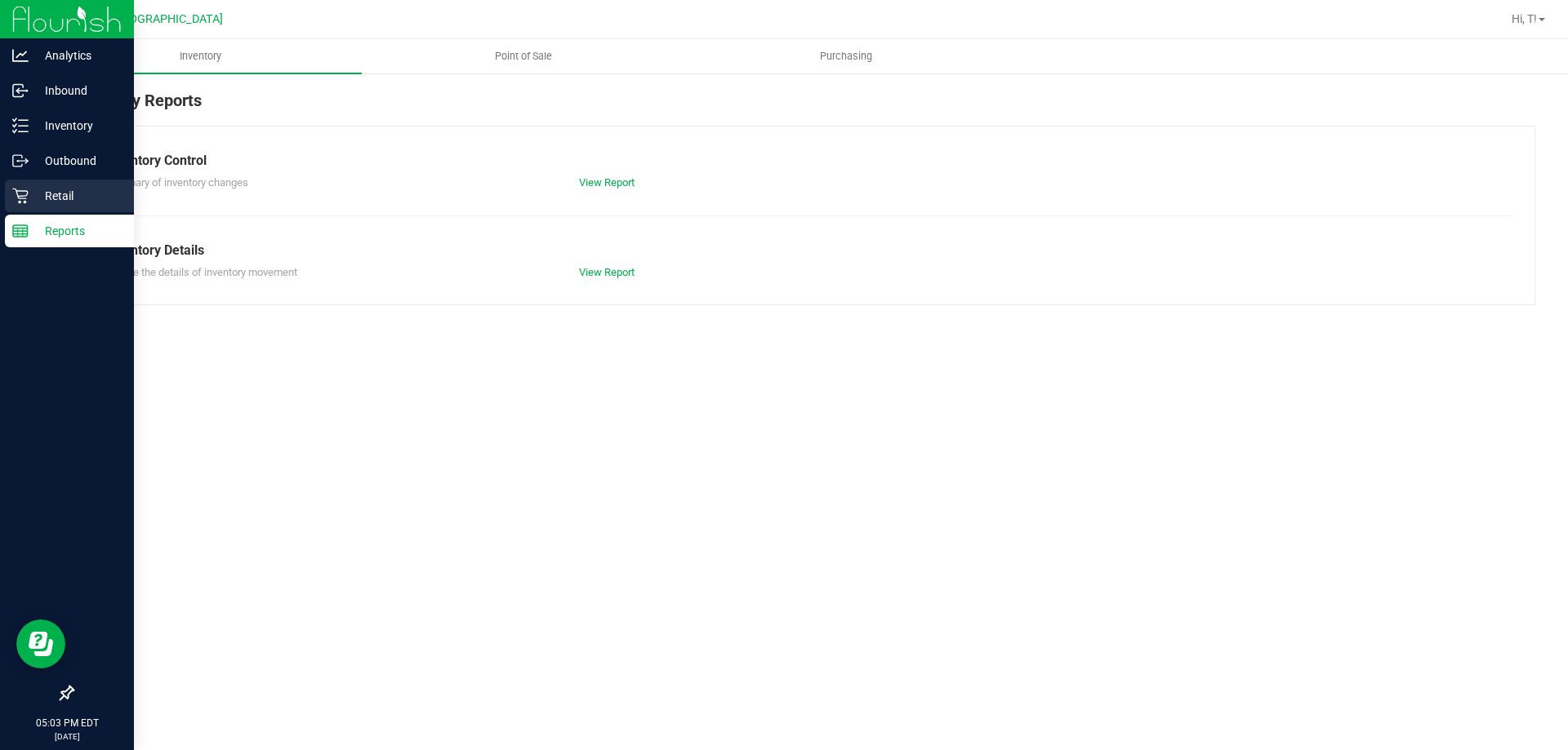
click at [68, 190] on p "Retail" at bounding box center [78, 196] width 98 height 20
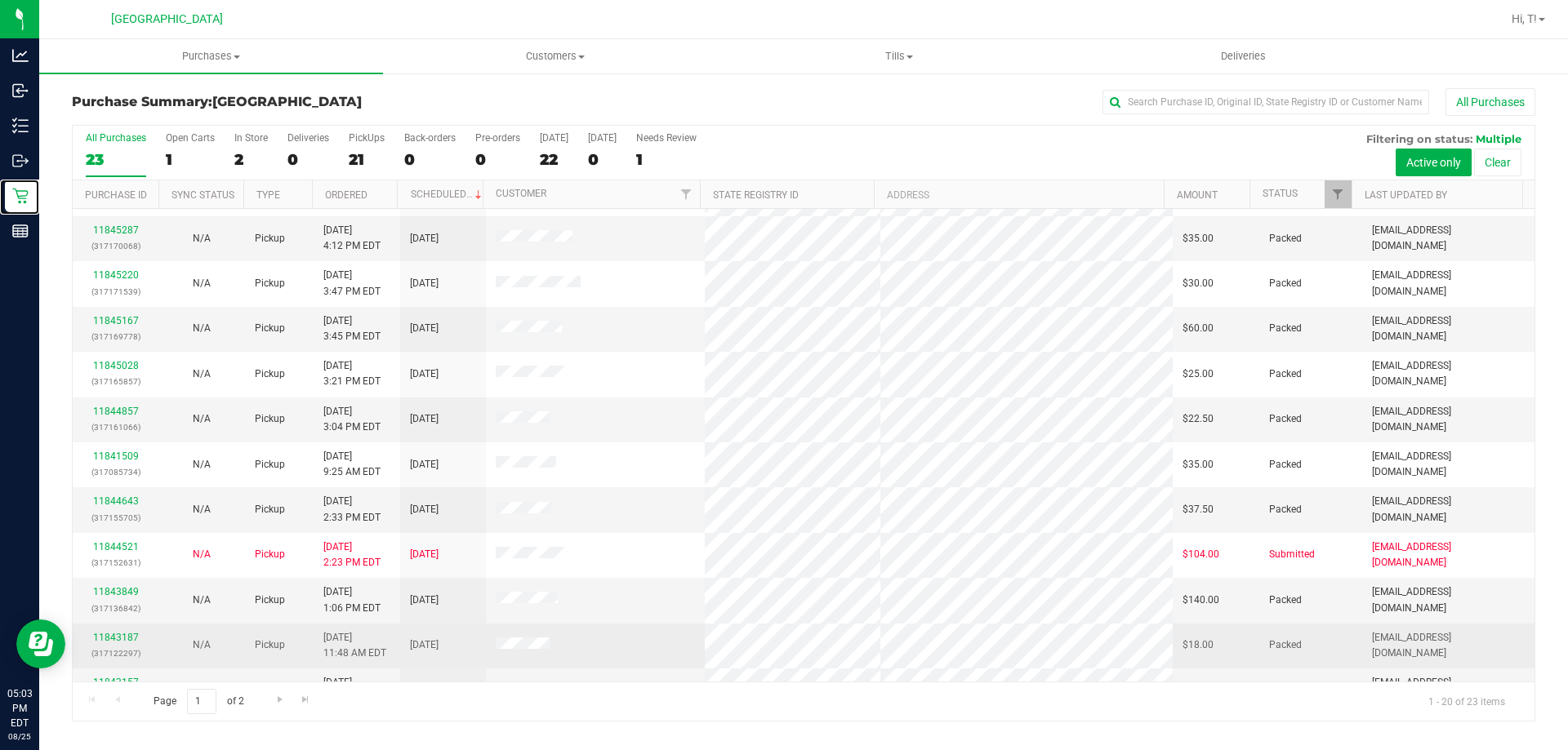
scroll to position [245, 0]
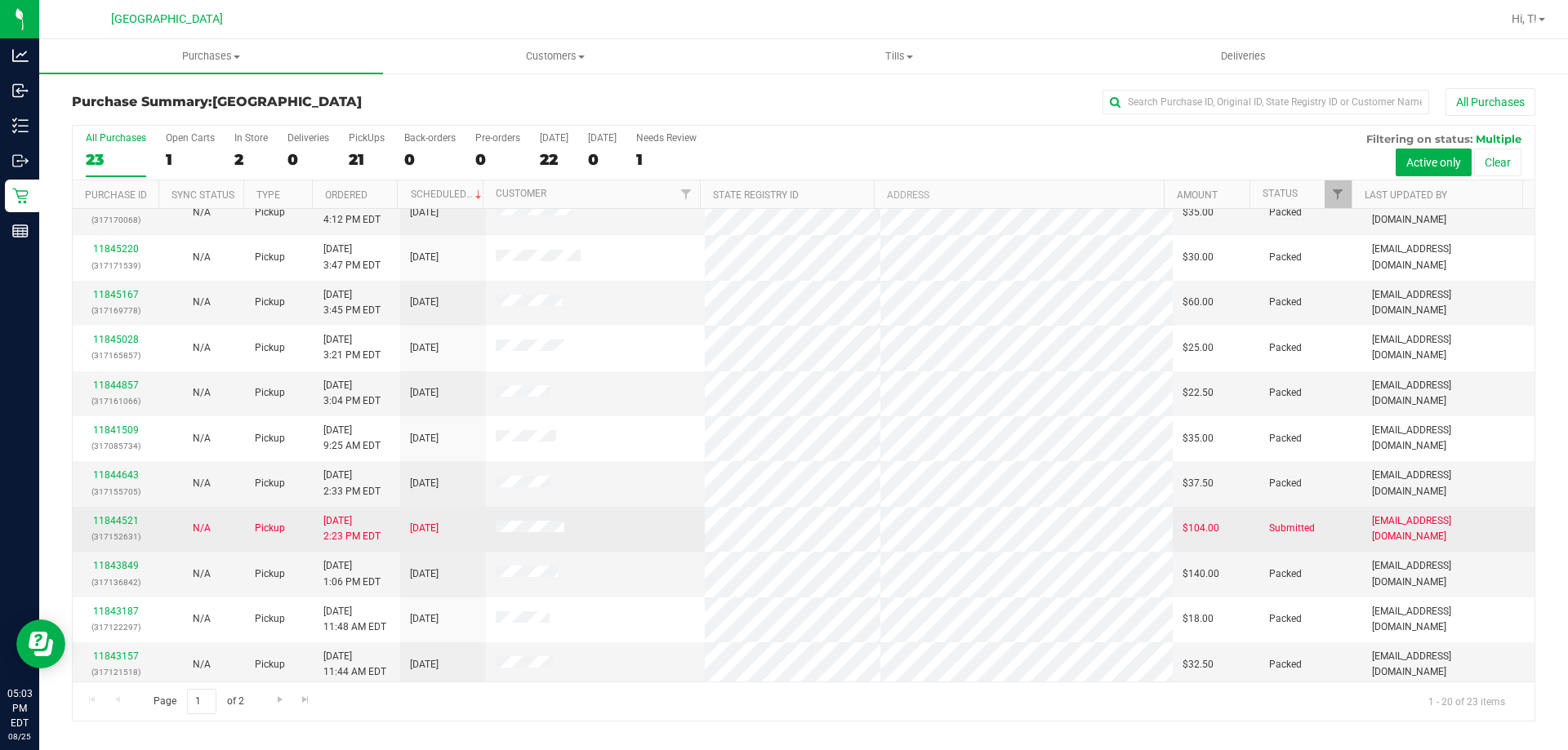
click at [117, 514] on div "11844521 (317152631)" at bounding box center [115, 529] width 66 height 31
click at [115, 517] on link "11844521" at bounding box center [116, 520] width 45 height 11
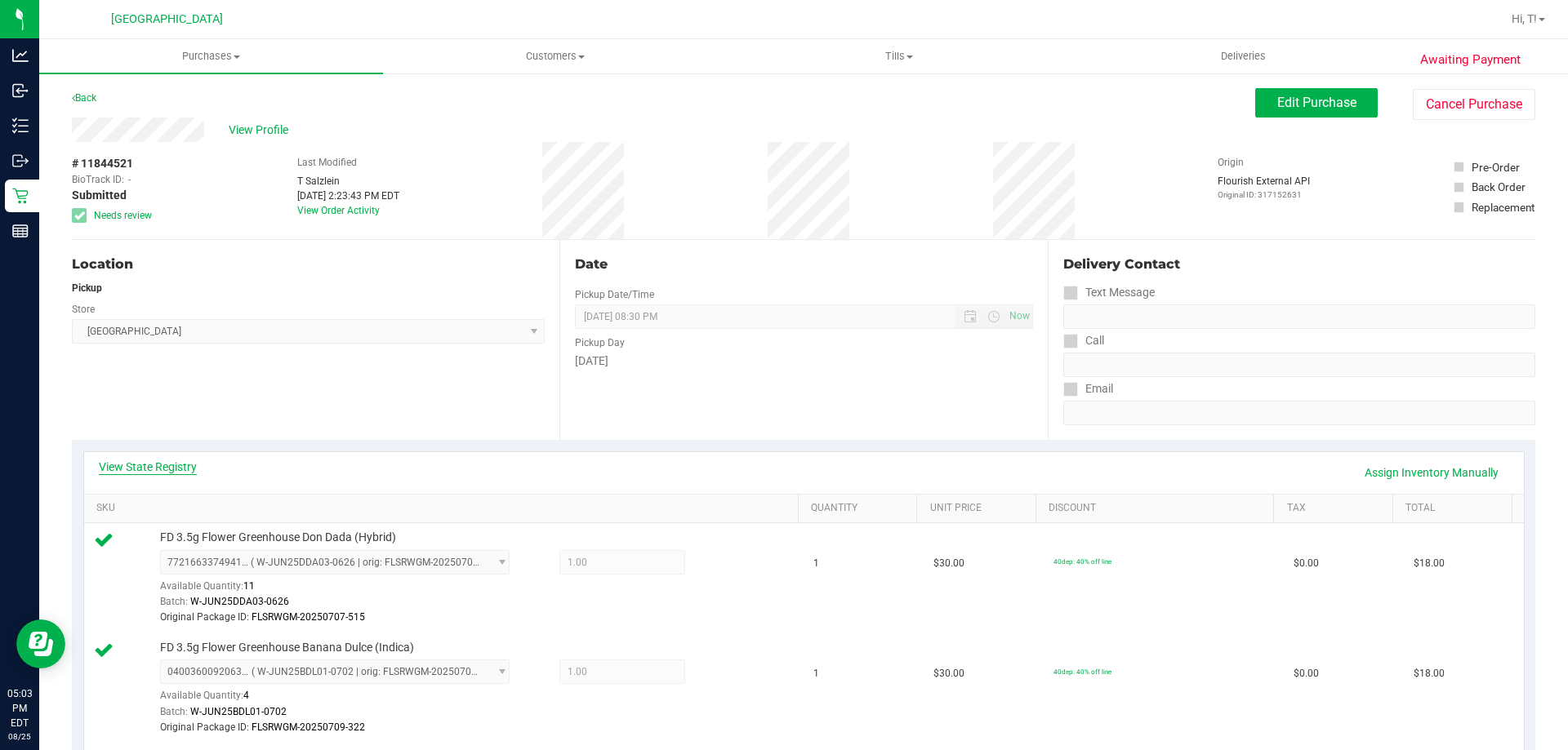
click at [161, 466] on link "View State Registry" at bounding box center [148, 467] width 98 height 16
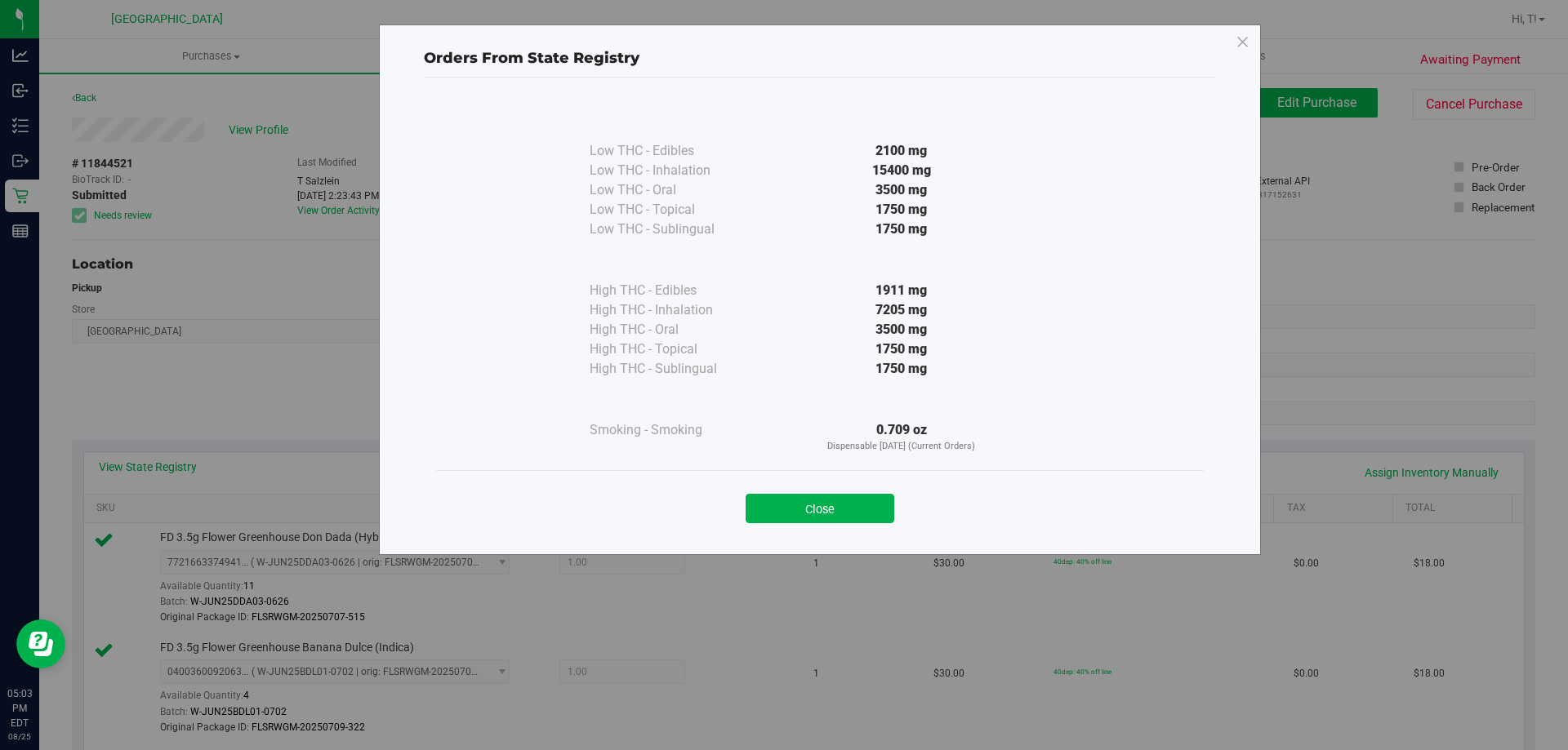
click at [923, 425] on div "0.709 oz Dispensable Today (Current Orders)" at bounding box center [902, 436] width 298 height 33
drag, startPoint x: 929, startPoint y: 428, endPoint x: 872, endPoint y: 433, distance: 57.2
click at [872, 433] on div "0.709 oz Dispensable Today (Current Orders)" at bounding box center [902, 436] width 298 height 33
copy div "0.709 oz"
click at [821, 506] on button "Close" at bounding box center [819, 508] width 148 height 29
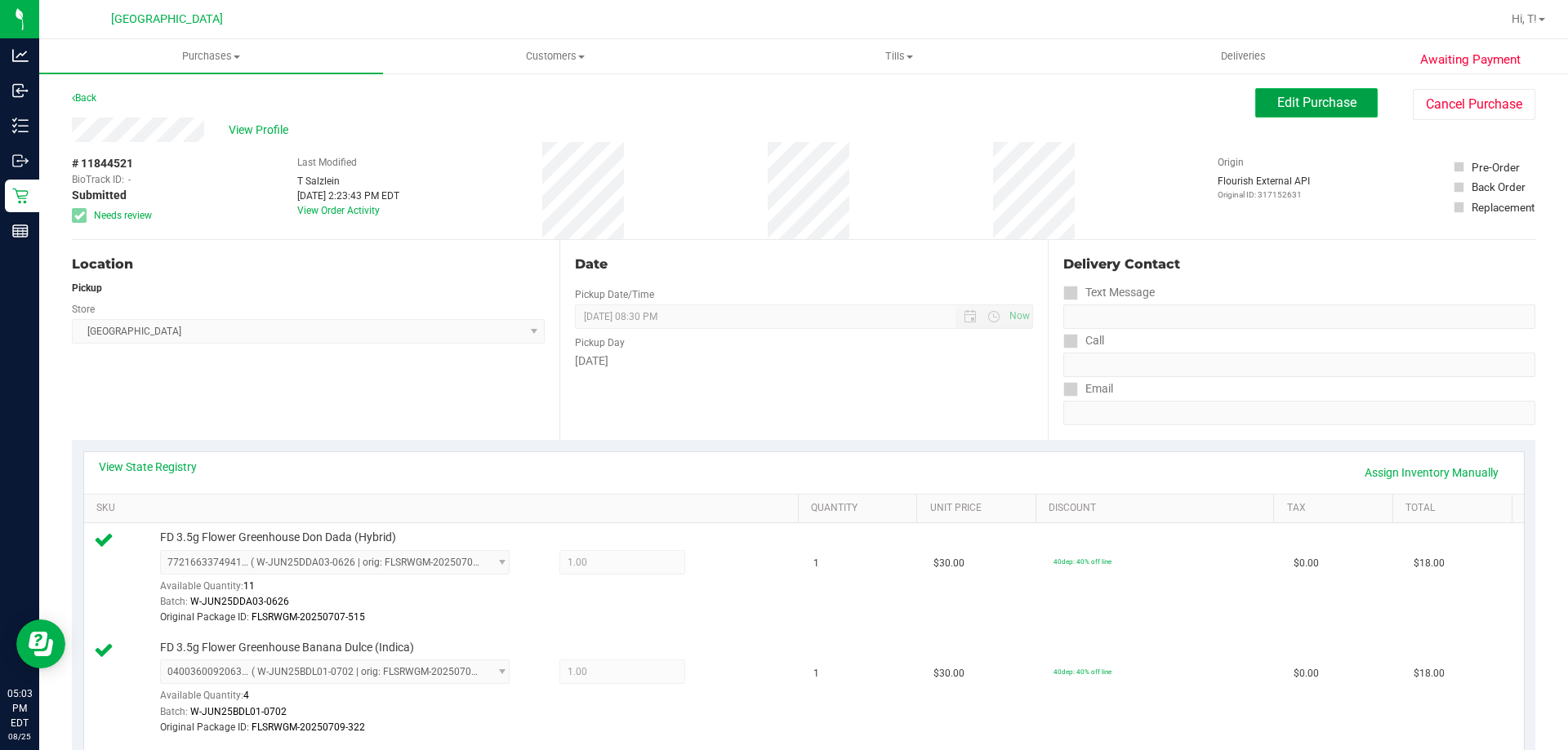
click at [1304, 103] on span "Edit Purchase" at bounding box center [1318, 102] width 79 height 15
click at [1400, 467] on link "Assign Inventory Manually" at bounding box center [1432, 472] width 155 height 27
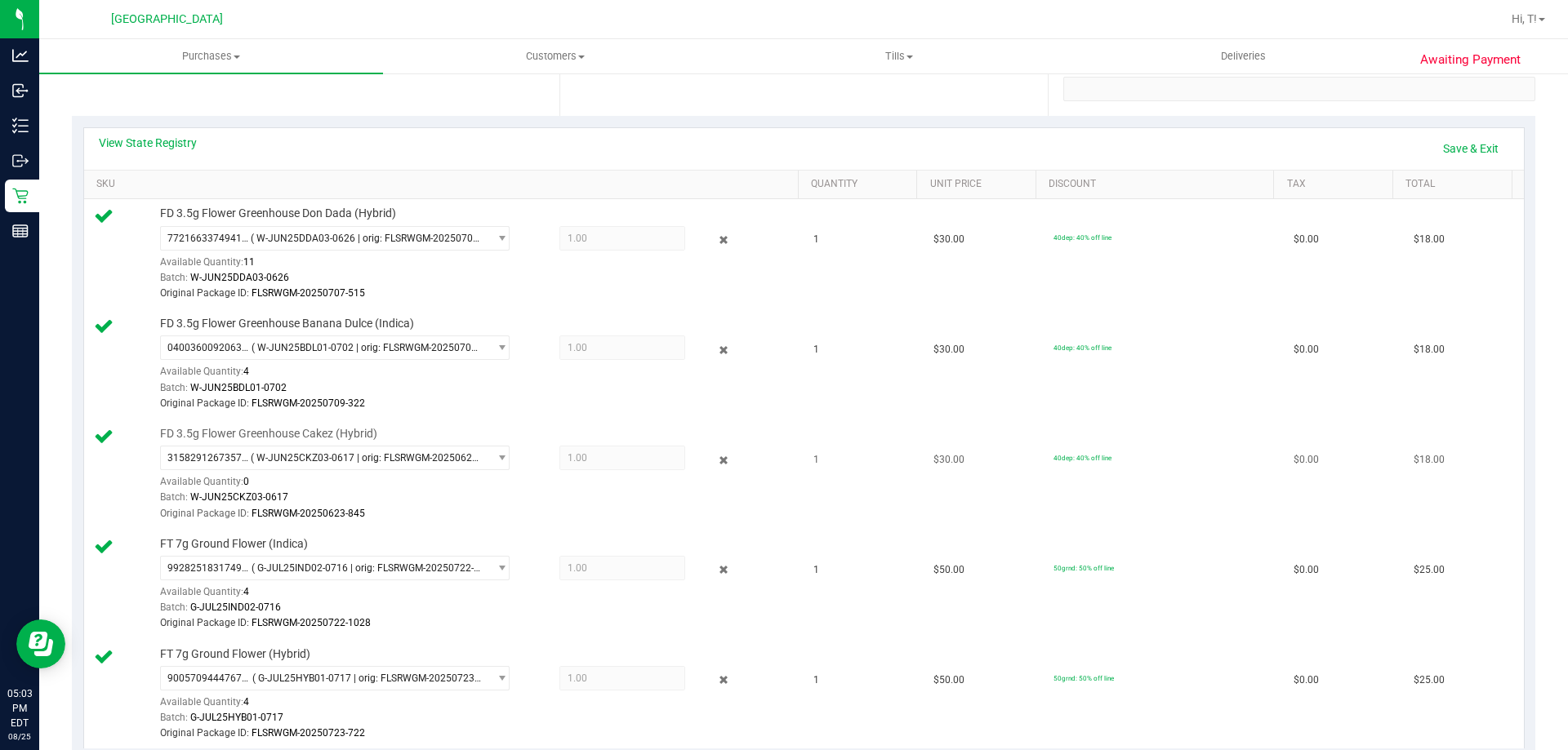
scroll to position [327, 0]
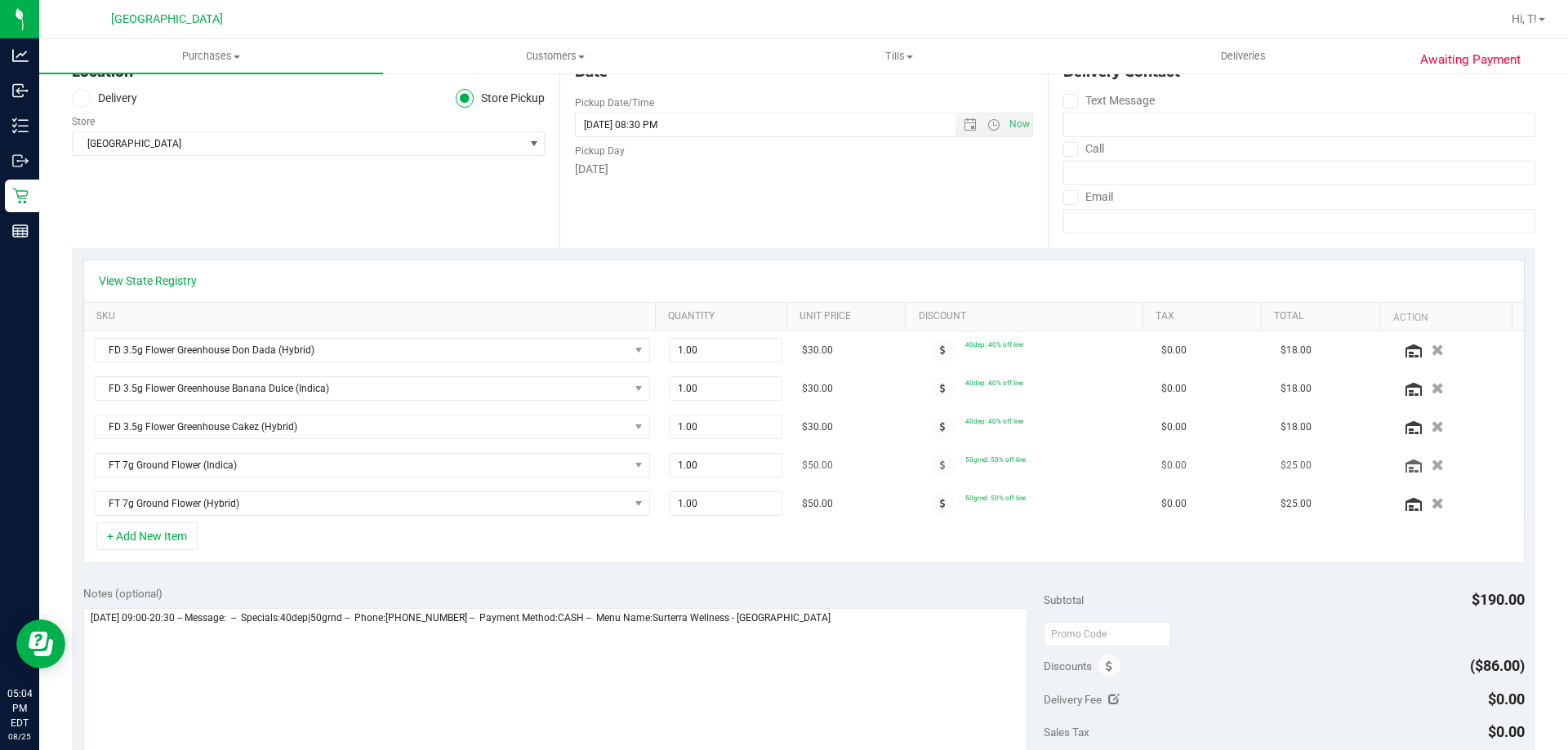
scroll to position [163, 0]
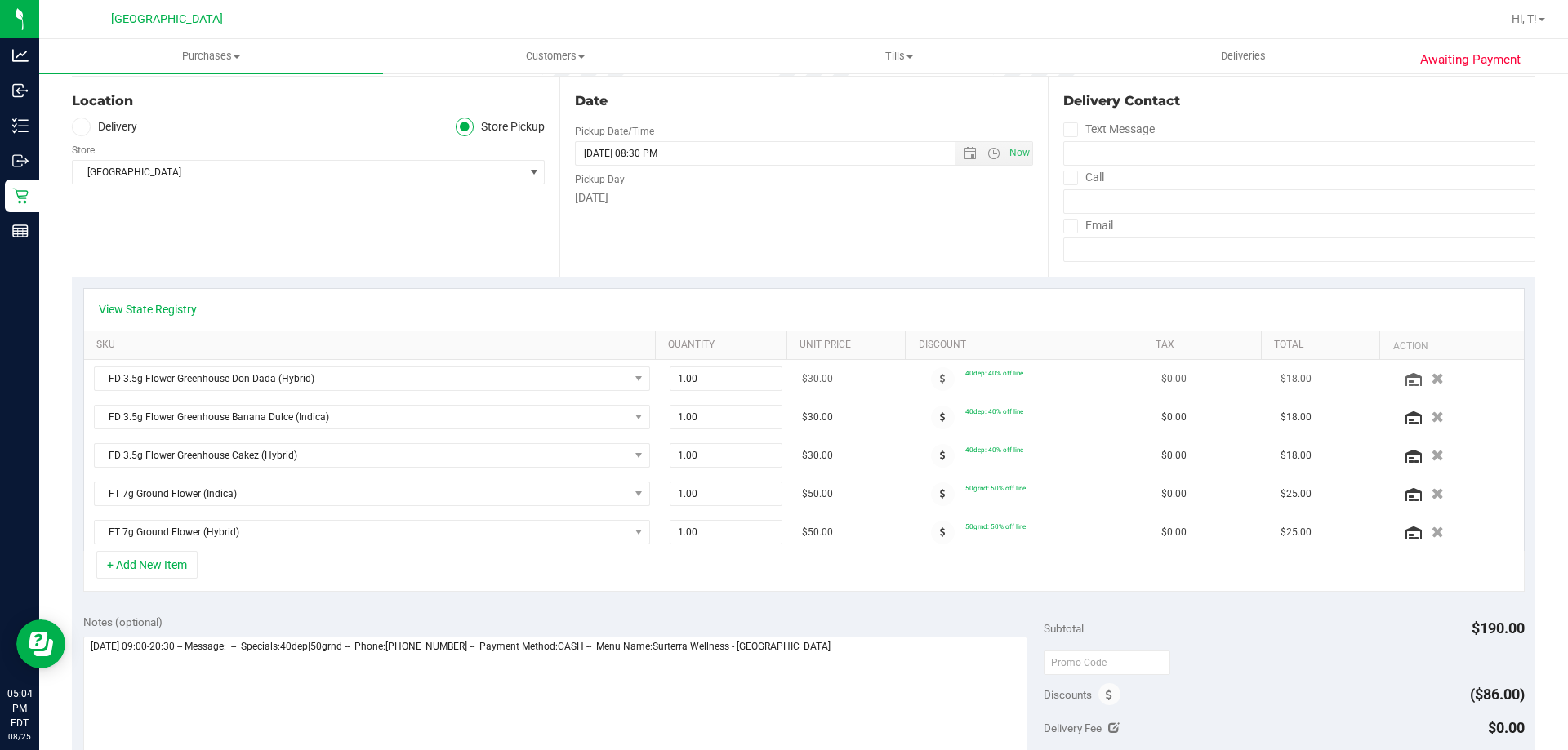
click at [1432, 384] on icon "button" at bounding box center [1438, 379] width 12 height 11
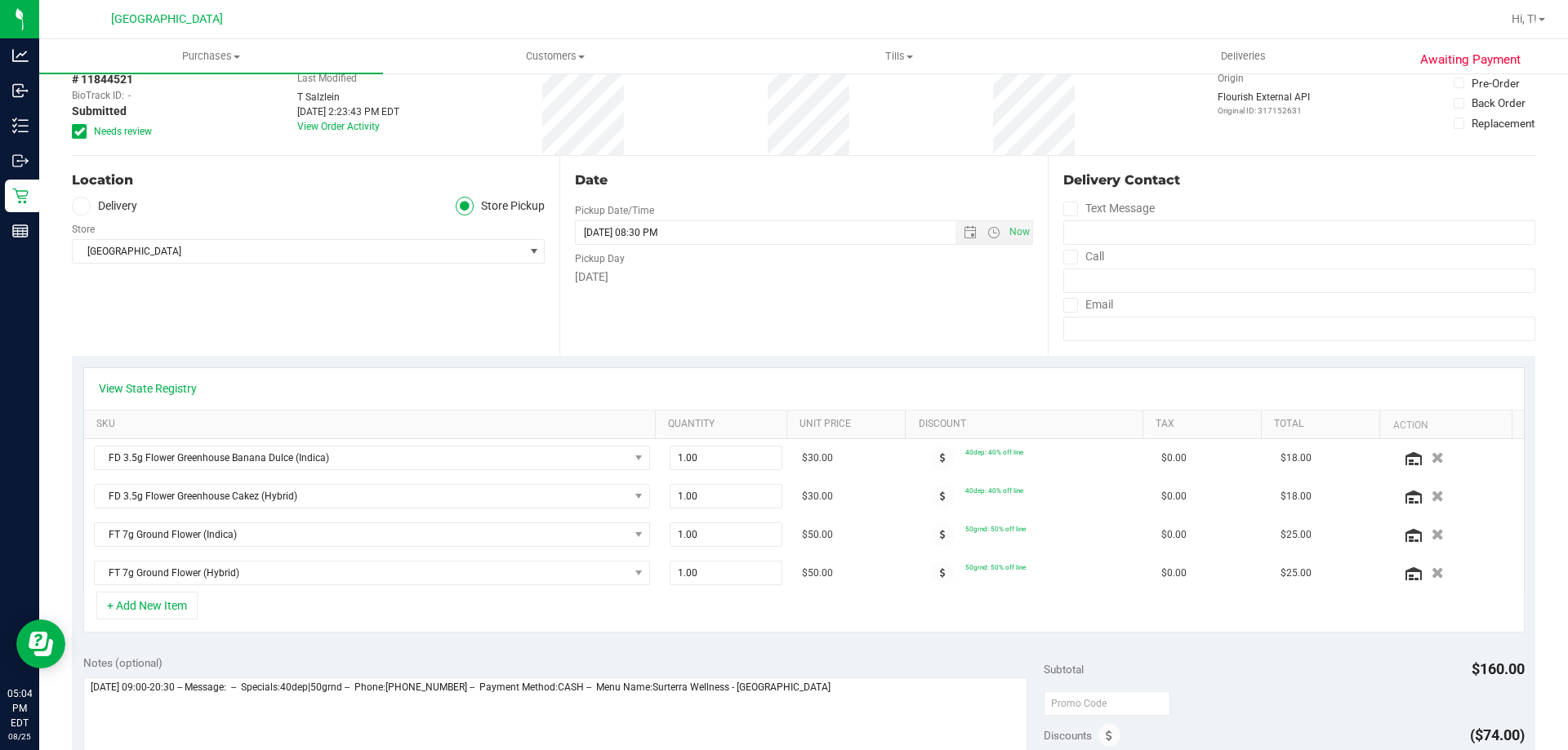
scroll to position [0, 0]
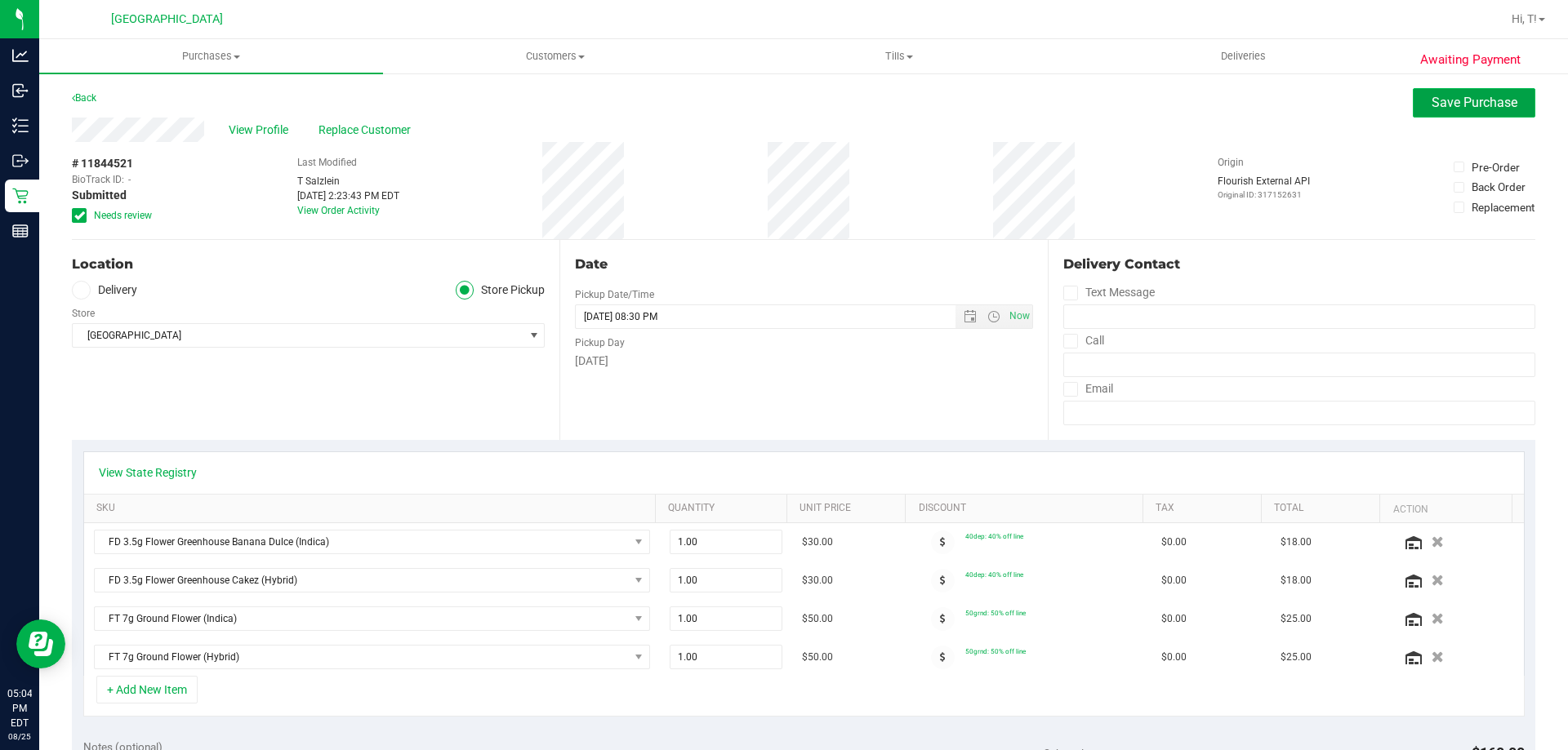
click at [1460, 97] on span "Save Purchase" at bounding box center [1474, 102] width 86 height 15
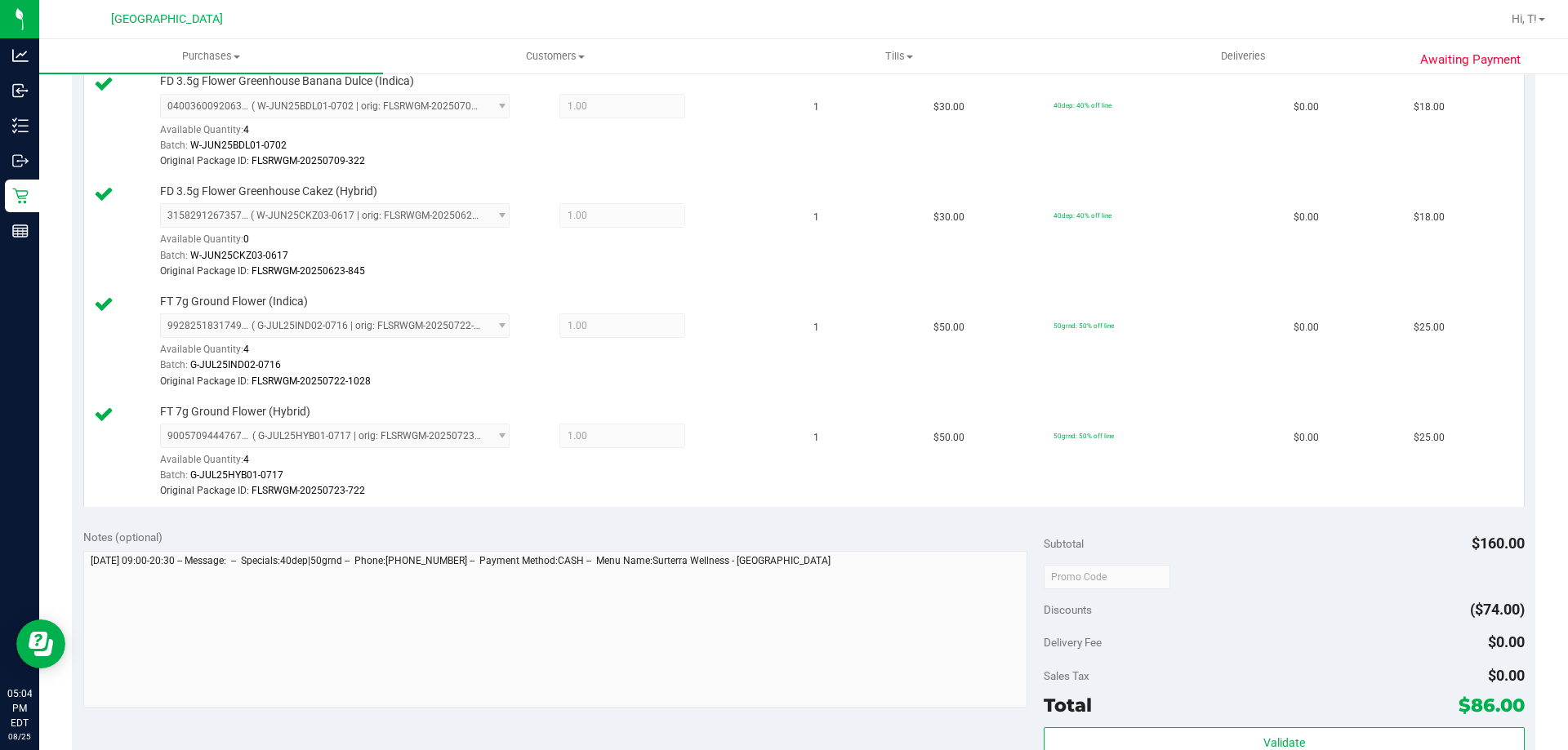
scroll to position [653, 0]
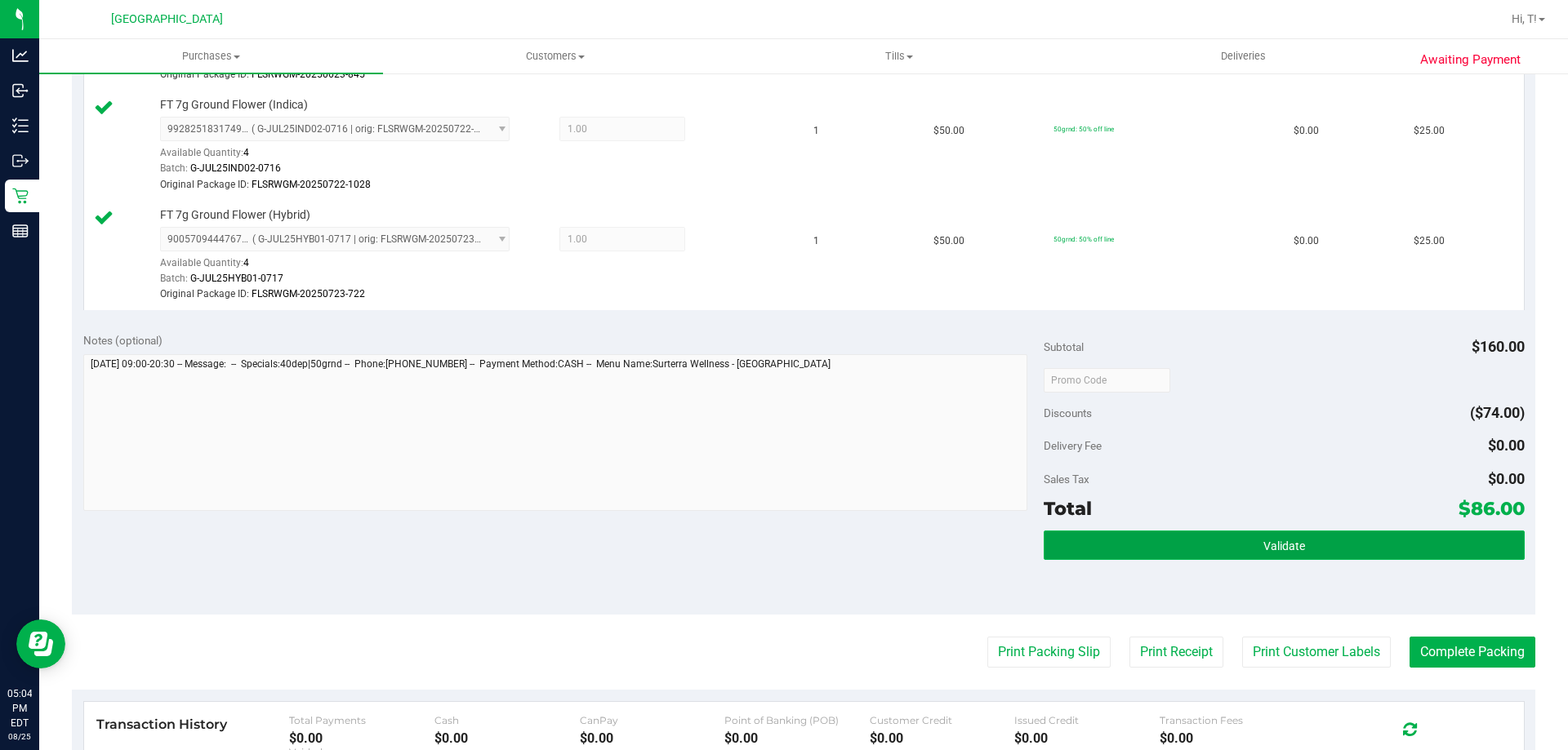
click at [1334, 542] on button "Validate" at bounding box center [1284, 545] width 480 height 29
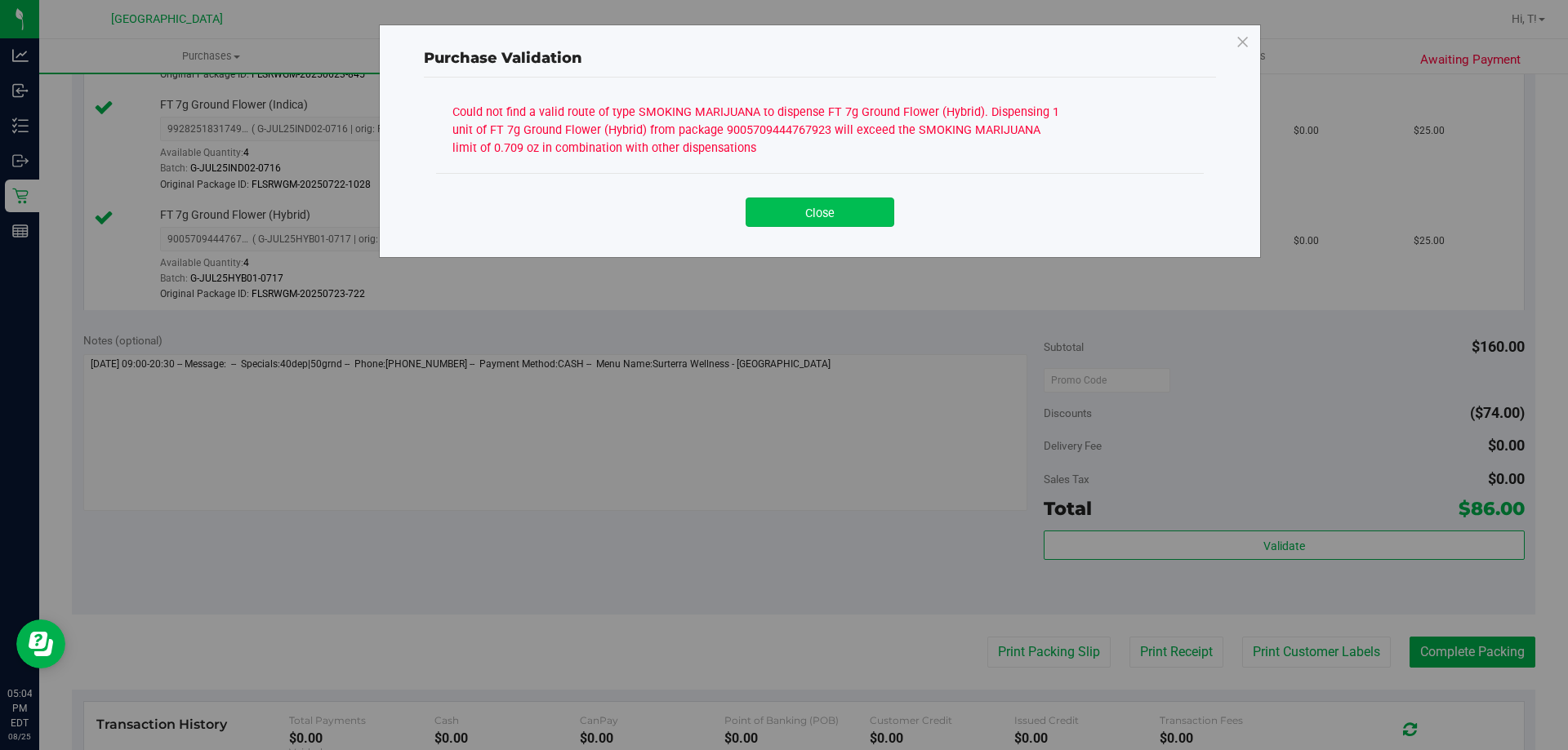
click at [812, 216] on button "Close" at bounding box center [819, 212] width 148 height 29
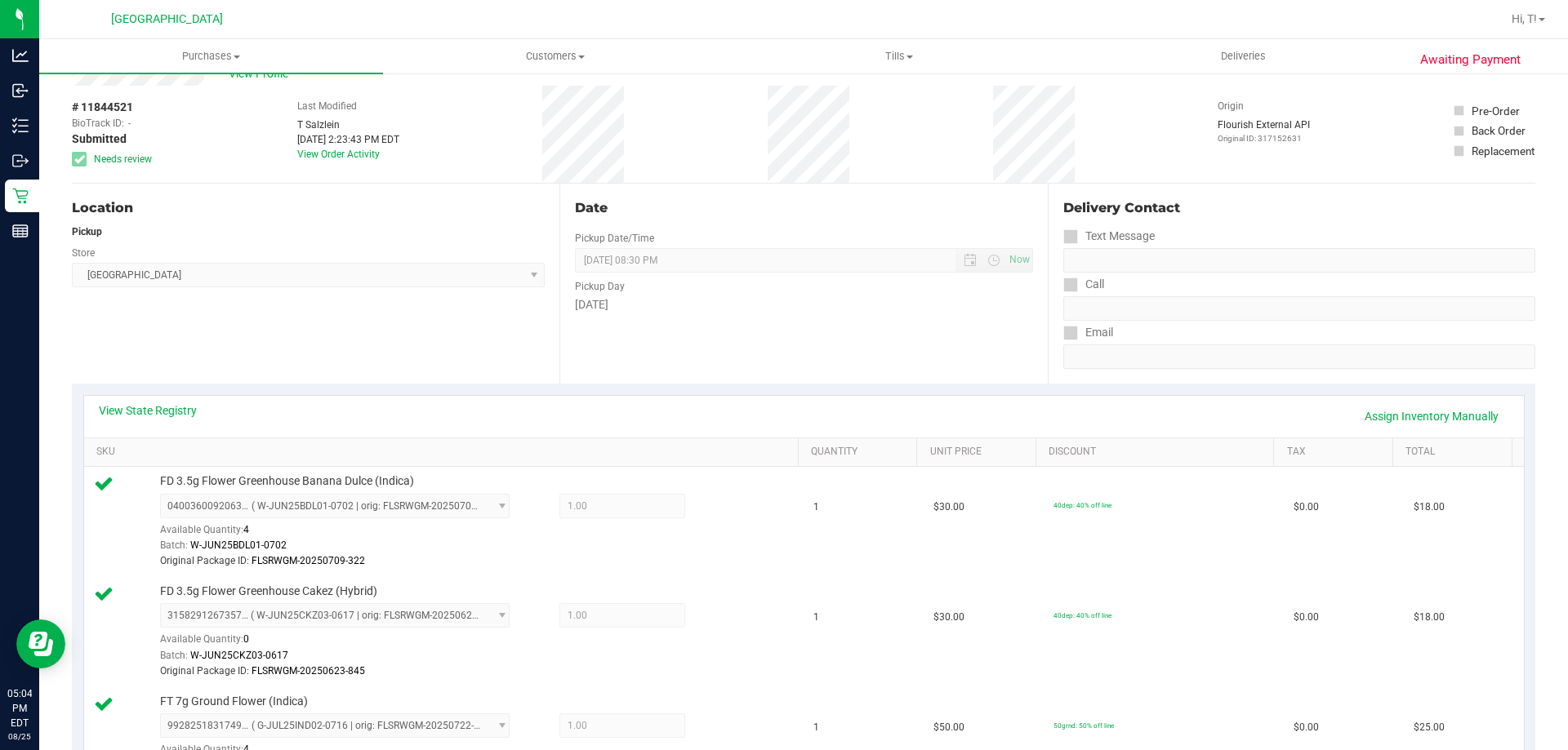
scroll to position [0, 0]
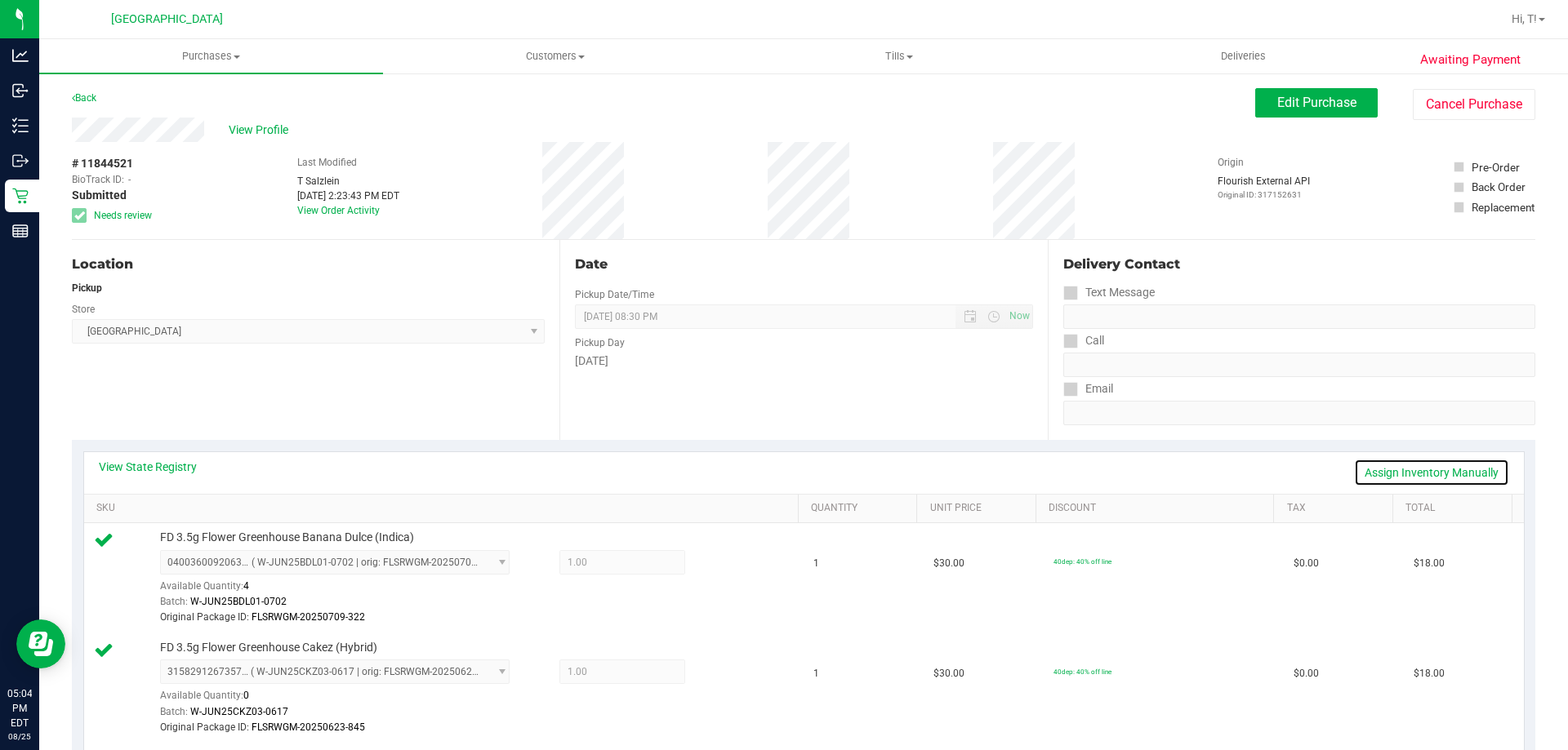
click at [1404, 473] on link "Assign Inventory Manually" at bounding box center [1432, 472] width 155 height 27
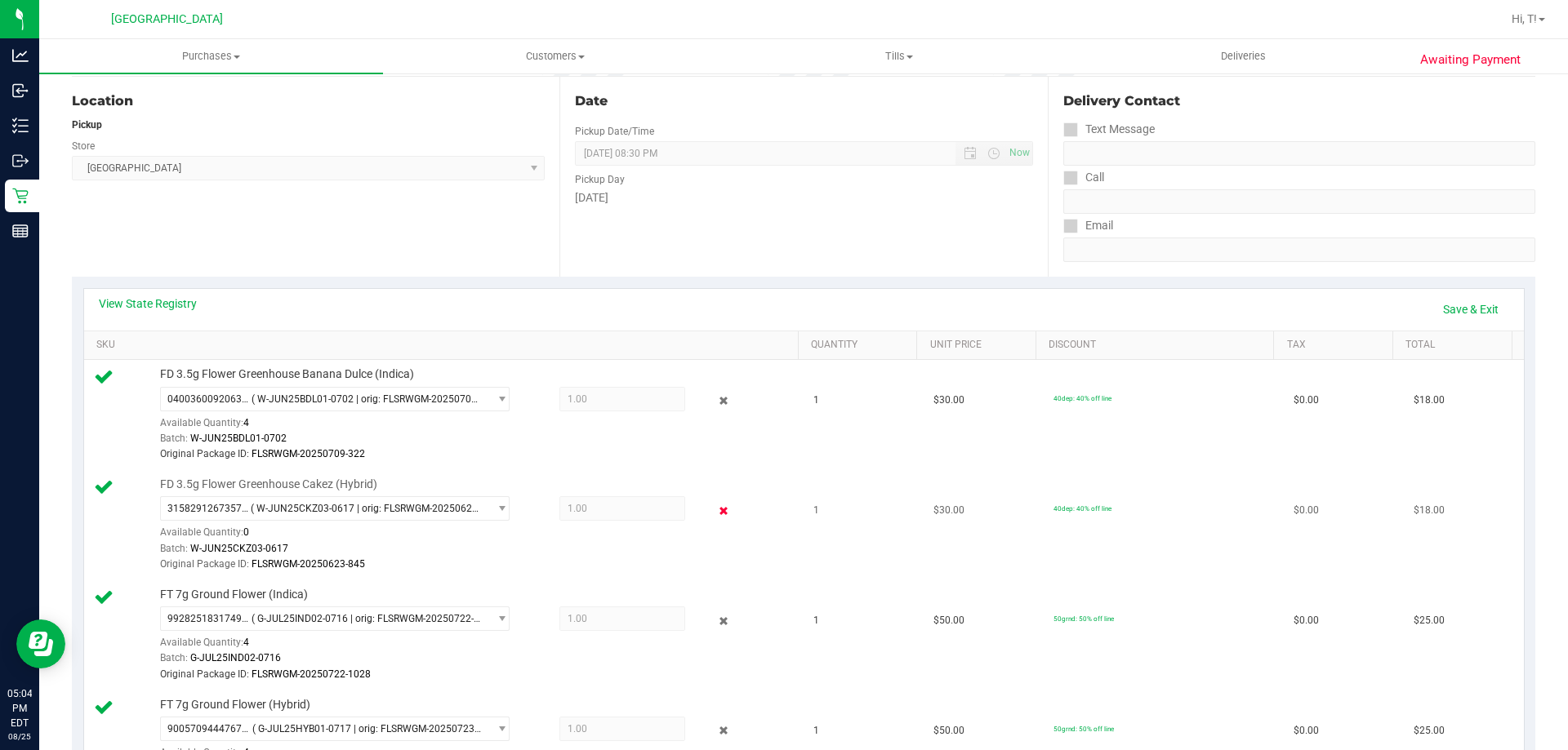
click at [715, 512] on icon at bounding box center [724, 511] width 17 height 19
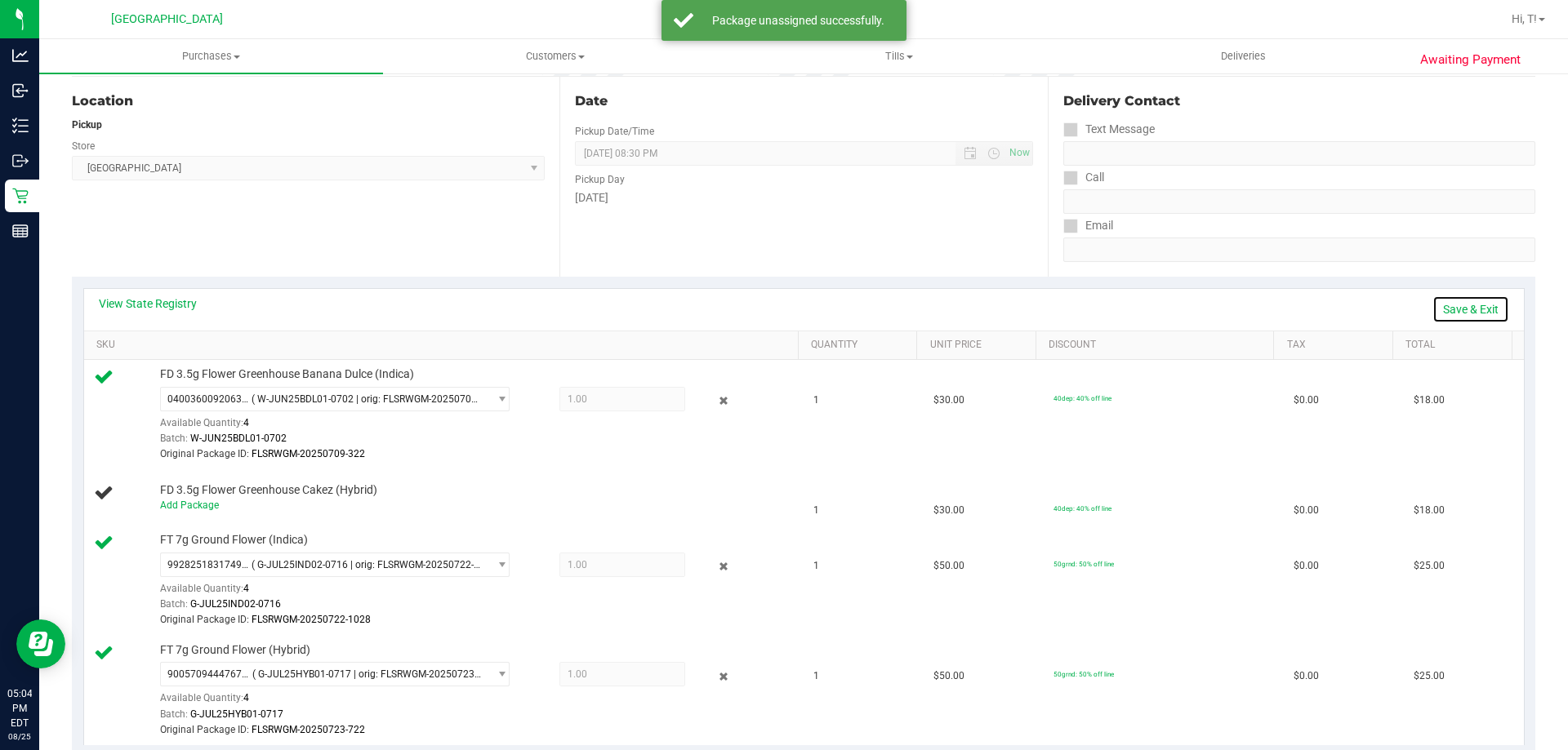
click at [1472, 310] on link "Save & Exit" at bounding box center [1471, 309] width 77 height 27
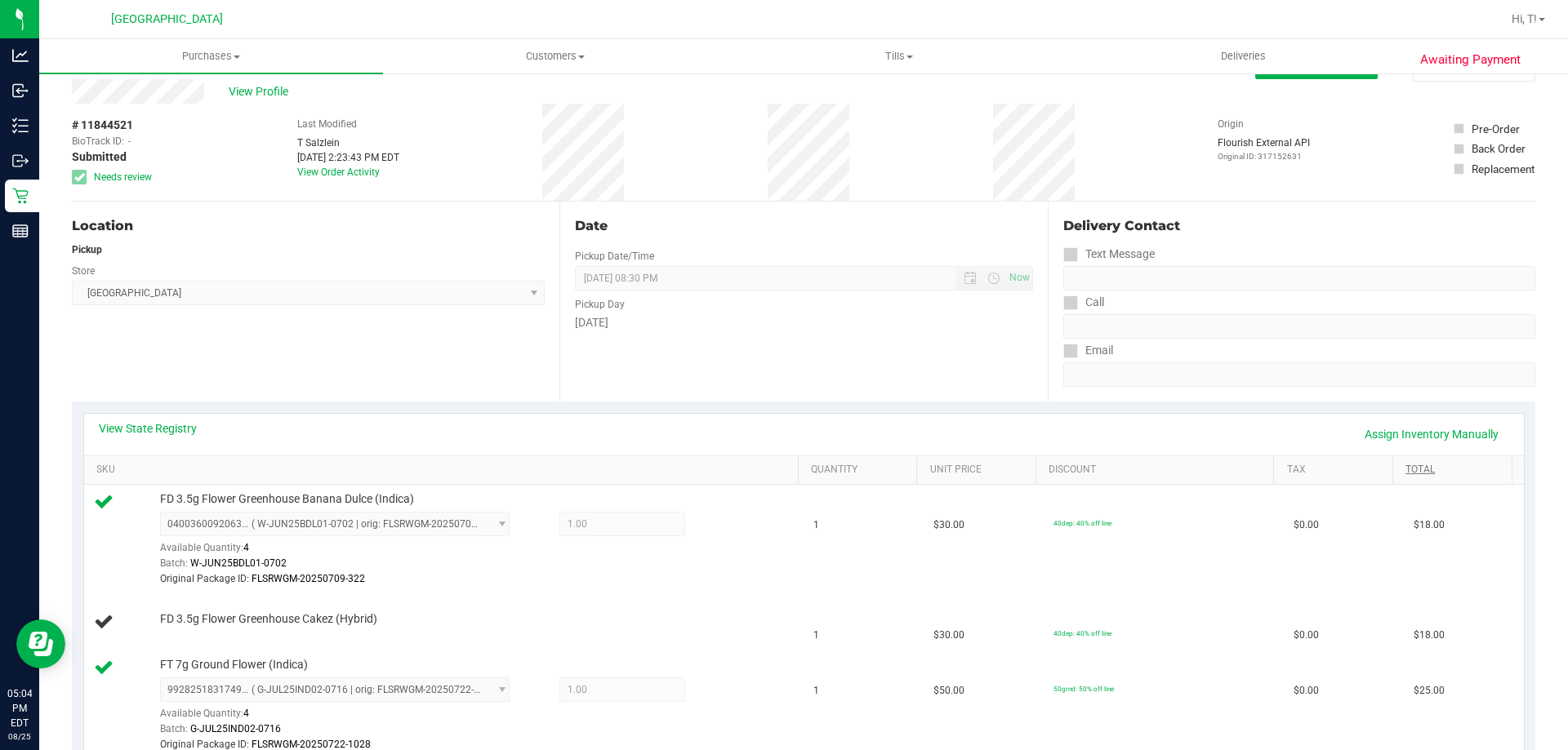
scroll to position [0, 0]
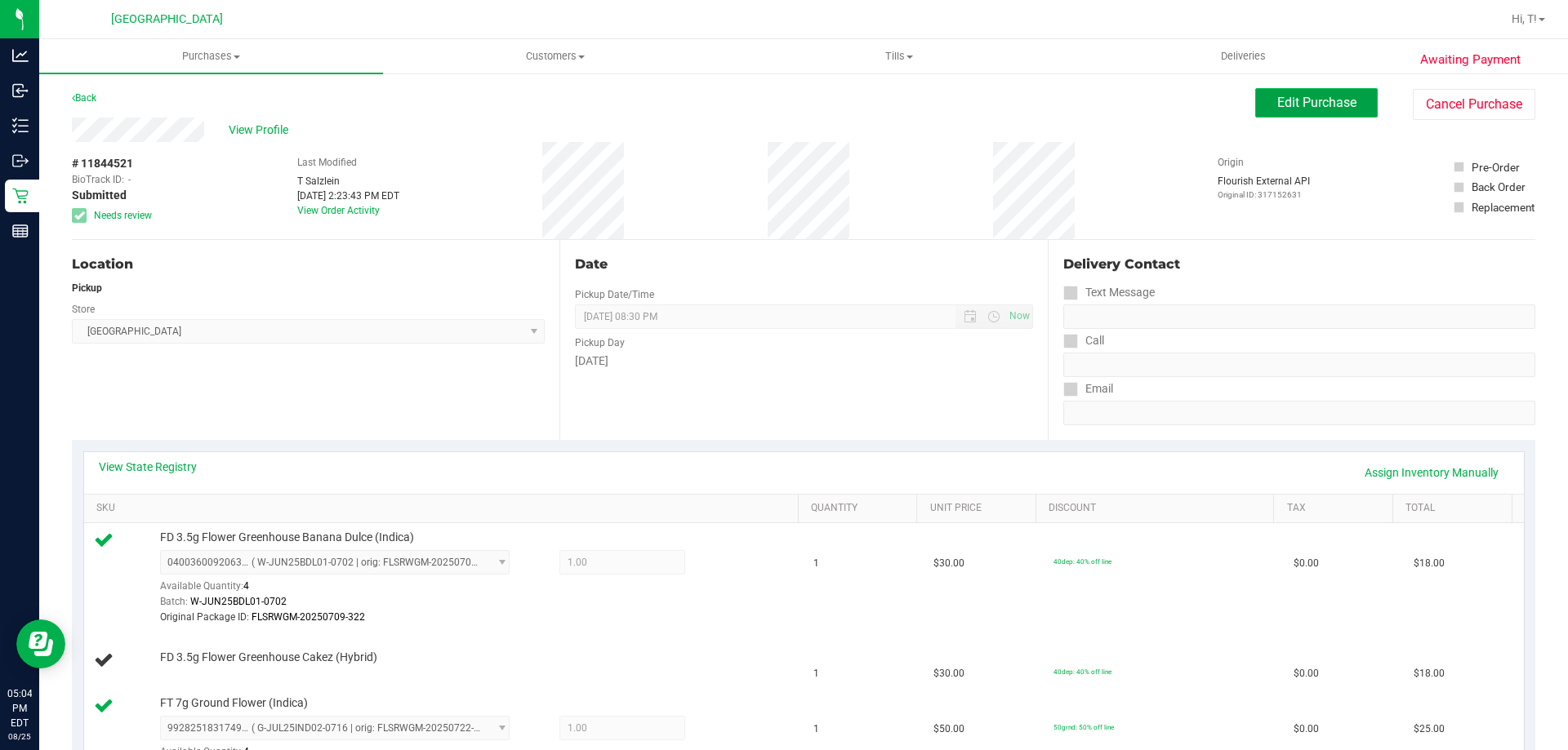
click at [1285, 100] on span "Edit Purchase" at bounding box center [1318, 102] width 79 height 15
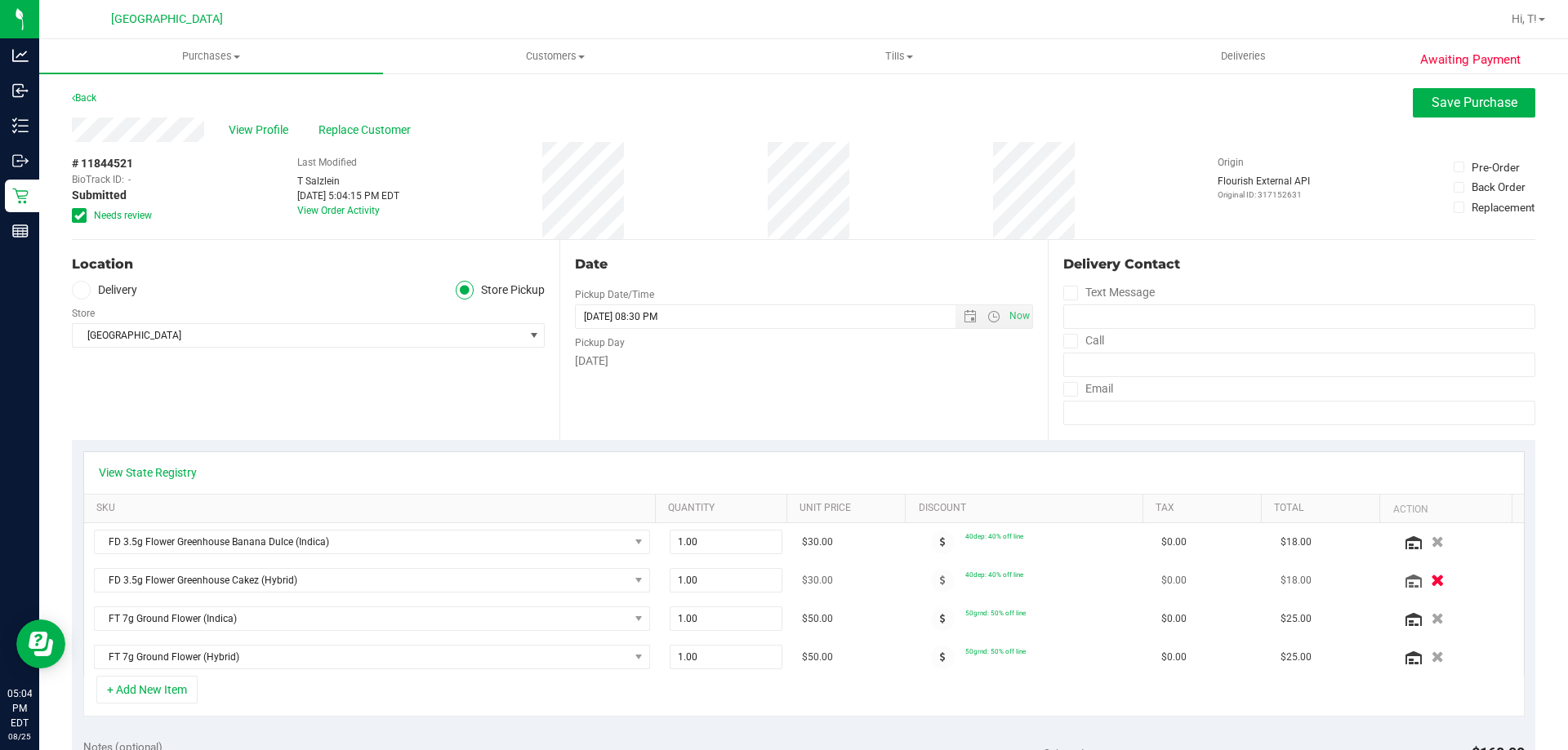
click at [1431, 581] on icon "button" at bounding box center [1438, 580] width 14 height 12
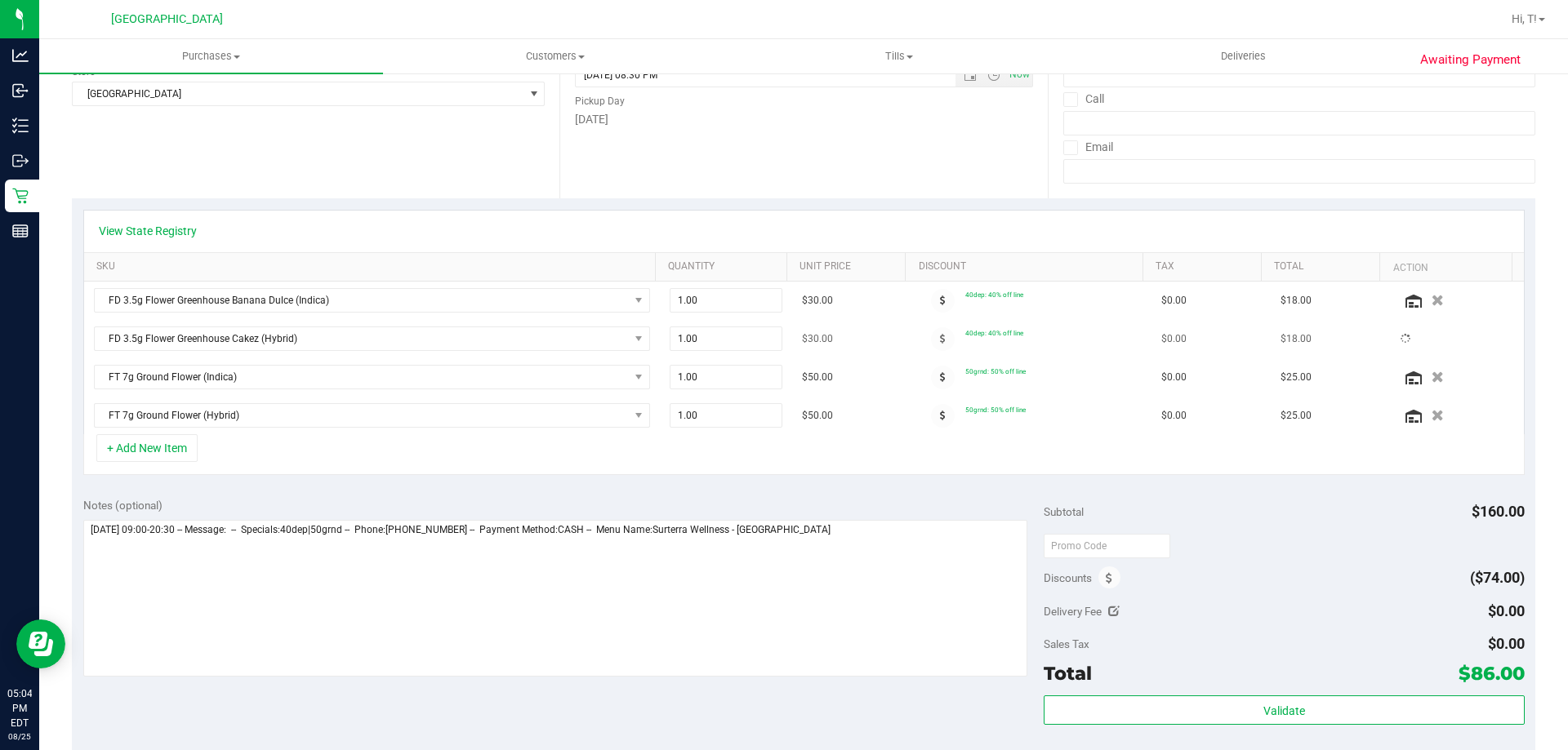
scroll to position [408, 0]
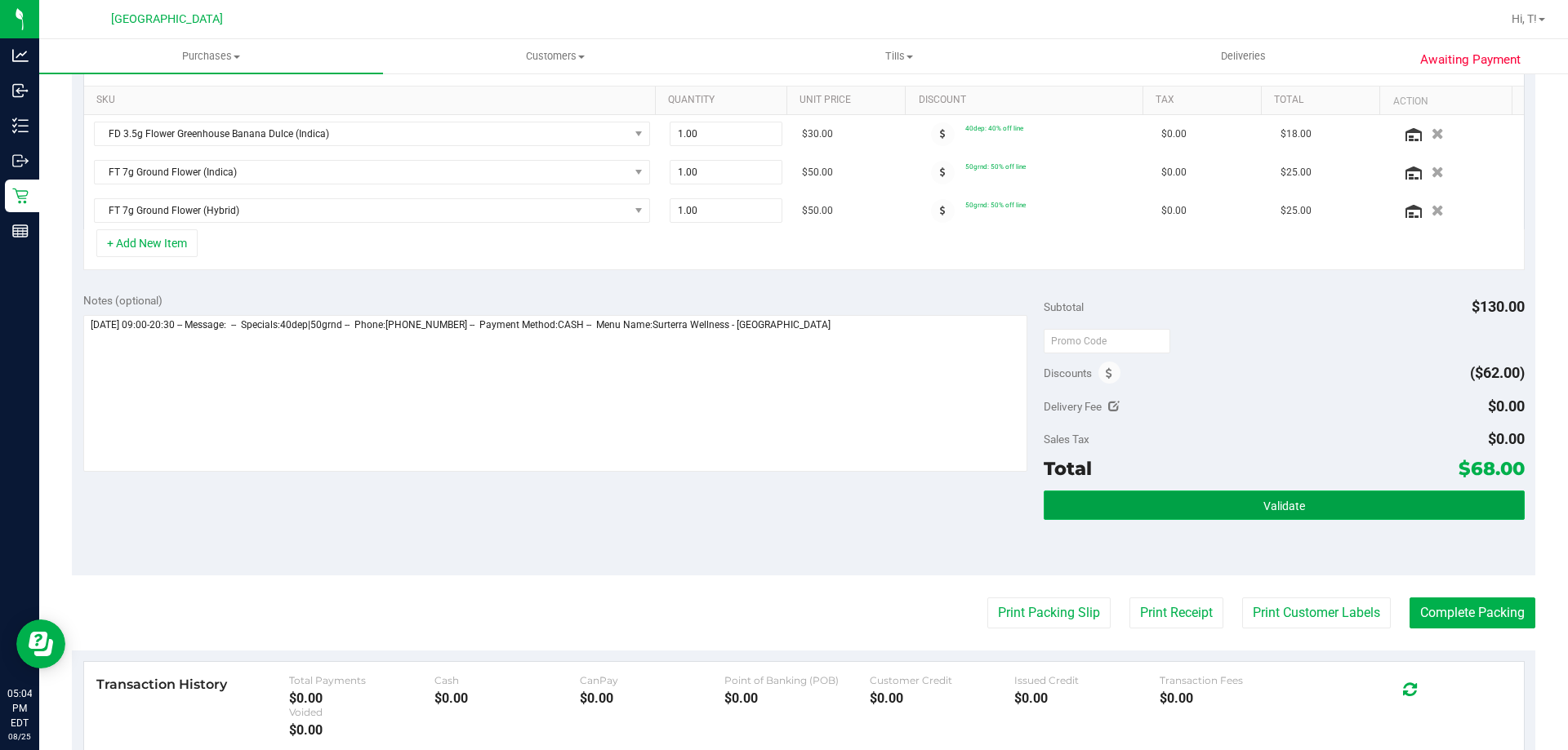
click at [1395, 507] on button "Validate" at bounding box center [1284, 504] width 480 height 29
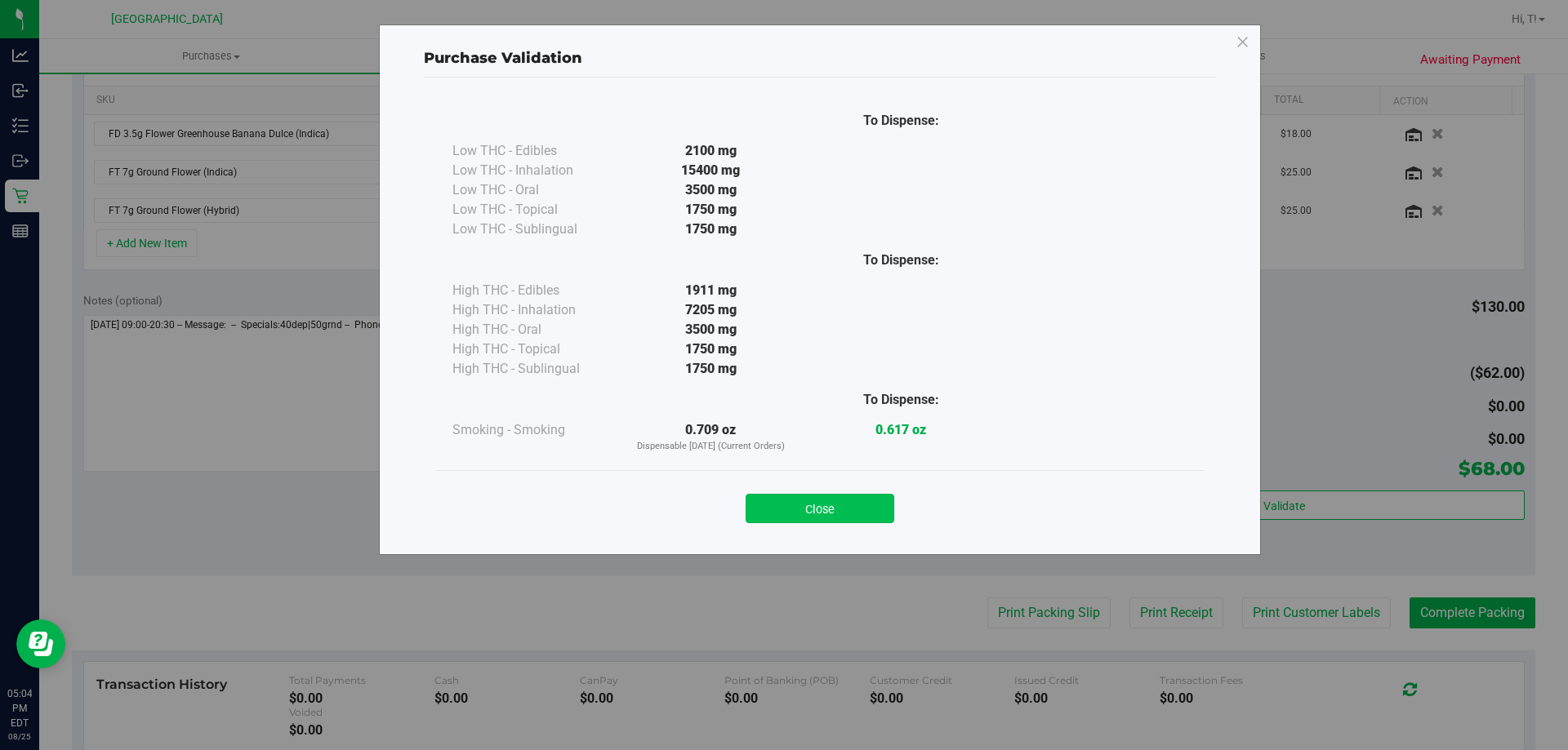
click at [811, 514] on button "Close" at bounding box center [819, 508] width 148 height 29
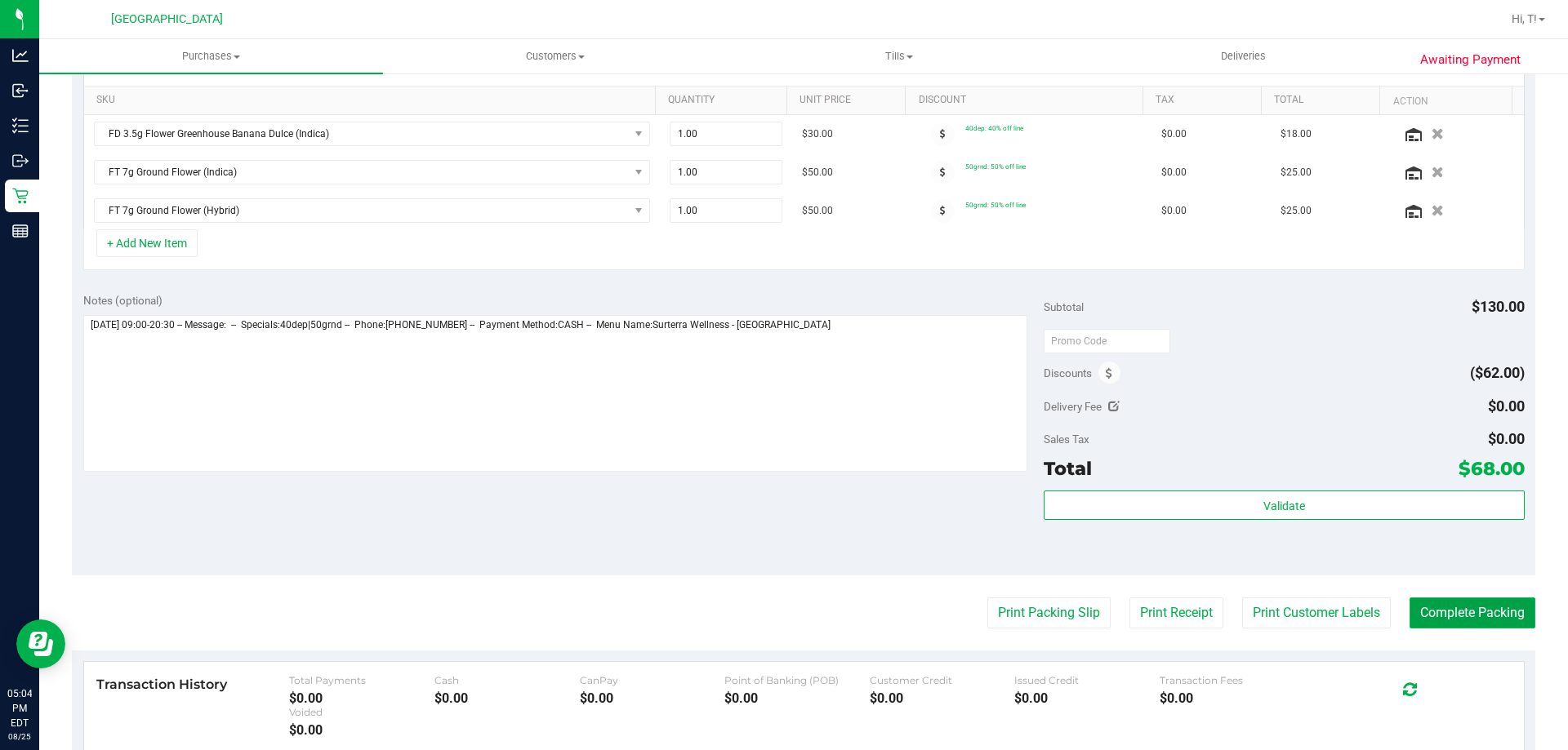
click at [1426, 598] on button "Complete Packing" at bounding box center [1473, 613] width 126 height 31
click at [1426, 598] on button "Complete Packing" at bounding box center [1466, 613] width 139 height 31
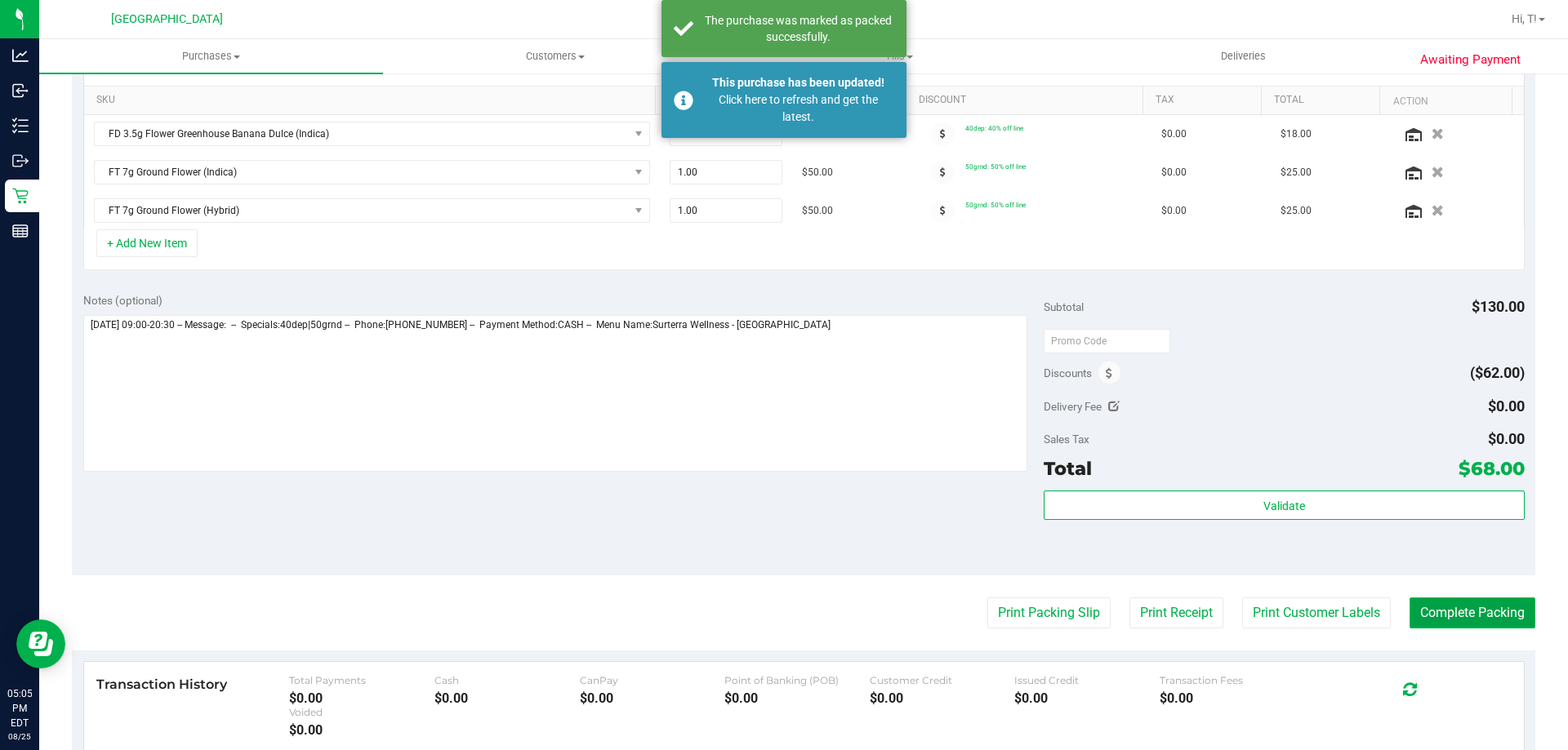
click at [1446, 605] on button "Complete Packing" at bounding box center [1473, 613] width 126 height 31
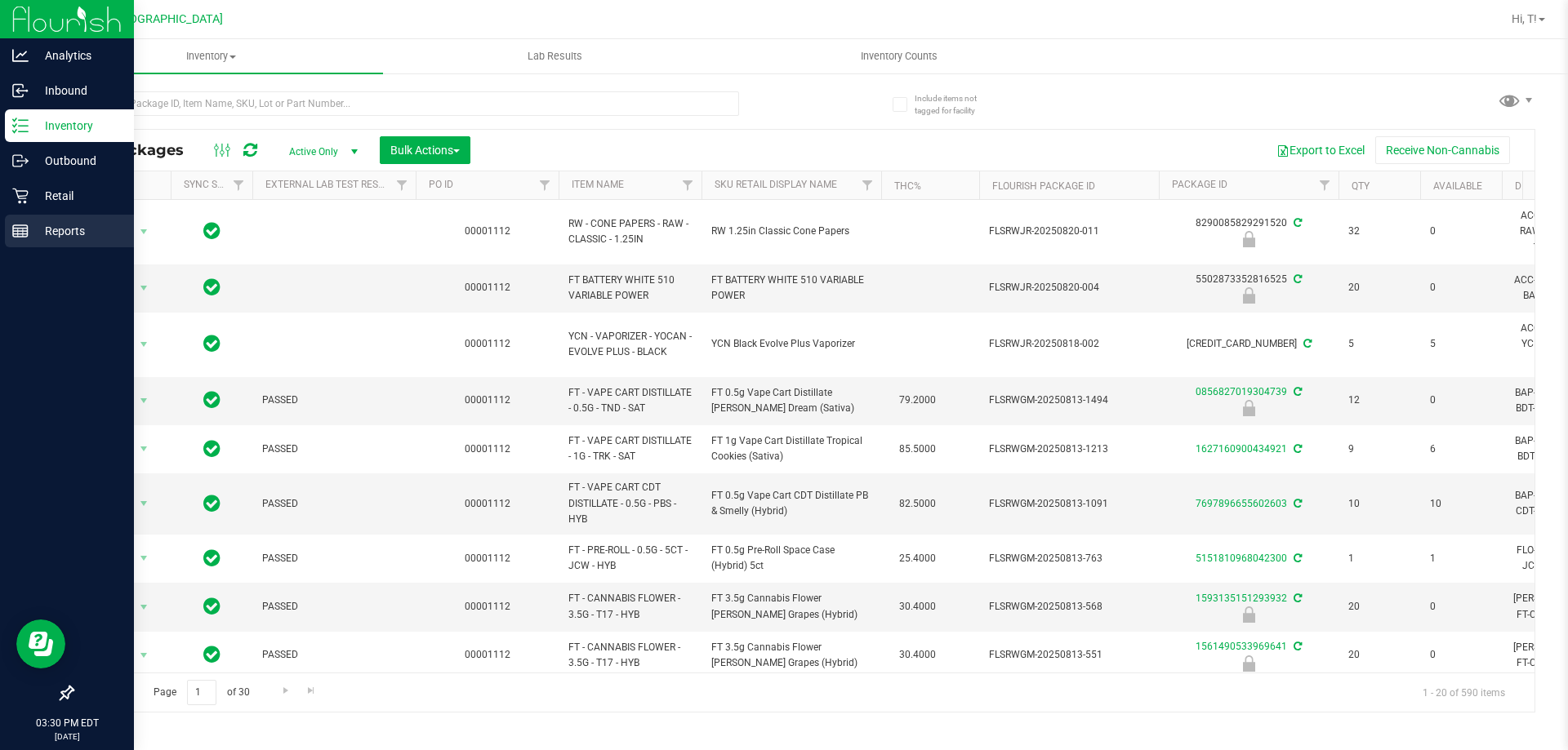
click at [69, 233] on p "Reports" at bounding box center [78, 230] width 98 height 20
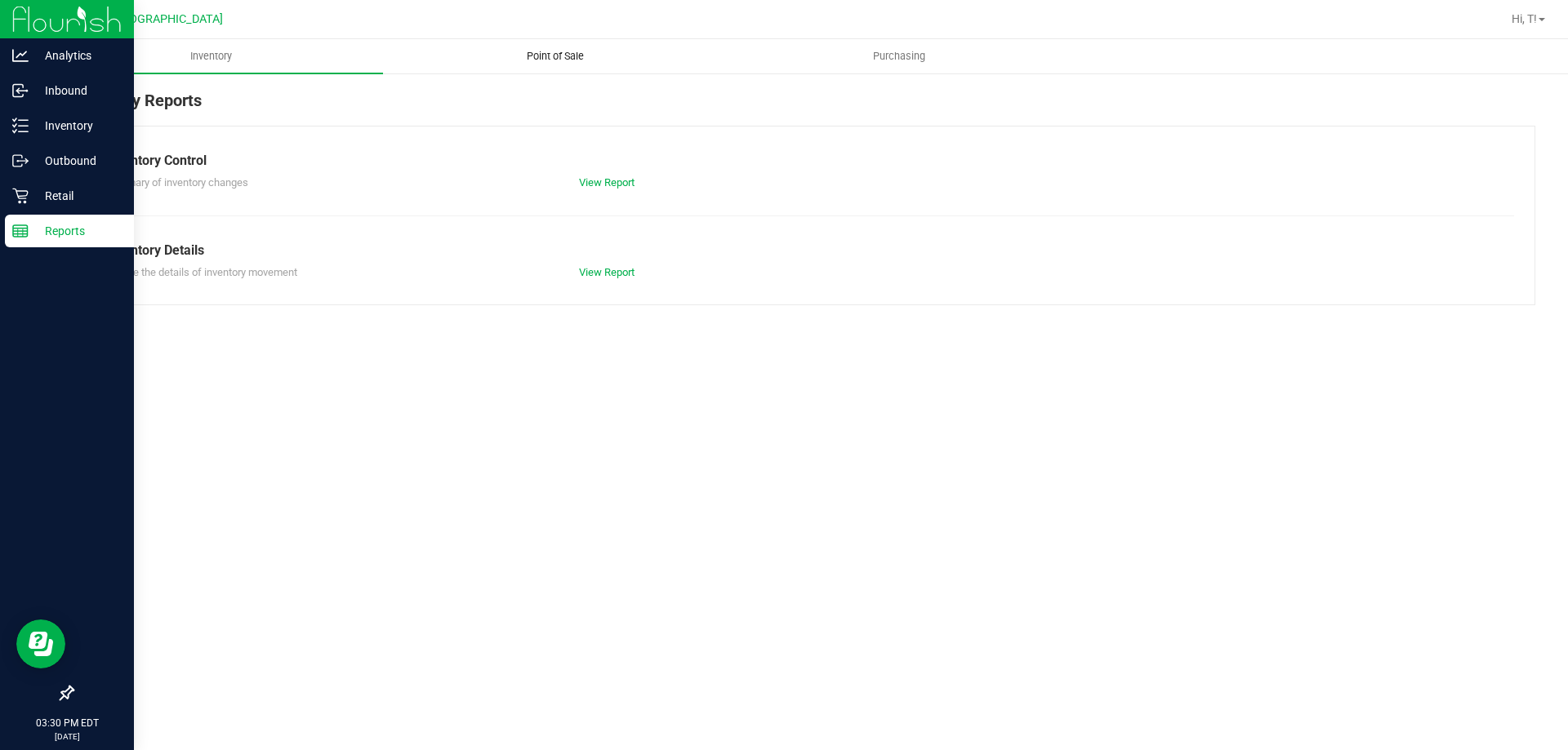
click at [557, 61] on span "Point of Sale" at bounding box center [555, 57] width 101 height 15
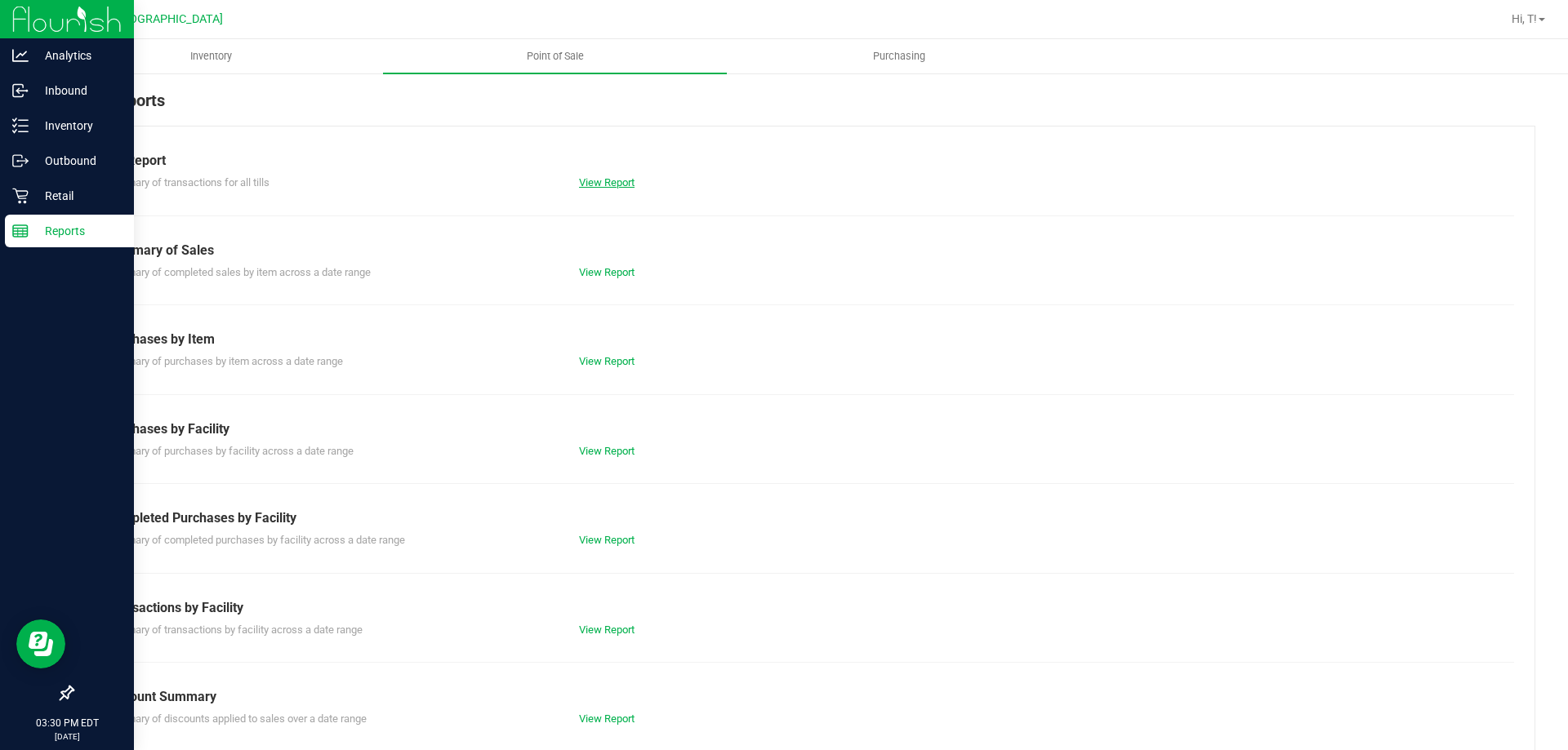
click at [598, 180] on link "View Report" at bounding box center [607, 182] width 56 height 12
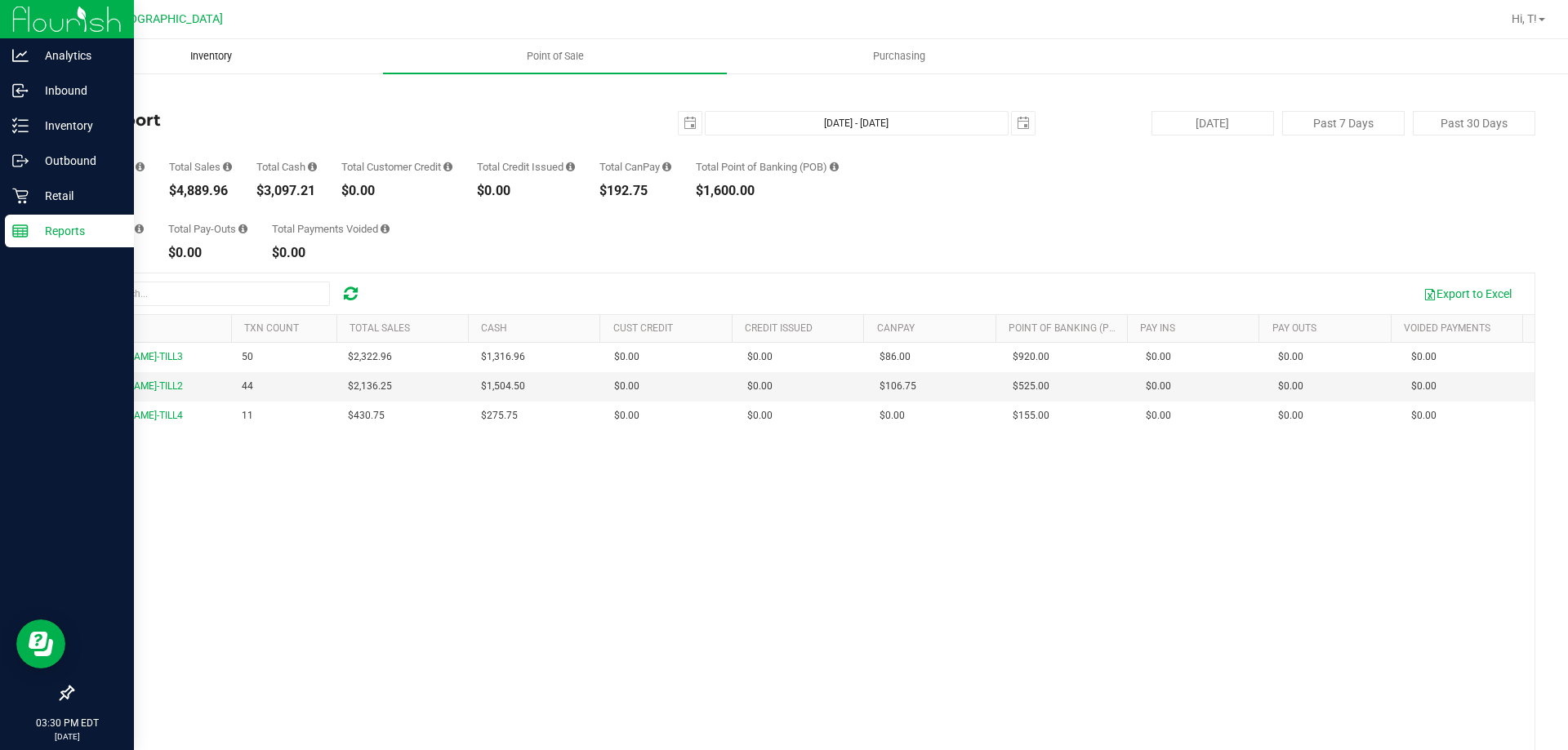
click at [215, 50] on span "Inventory" at bounding box center [211, 57] width 86 height 15
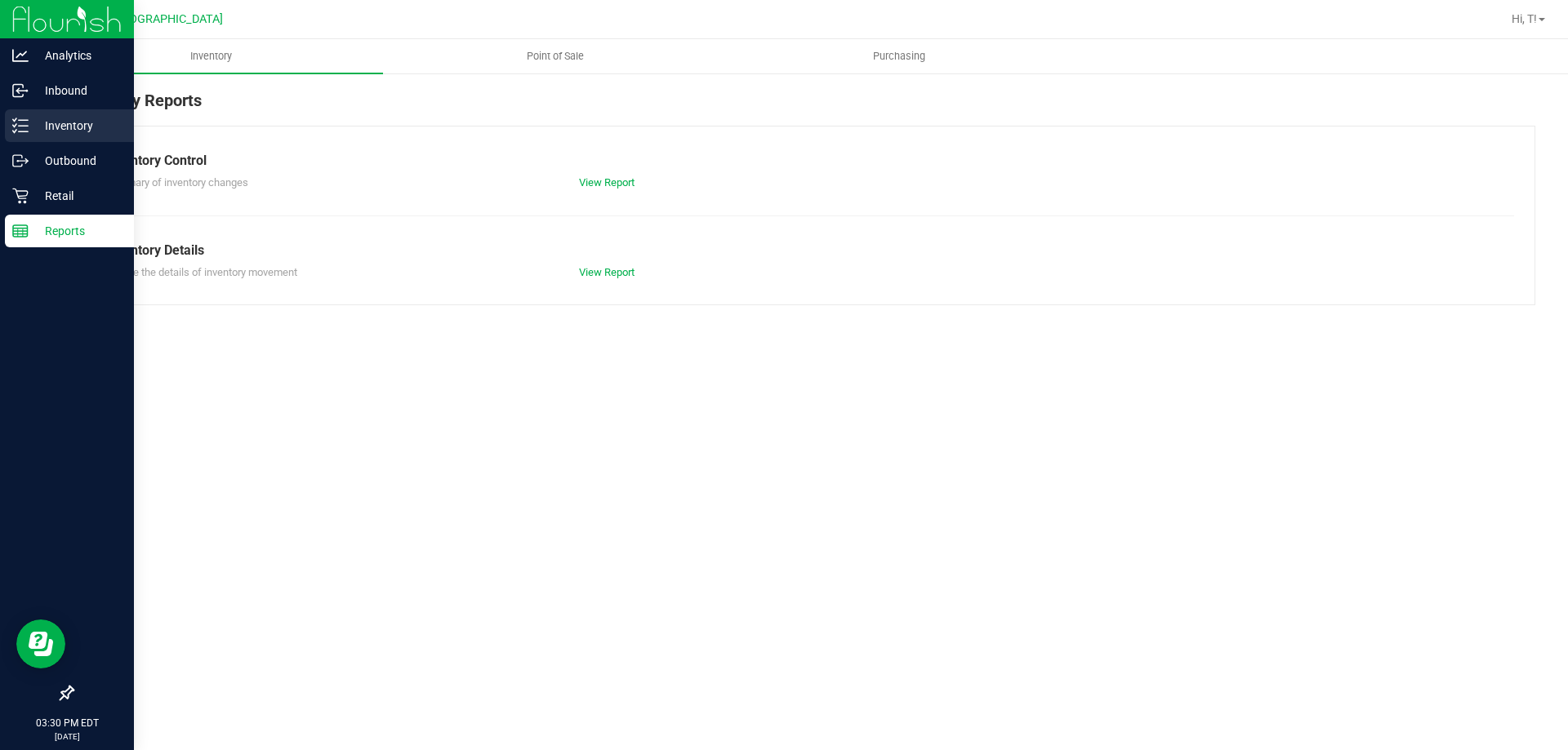
click at [62, 117] on p "Inventory" at bounding box center [78, 126] width 98 height 20
